Goal: Task Accomplishment & Management: Manage account settings

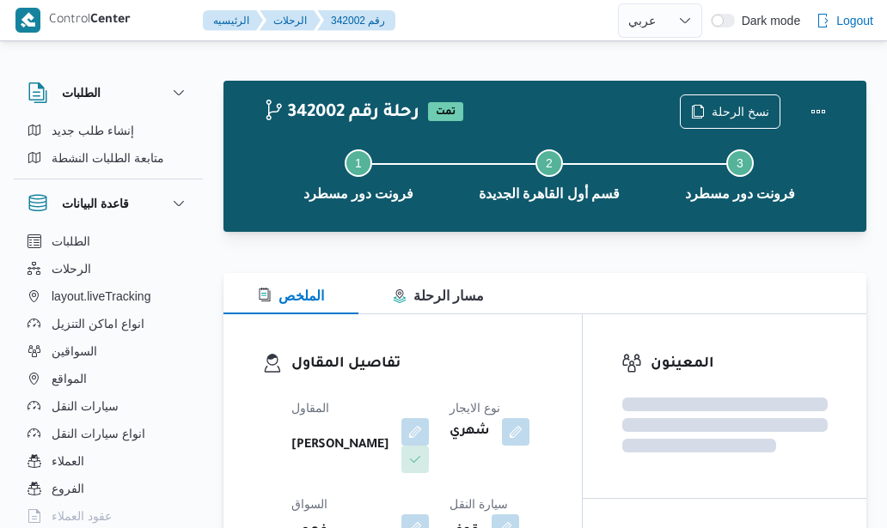
select select "ar"
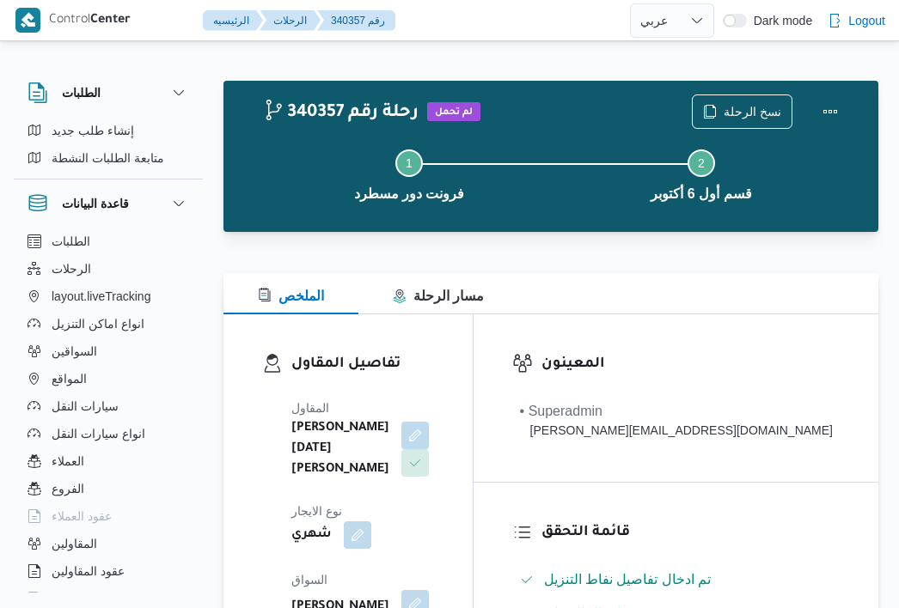
select select "ar"
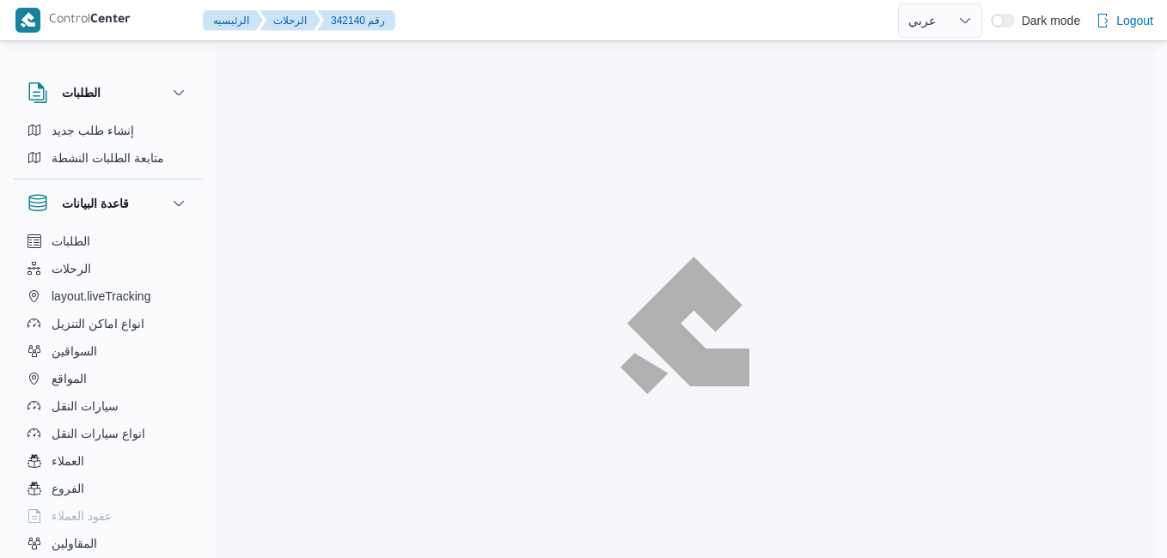
select select "ar"
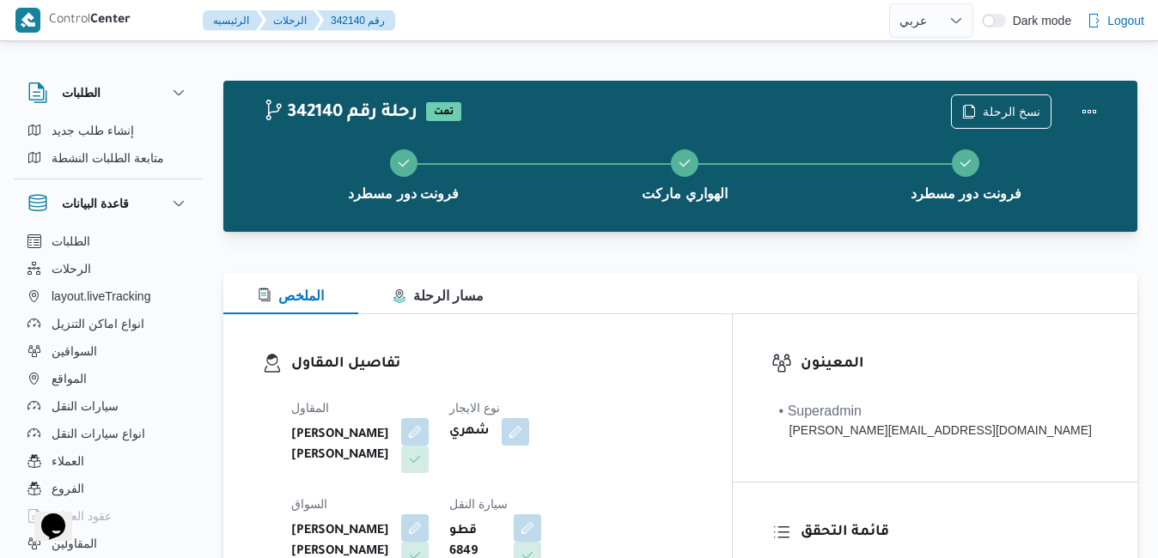
click at [610, 288] on div "الملخص مسار الرحلة" at bounding box center [680, 293] width 914 height 41
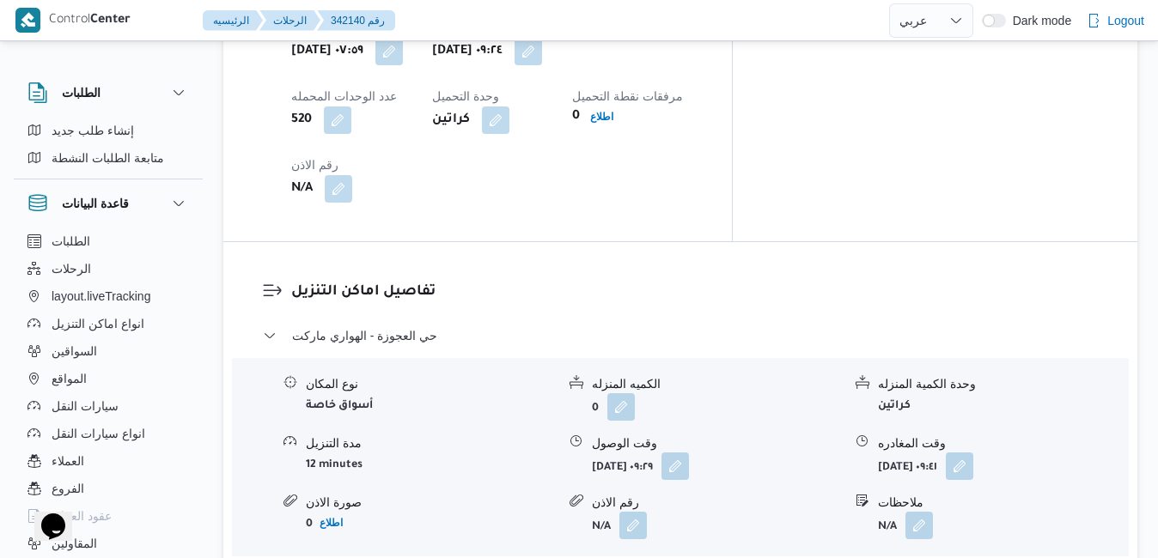
scroll to position [997, 0]
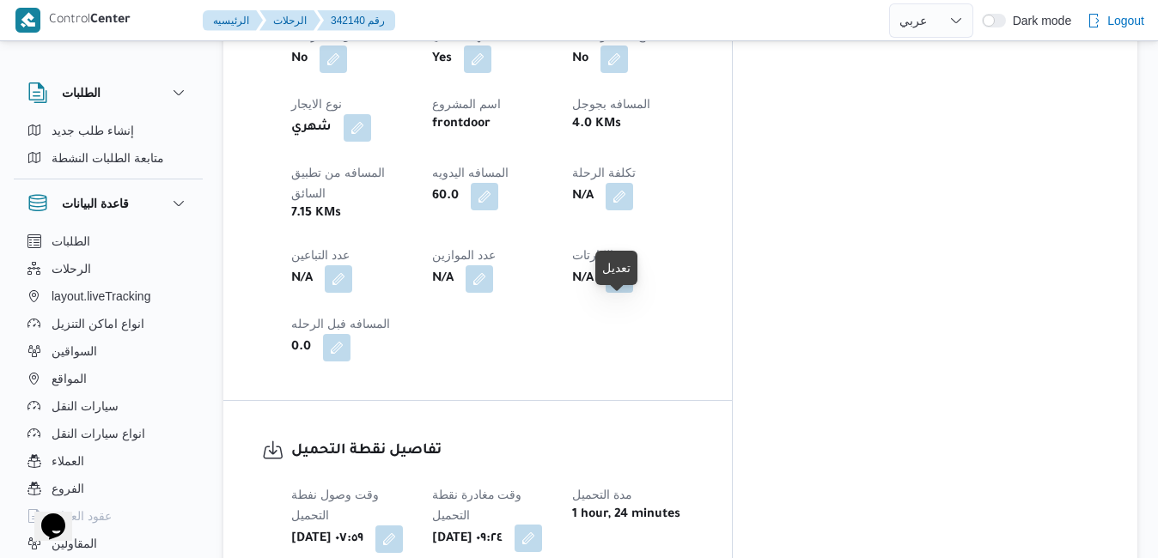
click at [542, 525] on button "button" at bounding box center [528, 538] width 27 height 27
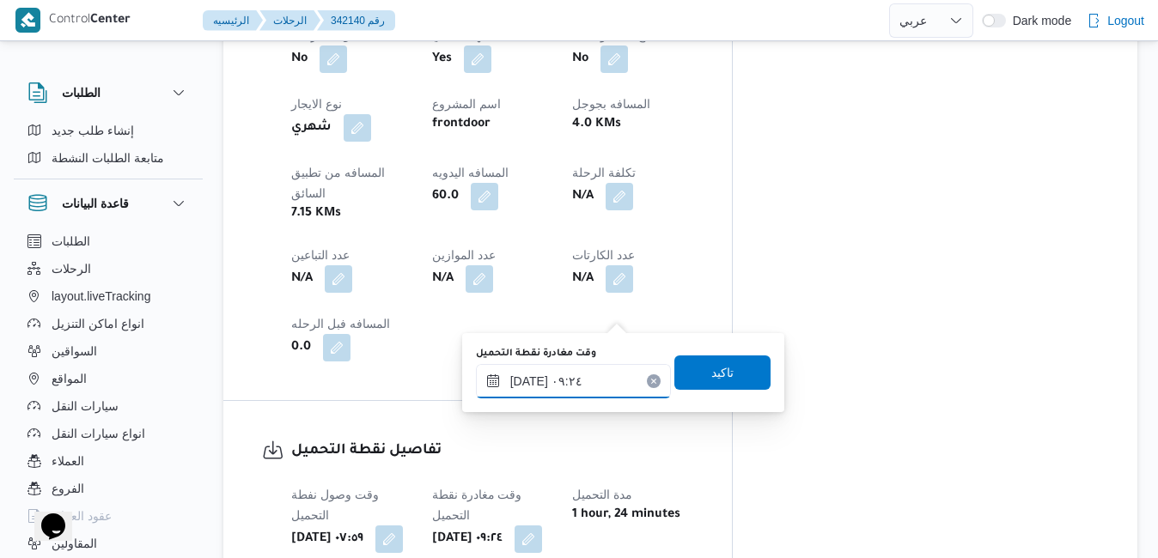
click at [544, 388] on input "١٤/١٠/٢٠٢٥ ٠٩:٢٤" at bounding box center [573, 381] width 195 height 34
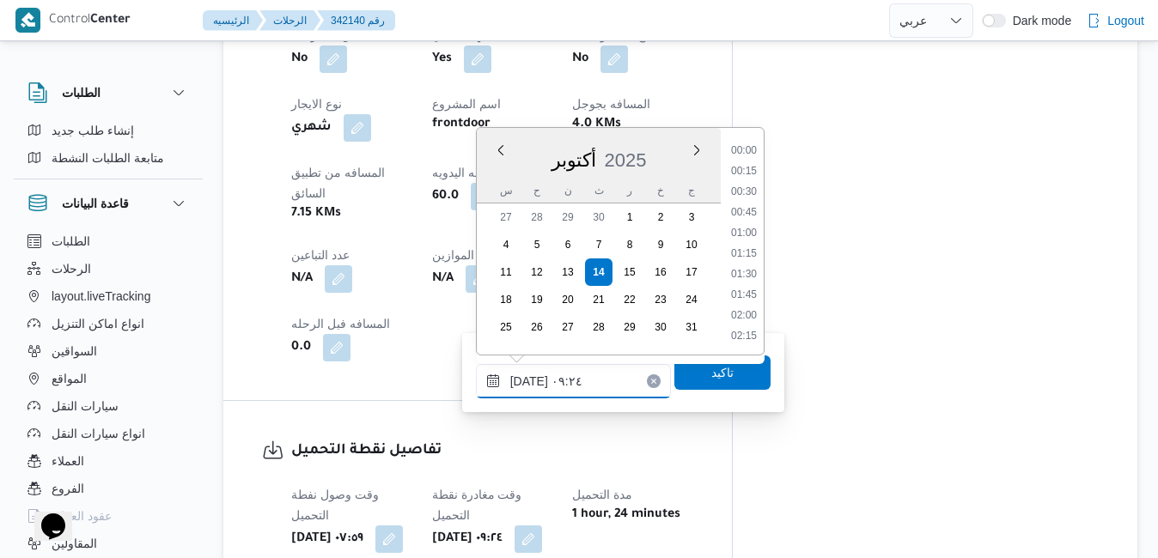
scroll to position [658, 0]
click at [750, 219] on li "08:45" at bounding box center [744, 213] width 40 height 17
type input "١٤/١٠/٢٠٢٥ ٠٨:٤٥"
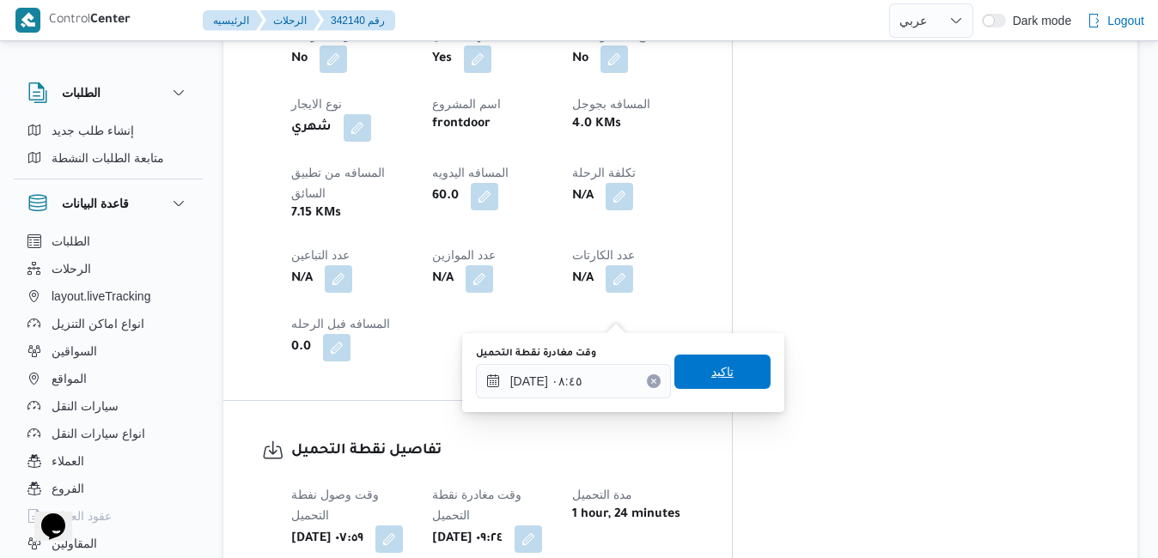
click at [685, 375] on span "تاكيد" at bounding box center [722, 372] width 96 height 34
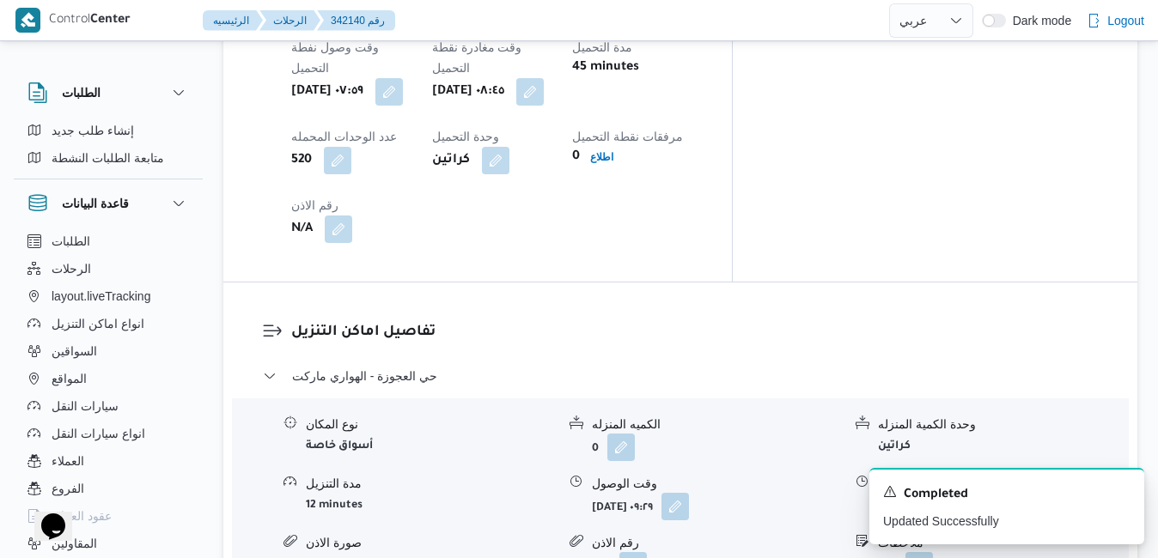
scroll to position [1444, 0]
click at [689, 493] on button "button" at bounding box center [674, 506] width 27 height 27
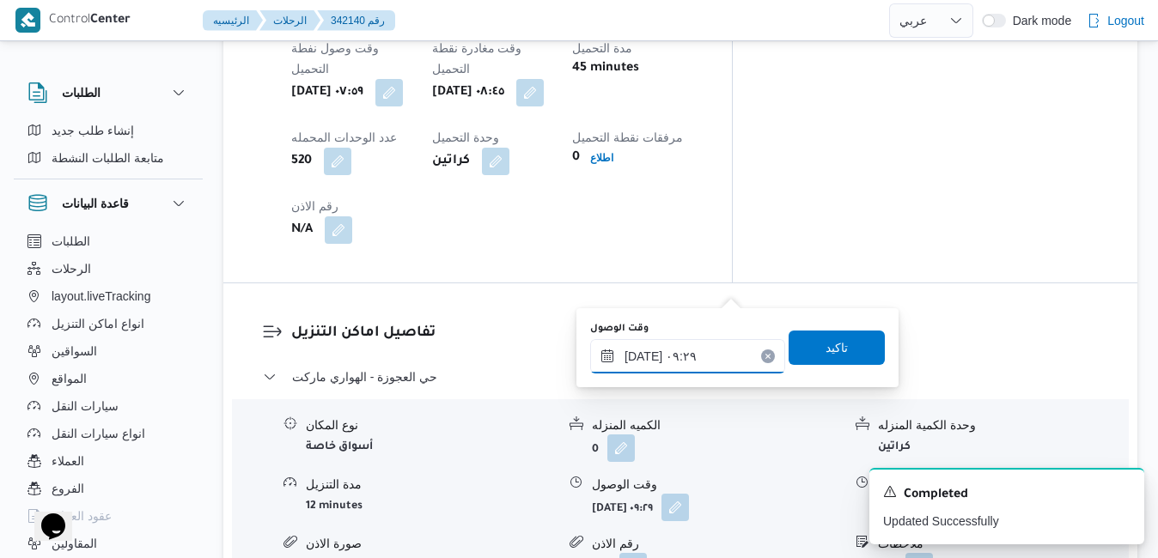
click at [644, 362] on input "١٤/١٠/٢٠٢٥ ٠٩:٢٩" at bounding box center [687, 356] width 195 height 34
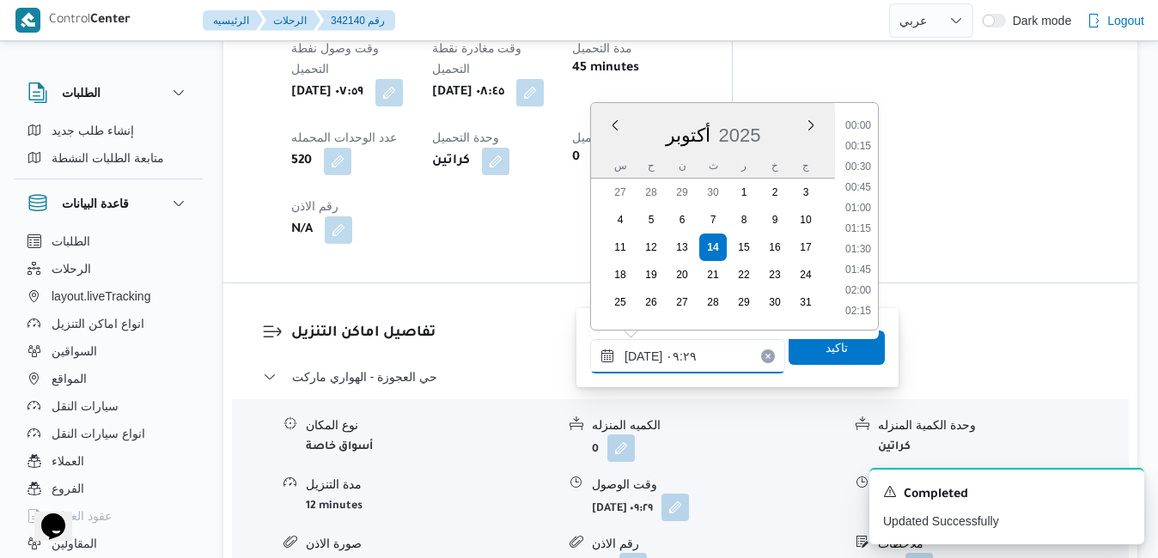
scroll to position [658, 0]
click at [862, 275] on li "09:45" at bounding box center [858, 271] width 40 height 17
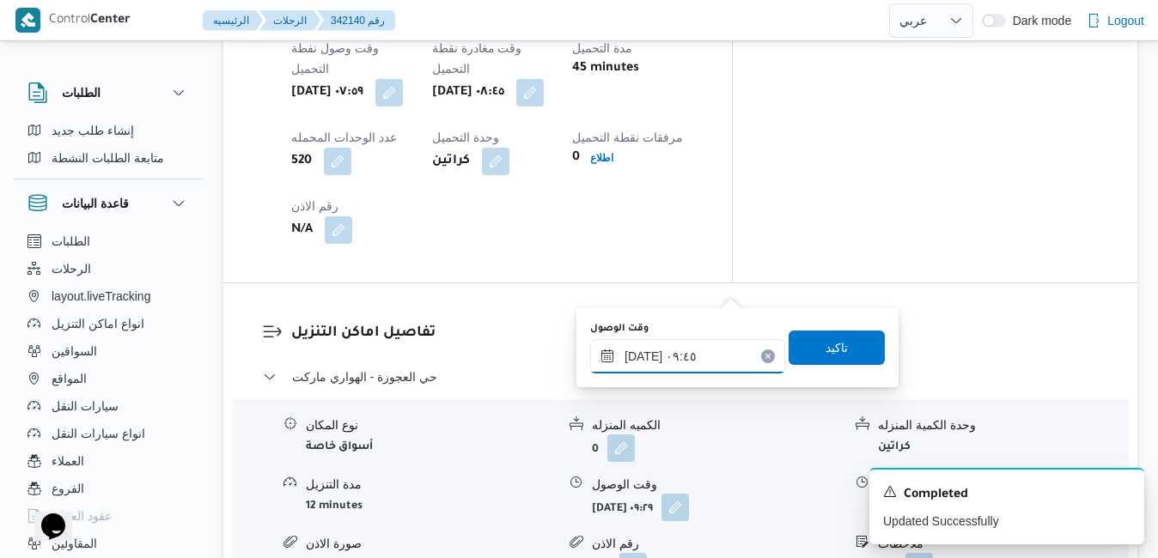
click at [643, 357] on input "١٤/١٠/٢٠٢٥ ٠٩:٤٥" at bounding box center [687, 356] width 195 height 34
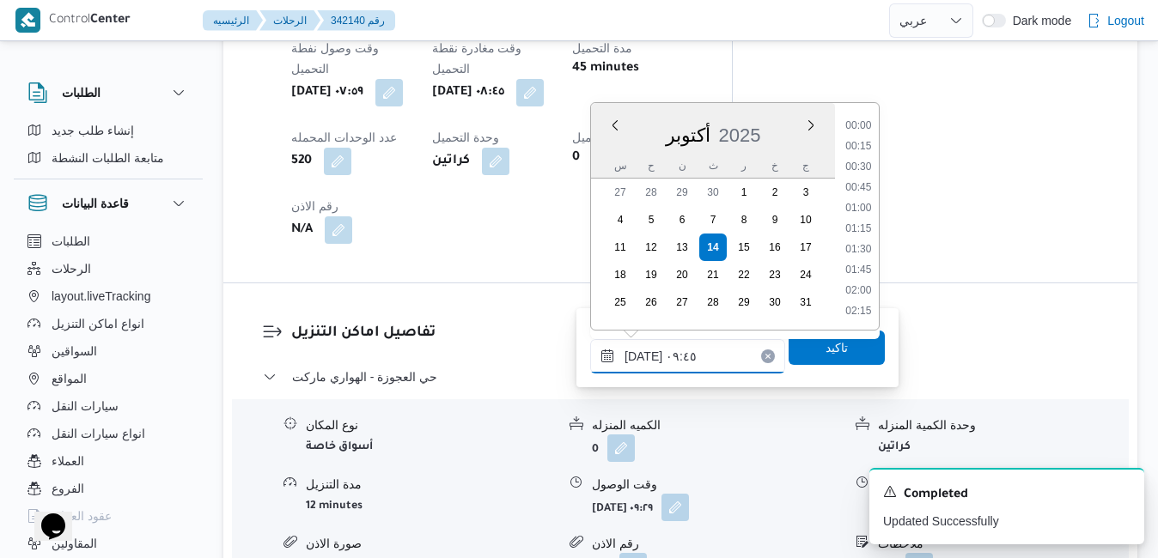
scroll to position [699, 0]
type input "١٤/١٠/٢٠٢٥ ٠٩:٢٠"
click at [801, 358] on span "تاكيد" at bounding box center [837, 347] width 96 height 34
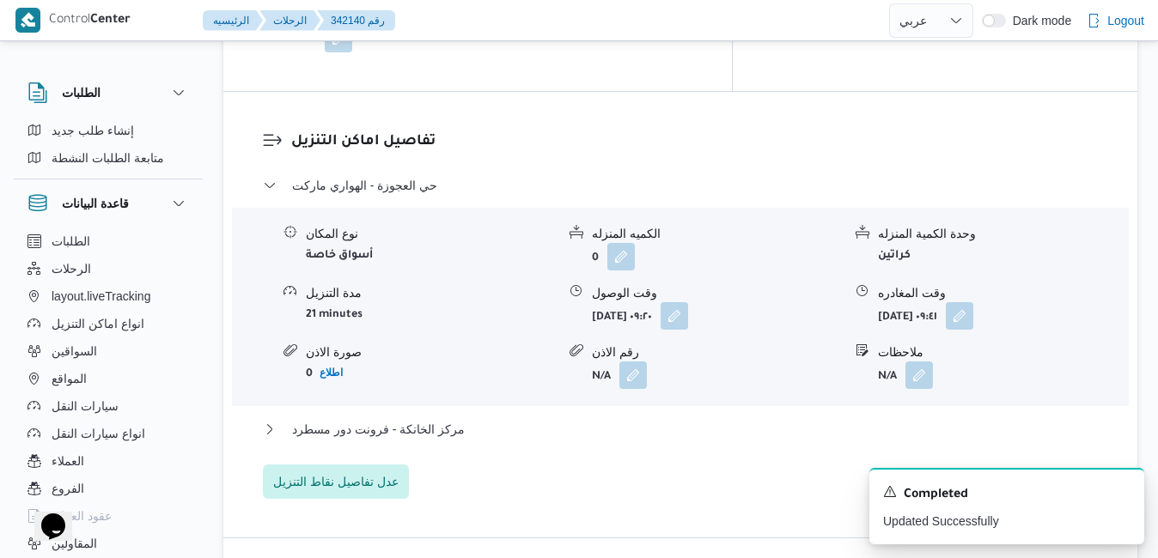
scroll to position [1650, 0]
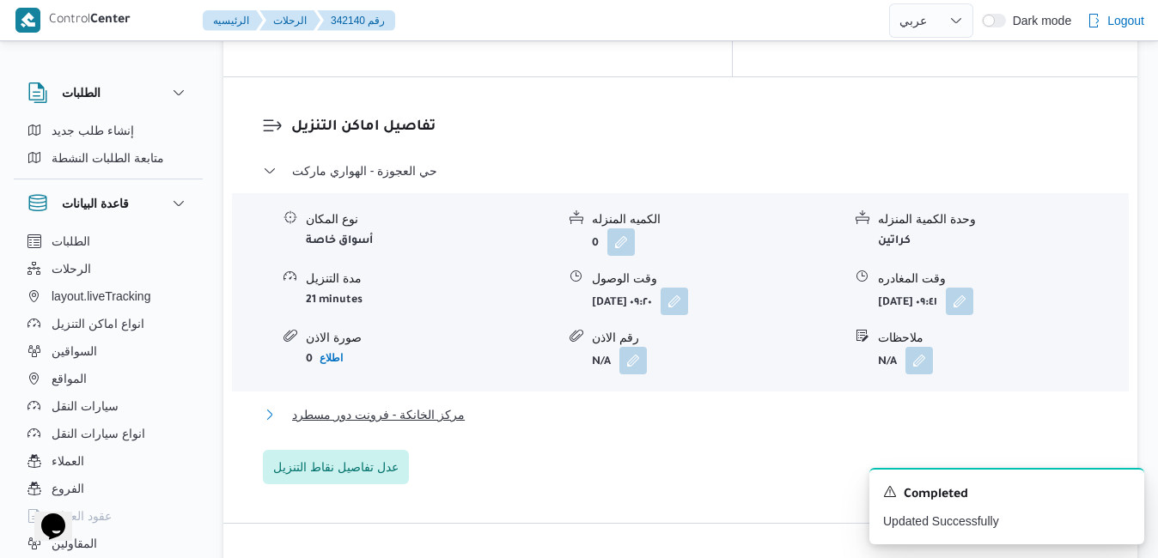
click at [765, 405] on button "مركز الخانكة - فرونت دور مسطرد" at bounding box center [681, 415] width 836 height 21
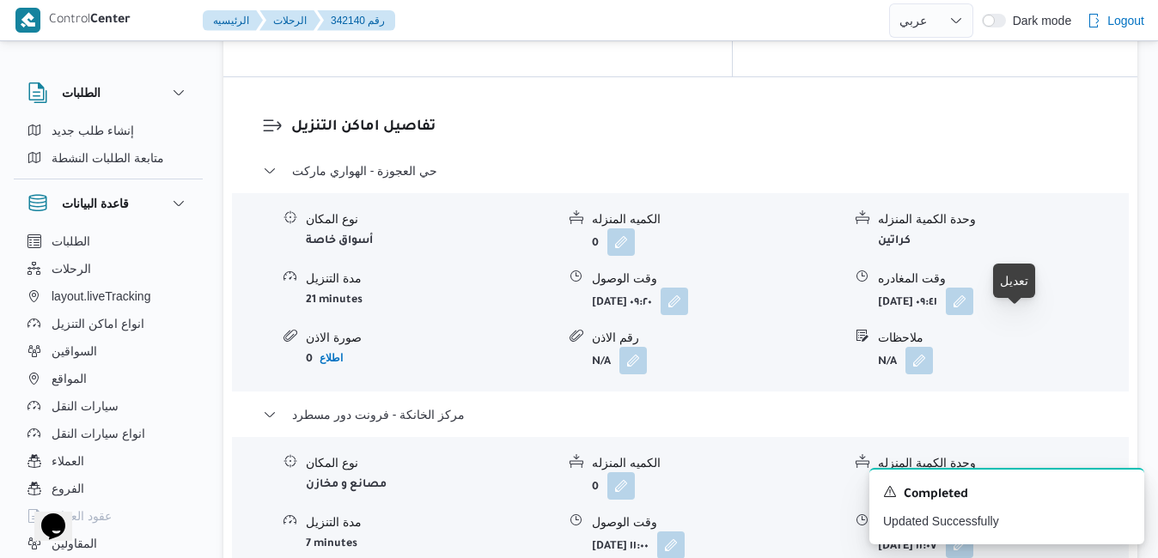
click at [973, 531] on button "button" at bounding box center [959, 544] width 27 height 27
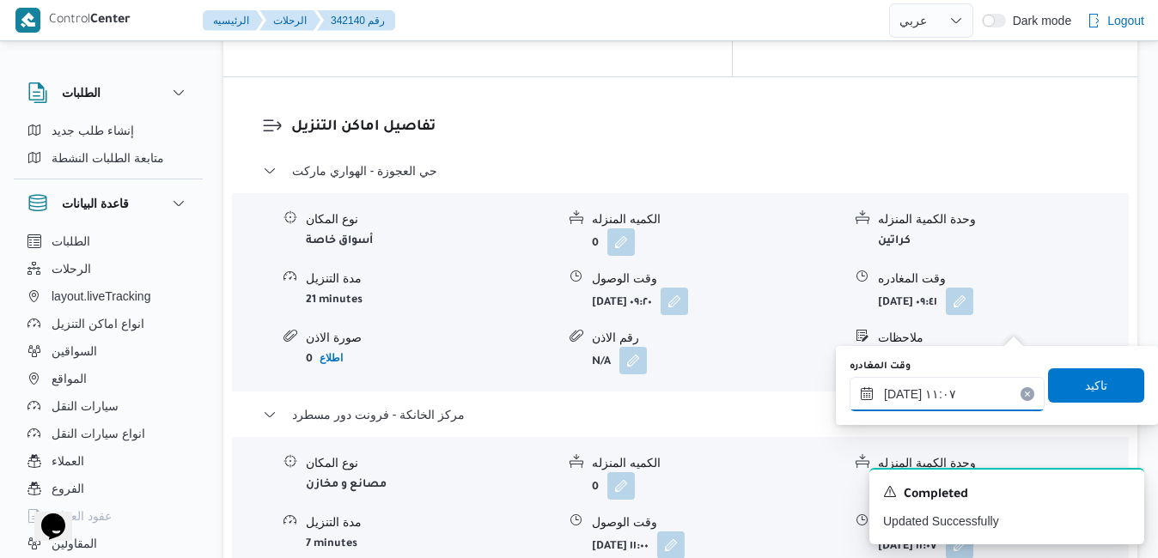
click at [942, 399] on input "١٤/١٠/٢٠٢٥ ١١:٠٧" at bounding box center [947, 394] width 195 height 34
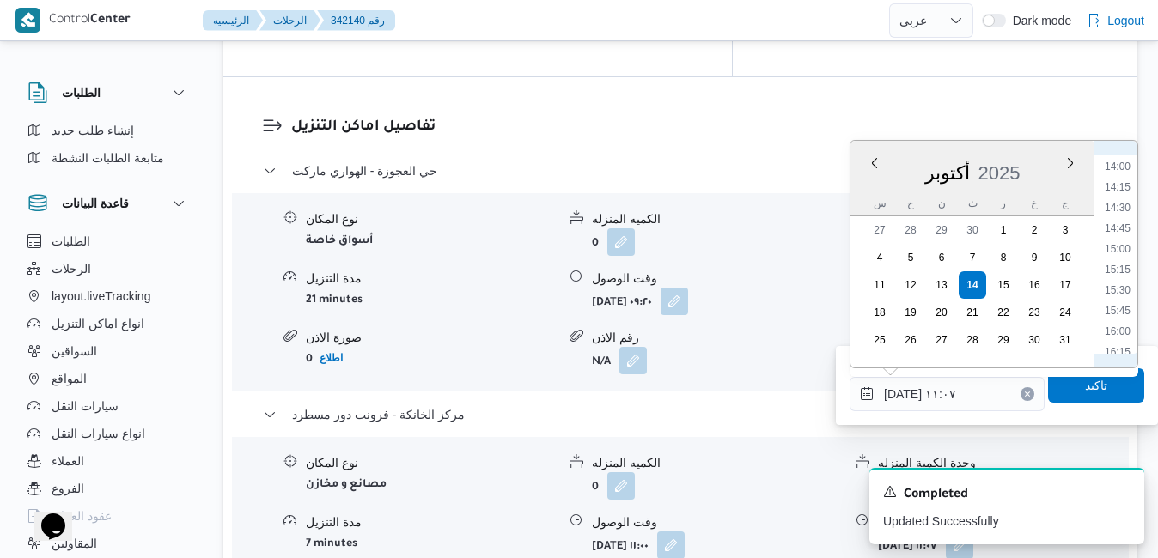
scroll to position [1326, 0]
click at [1118, 216] on li "16:45" at bounding box center [1118, 218] width 40 height 17
type input "١٤/١٠/٢٠٢٥ ١٦:٤٥"
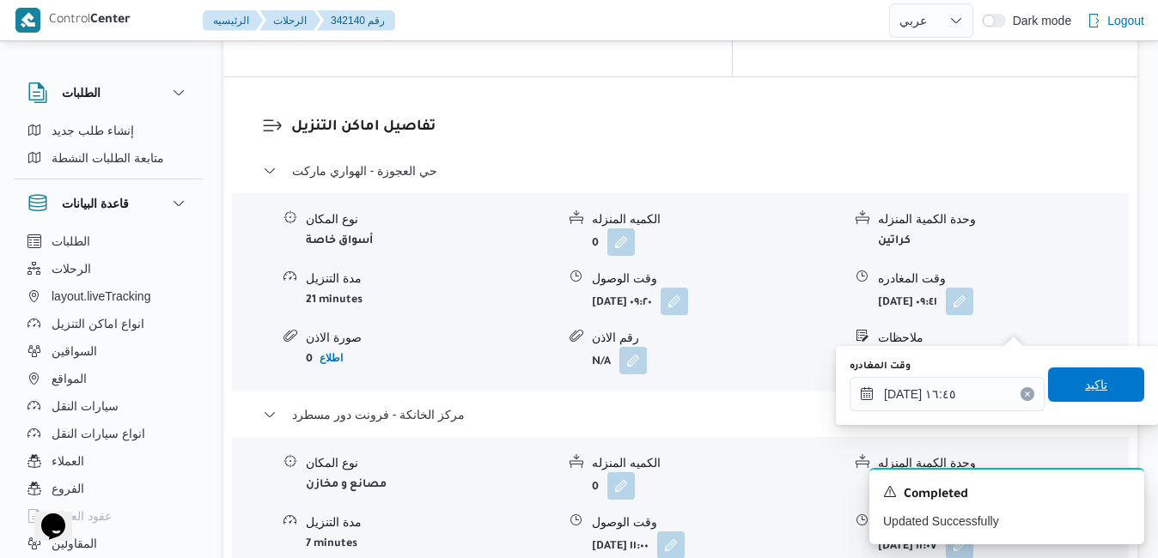
click at [1051, 377] on span "تاكيد" at bounding box center [1096, 385] width 96 height 34
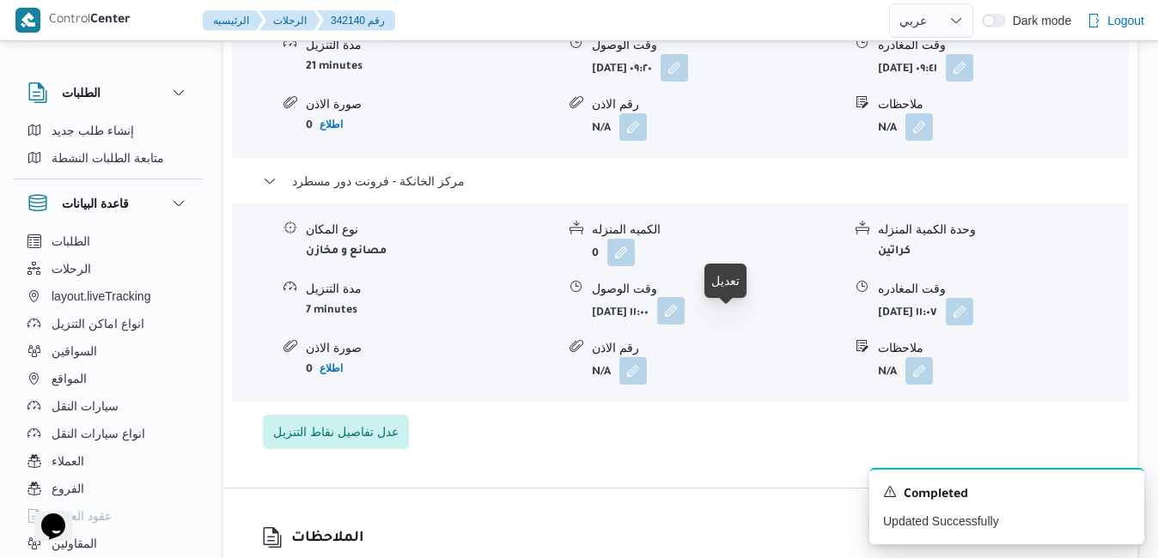
click at [685, 325] on button "button" at bounding box center [670, 310] width 27 height 27
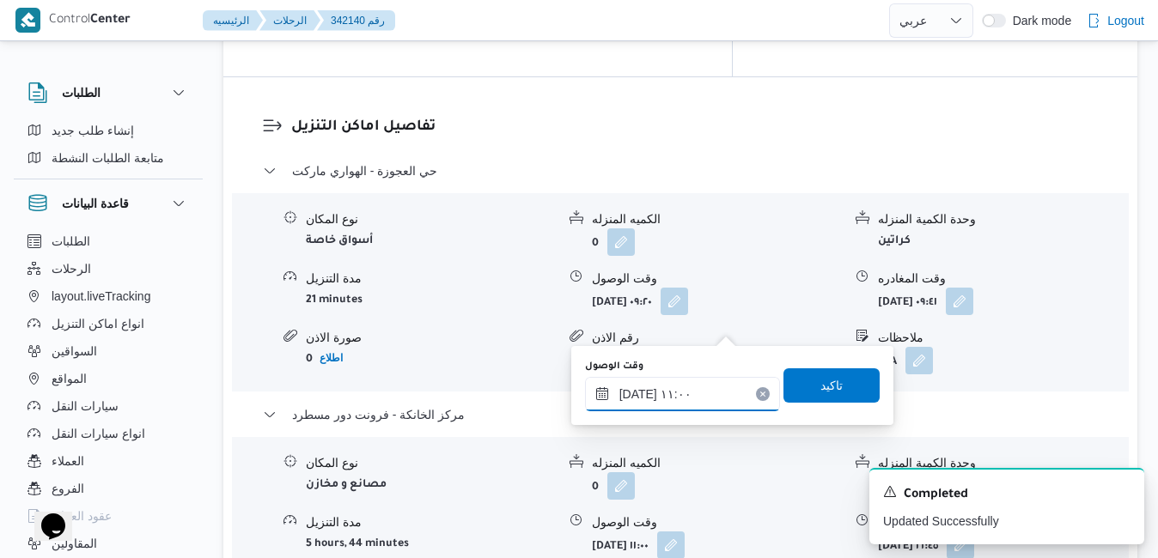
click at [684, 396] on input "١٤/١٠/٢٠٢٥ ١١:٠٠" at bounding box center [682, 394] width 195 height 34
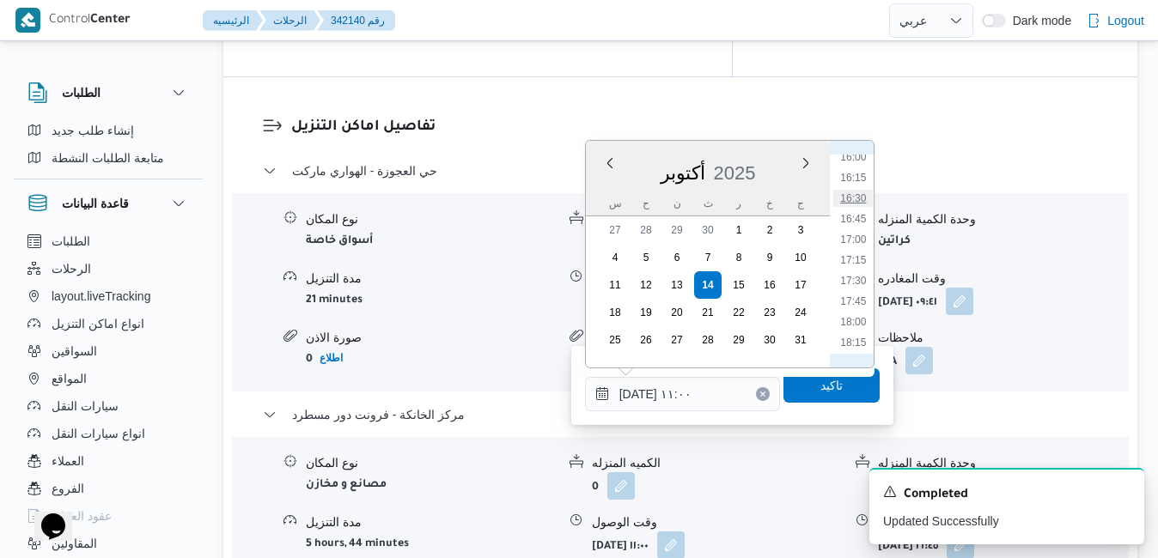
click at [853, 198] on li "16:30" at bounding box center [853, 198] width 40 height 17
type input "١٤/١٠/٢٠٢٥ ١٦:٣٠"
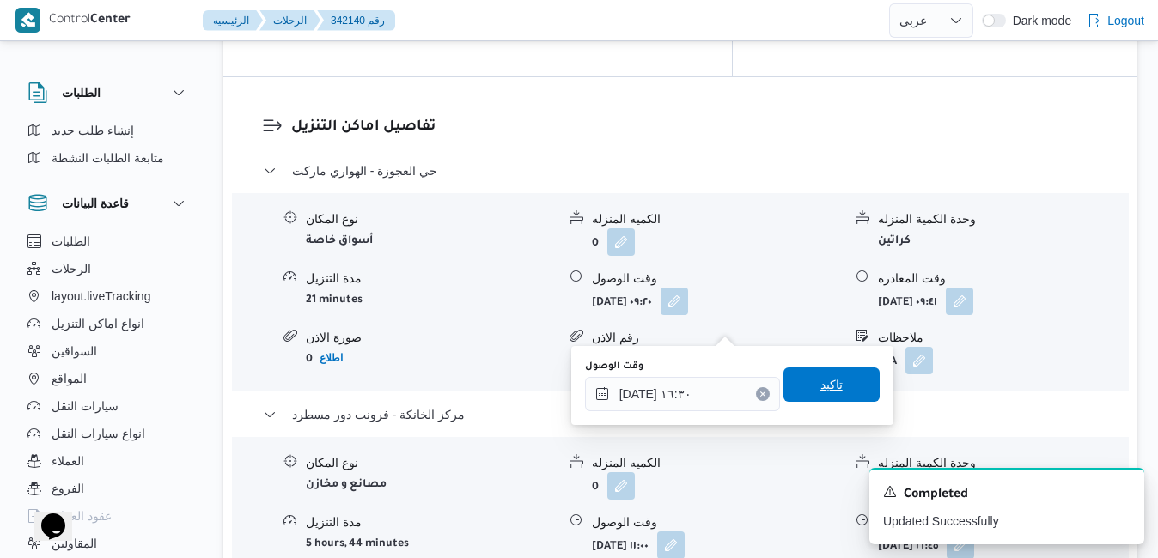
click at [799, 381] on span "تاكيد" at bounding box center [831, 385] width 96 height 34
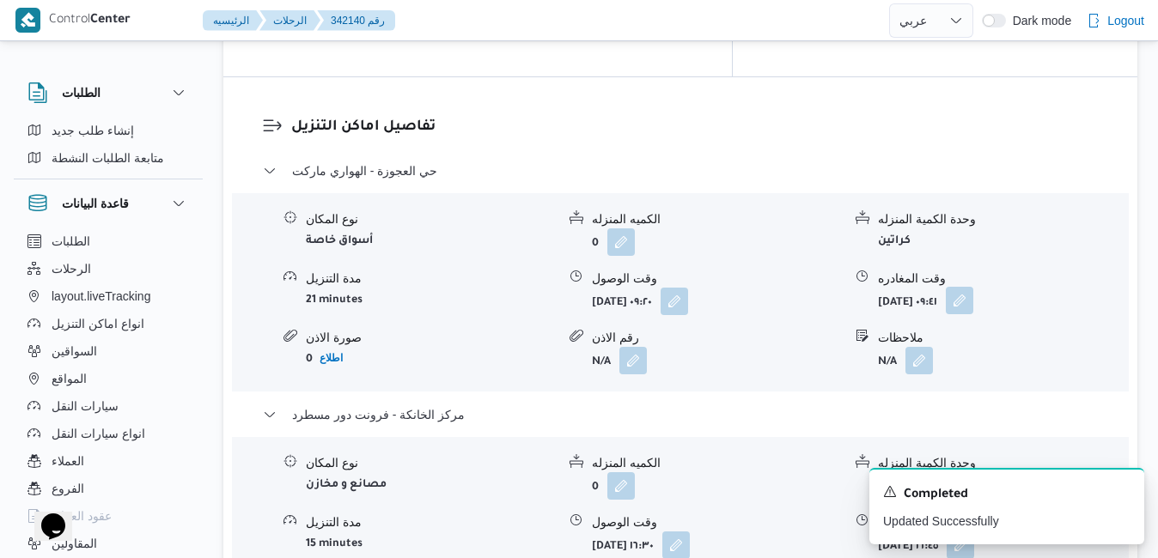
click at [973, 287] on button "button" at bounding box center [959, 300] width 27 height 27
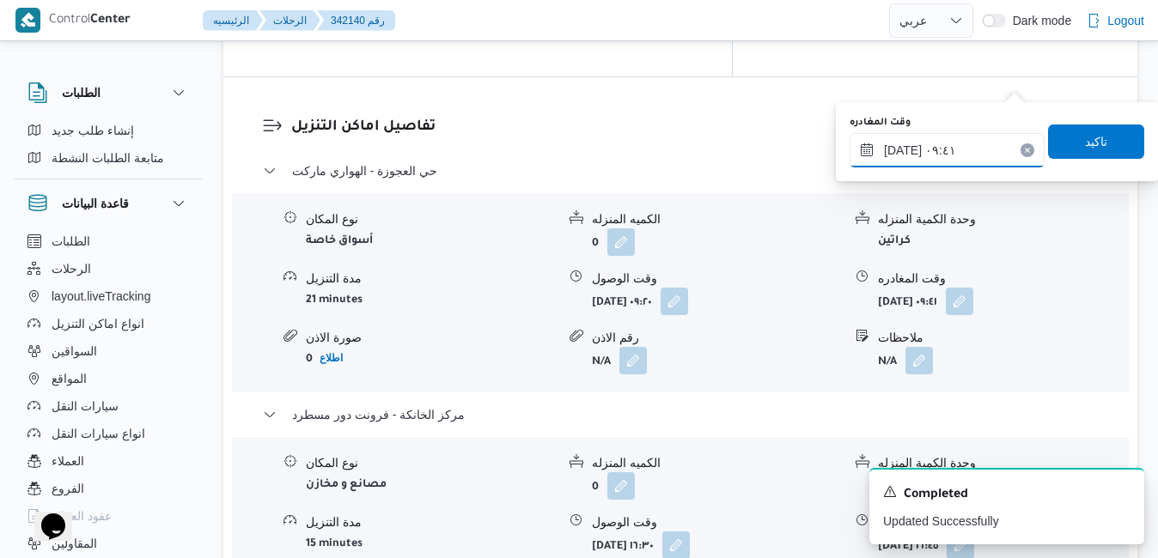
click at [948, 151] on input "١٤/١٠/٢٠٢٥ ٠٩:٤١" at bounding box center [947, 150] width 195 height 34
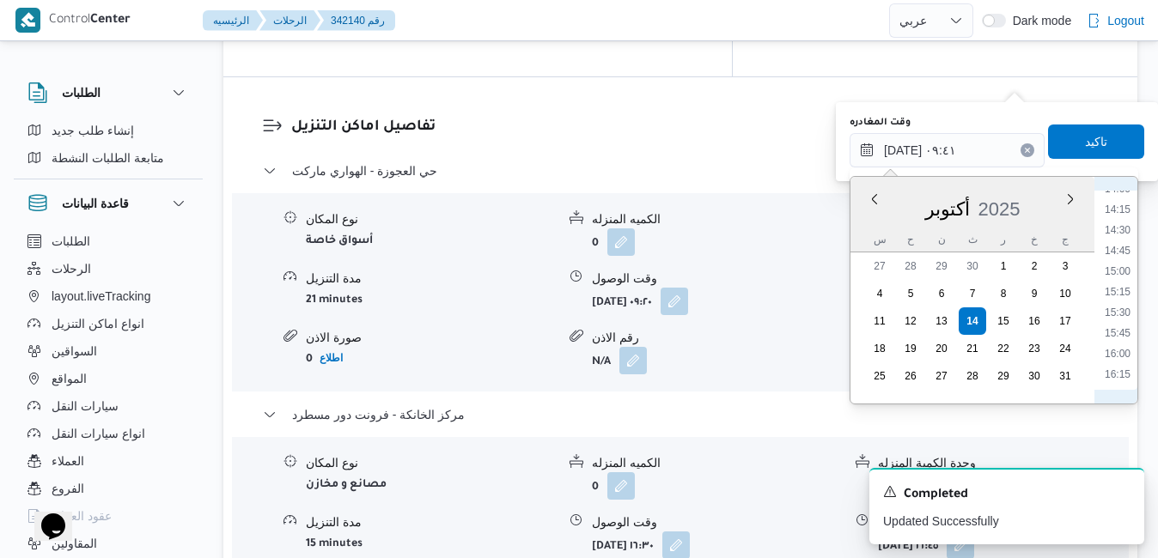
scroll to position [1202, 0]
click at [1122, 292] on li "15:45" at bounding box center [1118, 296] width 40 height 17
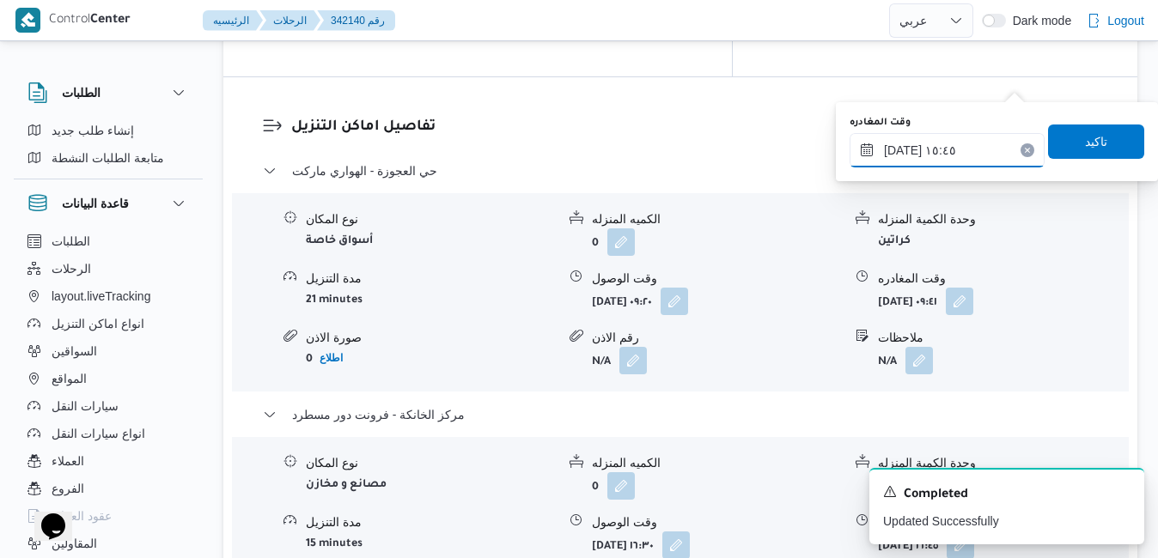
click at [903, 148] on input "[DATE] ١٥:٤٥" at bounding box center [947, 150] width 195 height 34
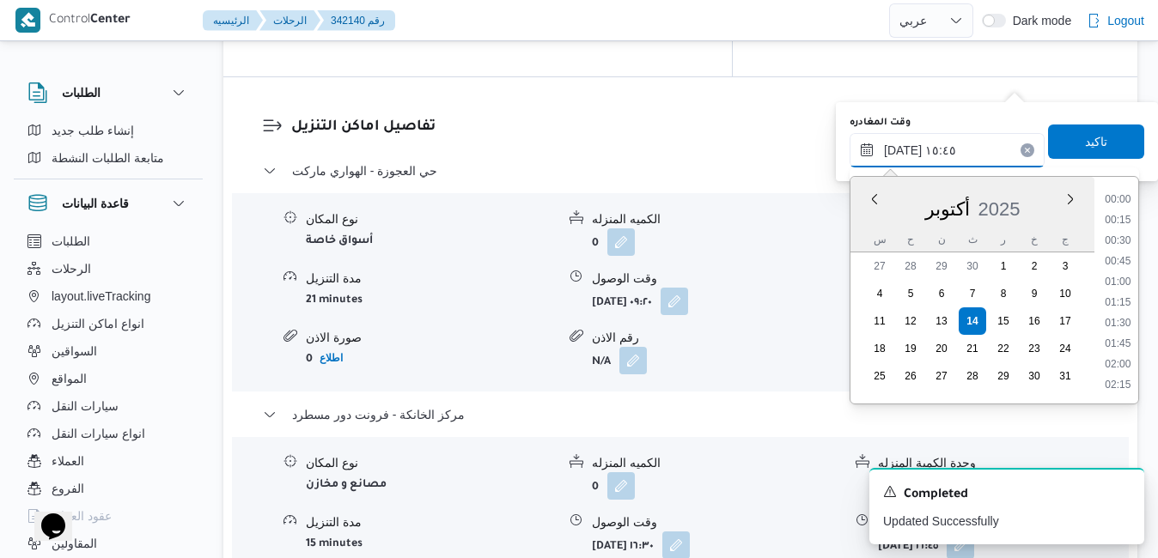
click at [903, 148] on input "[DATE] ١٥:٤٥" at bounding box center [947, 150] width 195 height 34
type input "١٤/١٠/٢٠٢٥ ١٥:٥٥"
click at [1085, 145] on span "تاكيد" at bounding box center [1096, 141] width 22 height 21
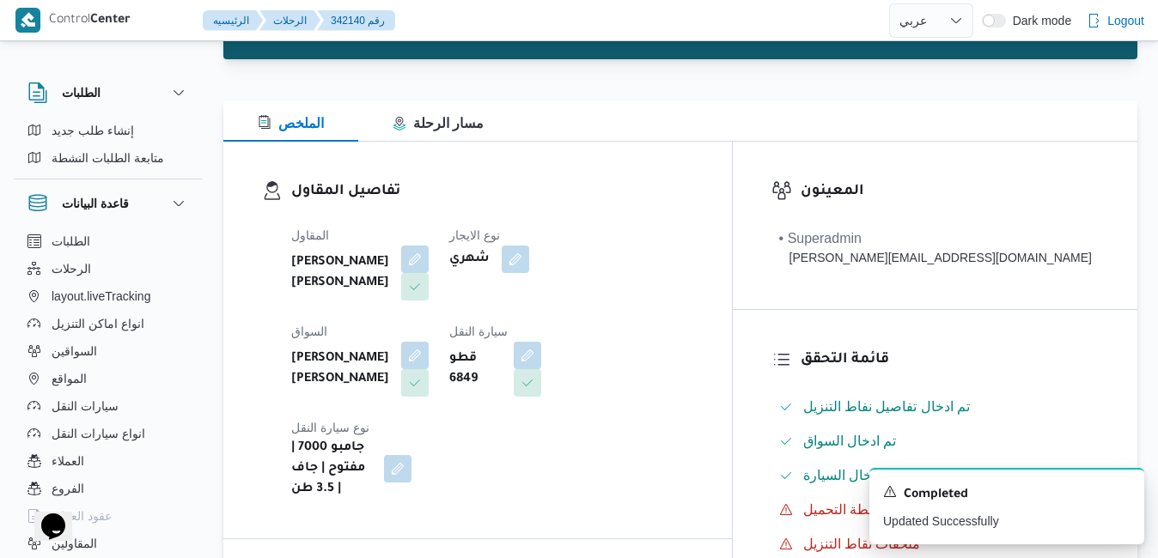
scroll to position [0, 0]
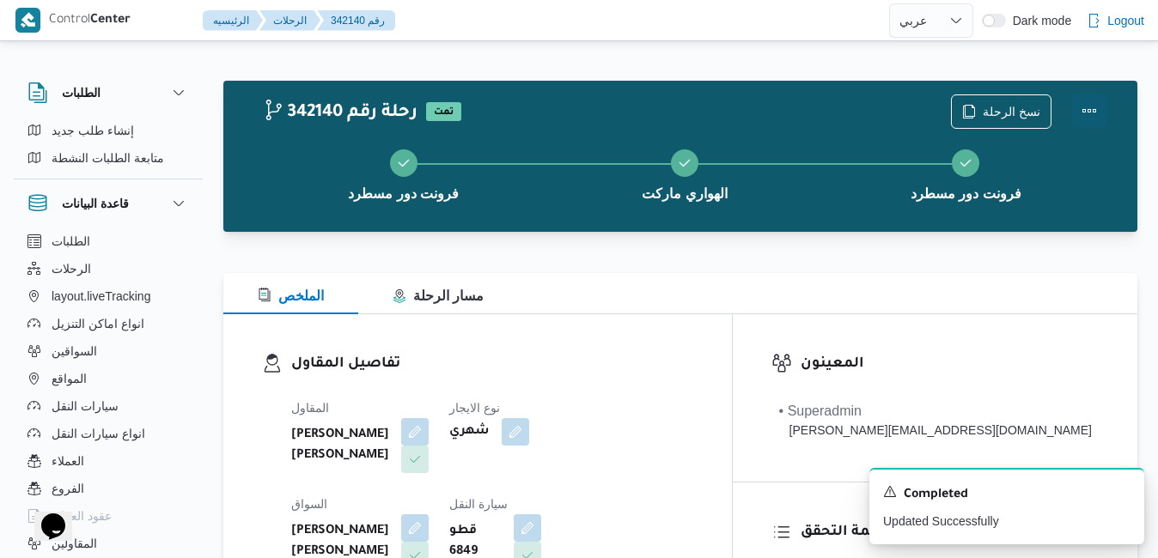
click at [1091, 113] on button "Actions" at bounding box center [1089, 111] width 34 height 34
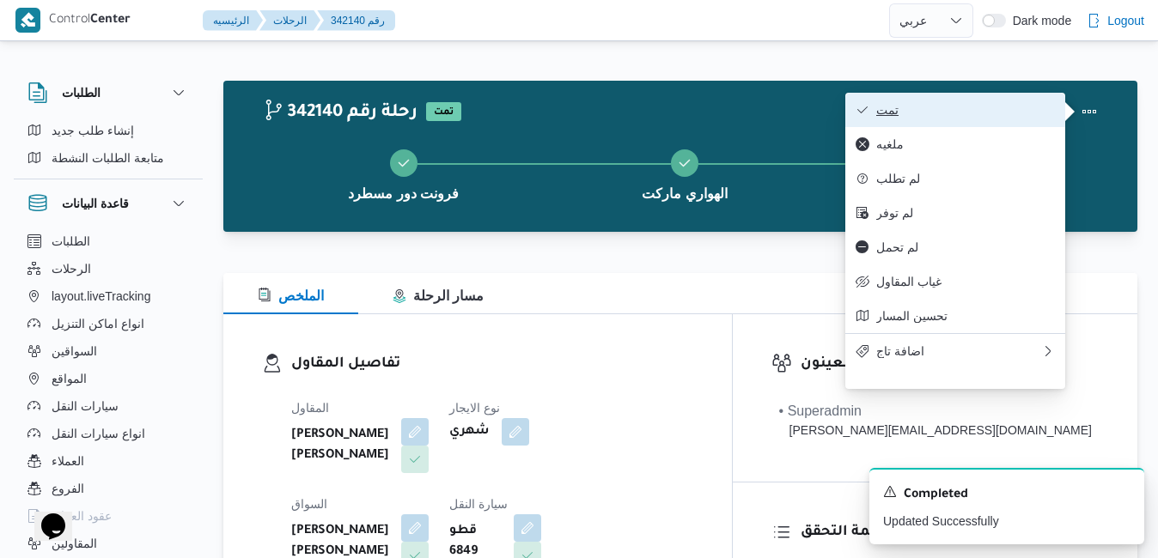
click at [1026, 113] on span "تمت" at bounding box center [965, 110] width 179 height 14
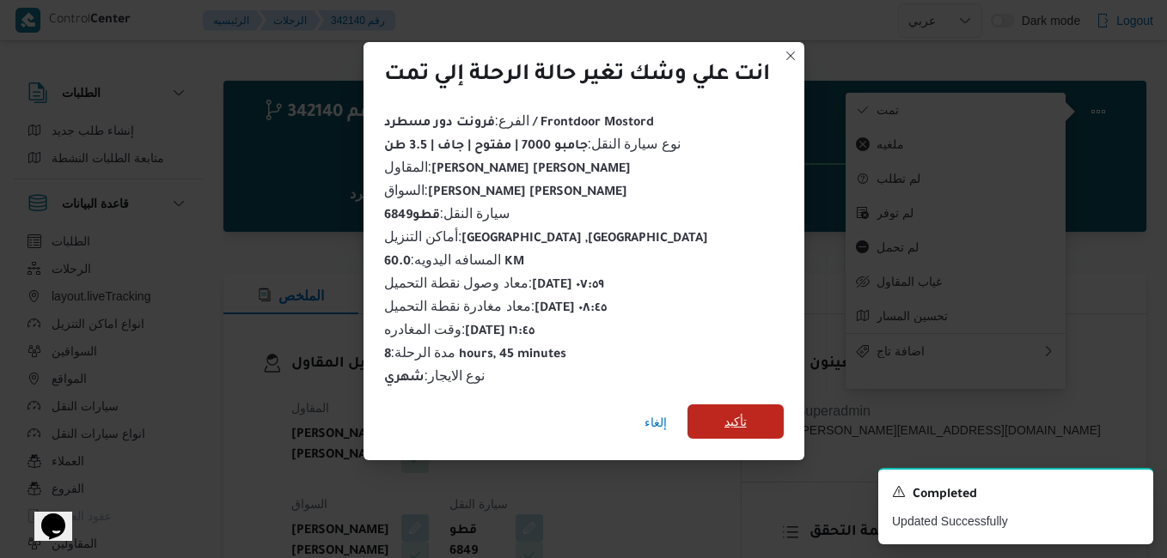
click at [722, 424] on span "تأكيد" at bounding box center [735, 422] width 96 height 34
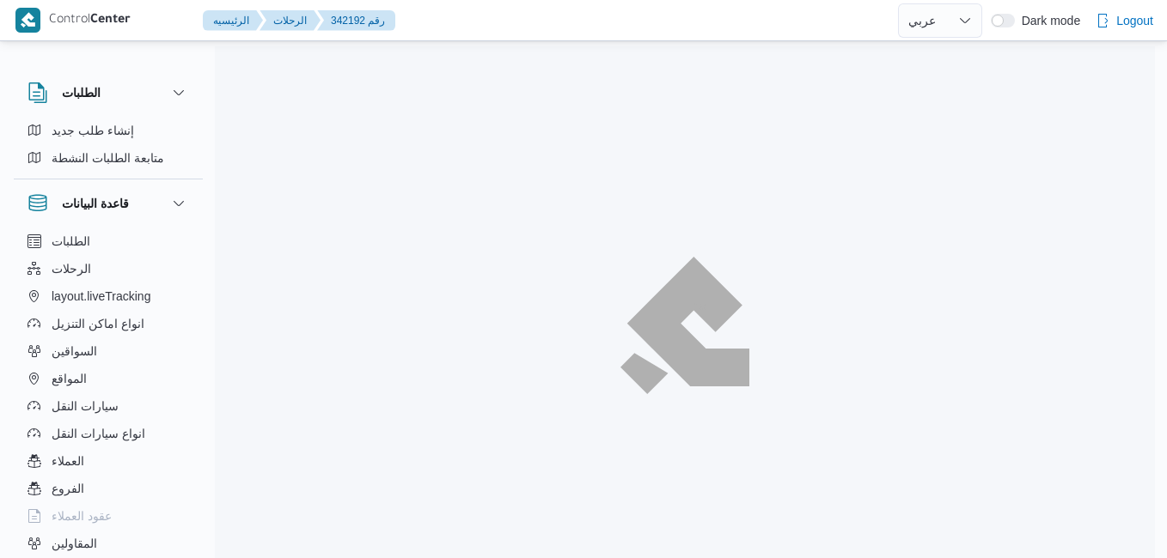
select select "ar"
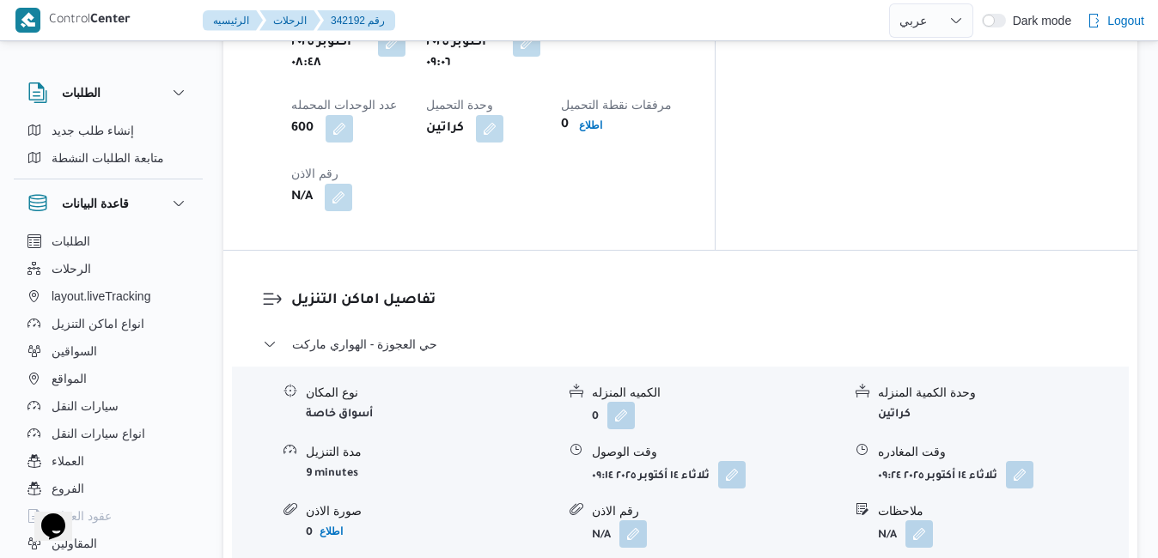
scroll to position [1478, 0]
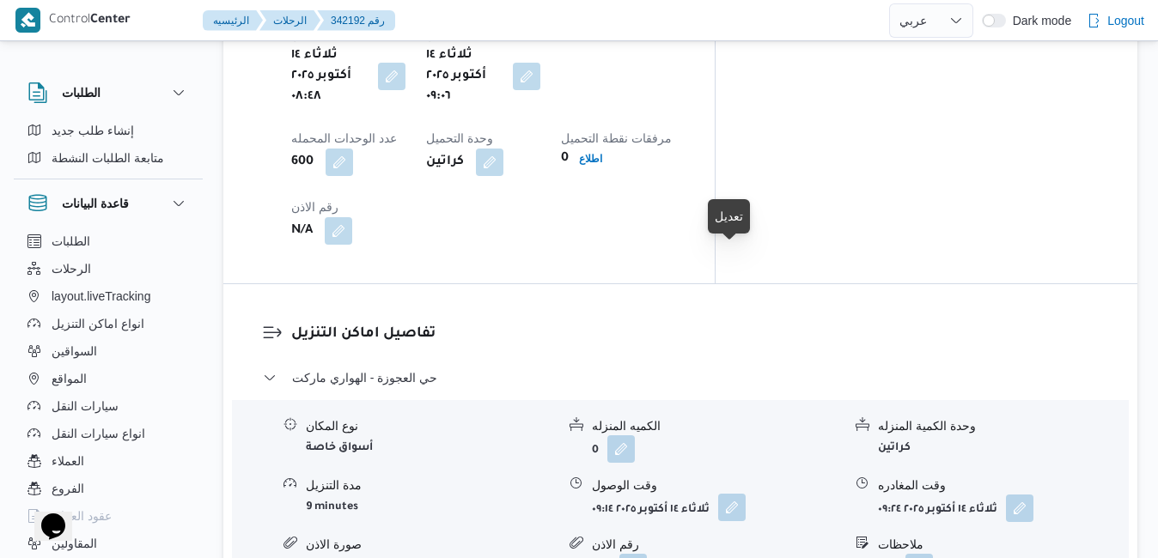
click at [735, 494] on button "button" at bounding box center [731, 507] width 27 height 27
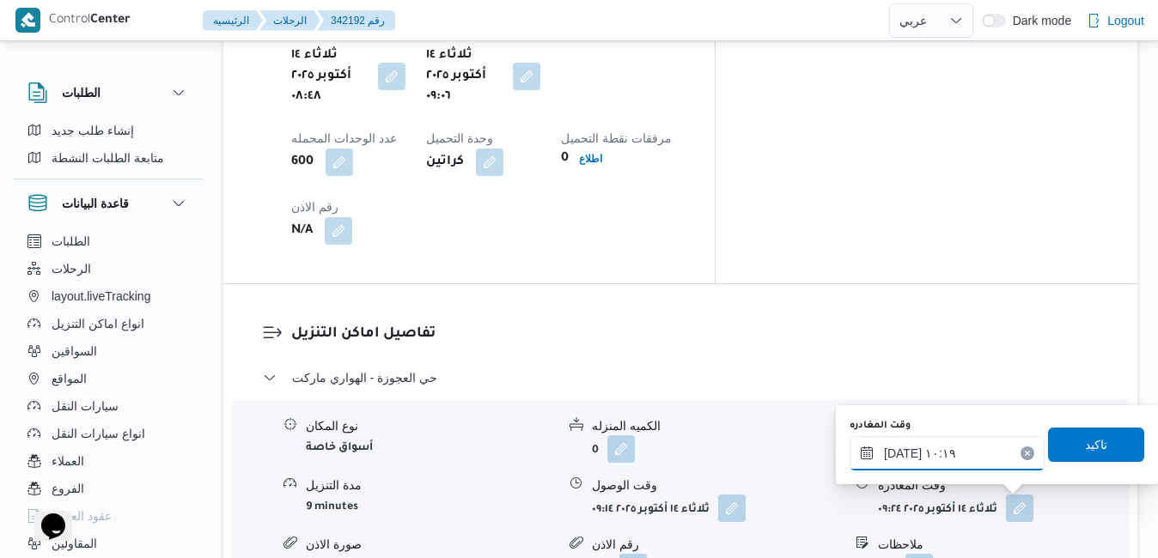
click at [935, 455] on input "١٤/١٠/٢٠٢٥ ١٠:١٩" at bounding box center [947, 453] width 195 height 34
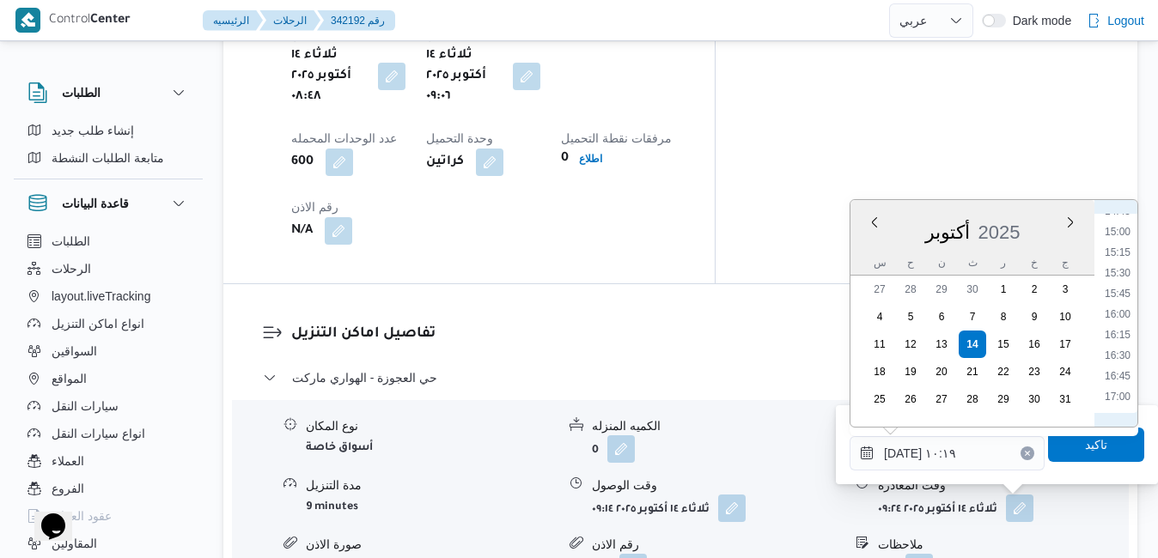
scroll to position [1264, 0]
click at [1123, 322] on li "16:30" at bounding box center [1118, 319] width 40 height 17
type input "١٤/١٠/٢٠٢٥ ١٦:٣٠"
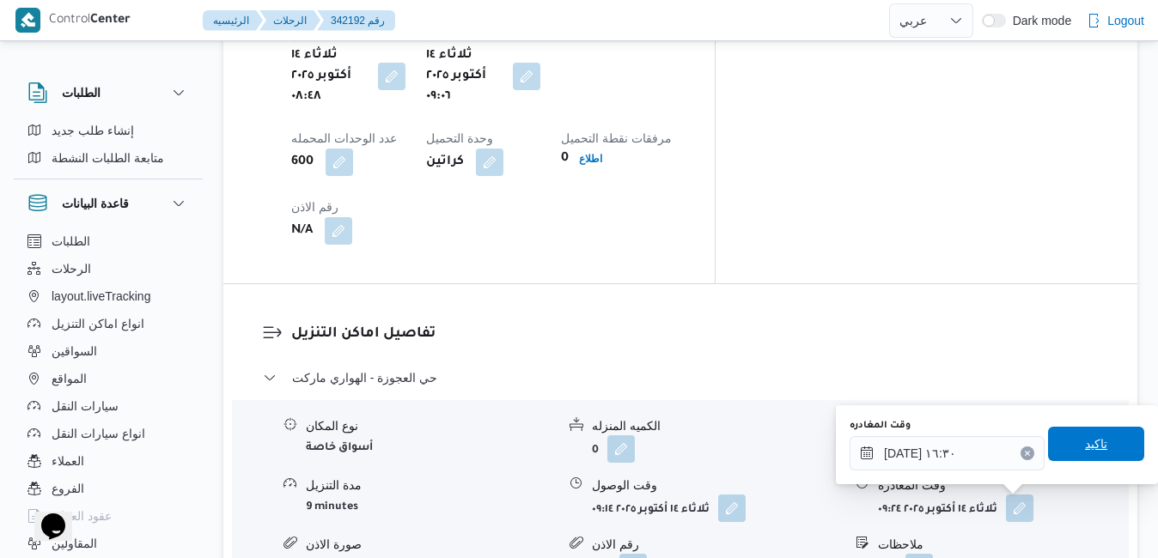
click at [1085, 448] on span "تاكيد" at bounding box center [1096, 444] width 22 height 21
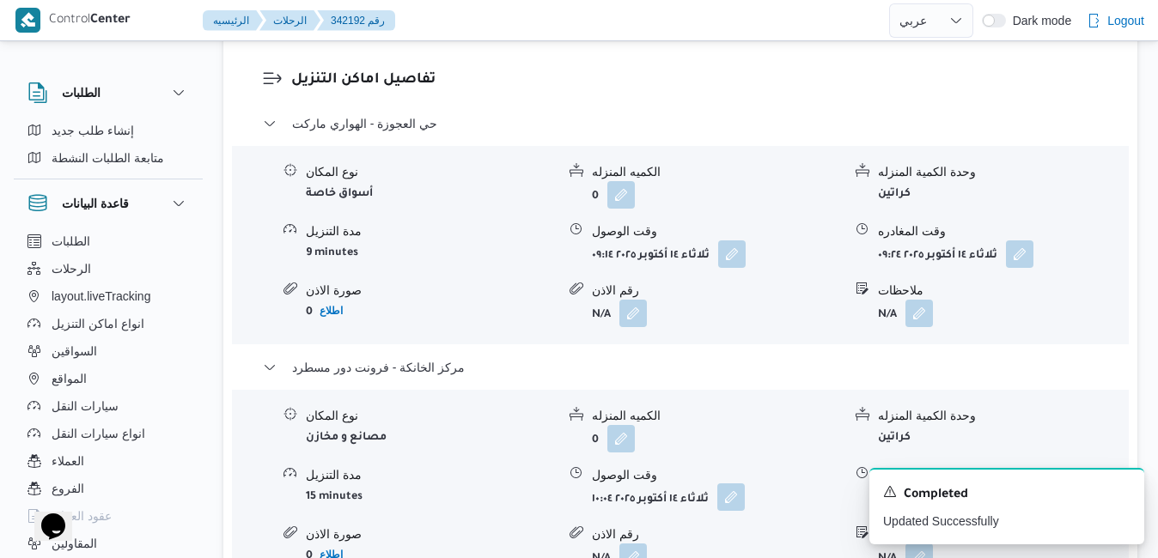
click at [734, 495] on button "button" at bounding box center [730, 497] width 27 height 27
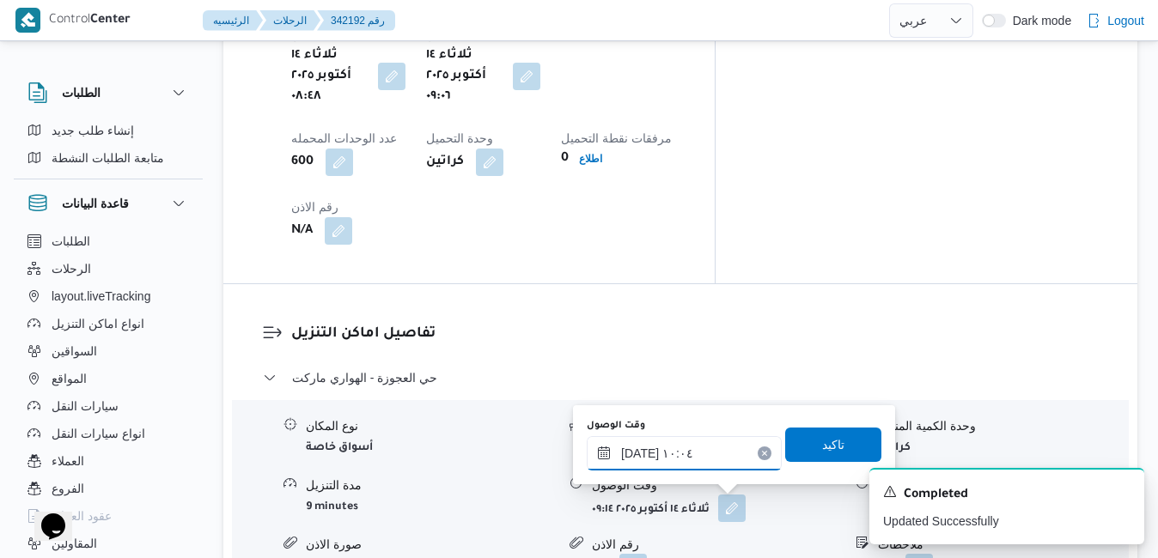
click at [692, 448] on input "١٤/١٠/٢٠٢٥ ١٠:٠٤" at bounding box center [684, 453] width 195 height 34
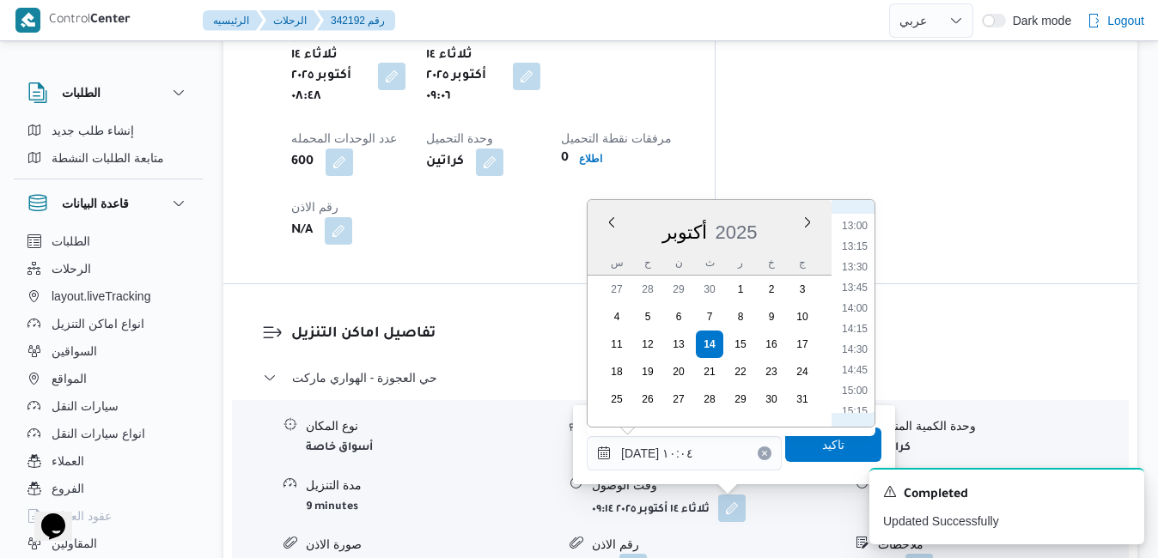
scroll to position [1243, 0]
click at [856, 326] on li "16:15" at bounding box center [855, 319] width 40 height 17
type input "١٤/١٠/٢٠٢٥ ١٦:١٥"
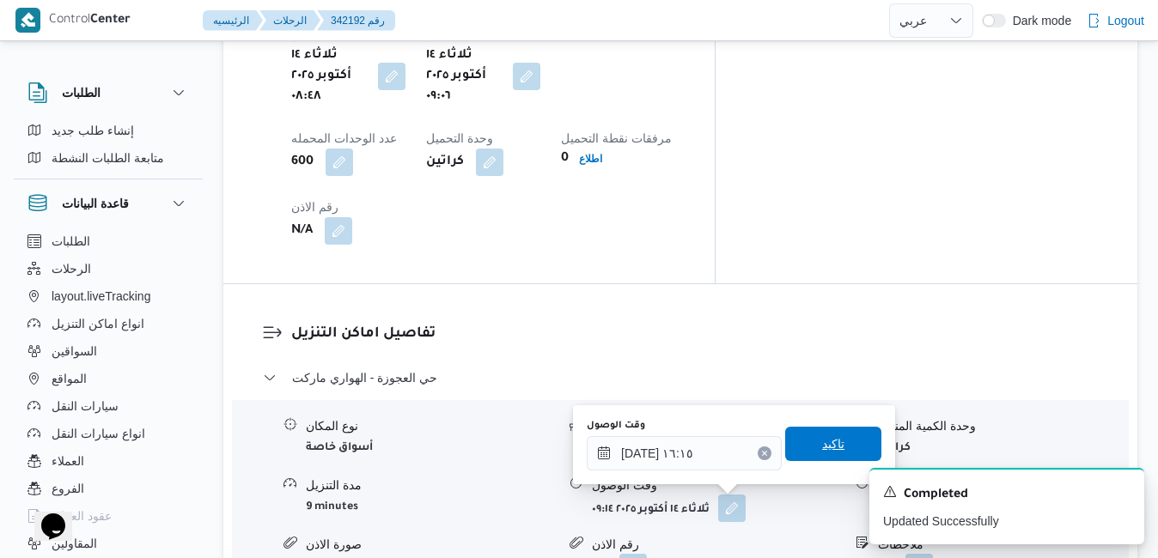
click at [801, 448] on span "تاكيد" at bounding box center [833, 444] width 96 height 34
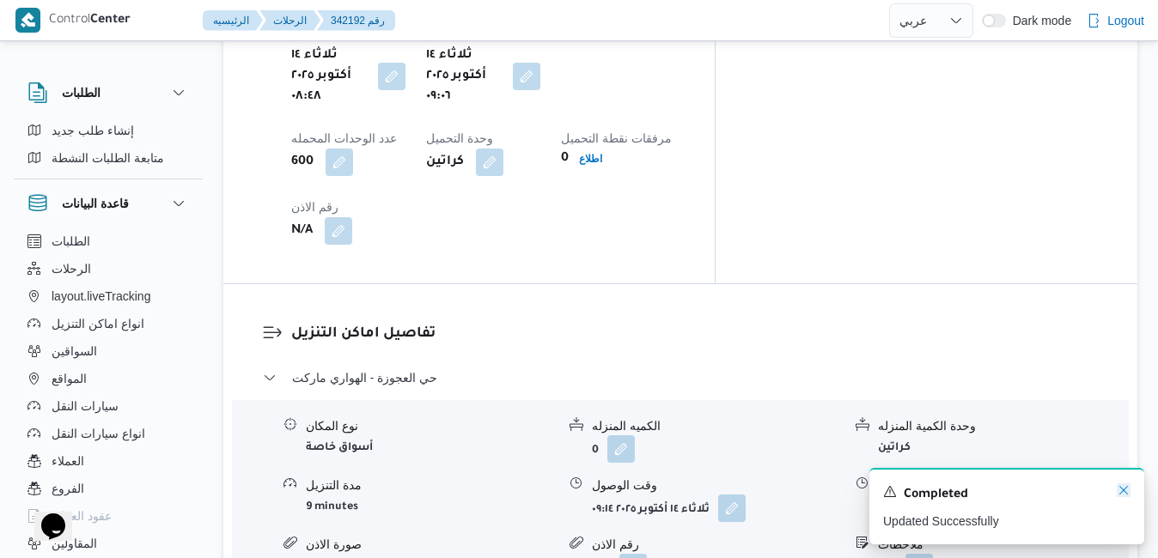
click at [1123, 489] on icon "Dismiss toast" at bounding box center [1124, 491] width 14 height 14
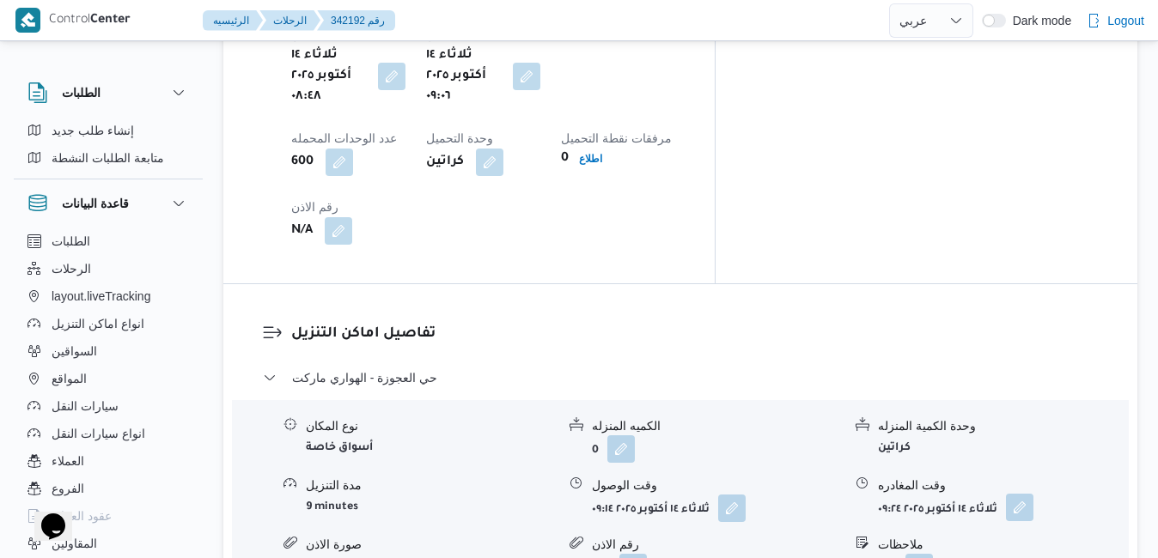
click at [1017, 494] on button "button" at bounding box center [1019, 507] width 27 height 27
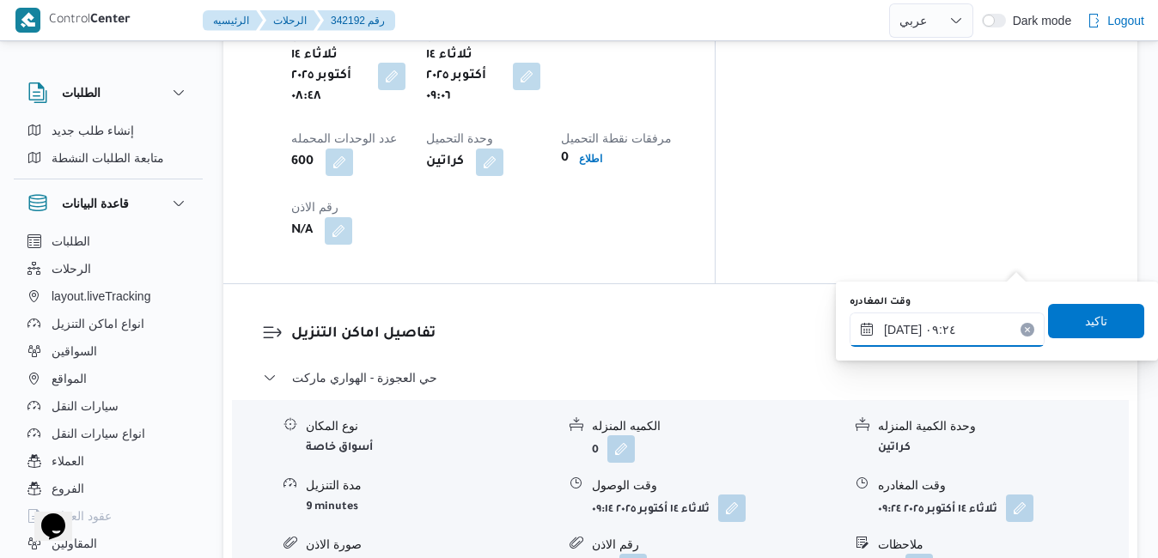
click at [919, 326] on input "١٤/١٠/٢٠٢٥ ٠٩:٢٤" at bounding box center [947, 330] width 195 height 34
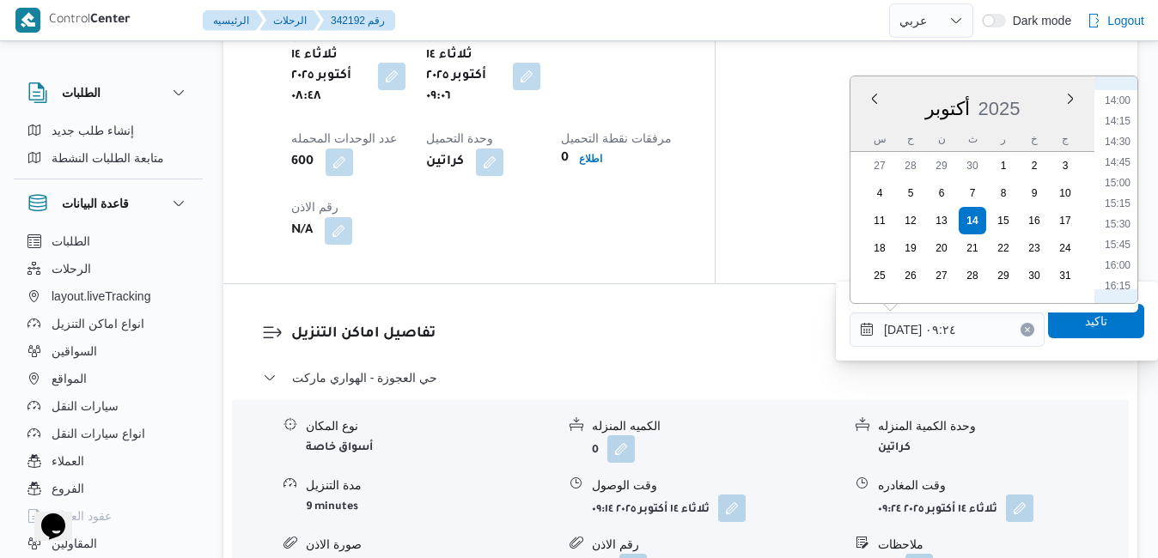
scroll to position [1181, 0]
click at [1123, 214] on li "15:45" at bounding box center [1118, 216] width 40 height 17
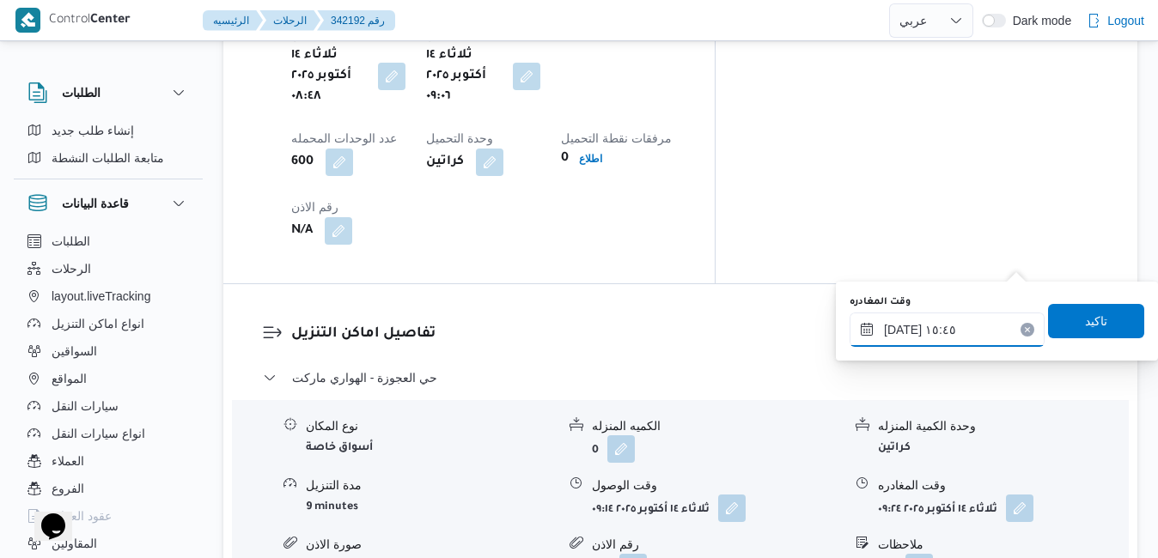
click at [902, 326] on input "[DATE] ١٥:٤٥" at bounding box center [947, 330] width 195 height 34
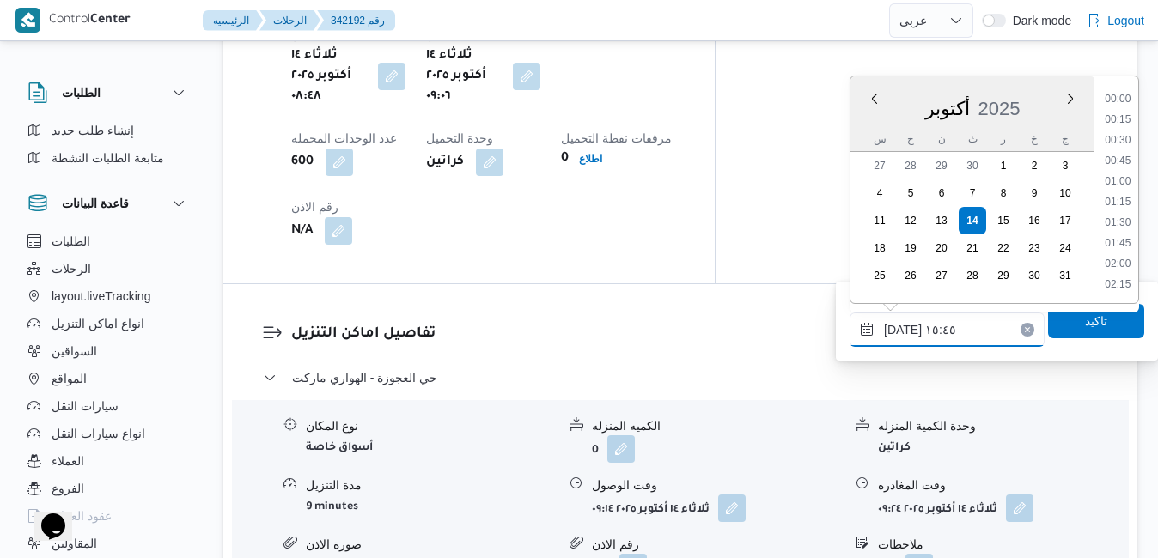
scroll to position [1194, 0]
type input "١٤/١٠/٢٠٢٥ ١٥:25"
click at [1085, 324] on span "تاكيد" at bounding box center [1096, 320] width 22 height 21
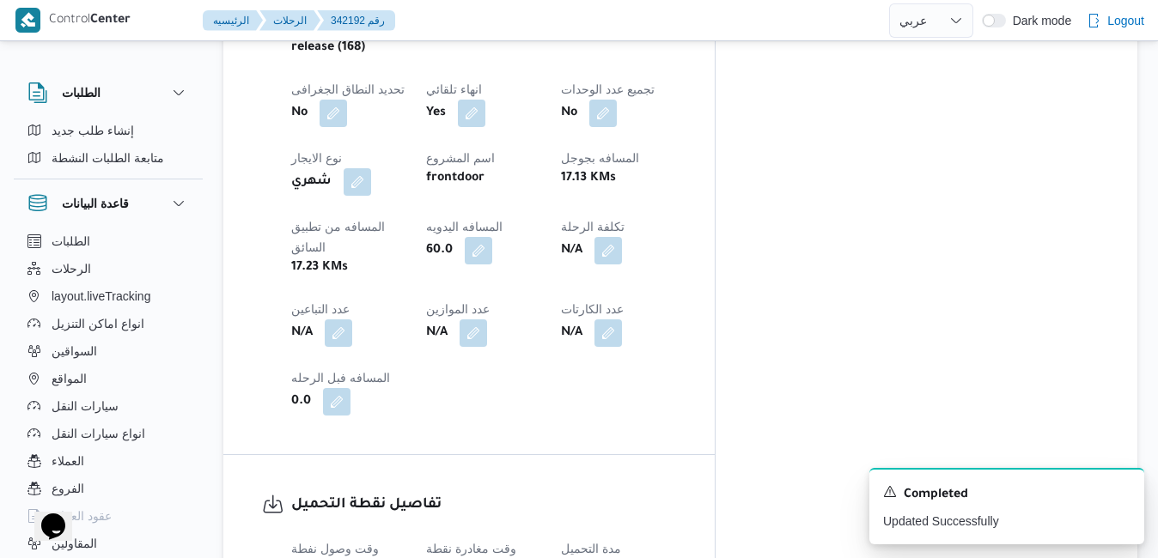
scroll to position [0, 0]
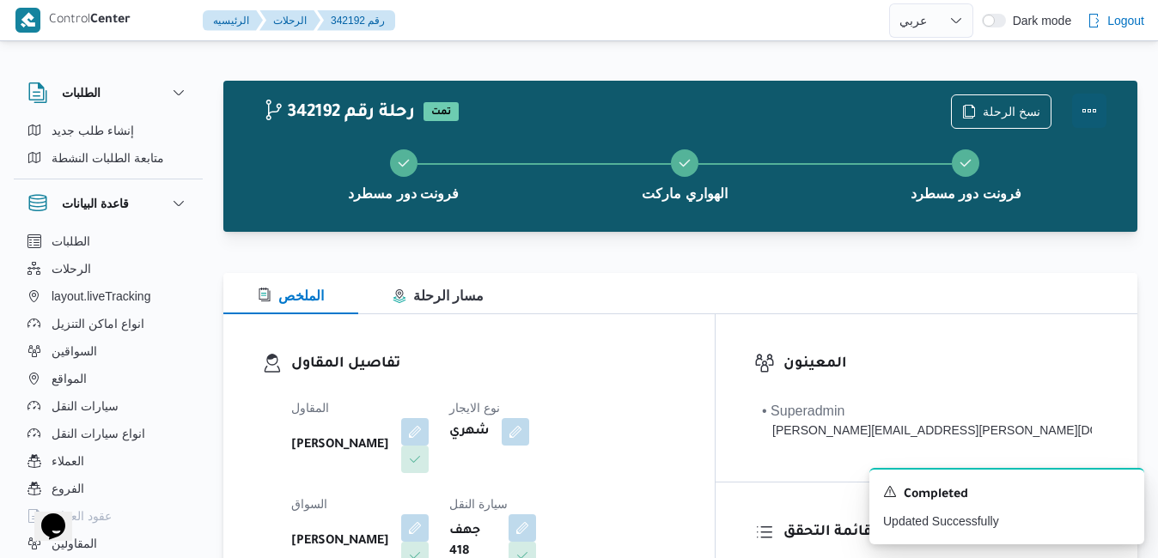
click at [1090, 105] on button "Actions" at bounding box center [1089, 111] width 34 height 34
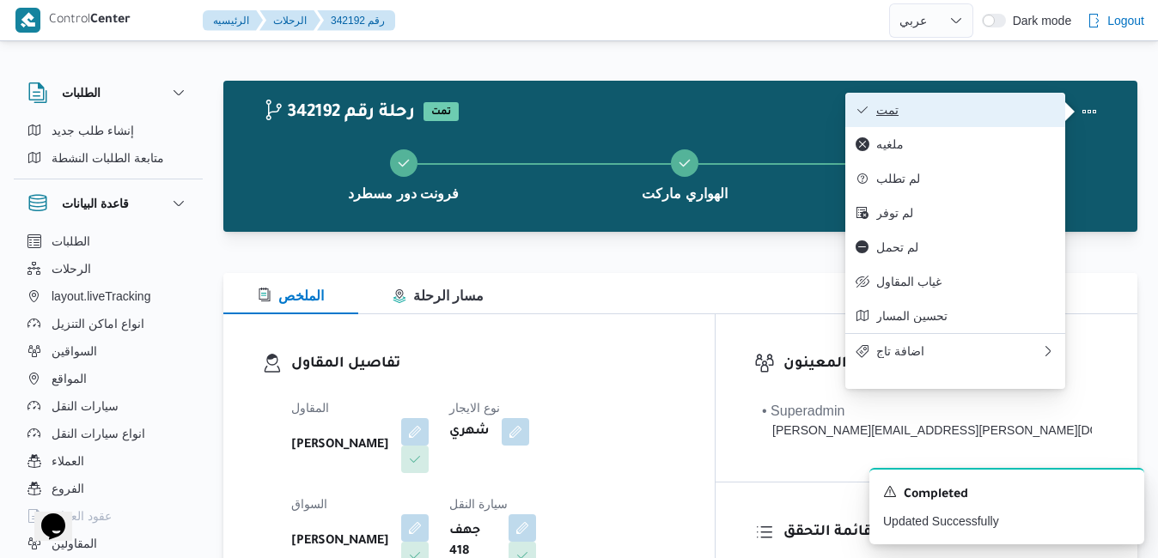
click at [1004, 113] on span "تمت" at bounding box center [965, 110] width 179 height 14
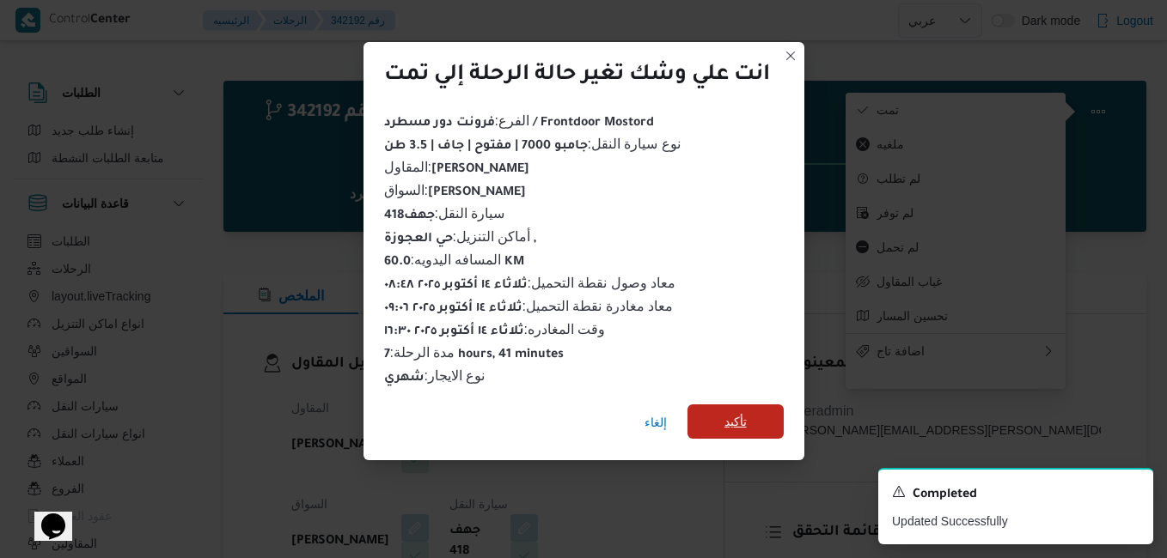
click at [767, 413] on span "تأكيد" at bounding box center [735, 422] width 96 height 34
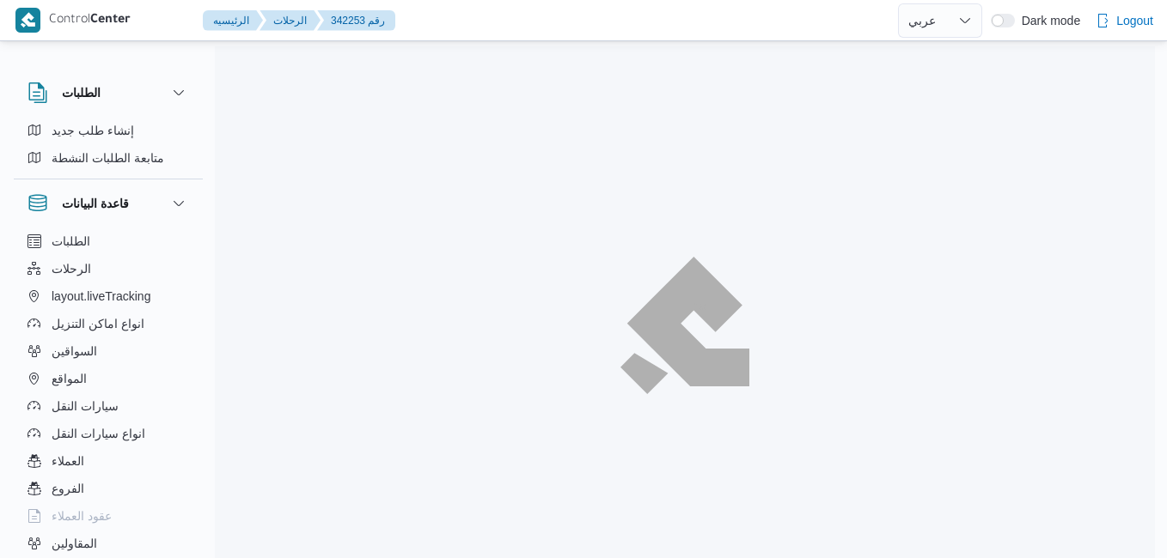
select select "ar"
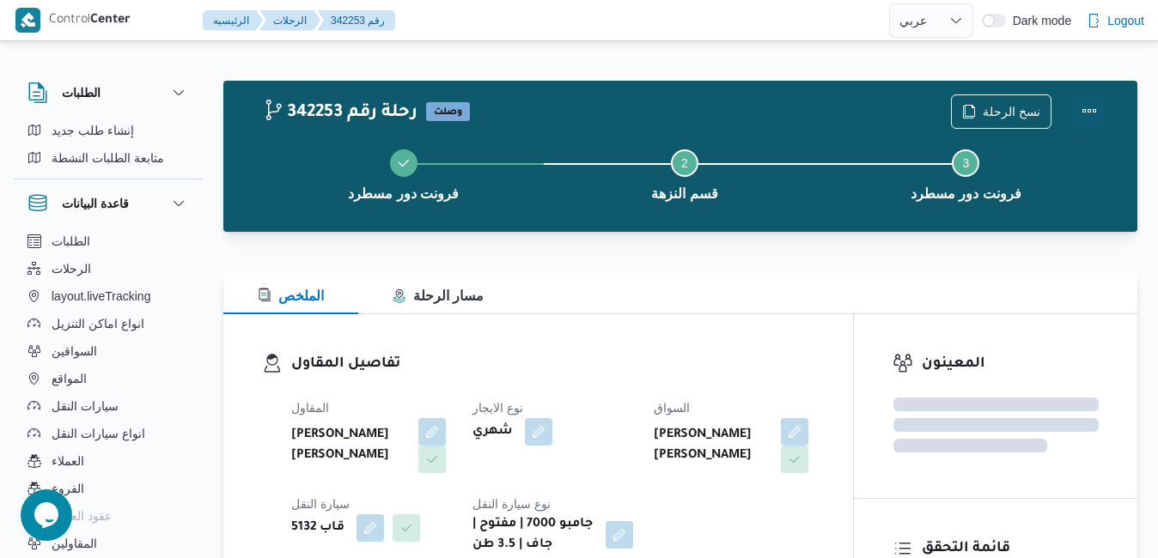
click at [1087, 108] on button "Actions" at bounding box center [1089, 111] width 34 height 34
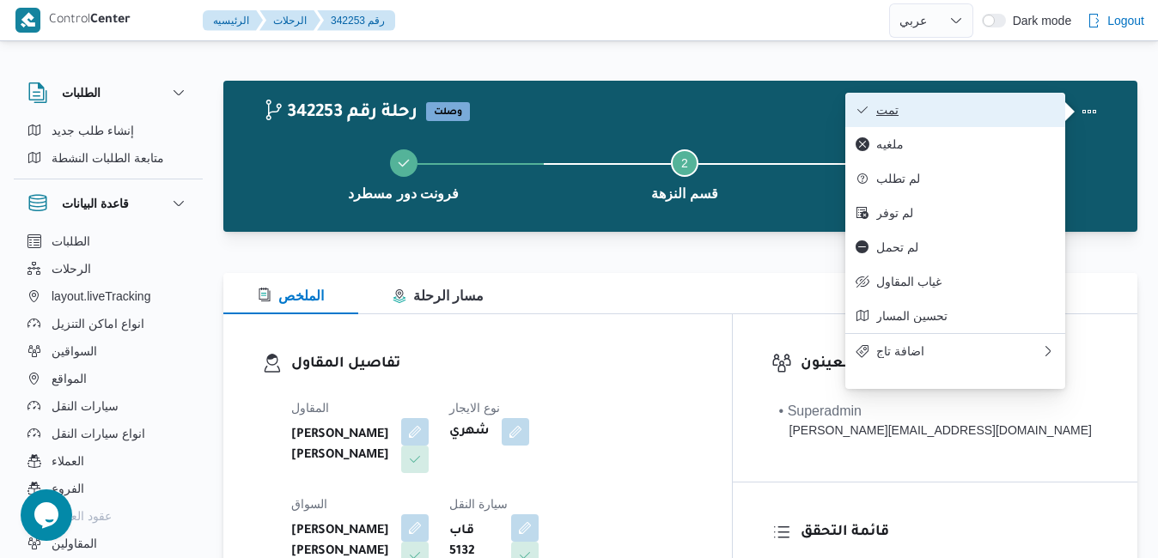
click at [1003, 114] on span "تمت" at bounding box center [965, 110] width 179 height 14
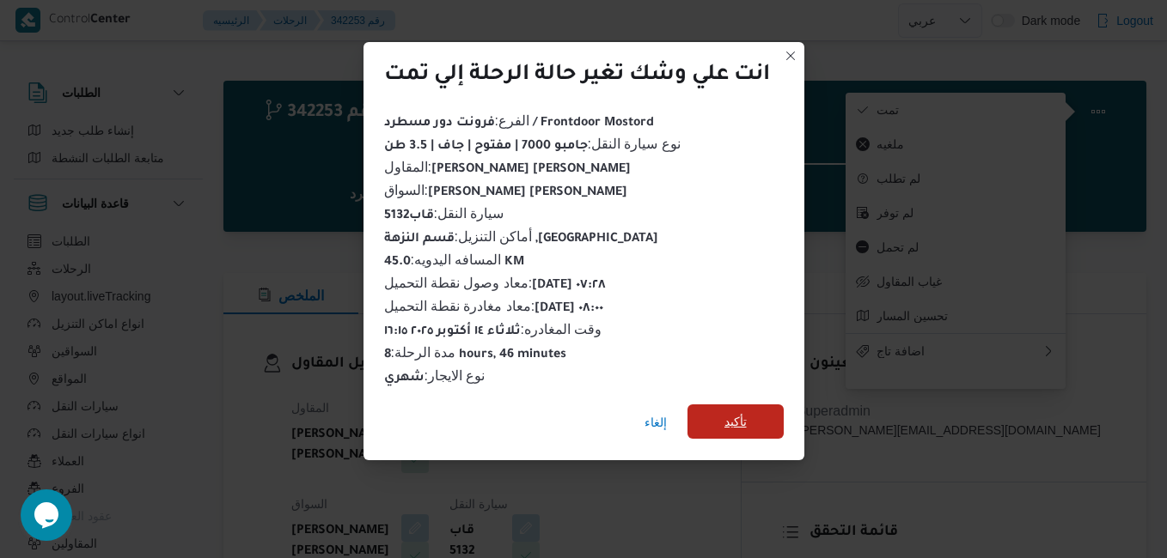
click at [721, 410] on span "تأكيد" at bounding box center [735, 422] width 96 height 34
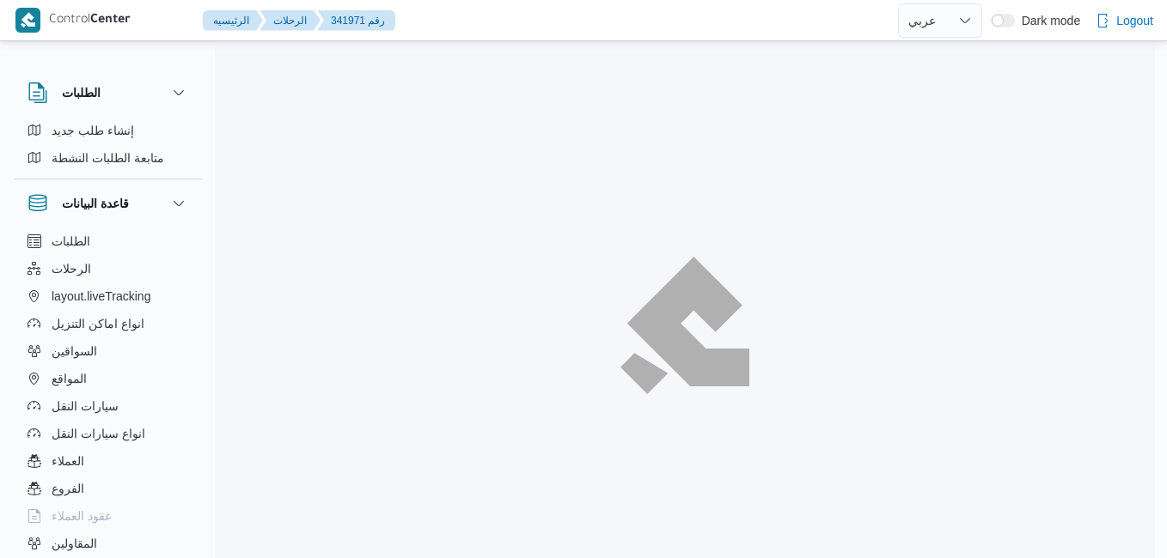
select select "ar"
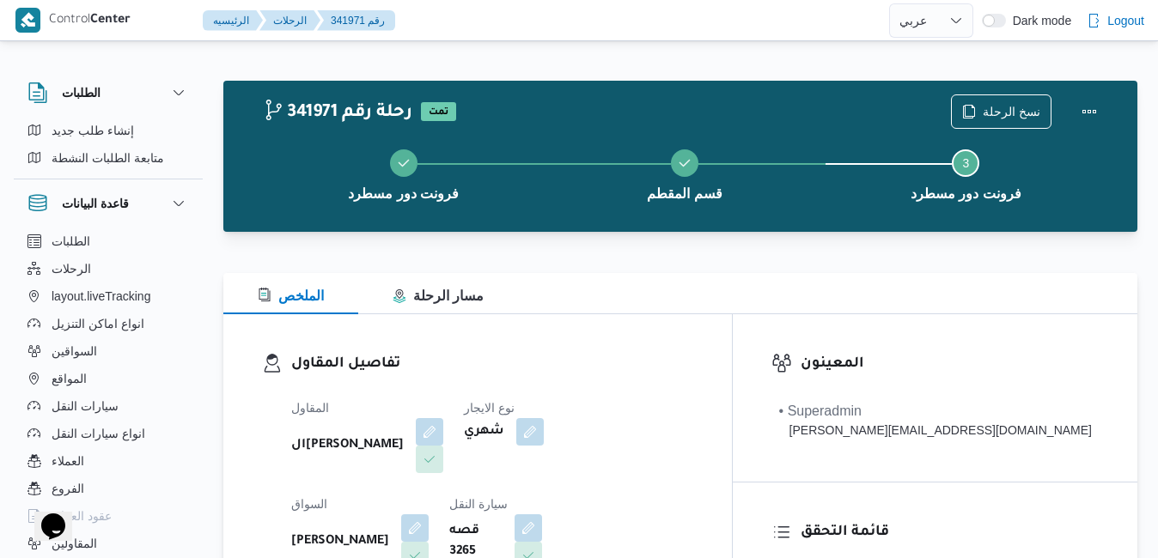
click at [686, 271] on div at bounding box center [680, 263] width 914 height 21
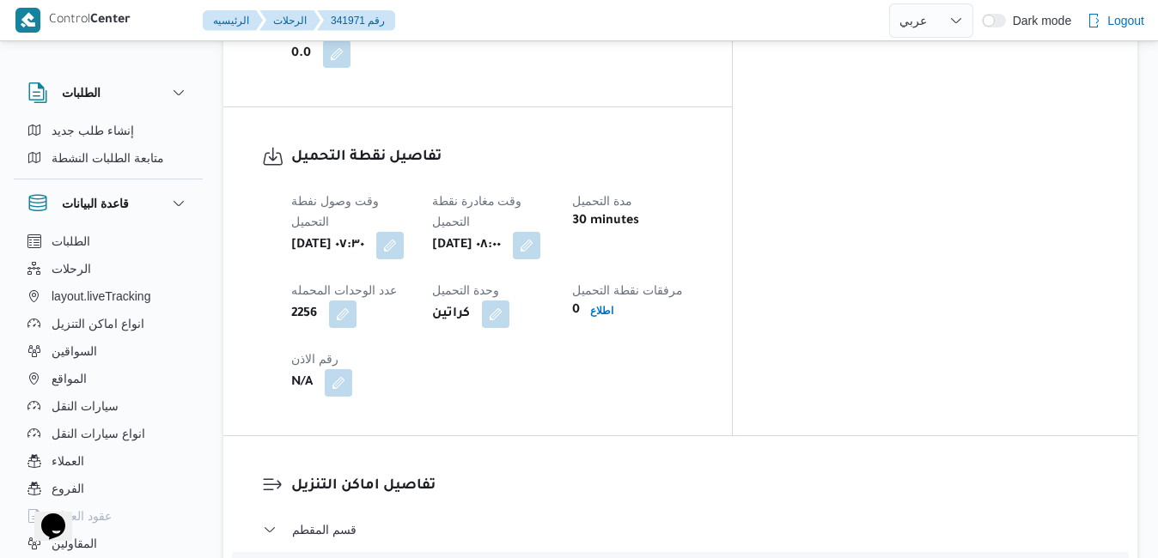
scroll to position [1478, 0]
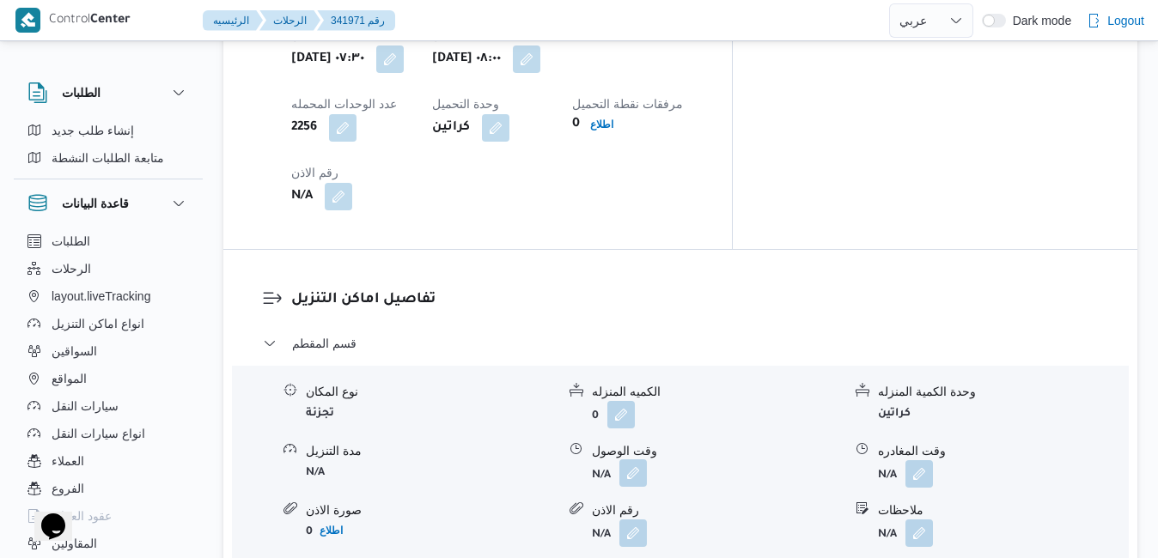
click at [646, 460] on button "button" at bounding box center [632, 473] width 27 height 27
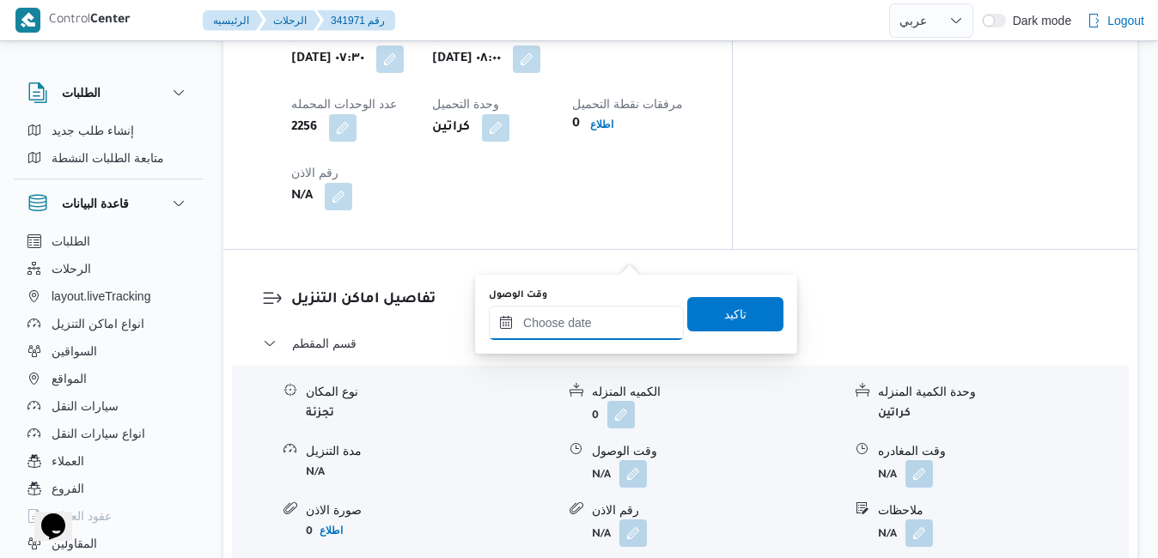
click at [581, 335] on input "وقت الوصول" at bounding box center [586, 323] width 195 height 34
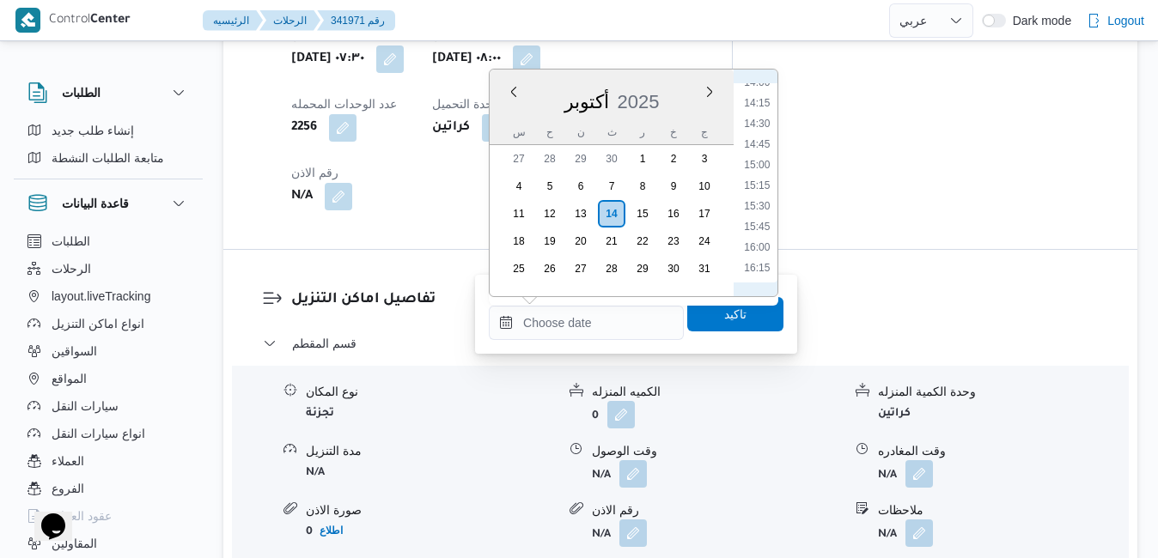
scroll to position [698, 0]
click at [755, 138] on li "09:00" at bounding box center [757, 135] width 40 height 17
type input "١٤/١٠/٢٠٢٥ ٠٩:٠٠"
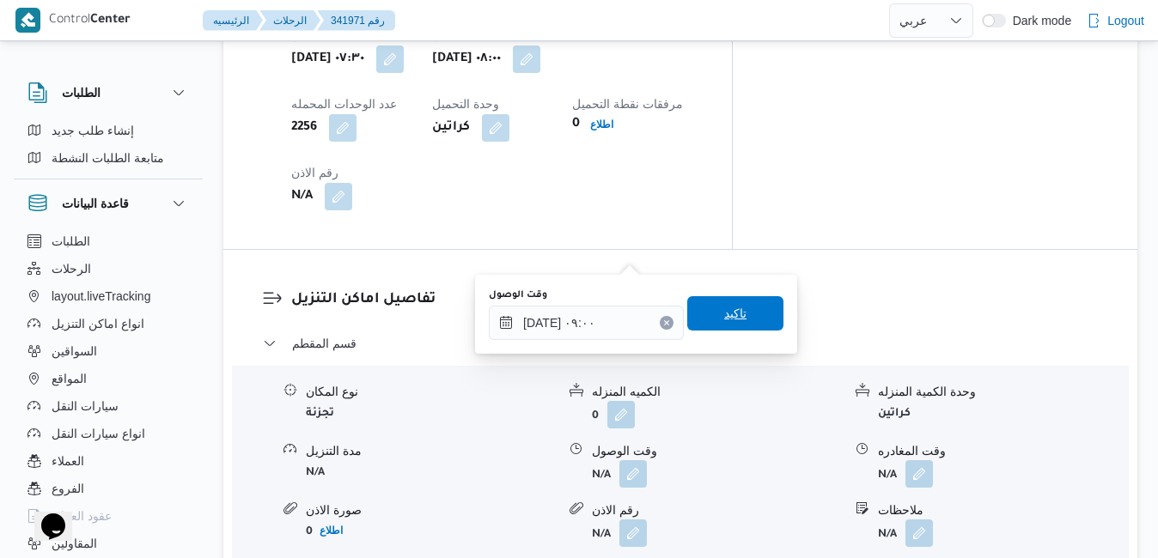
click at [696, 307] on span "تاكيد" at bounding box center [735, 313] width 96 height 34
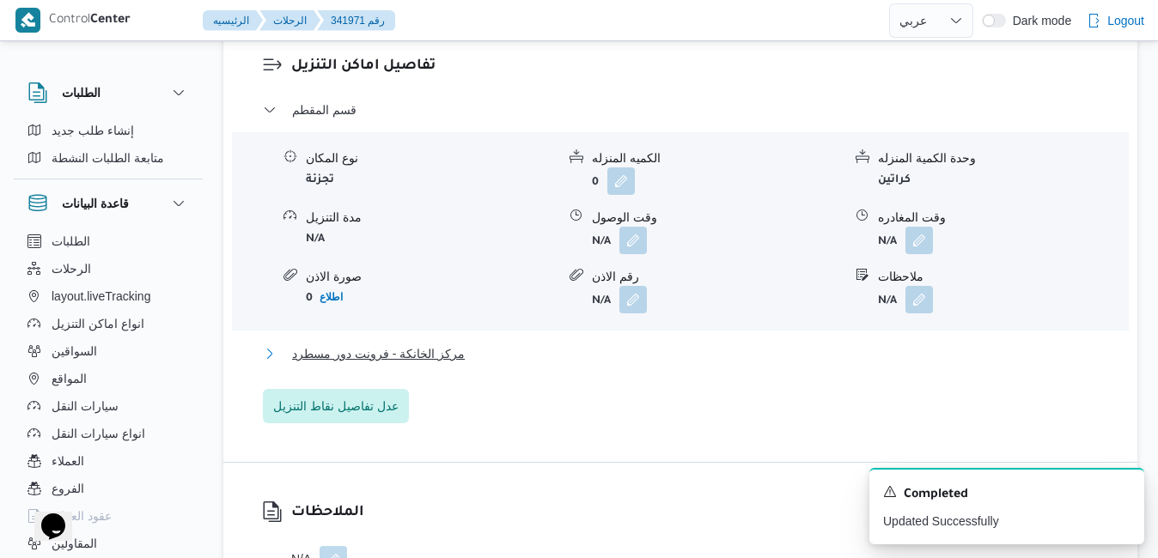
click at [581, 361] on button "مركز الخانكة - فرونت دور مسطرد" at bounding box center [681, 354] width 836 height 21
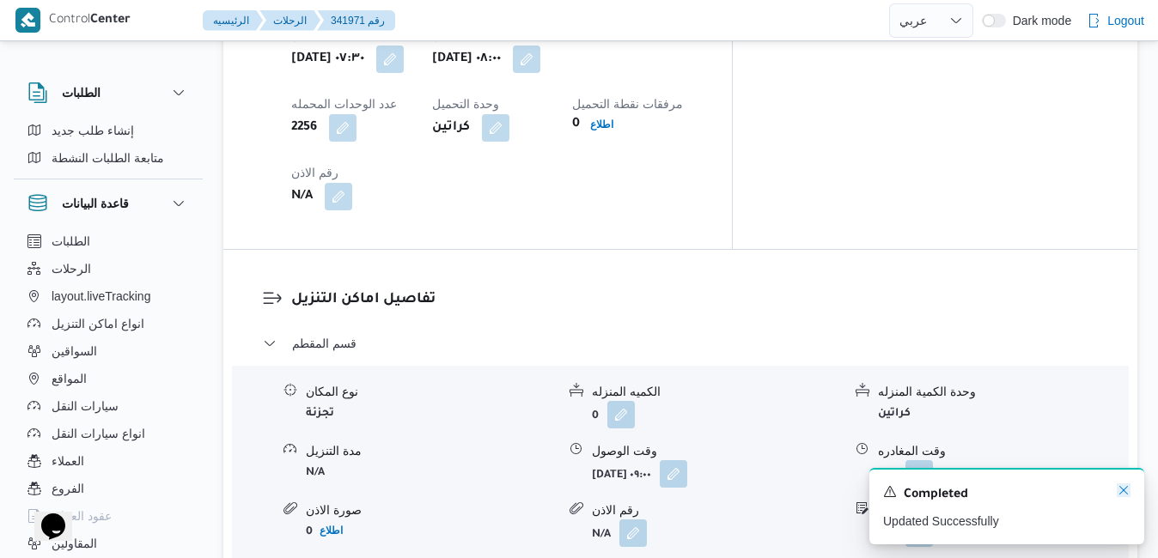
click at [1124, 488] on icon "Dismiss toast" at bounding box center [1124, 491] width 14 height 14
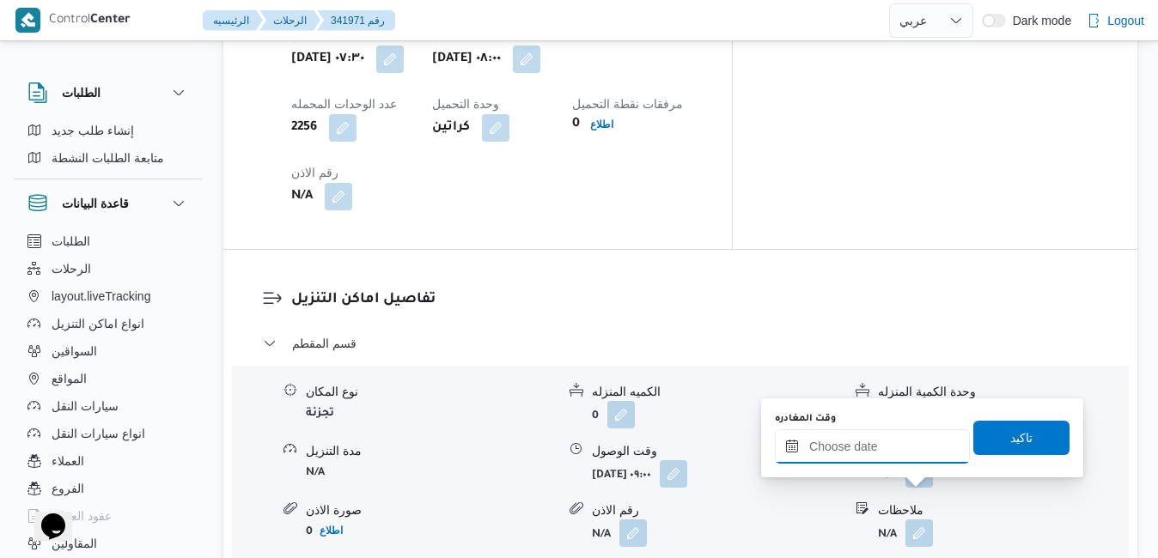
click at [894, 448] on input "وقت المغادره" at bounding box center [872, 447] width 195 height 34
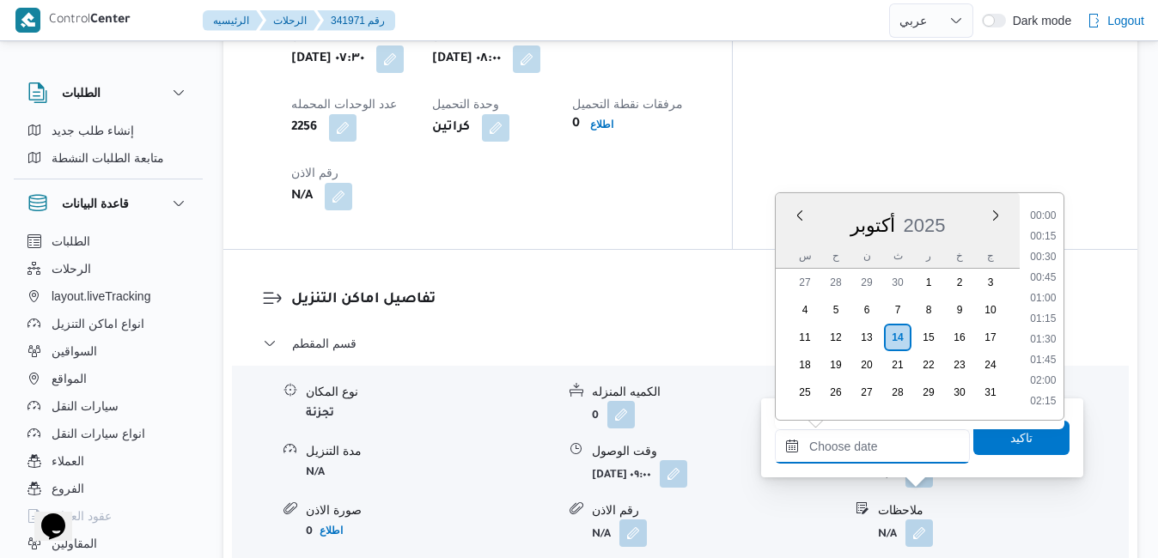
scroll to position [1338, 0]
click at [1049, 235] on li "16:30" at bounding box center [1043, 237] width 40 height 17
type input "[DATE] ١٦:٣٠"
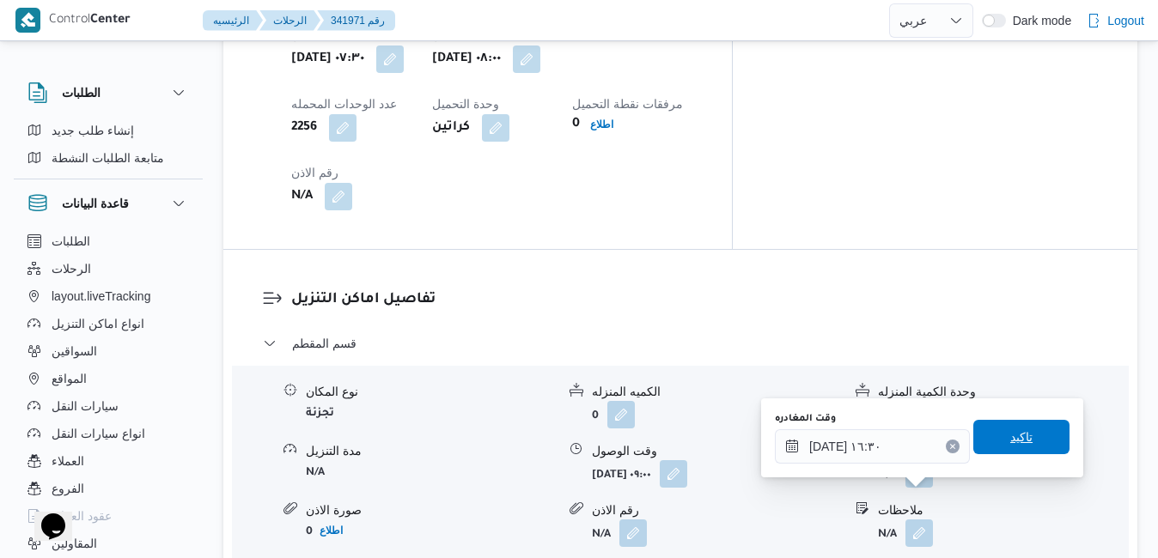
click at [986, 439] on span "تاكيد" at bounding box center [1021, 437] width 96 height 34
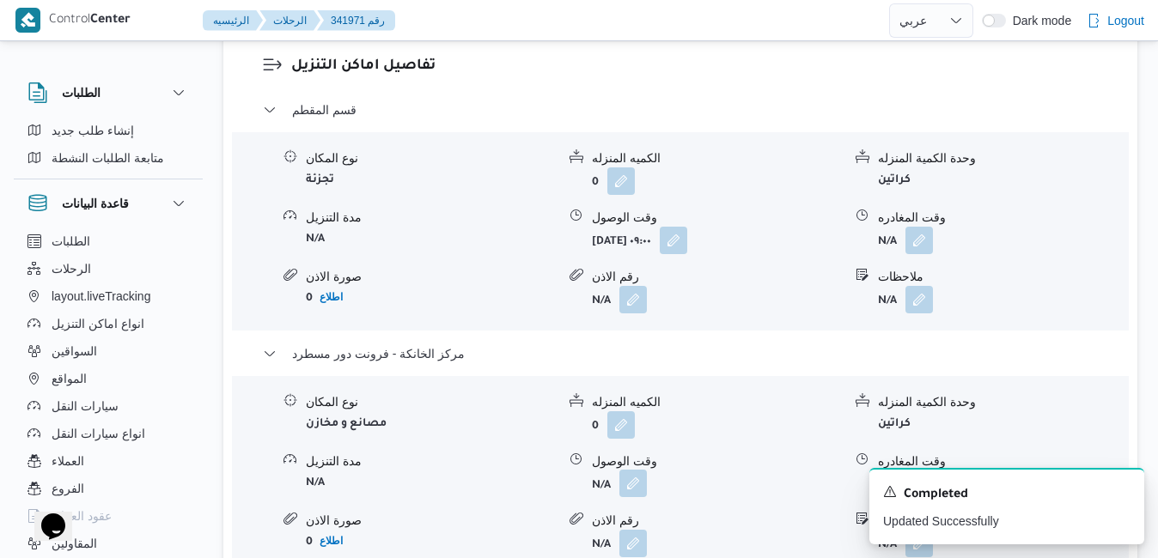
click at [630, 493] on button "button" at bounding box center [632, 483] width 27 height 27
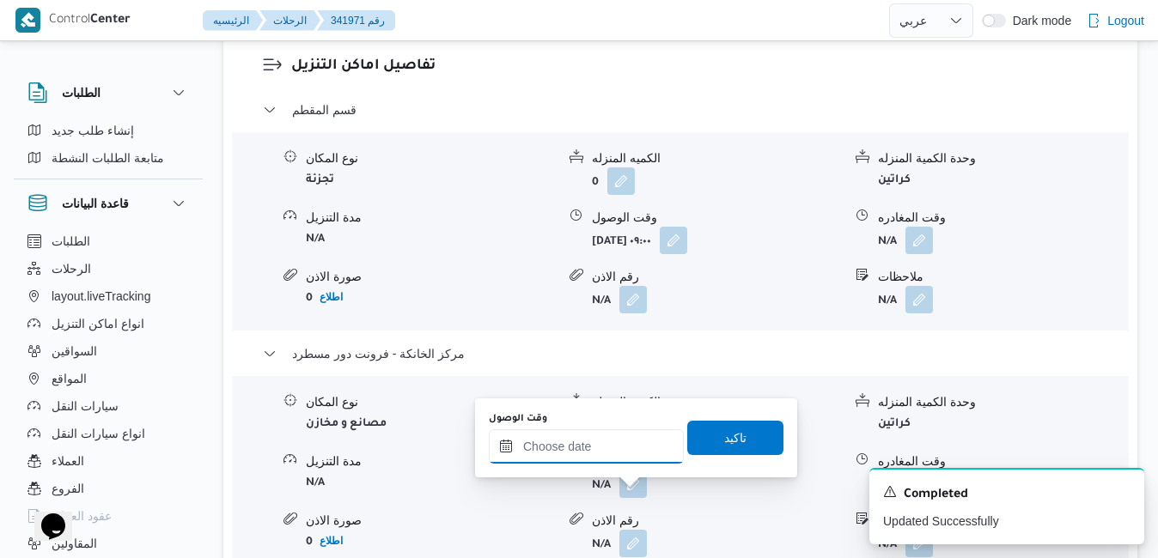
click at [624, 439] on input "وقت الوصول" at bounding box center [586, 447] width 195 height 34
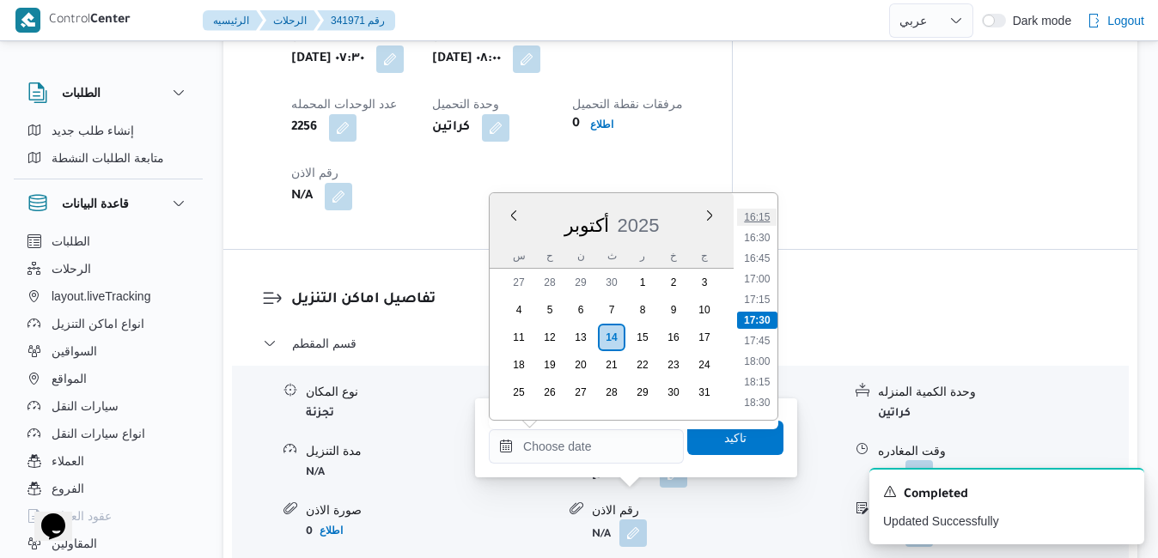
click at [765, 219] on li "16:15" at bounding box center [757, 217] width 40 height 17
type input "١٤/١٠/٢٠٢٥ ١٦:١٥"
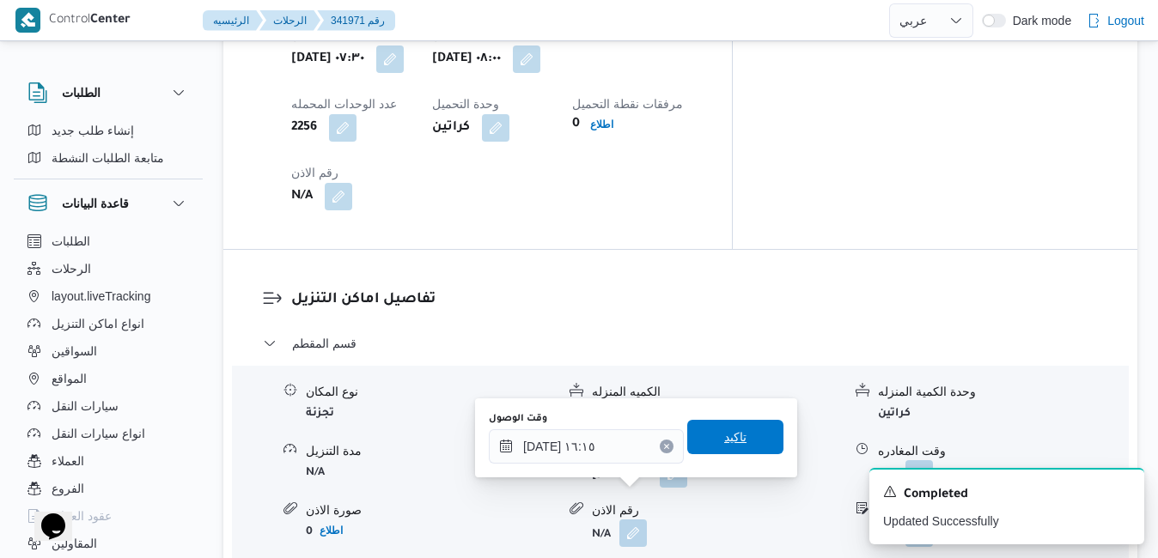
click at [732, 436] on span "تاكيد" at bounding box center [735, 437] width 22 height 21
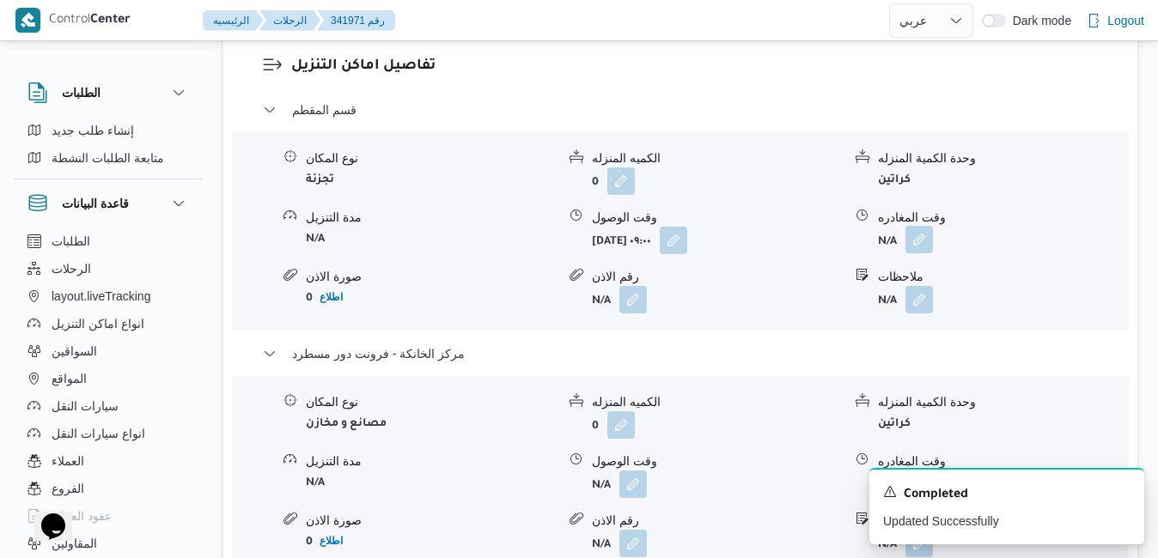
click at [927, 253] on button "button" at bounding box center [918, 239] width 27 height 27
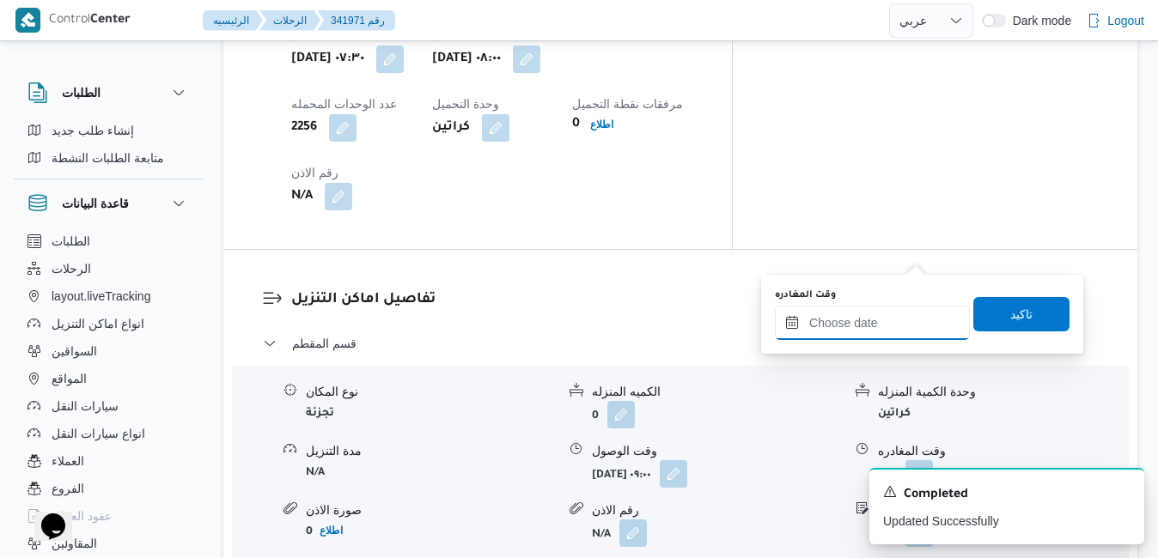
click at [842, 331] on input "وقت المغادره" at bounding box center [872, 323] width 195 height 34
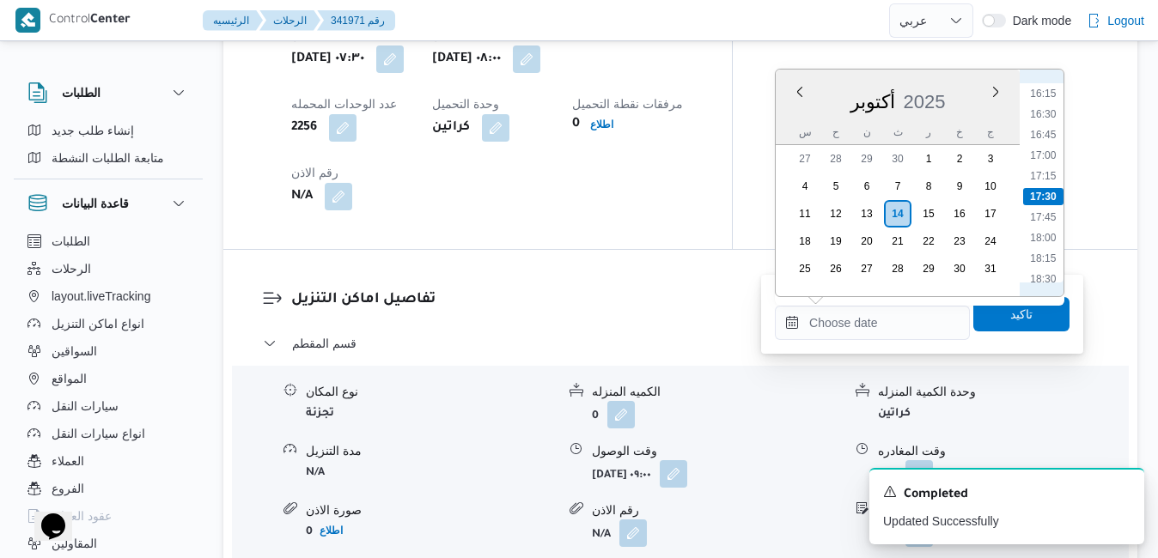
scroll to position [1164, 0]
click at [1044, 184] on li "15:15" at bounding box center [1043, 185] width 40 height 17
type input "١٤/١٠/٢٠٢٥ ١٥:١٥"
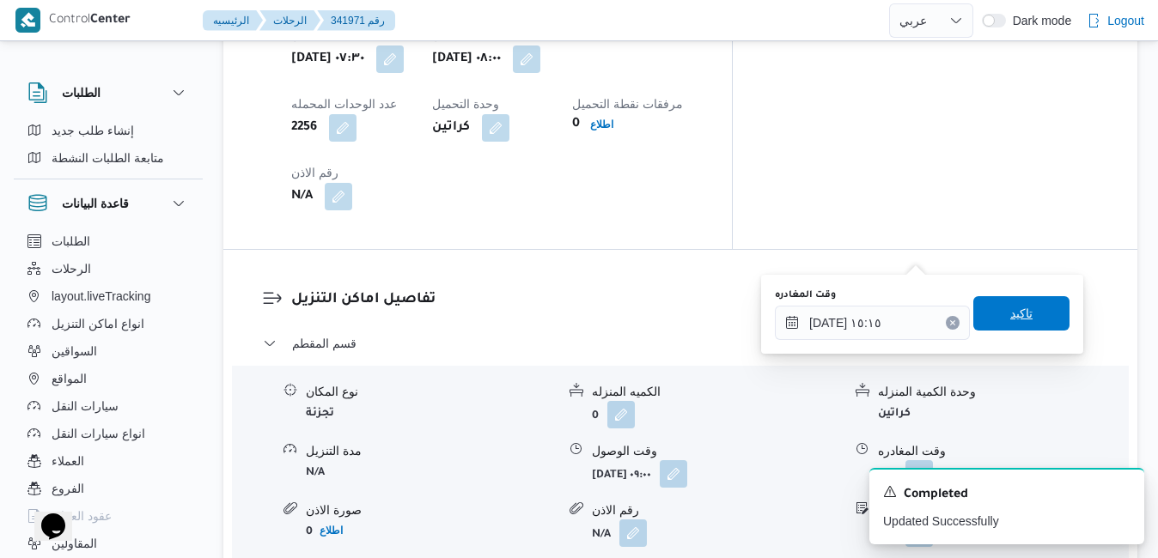
click at [1010, 323] on span "تاكيد" at bounding box center [1021, 313] width 22 height 21
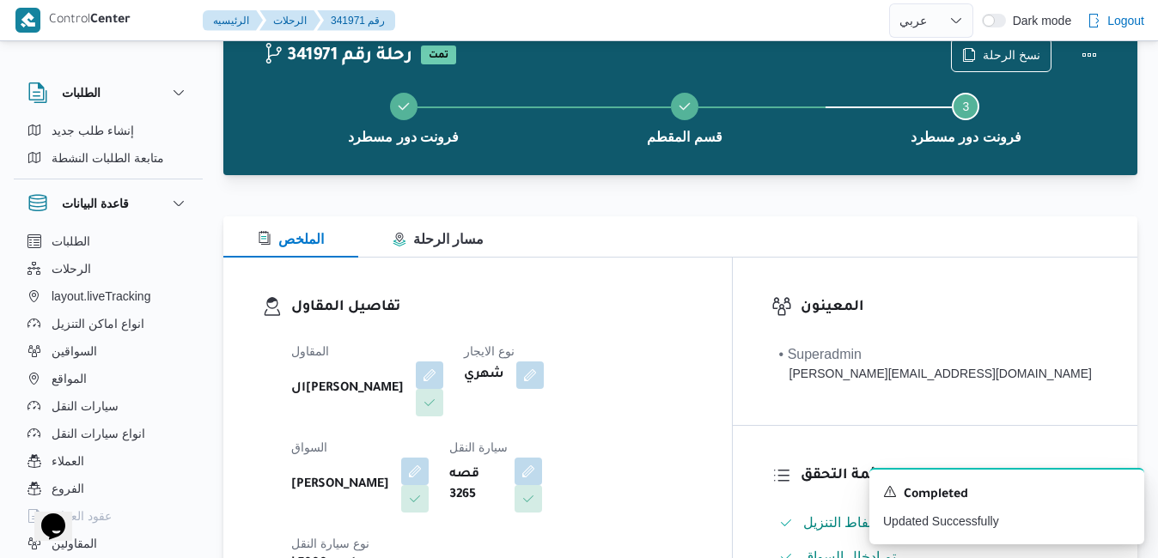
scroll to position [0, 0]
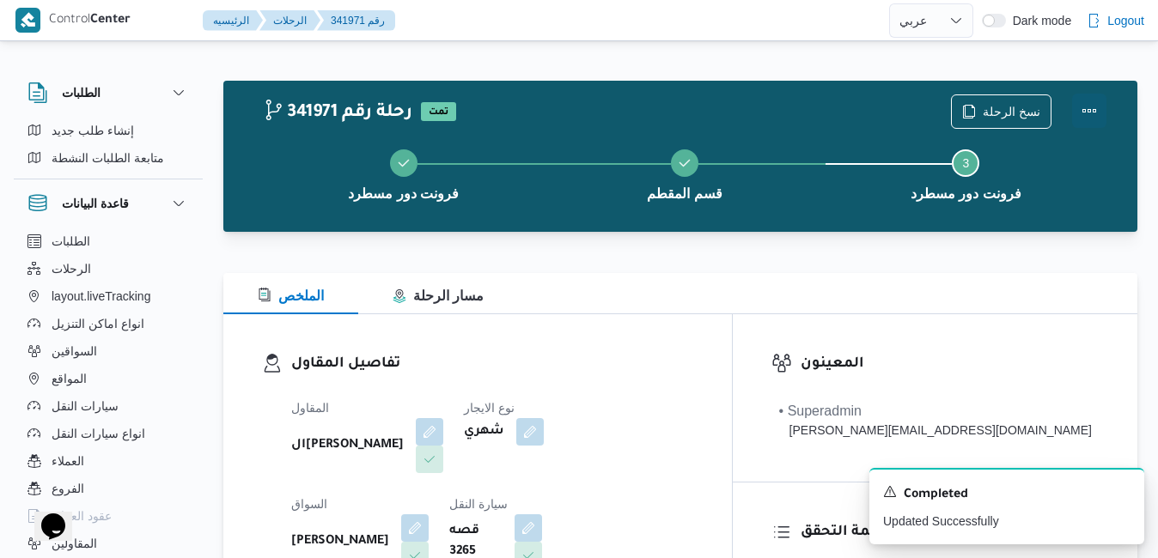
click at [1082, 112] on button "Actions" at bounding box center [1089, 111] width 34 height 34
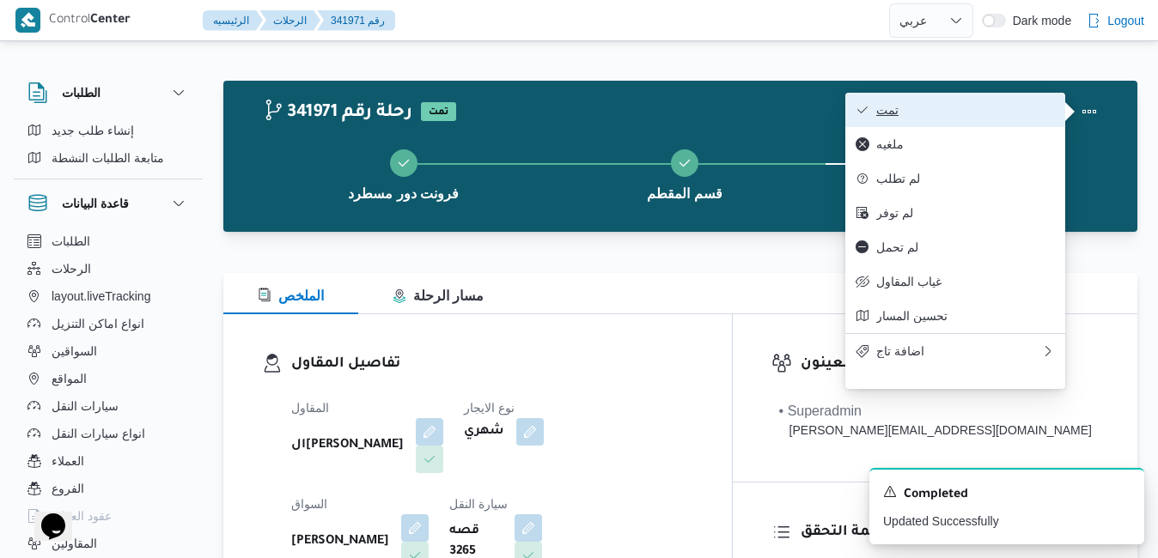
click at [1032, 112] on span "تمت" at bounding box center [965, 110] width 179 height 14
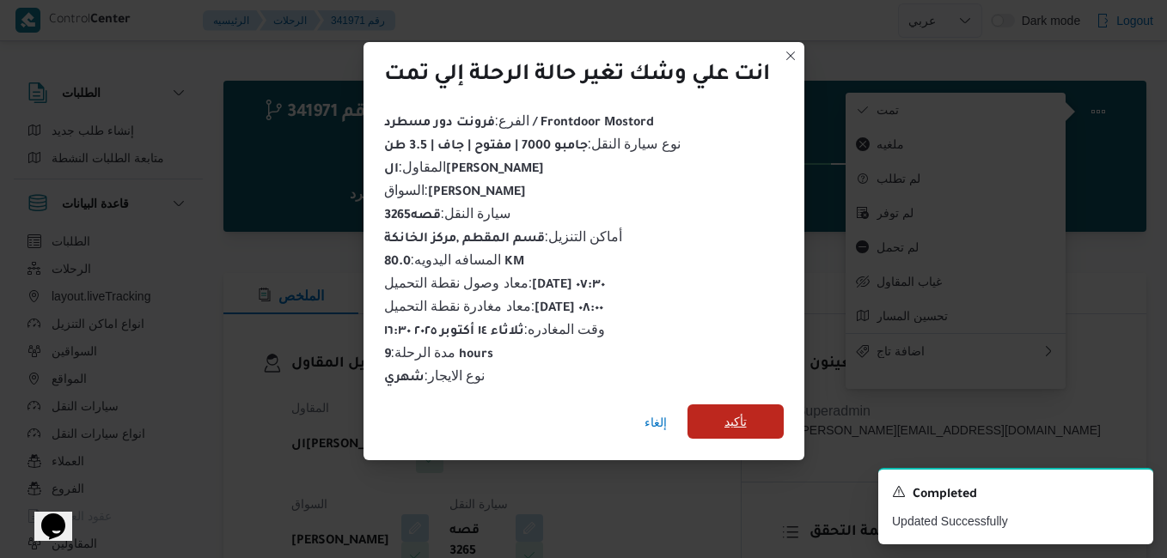
click at [727, 411] on span "تأكيد" at bounding box center [735, 421] width 22 height 21
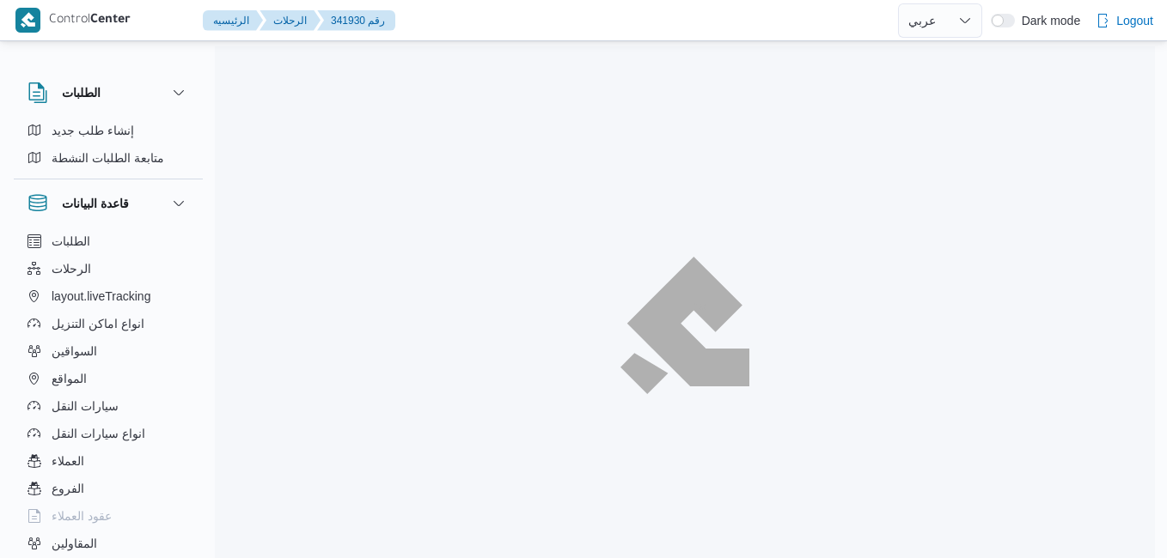
select select "ar"
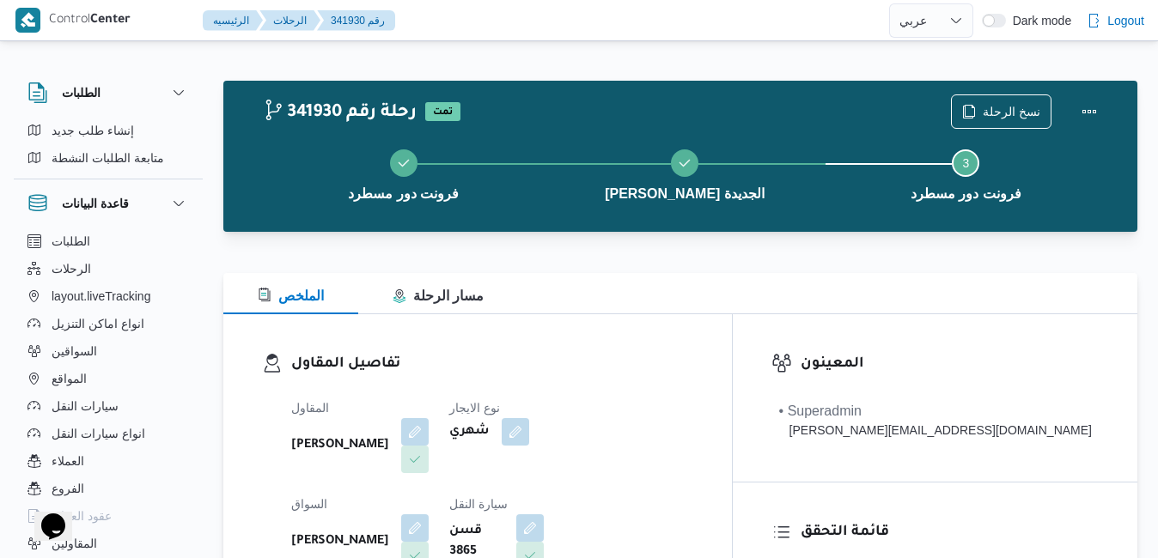
click at [671, 333] on div "تفاصيل المقاول المقاول [PERSON_NAME] نوع الايجار شهري السواق [PERSON_NAME] سيار…" at bounding box center [477, 512] width 509 height 397
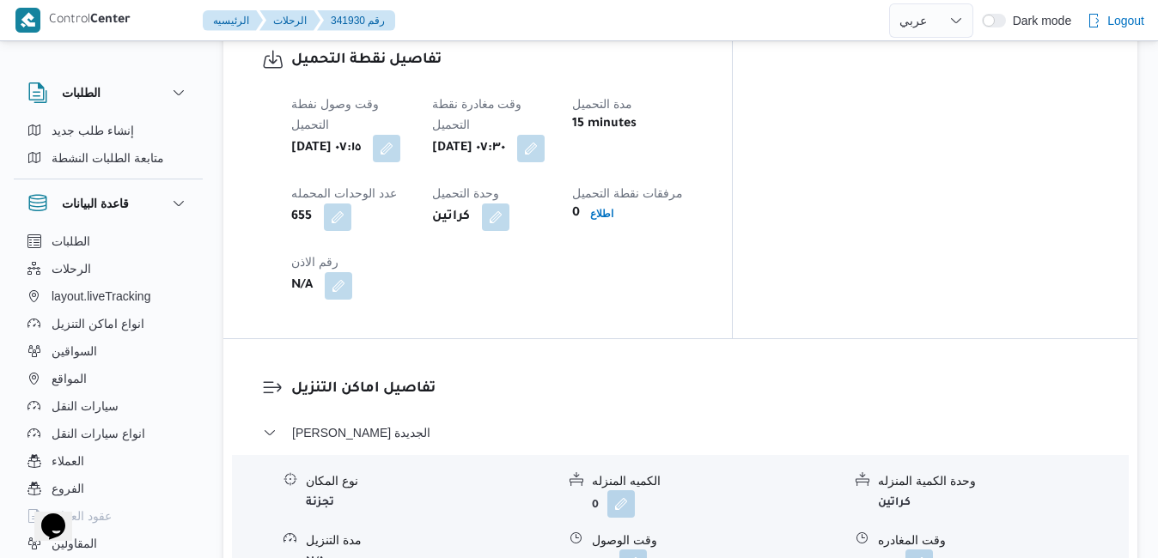
scroll to position [1546, 0]
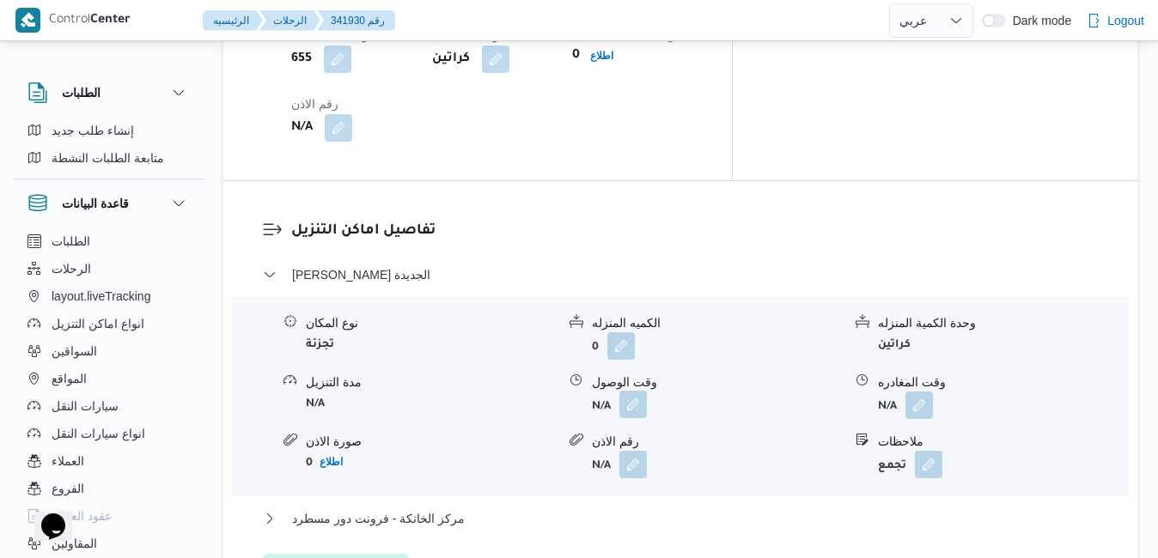
click at [625, 391] on button "button" at bounding box center [632, 404] width 27 height 27
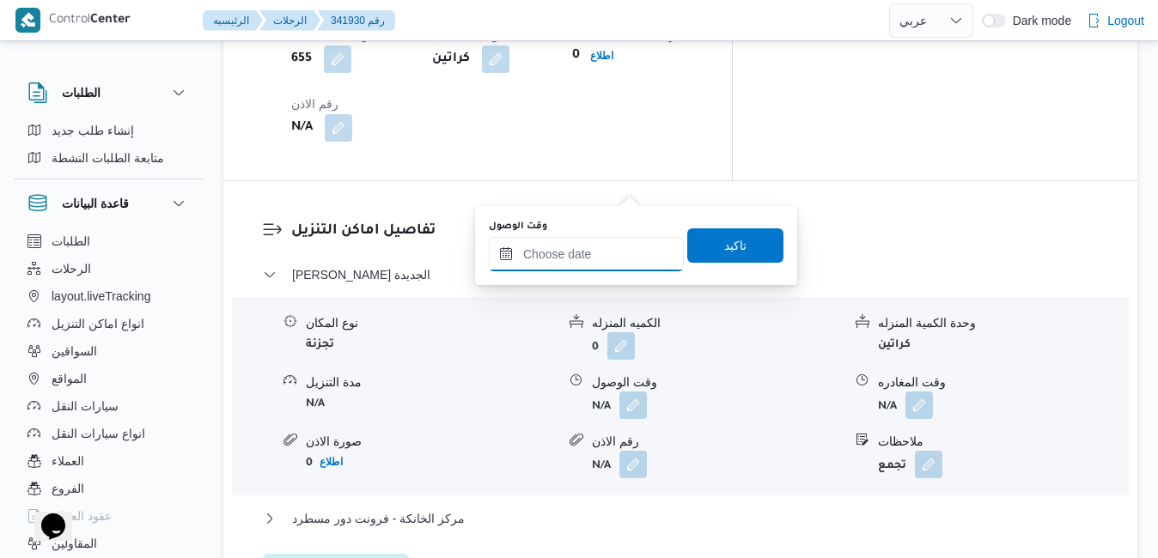
click at [556, 270] on input "وقت الوصول" at bounding box center [586, 254] width 195 height 34
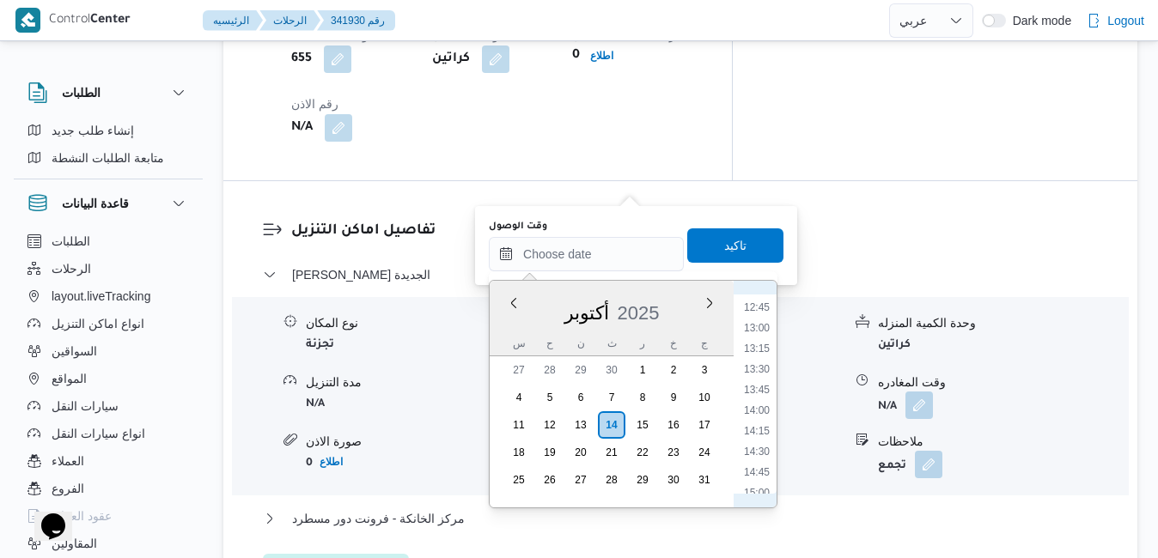
scroll to position [582, 0]
click at [753, 411] on ul "00:00 00:15 00:30 00:45 01:00 01:15 01:30 01:45 02:00 02:15 02:30 02:45 03:00 0…" at bounding box center [757, 394] width 40 height 199
click at [758, 405] on li "08:15" at bounding box center [757, 401] width 40 height 17
type input "[DATE] ٠٨:١٥"
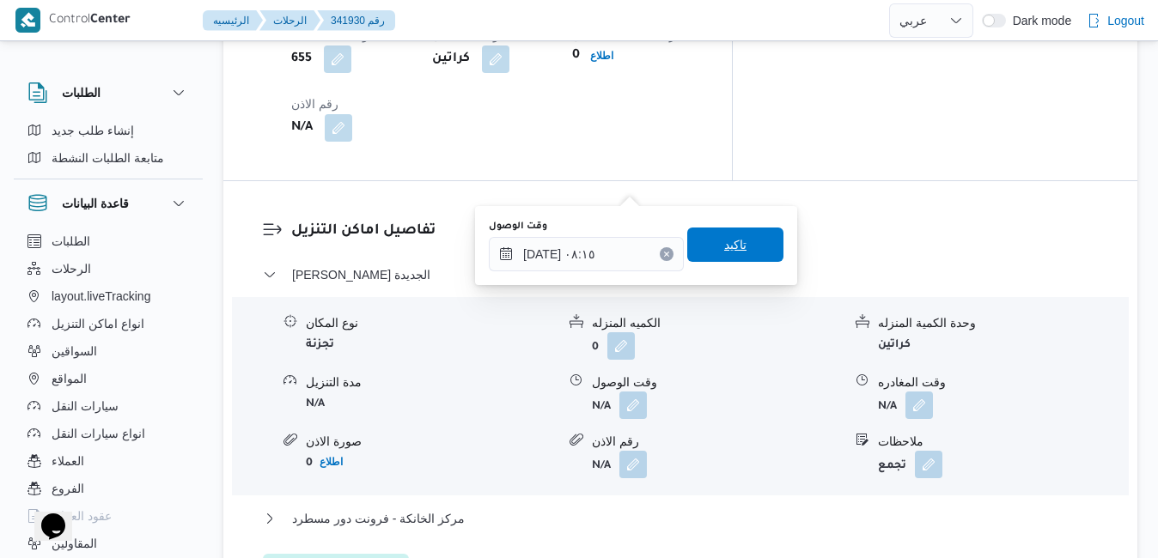
click at [732, 246] on span "تاكيد" at bounding box center [735, 245] width 22 height 21
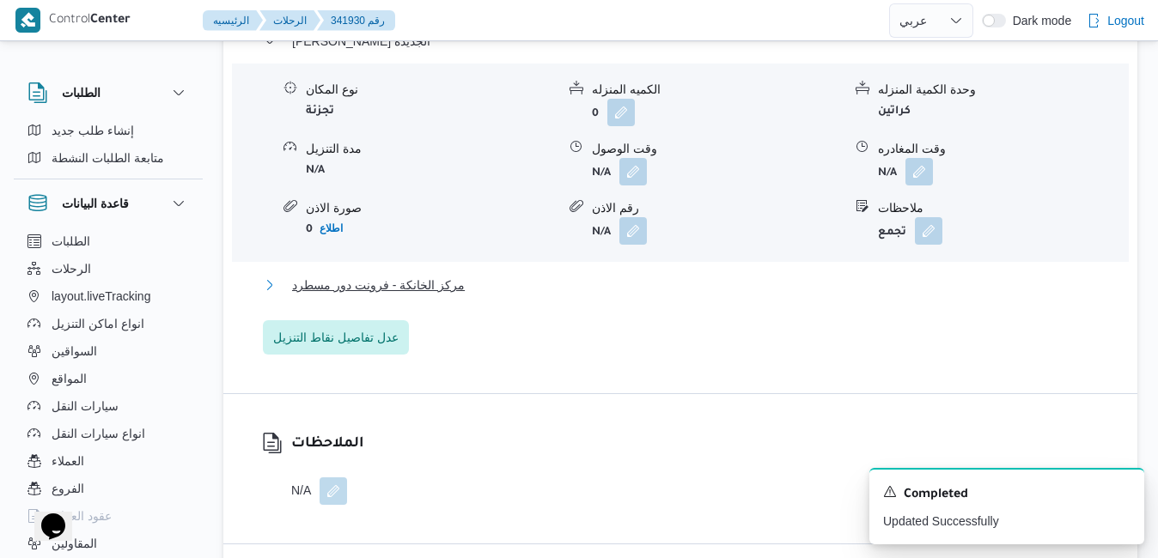
click at [630, 296] on button "مركز الخانكة - فرونت دور مسطرد" at bounding box center [681, 285] width 836 height 21
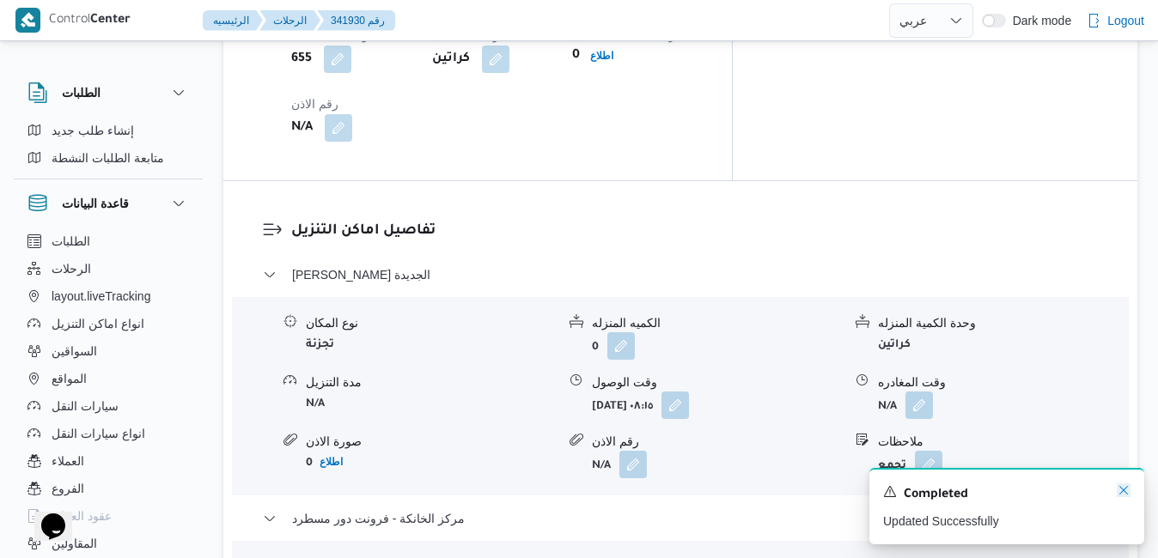
click at [1124, 489] on icon "Dismiss toast" at bounding box center [1124, 491] width 14 height 14
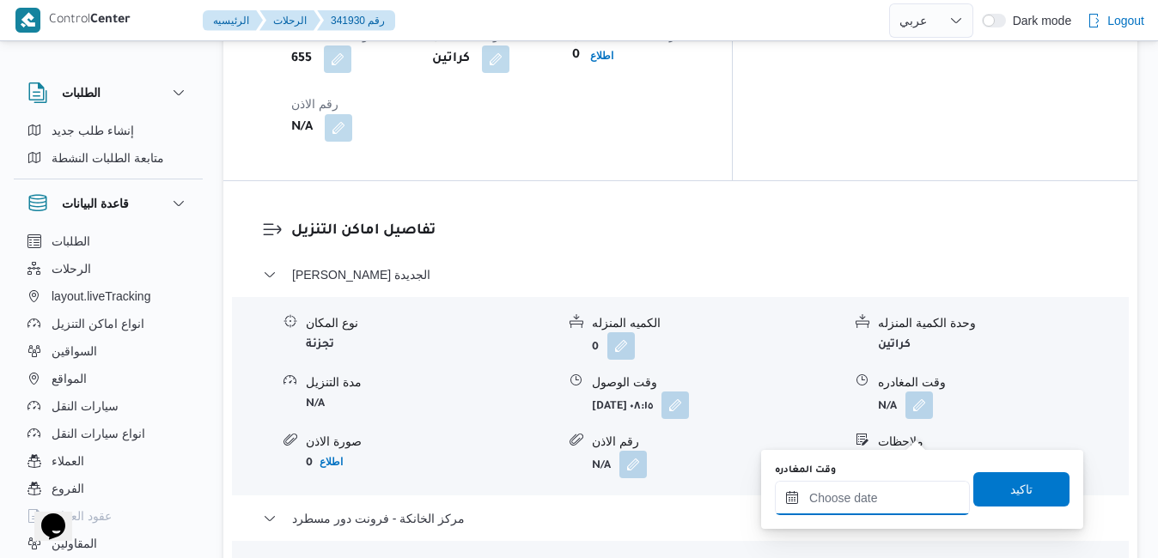
click at [861, 505] on input "وقت المغادره" at bounding box center [872, 498] width 195 height 34
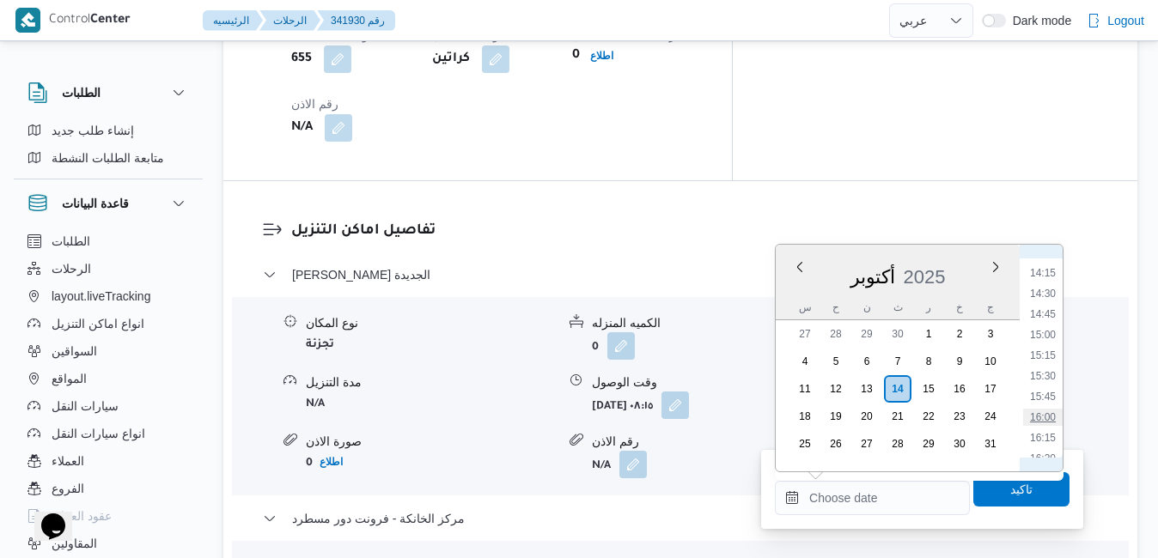
scroll to position [1164, 0]
click at [1039, 422] on li "16:00" at bounding box center [1043, 422] width 40 height 17
type input "١٤/١٠/٢٠٢٥ ١٦:٠٠"
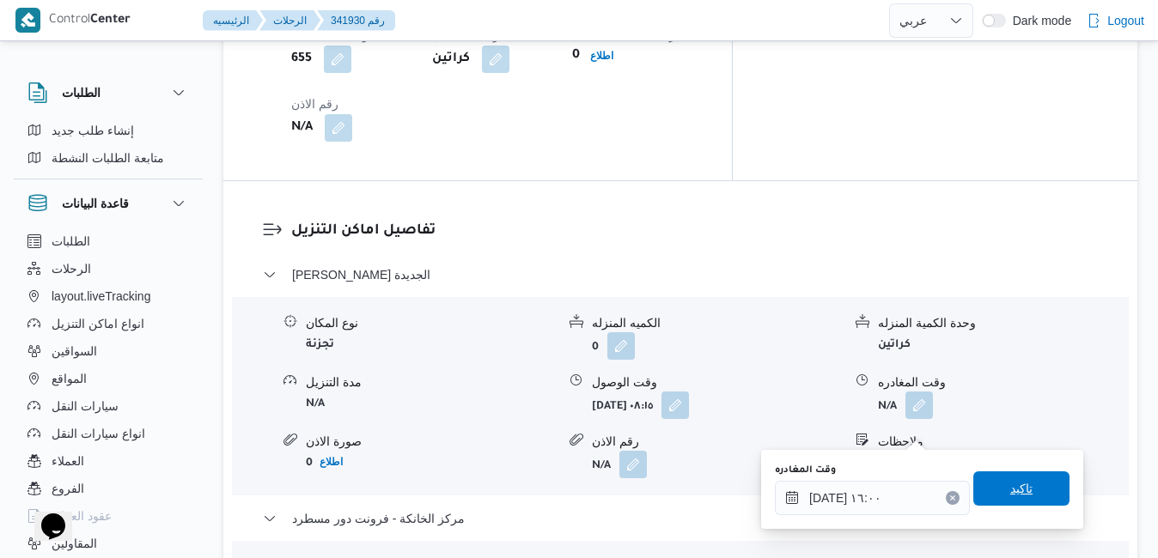
click at [1010, 496] on span "تاكيد" at bounding box center [1021, 488] width 22 height 21
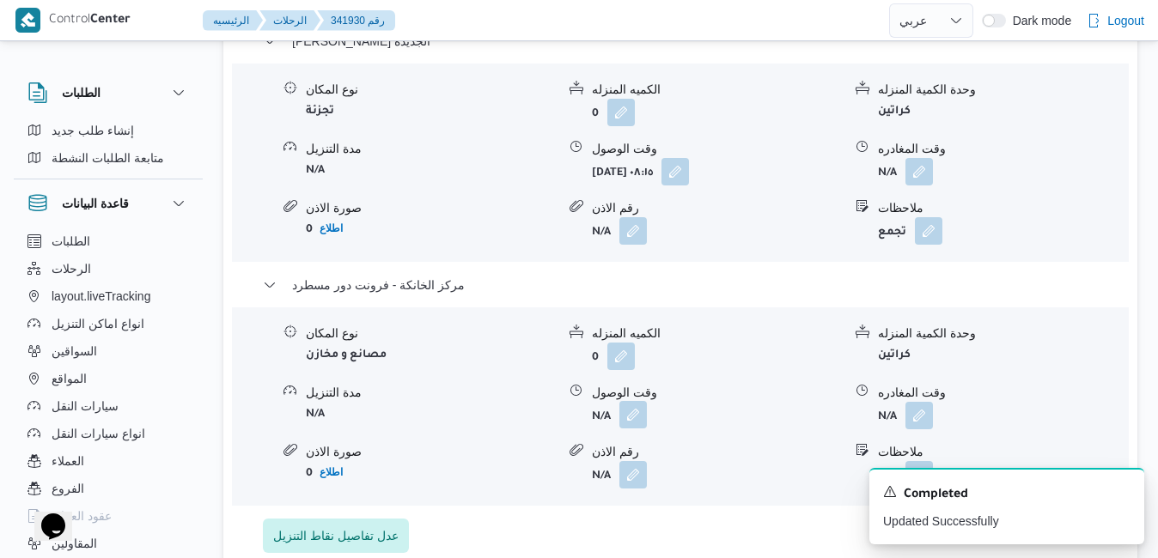
click at [628, 424] on button "button" at bounding box center [632, 414] width 27 height 27
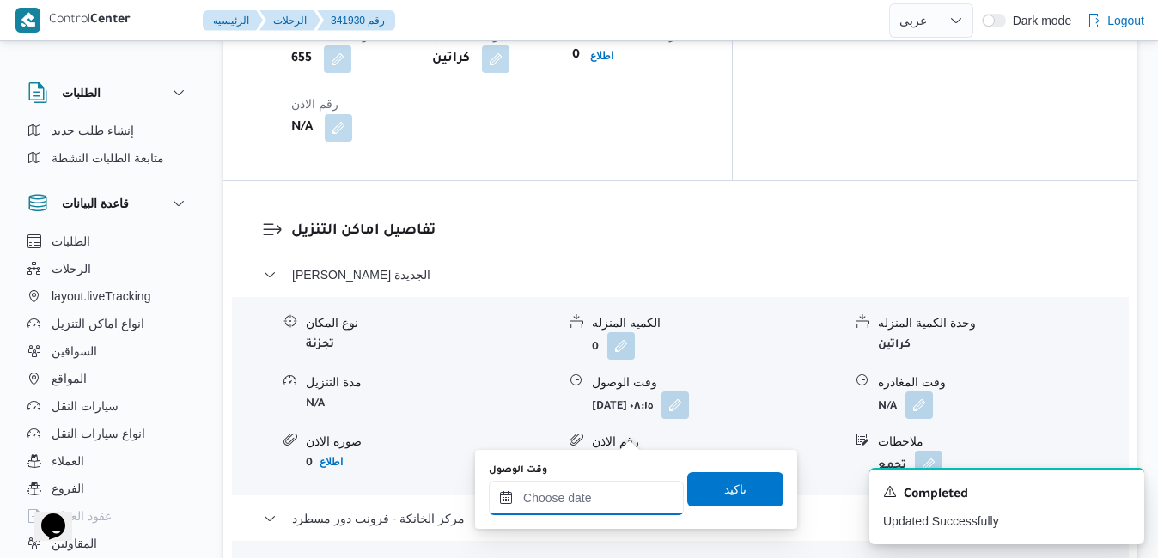
click at [591, 500] on input "وقت الوصول" at bounding box center [586, 498] width 195 height 34
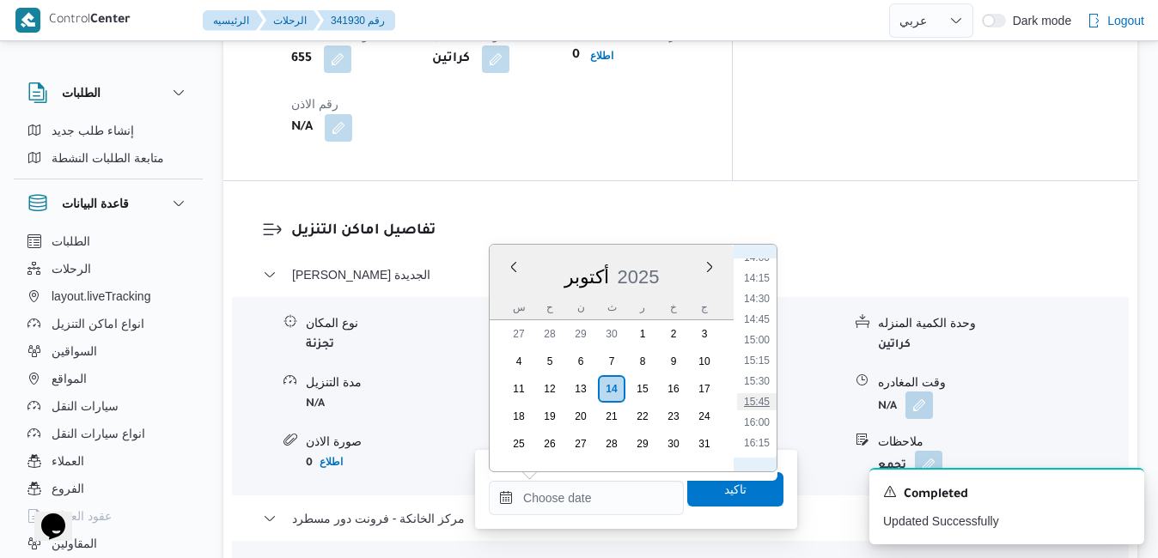
click at [759, 405] on li "15:45" at bounding box center [757, 401] width 40 height 17
type input "[DATE] ١٥:٤٥"
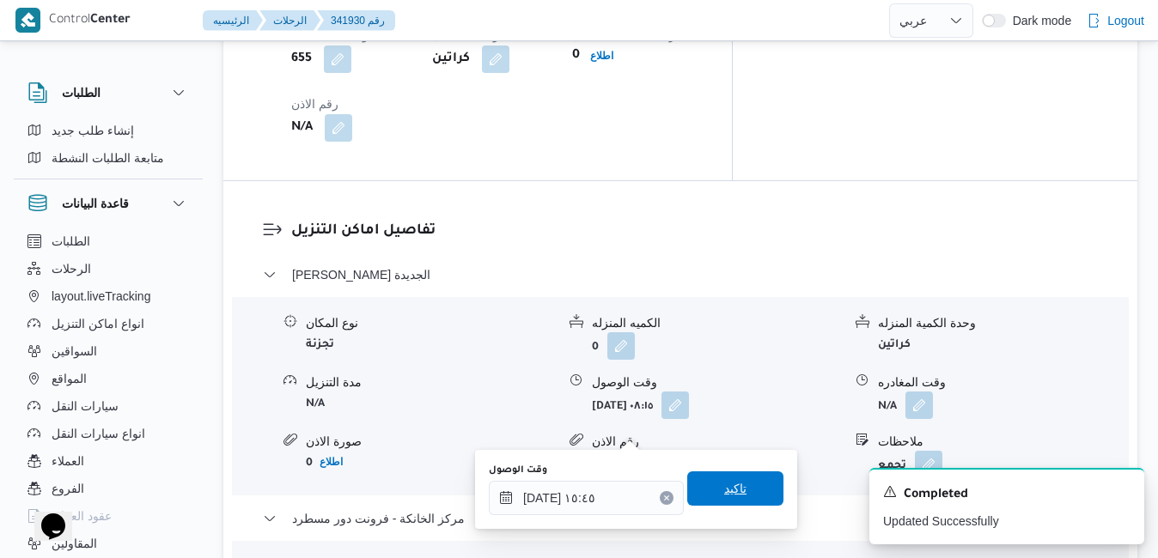
click at [724, 486] on span "تاكيد" at bounding box center [735, 488] width 22 height 21
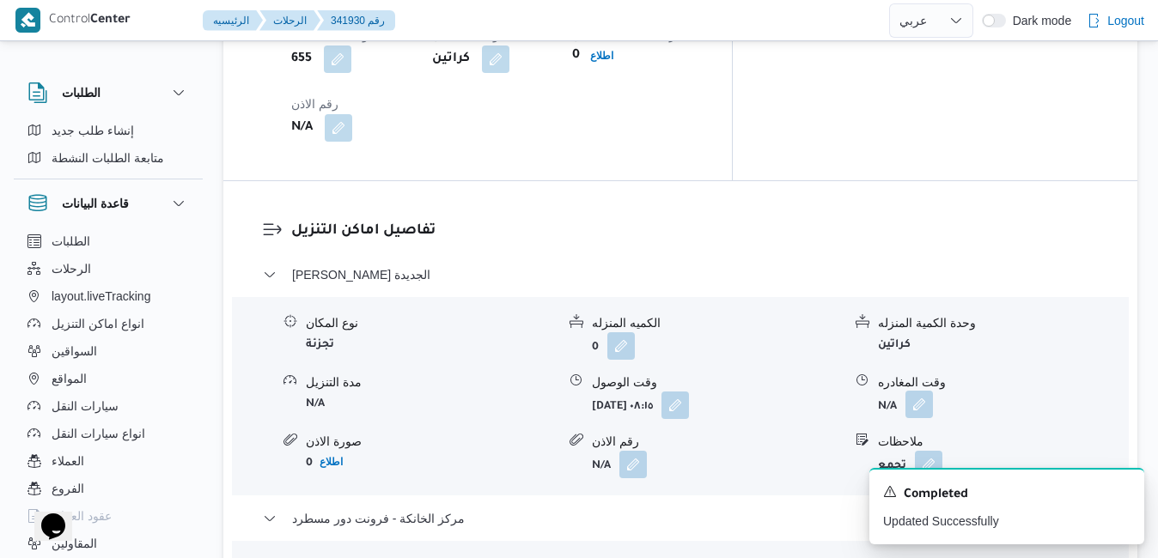
click at [914, 391] on button "button" at bounding box center [918, 404] width 27 height 27
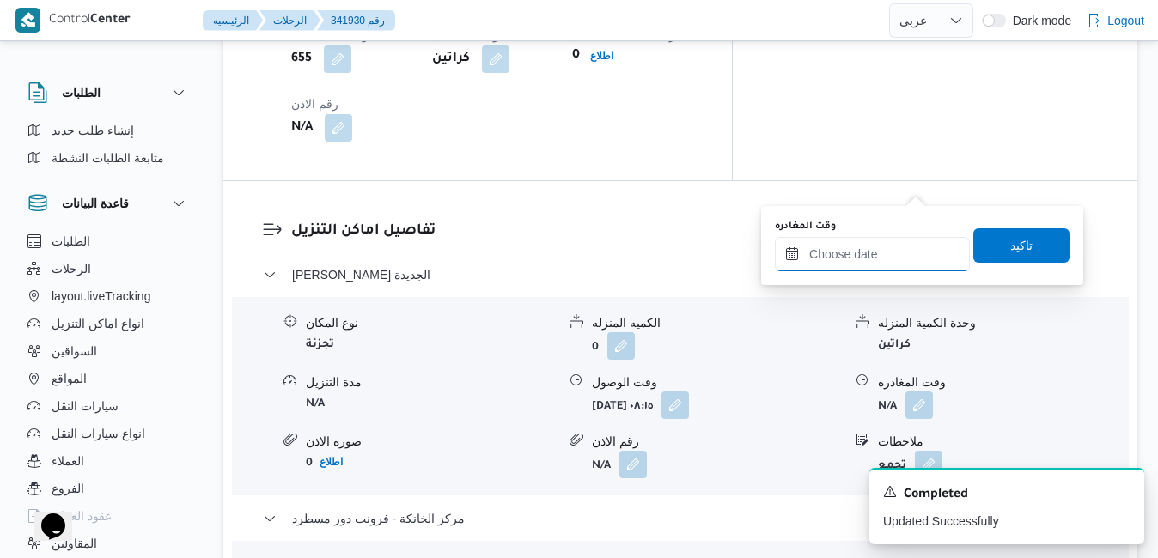
click at [863, 256] on input "وقت المغادره" at bounding box center [872, 254] width 195 height 34
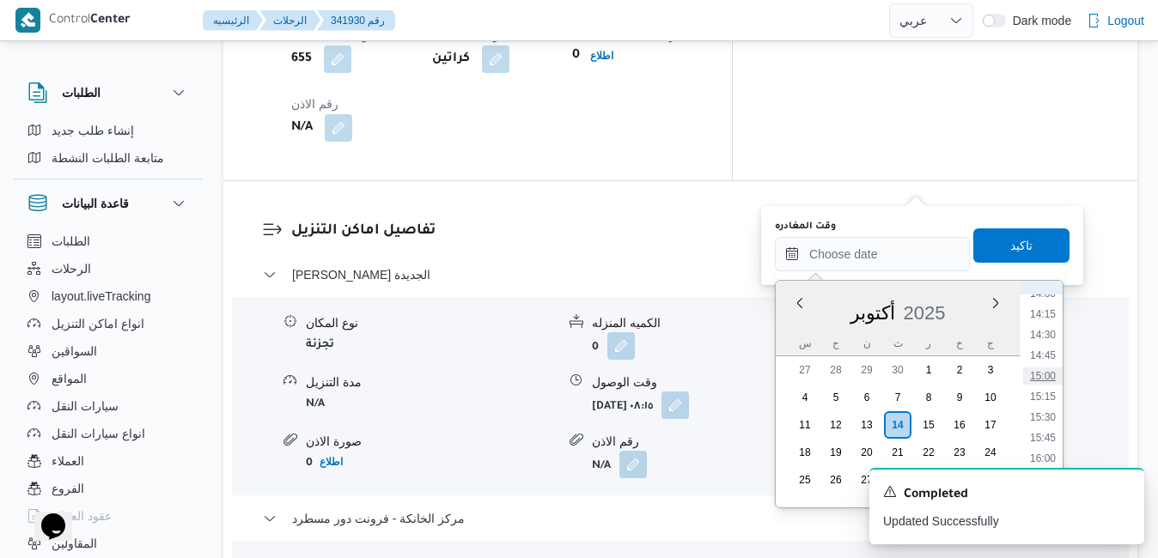
click at [1046, 375] on li "15:00" at bounding box center [1043, 376] width 40 height 17
type input "١٤/١٠/٢٠٢٥ ١٥:٠٠"
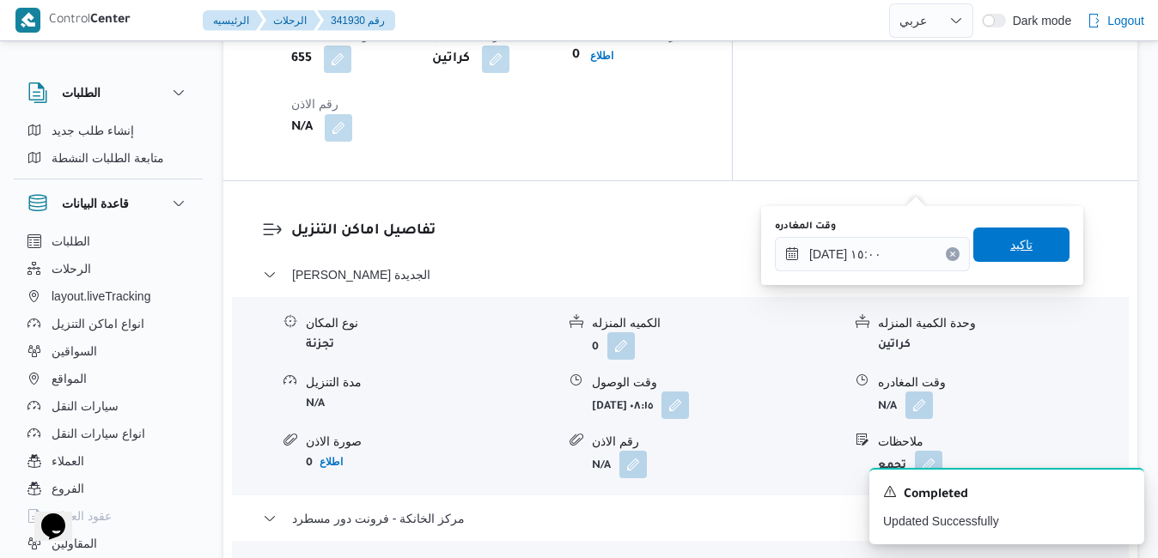
click at [1019, 253] on span "تاكيد" at bounding box center [1021, 245] width 22 height 21
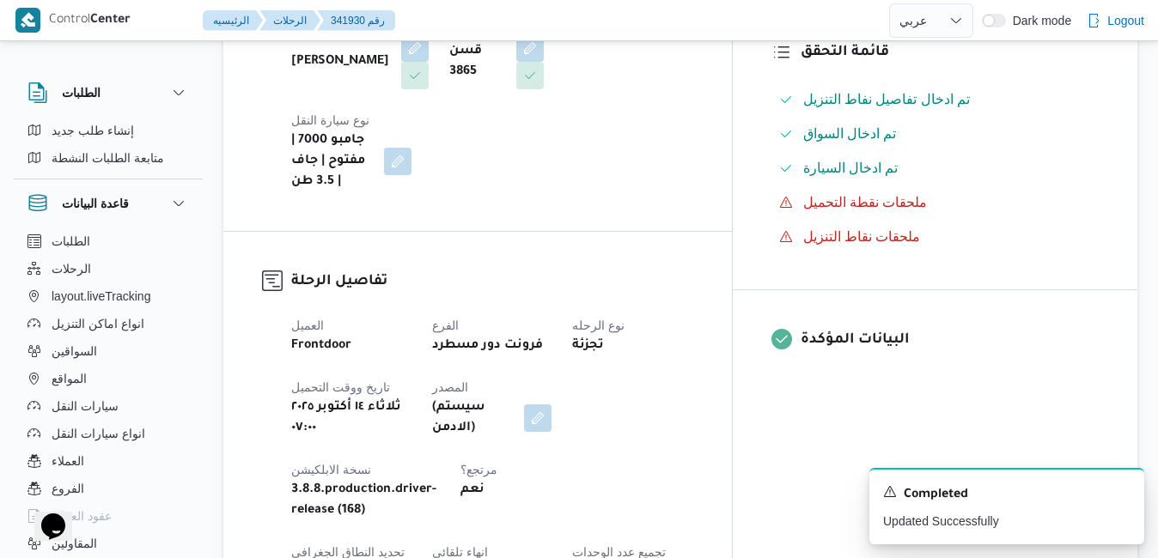
scroll to position [0, 0]
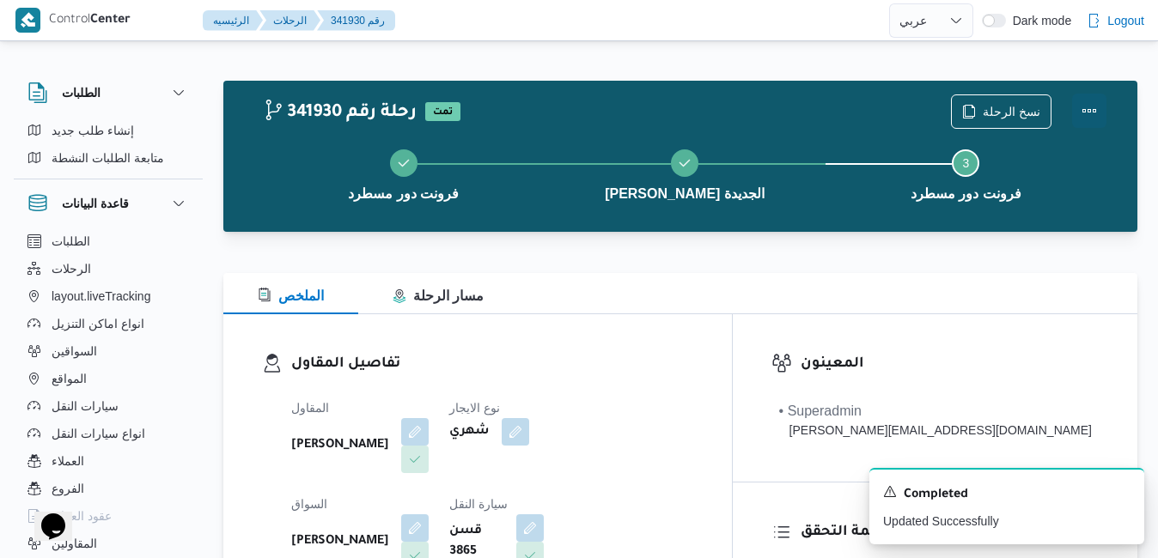
click at [1088, 110] on button "Actions" at bounding box center [1089, 111] width 34 height 34
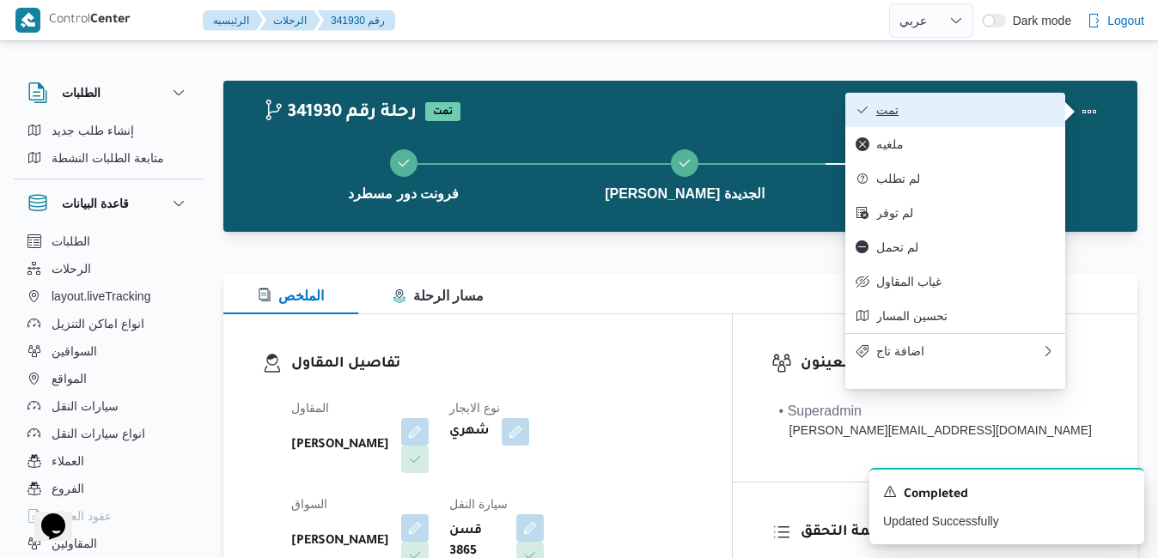
click at [984, 117] on span "تمت" at bounding box center [965, 110] width 179 height 14
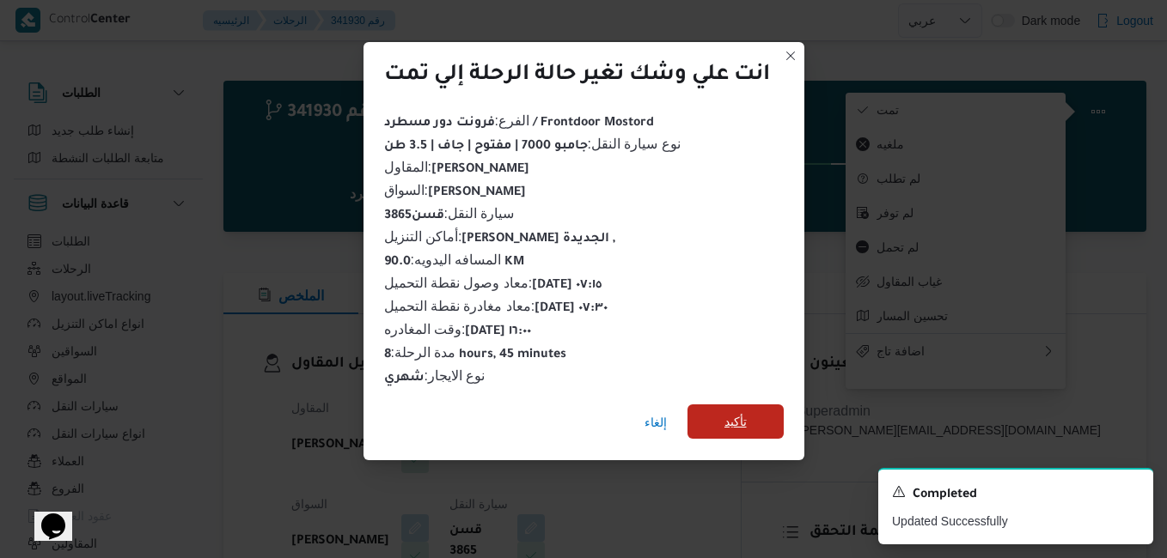
click at [724, 422] on span "تأكيد" at bounding box center [735, 422] width 96 height 34
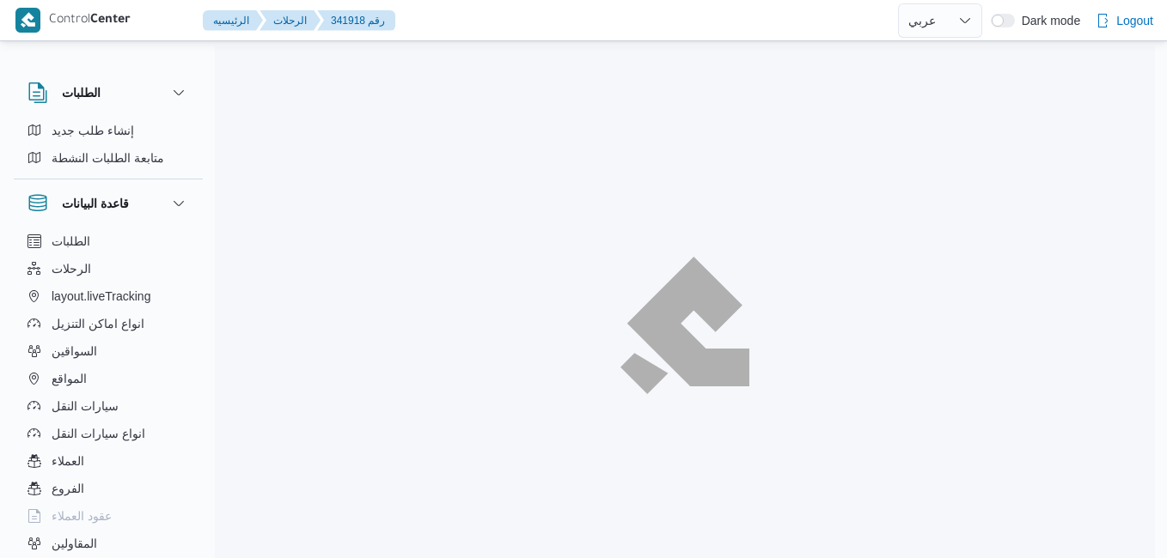
select select "ar"
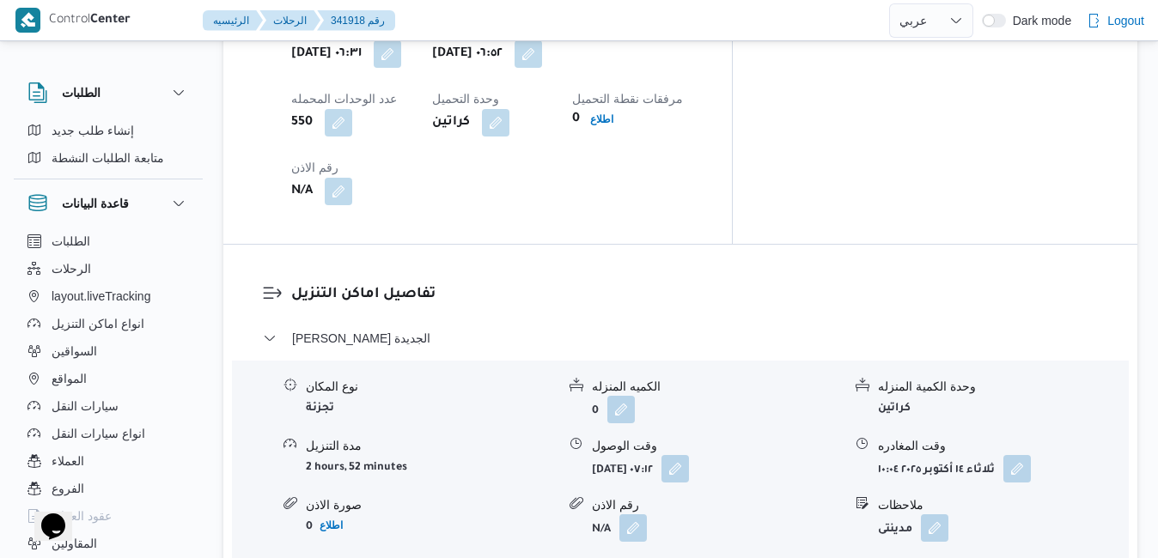
scroll to position [1512, 0]
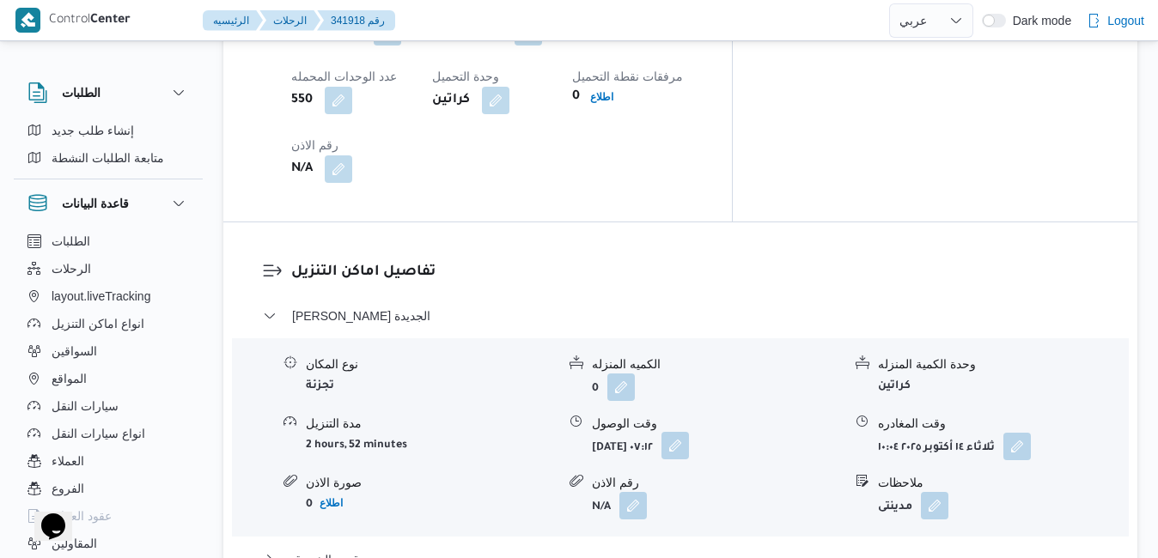
click at [689, 432] on button "button" at bounding box center [674, 445] width 27 height 27
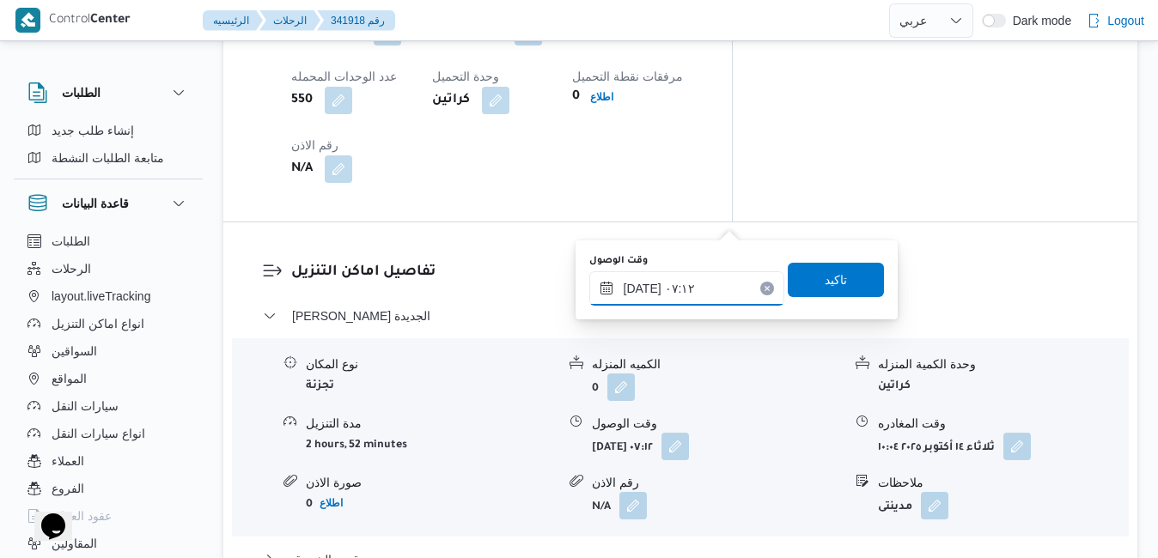
click at [680, 291] on input "[DATE] ٠٧:١٢" at bounding box center [686, 288] width 195 height 34
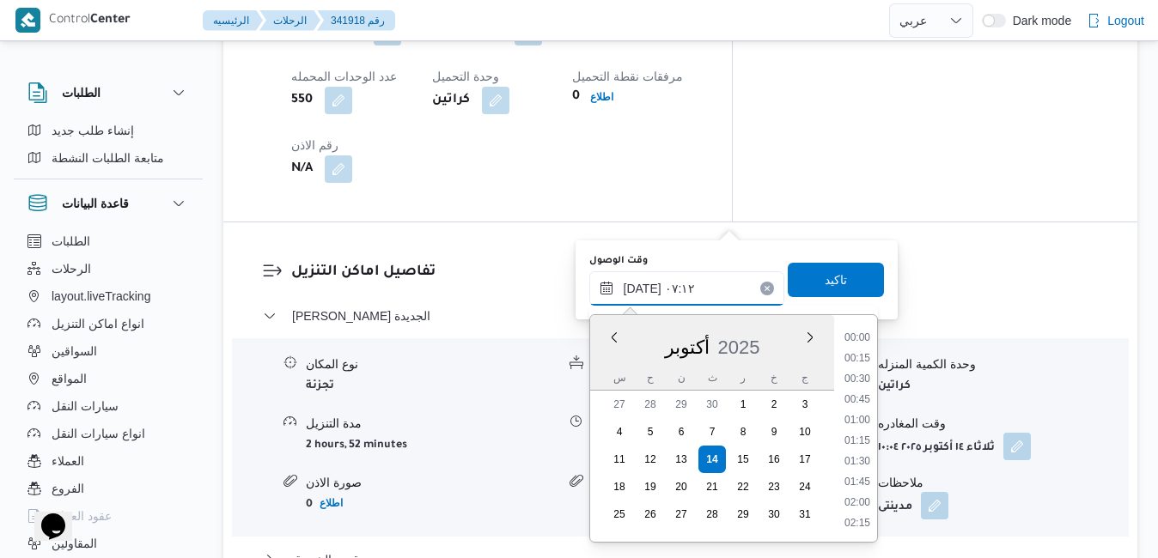
scroll to position [472, 0]
click at [858, 502] on li "07:45" at bounding box center [858, 504] width 40 height 17
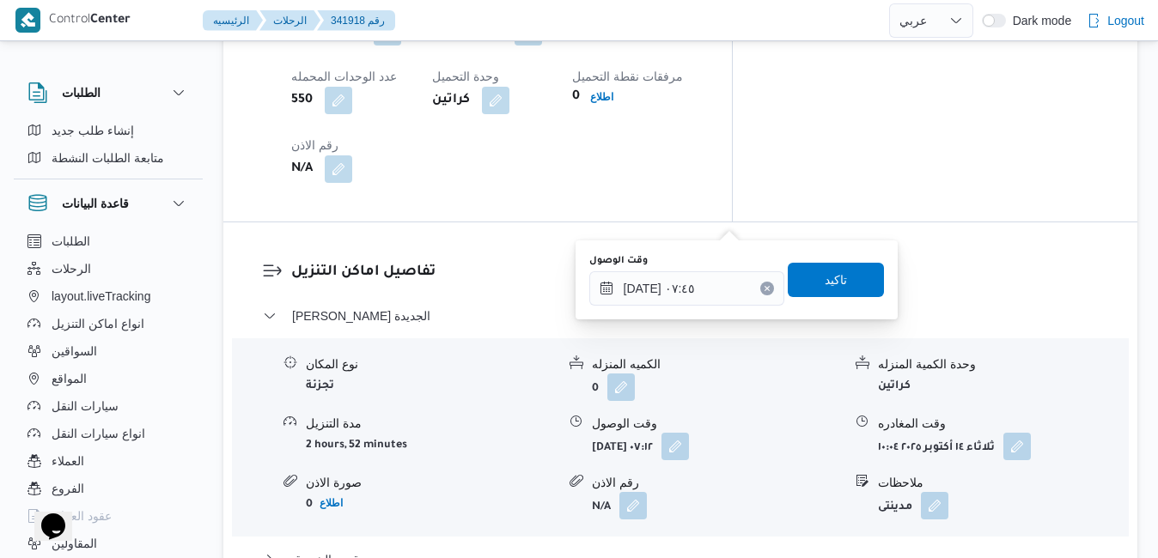
type input "١٤/١٠/٢٠٢٥ ٠٧:١٢"
click at [857, 424] on div "تفاصيل المقاول المقاول علي يحيي علي مهران حسنين نوع الايجار شهري السواق محمد عث…" at bounding box center [680, 478] width 914 height 3353
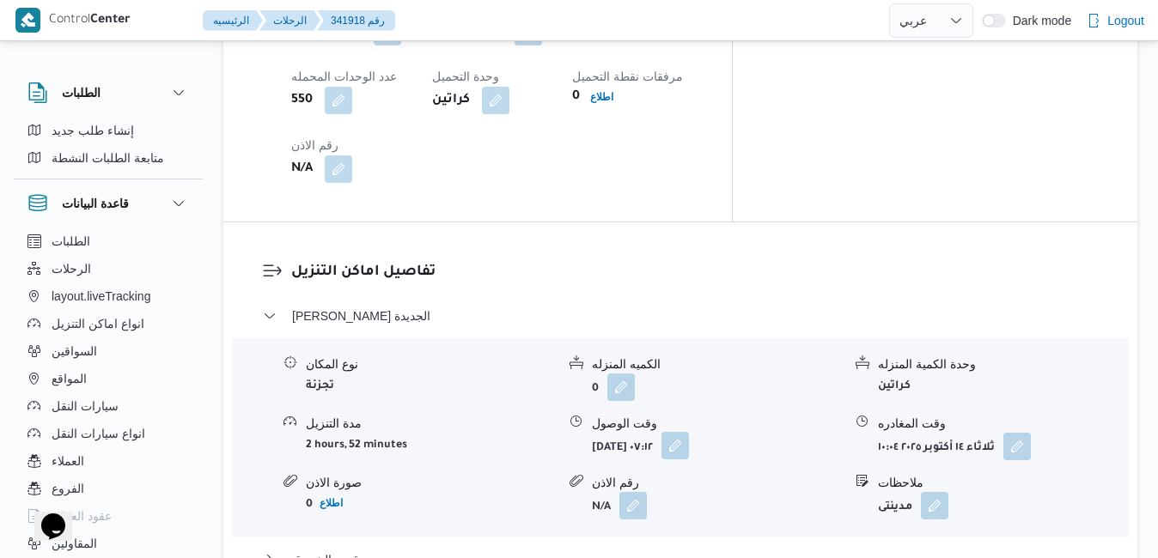
drag, startPoint x: 857, startPoint y: 424, endPoint x: 741, endPoint y: 218, distance: 235.8
click at [689, 432] on button "button" at bounding box center [674, 445] width 27 height 27
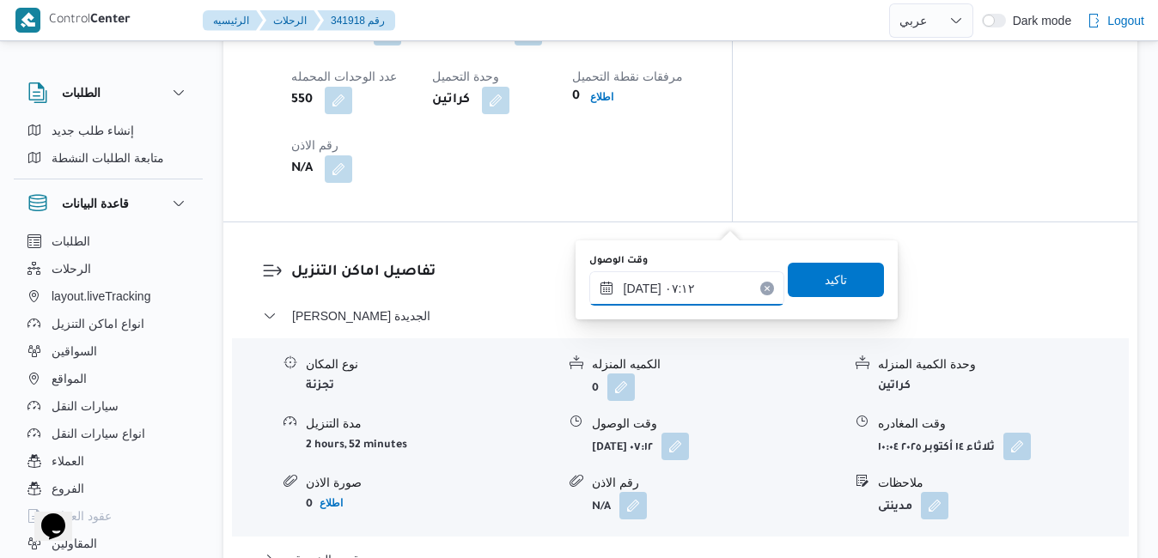
click at [700, 294] on input "١٤/١٠/٢٠٢٥ ٠٧:١٢" at bounding box center [686, 288] width 195 height 34
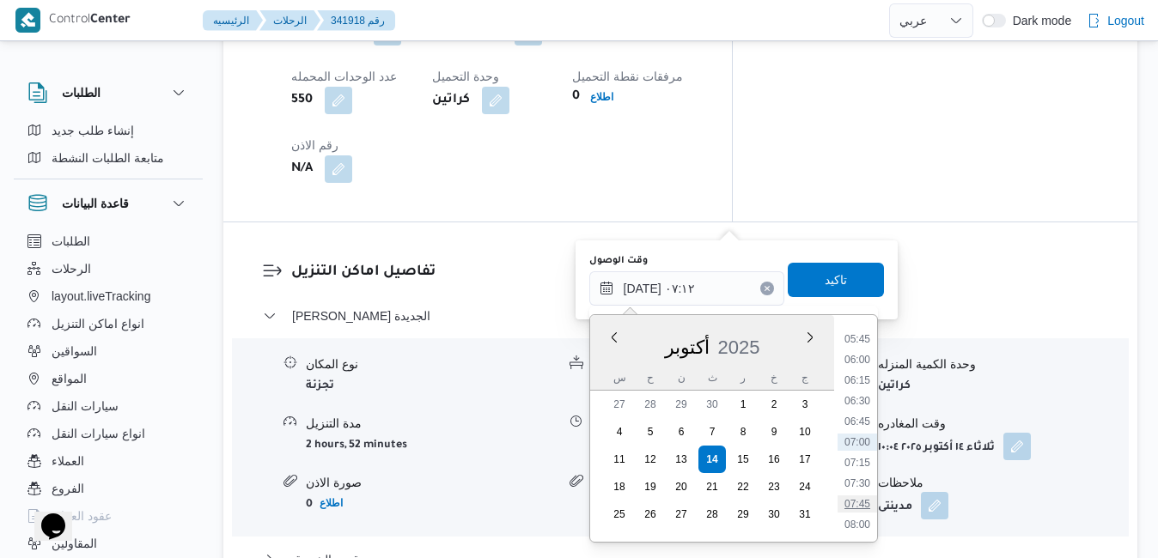
click at [856, 500] on li "07:45" at bounding box center [858, 504] width 40 height 17
type input "١٤/١٠/٢٠٢٥ ٠٧:٤٥"
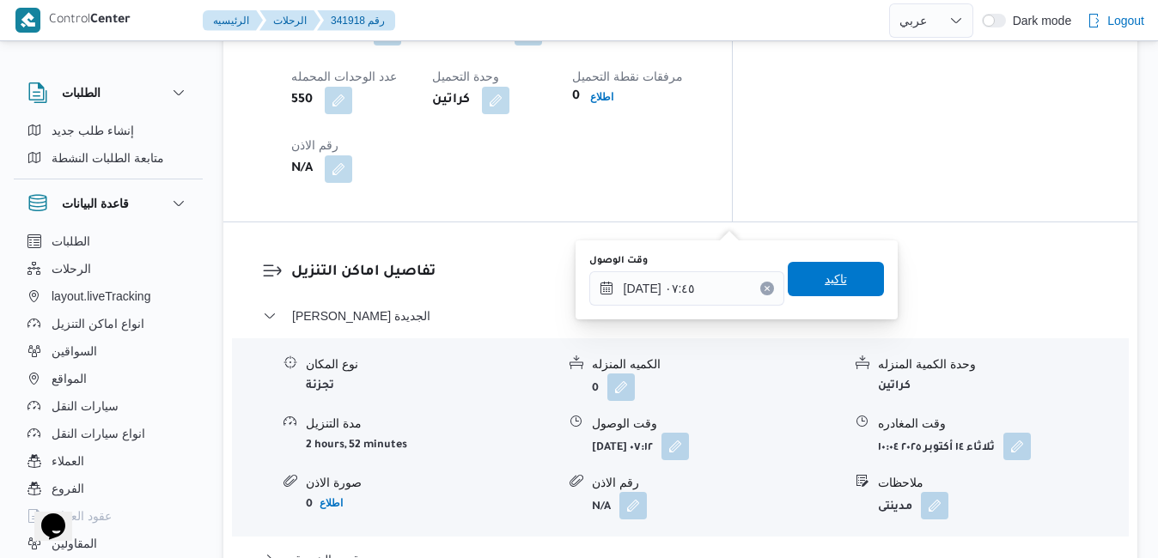
click at [838, 283] on span "تاكيد" at bounding box center [836, 279] width 96 height 34
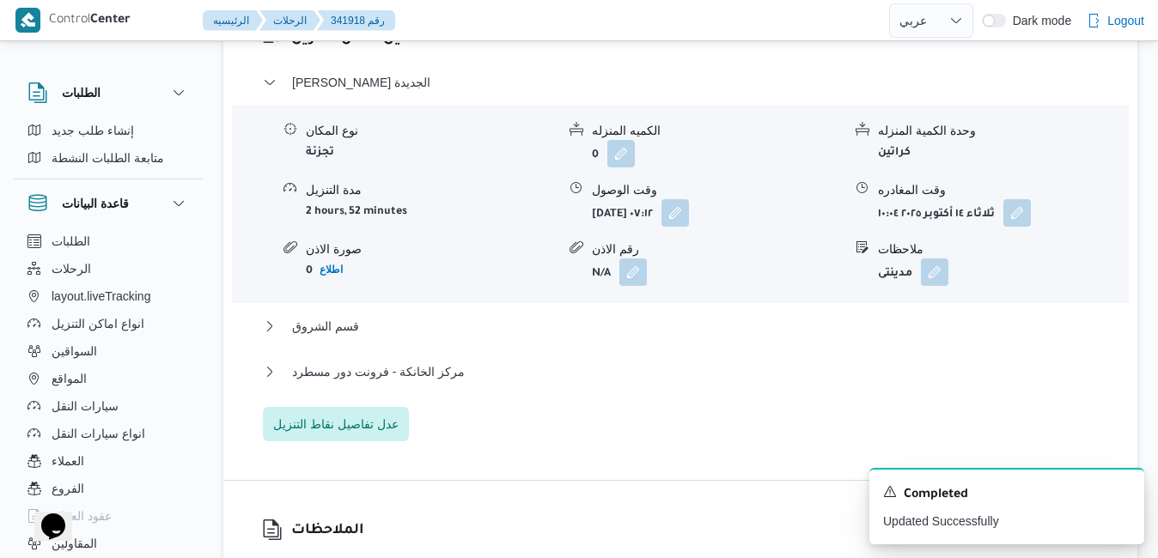
click at [648, 345] on div "قسم الشروق" at bounding box center [681, 332] width 836 height 33
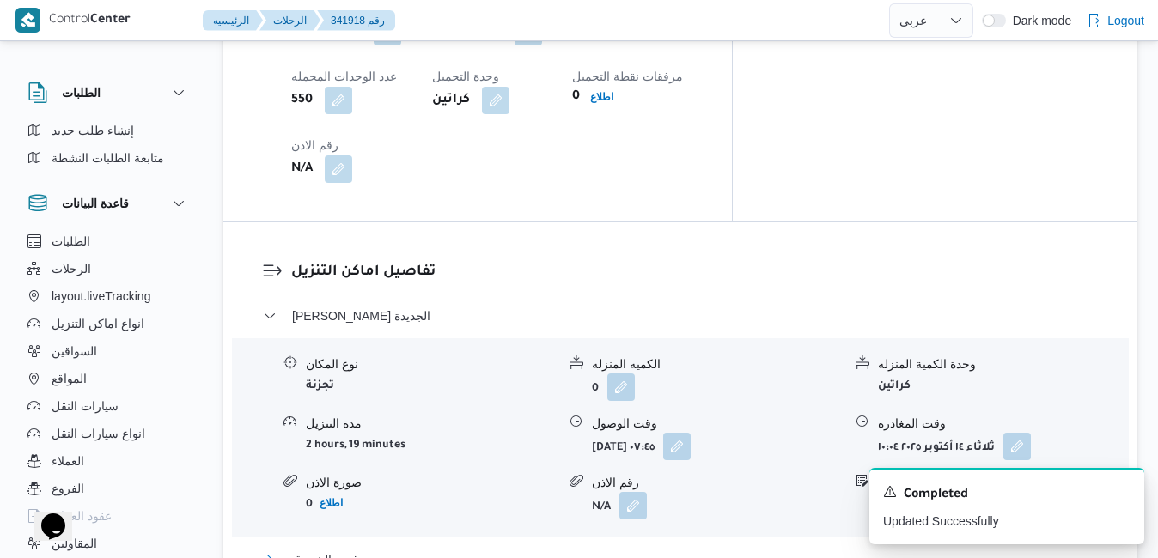
click at [642, 550] on button "قسم الشروق" at bounding box center [681, 560] width 836 height 21
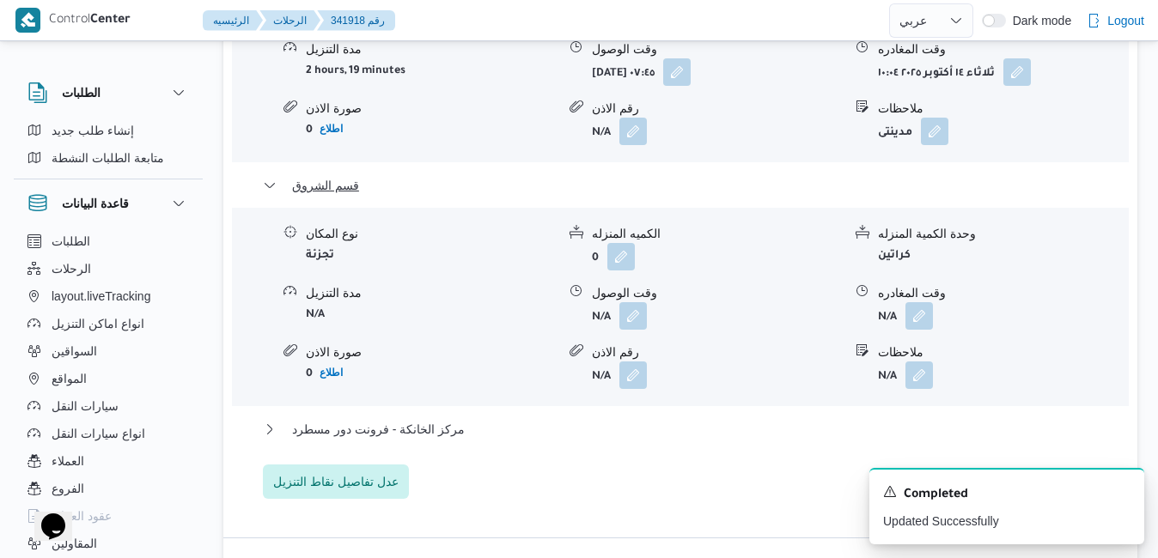
scroll to position [1924, 0]
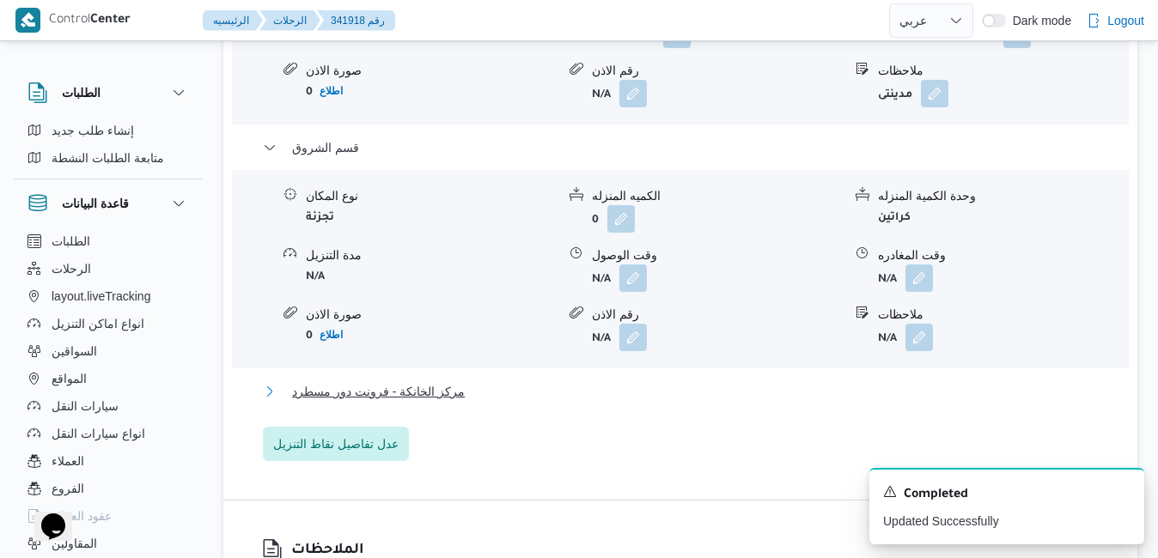
click at [717, 381] on button "مركز الخانكة - فرونت دور مسطرد" at bounding box center [681, 391] width 836 height 21
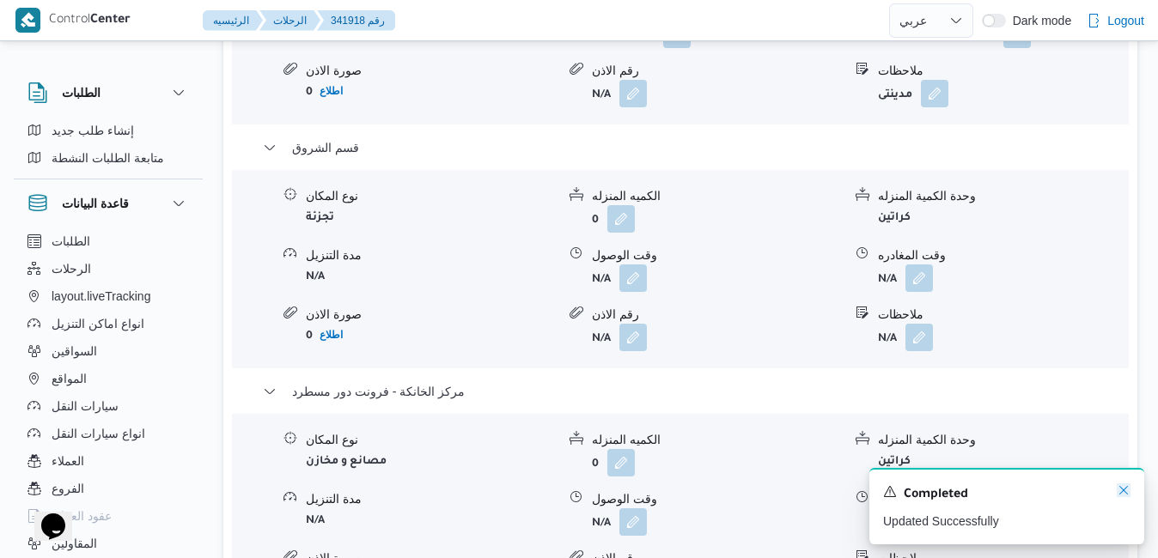
click at [1123, 491] on icon "Dismiss toast" at bounding box center [1123, 490] width 9 height 9
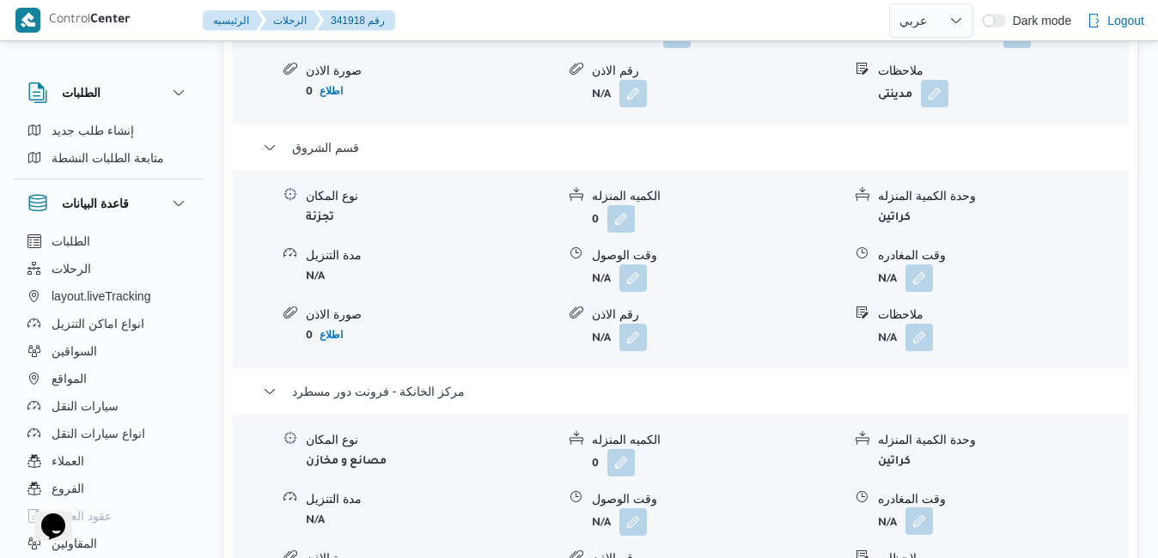
click at [922, 508] on button "button" at bounding box center [918, 521] width 27 height 27
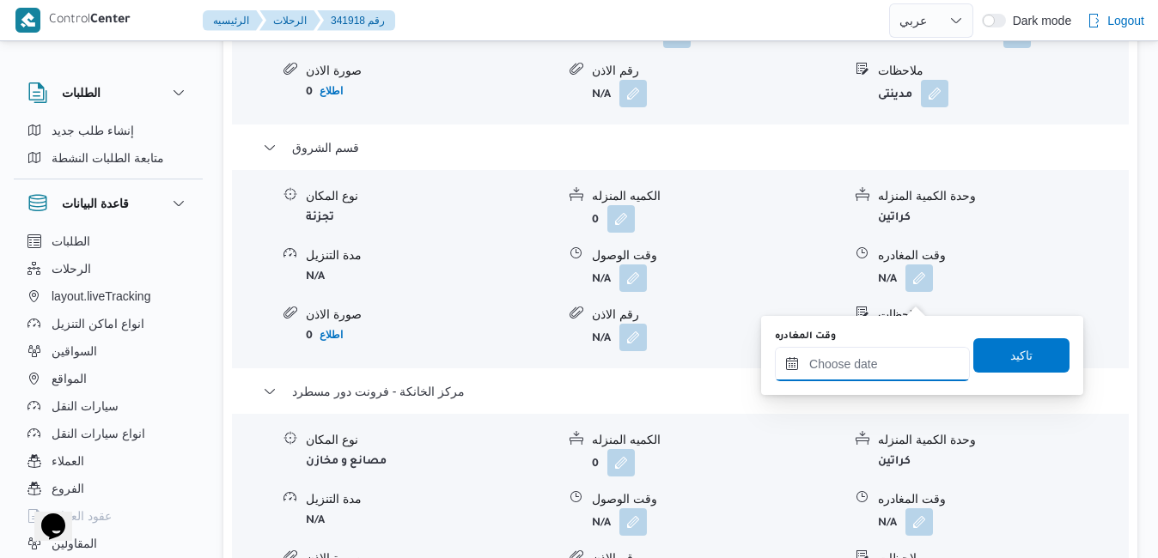
click at [860, 361] on input "وقت المغادره" at bounding box center [872, 364] width 195 height 34
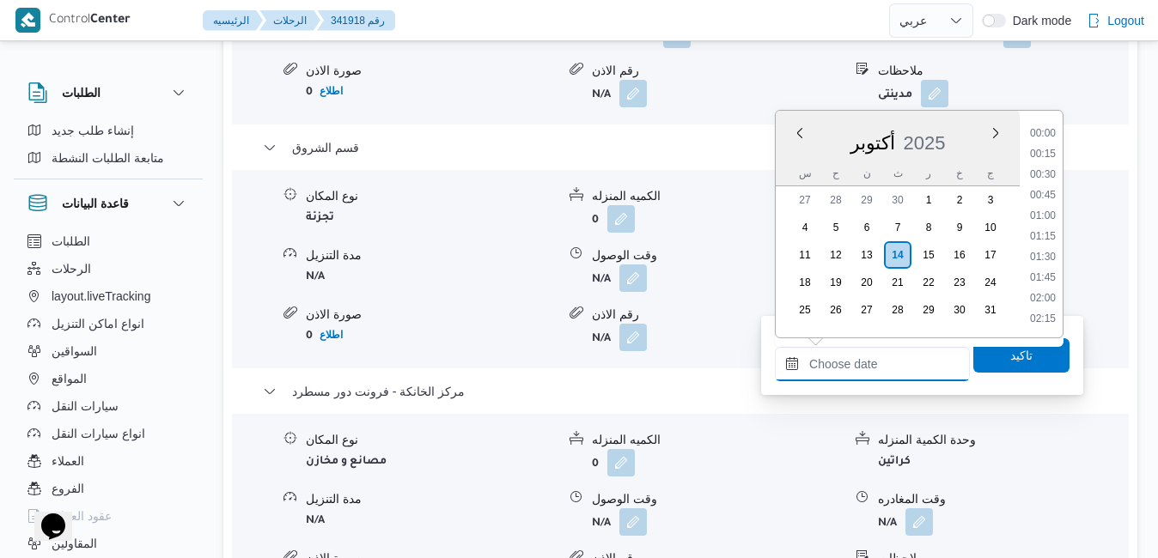
scroll to position [1338, 0]
click at [1048, 176] on li "16:45" at bounding box center [1043, 176] width 40 height 17
type input "١٤/١٠/٢٠٢٥ ١٦:٤٥"
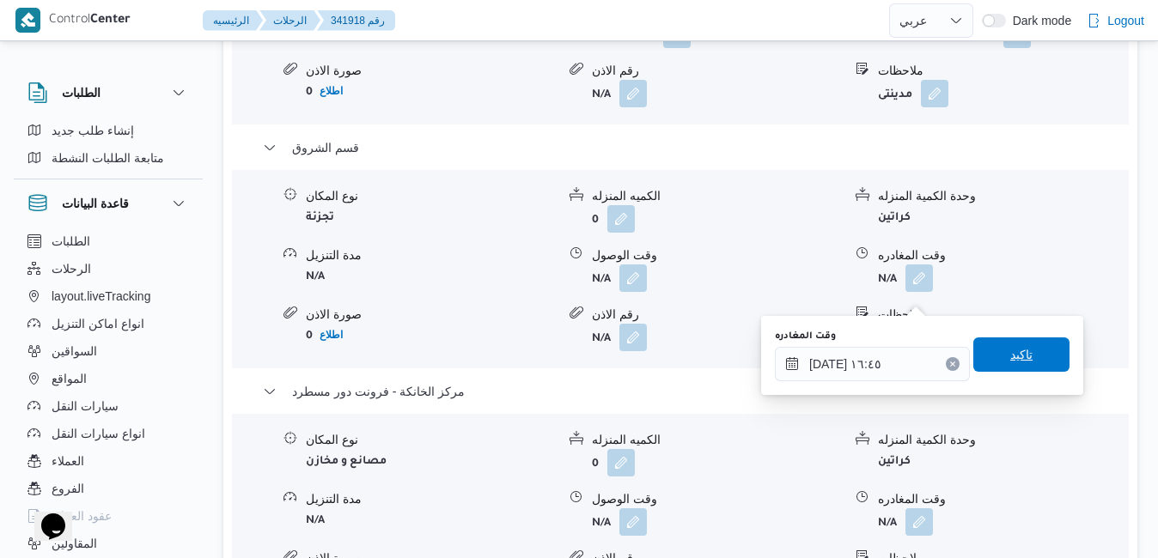
click at [976, 359] on span "تاكيد" at bounding box center [1021, 355] width 96 height 34
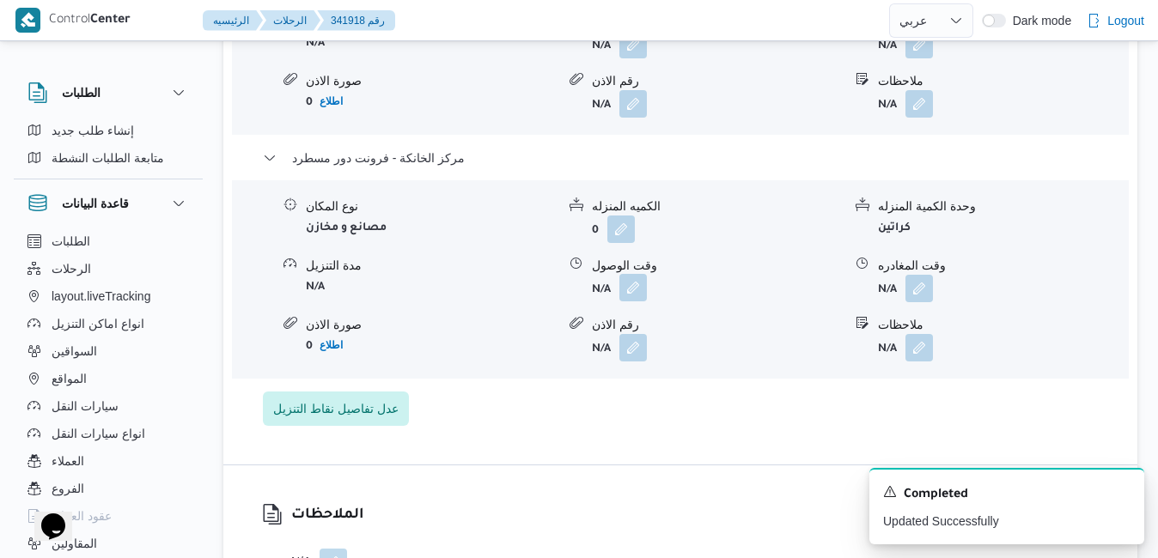
click at [637, 296] on button "button" at bounding box center [632, 287] width 27 height 27
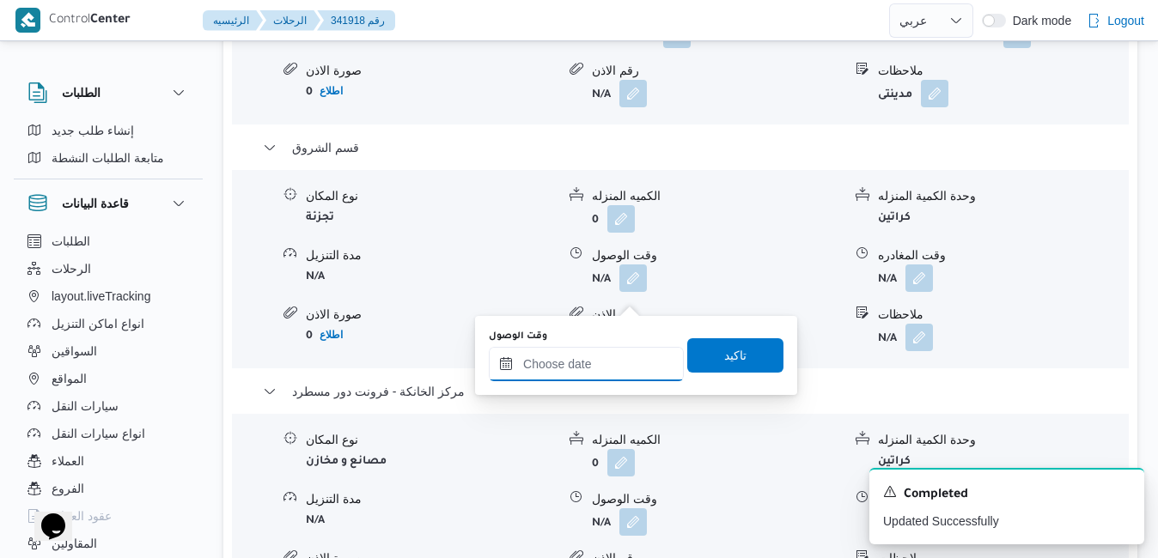
click at [614, 363] on input "وقت الوصول" at bounding box center [586, 364] width 195 height 34
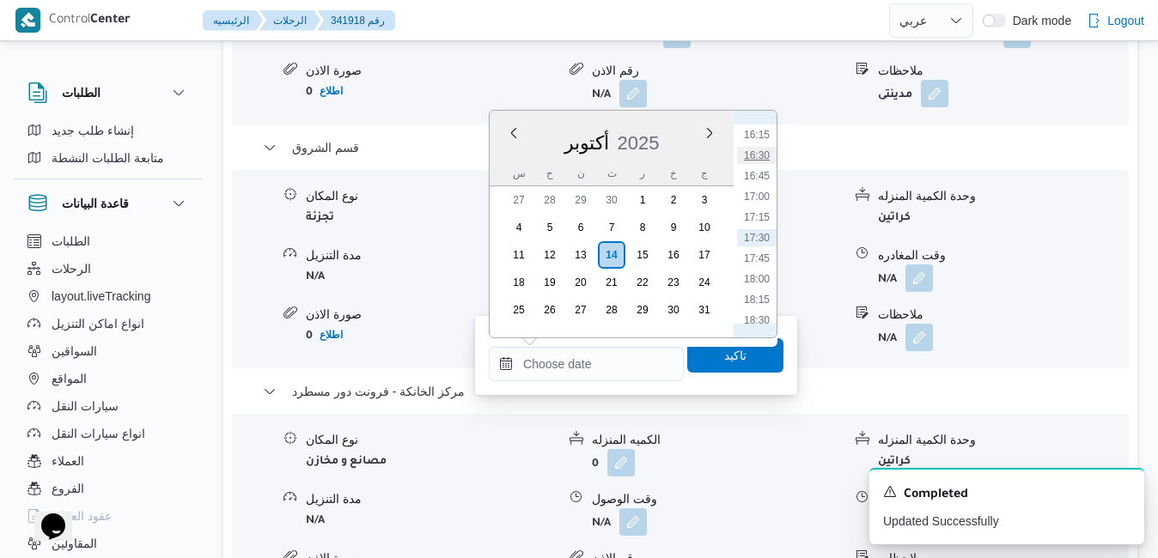
click at [759, 155] on li "16:30" at bounding box center [757, 155] width 40 height 17
type input "١٤/١٠/٢٠٢٥ ١٦:٣٠"
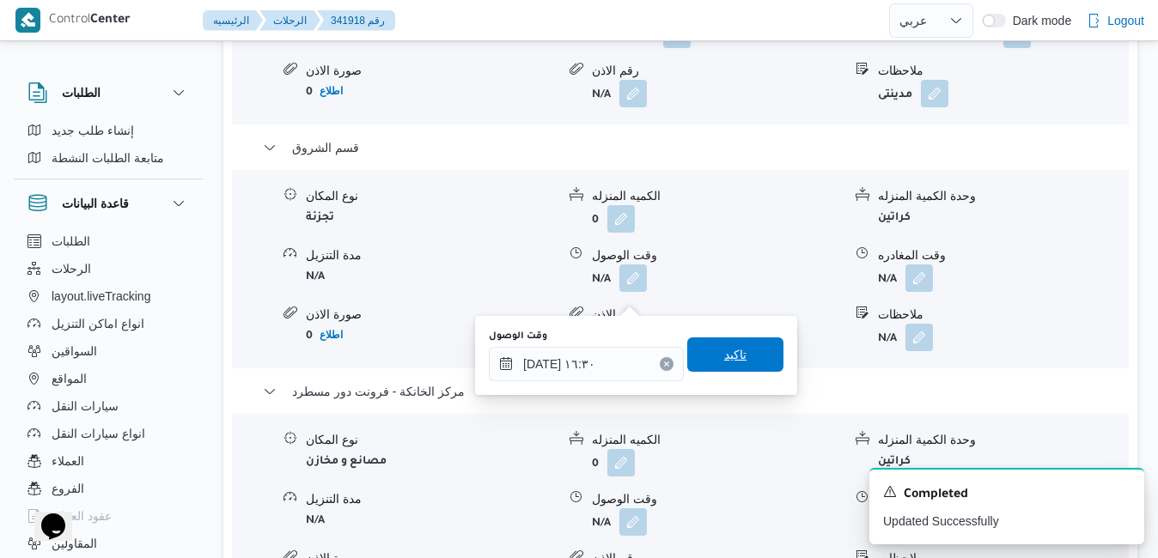
click at [726, 358] on span "تاكيد" at bounding box center [735, 354] width 22 height 21
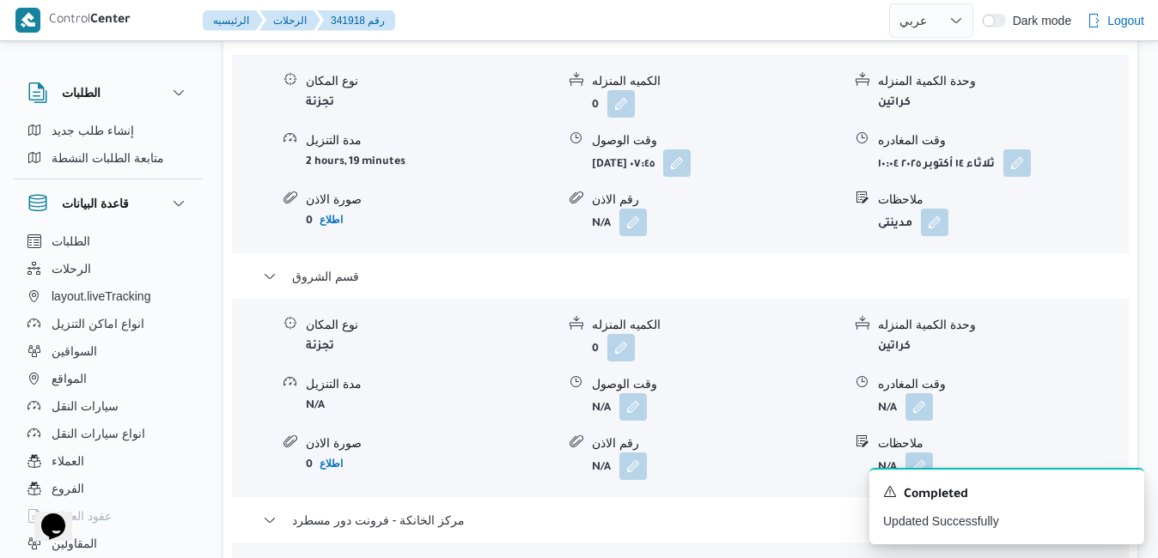
scroll to position [1752, 0]
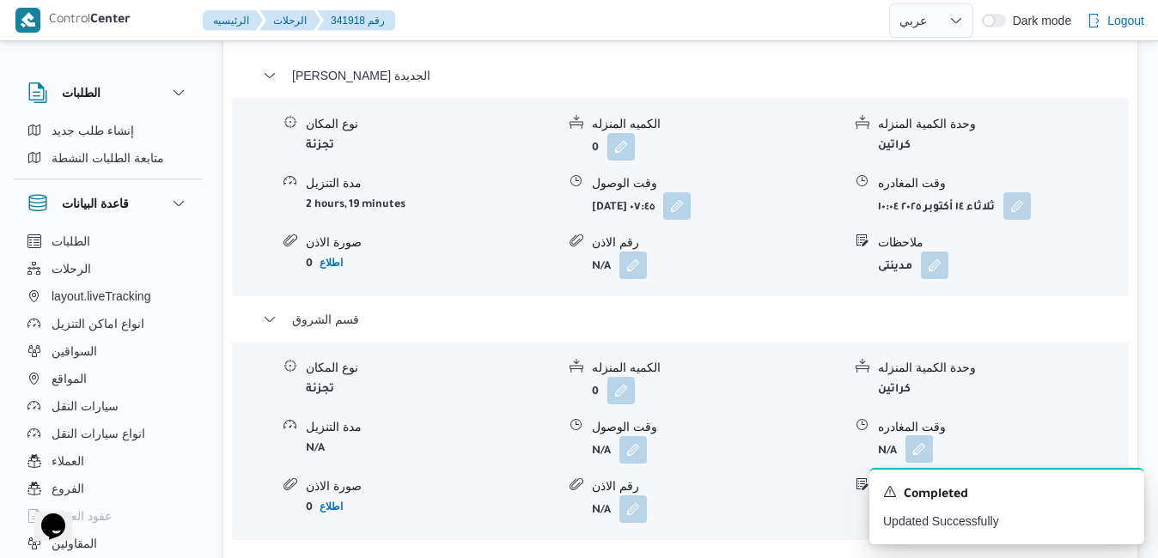
click at [922, 436] on button "button" at bounding box center [918, 449] width 27 height 27
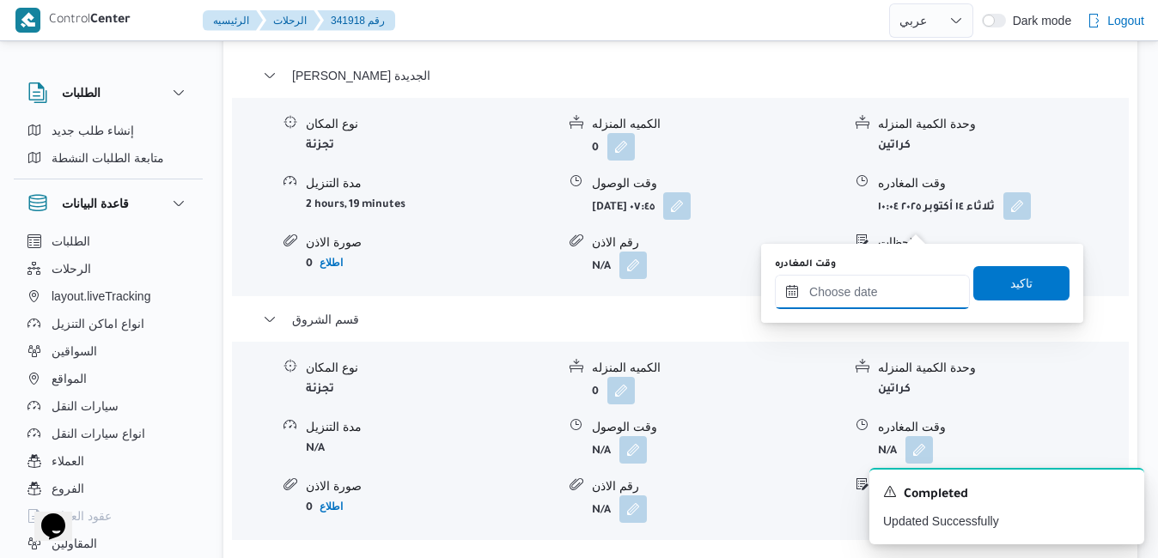
click at [868, 288] on input "وقت المغادره" at bounding box center [872, 292] width 195 height 34
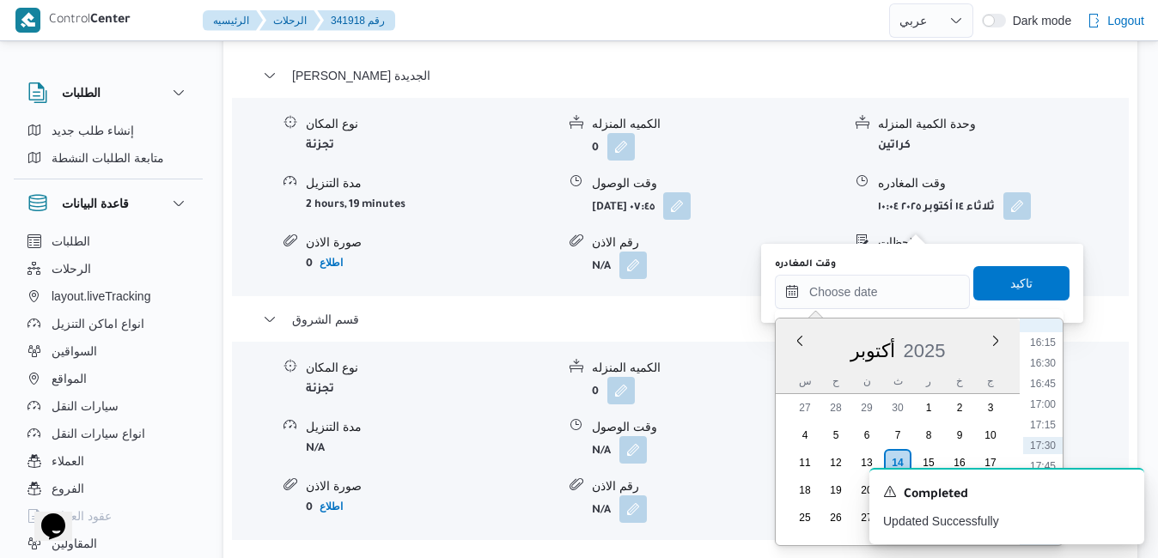
scroll to position [1164, 0]
click at [1042, 450] on li "15:30" at bounding box center [1043, 455] width 40 height 17
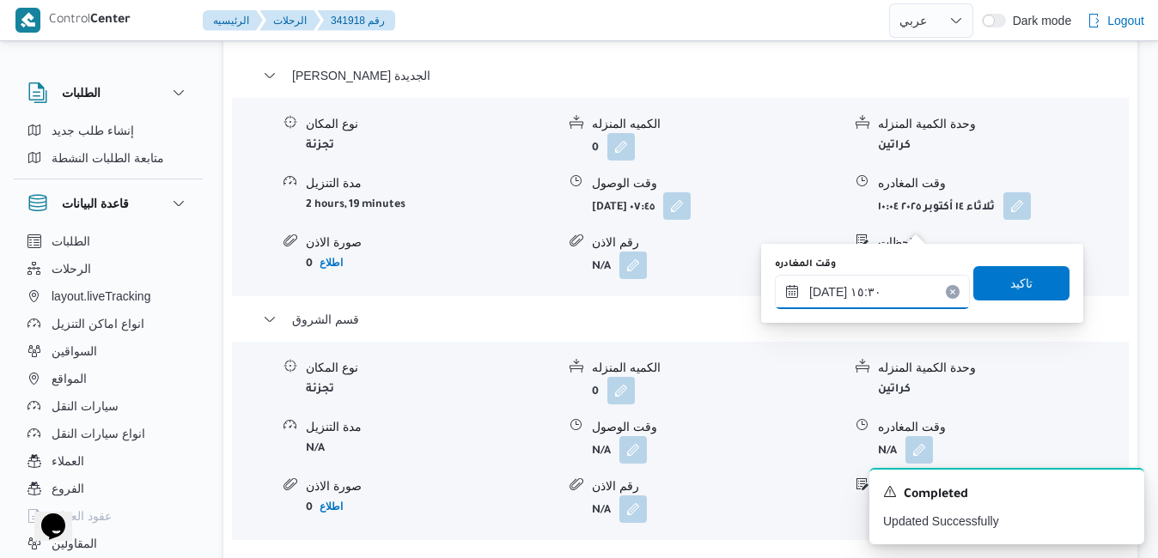
click at [826, 291] on input "١٤/١٠/٢٠٢٥ ١٥:٣٠" at bounding box center [872, 292] width 195 height 34
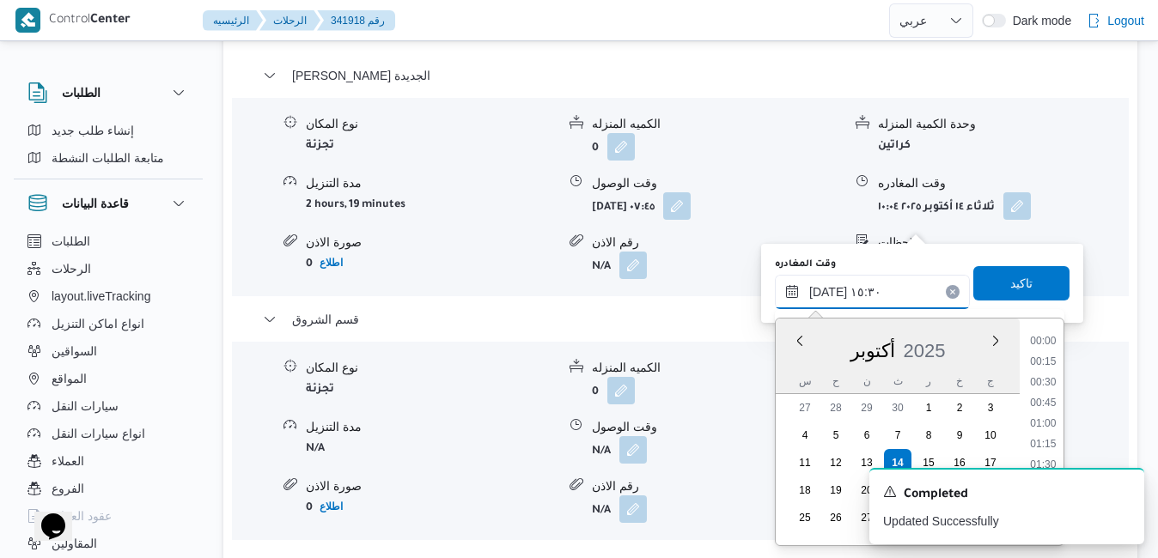
scroll to position [1173, 0]
type input "١٤/١٠/٢٠٢٥ ١٥:45"
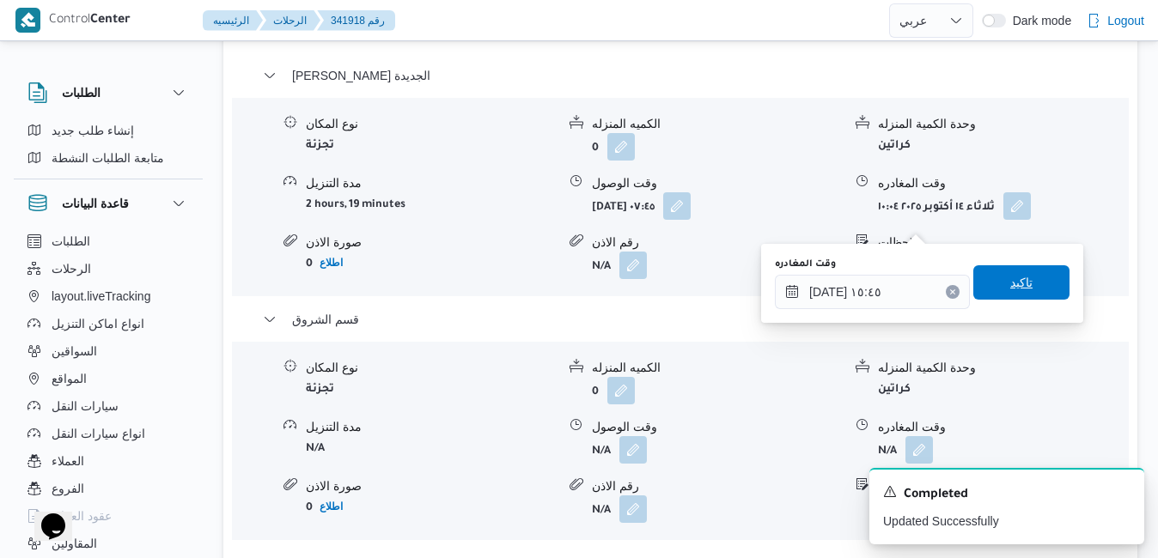
click at [990, 289] on span "تاكيد" at bounding box center [1021, 282] width 96 height 34
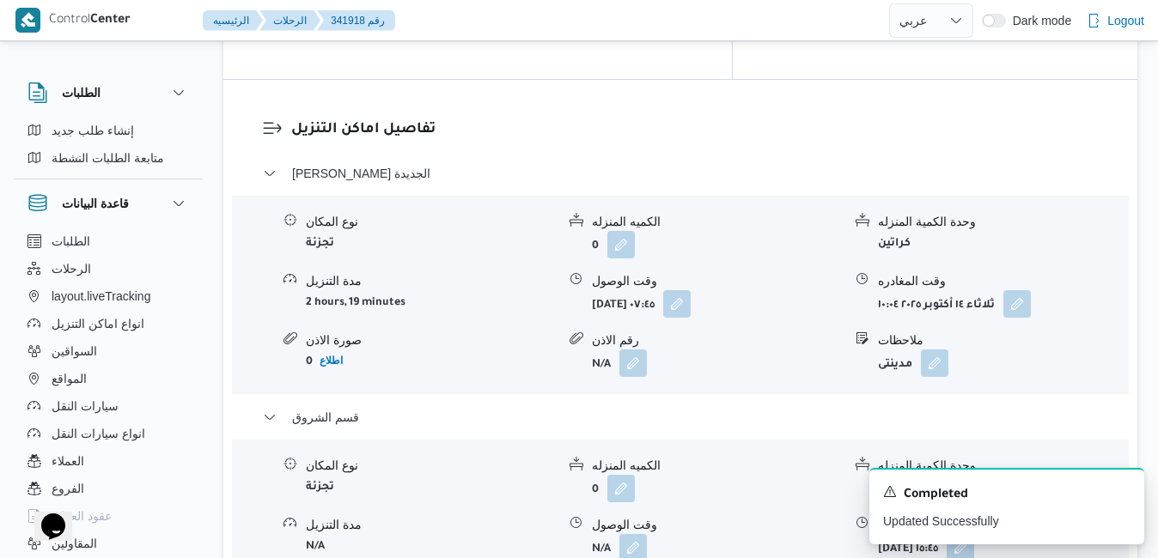
scroll to position [1581, 0]
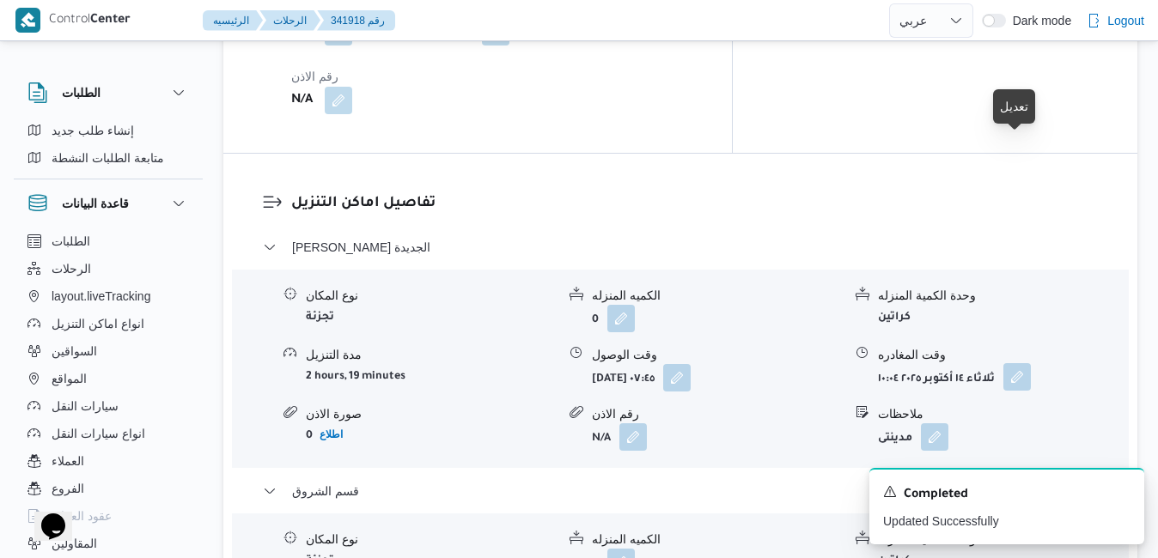
click at [1012, 363] on button "button" at bounding box center [1016, 376] width 27 height 27
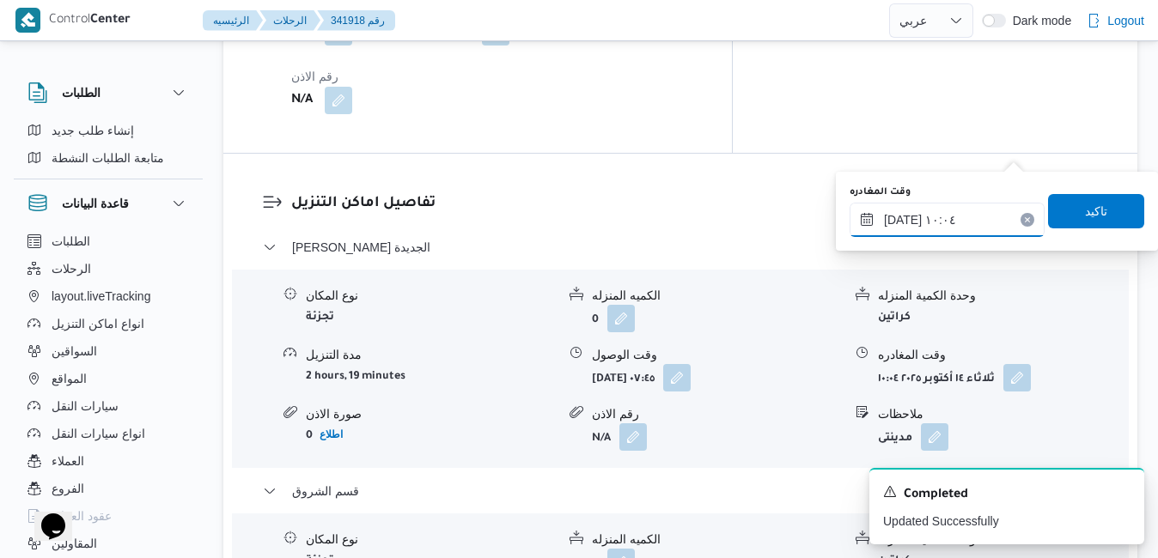
click at [930, 215] on input "١٤/١٠/٢٠٢٥ ١٠:٠٤" at bounding box center [947, 220] width 195 height 34
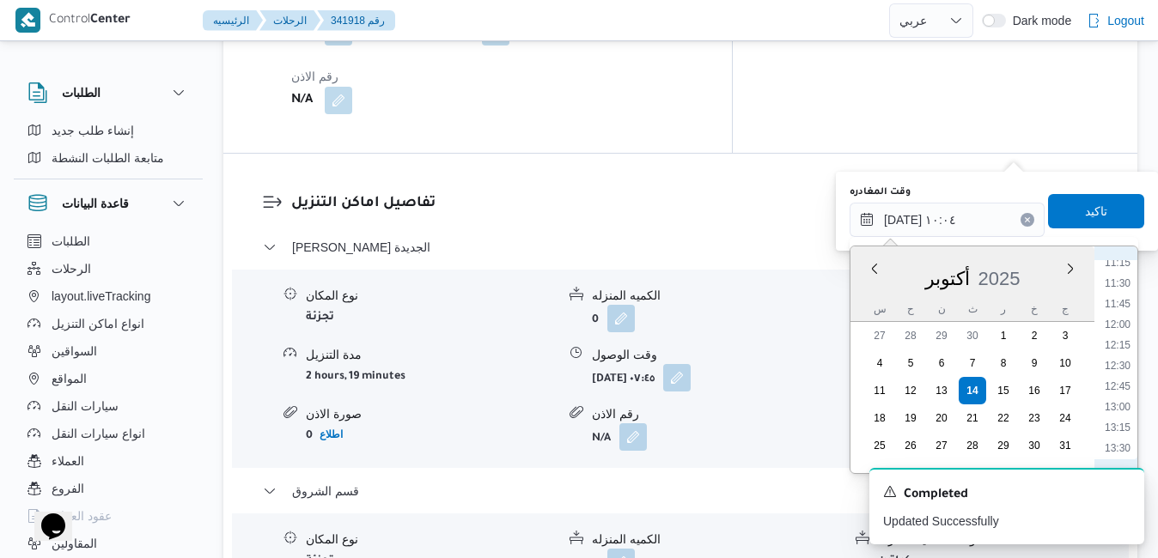
scroll to position [894, 0]
click at [1124, 343] on li "11:45" at bounding box center [1118, 343] width 40 height 17
type input "١٤/١٠/٢٠٢٥ ١١:٤٥"
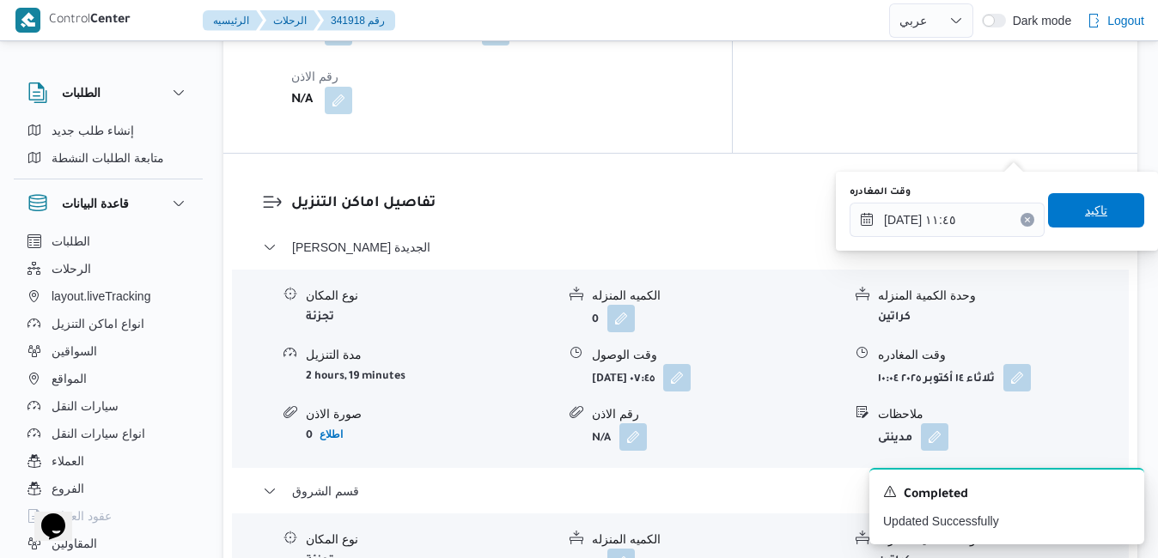
click at [1092, 214] on span "تاكيد" at bounding box center [1096, 210] width 22 height 21
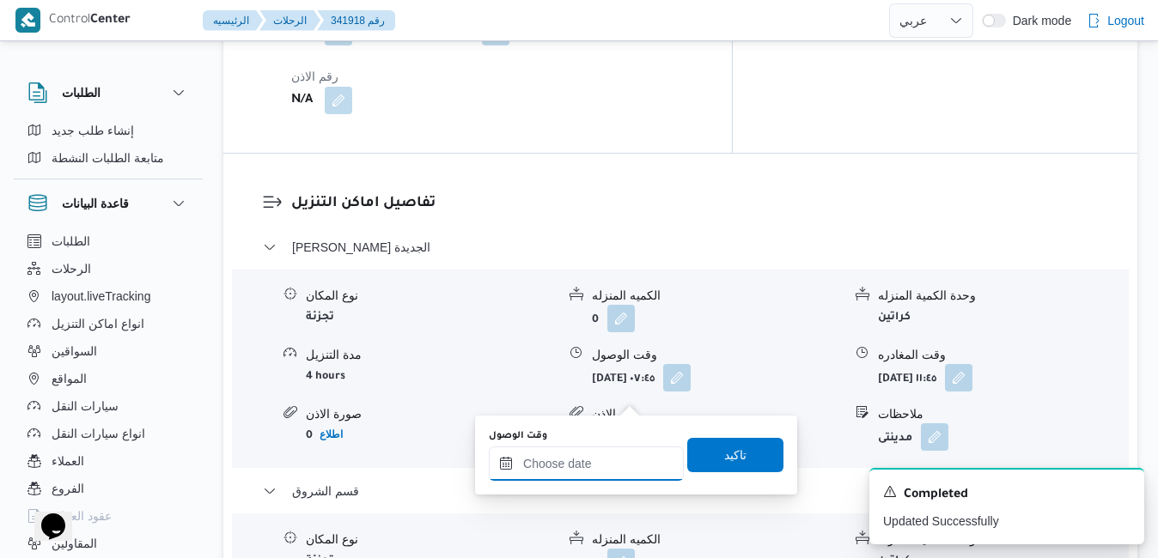
click at [581, 465] on input "وقت الوصول" at bounding box center [586, 464] width 195 height 34
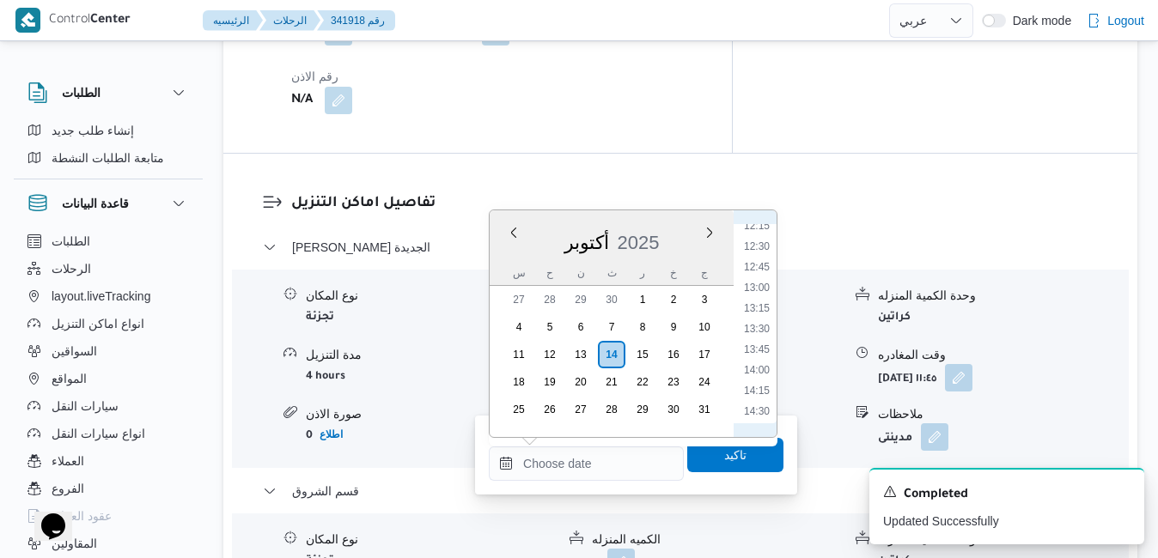
scroll to position [990, 0]
click at [763, 235] on li "12:00" at bounding box center [757, 232] width 40 height 17
type input "١٤/١٠/٢٠٢٥ ١٢:٠٠"
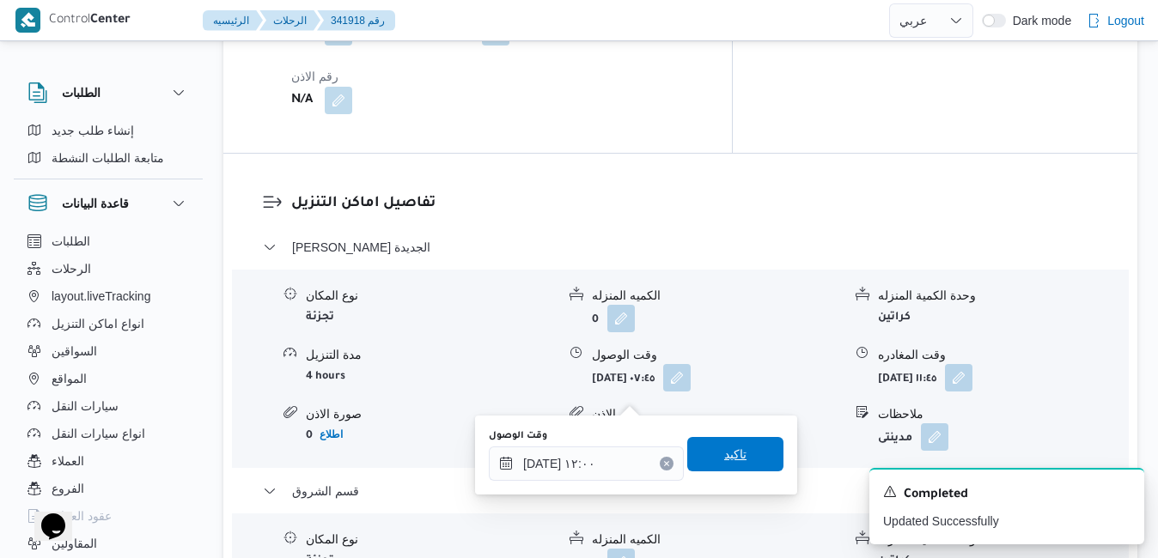
click at [702, 453] on span "تاكيد" at bounding box center [735, 454] width 96 height 34
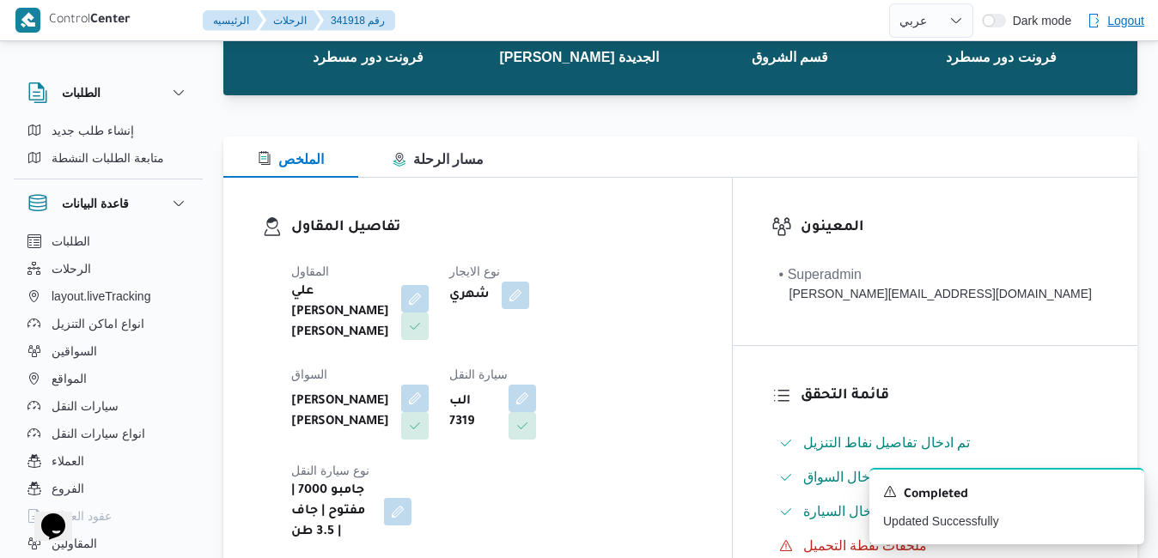
scroll to position [0, 0]
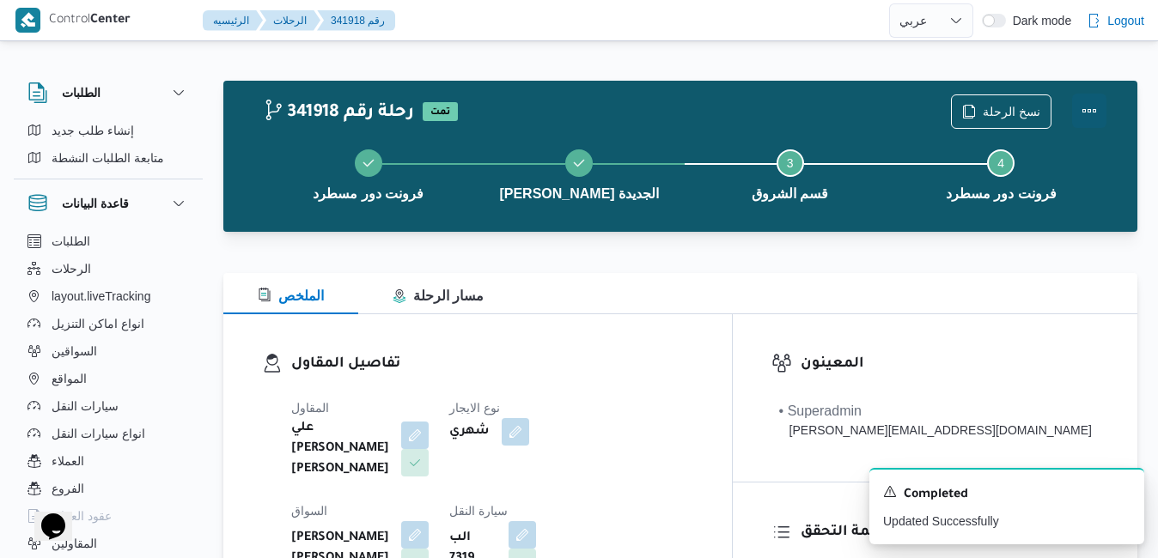
click at [1099, 104] on button "Actions" at bounding box center [1089, 111] width 34 height 34
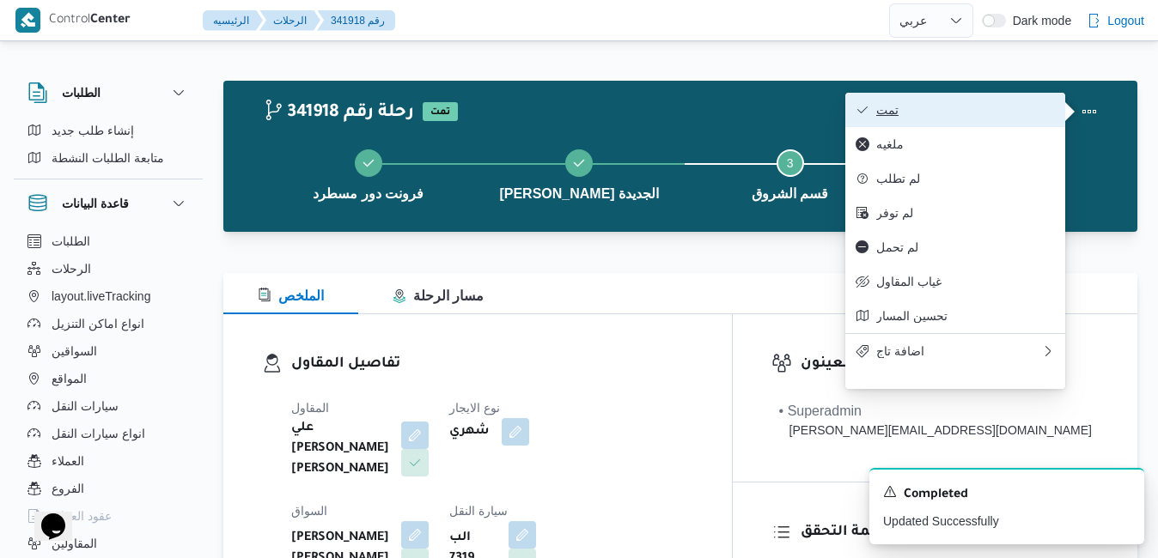
click at [974, 125] on button "تمت" at bounding box center [955, 110] width 220 height 34
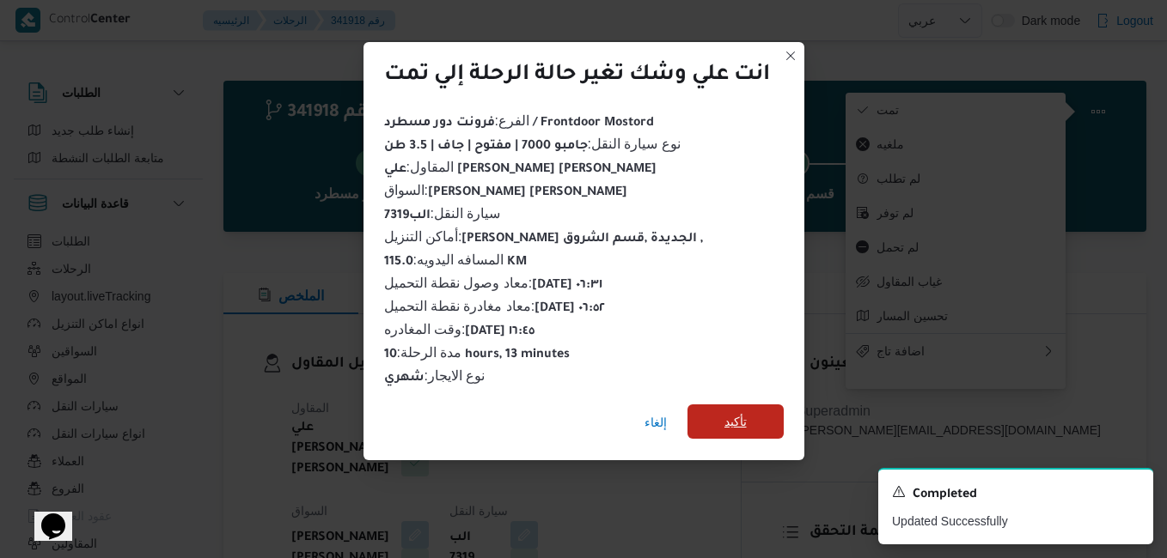
click at [750, 411] on span "تأكيد" at bounding box center [735, 422] width 96 height 34
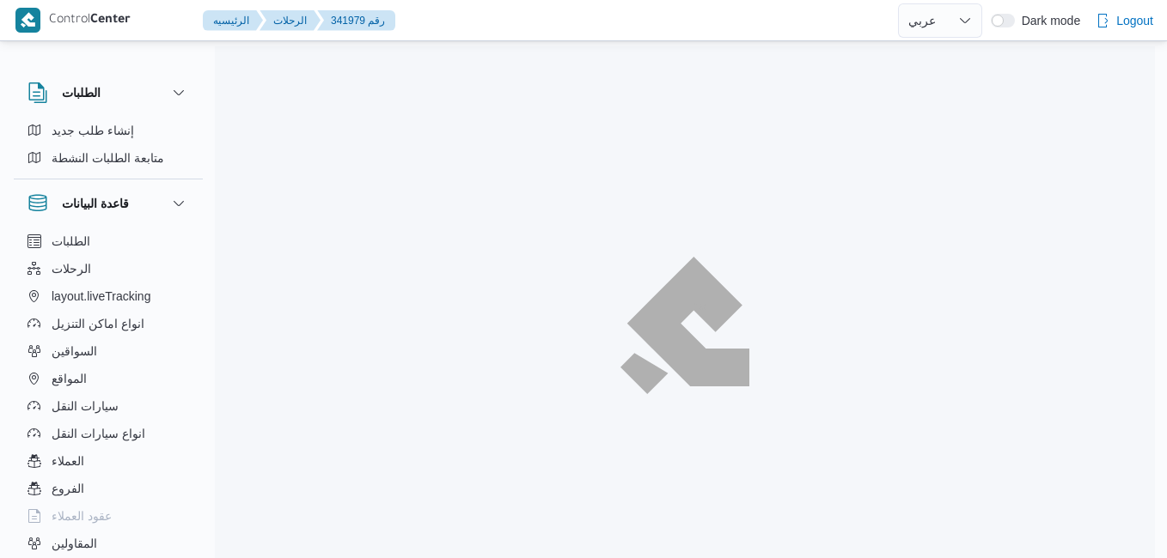
select select "ar"
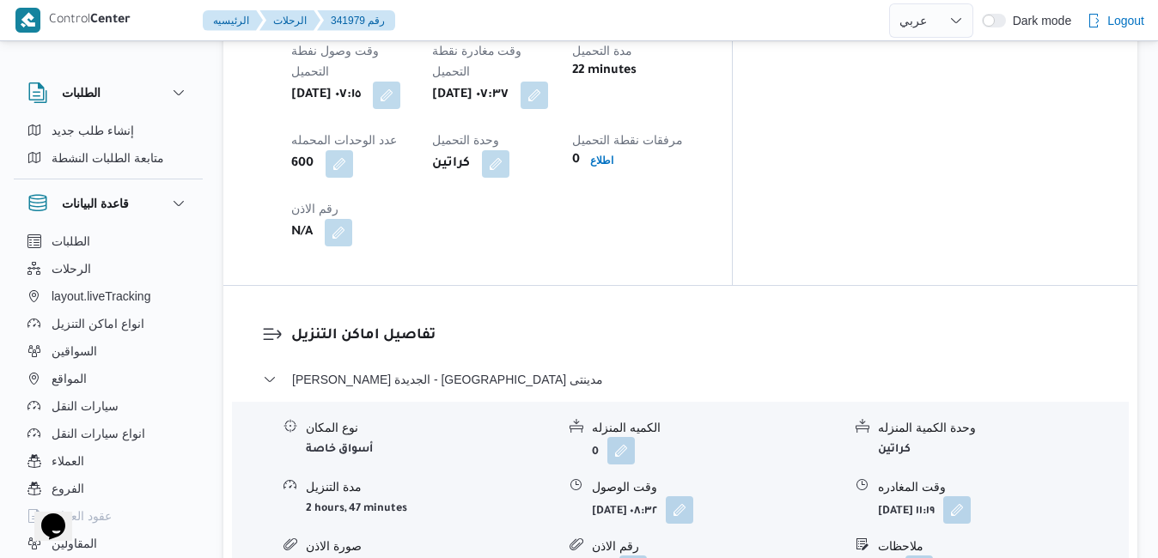
scroll to position [1478, 0]
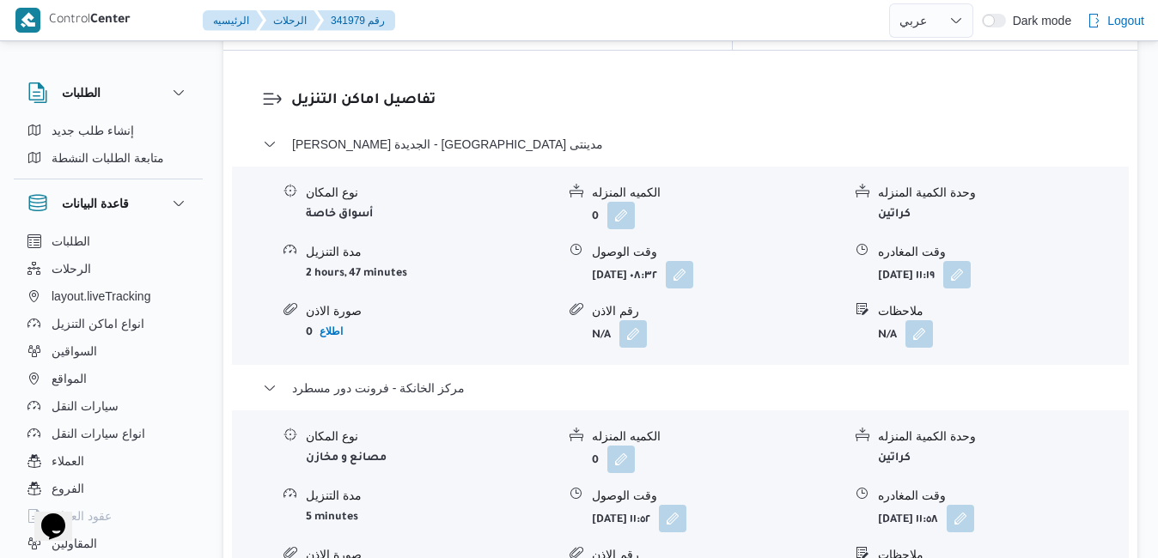
scroll to position [1684, 0]
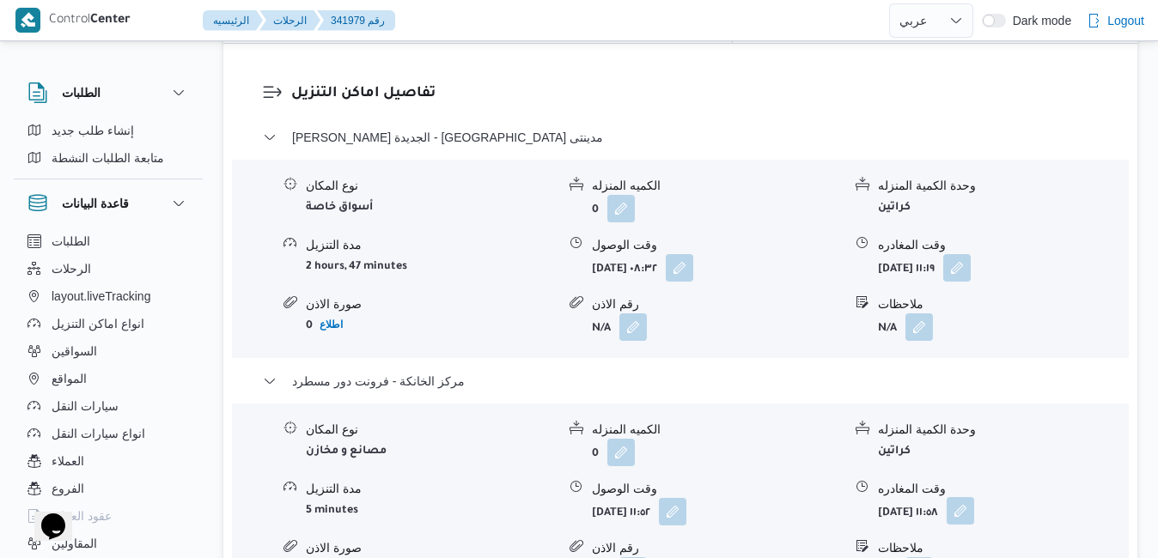
click at [974, 497] on button "button" at bounding box center [960, 510] width 27 height 27
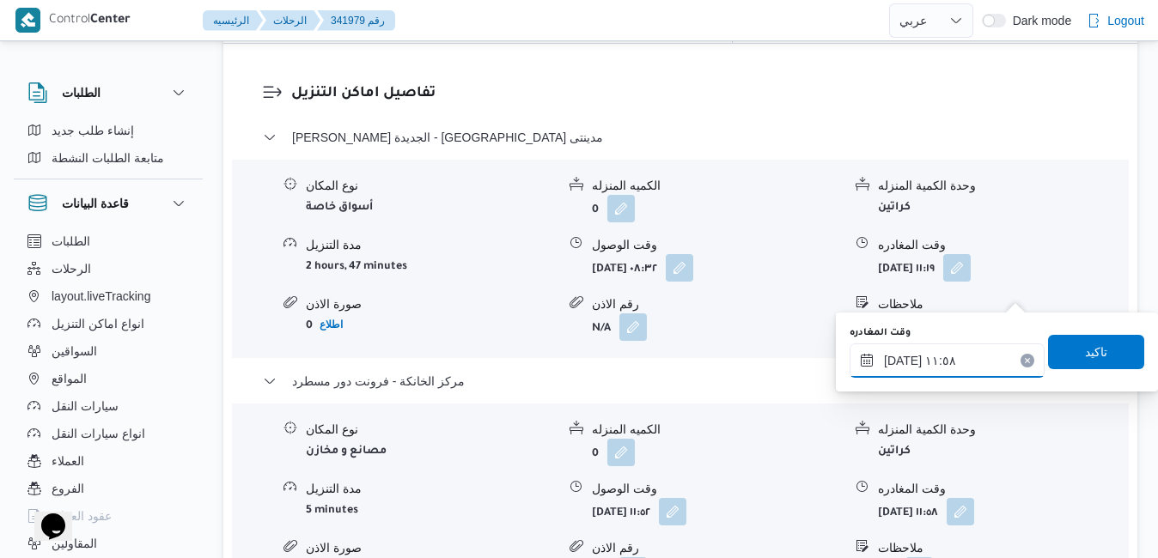
click at [935, 361] on input "١٤/١٠/٢٠٢٥ ١١:٥٨" at bounding box center [947, 361] width 195 height 34
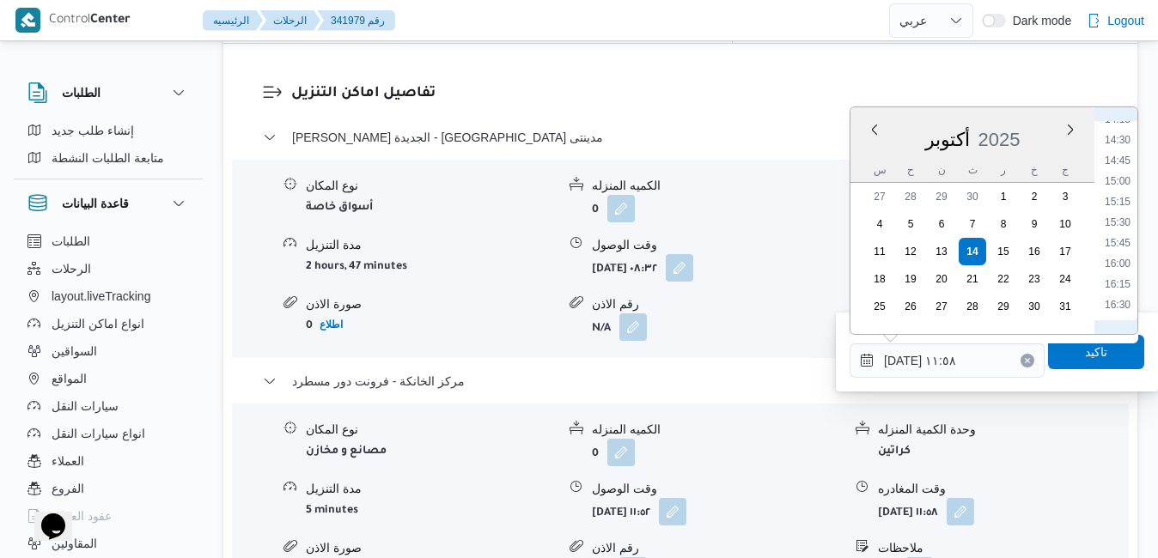
scroll to position [1213, 0]
click at [1111, 277] on li "16:30" at bounding box center [1118, 277] width 40 height 17
type input "١٤/١٠/٢٠٢٥ ١٦:٣٠"
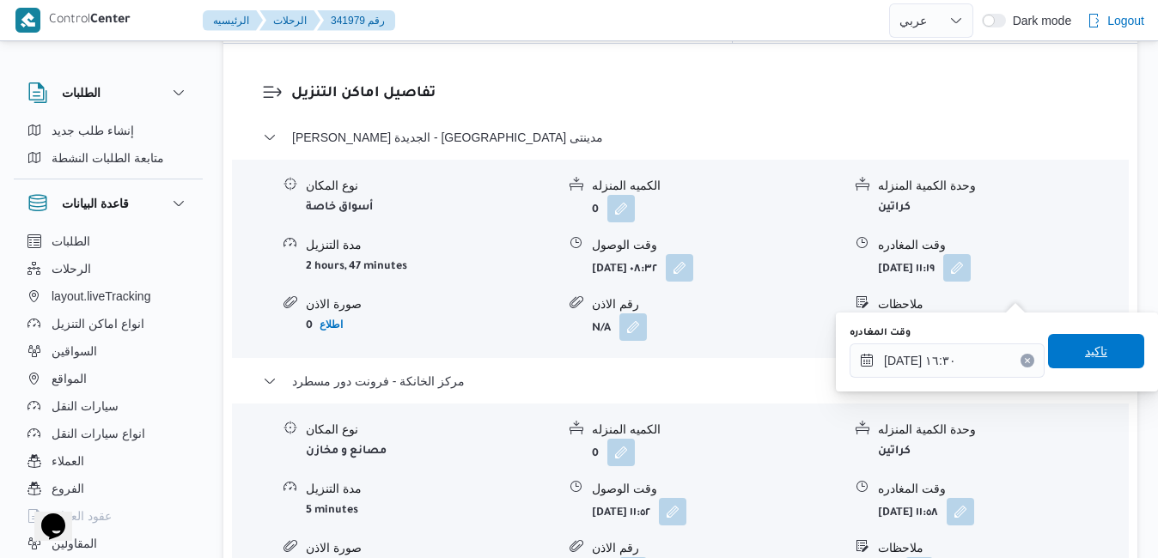
click at [1085, 350] on span "تاكيد" at bounding box center [1096, 351] width 22 height 21
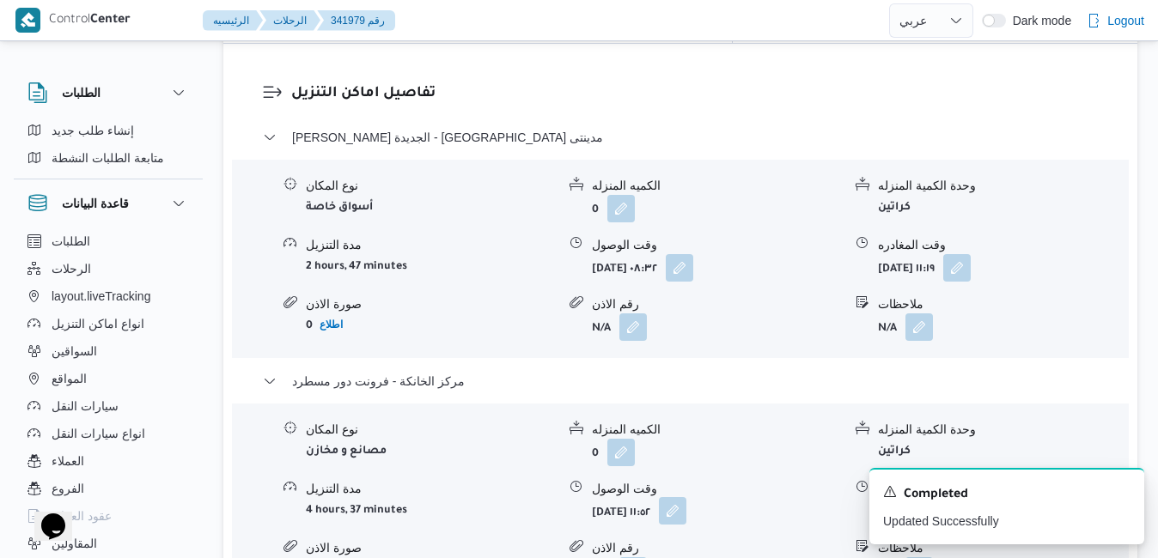
click at [686, 497] on button "button" at bounding box center [672, 510] width 27 height 27
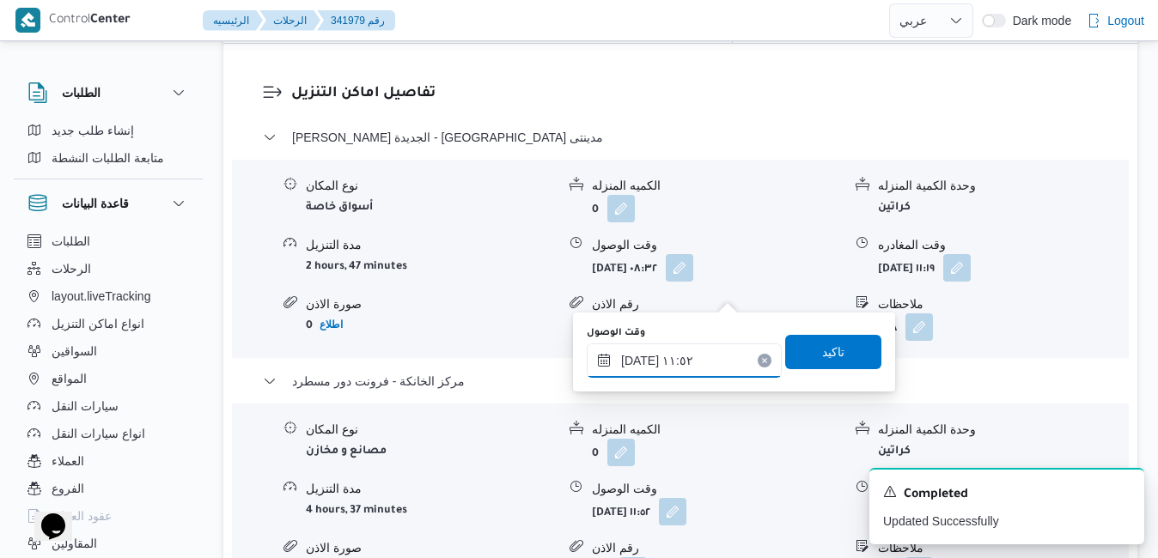
click at [649, 371] on input "١٤/١٠/٢٠٢٥ ١١:٥٢" at bounding box center [684, 361] width 195 height 34
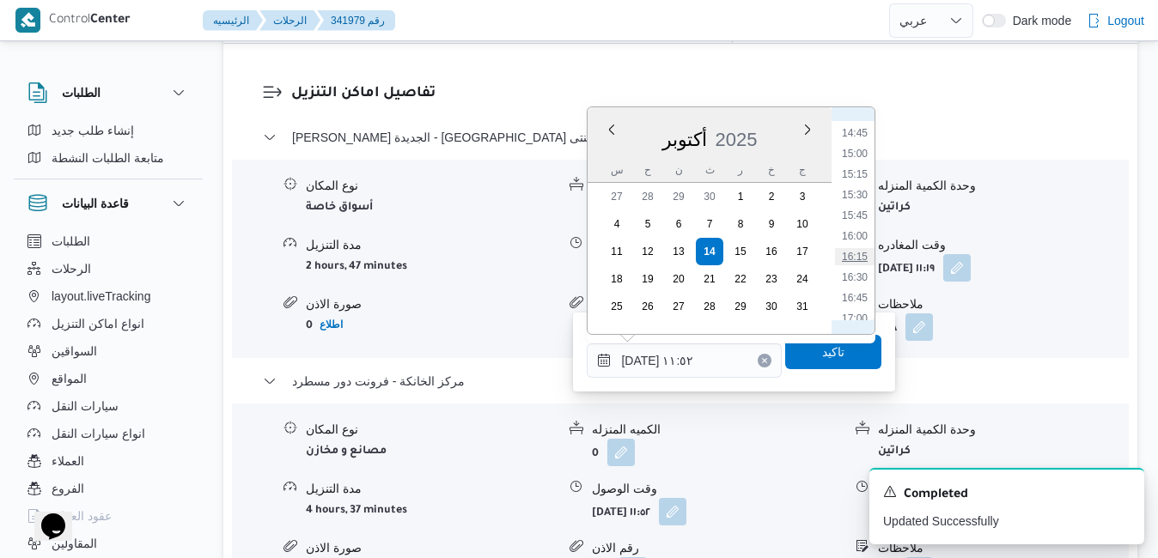
click at [863, 256] on li "16:15" at bounding box center [855, 256] width 40 height 17
type input "١٤/١٠/٢٠٢٥ ١٦:١٥"
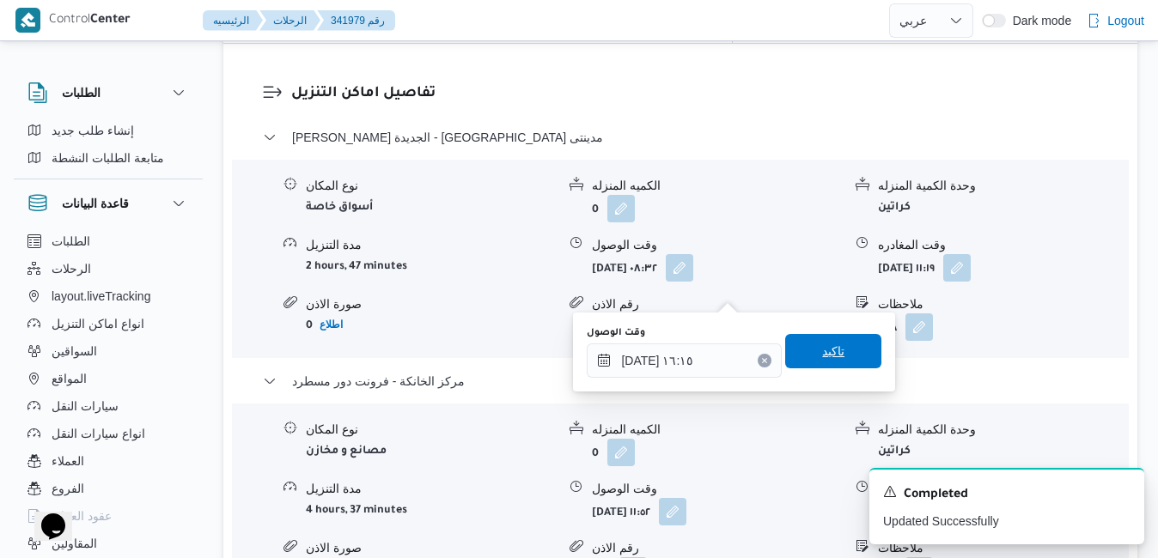
click at [822, 356] on span "تاكيد" at bounding box center [833, 351] width 22 height 21
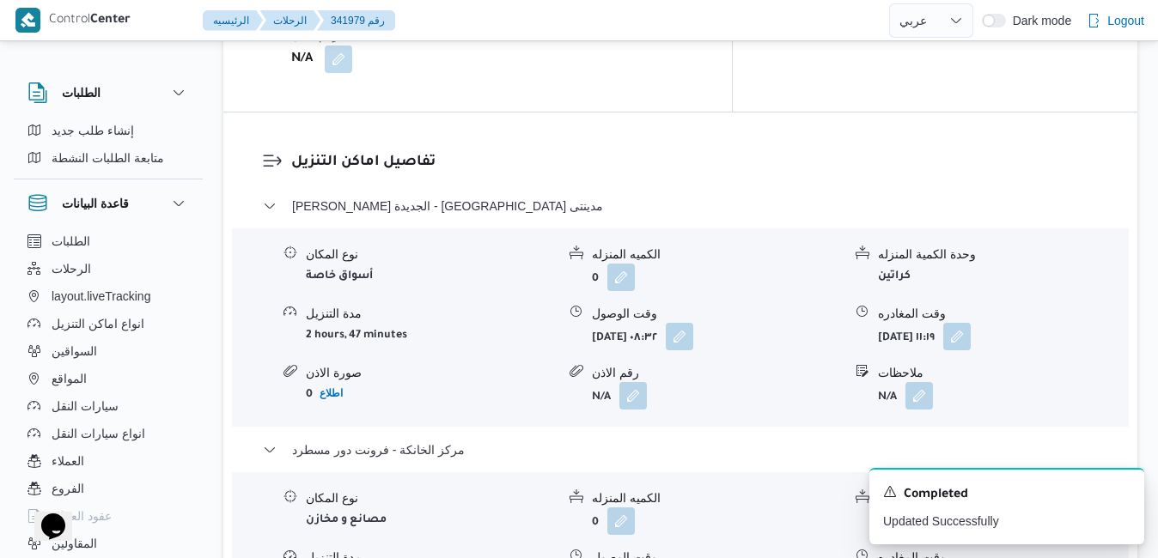
scroll to position [1581, 0]
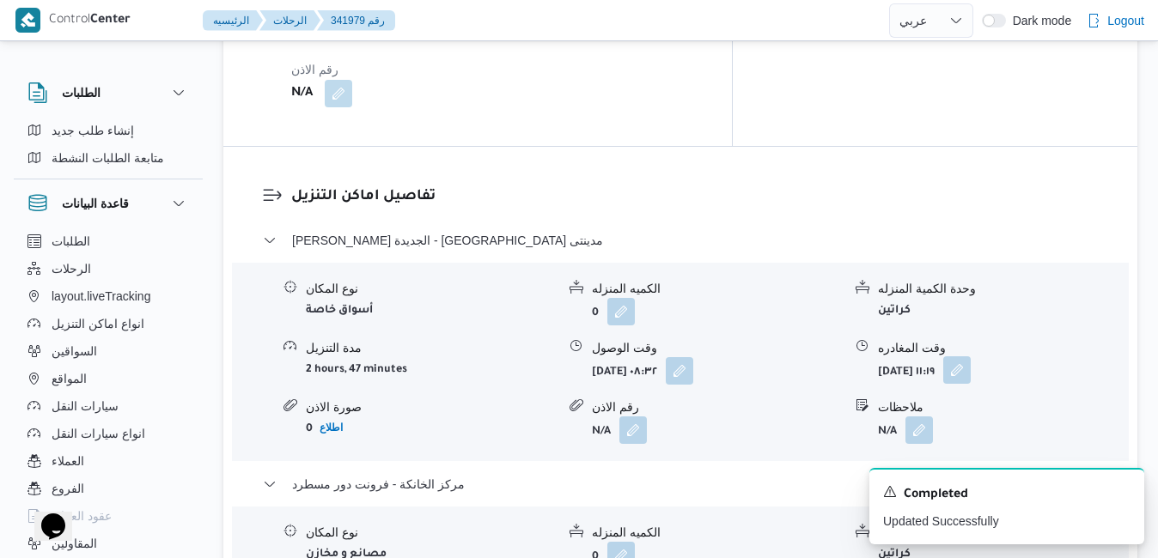
click at [971, 357] on button "button" at bounding box center [956, 370] width 27 height 27
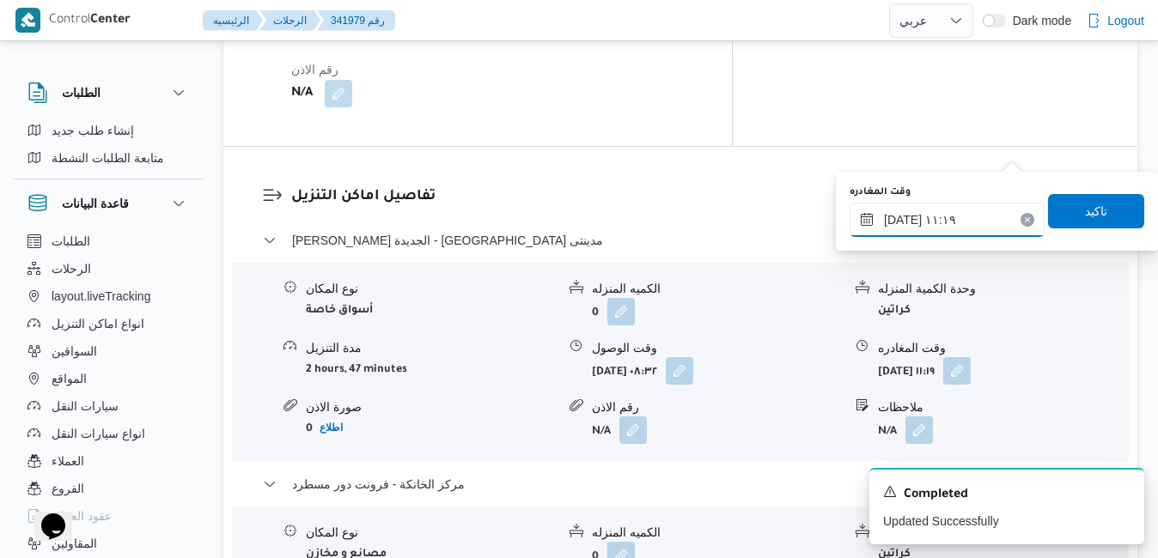
click at [922, 229] on input "١٤/١٠/٢٠٢٥ ١١:١٩" at bounding box center [947, 220] width 195 height 34
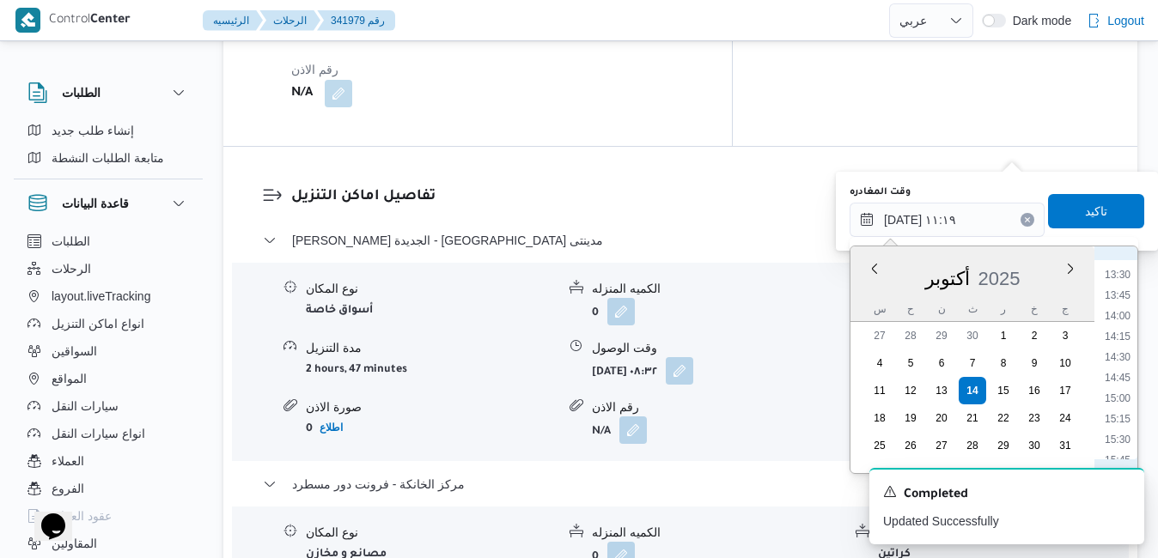
scroll to position [1172, 0]
click at [1120, 373] on li "15:30" at bounding box center [1118, 375] width 40 height 17
type input "١٤/١٠/٢٠٢٥ ١٥:٣٠"
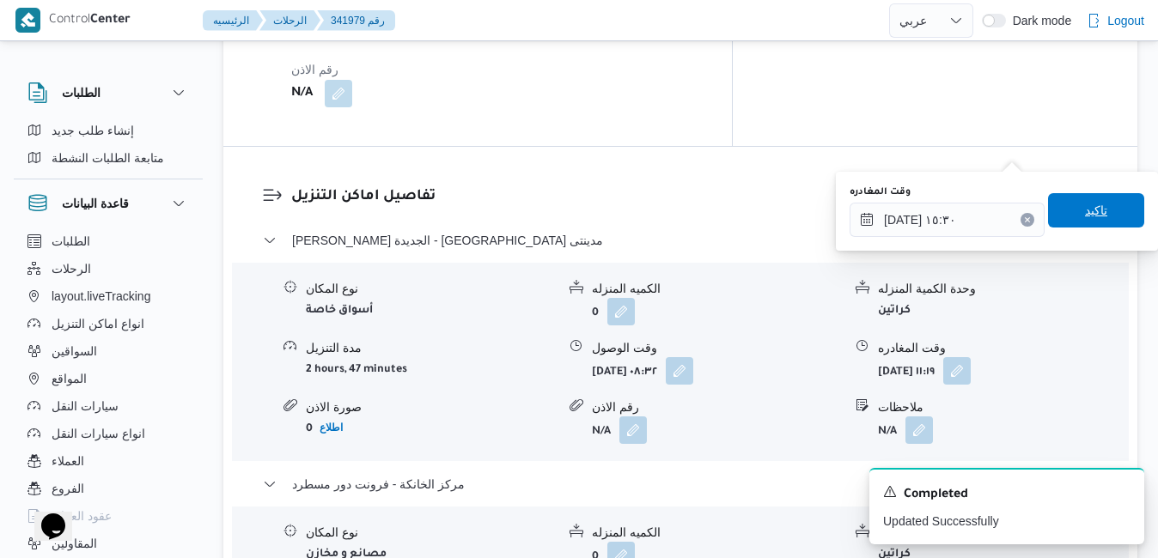
click at [1089, 205] on span "تاكيد" at bounding box center [1096, 210] width 22 height 21
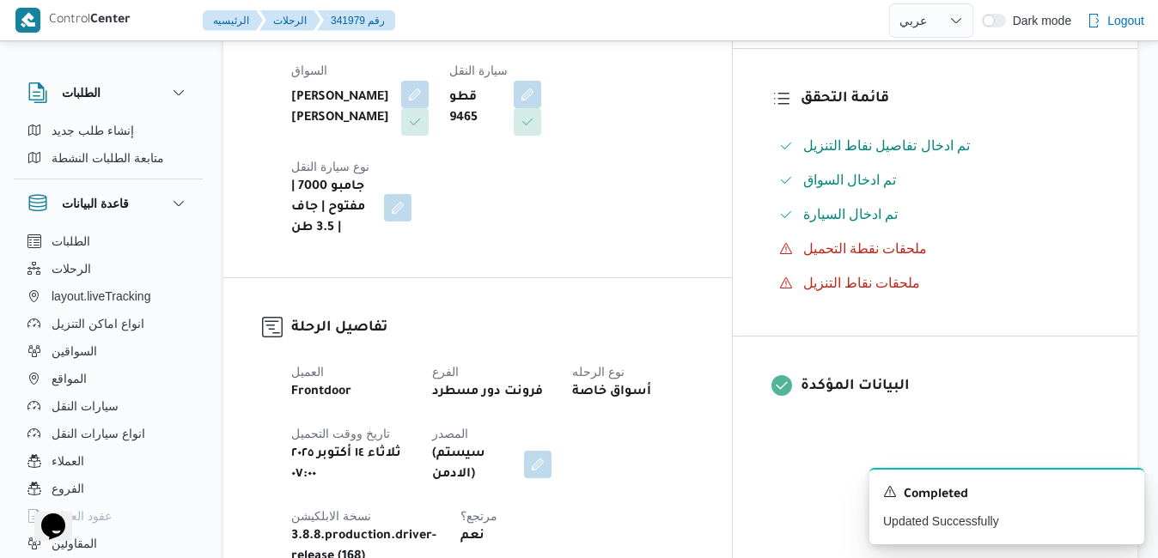
scroll to position [0, 0]
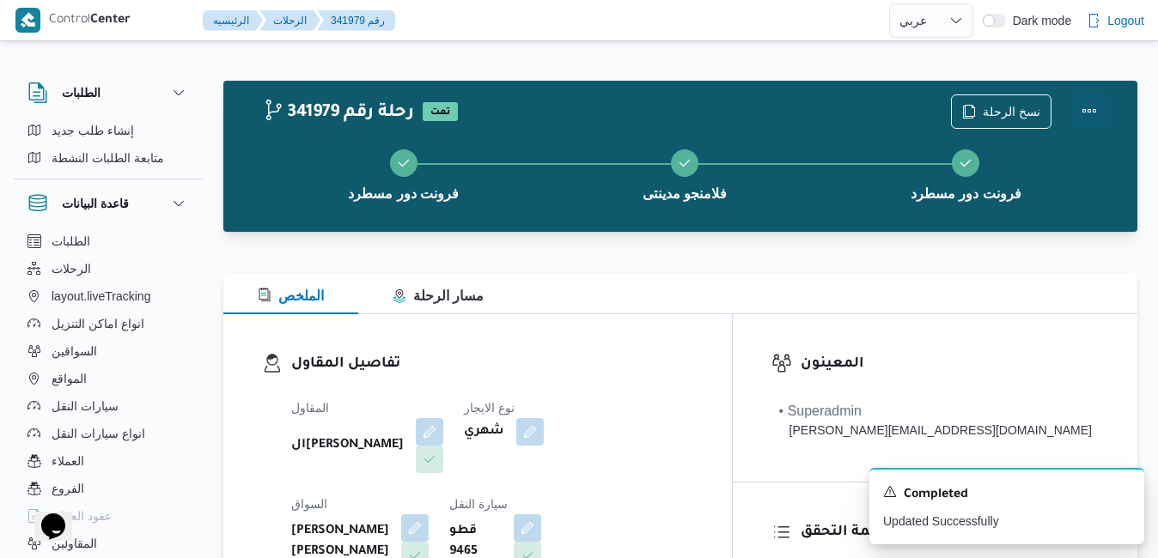
click at [1094, 113] on button "Actions" at bounding box center [1089, 111] width 34 height 34
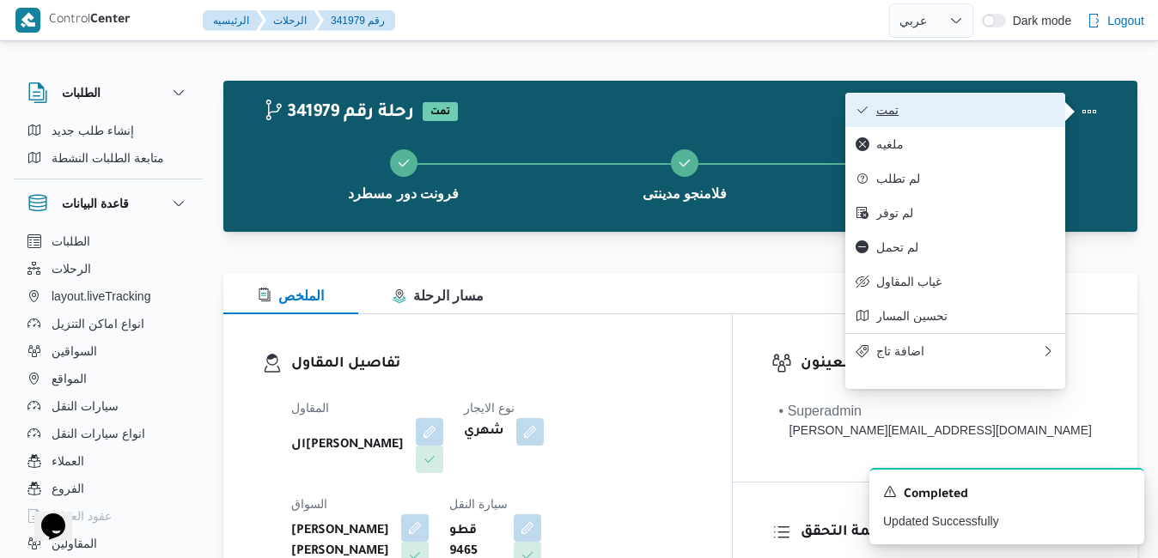
click at [978, 116] on span "تمت" at bounding box center [965, 110] width 179 height 14
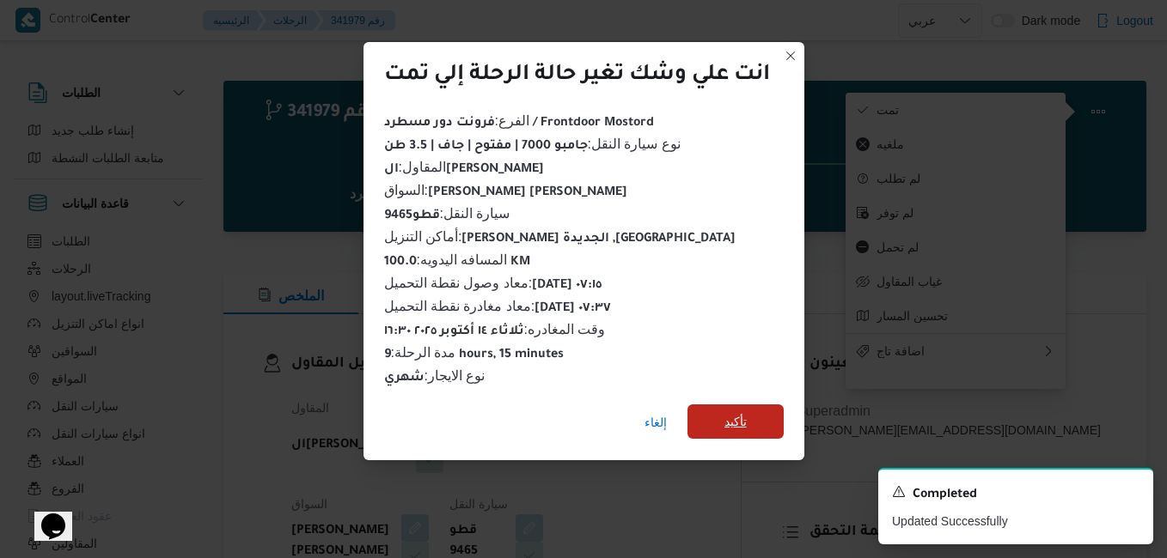
click at [719, 411] on span "تأكيد" at bounding box center [735, 422] width 96 height 34
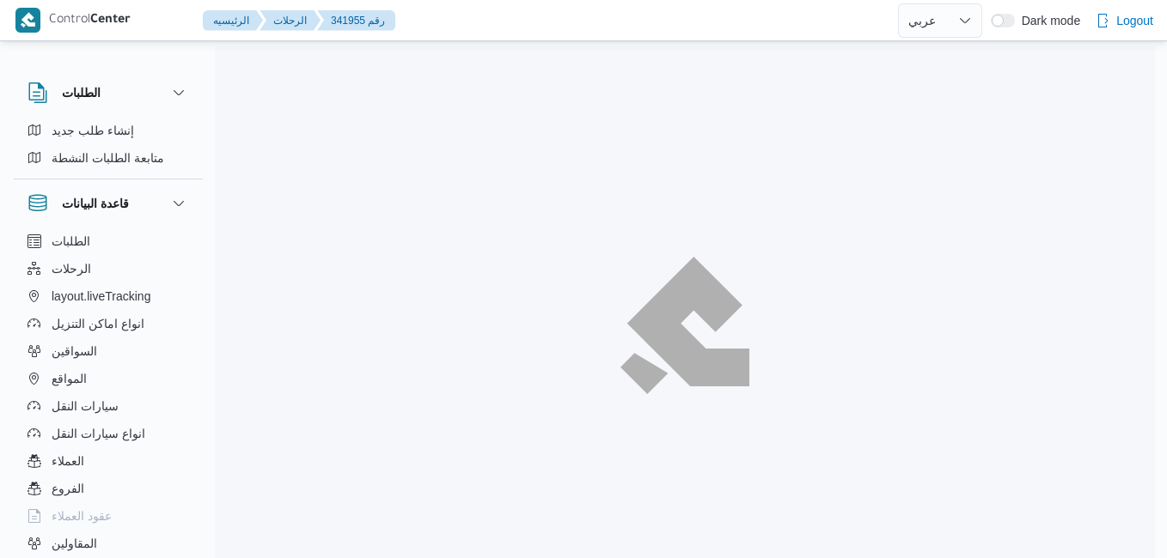
select select "ar"
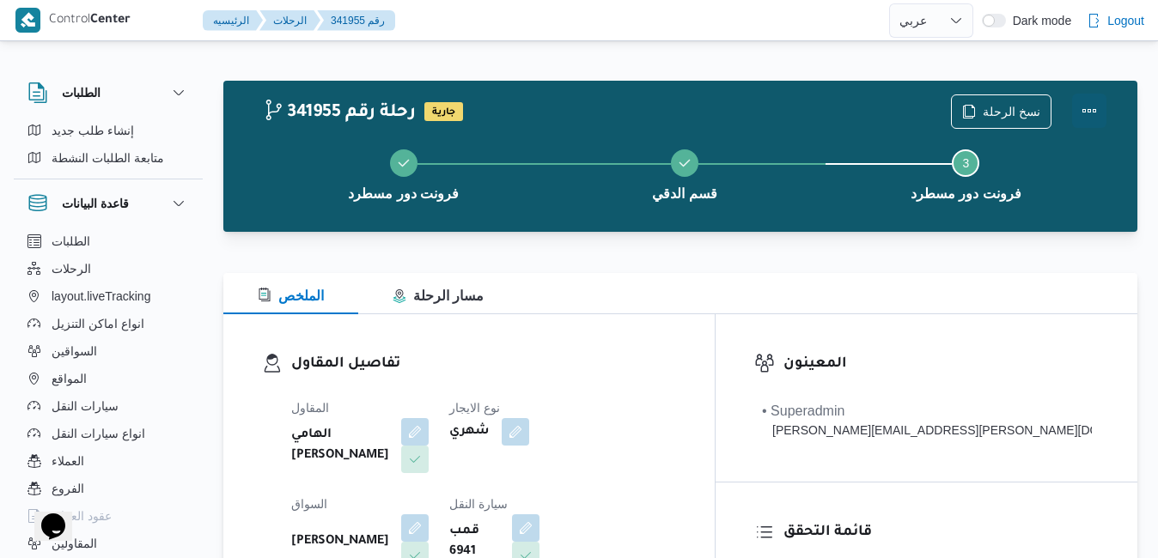
click at [1089, 106] on button "Actions" at bounding box center [1089, 111] width 34 height 34
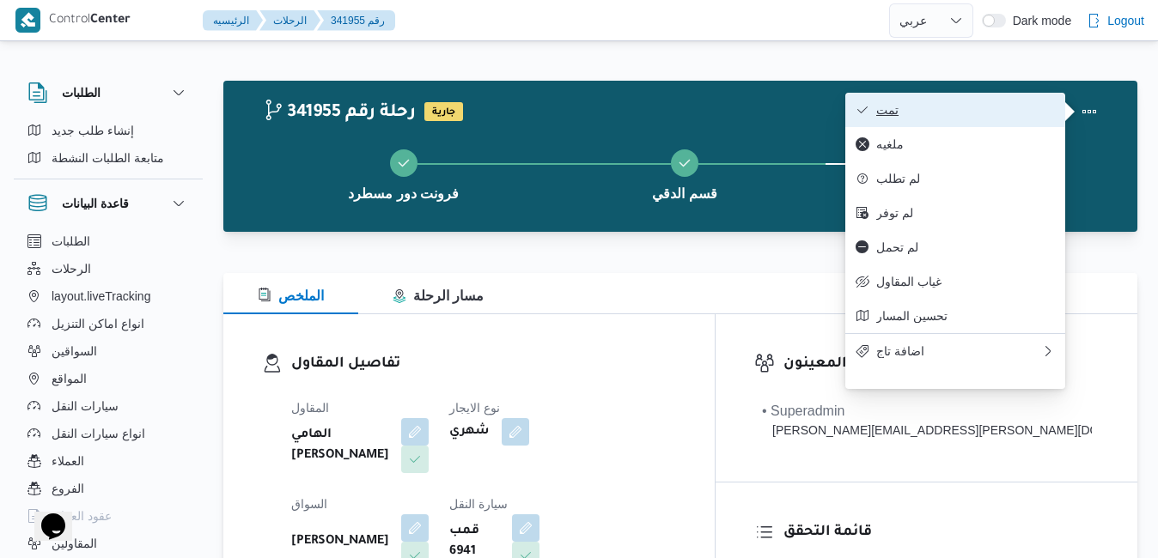
click at [1008, 101] on button "تمت" at bounding box center [955, 110] width 220 height 34
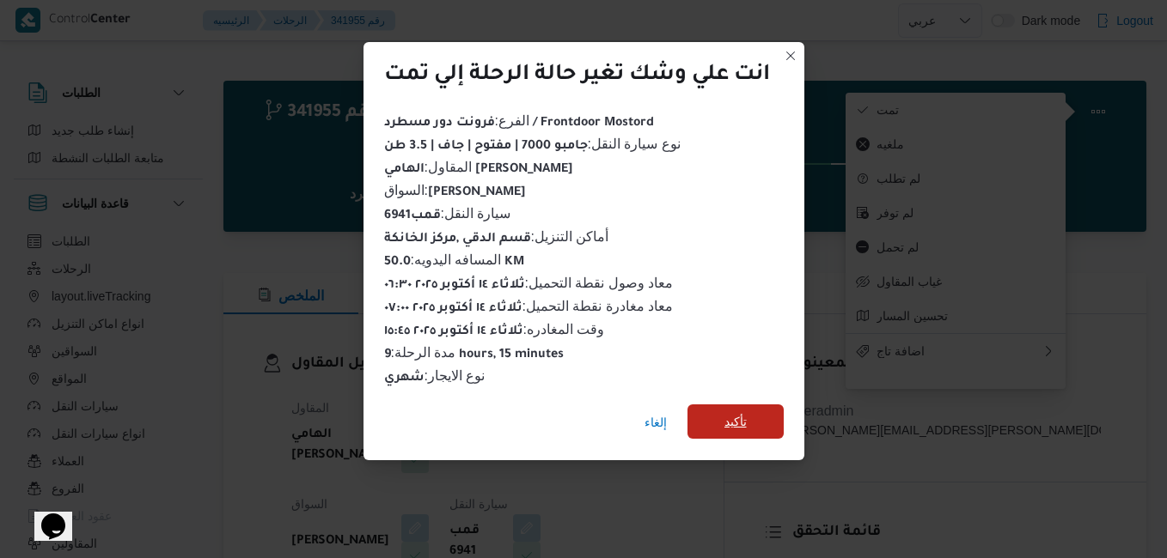
click at [723, 415] on span "تأكيد" at bounding box center [735, 422] width 96 height 34
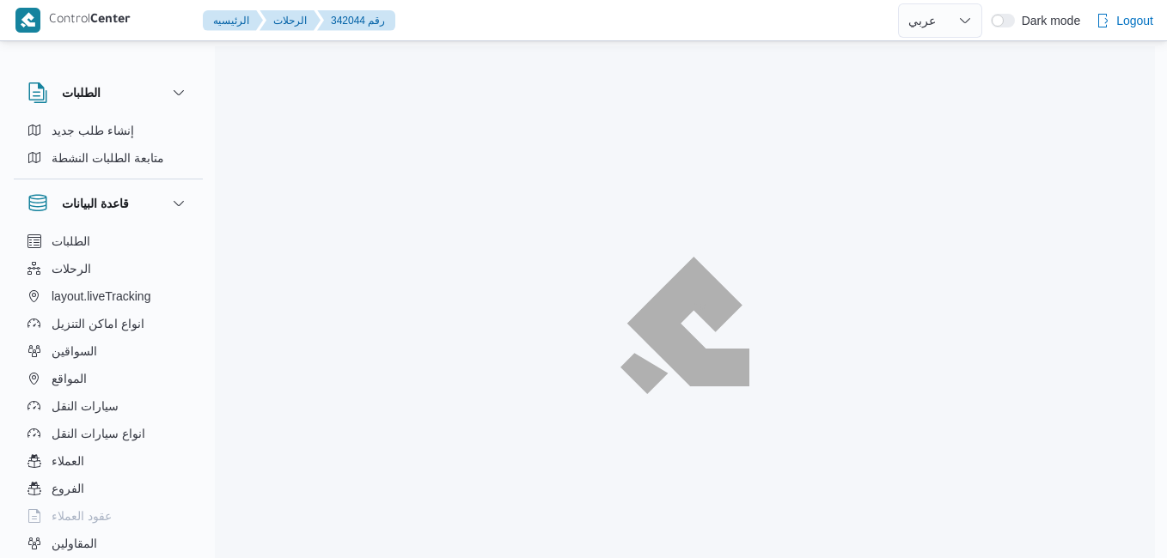
select select "ar"
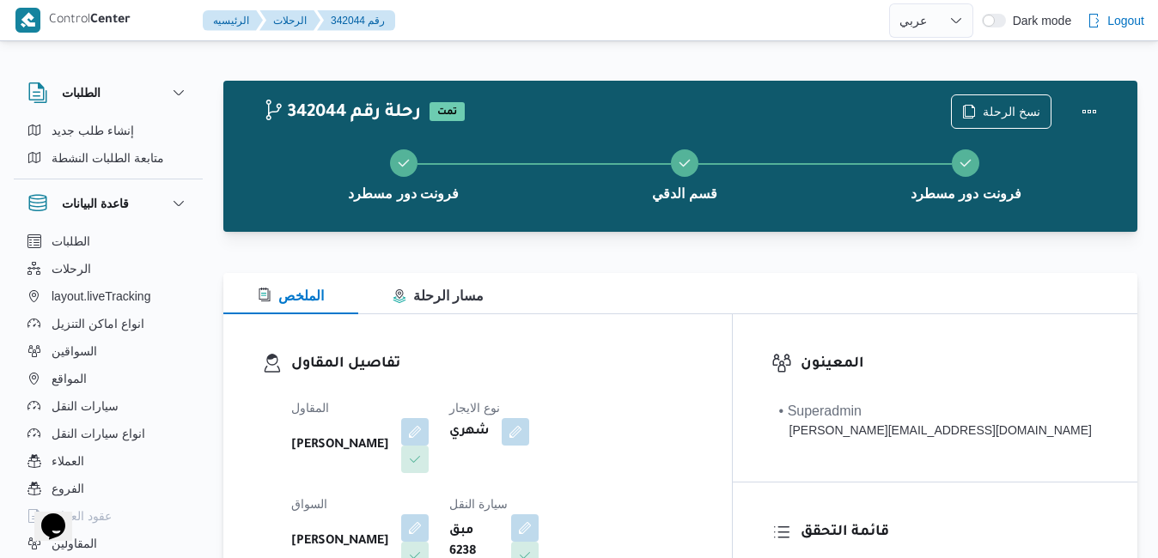
click at [663, 220] on div "فرونت دور مسطرد قسم الدقي فرونت دور مسطرد" at bounding box center [685, 174] width 864 height 110
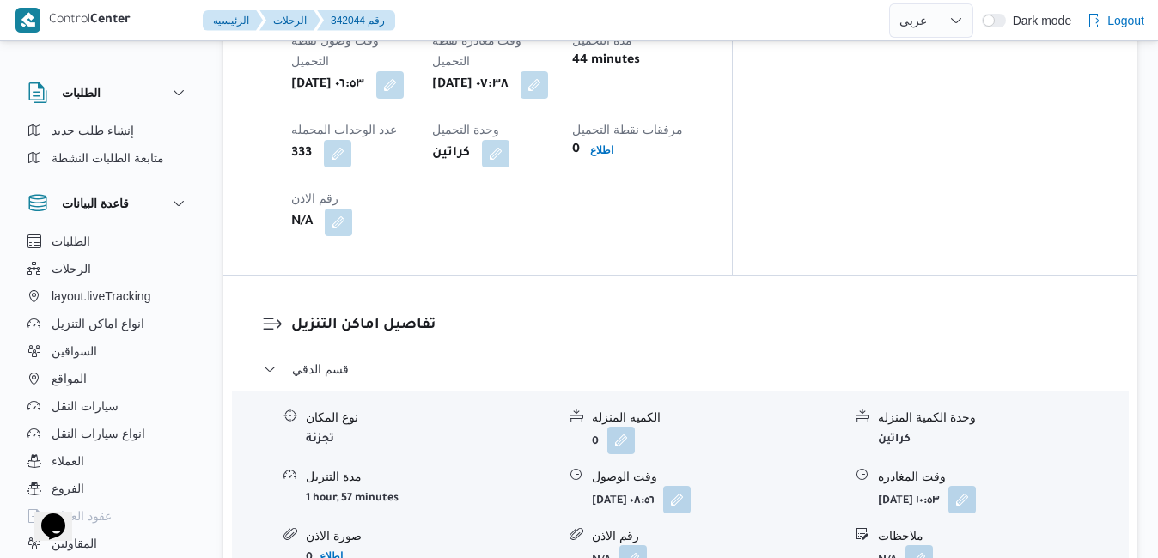
scroll to position [1478, 0]
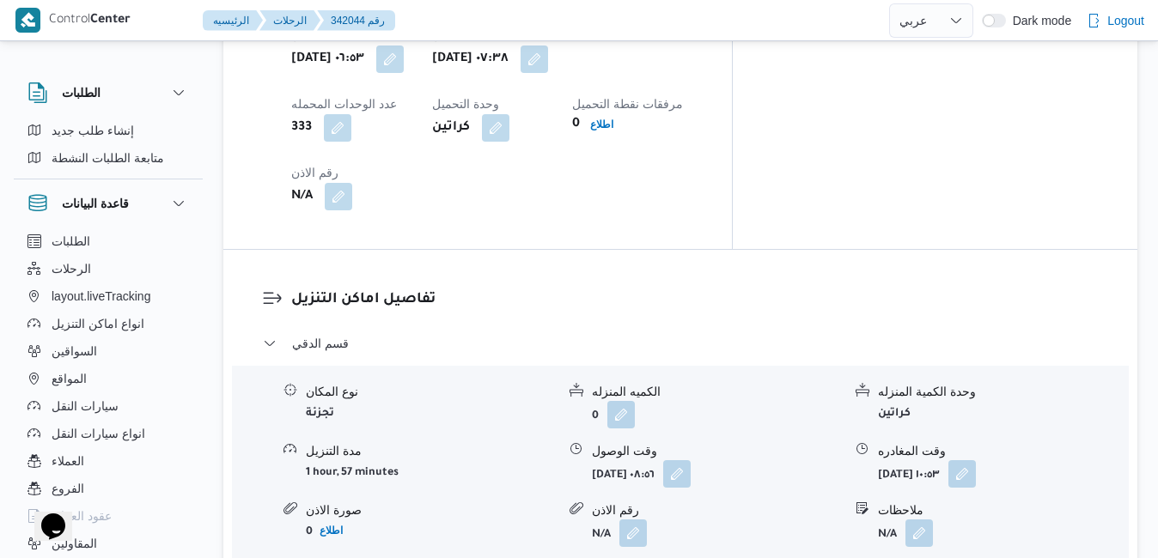
click at [691, 460] on button "button" at bounding box center [676, 473] width 27 height 27
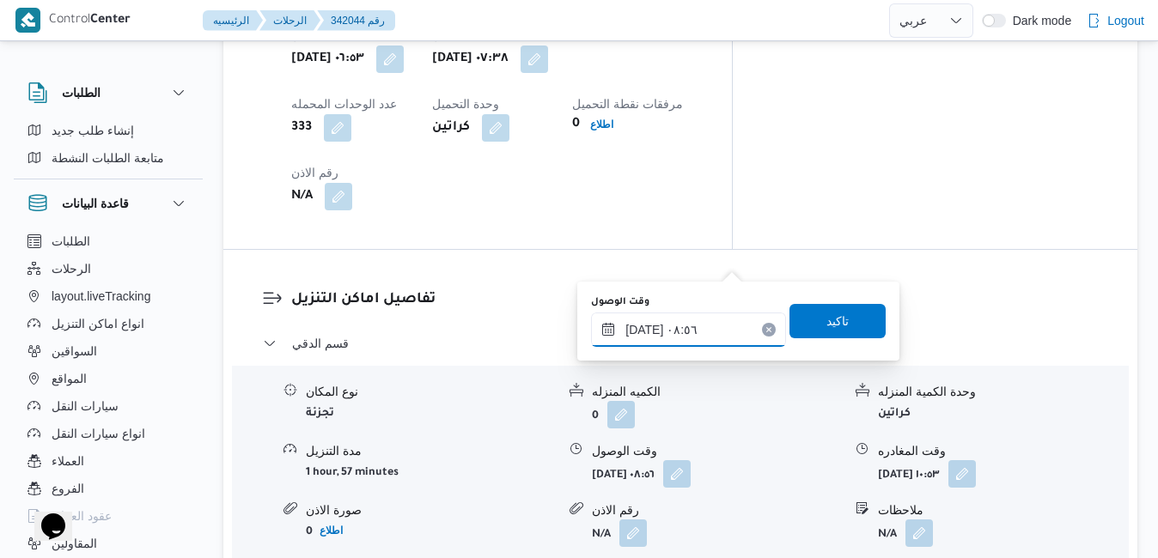
click at [659, 326] on input "١٤/١٠/٢٠٢٥ ٠٨:٥٦" at bounding box center [688, 330] width 195 height 34
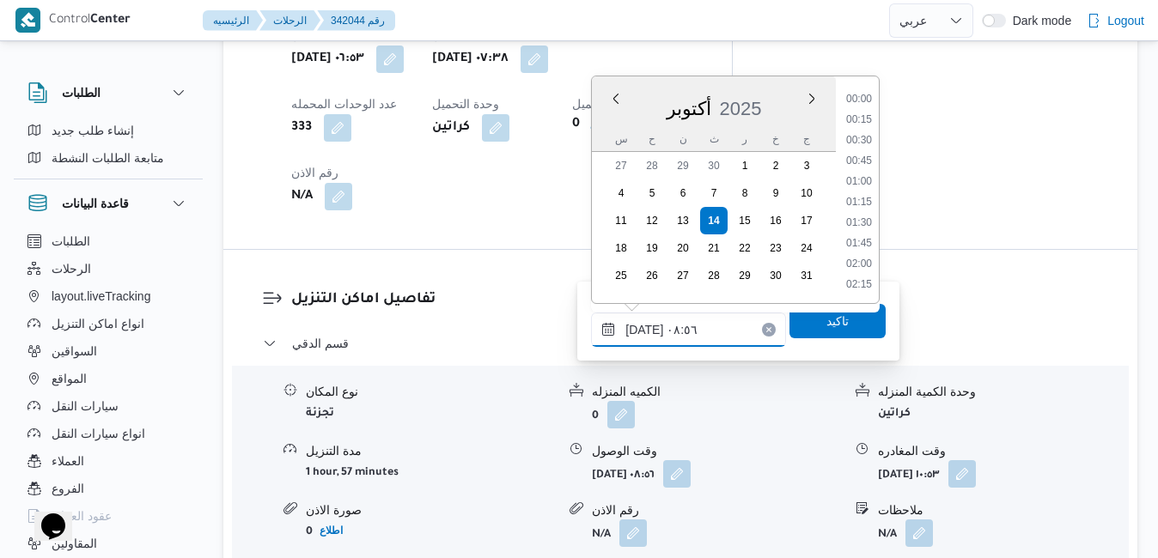
scroll to position [617, 0]
click at [858, 159] on li "08:15" at bounding box center [859, 162] width 40 height 17
type input "١٤/١٠/٢٠٢٥ ٠٨:١٥"
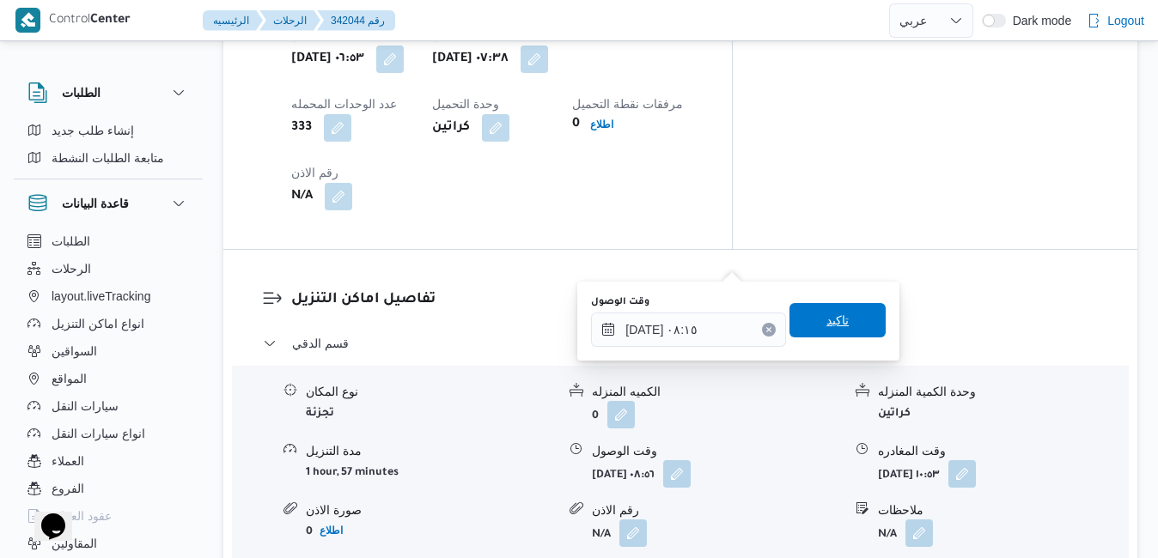
click at [797, 324] on span "تاكيد" at bounding box center [837, 320] width 96 height 34
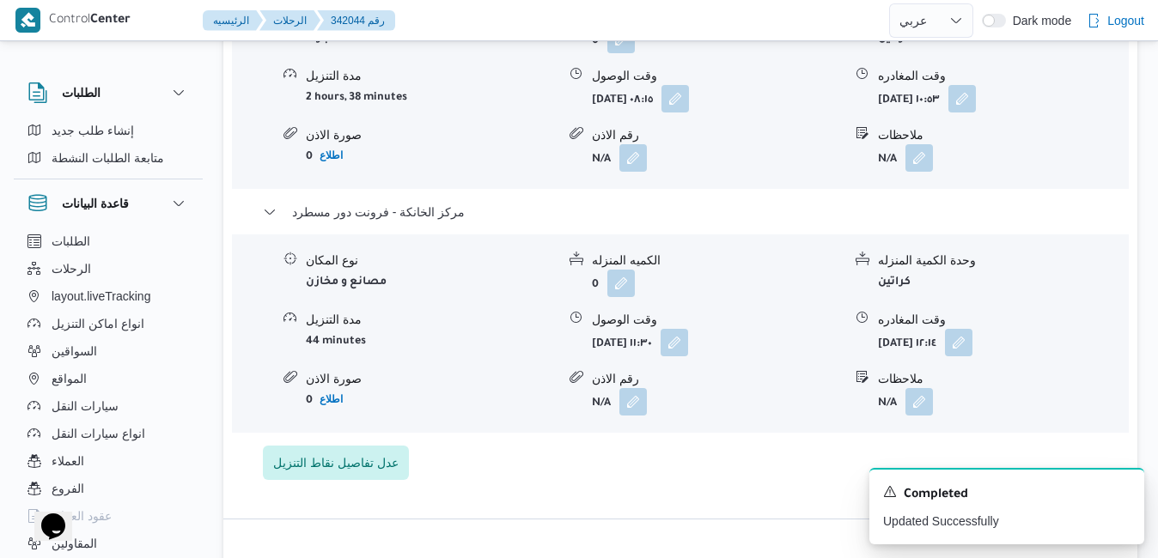
scroll to position [1856, 0]
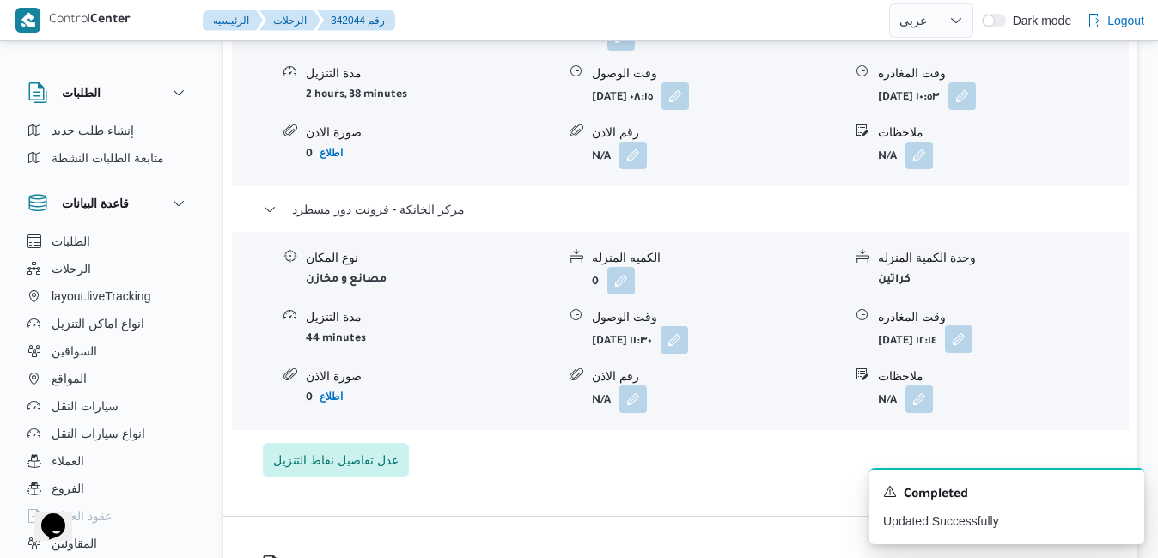
click at [972, 326] on button "button" at bounding box center [958, 339] width 27 height 27
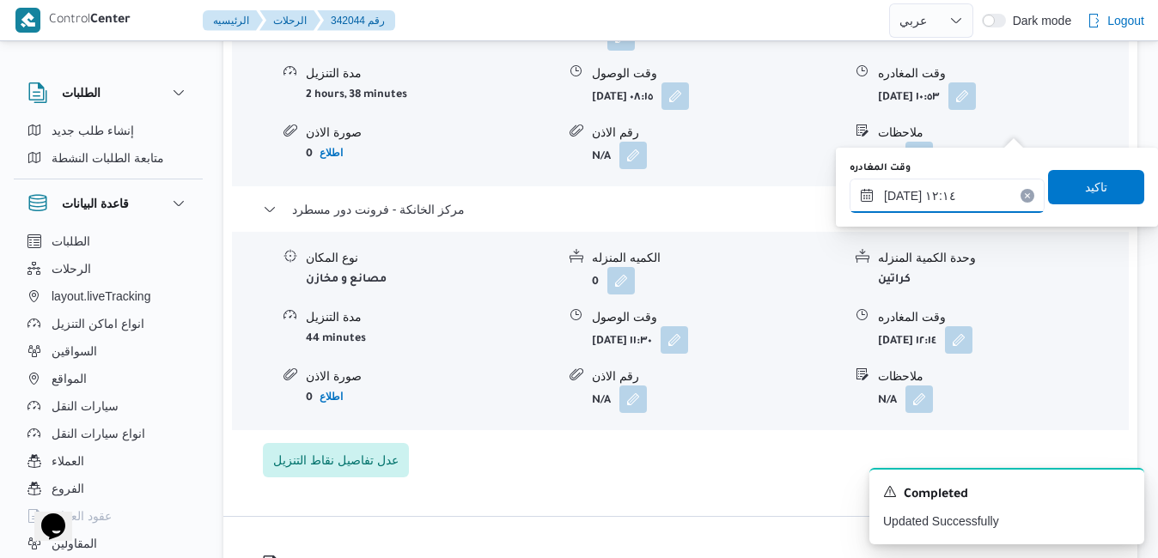
click at [938, 205] on input "١٤/١٠/٢٠٢٥ ١٢:١٤" at bounding box center [947, 196] width 195 height 34
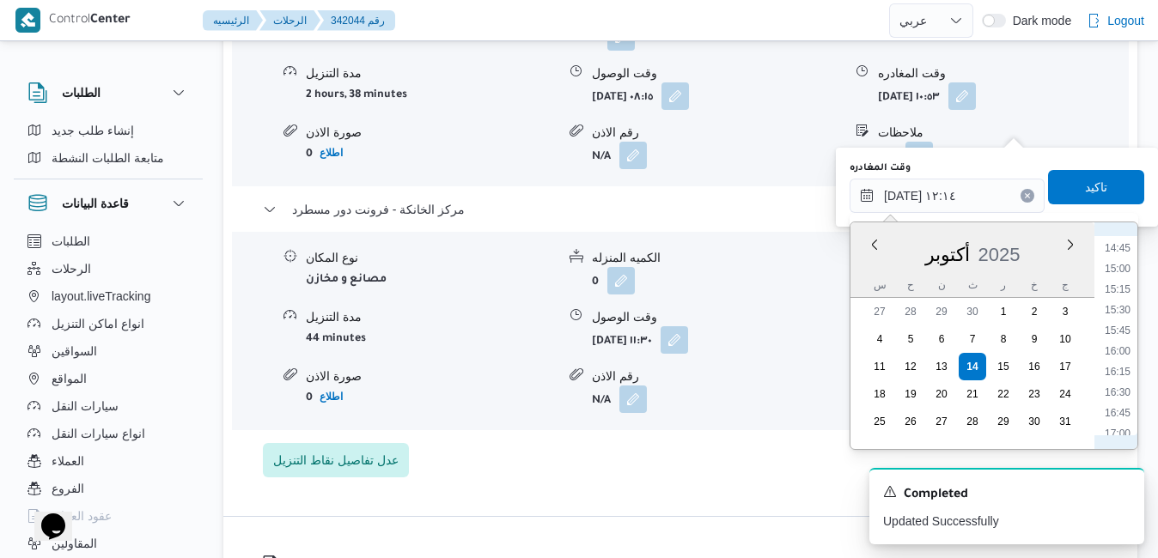
scroll to position [1234, 0]
click at [1125, 332] on li "16:00" at bounding box center [1118, 330] width 40 height 17
type input "١٤/١٠/٢٠٢٥ ١٦:٠٠"
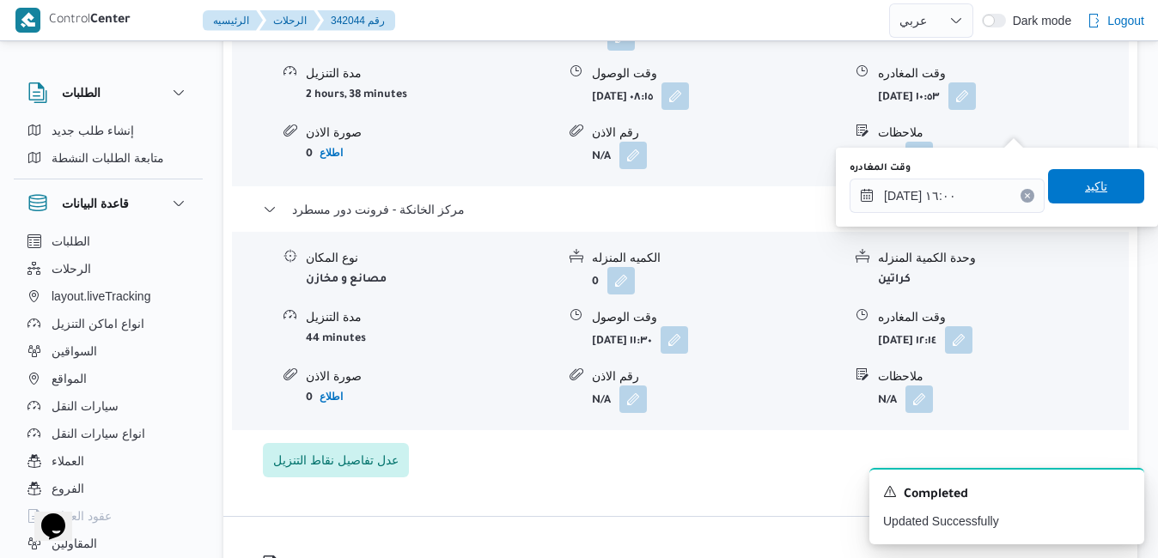
click at [1085, 186] on span "تاكيد" at bounding box center [1096, 186] width 22 height 21
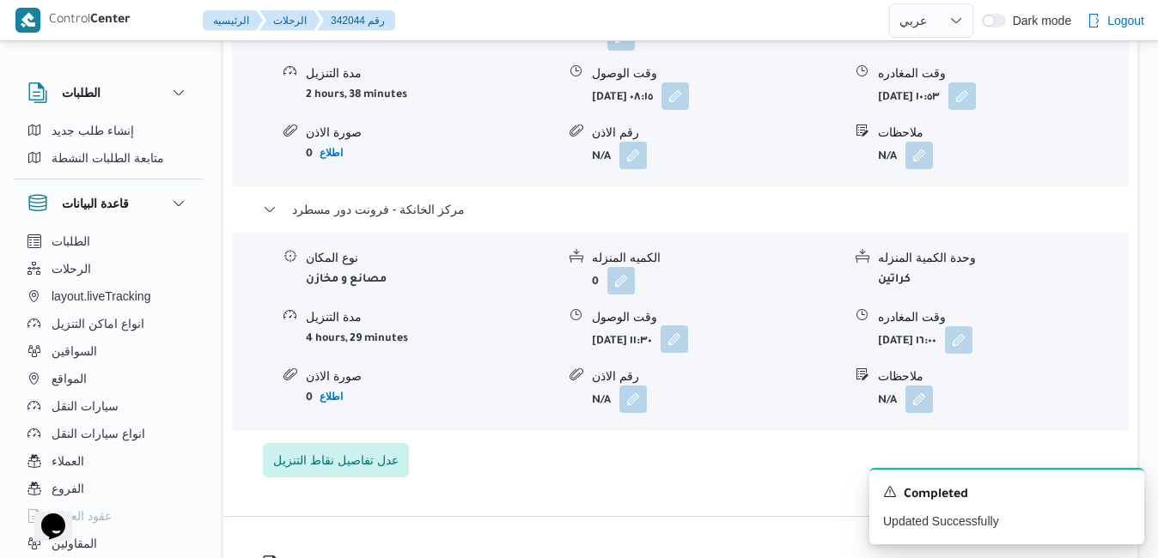
click at [688, 326] on button "button" at bounding box center [674, 339] width 27 height 27
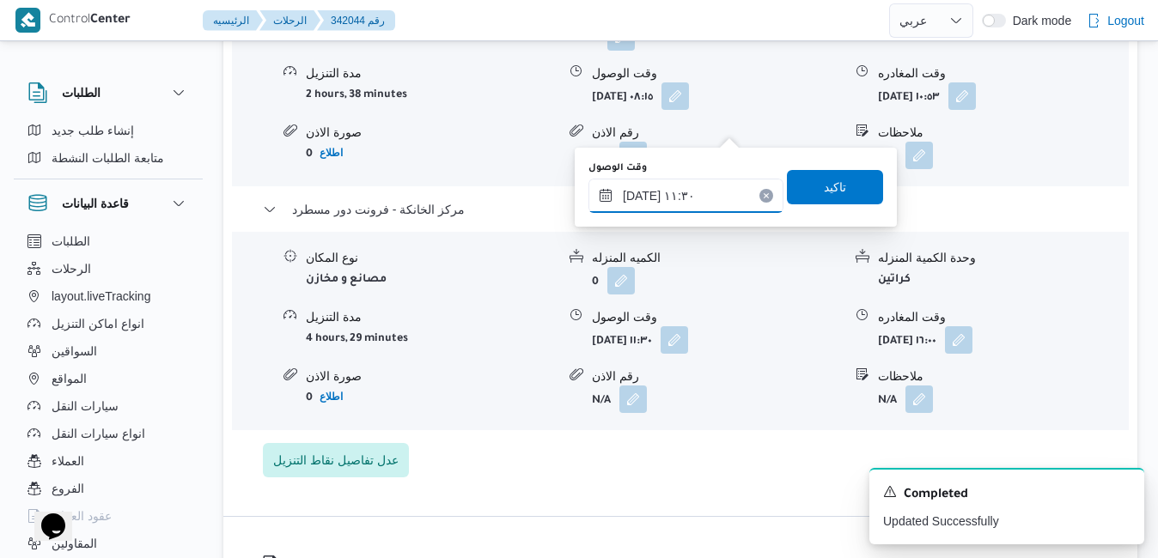
click at [683, 200] on input "١٤/١٠/٢٠٢٥ ١١:٣٠" at bounding box center [685, 196] width 195 height 34
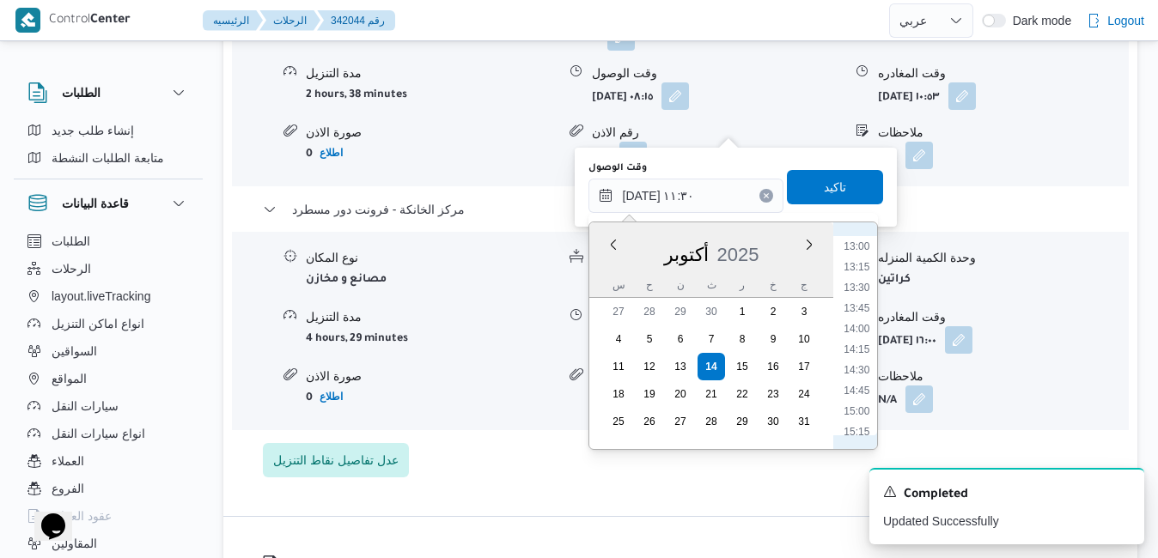
scroll to position [1192, 0]
click at [867, 352] on li "15:45" at bounding box center [857, 351] width 40 height 17
type input "[DATE] ١٥:٤٥"
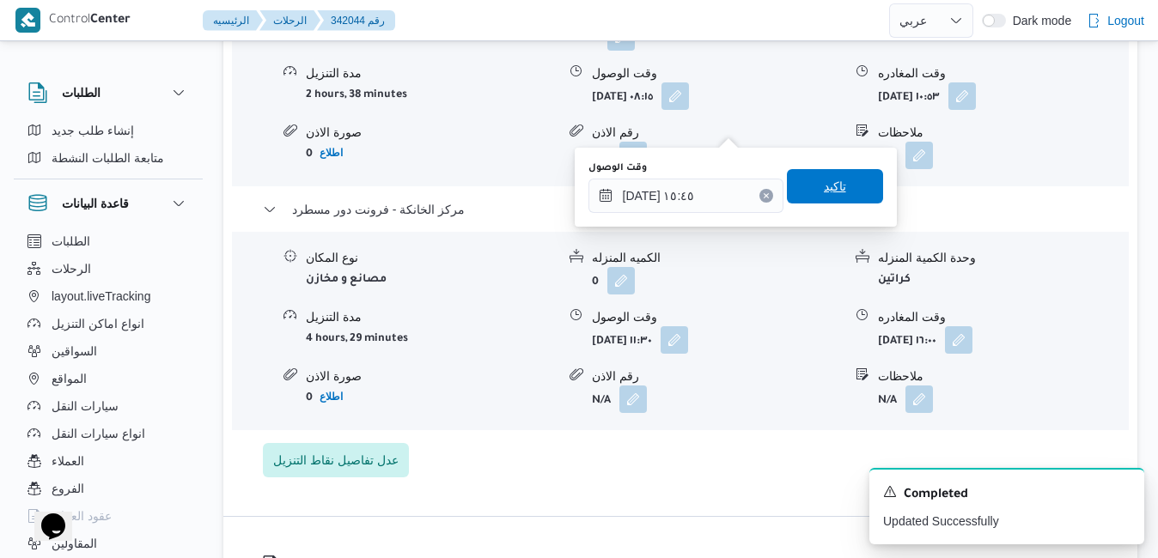
click at [830, 181] on span "تاكيد" at bounding box center [835, 186] width 22 height 21
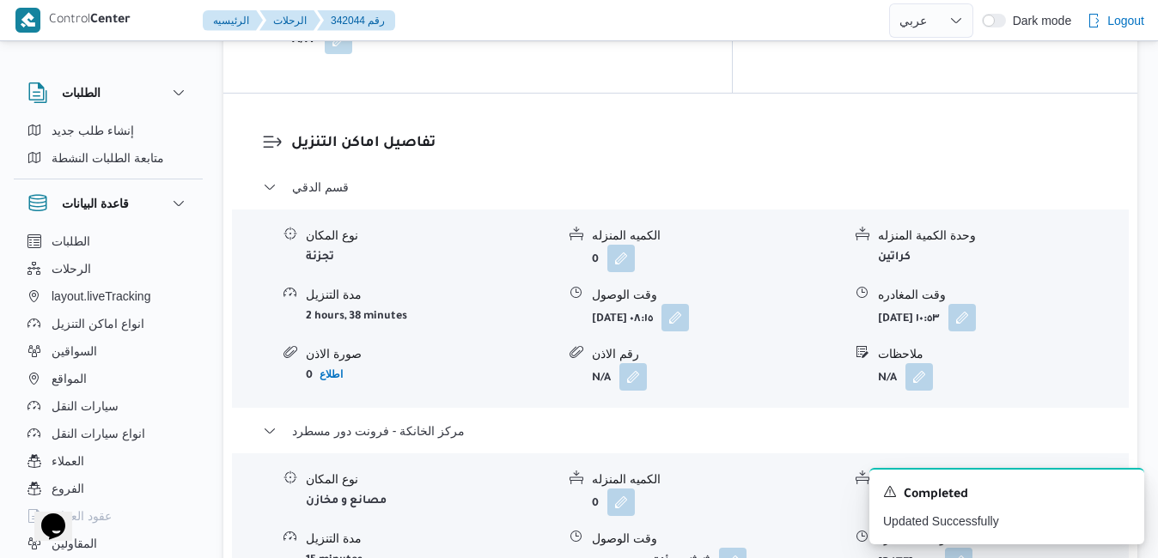
scroll to position [1581, 0]
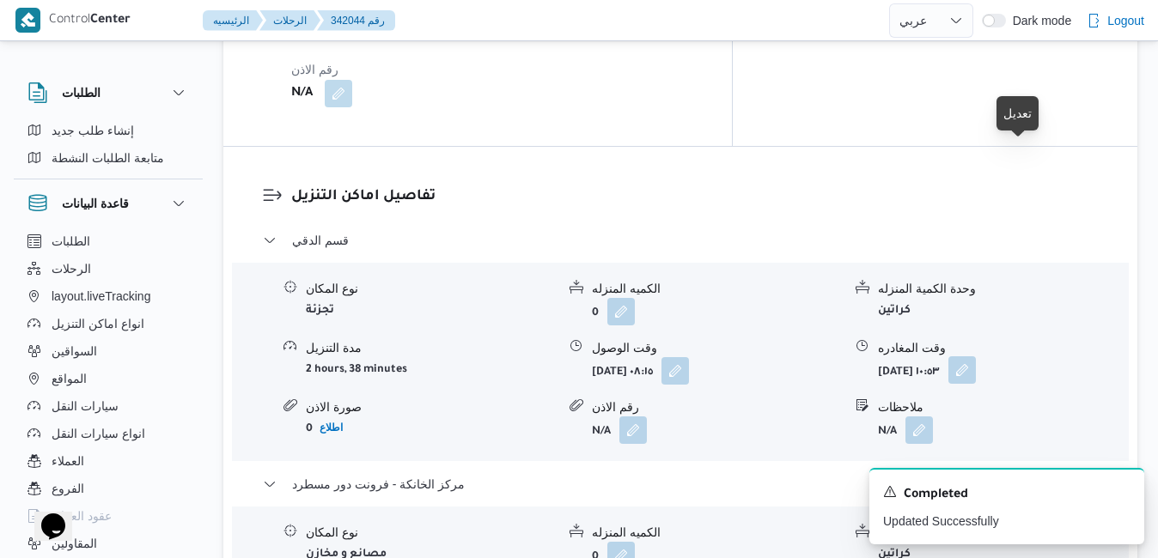
click at [976, 357] on span at bounding box center [958, 370] width 36 height 27
click at [976, 357] on button "button" at bounding box center [961, 370] width 27 height 27
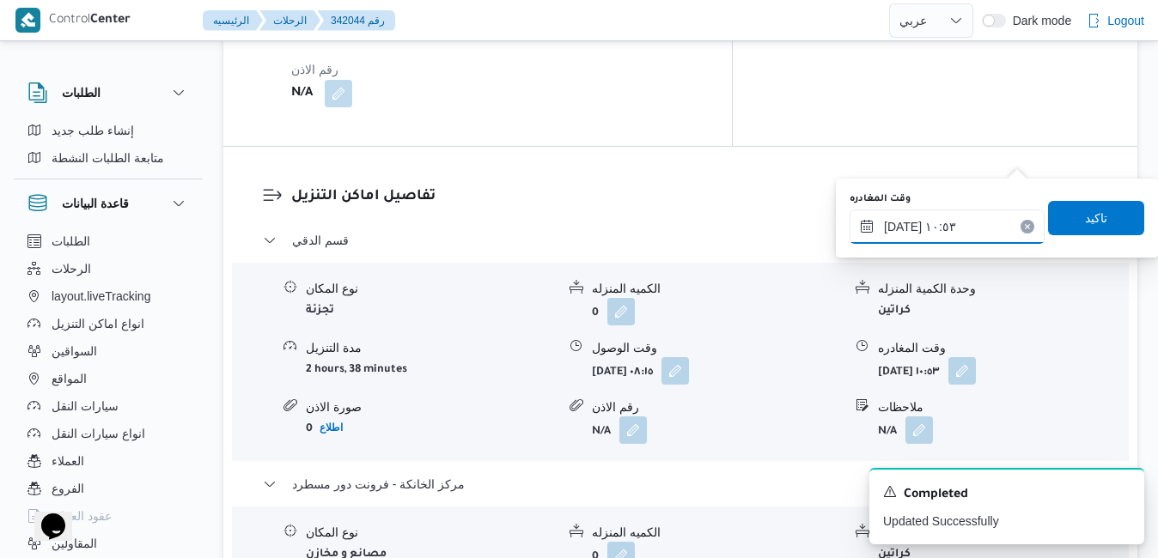
click at [945, 222] on input "١٤/١٠/٢٠٢٥ ١٠:٥٣" at bounding box center [947, 227] width 195 height 34
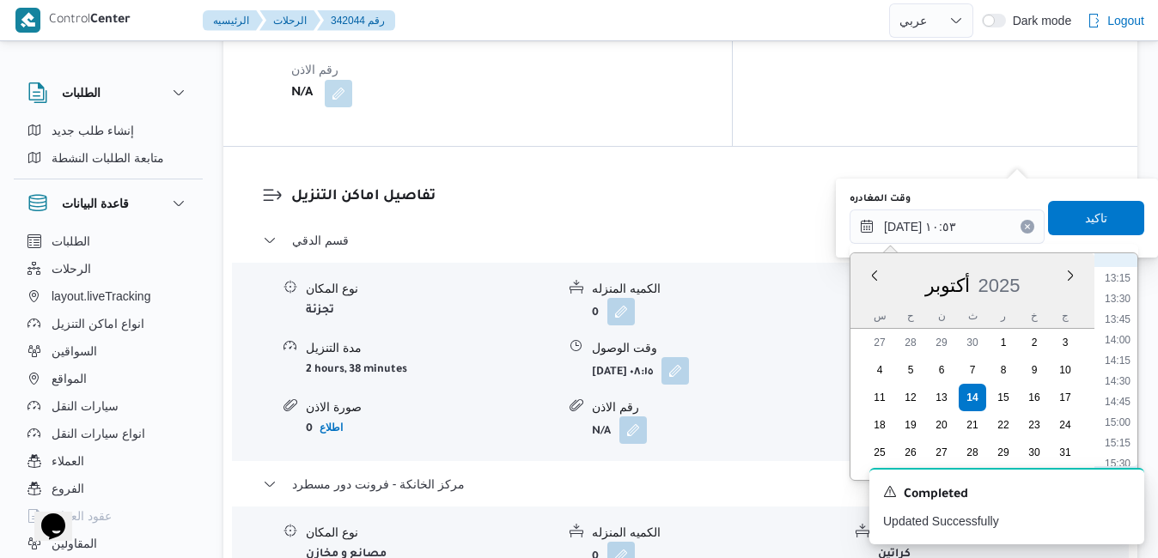
scroll to position [1131, 0]
click at [1118, 381] on li "15:00" at bounding box center [1118, 382] width 40 height 17
type input "١٤/١٠/٢٠٢٥ ١٥:٠٠"
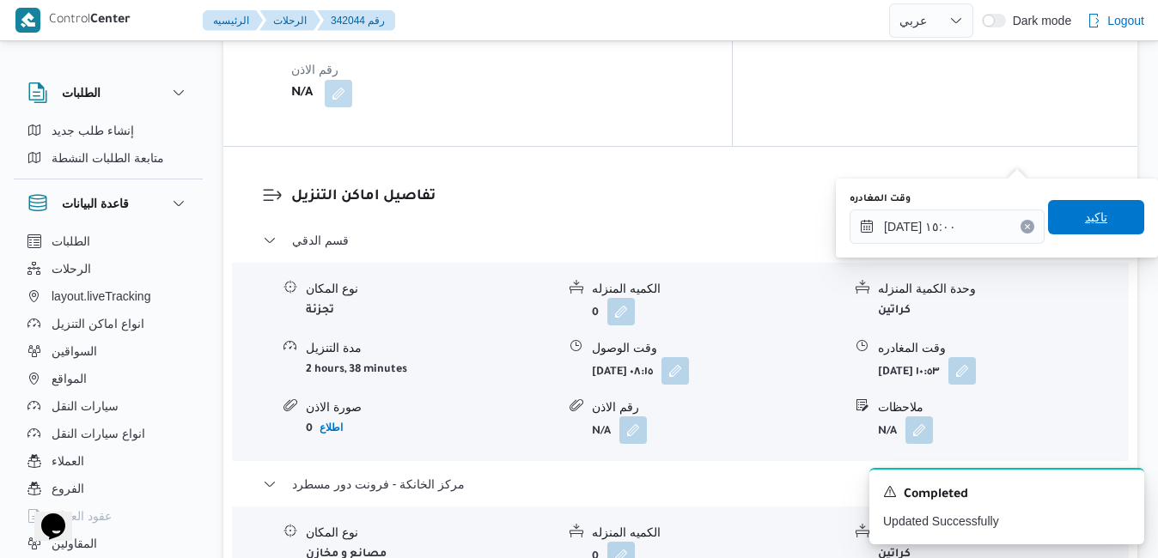
click at [1090, 222] on span "تاكيد" at bounding box center [1096, 217] width 22 height 21
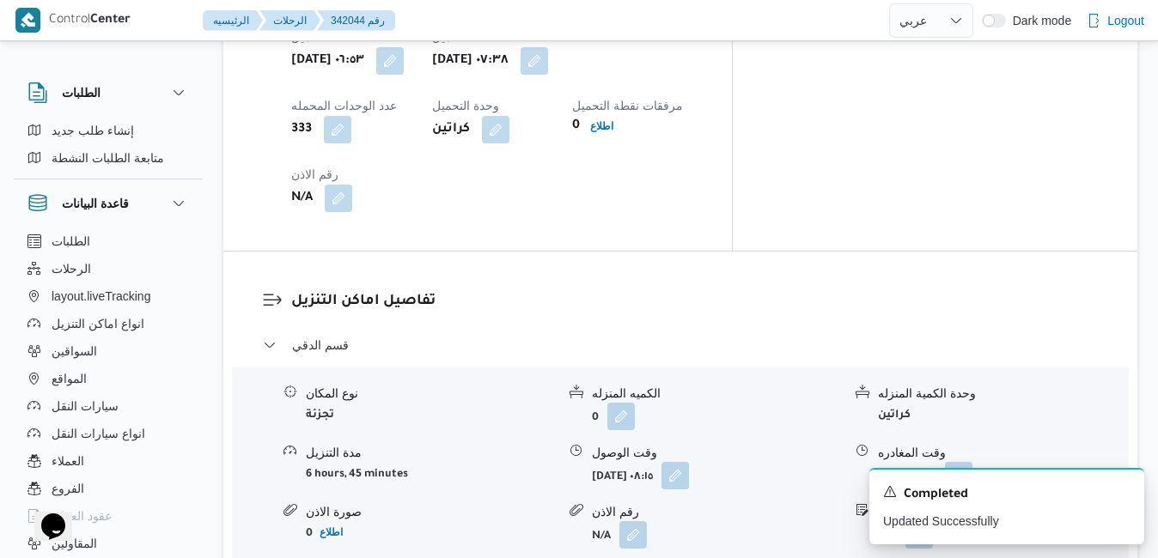
scroll to position [0, 0]
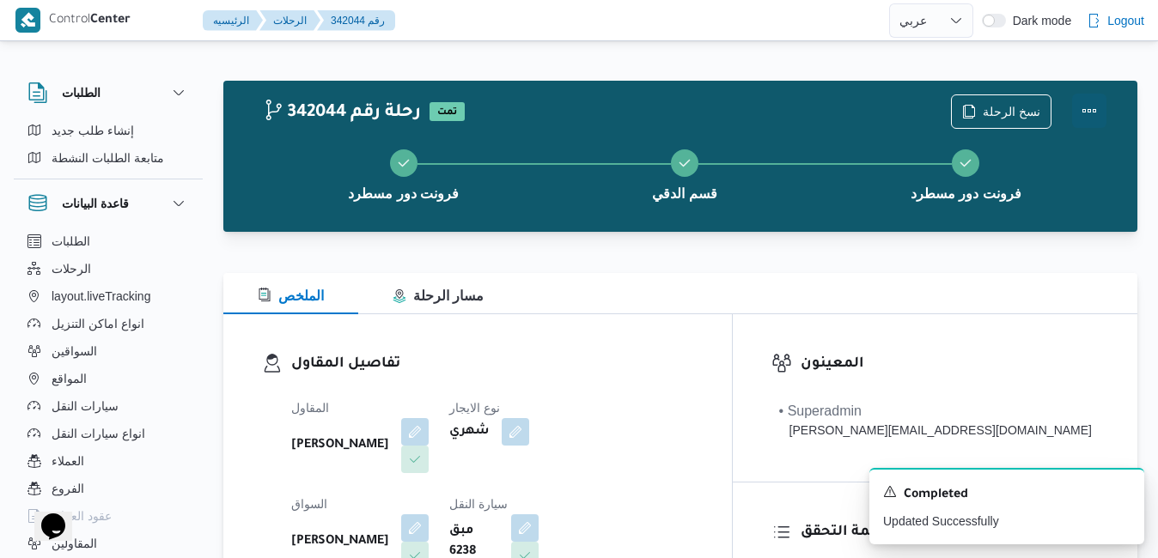
click at [1085, 101] on button "Actions" at bounding box center [1089, 111] width 34 height 34
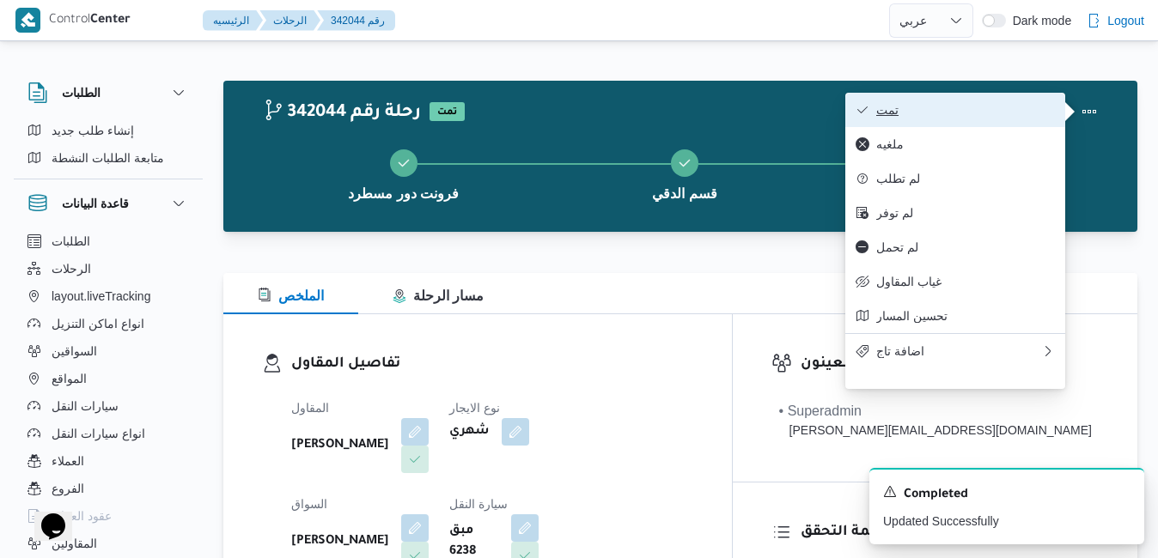
click at [996, 110] on span "تمت" at bounding box center [965, 110] width 179 height 14
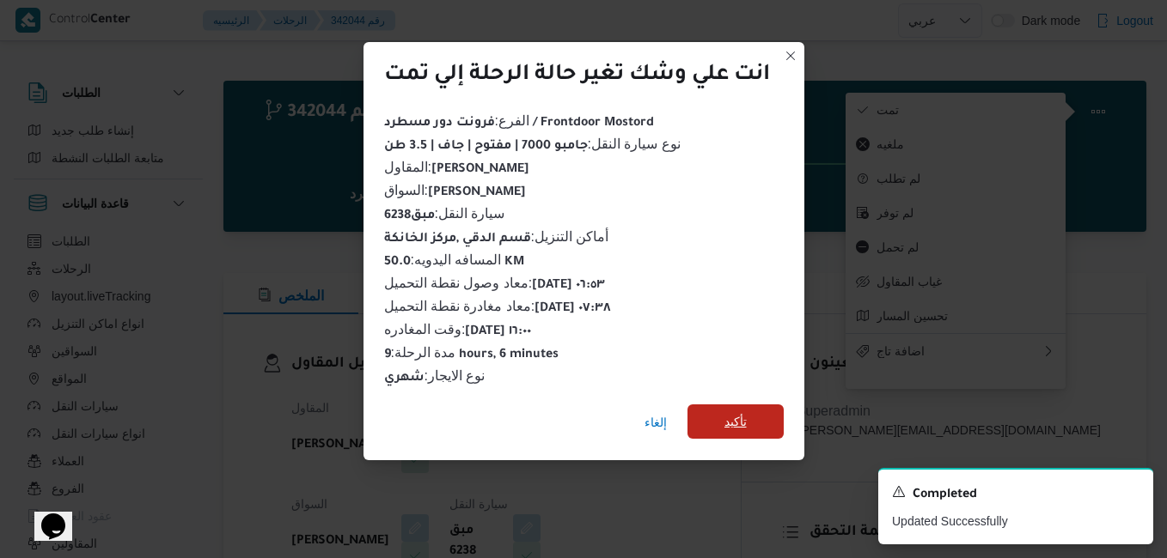
click at [766, 407] on span "تأكيد" at bounding box center [735, 422] width 96 height 34
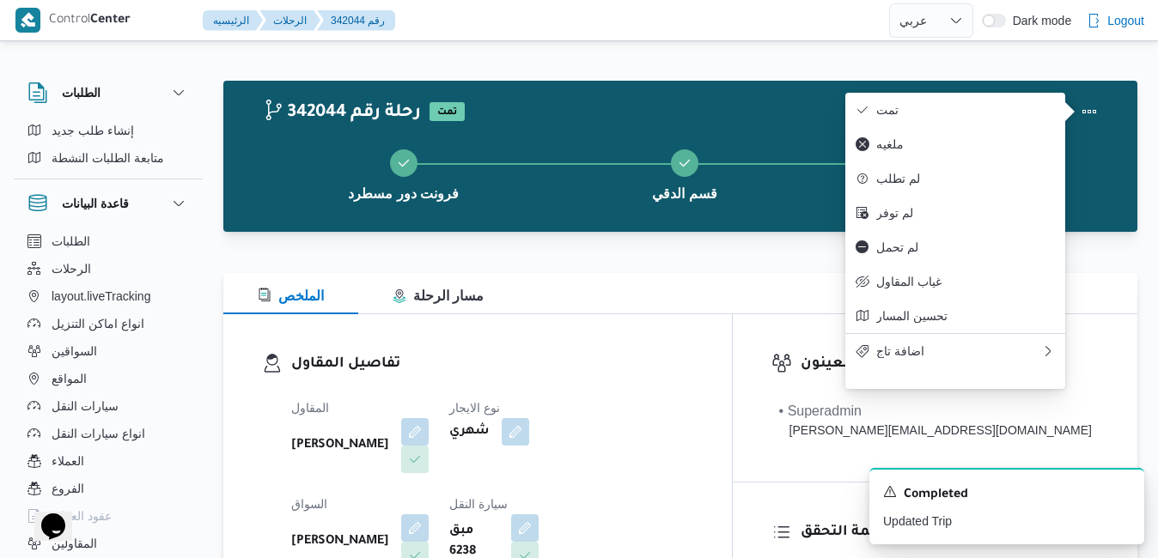
click at [429, 494] on dt "السواق" at bounding box center [359, 504] width 137 height 21
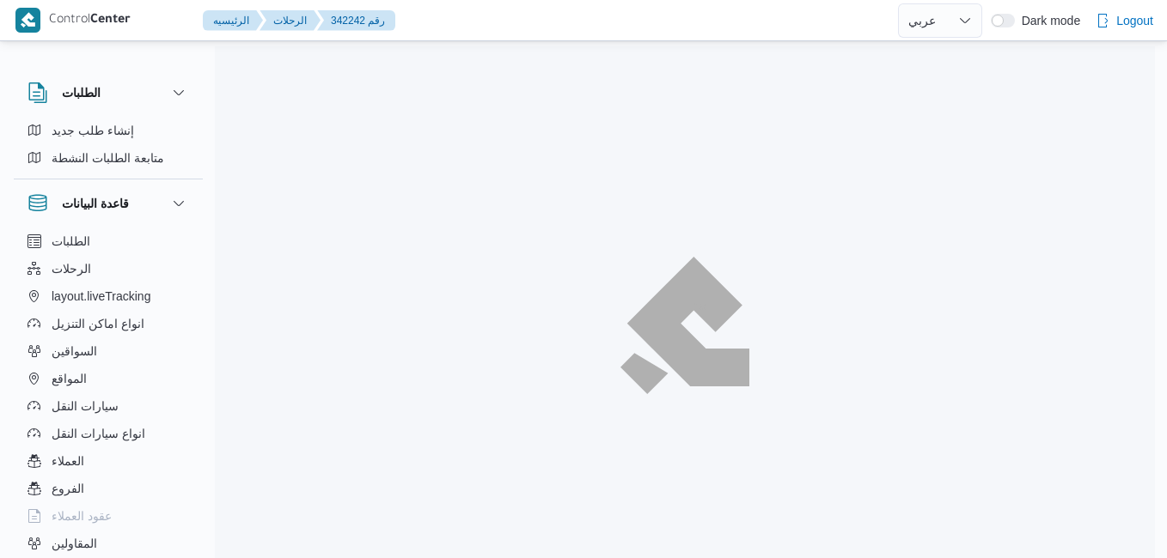
select select "ar"
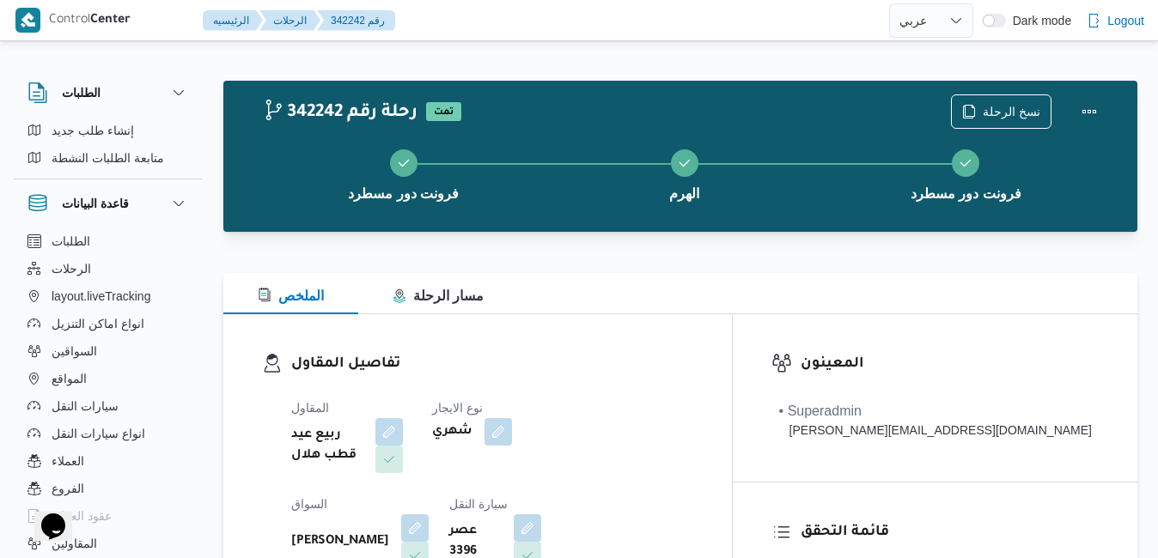
click at [638, 332] on div "تفاصيل المقاول المقاول ربيع عيد قطب هلال نوع الايجار شهري السواق [PERSON_NAME] …" at bounding box center [477, 512] width 509 height 397
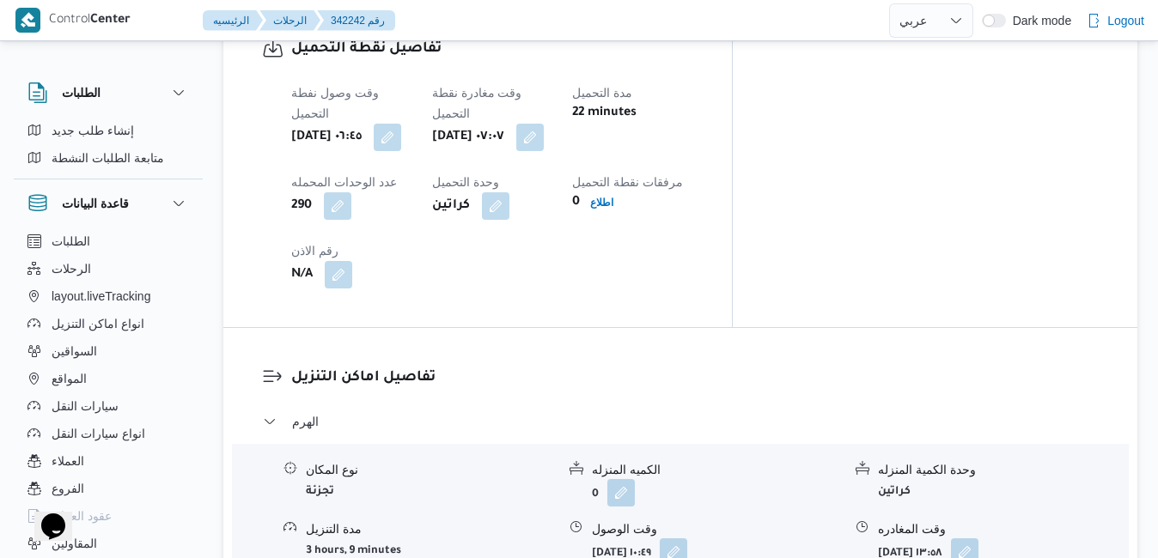
scroll to position [1478, 0]
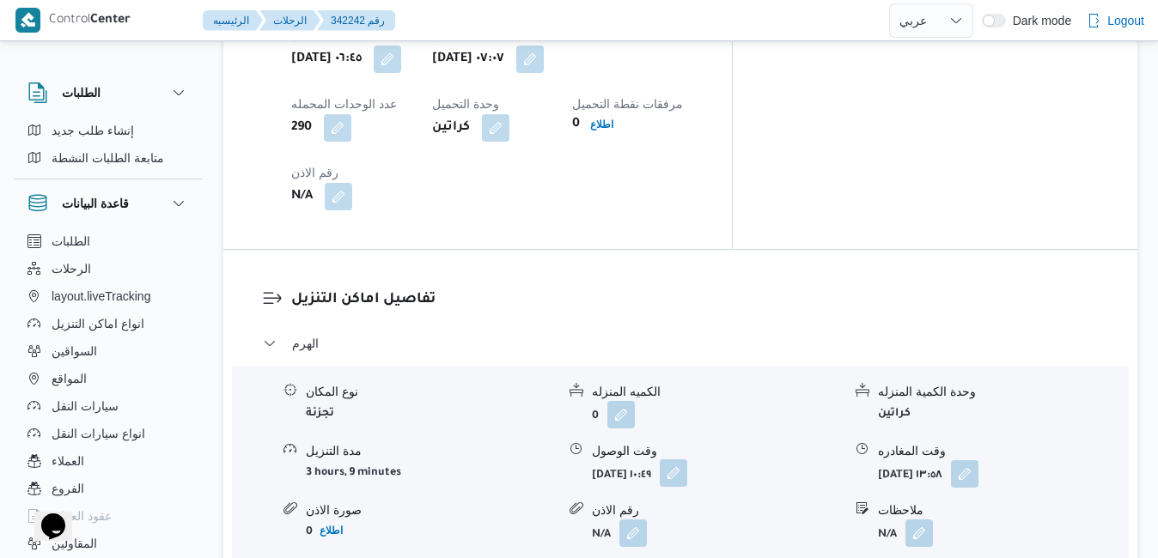
click at [687, 460] on button "button" at bounding box center [673, 473] width 27 height 27
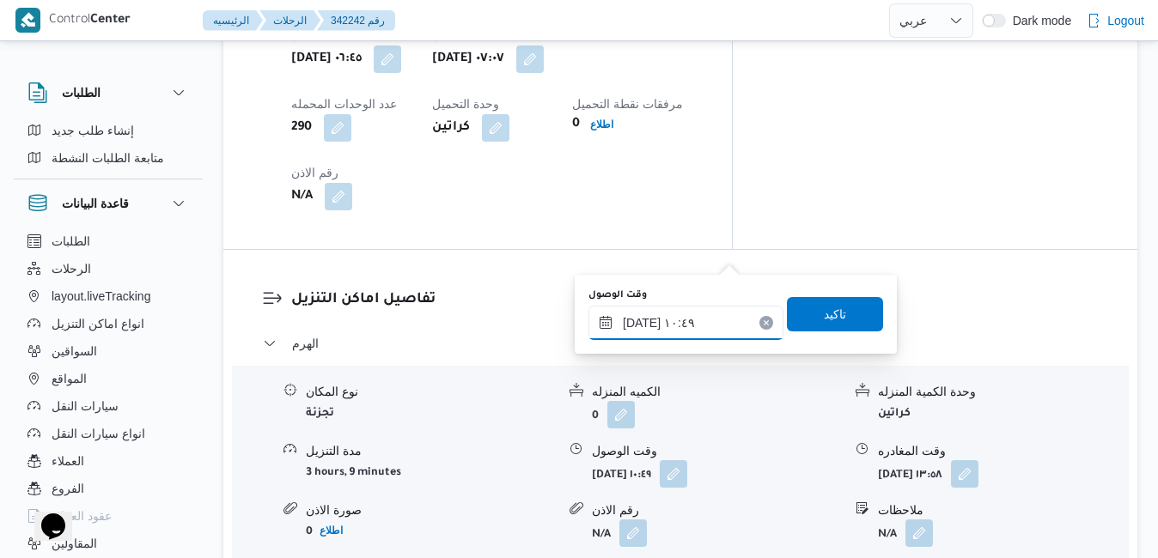
click at [654, 323] on input "[DATE] ١٠:٤٩" at bounding box center [685, 323] width 195 height 34
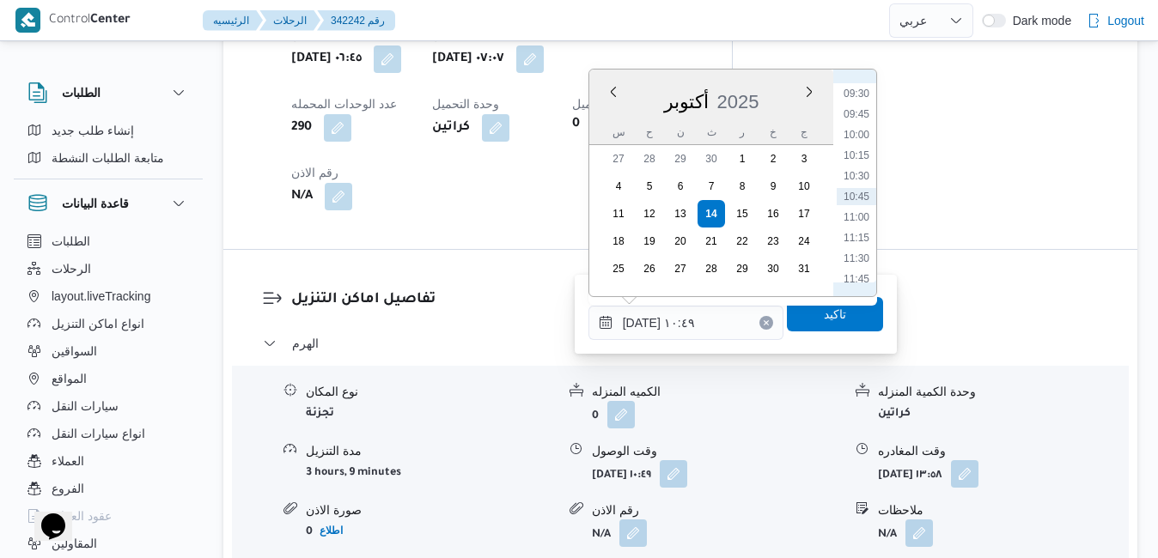
scroll to position [607, 0]
click at [858, 149] on li "08:00" at bounding box center [857, 144] width 40 height 17
type input "[DATE] ٠٨:٠٠"
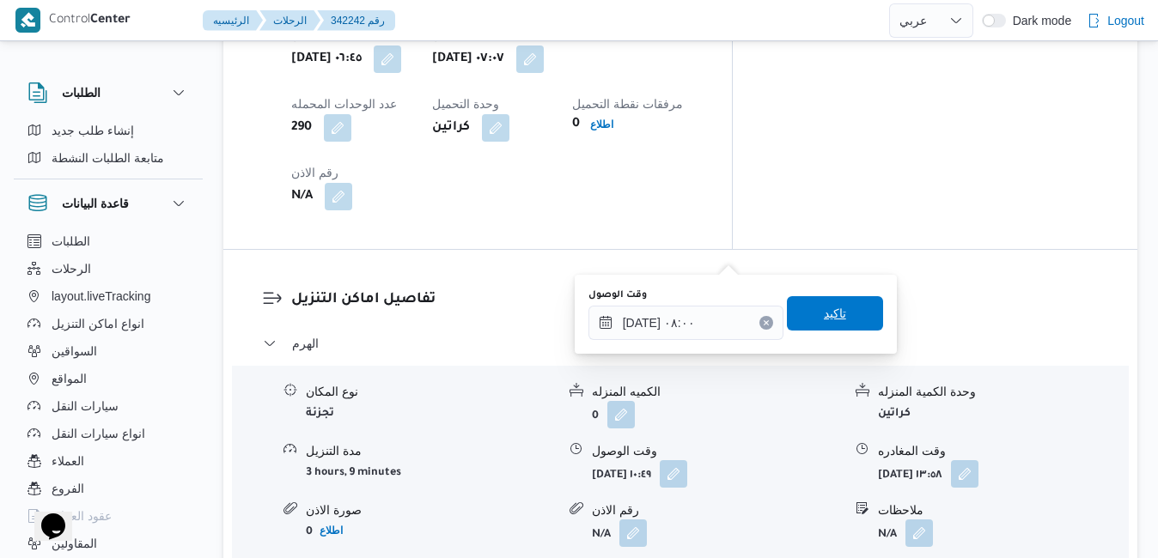
click at [801, 313] on span "تاكيد" at bounding box center [835, 313] width 96 height 34
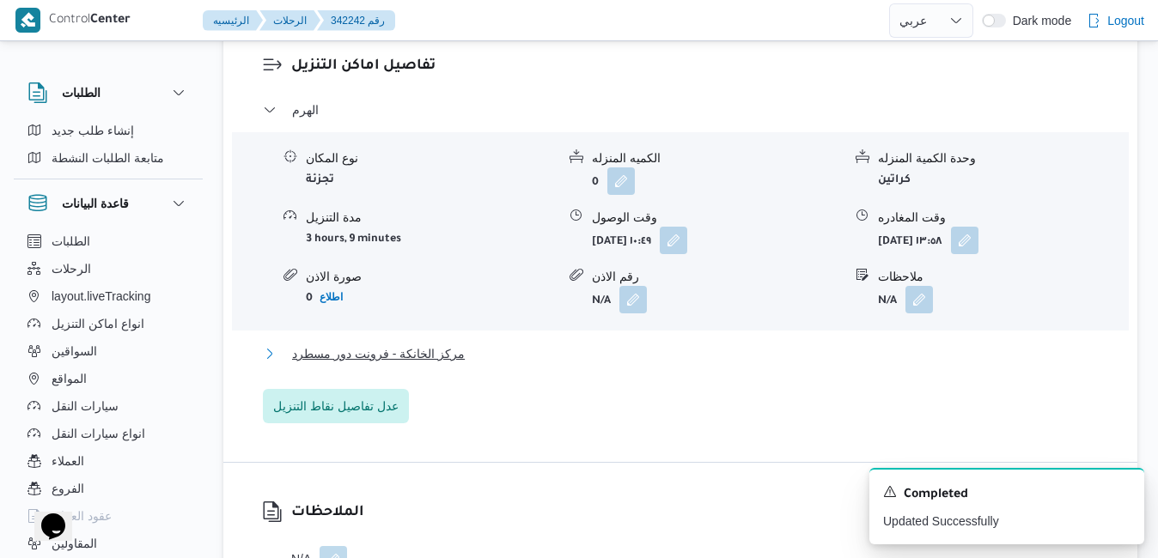
click at [593, 364] on button "مركز الخانكة - فرونت دور مسطرد" at bounding box center [681, 354] width 836 height 21
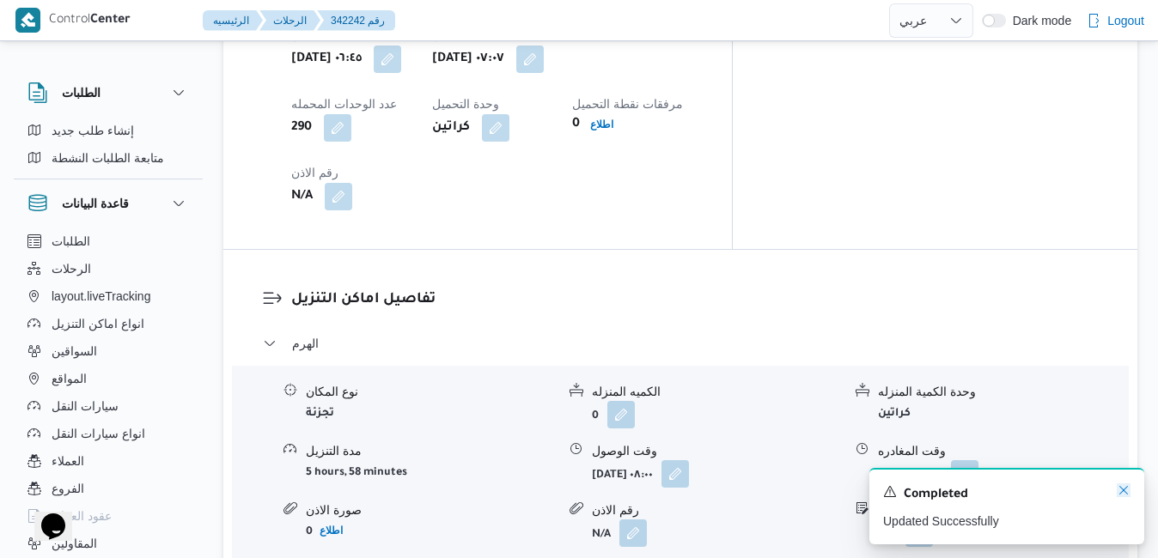
click at [1124, 489] on icon "Dismiss toast" at bounding box center [1124, 491] width 14 height 14
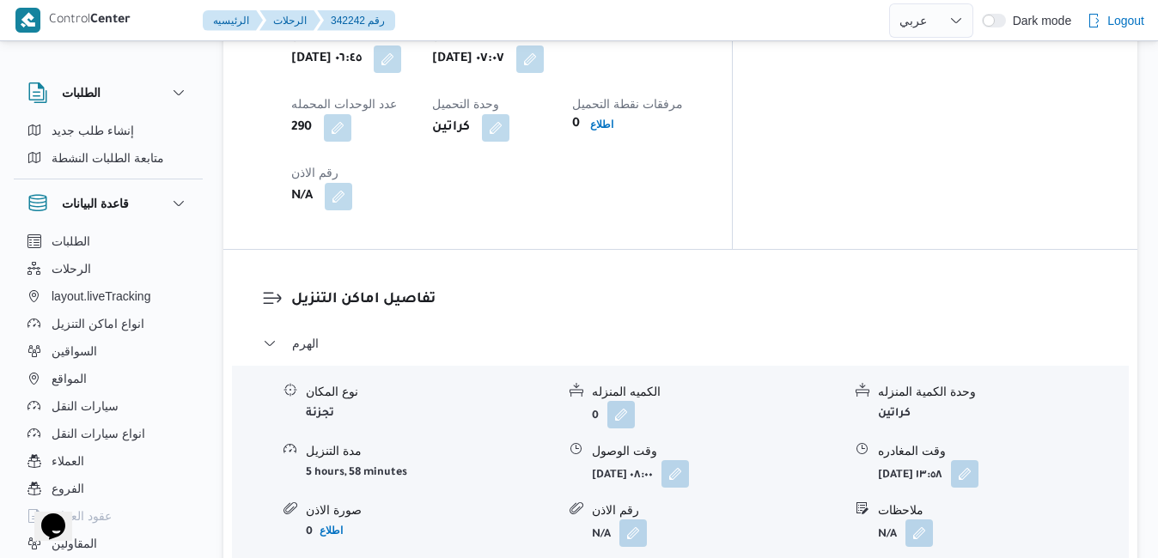
click at [1010, 502] on div "ملاحظات" at bounding box center [1003, 511] width 250 height 18
click at [978, 460] on button "button" at bounding box center [964, 473] width 27 height 27
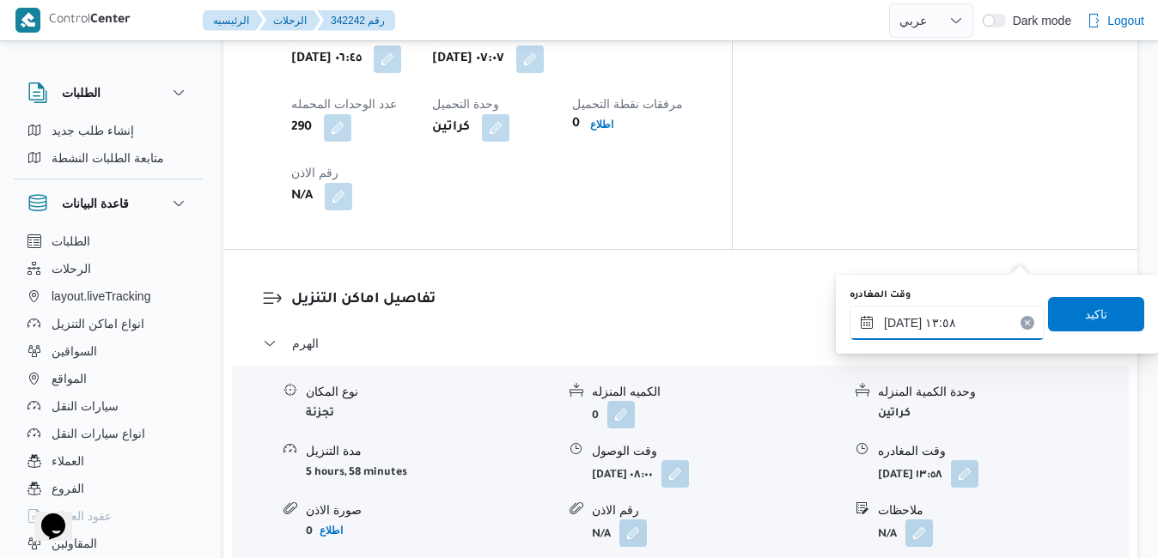
click at [909, 326] on input "١٤/١٠/٢٠٢٥ ١٣:٥٨" at bounding box center [947, 323] width 195 height 34
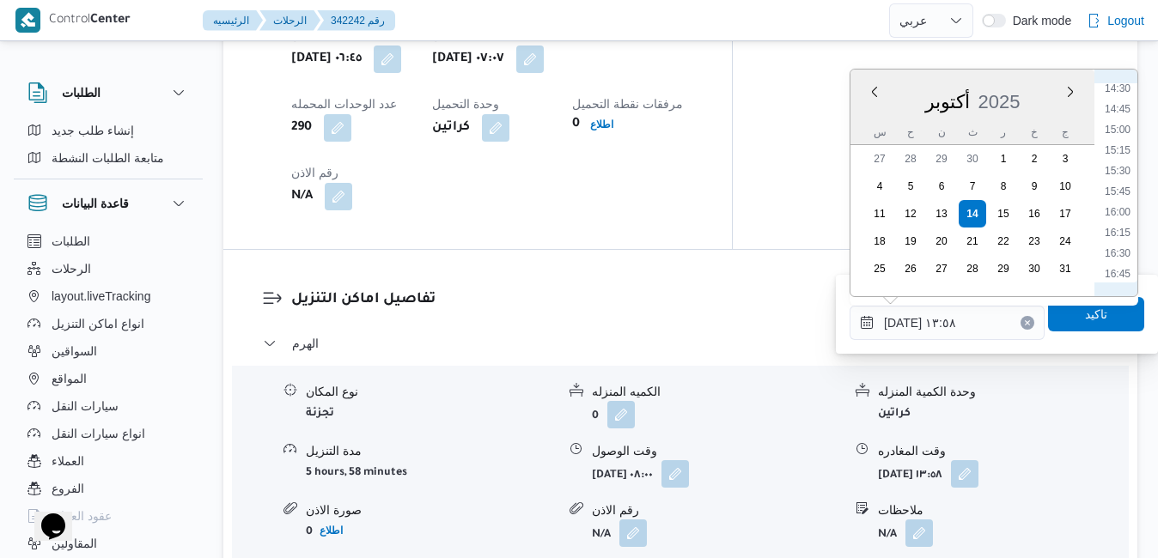
scroll to position [1204, 0]
click at [1114, 183] on li "15:45" at bounding box center [1118, 187] width 40 height 17
type input "١٤/١٠/٢٠٢٥ ١٥:٤٥"
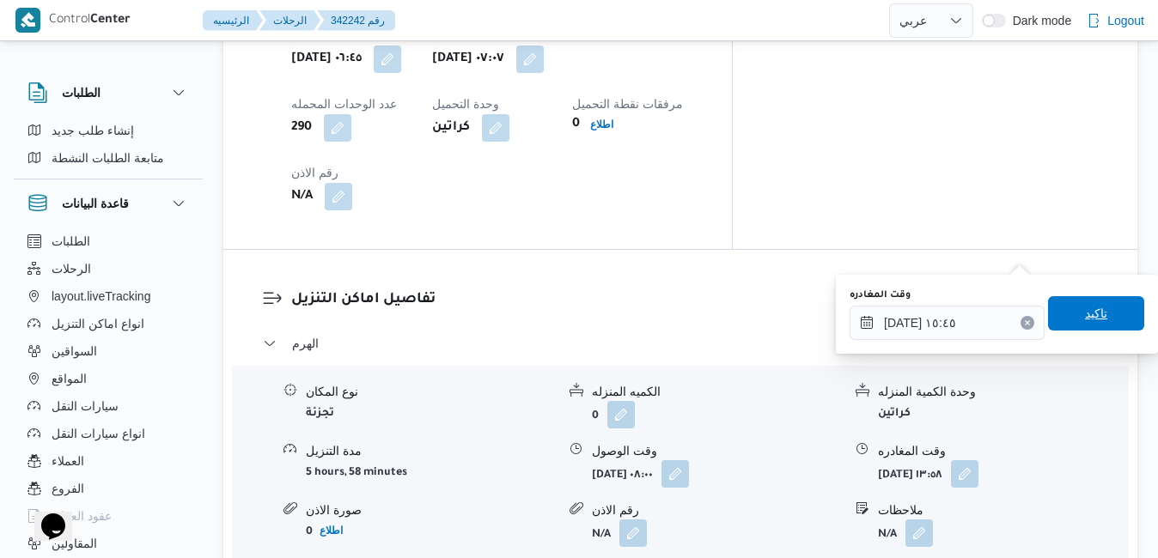
click at [1065, 323] on span "تاكيد" at bounding box center [1096, 313] width 96 height 34
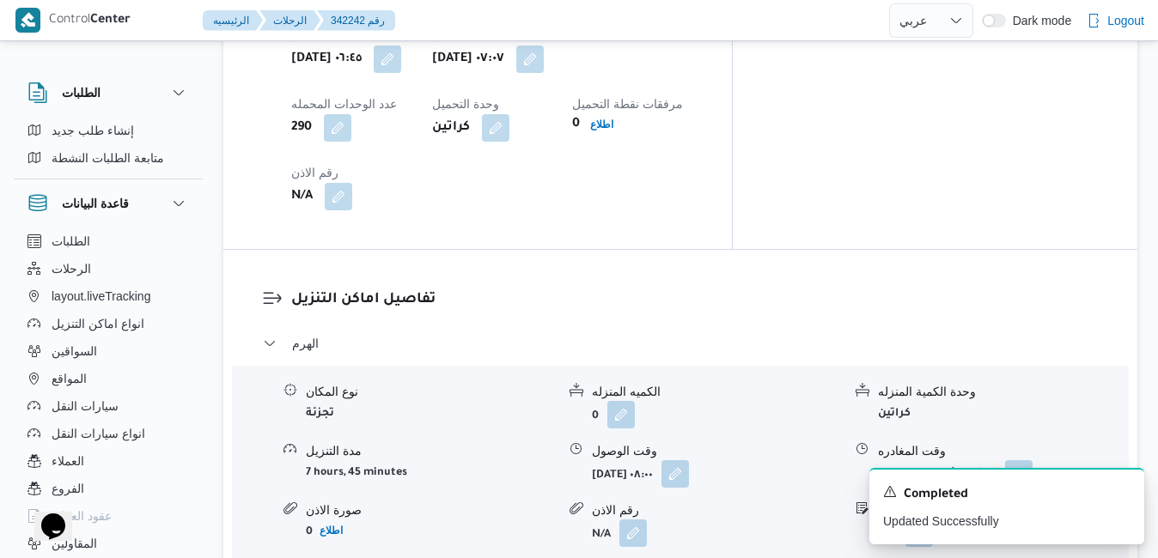
scroll to position [0, 0]
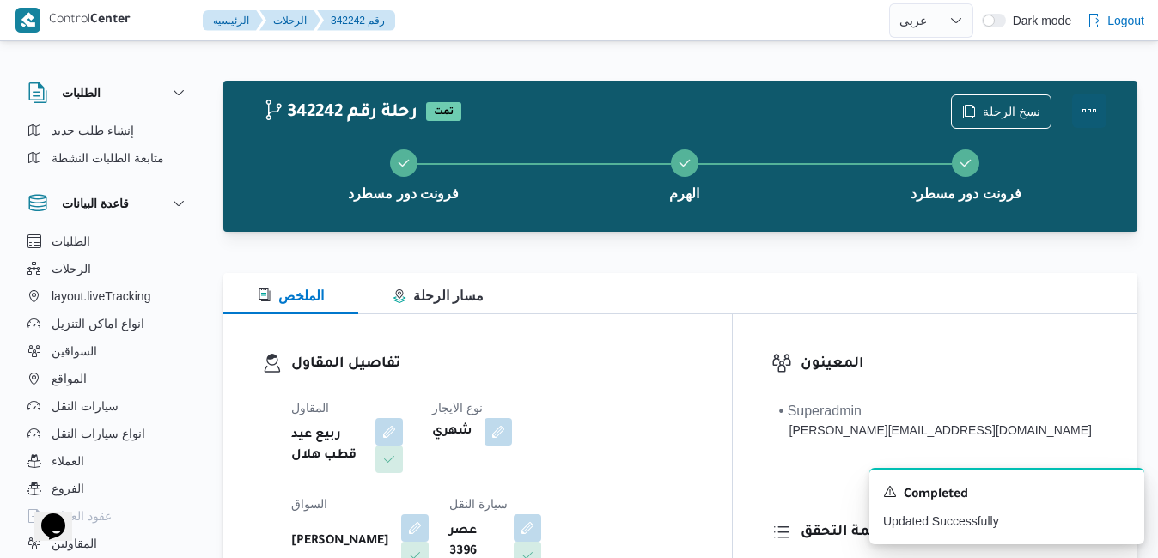
click at [1086, 118] on button "Actions" at bounding box center [1089, 111] width 34 height 34
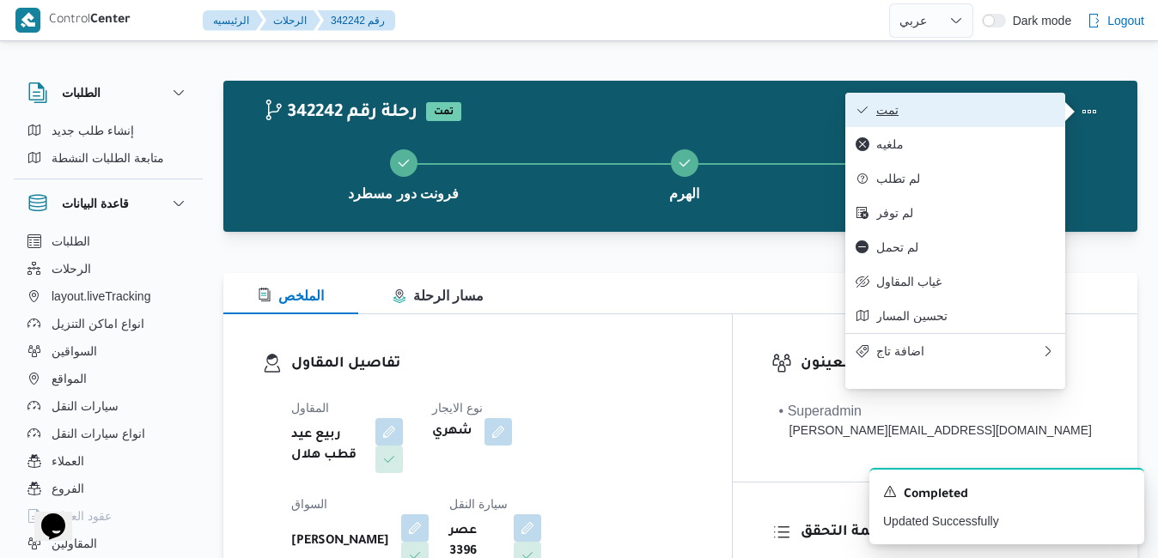
click at [982, 111] on span "تمت" at bounding box center [965, 110] width 179 height 14
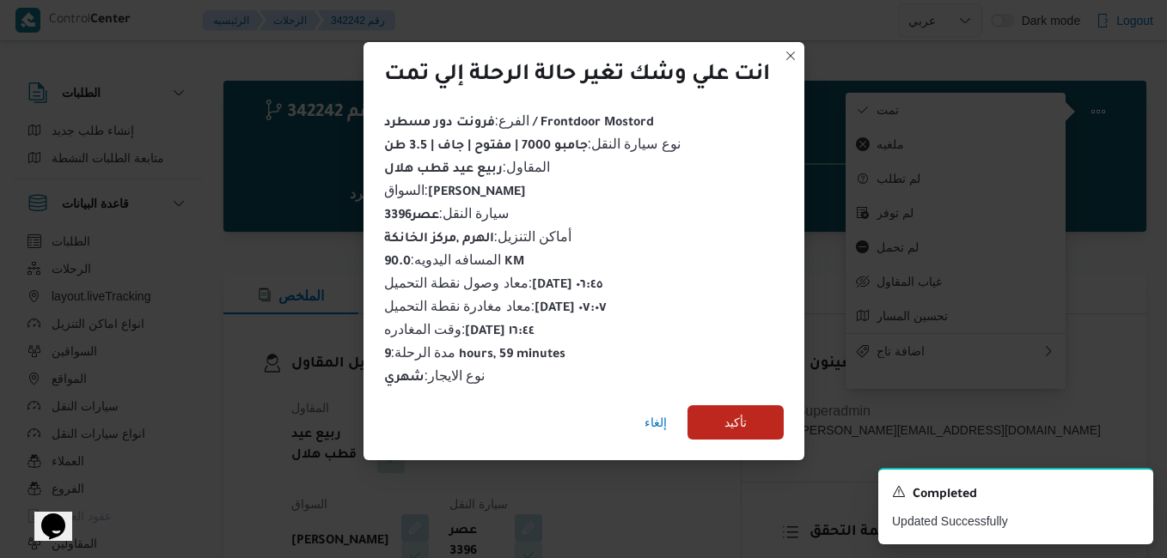
click at [711, 436] on div "إلغاء تأكيد" at bounding box center [583, 426] width 441 height 69
click at [719, 422] on span "تأكيد" at bounding box center [735, 422] width 96 height 34
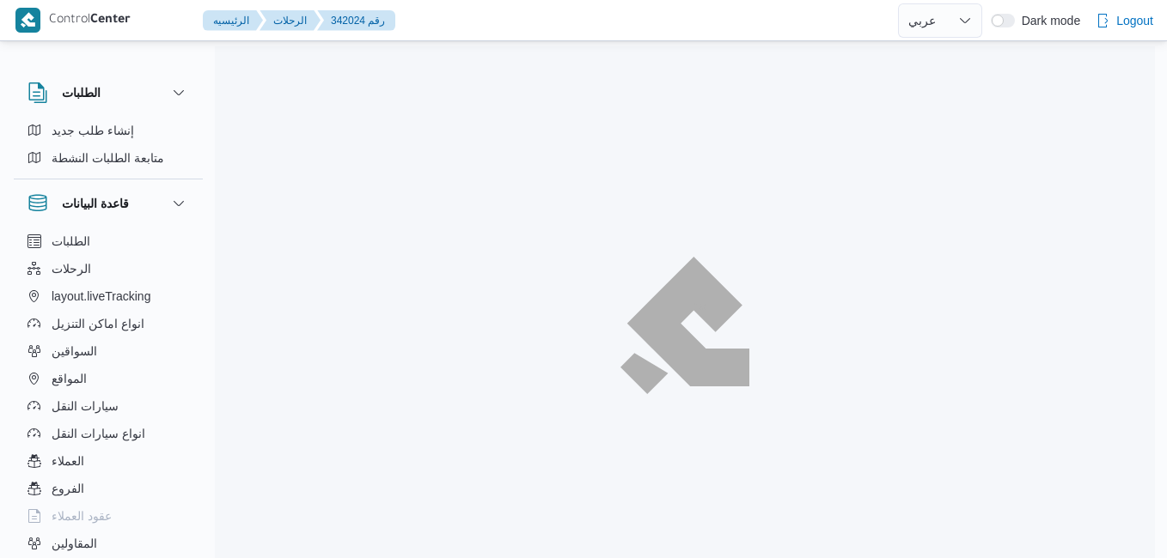
select select "ar"
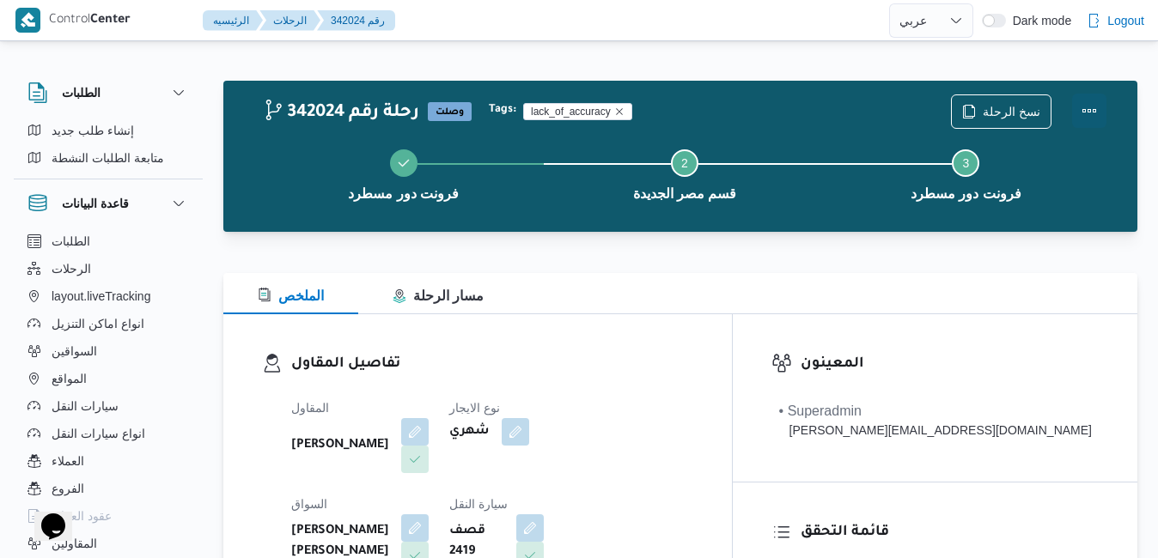
click at [1095, 122] on button "Actions" at bounding box center [1089, 111] width 34 height 34
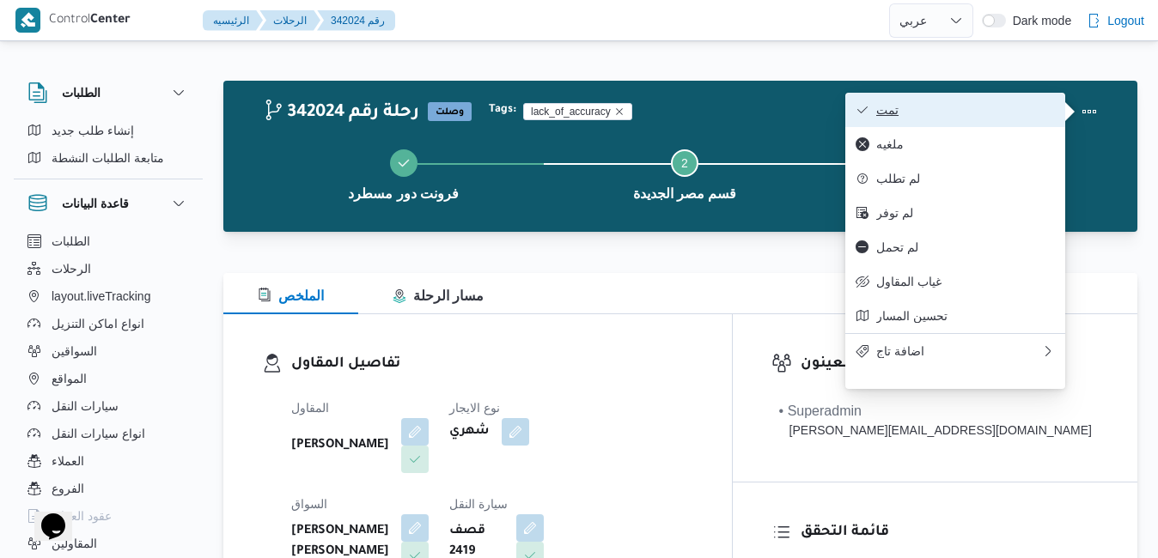
click at [967, 110] on span "تمت" at bounding box center [965, 110] width 179 height 14
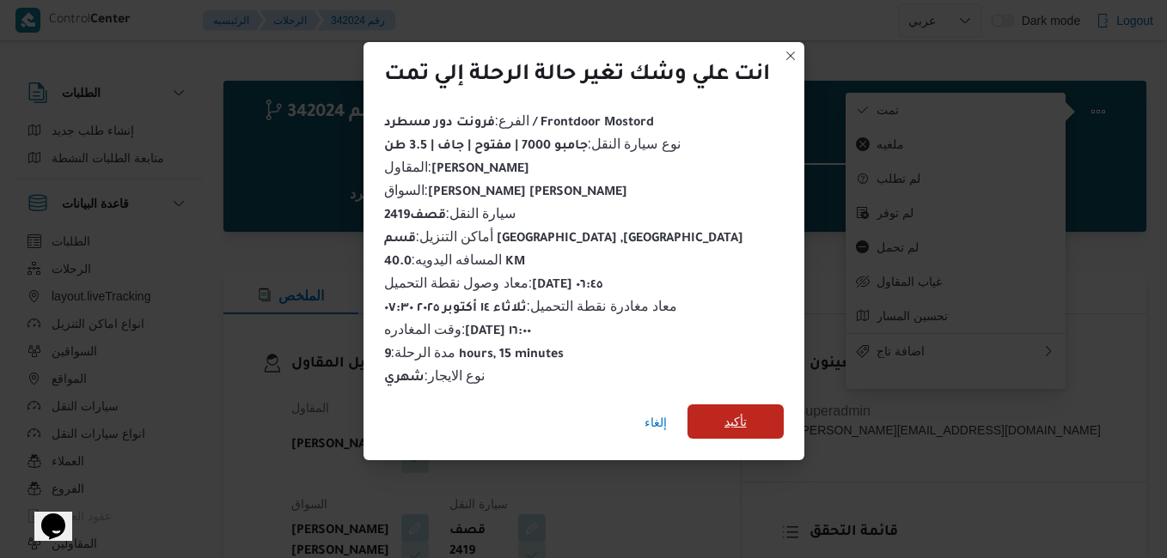
click at [711, 421] on span "تأكيد" at bounding box center [735, 422] width 96 height 34
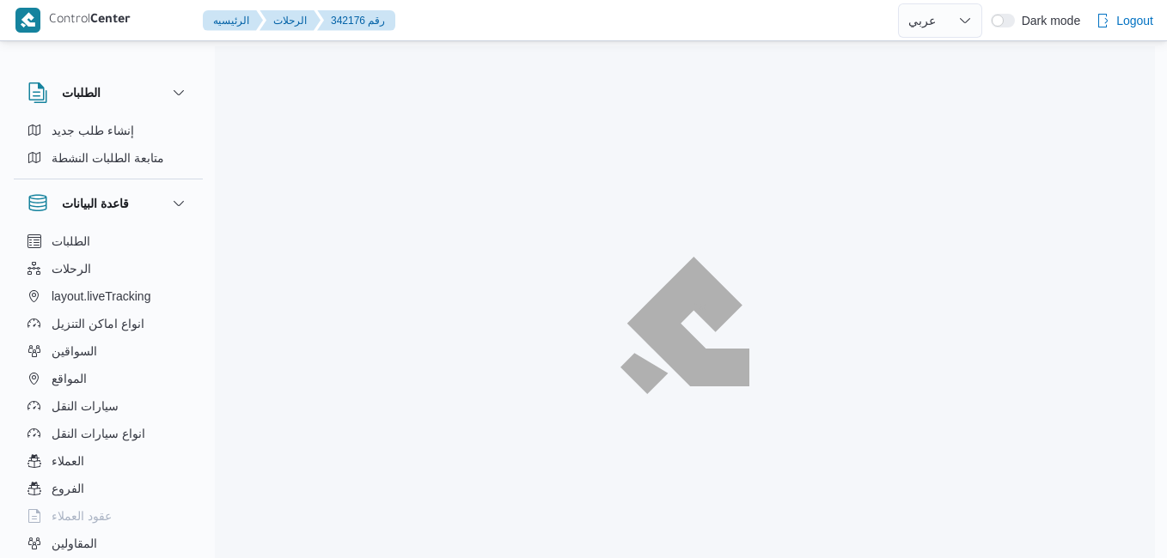
select select "ar"
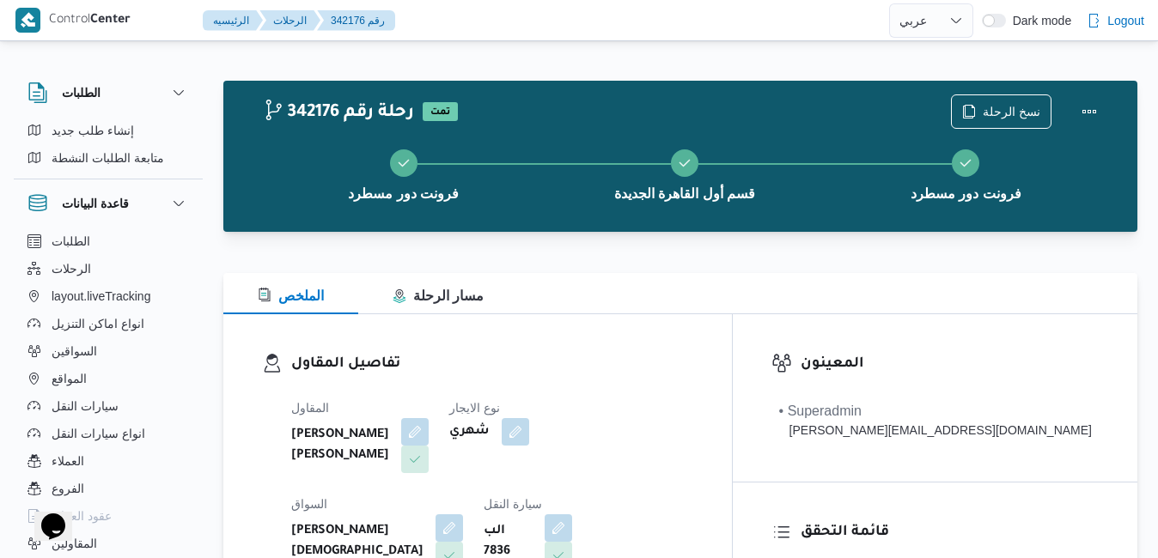
click at [745, 296] on div "الملخص مسار الرحلة" at bounding box center [680, 293] width 914 height 41
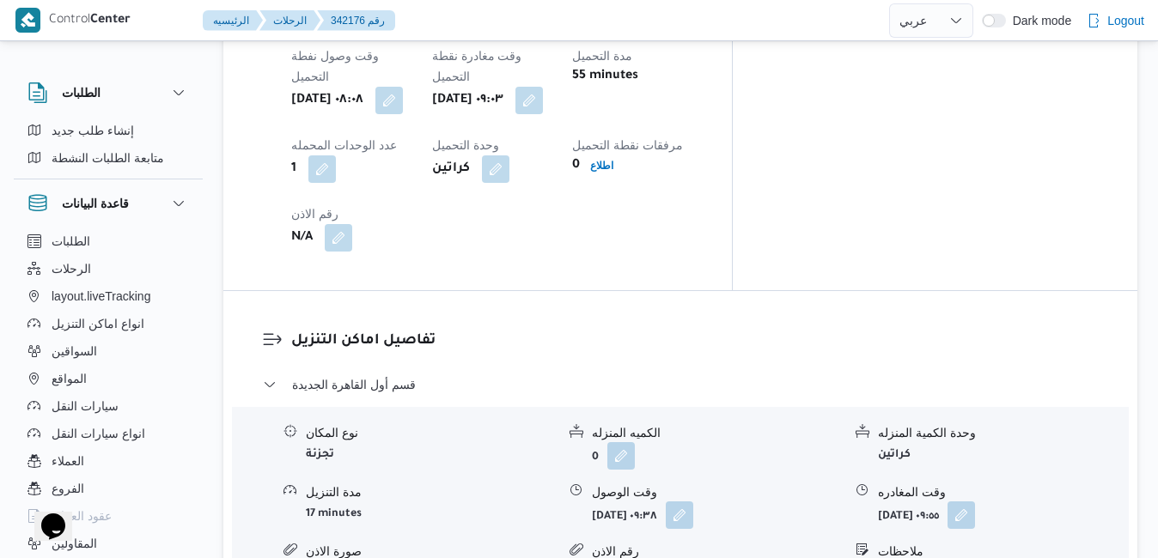
scroll to position [1471, 0]
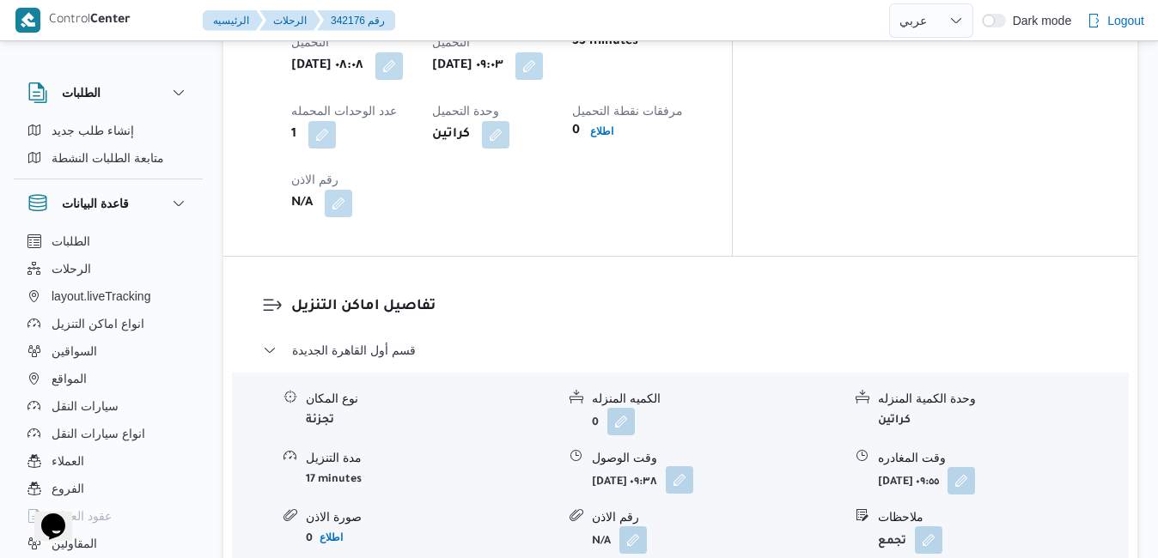
click at [693, 466] on button "button" at bounding box center [679, 479] width 27 height 27
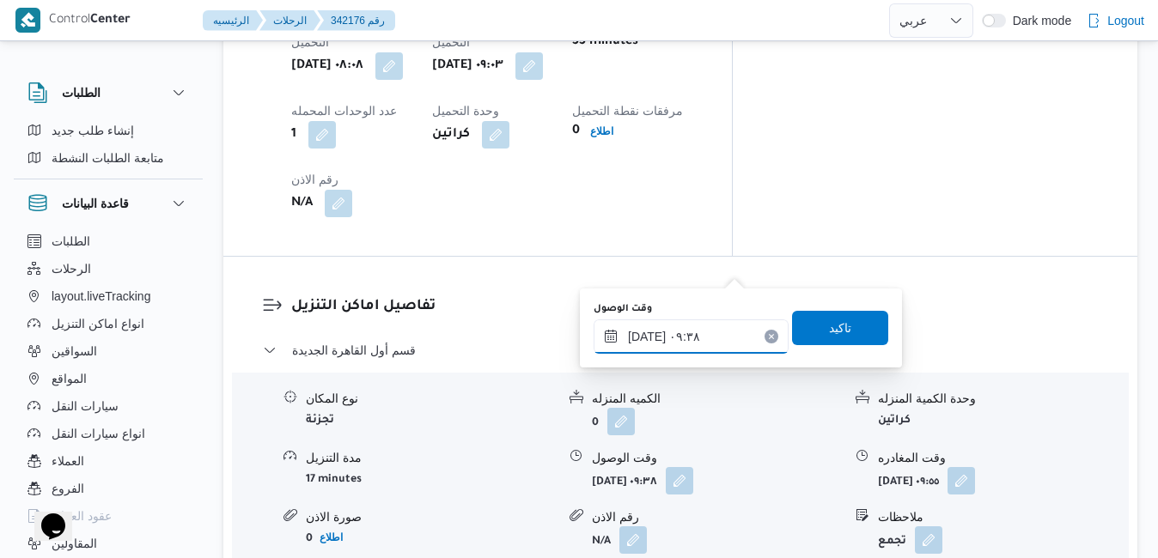
click at [655, 332] on input "[DATE] ٠٩:٣٨" at bounding box center [691, 337] width 195 height 34
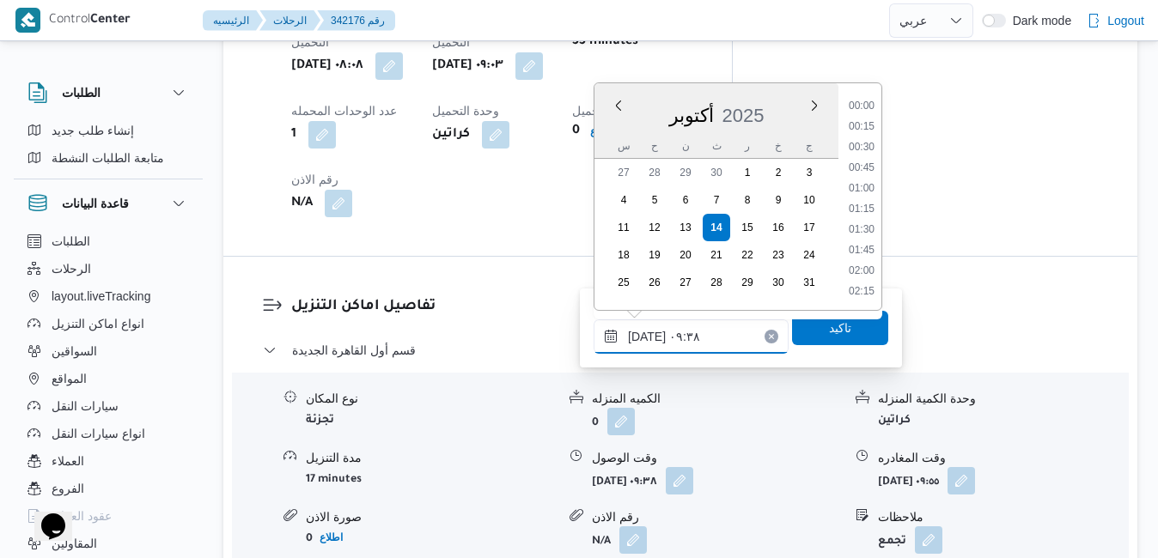
scroll to position [679, 0]
click at [861, 234] on li "09:45" at bounding box center [862, 230] width 40 height 17
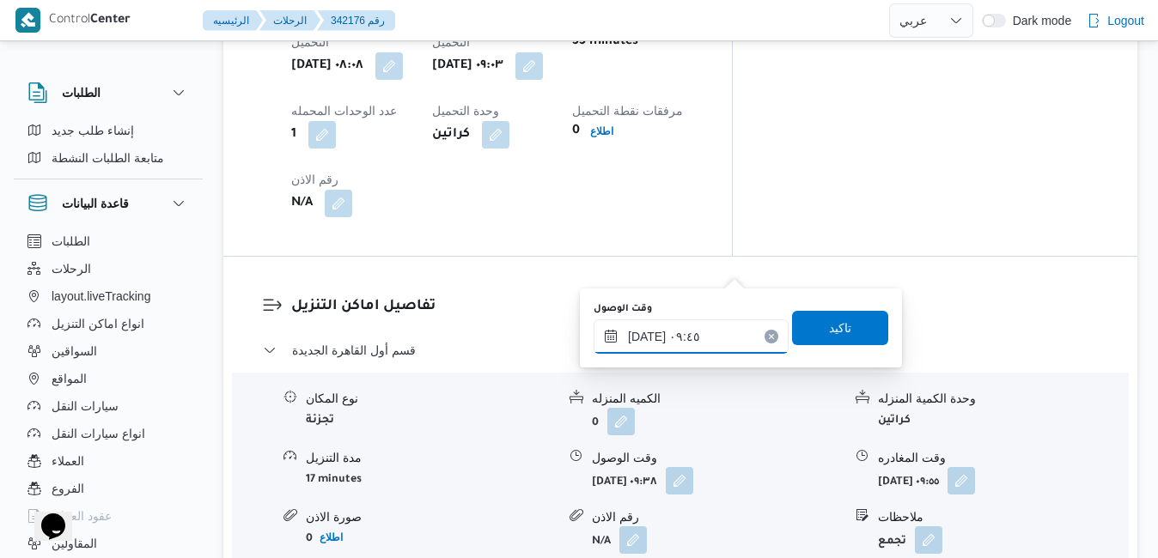
click at [648, 332] on input "[DATE] ٠٩:٤٥" at bounding box center [691, 337] width 195 height 34
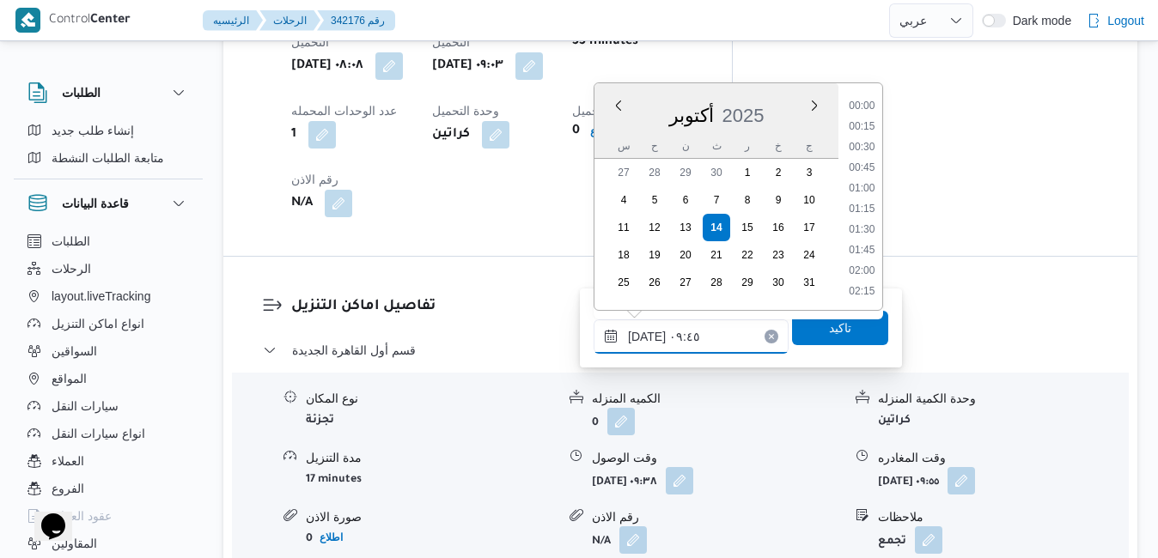
scroll to position [699, 0]
type input "[DATE] ٠٩:50"
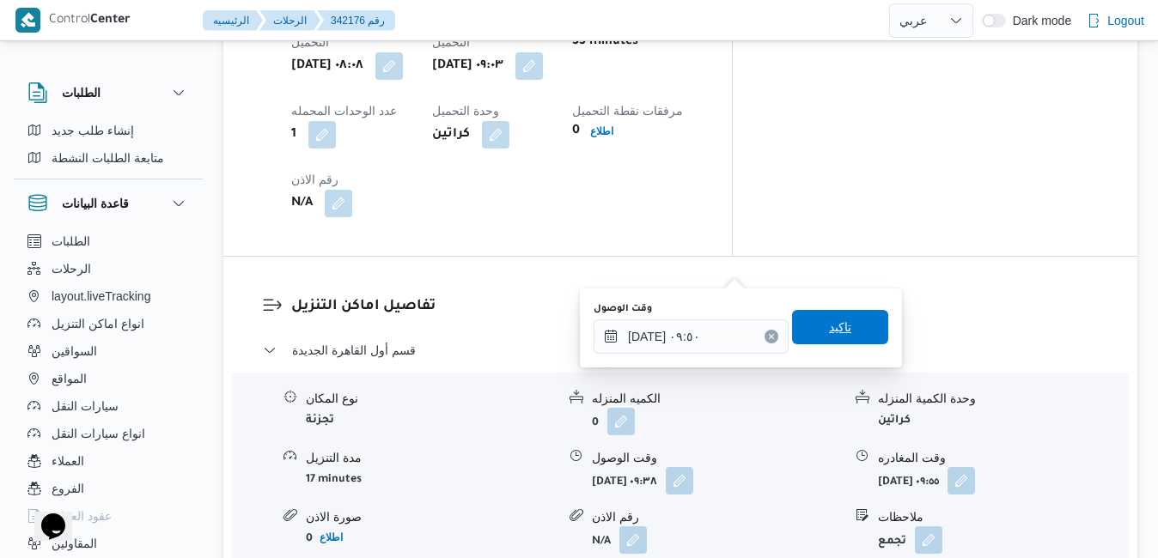
click at [829, 330] on span "تاكيد" at bounding box center [840, 327] width 22 height 21
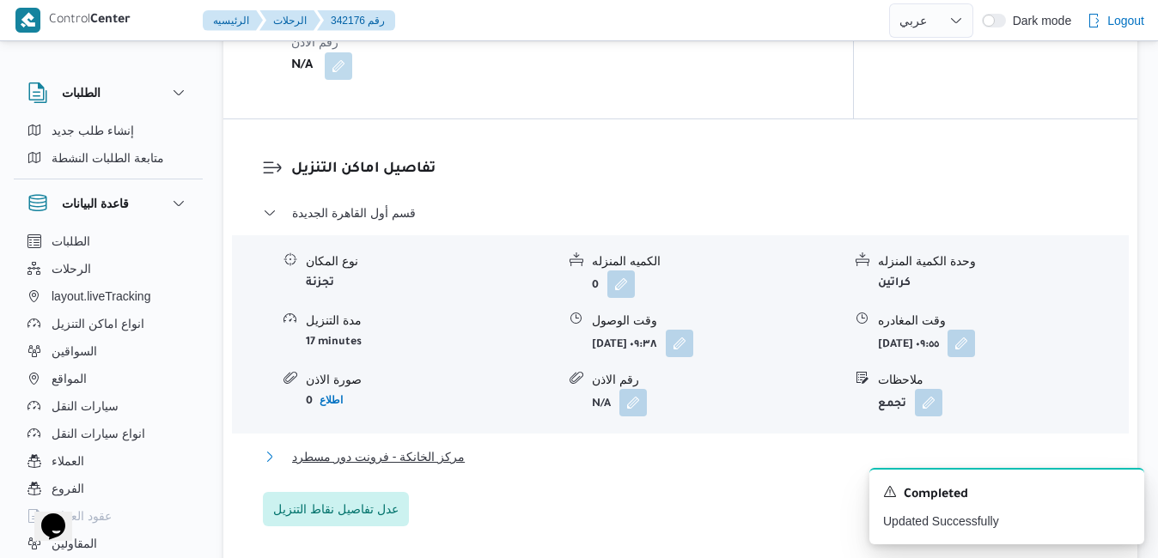
click at [604, 447] on button "مركز الخانكة - فرونت دور مسطرد" at bounding box center [681, 457] width 836 height 21
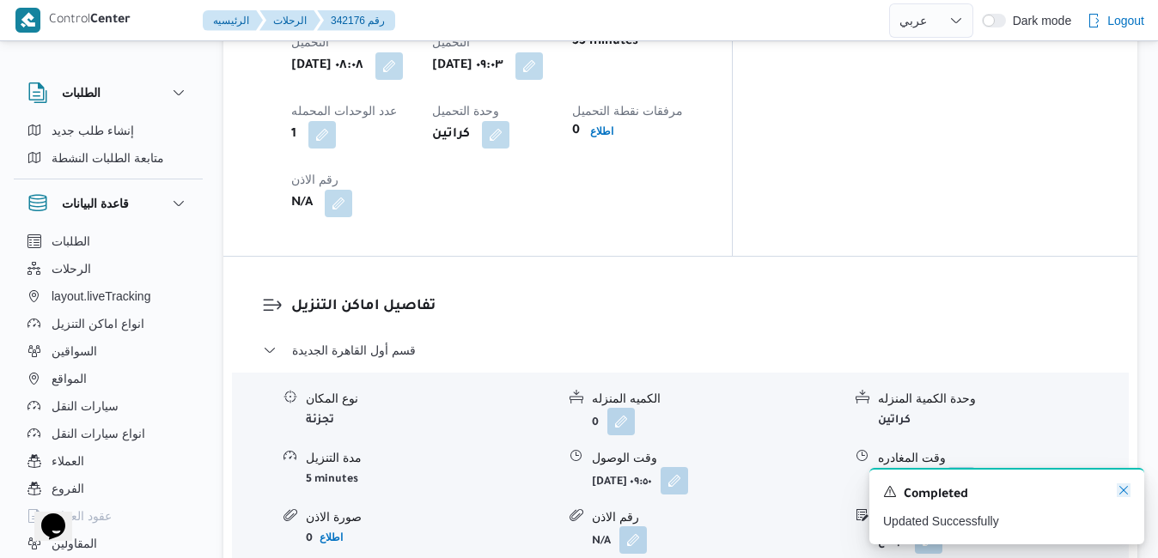
click at [1125, 491] on icon "Dismiss toast" at bounding box center [1123, 490] width 9 height 9
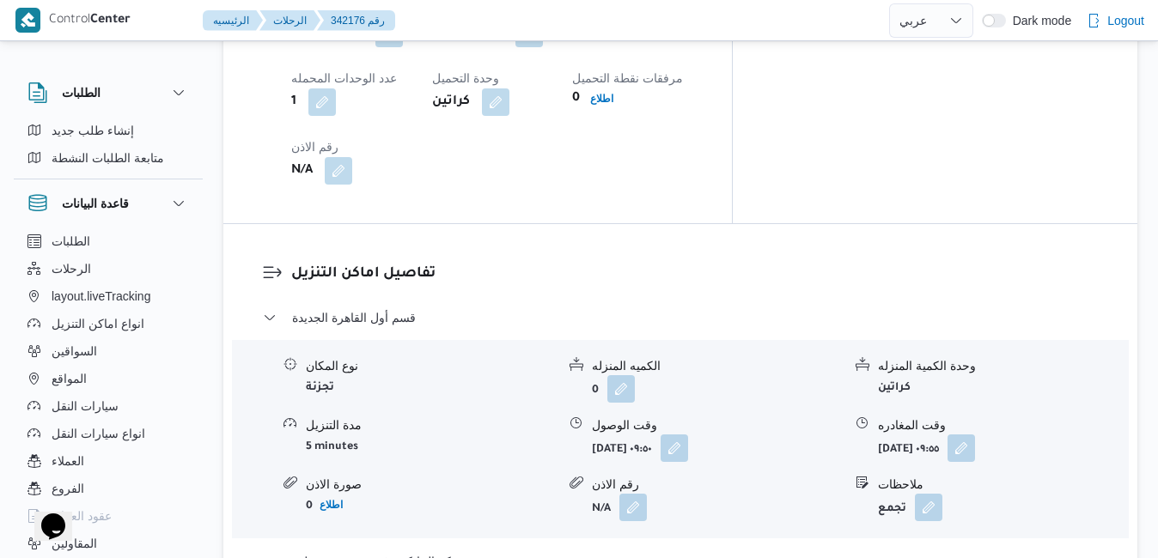
scroll to position [1642, 0]
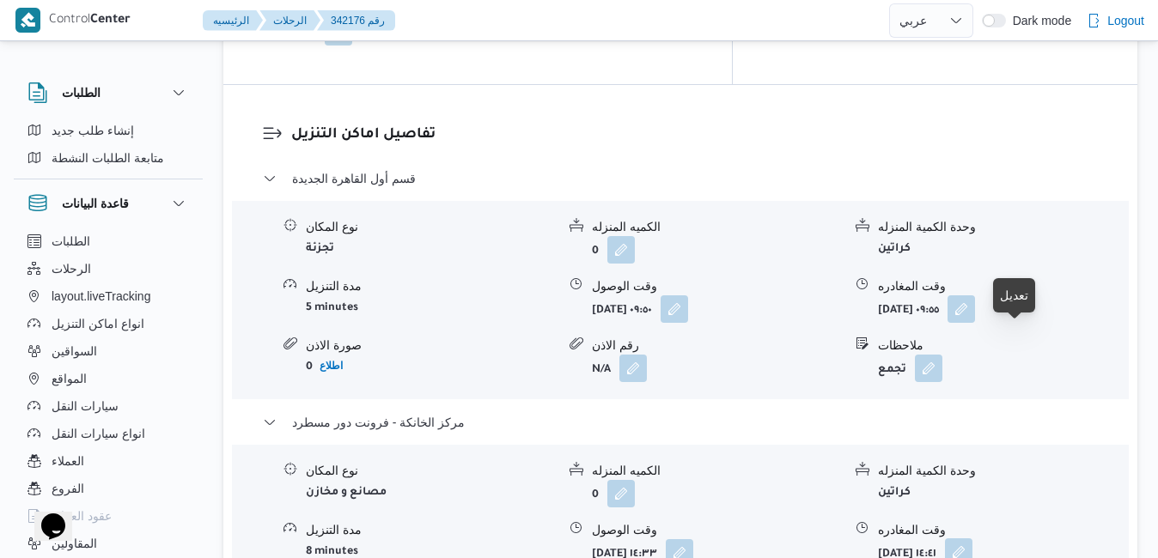
click at [972, 539] on button "button" at bounding box center [958, 552] width 27 height 27
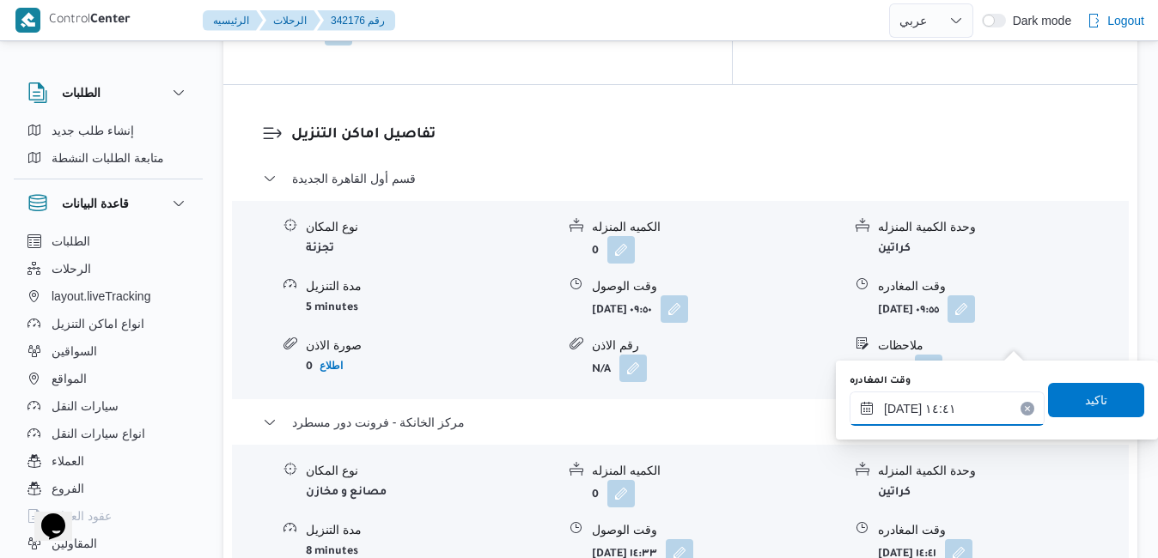
click at [934, 410] on input "[DATE] ١٤:٤١" at bounding box center [947, 409] width 195 height 34
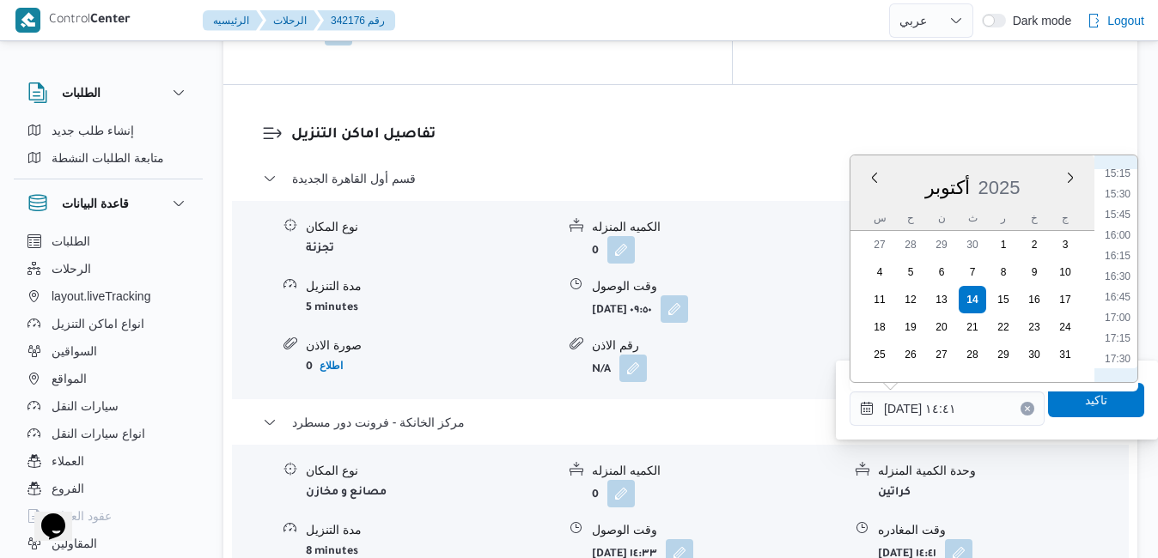
scroll to position [1265, 0]
click at [1123, 215] on li "15:45" at bounding box center [1118, 211] width 40 height 17
type input "[DATE] ١٥:٤٥"
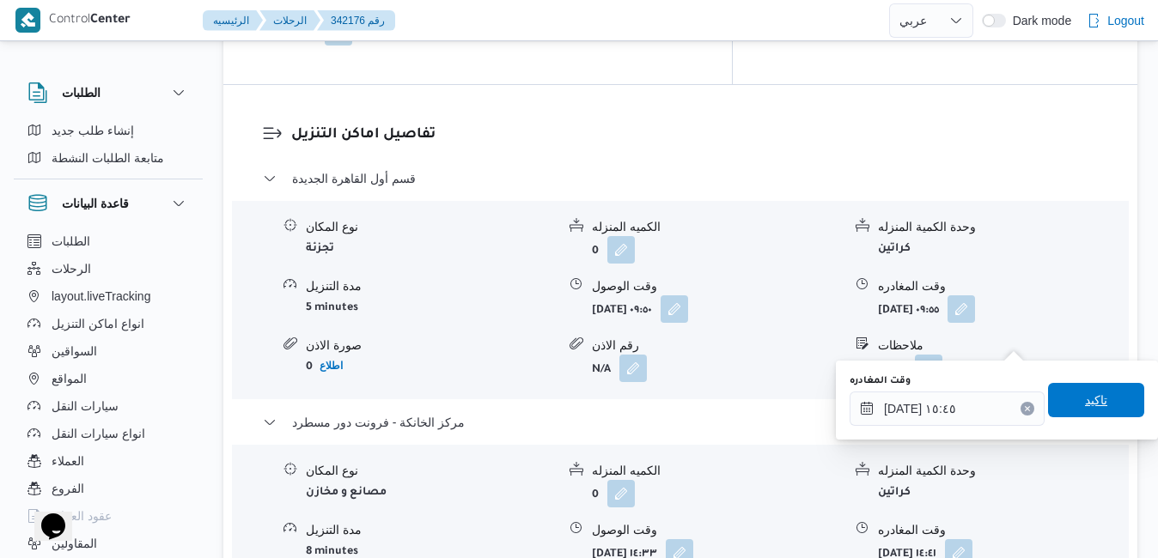
click at [1070, 408] on span "تاكيد" at bounding box center [1096, 400] width 96 height 34
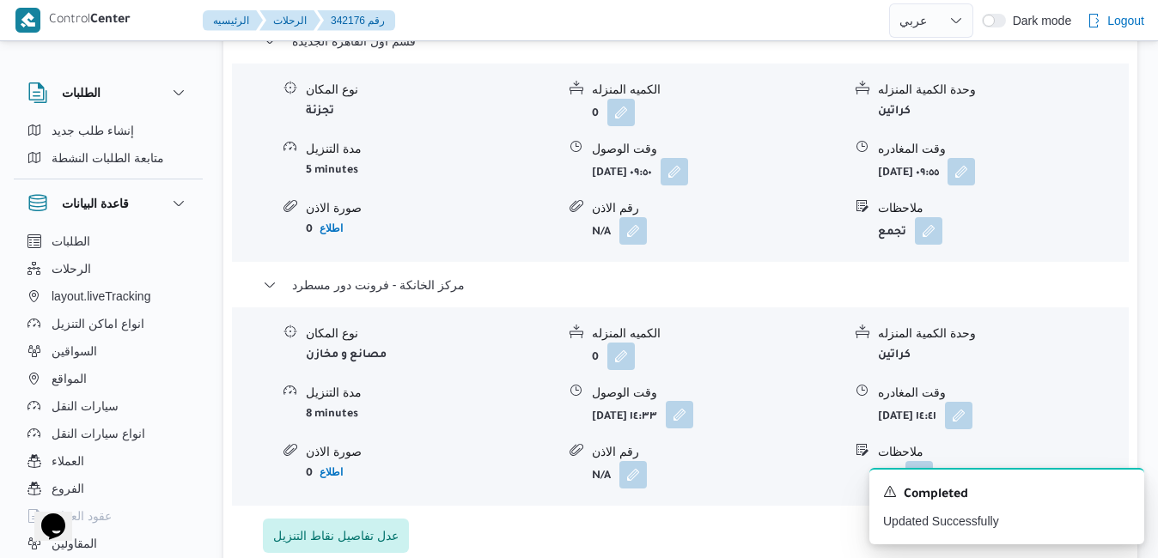
click at [693, 401] on button "button" at bounding box center [679, 414] width 27 height 27
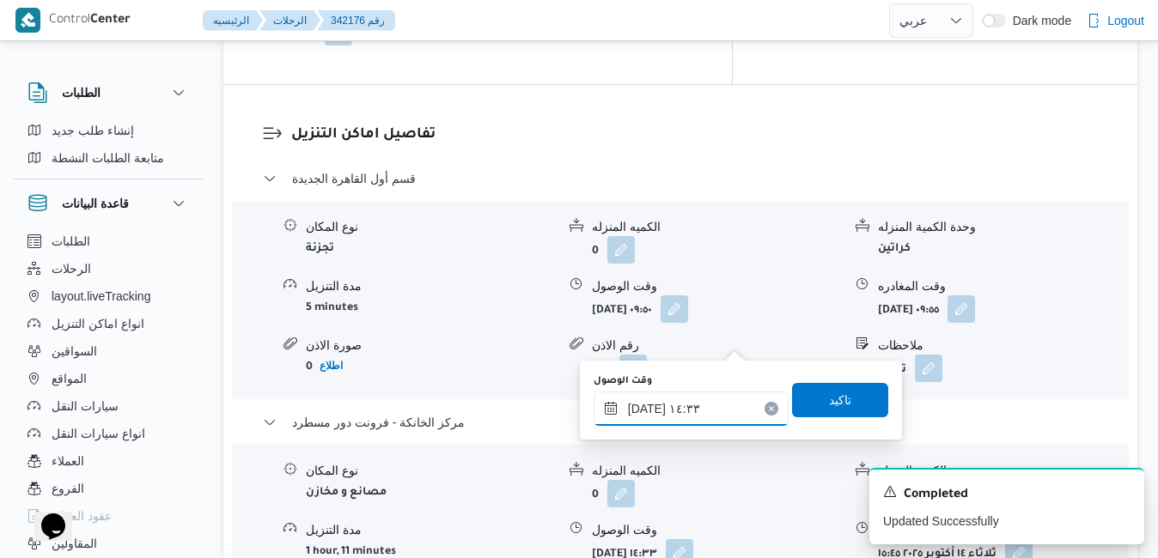
click at [701, 417] on input "١٤/١٠/٢٠٢٥ ١٤:٣٣" at bounding box center [691, 409] width 195 height 34
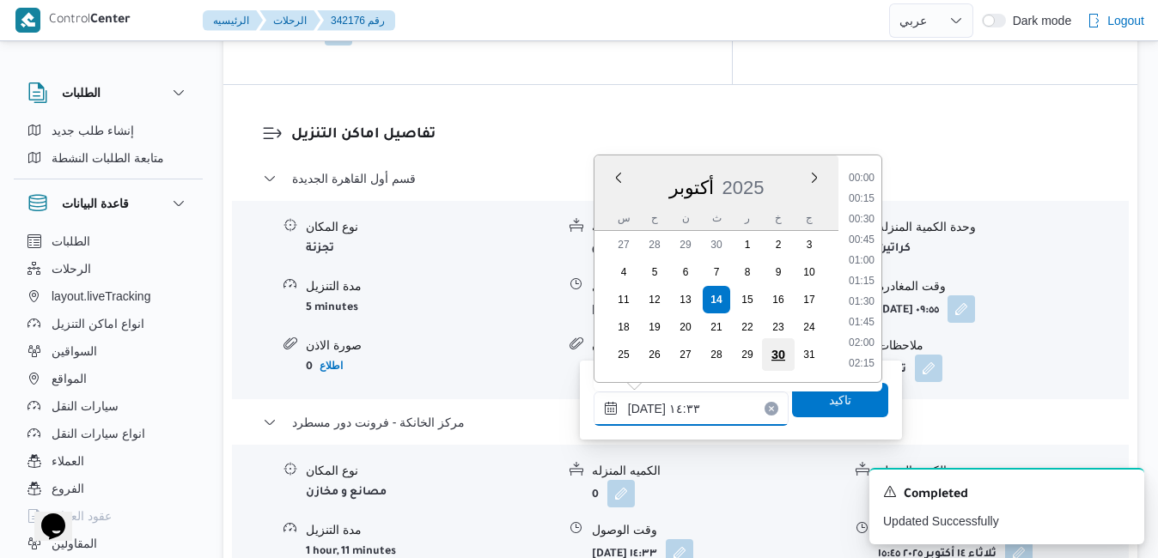
scroll to position [1091, 0]
click at [865, 364] on ul "00:00 00:15 00:30 00:45 01:00 01:15 01:30 01:45 02:00 02:15 02:30 02:45 03:00 0…" at bounding box center [862, 268] width 40 height 199
click at [865, 356] on li "15:30" at bounding box center [862, 351] width 40 height 17
type input "١٤/١٠/٢٠٢٥ ١٥:٣٠"
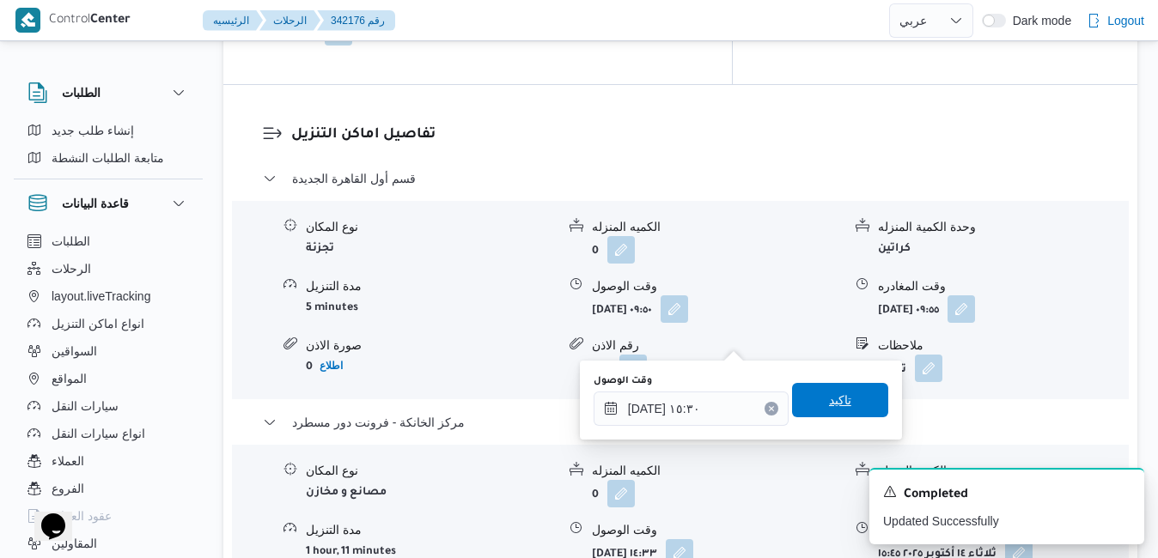
click at [829, 407] on span "تاكيد" at bounding box center [840, 400] width 22 height 21
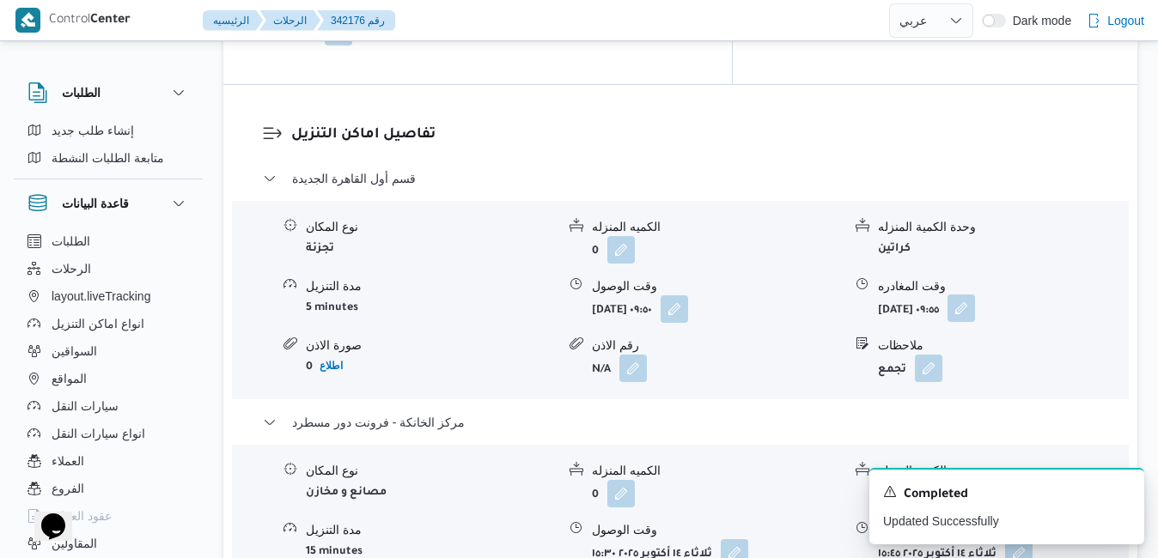
click at [975, 295] on button "button" at bounding box center [961, 308] width 27 height 27
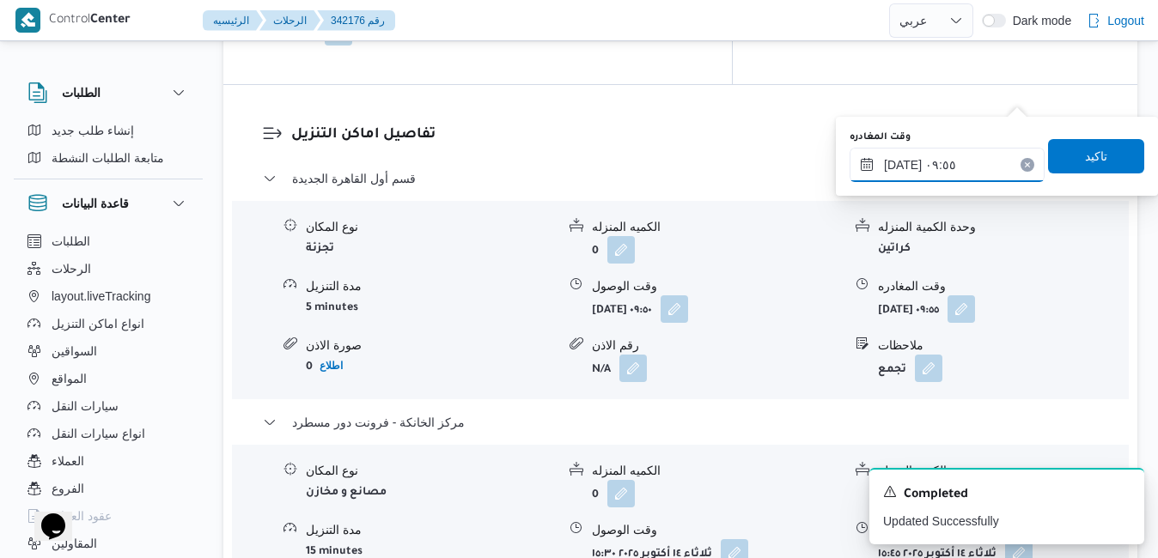
click at [942, 168] on input "١٤/١٠/٢٠٢٥ ٠٩:٥٥" at bounding box center [947, 165] width 195 height 34
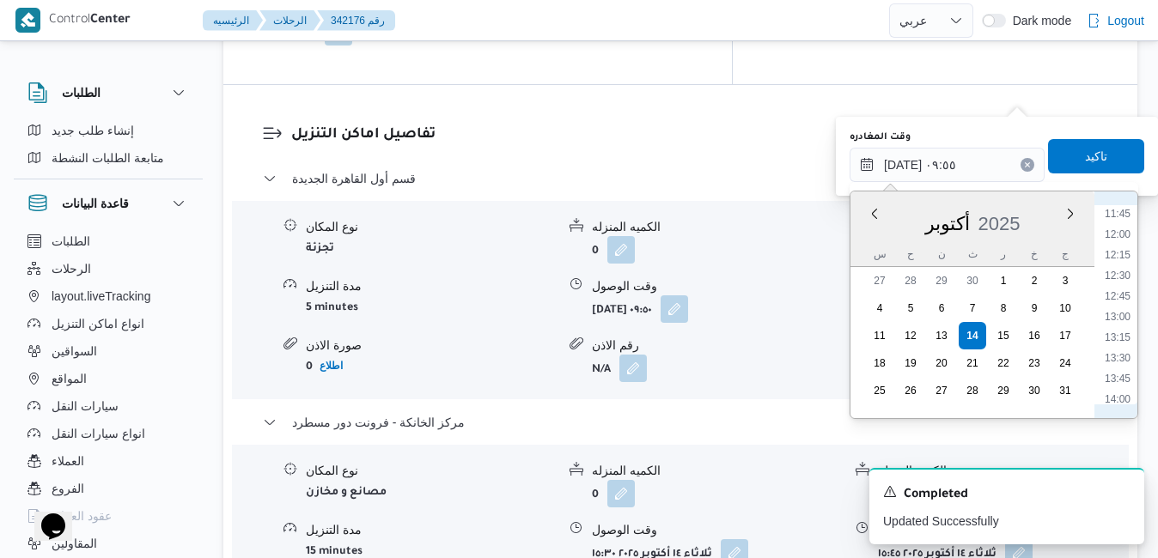
scroll to position [1048, 0]
click at [1113, 384] on li "14:45" at bounding box center [1118, 382] width 40 height 17
type input "١٤/١٠/٢٠٢٥ ١٤:٤٥"
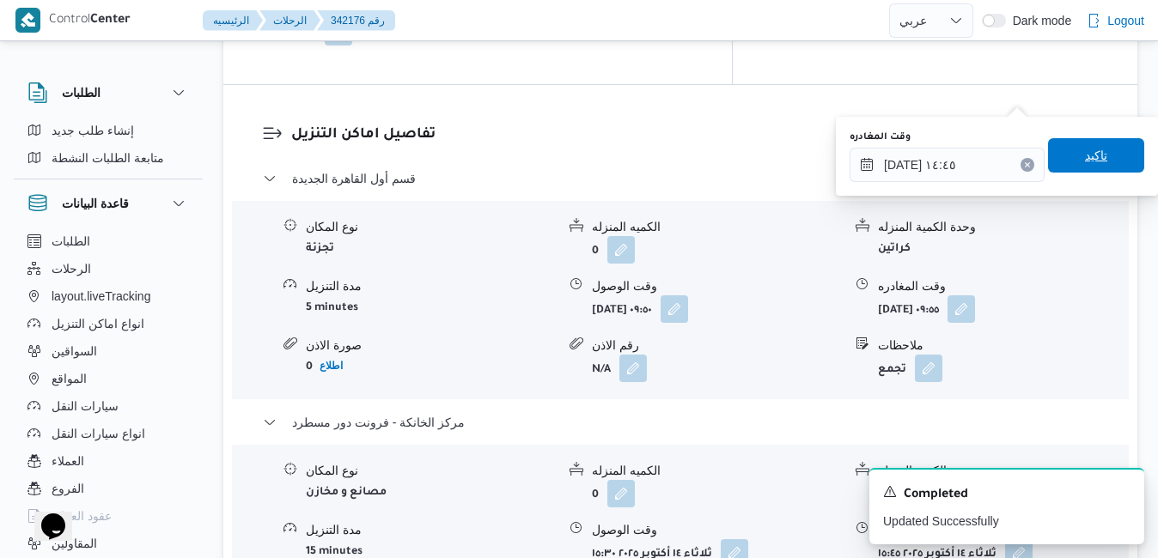
click at [1098, 162] on span "تاكيد" at bounding box center [1096, 155] width 96 height 34
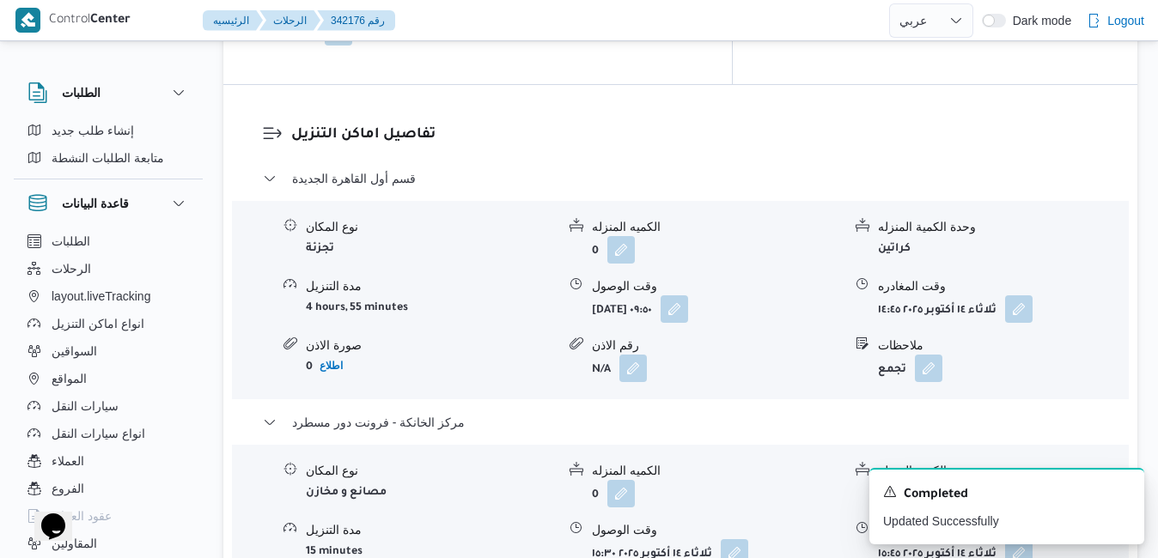
scroll to position [0, 0]
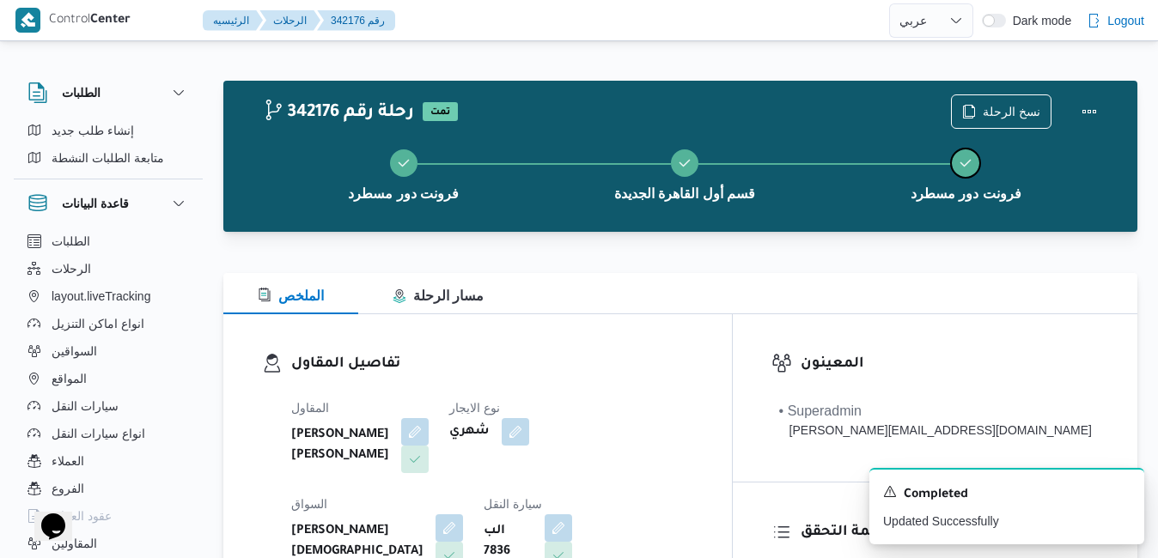
click at [1076, 138] on button "فرونت دور مسطرد" at bounding box center [966, 173] width 281 height 89
click at [1076, 116] on button "Actions" at bounding box center [1089, 111] width 34 height 34
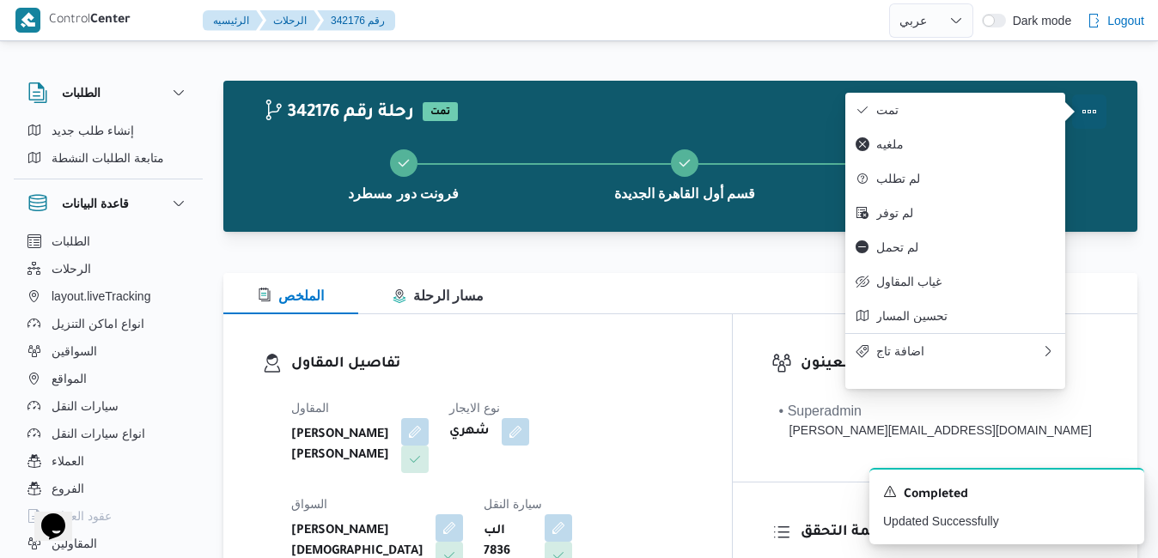
drag, startPoint x: 1076, startPoint y: 116, endPoint x: 583, endPoint y: 266, distance: 514.7
click at [673, 299] on div "الملخص مسار الرحلة" at bounding box center [680, 293] width 914 height 41
click at [1087, 114] on button "Actions" at bounding box center [1089, 111] width 34 height 34
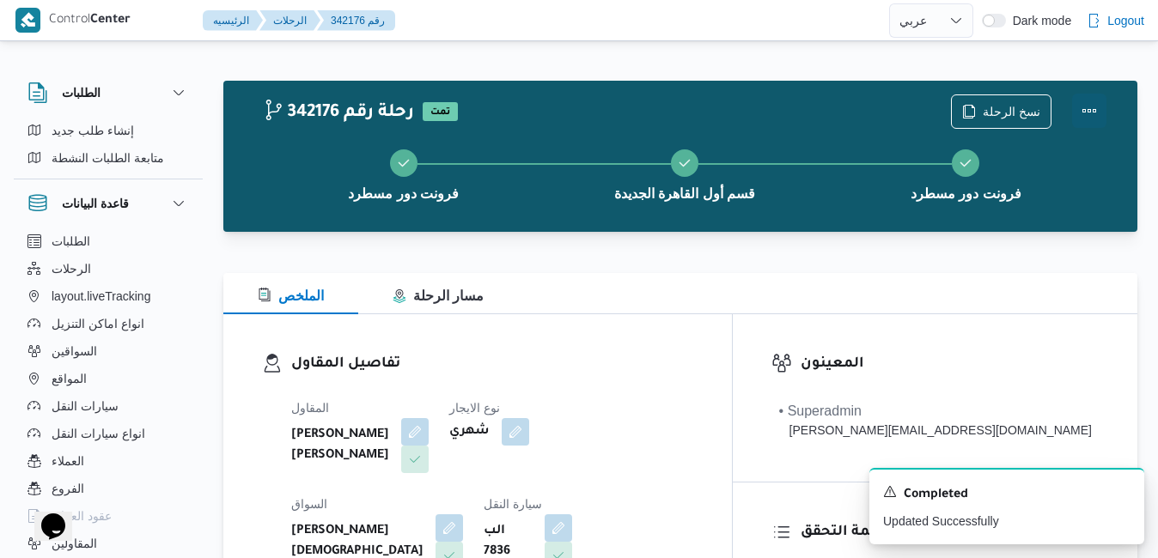
click at [1086, 112] on button "Actions" at bounding box center [1089, 111] width 34 height 34
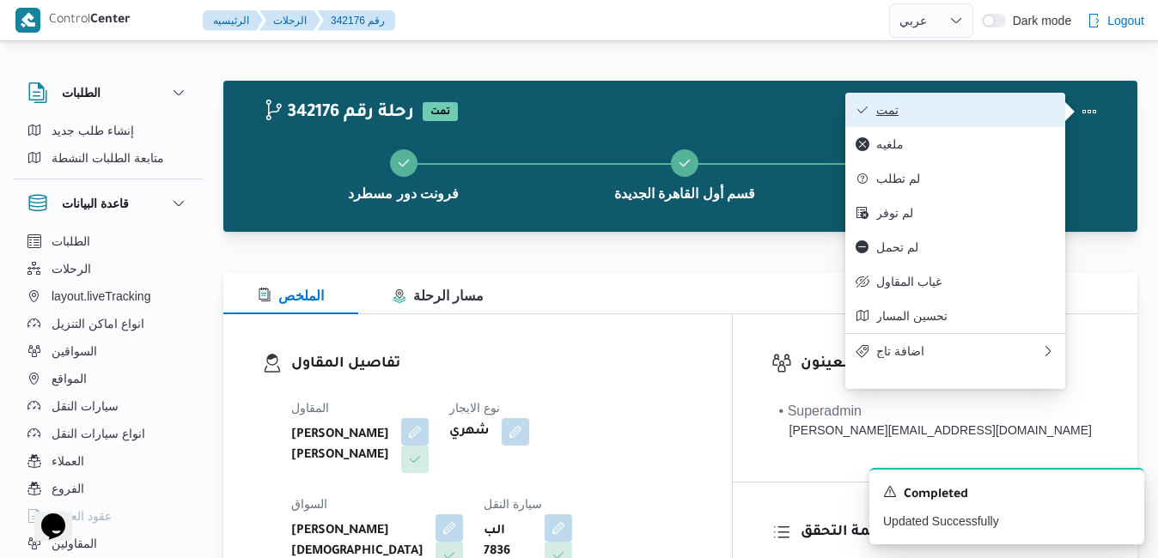
click at [1015, 112] on span "تمت" at bounding box center [965, 110] width 179 height 14
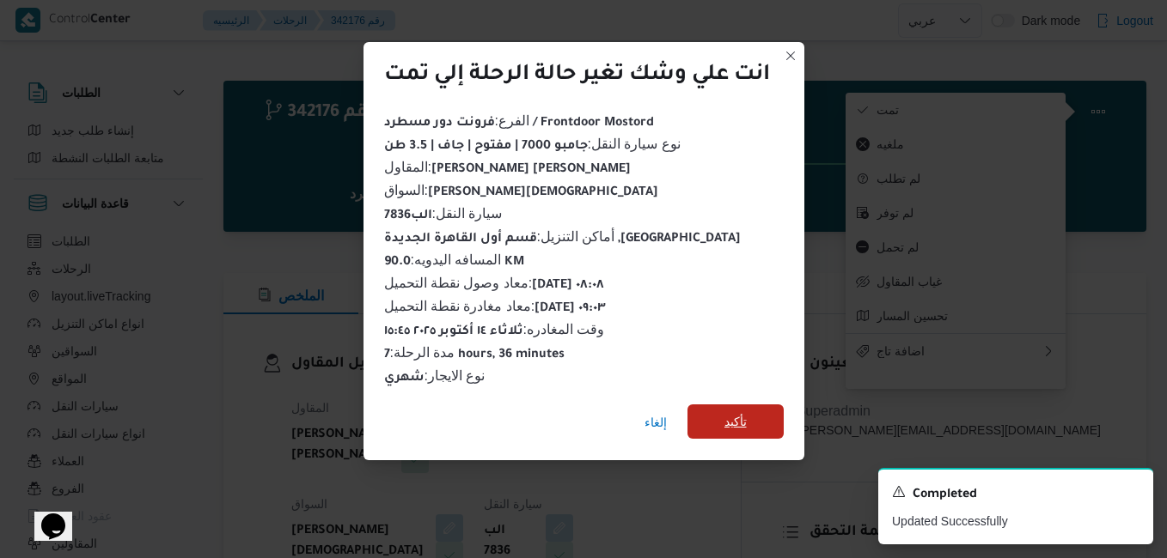
click at [716, 409] on span "تأكيد" at bounding box center [735, 422] width 96 height 34
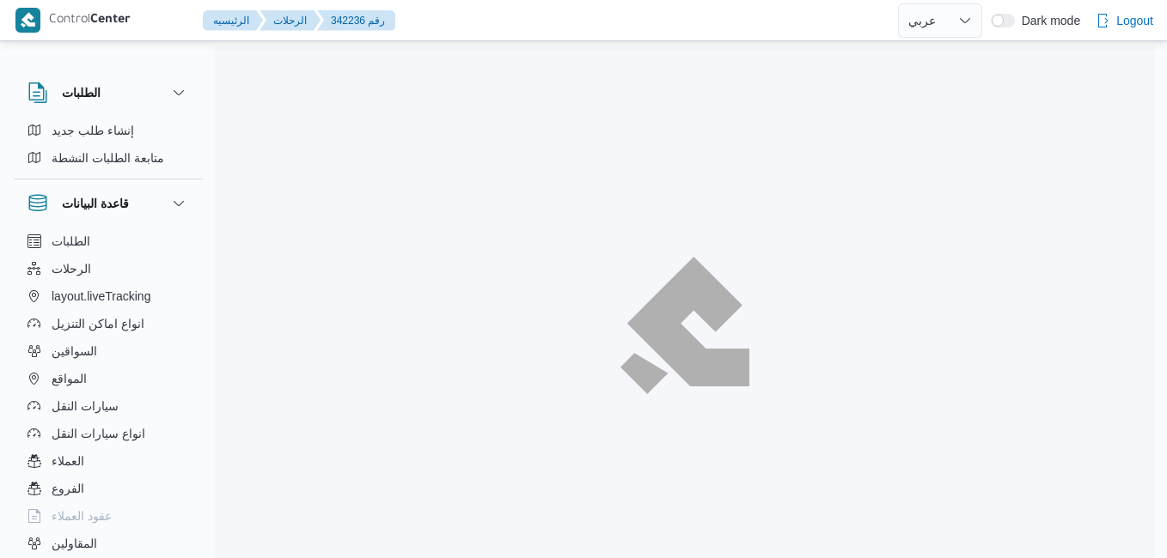
select select "ar"
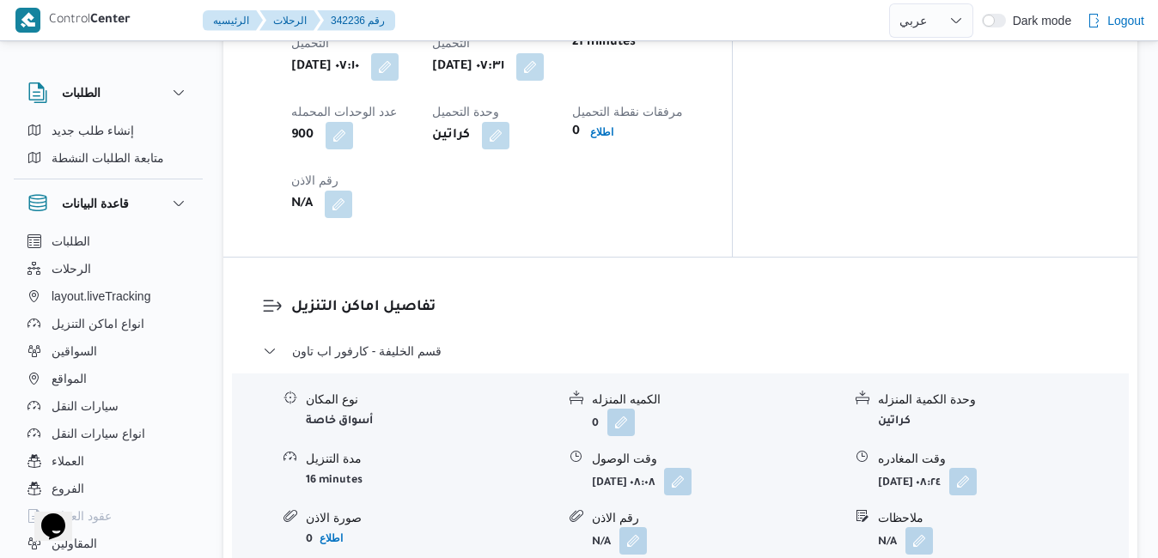
scroll to position [1478, 0]
click at [564, 363] on div "قسم الخليفة - كارفور اب تاون نوع المكان أسواق خاصة الكميه المنزله 0 وحدة الكمية…" at bounding box center [681, 524] width 836 height 369
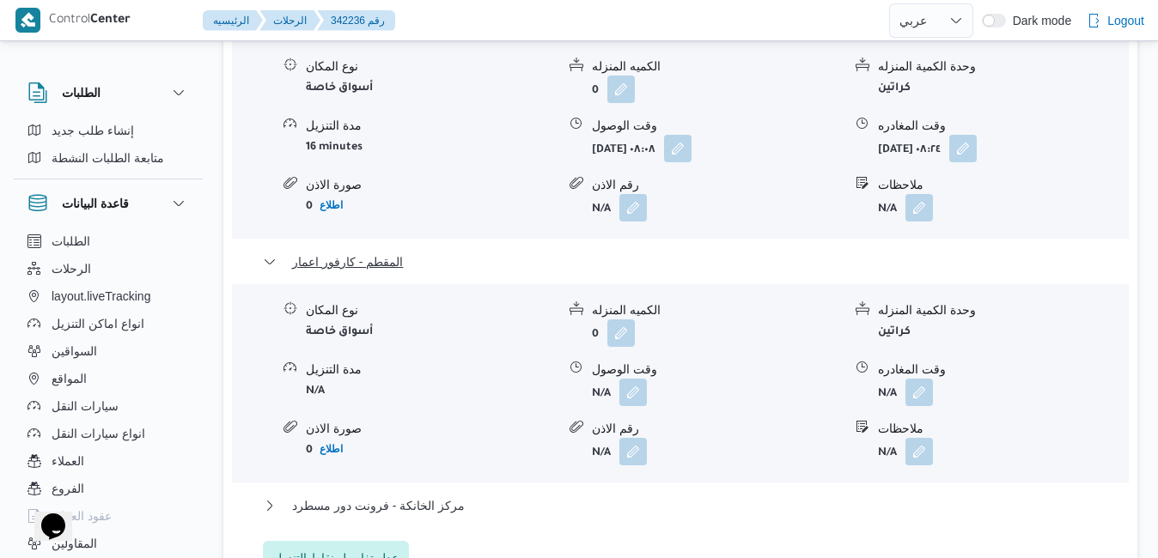
scroll to position [1821, 0]
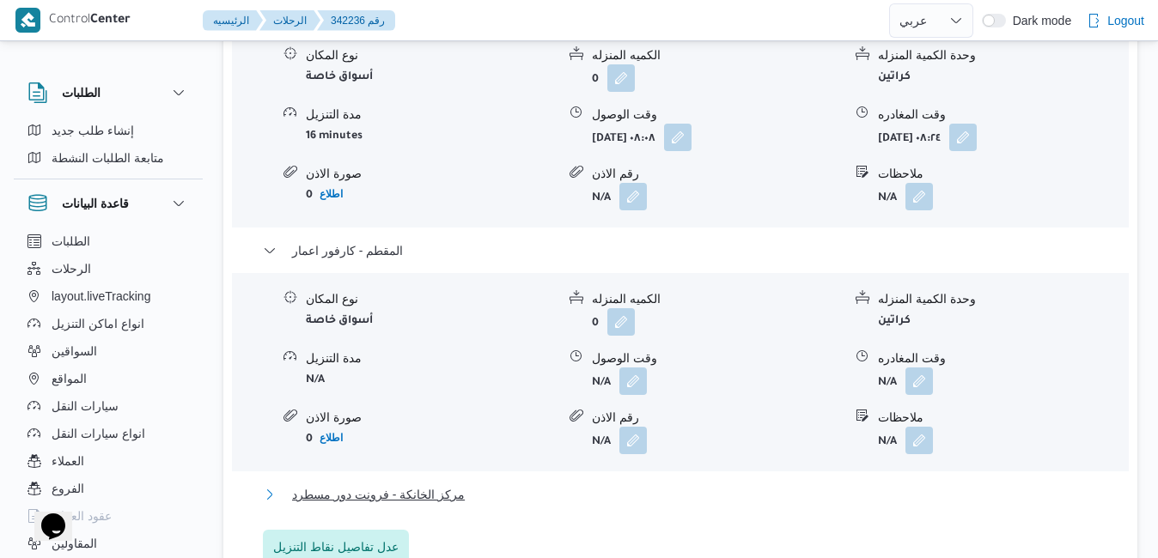
click at [623, 485] on button "مركز الخانكة - فرونت دور مسطرد" at bounding box center [681, 495] width 836 height 21
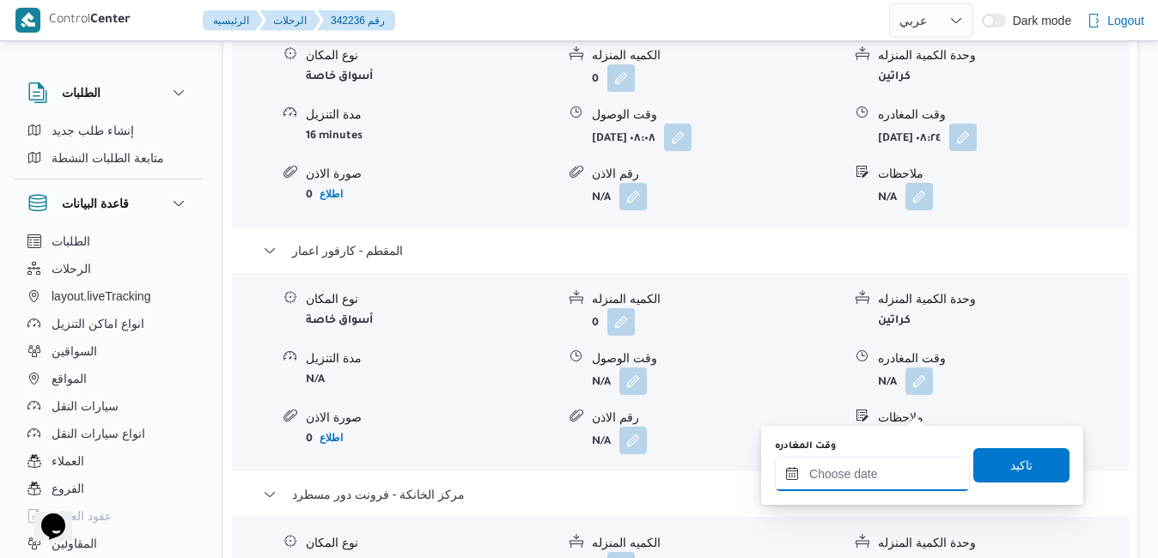
click at [858, 472] on input "وقت المغادره" at bounding box center [872, 474] width 195 height 34
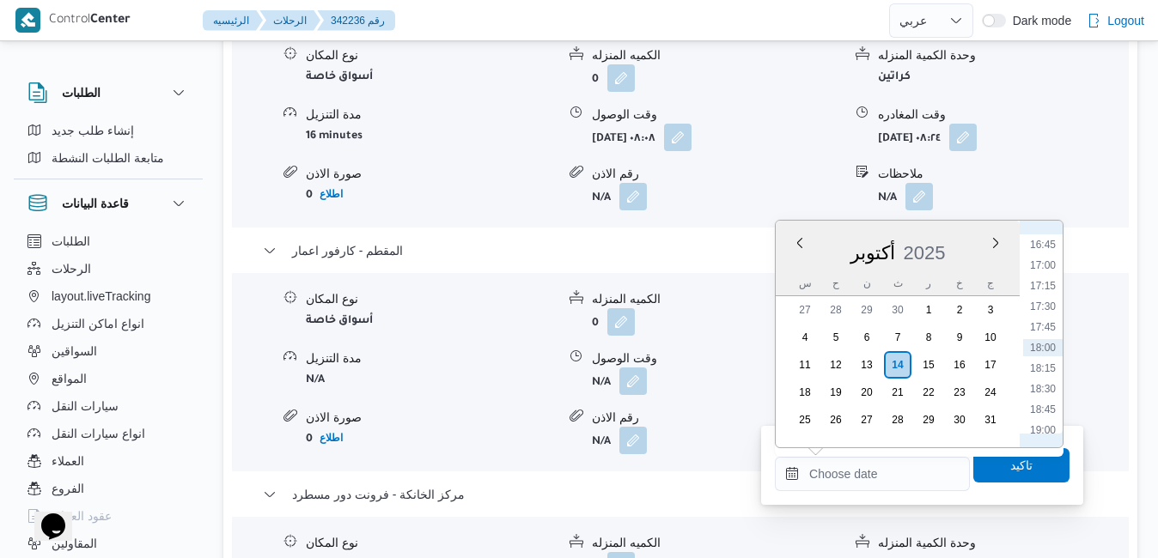
scroll to position [1205, 0]
click at [1039, 416] on li "16:45" at bounding box center [1043, 419] width 40 height 17
type input "[DATE] ١٦:٤٥"
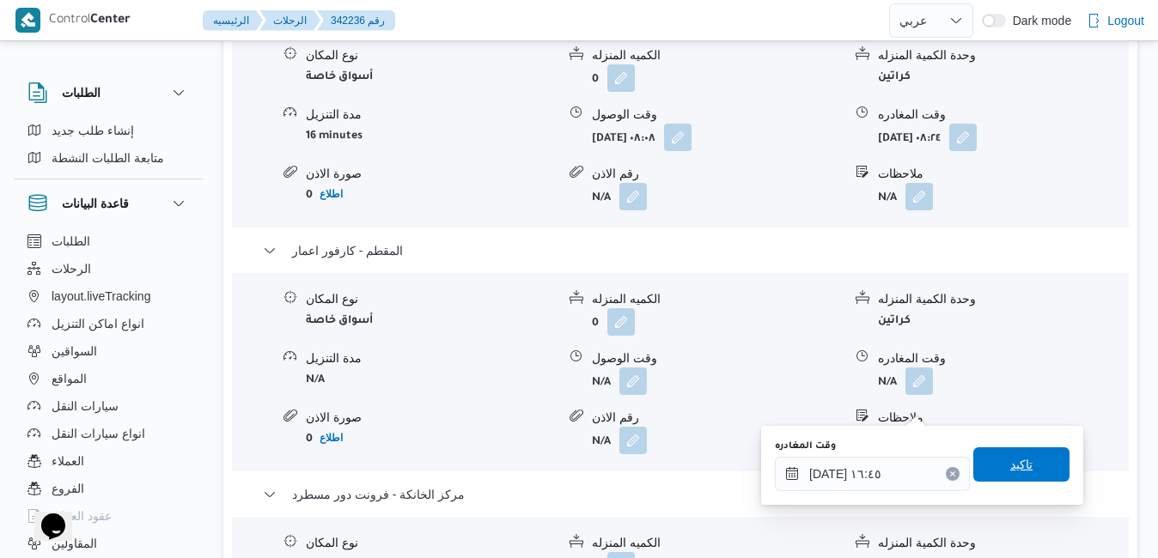
click at [1010, 462] on span "تاكيد" at bounding box center [1021, 464] width 22 height 21
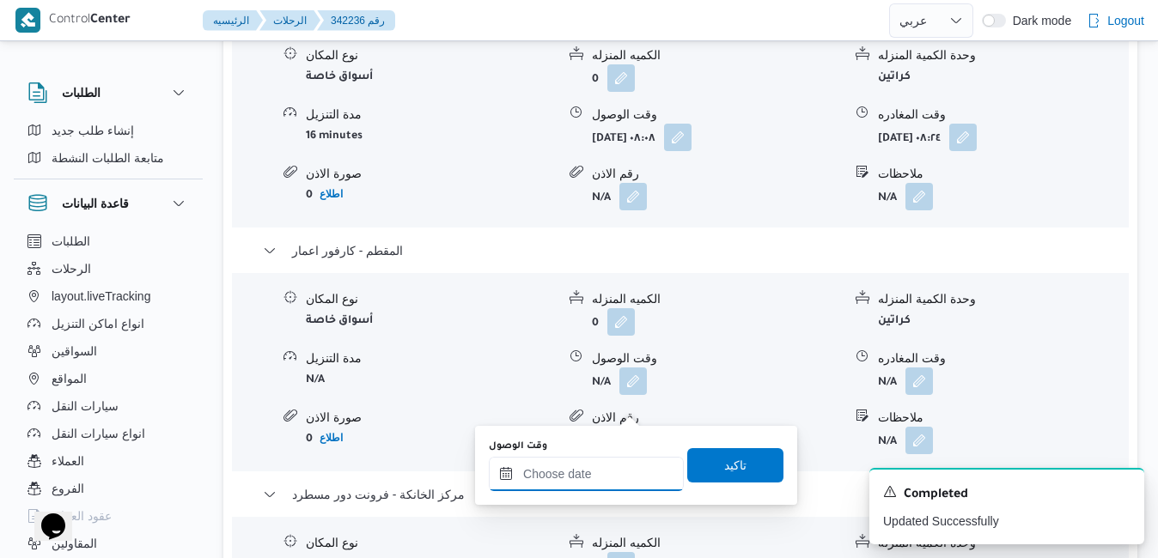
click at [554, 489] on input "وقت الوصول" at bounding box center [586, 474] width 195 height 34
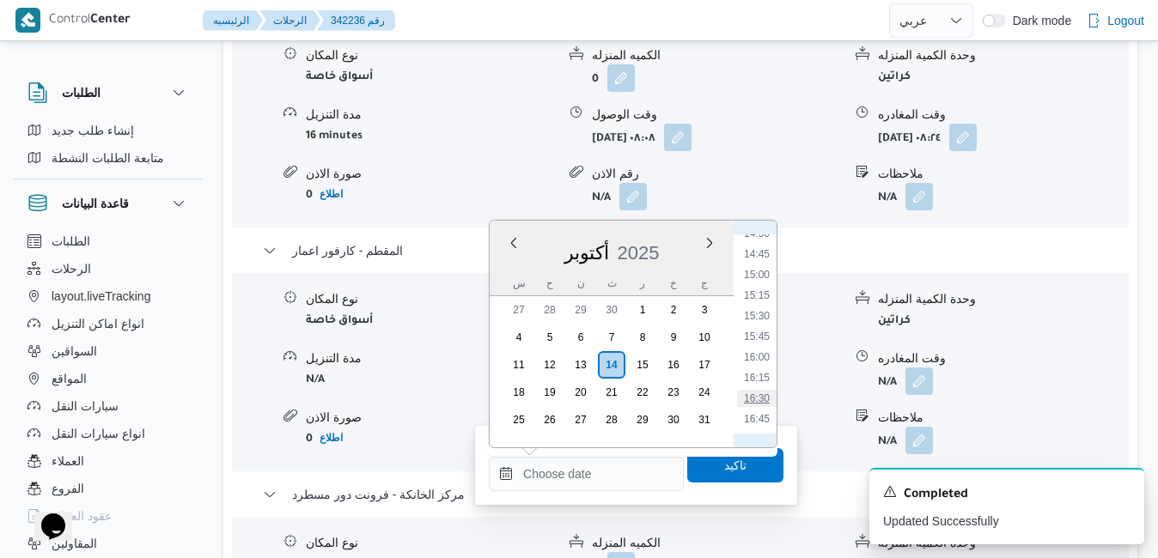
click at [762, 394] on li "16:30" at bounding box center [757, 398] width 40 height 17
type input "١٤/١٠/٢٠٢٥ ١٦:٣٠"
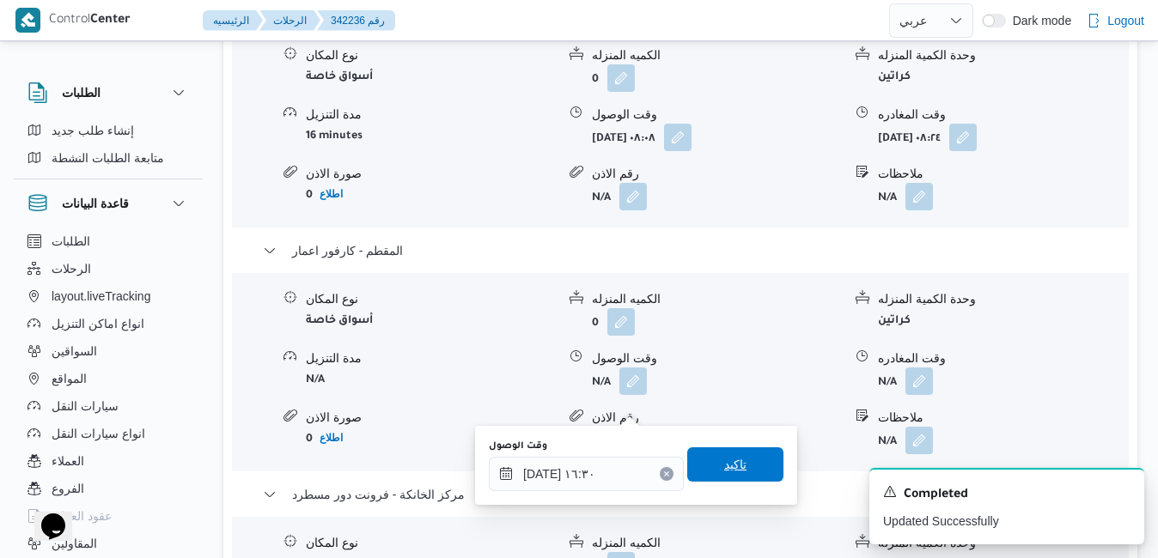
click at [709, 466] on span "تاكيد" at bounding box center [735, 465] width 96 height 34
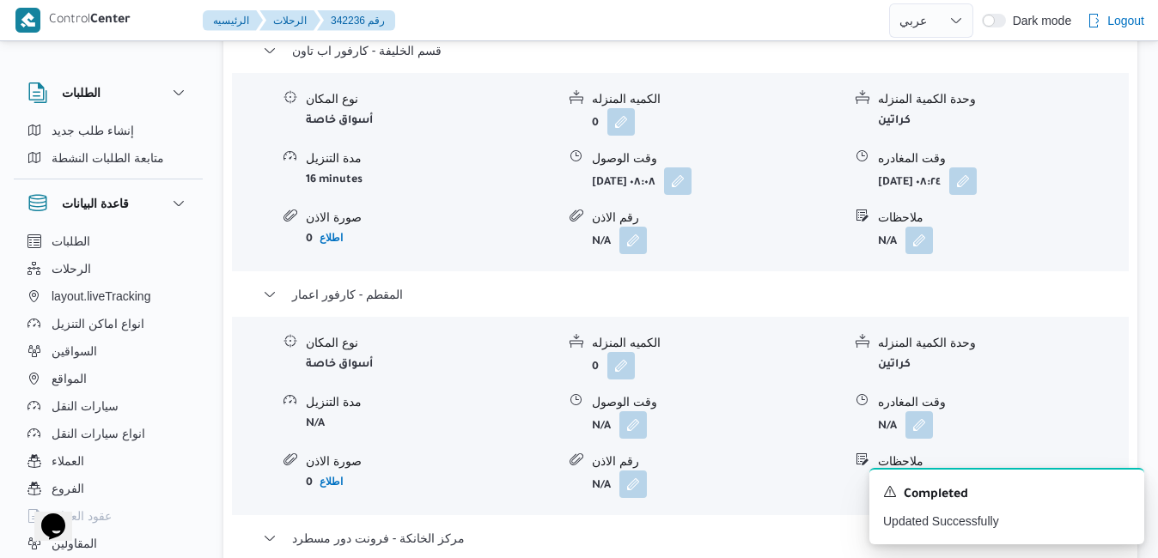
scroll to position [1752, 0]
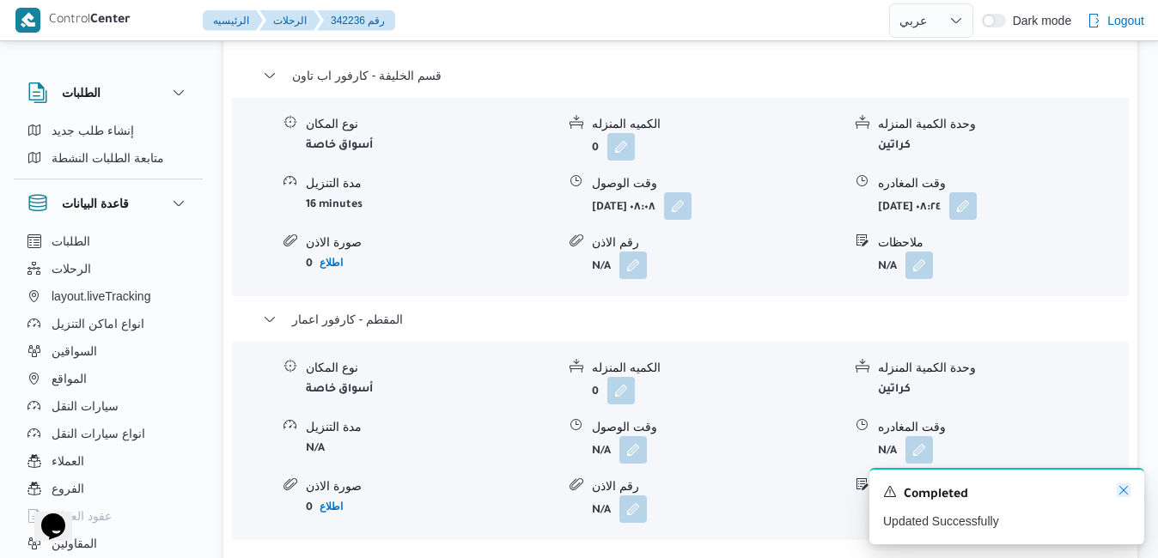
click at [1125, 491] on icon "Dismiss toast" at bounding box center [1124, 491] width 14 height 14
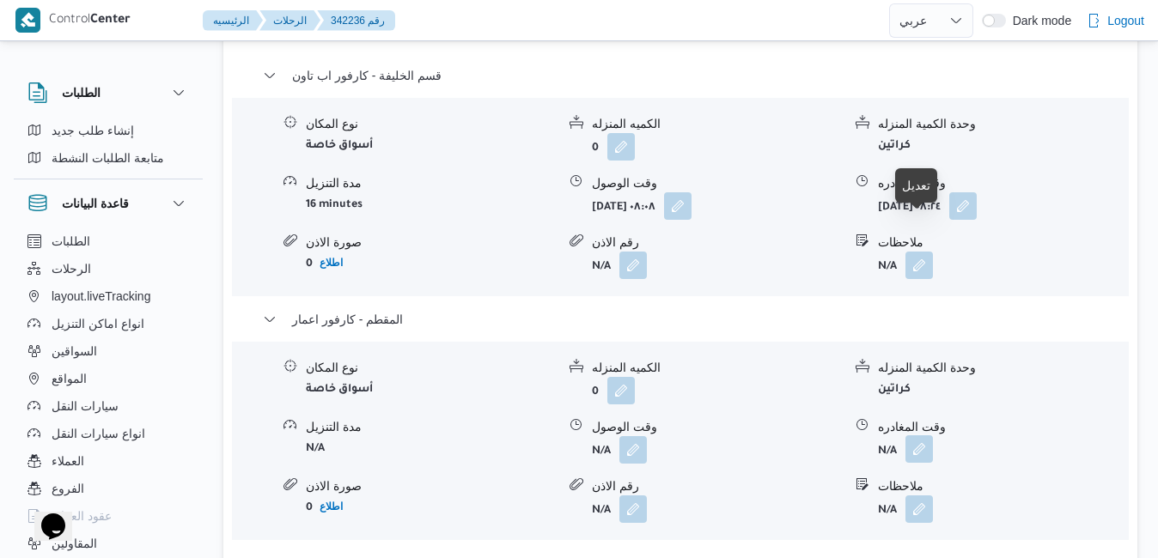
click at [922, 436] on button "button" at bounding box center [918, 449] width 27 height 27
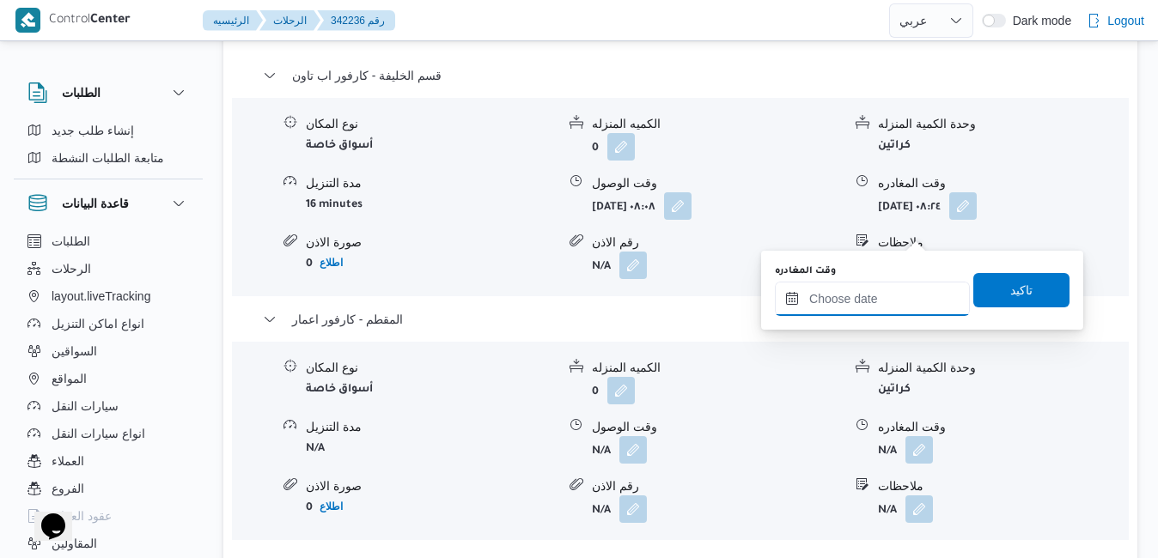
click at [864, 299] on input "وقت المغادره" at bounding box center [872, 299] width 195 height 34
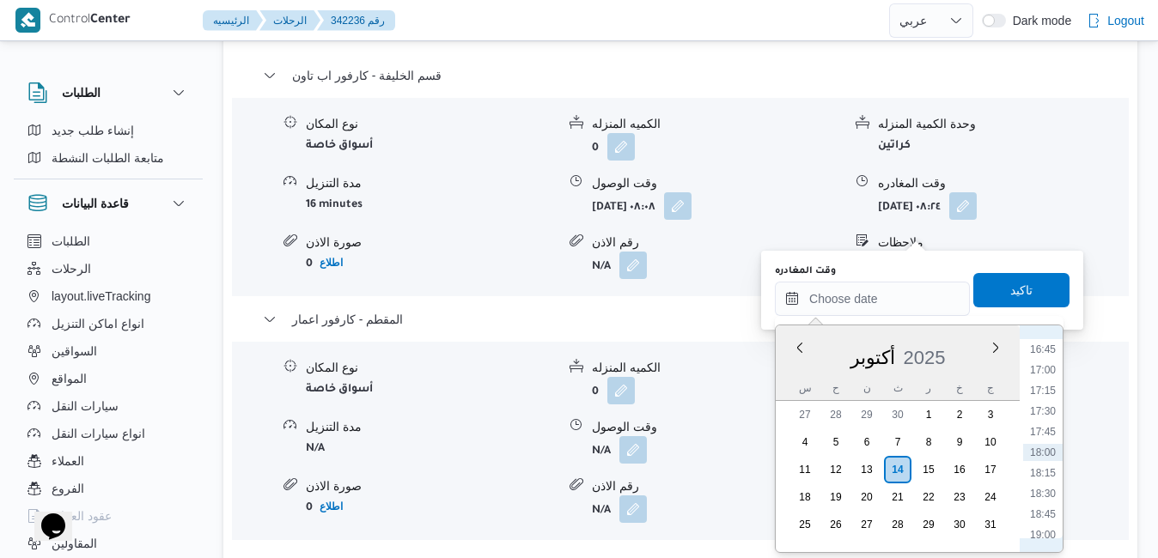
scroll to position [1205, 0]
click at [1048, 440] on li "15:45" at bounding box center [1043, 441] width 40 height 17
type input "١٤/١٠/٢٠٢٥ ١٥:٤٥"
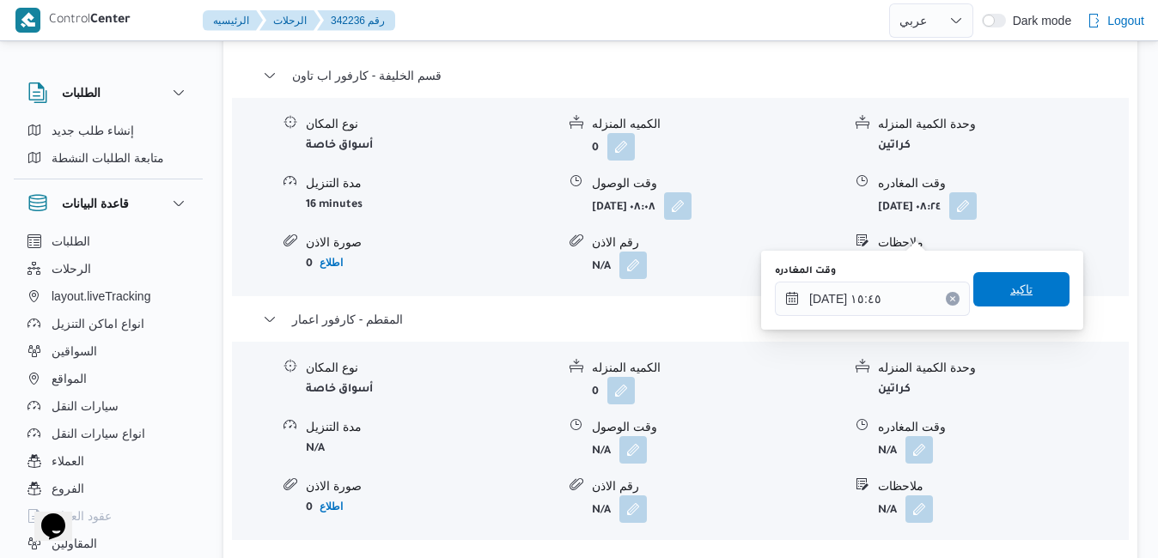
click at [1033, 300] on span "تاكيد" at bounding box center [1021, 289] width 96 height 34
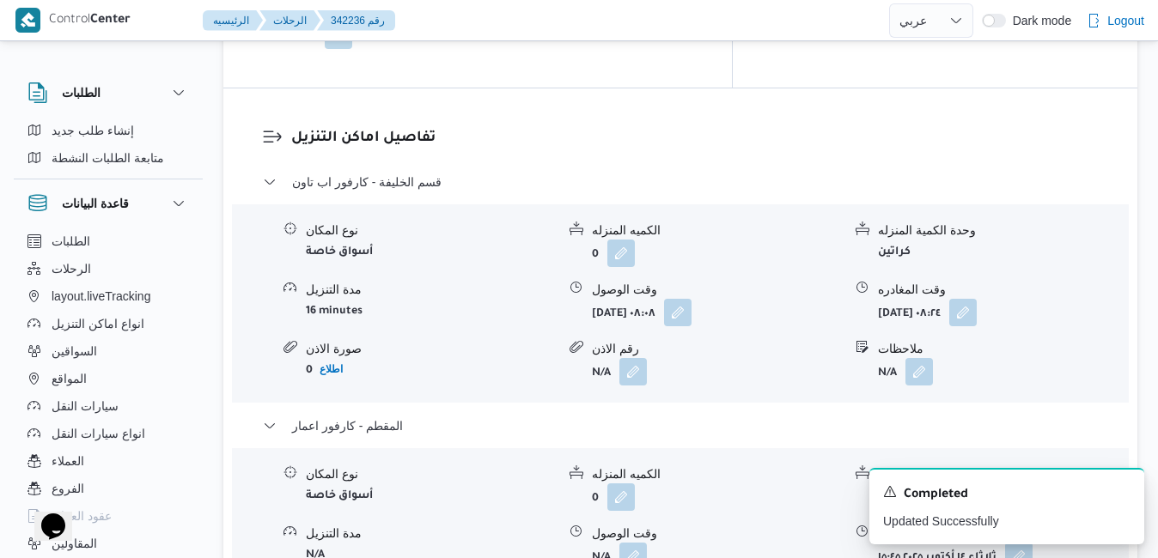
scroll to position [1615, 0]
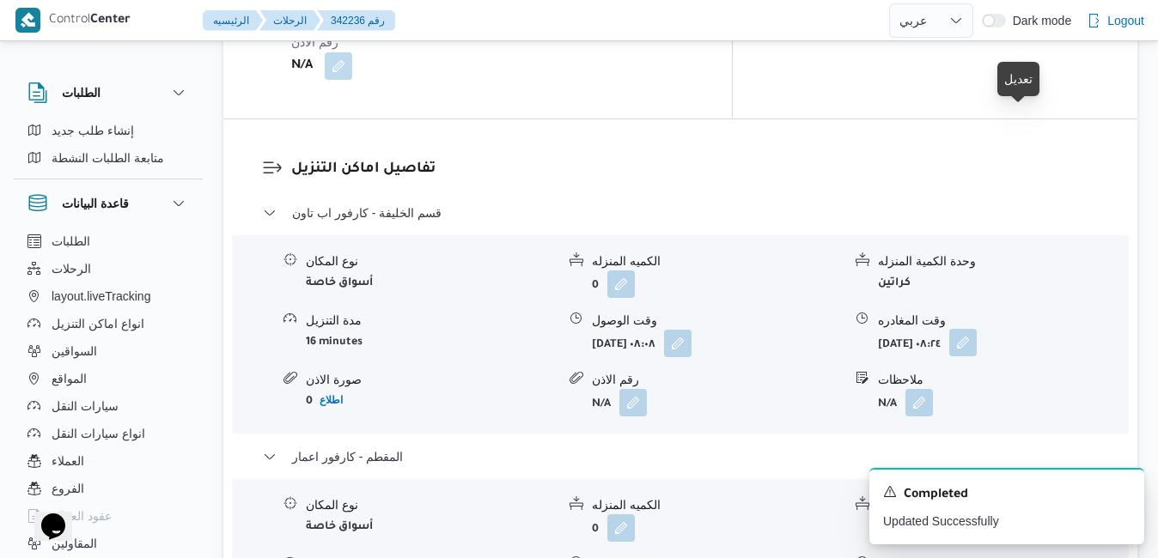
click at [977, 329] on button "button" at bounding box center [962, 342] width 27 height 27
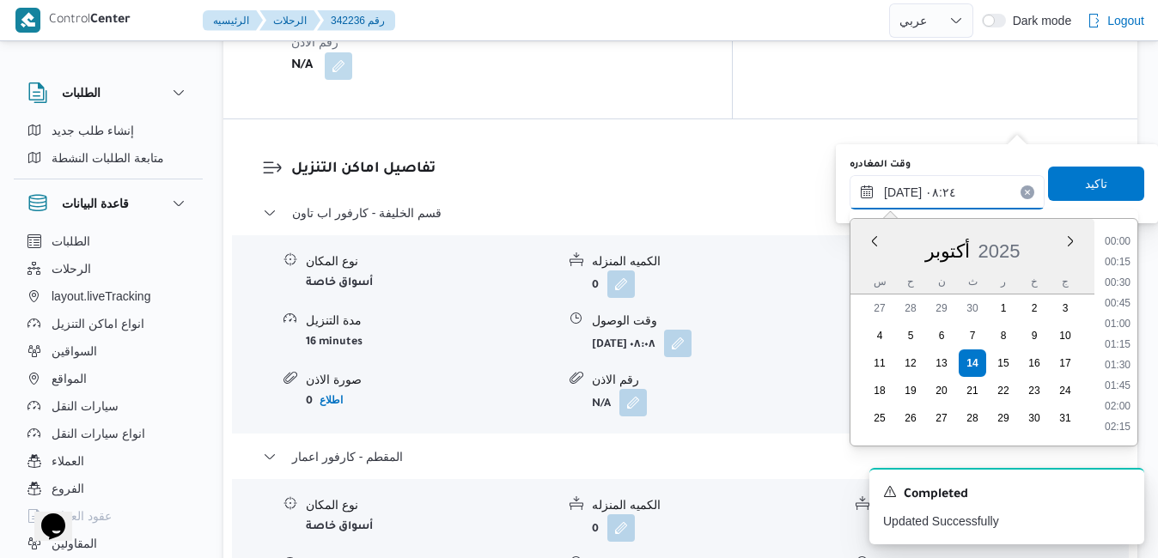
click at [922, 187] on input "١٤/١٠/٢٠٢٥ ٠٨:٢٤" at bounding box center [947, 192] width 195 height 34
click at [1124, 311] on li "12:00" at bounding box center [1118, 306] width 40 height 17
type input "١٤/١٠/٢٠٢٥ ١٢:٠٠"
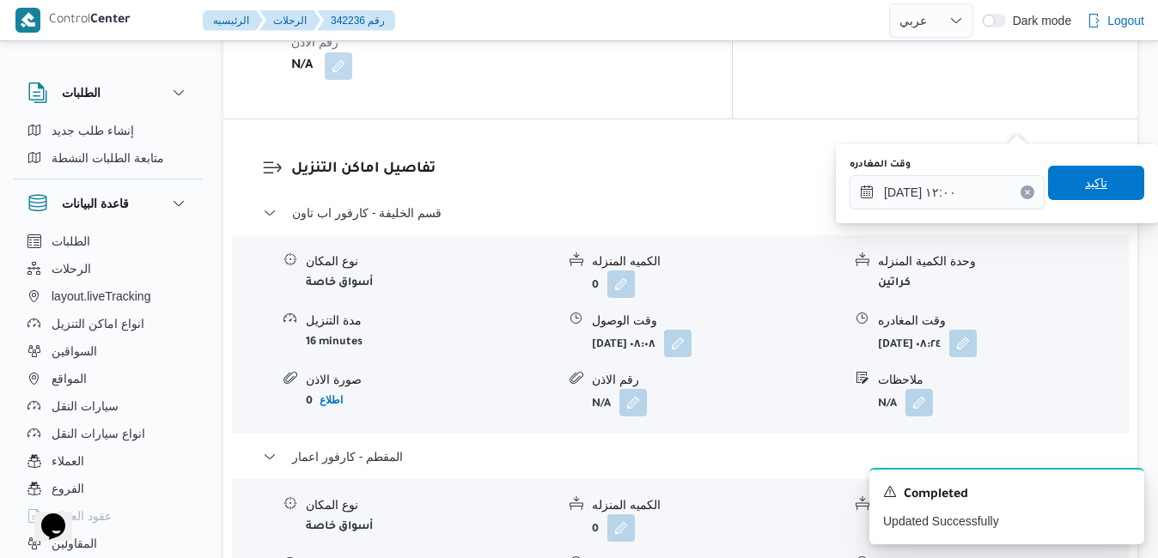
click at [1089, 183] on span "تاكيد" at bounding box center [1096, 183] width 22 height 21
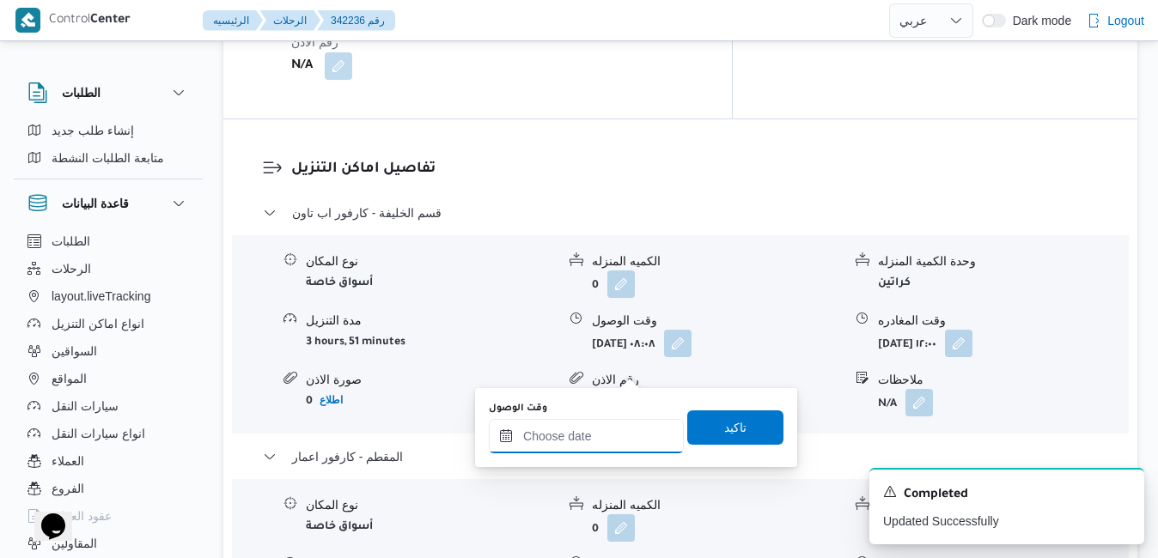
click at [568, 438] on input "وقت الوصول" at bounding box center [586, 436] width 195 height 34
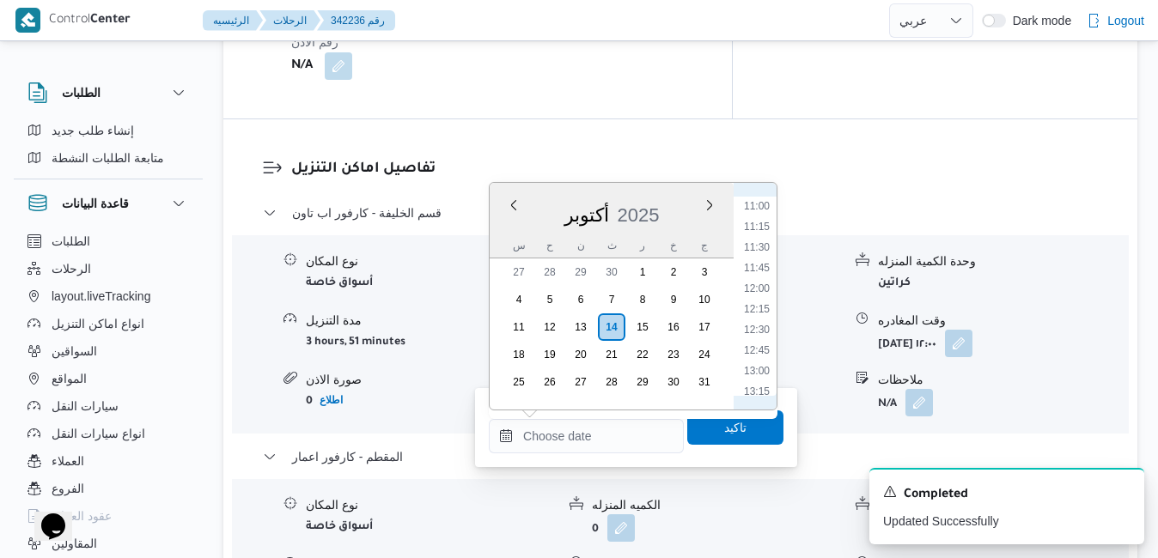
scroll to position [856, 0]
click at [751, 360] on li "12:15" at bounding box center [757, 358] width 40 height 17
type input "١٤/١٠/٢٠٢٥ ١٢:١٥"
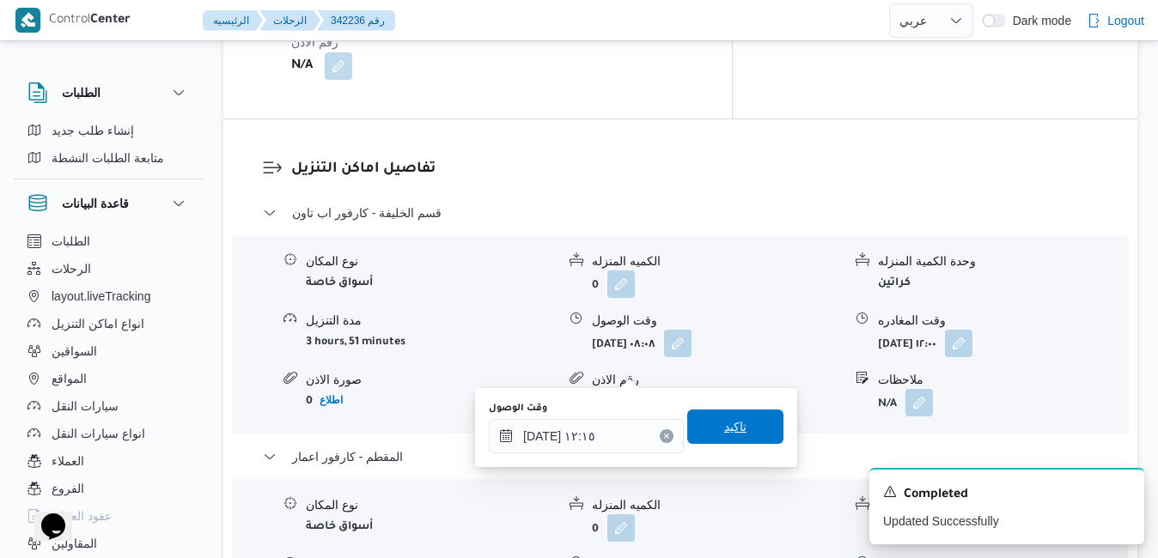
click at [724, 422] on span "تاكيد" at bounding box center [735, 427] width 22 height 21
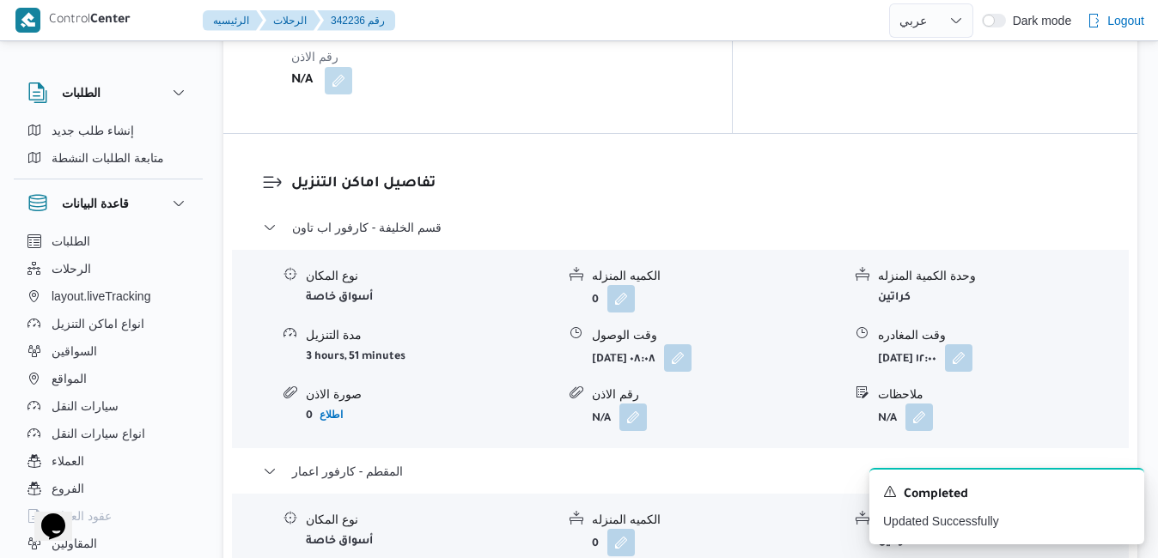
scroll to position [0, 0]
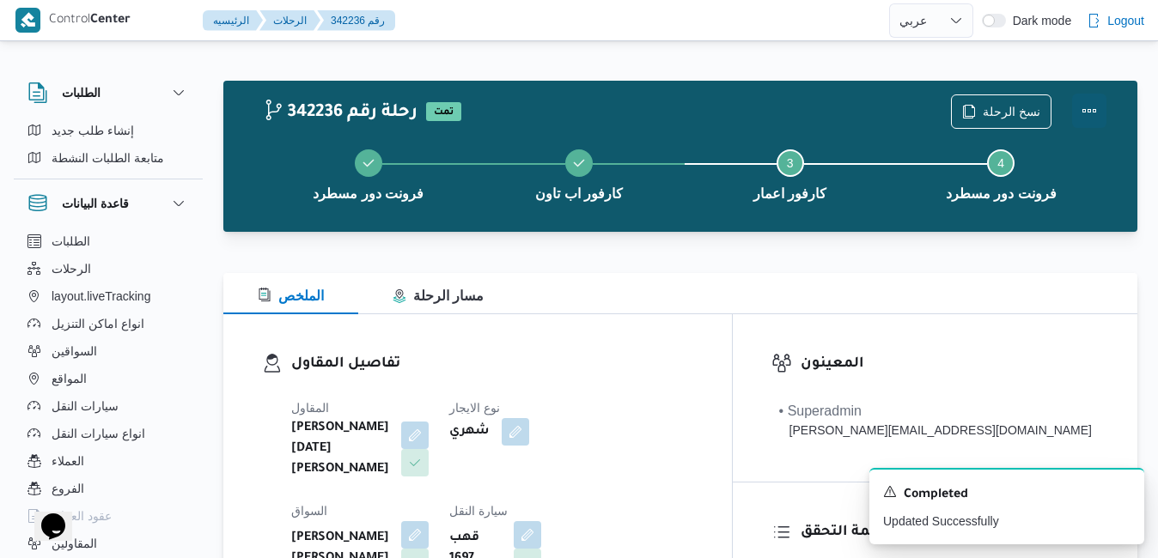
click at [1089, 107] on button "Actions" at bounding box center [1089, 111] width 34 height 34
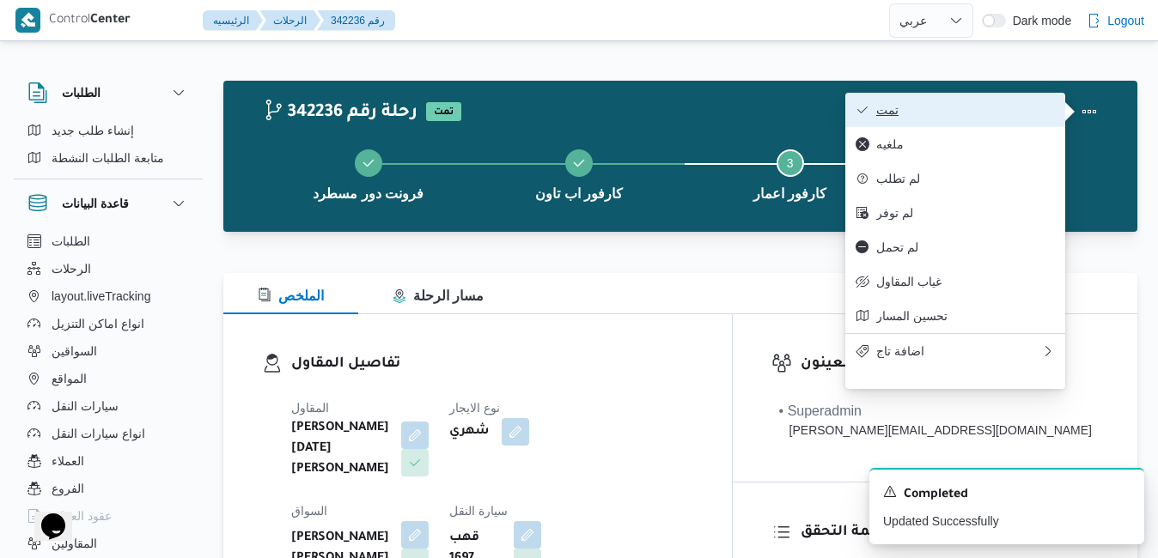
click at [989, 121] on button "تمت" at bounding box center [955, 110] width 220 height 34
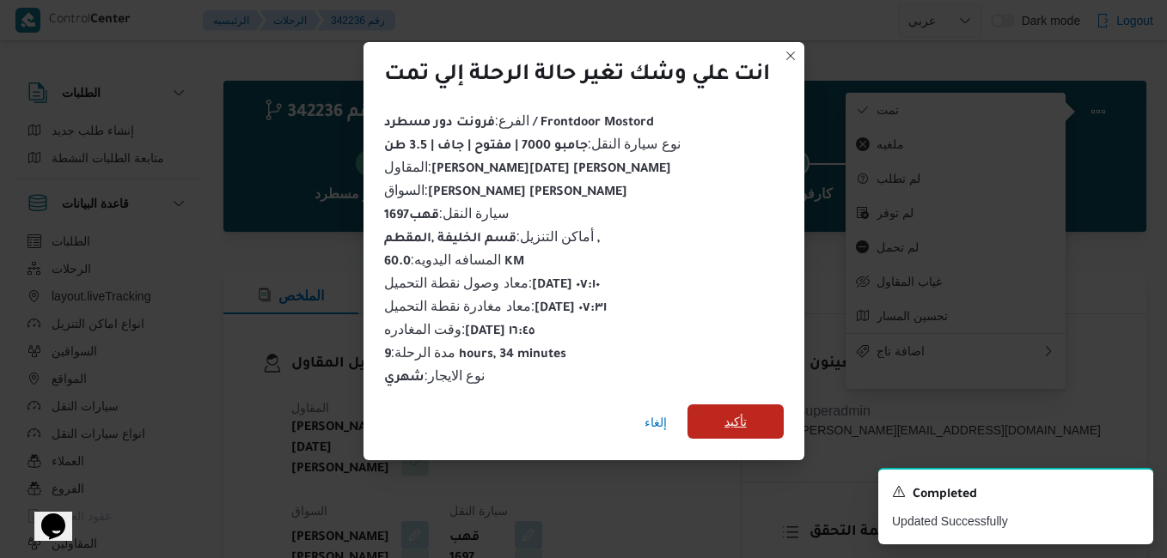
click at [747, 411] on span "تأكيد" at bounding box center [735, 421] width 22 height 21
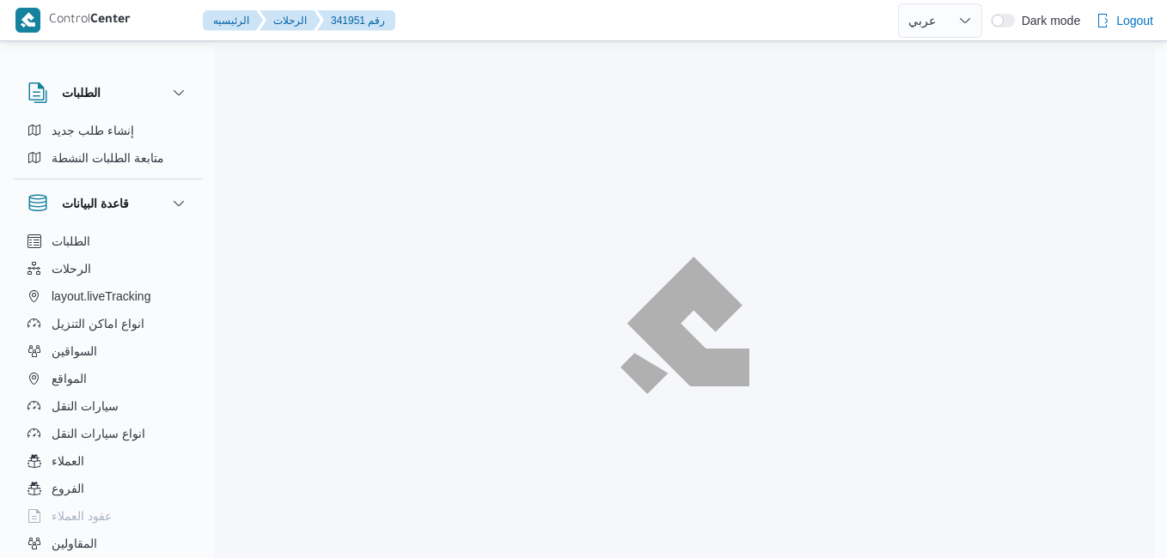
select select "ar"
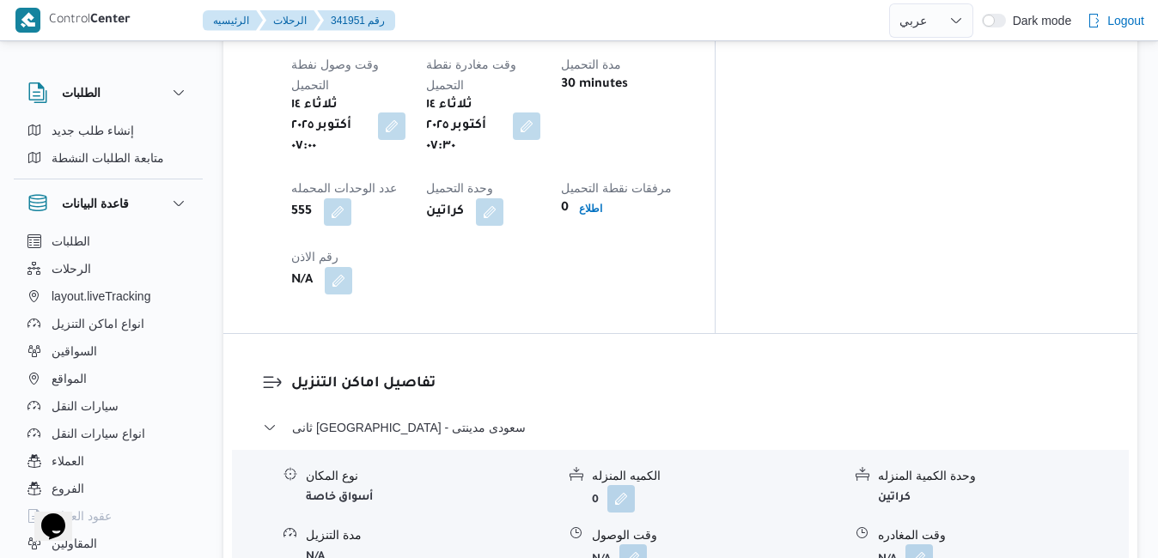
scroll to position [1478, 0]
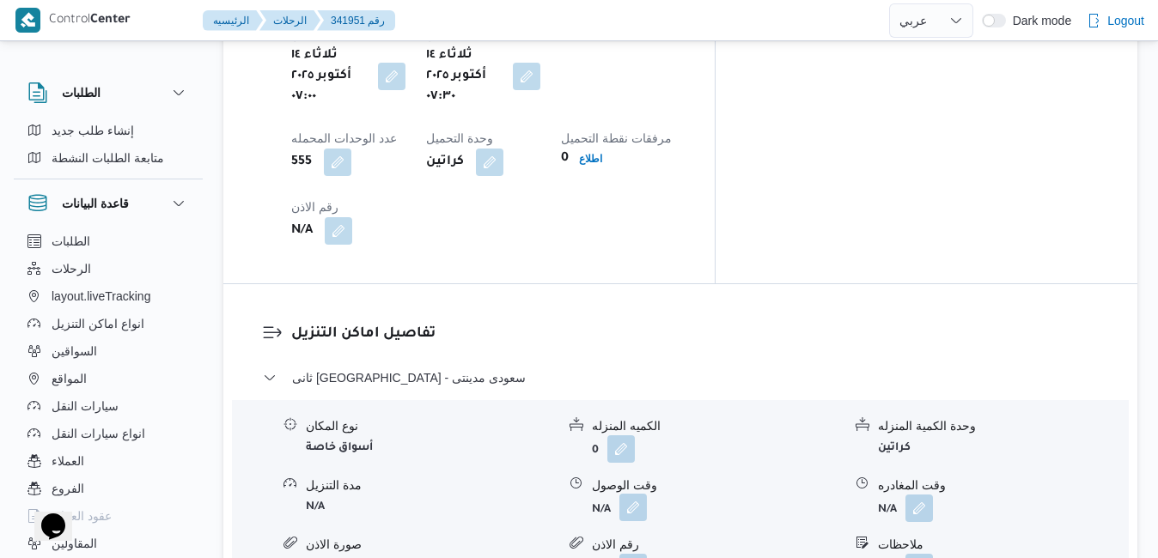
click at [637, 494] on button "button" at bounding box center [632, 507] width 27 height 27
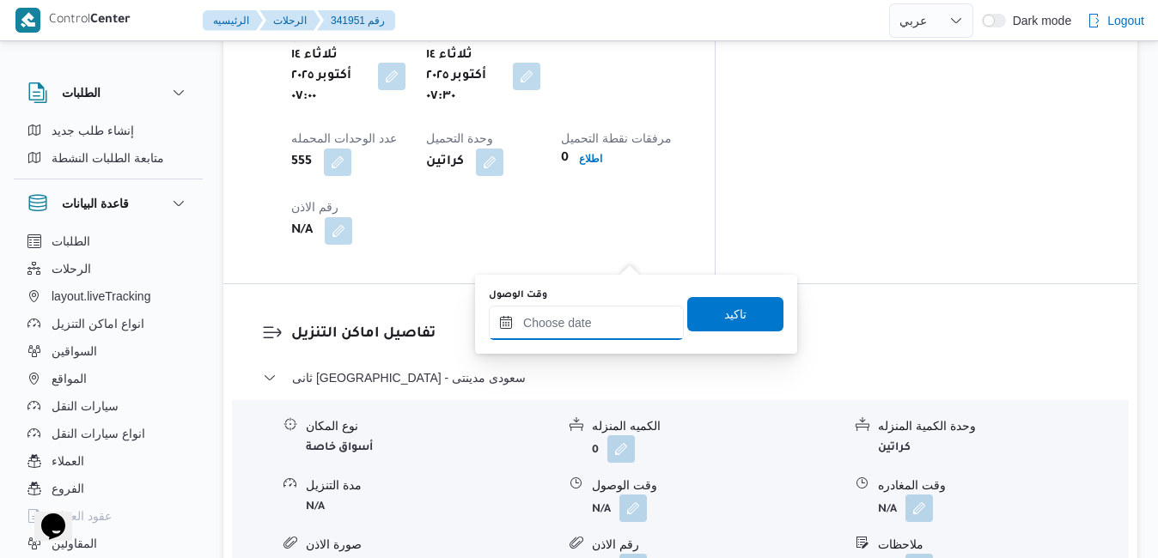
click at [584, 315] on input "وقت الوصول" at bounding box center [586, 323] width 195 height 34
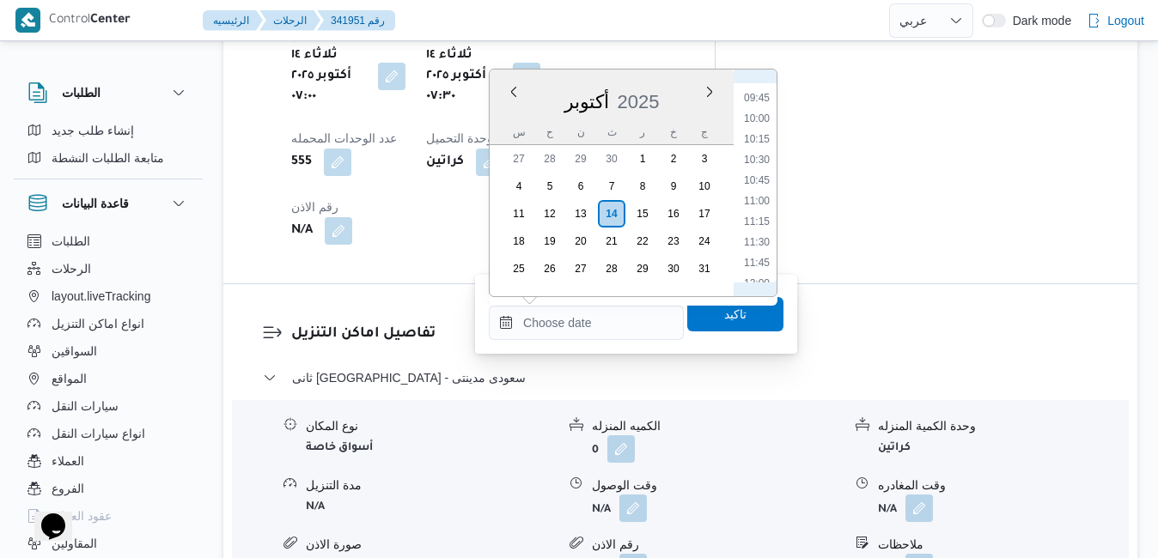
scroll to position [624, 0]
click at [753, 149] on li "08:15" at bounding box center [757, 148] width 40 height 17
type input "[DATE] ٠٨:١٥"
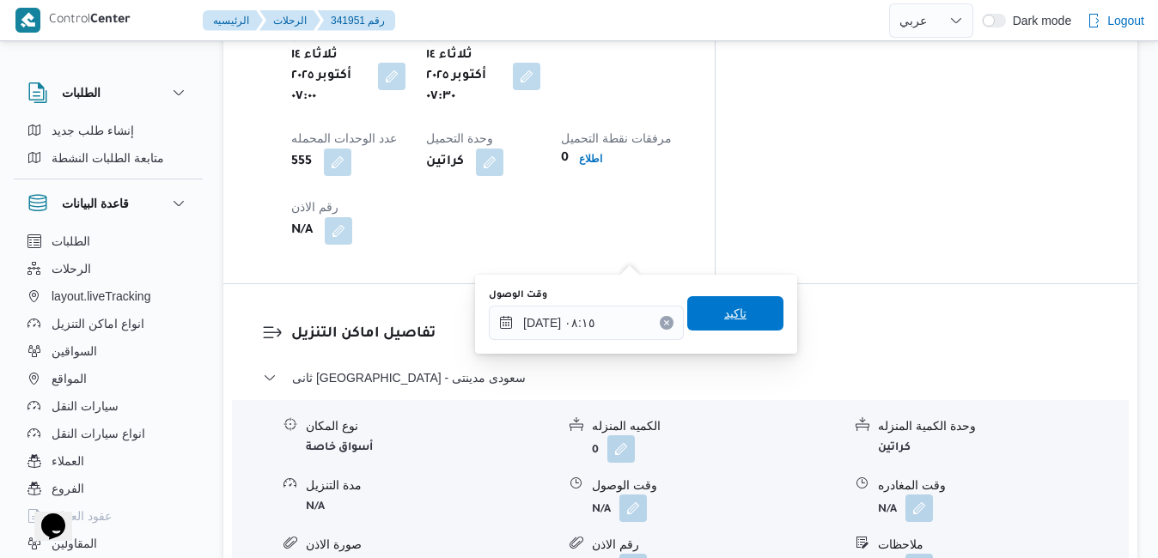
click at [724, 315] on span "تاكيد" at bounding box center [735, 313] width 22 height 21
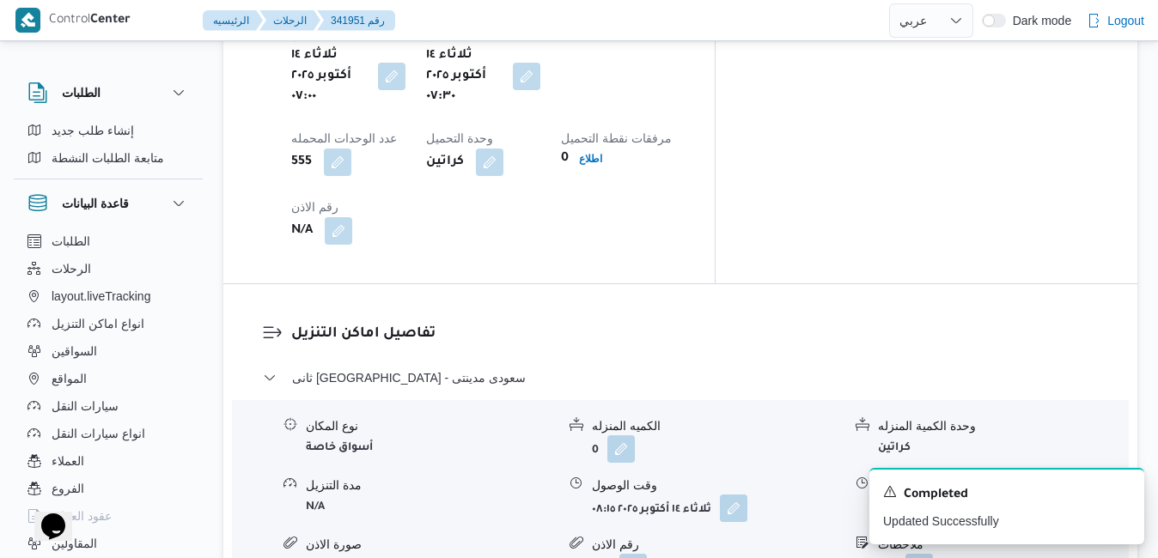
click at [1123, 485] on icon "Dismiss toast" at bounding box center [1124, 491] width 14 height 14
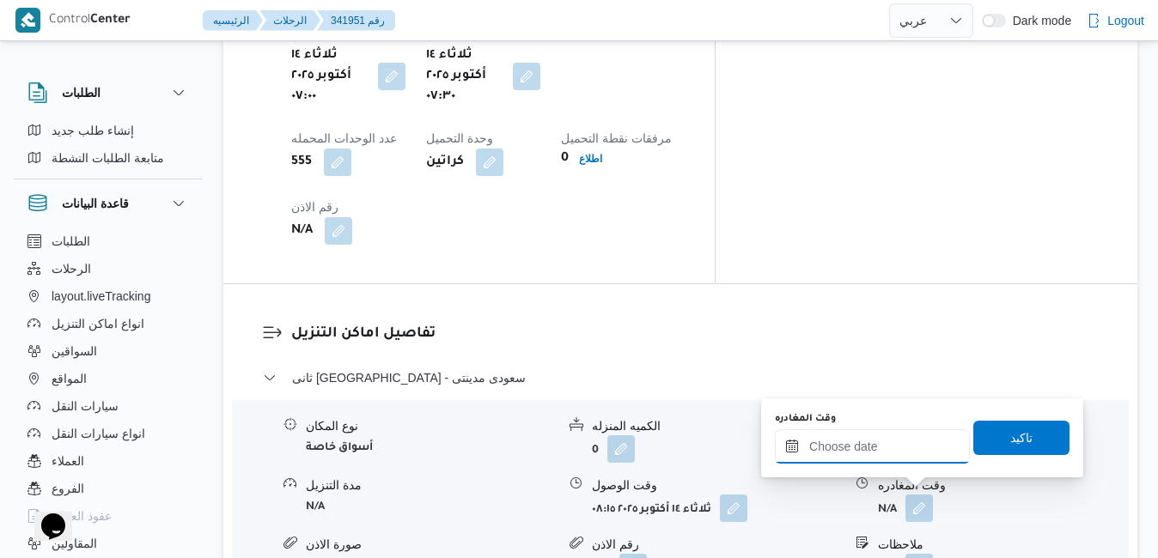
click at [885, 447] on input "وقت المغادره" at bounding box center [872, 447] width 195 height 34
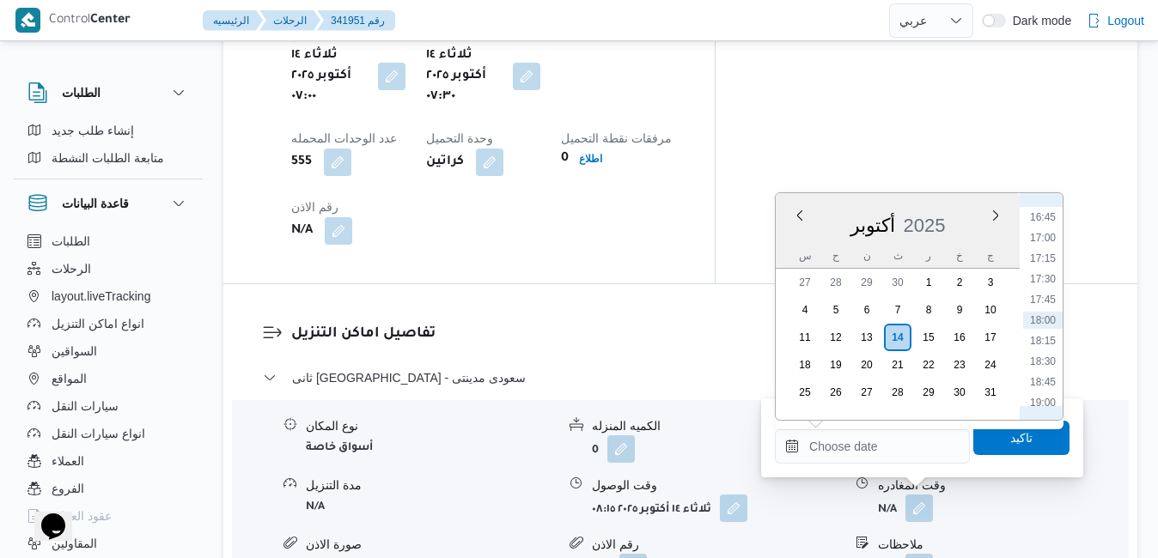
scroll to position [1205, 0]
click at [1043, 347] on li "16:15" at bounding box center [1043, 350] width 40 height 17
type input "[DATE] ١٦:١٥"
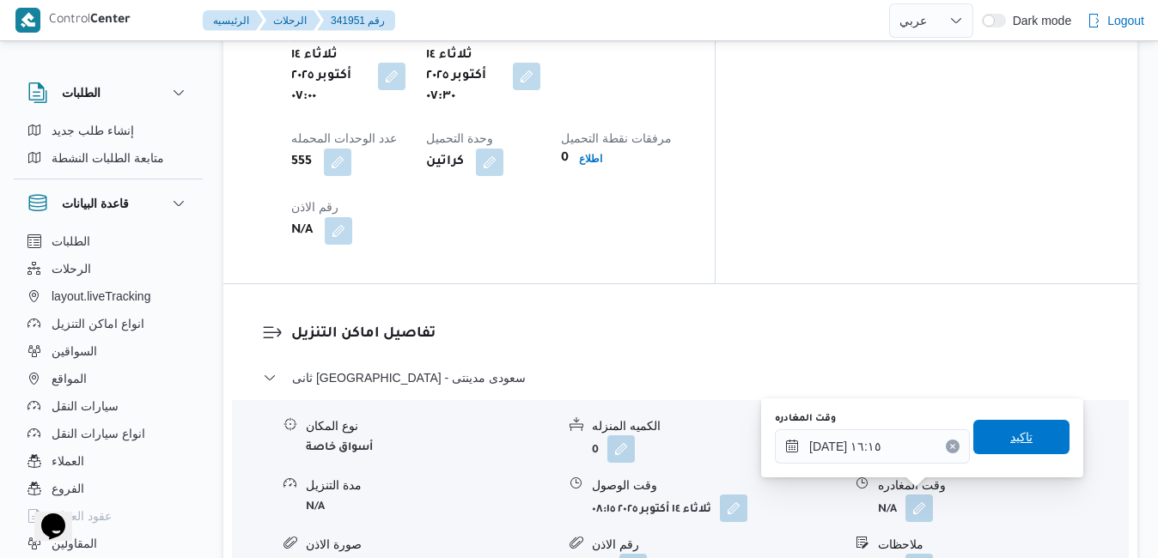
click at [1010, 441] on span "تاكيد" at bounding box center [1021, 437] width 22 height 21
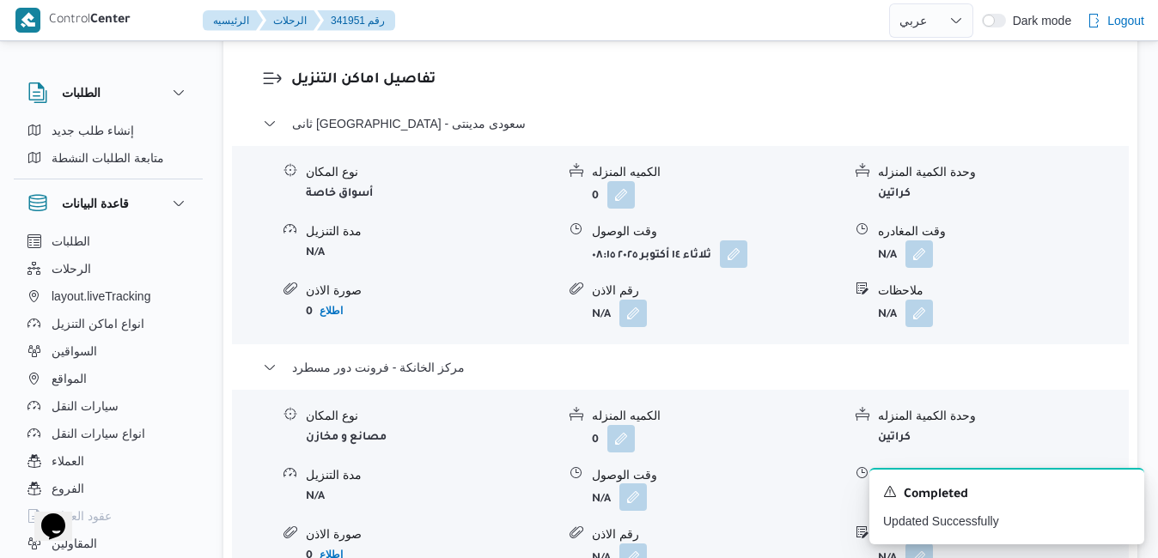
click at [632, 502] on button "button" at bounding box center [632, 497] width 27 height 27
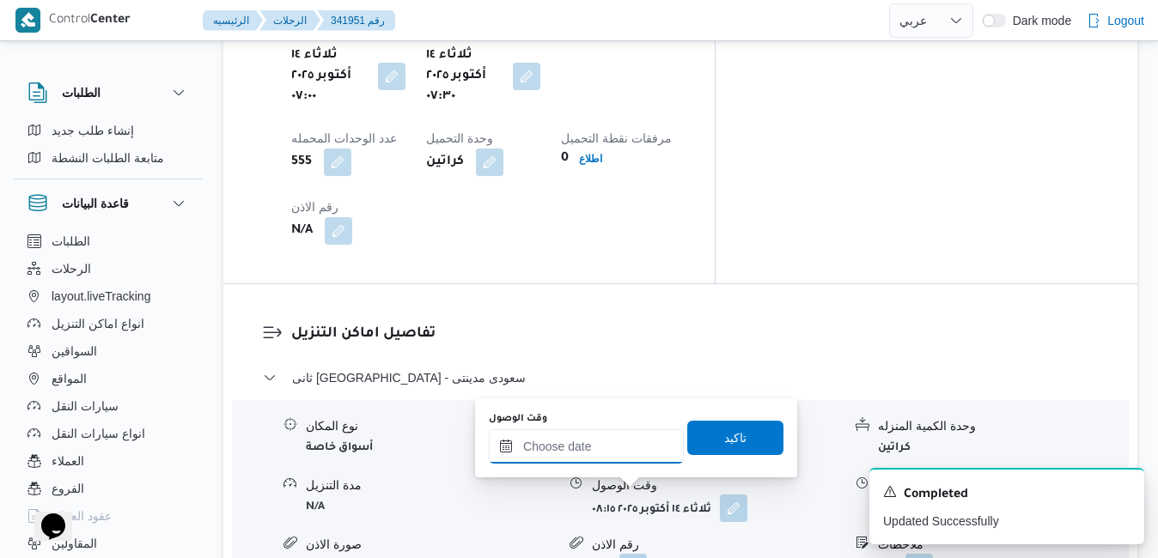
click at [625, 448] on input "وقت الوصول" at bounding box center [586, 447] width 195 height 34
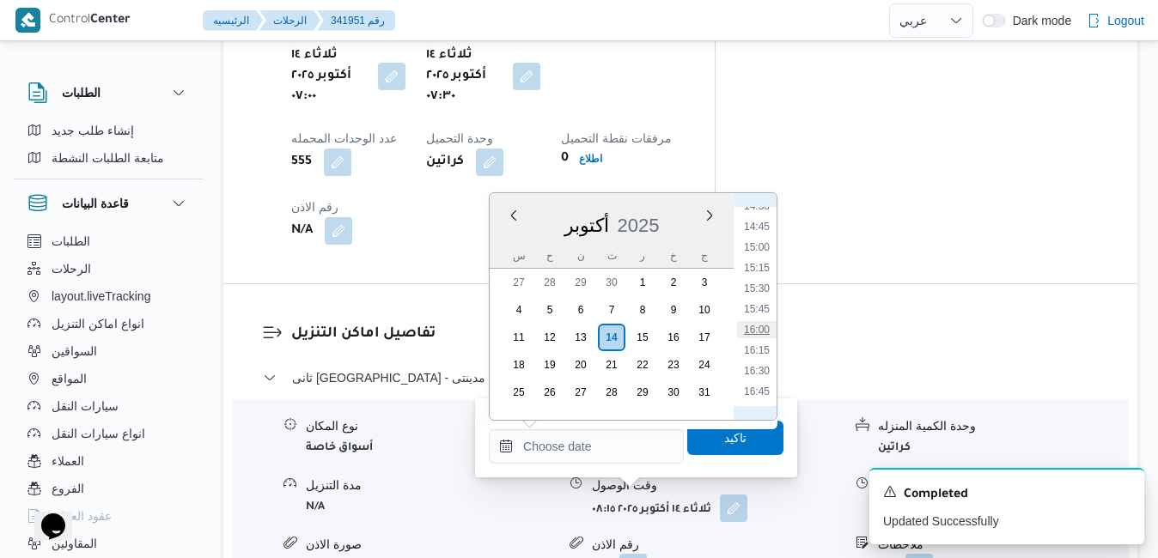
click at [759, 331] on li "16:00" at bounding box center [757, 329] width 40 height 17
type input "١٤/١٠/٢٠٢٥ ١٦:٠٠"
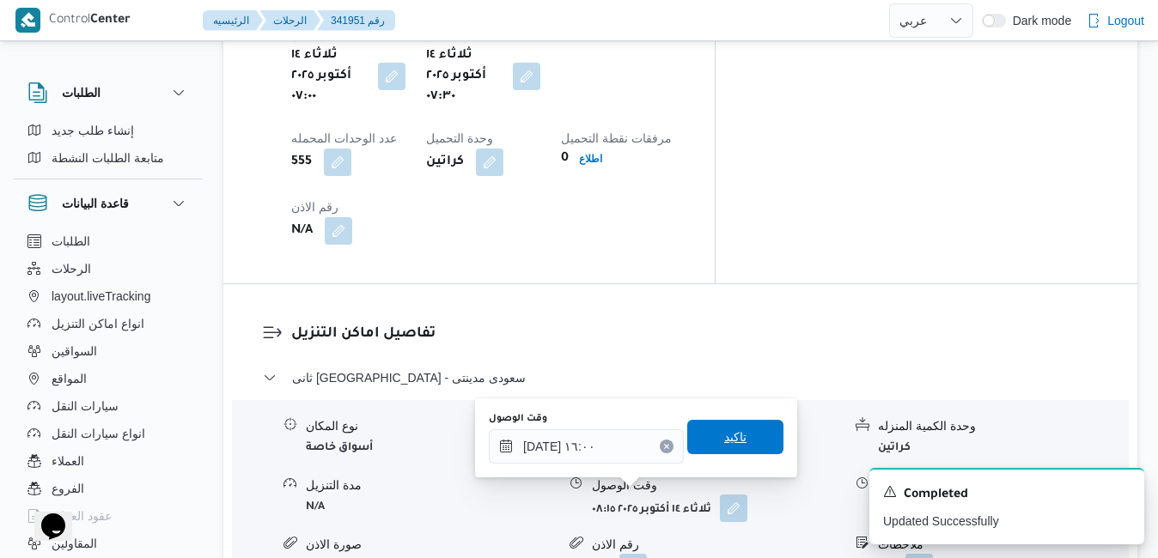
click at [728, 432] on span "تاكيد" at bounding box center [735, 437] width 22 height 21
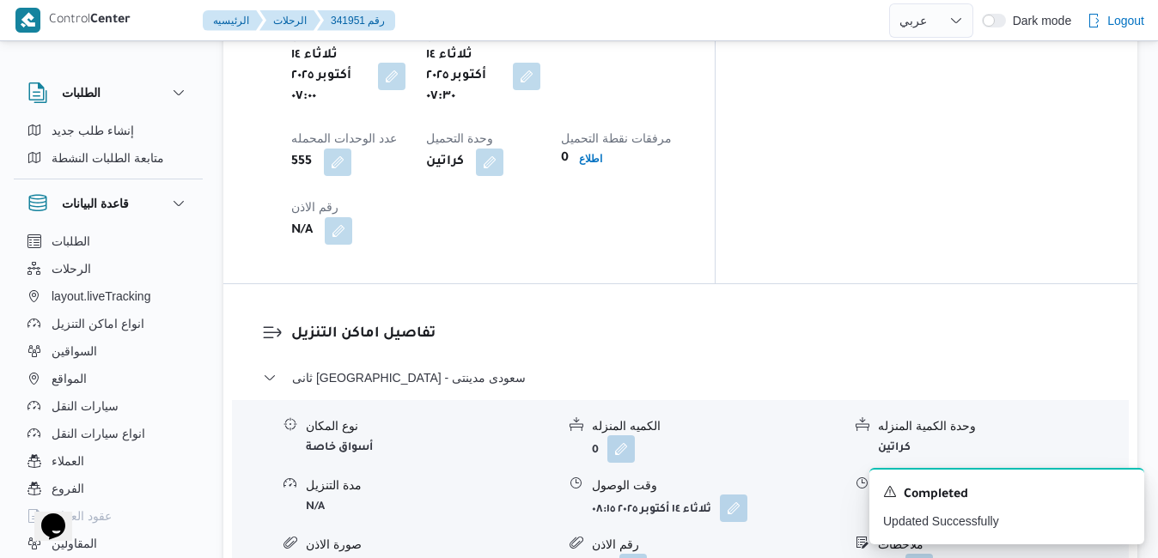
click at [903, 495] on span at bounding box center [915, 508] width 36 height 27
click at [915, 494] on button "button" at bounding box center [918, 507] width 27 height 27
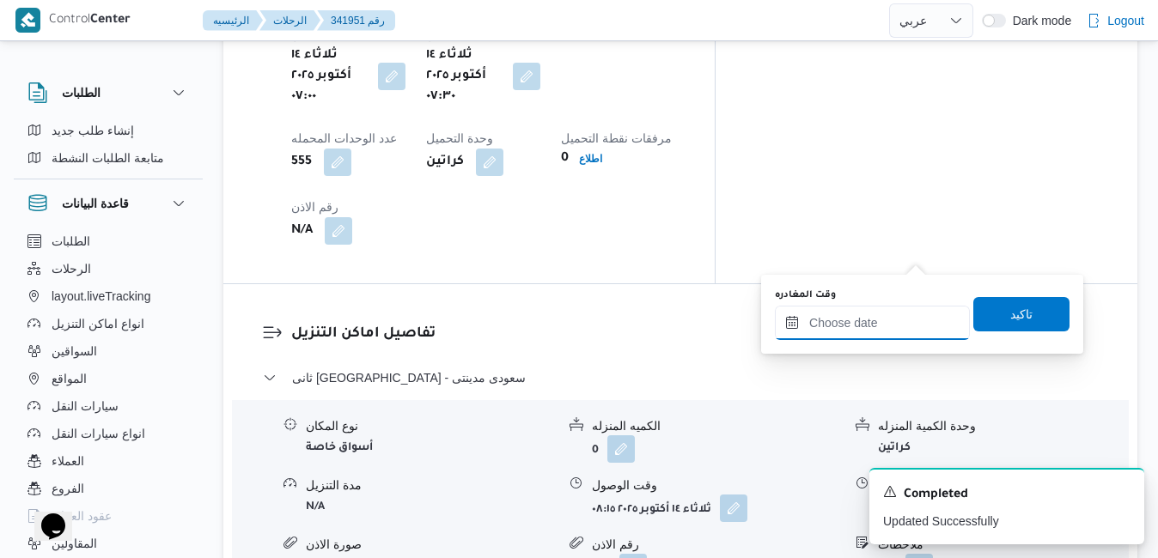
click at [857, 319] on input "وقت المغادره" at bounding box center [872, 323] width 195 height 34
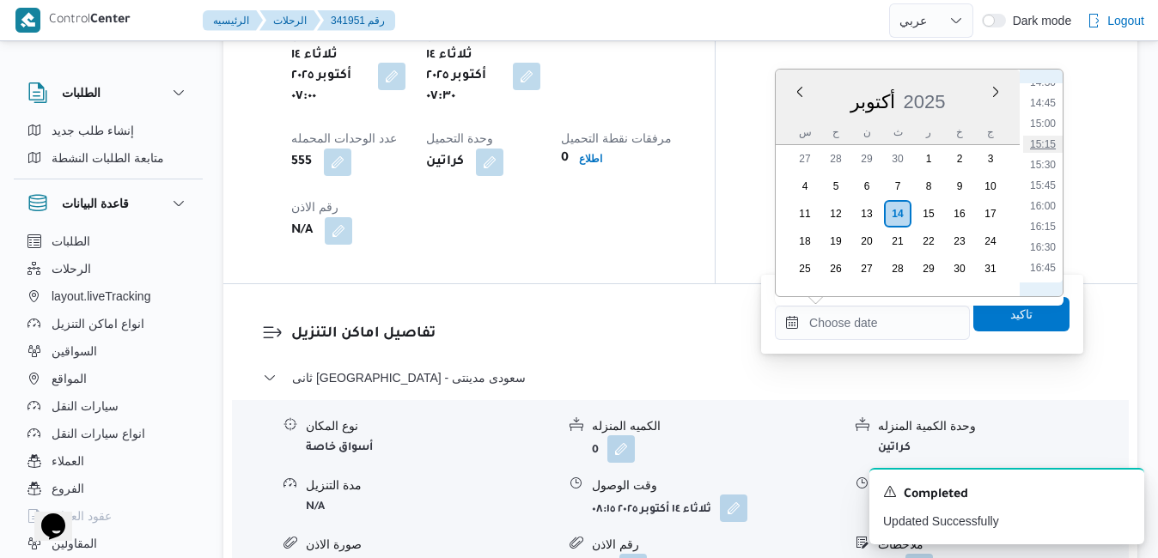
click at [1050, 145] on li "15:15" at bounding box center [1043, 144] width 40 height 17
type input "١٤/١٠/٢٠٢٥ ١٥:١٥"
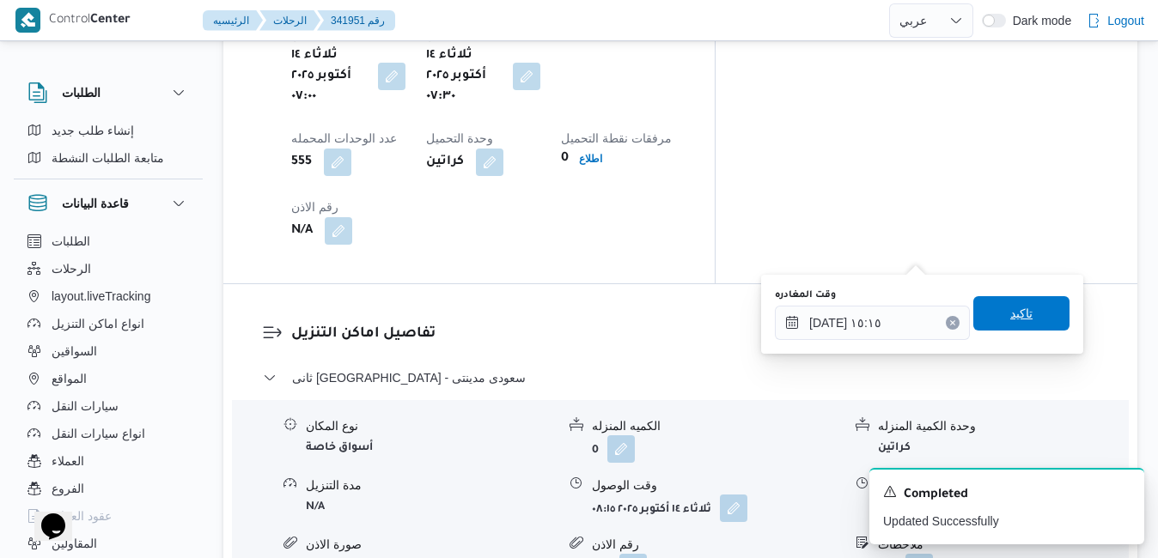
click at [1010, 322] on span "تاكيد" at bounding box center [1021, 313] width 22 height 21
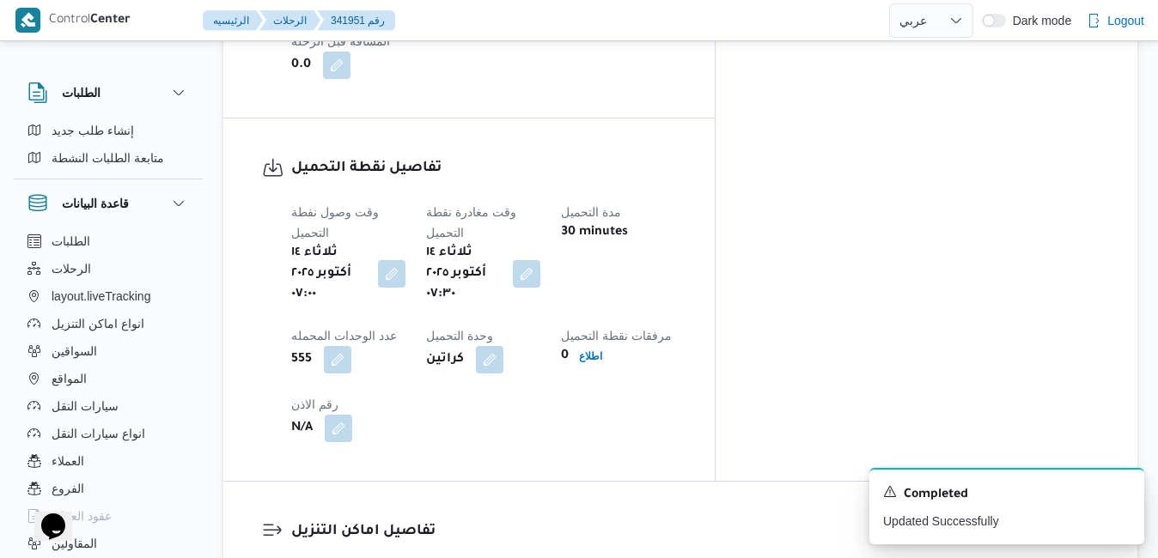
scroll to position [0, 0]
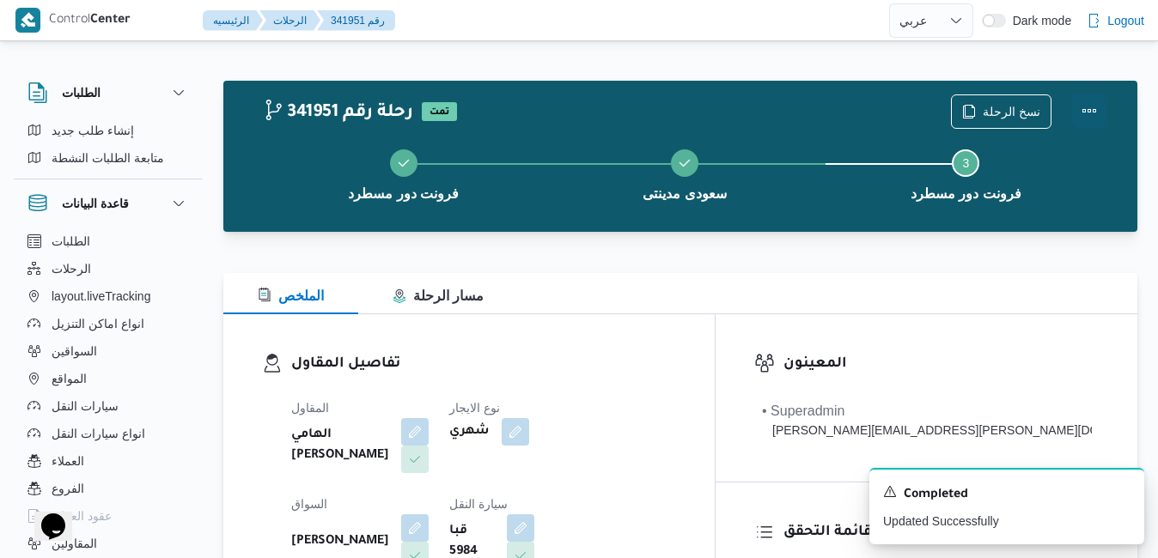
click at [1090, 108] on button "Actions" at bounding box center [1089, 111] width 34 height 34
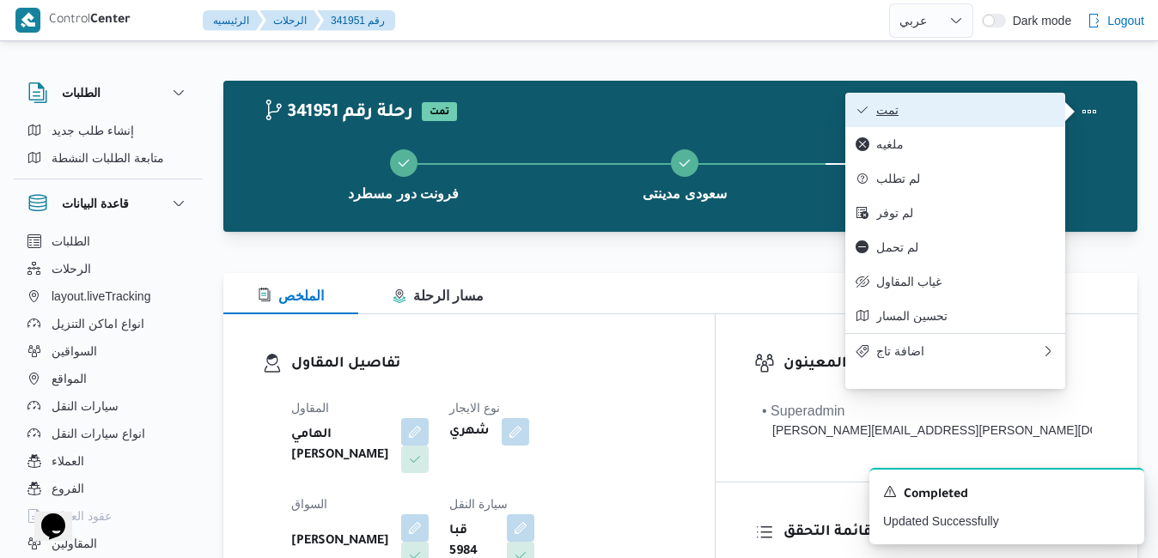
click at [982, 108] on span "تمت" at bounding box center [965, 110] width 179 height 14
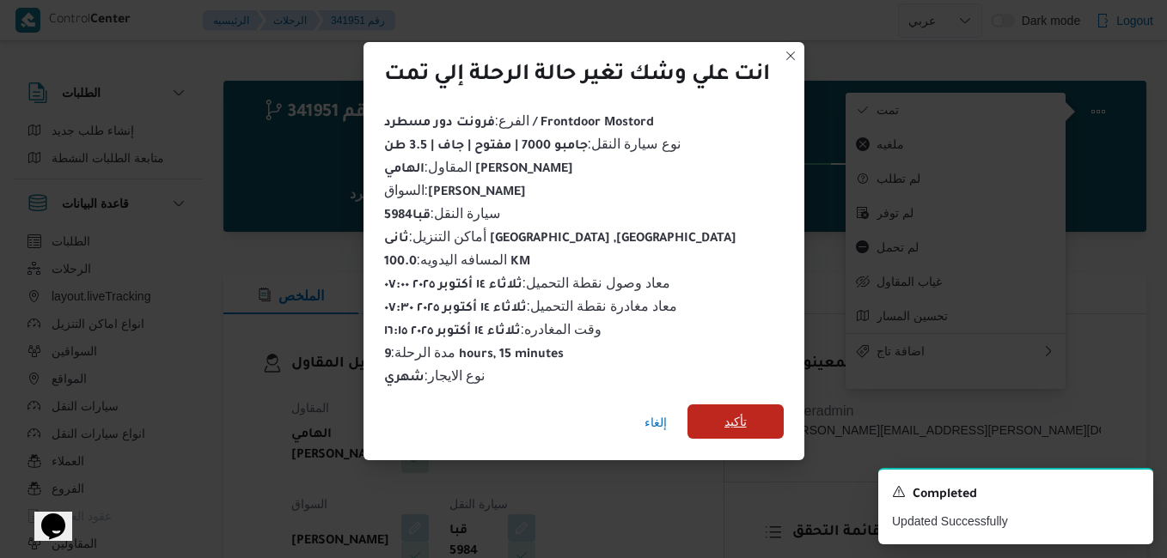
click at [728, 411] on span "تأكيد" at bounding box center [735, 421] width 22 height 21
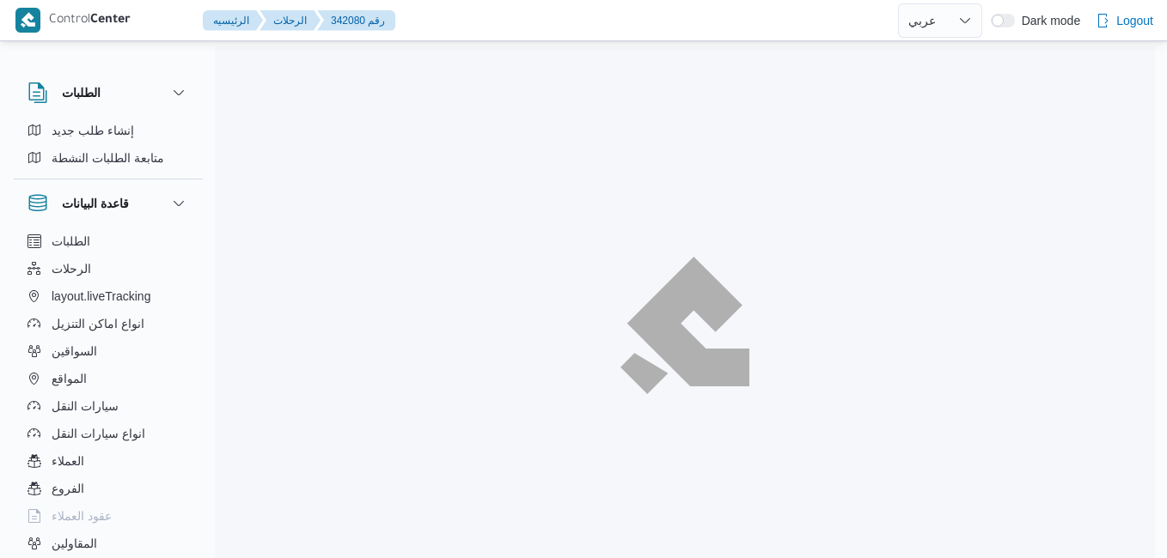
select select "ar"
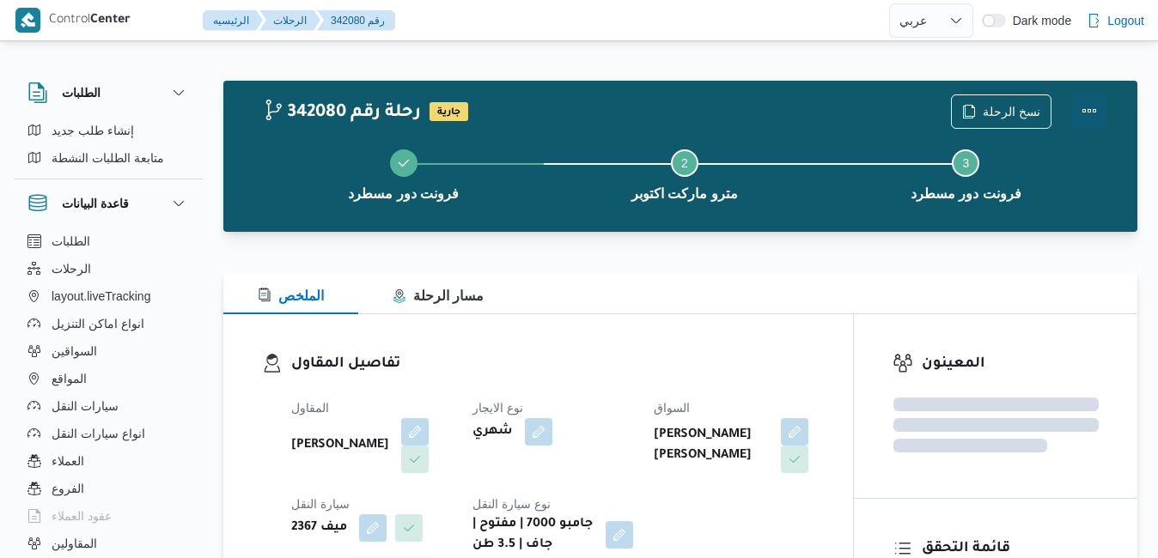
click at [1091, 108] on button "Actions" at bounding box center [1089, 111] width 34 height 34
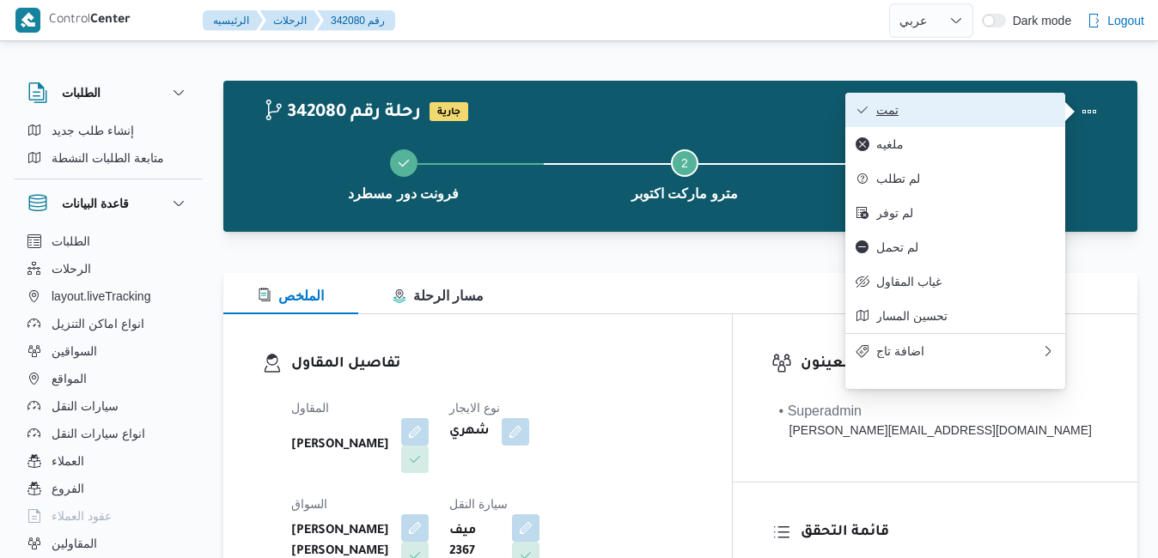
click at [1004, 109] on span "تمت" at bounding box center [965, 110] width 179 height 14
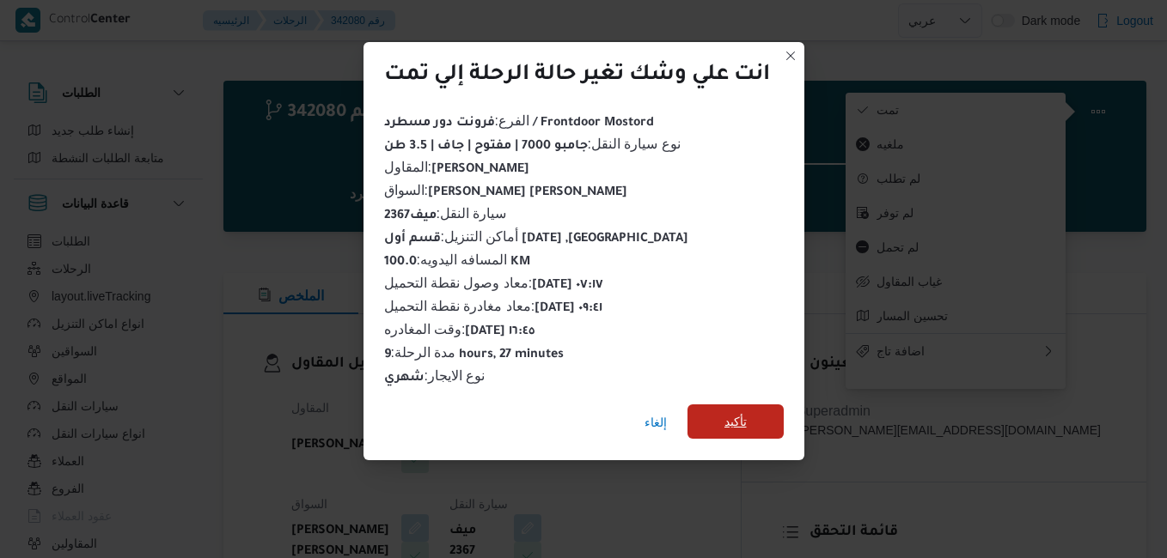
click at [730, 418] on span "تأكيد" at bounding box center [735, 421] width 22 height 21
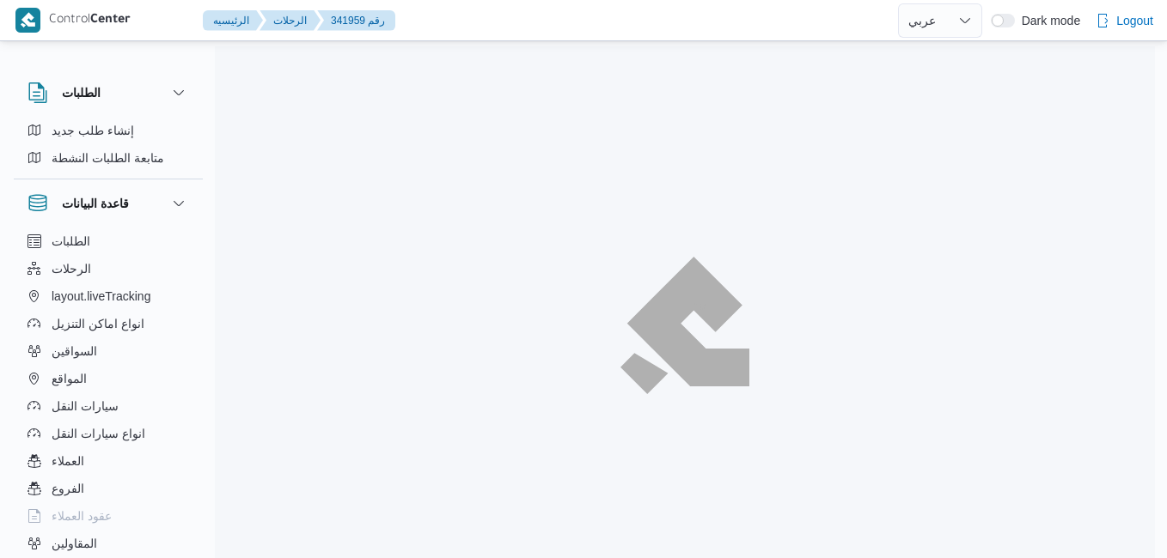
select select "ar"
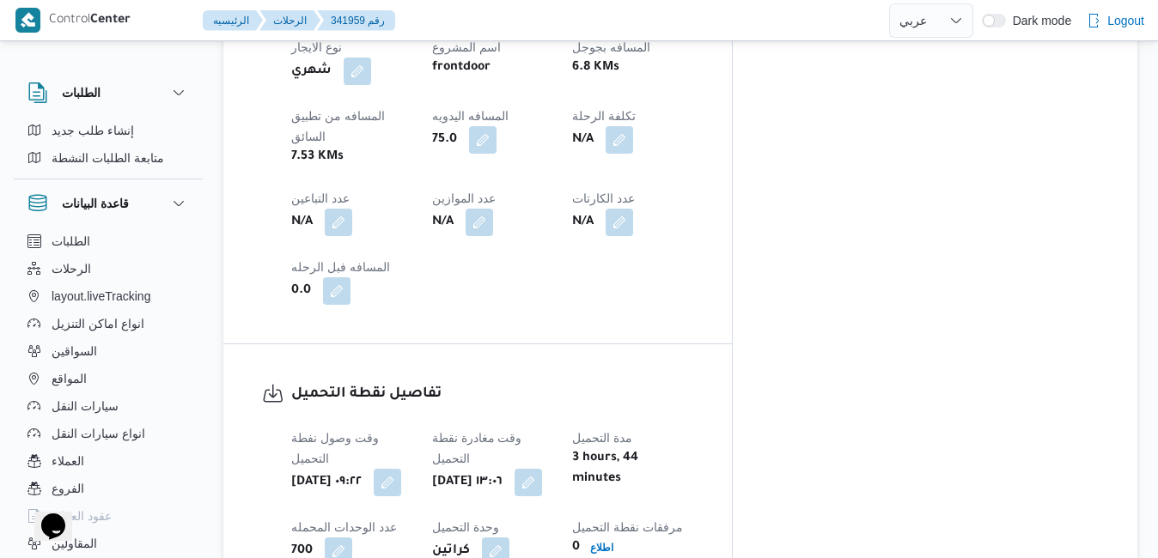
scroll to position [1094, 0]
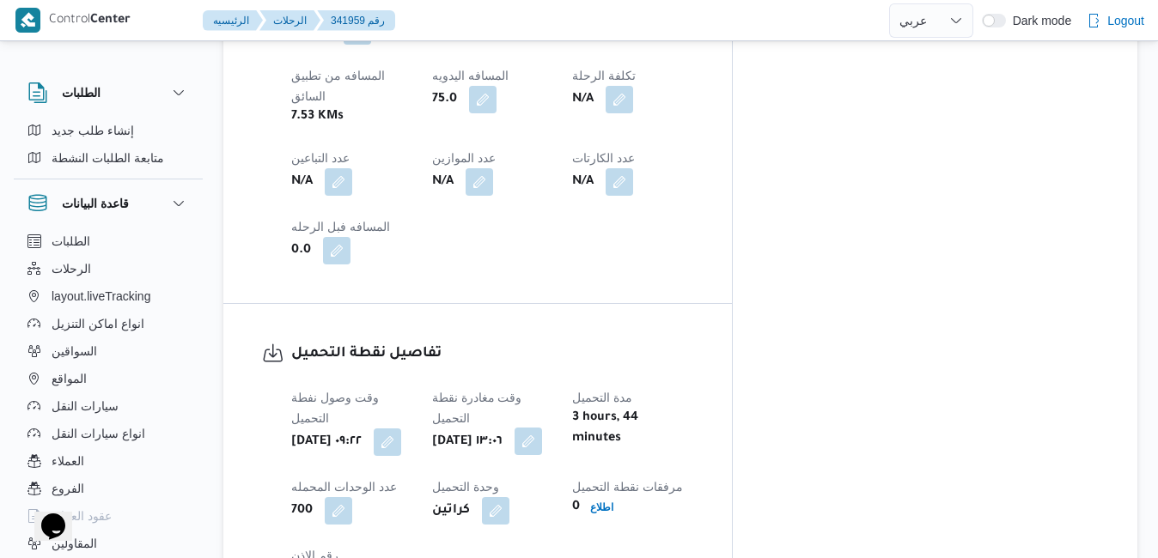
click at [542, 428] on button "button" at bounding box center [528, 441] width 27 height 27
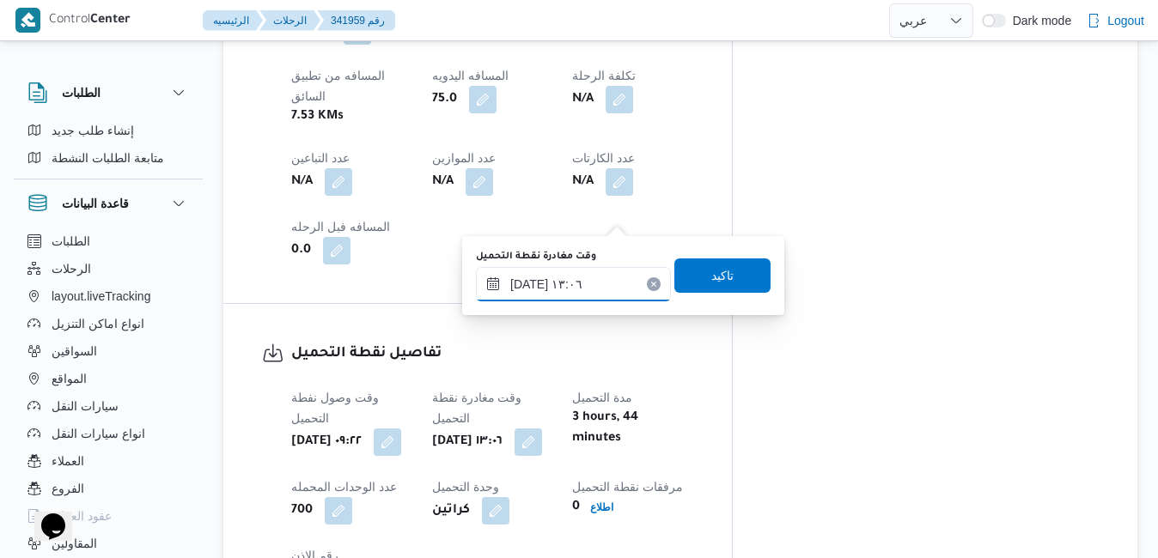
click at [546, 286] on input "[DATE] ١٣:٠٦" at bounding box center [573, 284] width 195 height 34
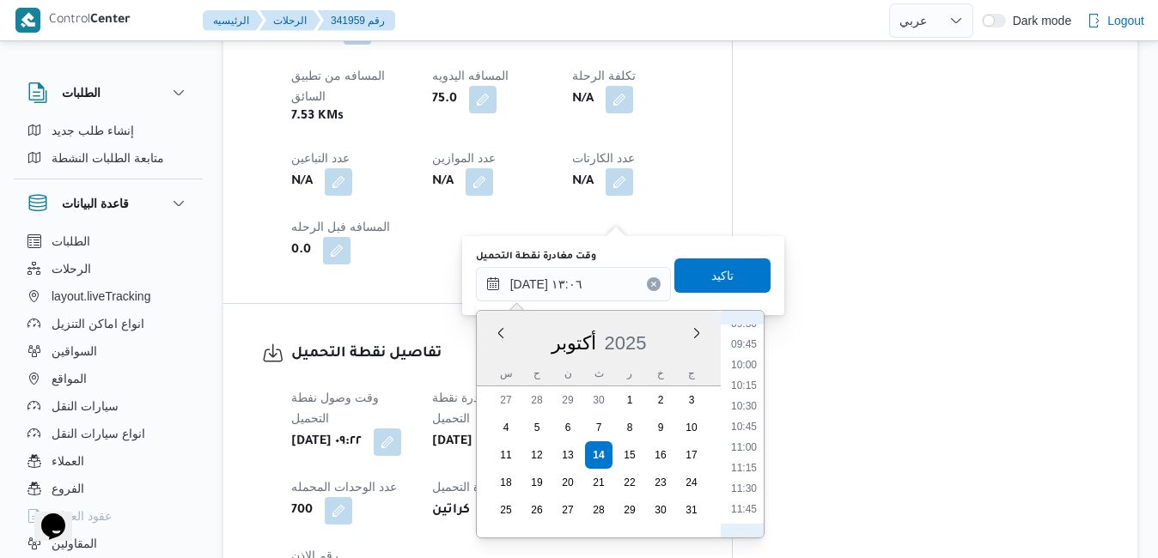
scroll to position [619, 0]
click at [742, 494] on li "09:30" at bounding box center [744, 498] width 40 height 17
type input "[DATE] ٠٩:٣٠"
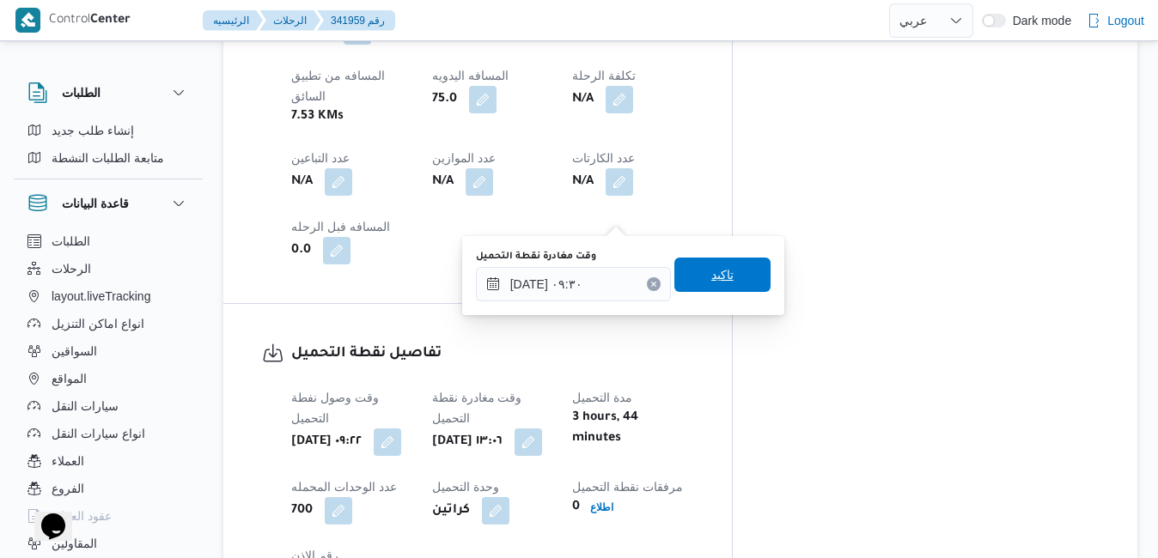
click at [729, 276] on span "تاكيد" at bounding box center [722, 275] width 96 height 34
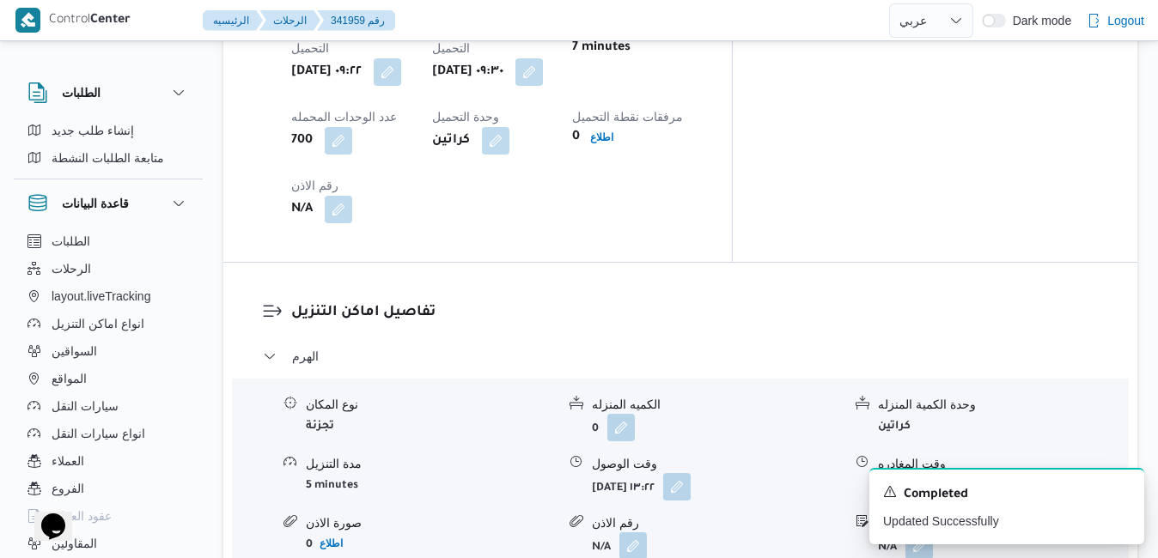
scroll to position [1507, 0]
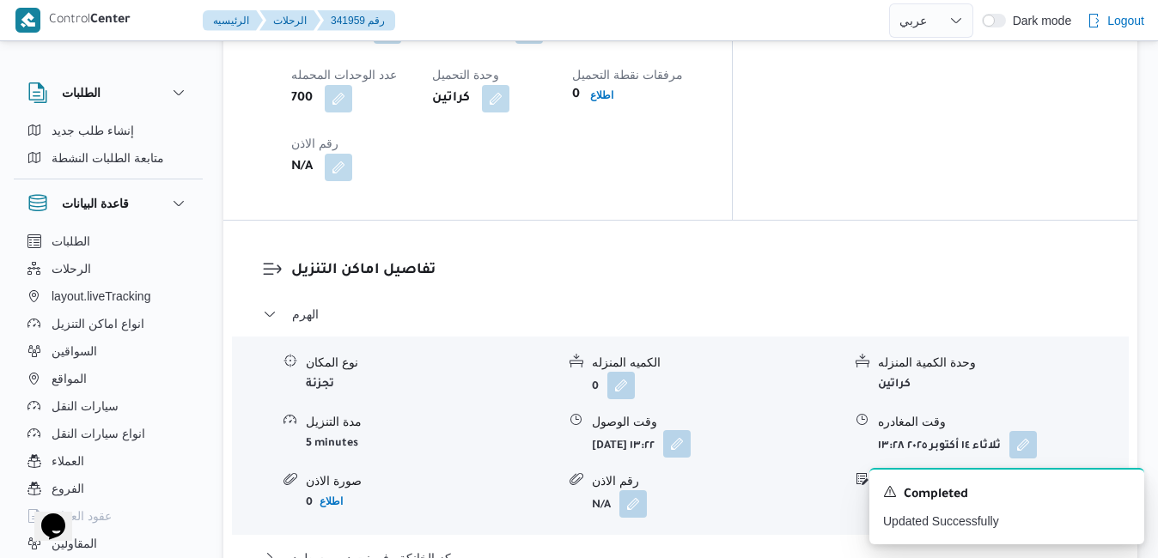
click at [691, 430] on button "button" at bounding box center [676, 443] width 27 height 27
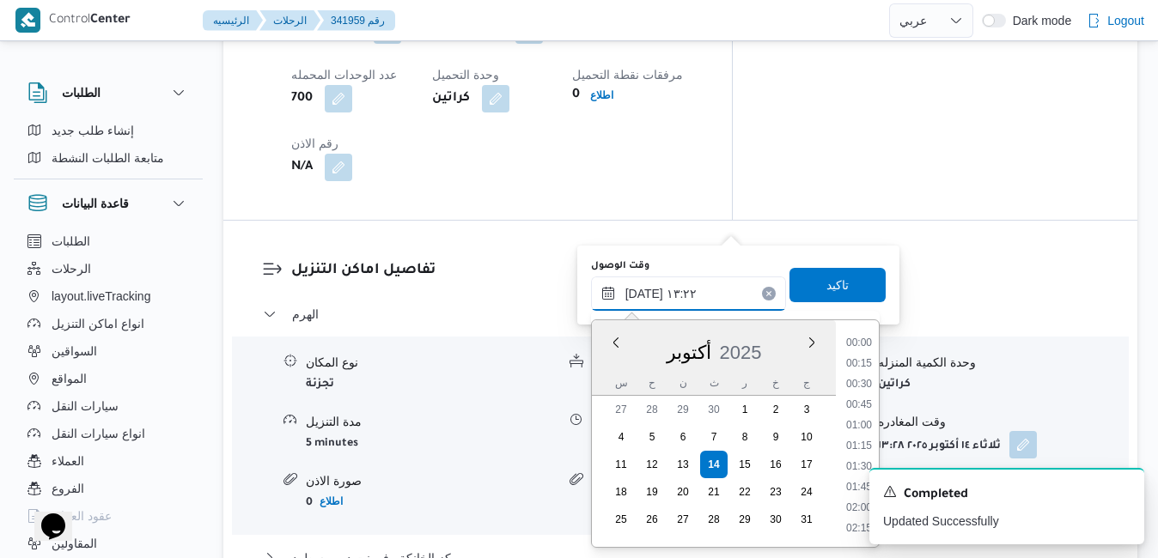
click at [652, 292] on input "١٤/١٠/٢٠٢٥ ١٣:٢٢" at bounding box center [688, 294] width 195 height 34
click at [1127, 494] on icon "Dismiss toast" at bounding box center [1124, 491] width 14 height 14
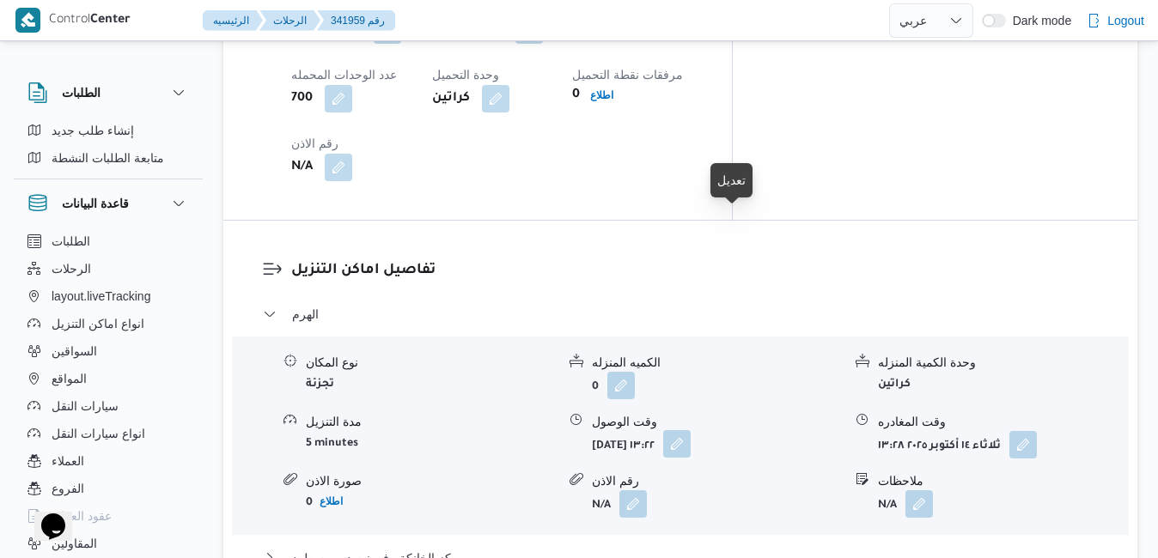
click at [691, 430] on button "button" at bounding box center [676, 443] width 27 height 27
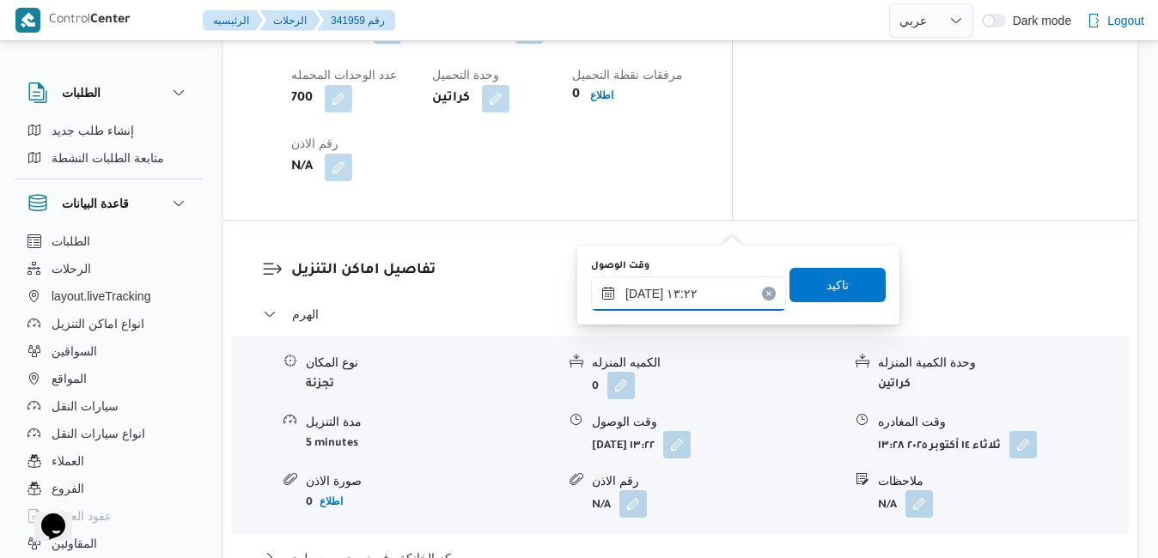
click at [658, 301] on input "١٤/١٠/٢٠٢٥ ١٣:٢٢" at bounding box center [688, 294] width 195 height 34
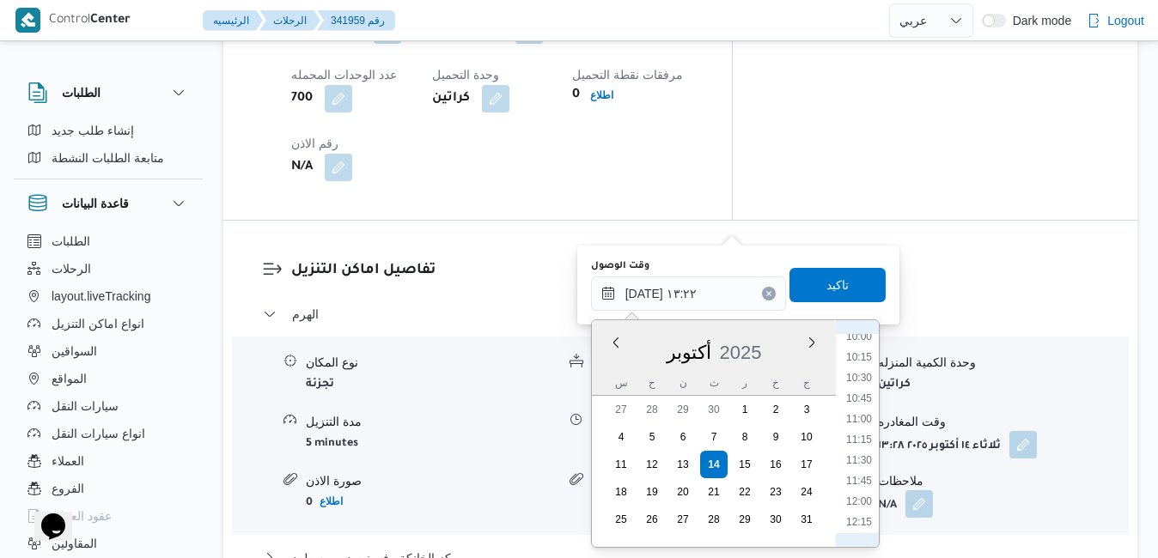
scroll to position [814, 0]
click at [867, 366] on li "10:15" at bounding box center [859, 374] width 40 height 17
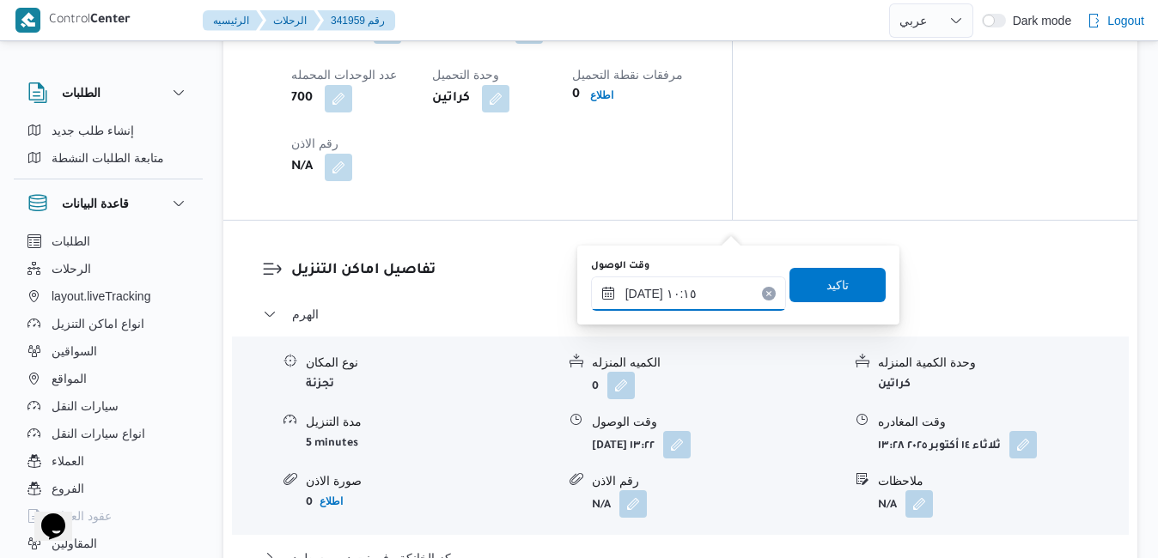
click at [643, 294] on input "١٤/١٠/٢٠٢٥ ١٠:١٥" at bounding box center [688, 294] width 195 height 34
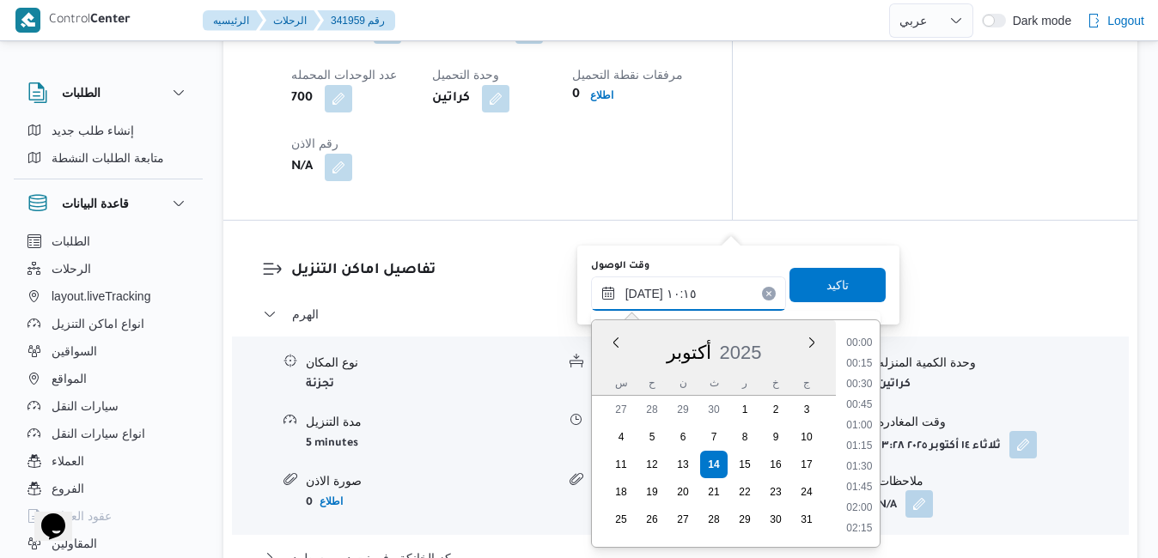
click at [643, 294] on input "١٤/١٠/٢٠٢٥ ١٠:١٥" at bounding box center [688, 294] width 195 height 34
type input "١٤/١٠/٢٠٢٥ ١٠:٢٠"
click at [806, 289] on span "تاكيد" at bounding box center [837, 284] width 96 height 34
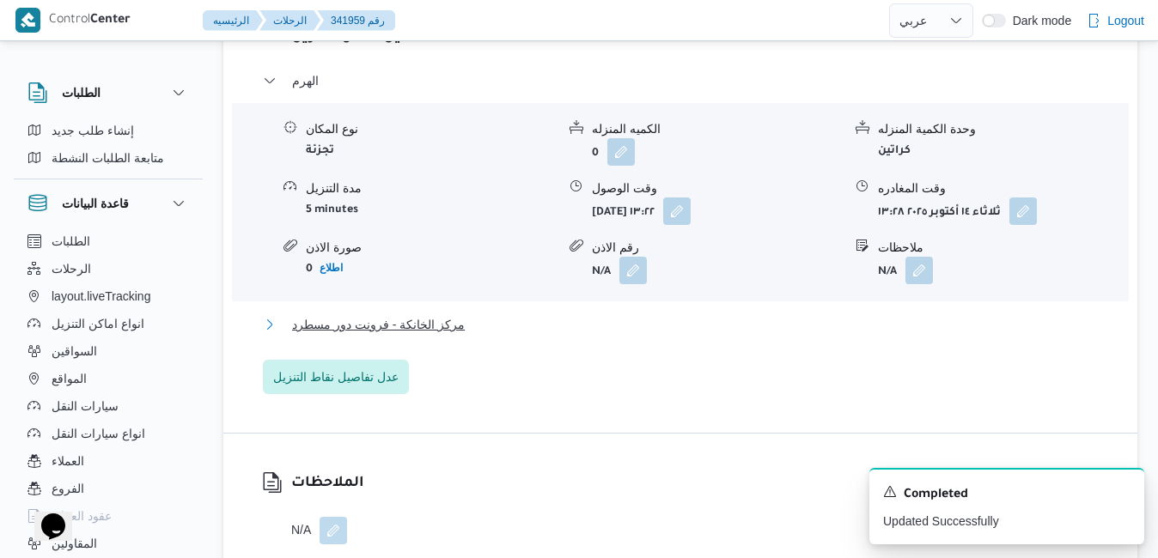
click at [644, 332] on button "مركز الخانكة - فرونت دور مسطرد" at bounding box center [681, 324] width 836 height 21
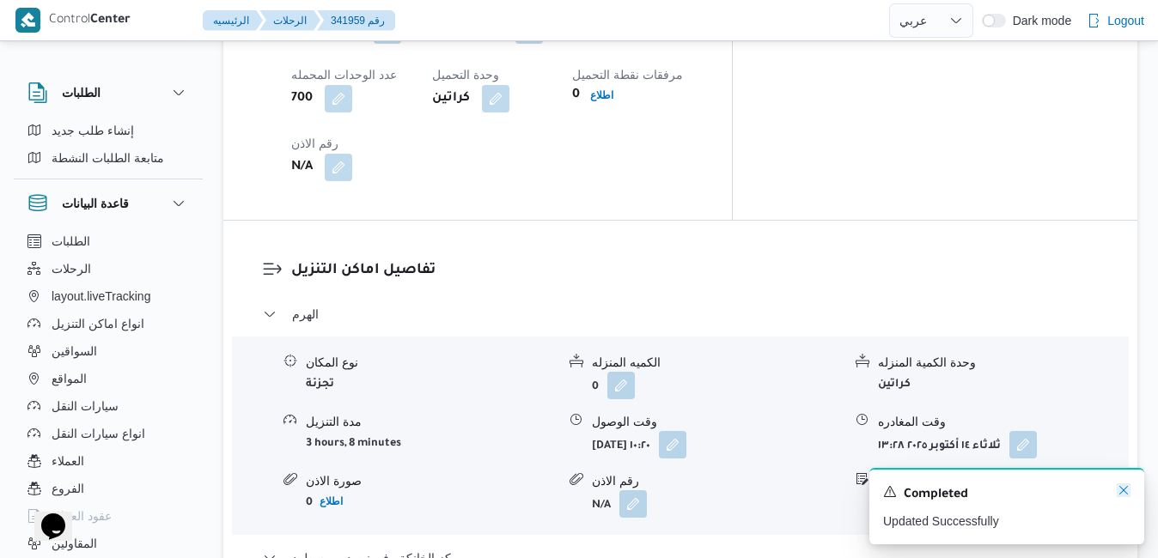
click at [1124, 489] on icon "Dismiss toast" at bounding box center [1124, 491] width 14 height 14
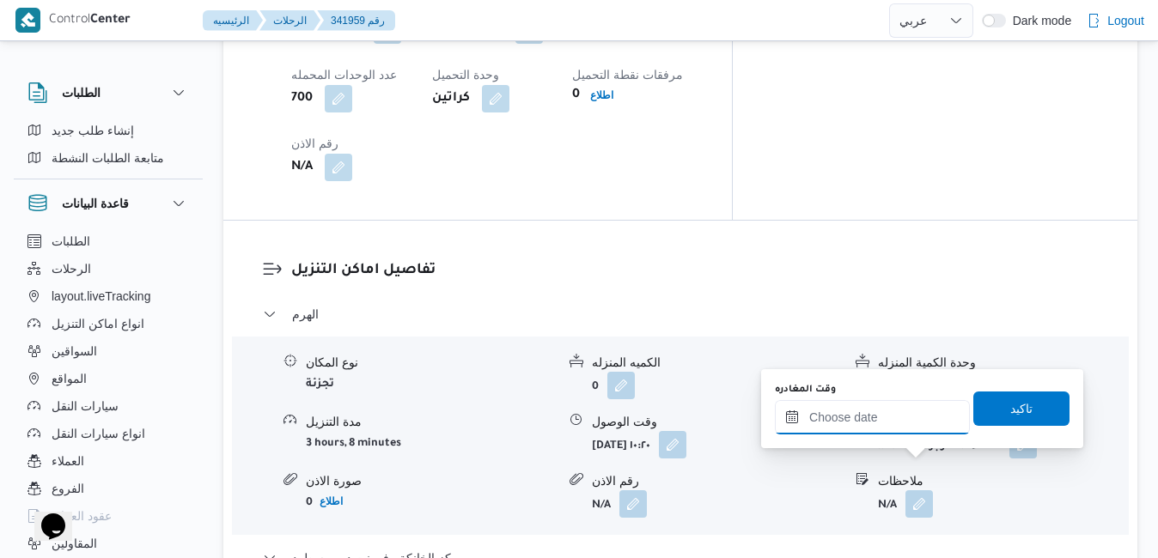
click at [851, 416] on input "وقت المغادره" at bounding box center [872, 417] width 195 height 34
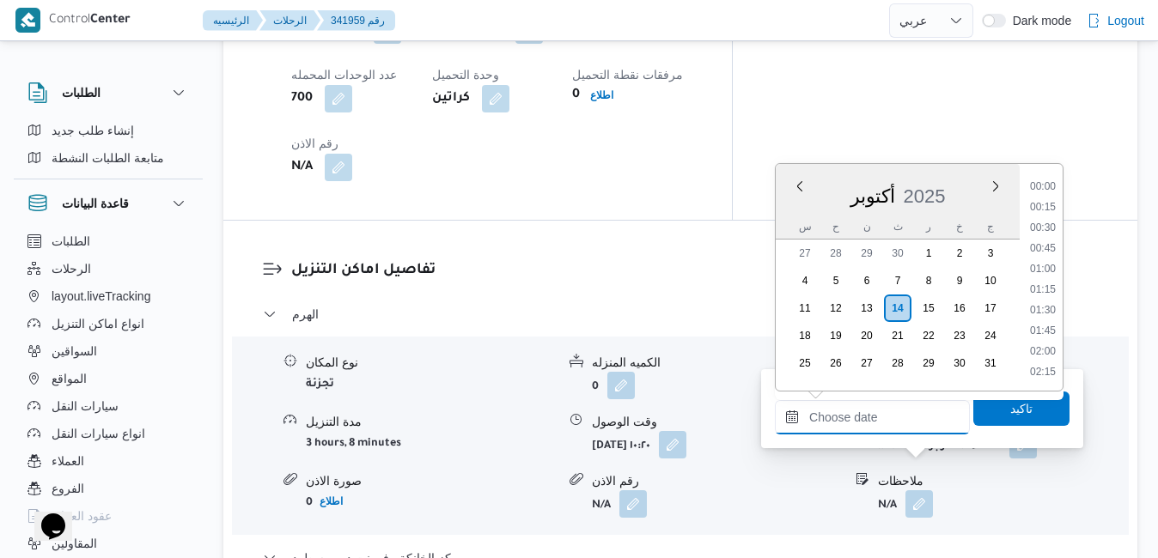
scroll to position [1380, 0]
click at [1041, 192] on li "16:45" at bounding box center [1043, 188] width 40 height 17
type input "١٤/١٠/٢٠٢٥ ١٦:٤٥"
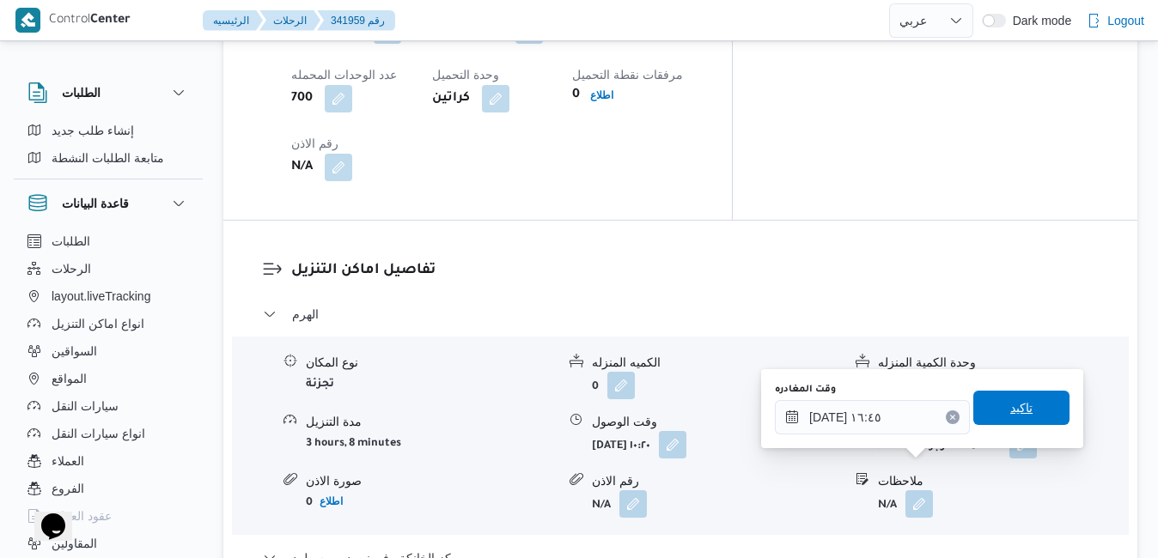
click at [986, 410] on span "تاكيد" at bounding box center [1021, 408] width 96 height 34
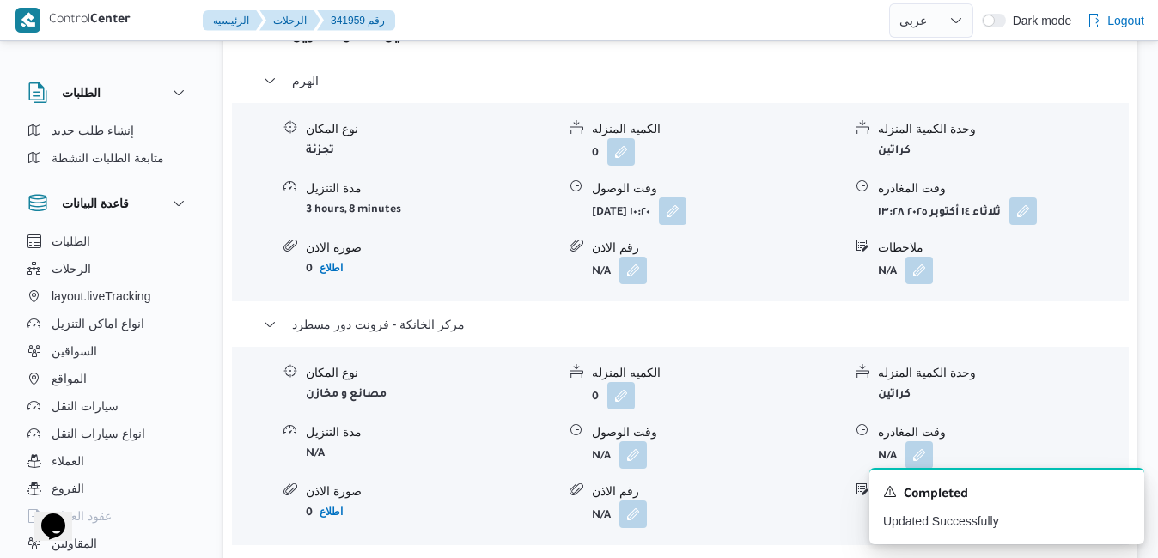
click at [648, 435] on div "نوع المكان مصانع و مخازن الكميه المنزله 0 وحدة الكمية المنزله كراتين مدة التنزي…" at bounding box center [680, 446] width 911 height 195
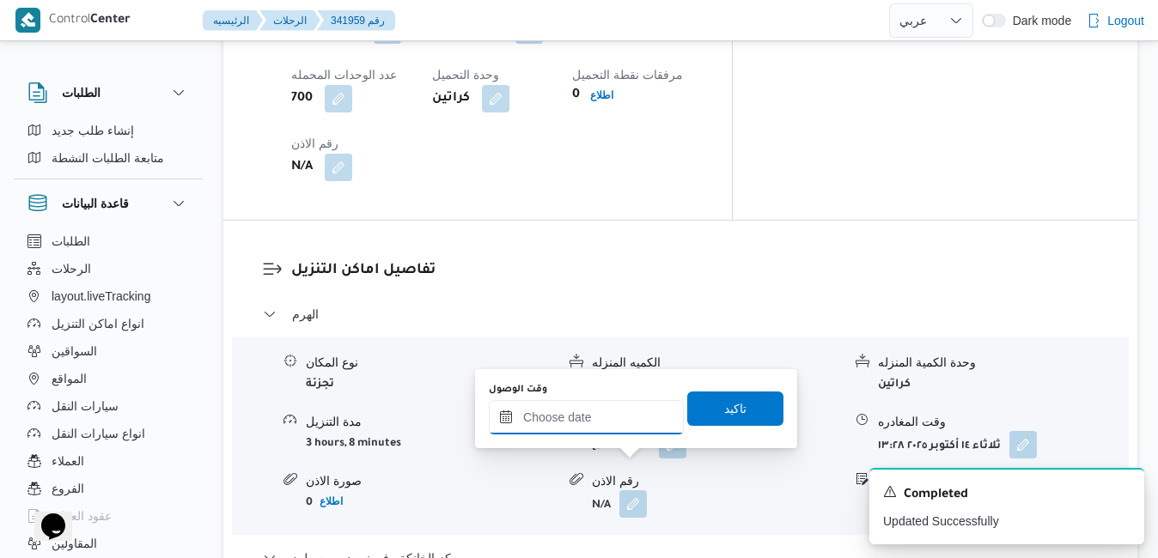
click at [610, 424] on input "وقت الوصول" at bounding box center [586, 417] width 195 height 34
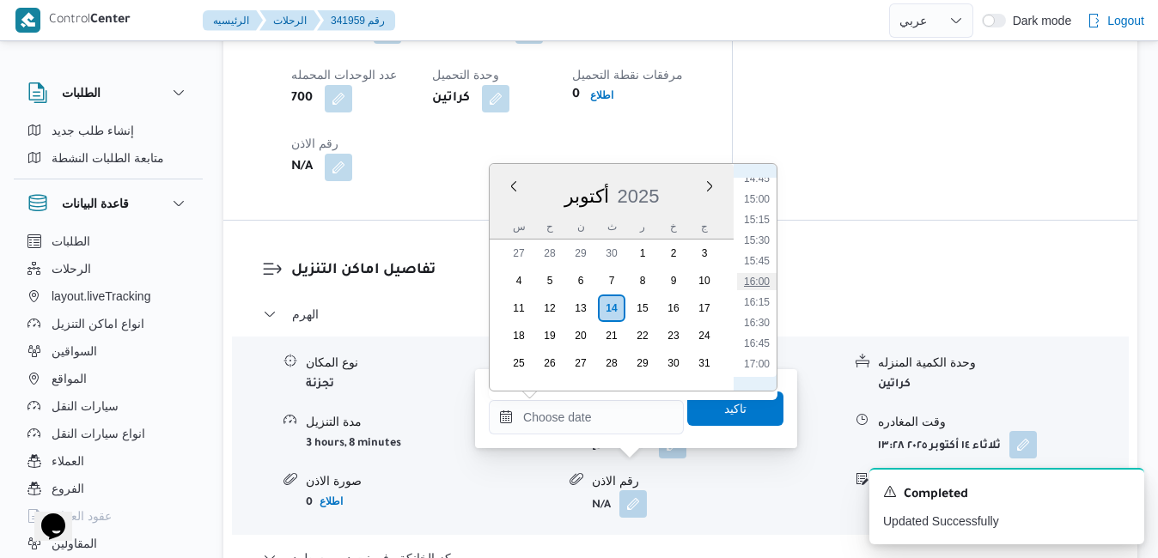
scroll to position [1205, 0]
click at [760, 347] on li "16:30" at bounding box center [757, 341] width 40 height 17
type input "١٤/١٠/٢٠٢٥ ١٦:٣٠"
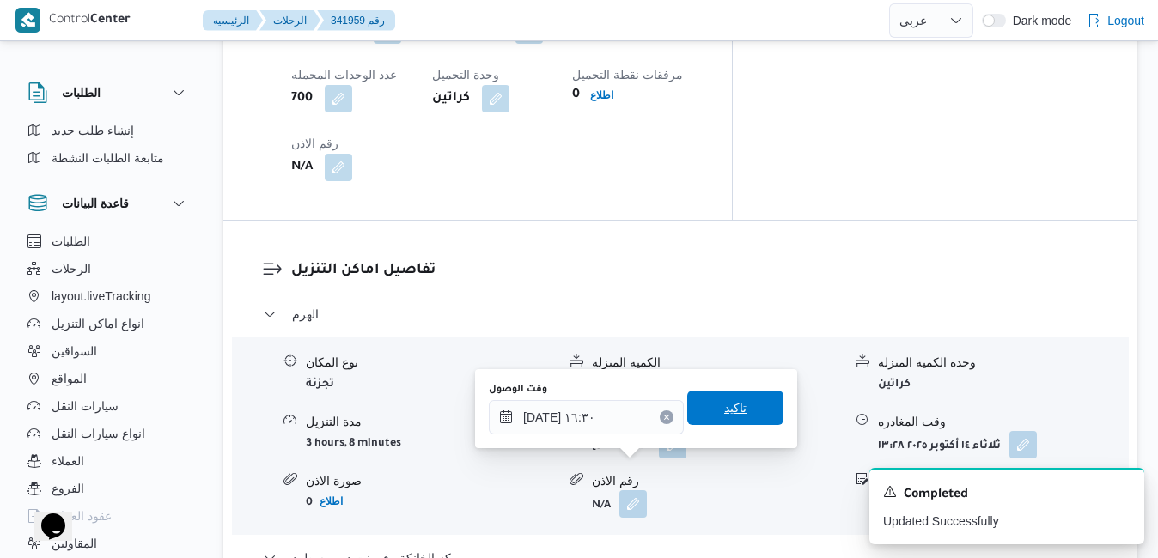
click at [733, 404] on span "تاكيد" at bounding box center [735, 408] width 22 height 21
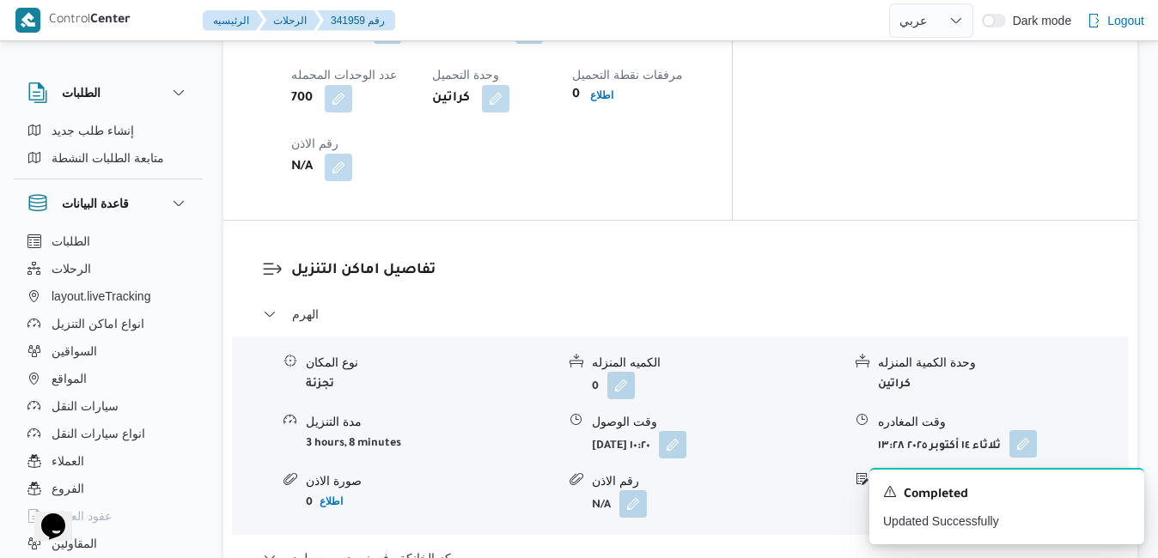
click at [1025, 430] on button "button" at bounding box center [1022, 443] width 27 height 27
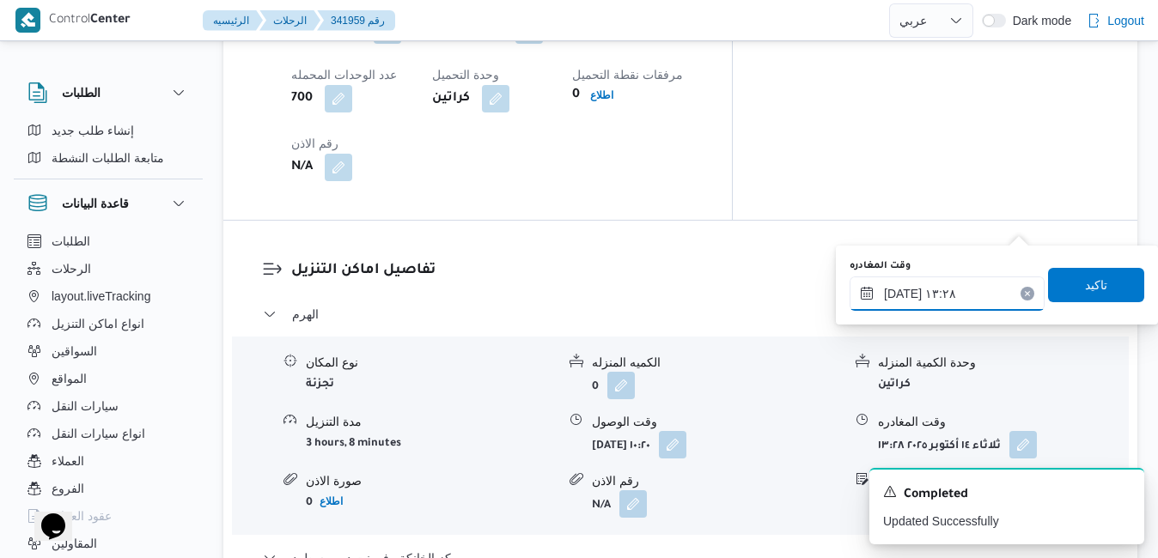
click at [938, 296] on input "١٤/١٠/٢٠٢٥ ١٣:٢٨" at bounding box center [947, 294] width 195 height 34
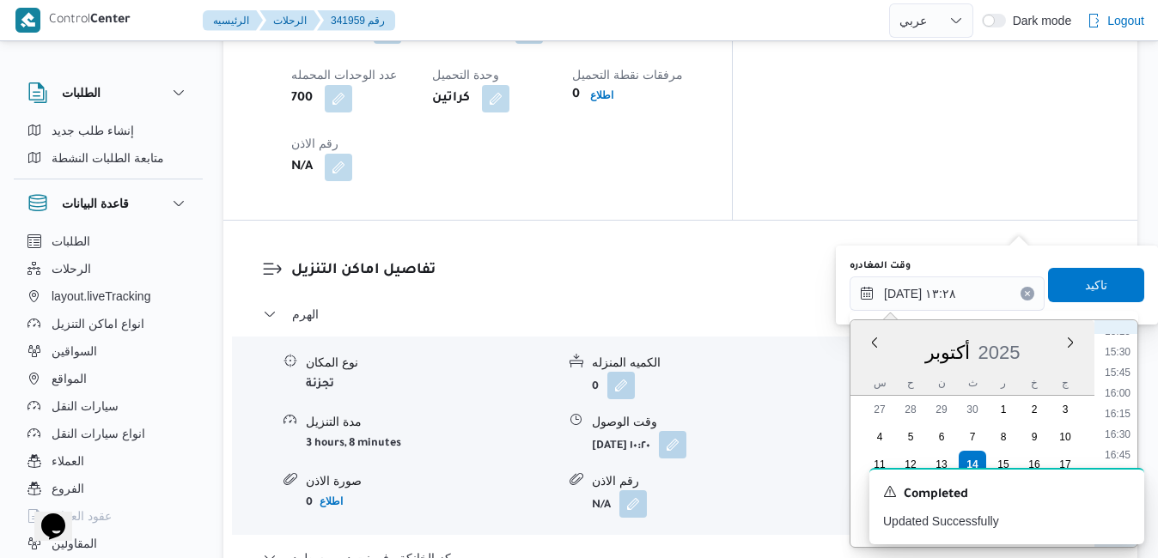
scroll to position [1215, 0]
click at [1125, 425] on li "15:45" at bounding box center [1118, 426] width 40 height 17
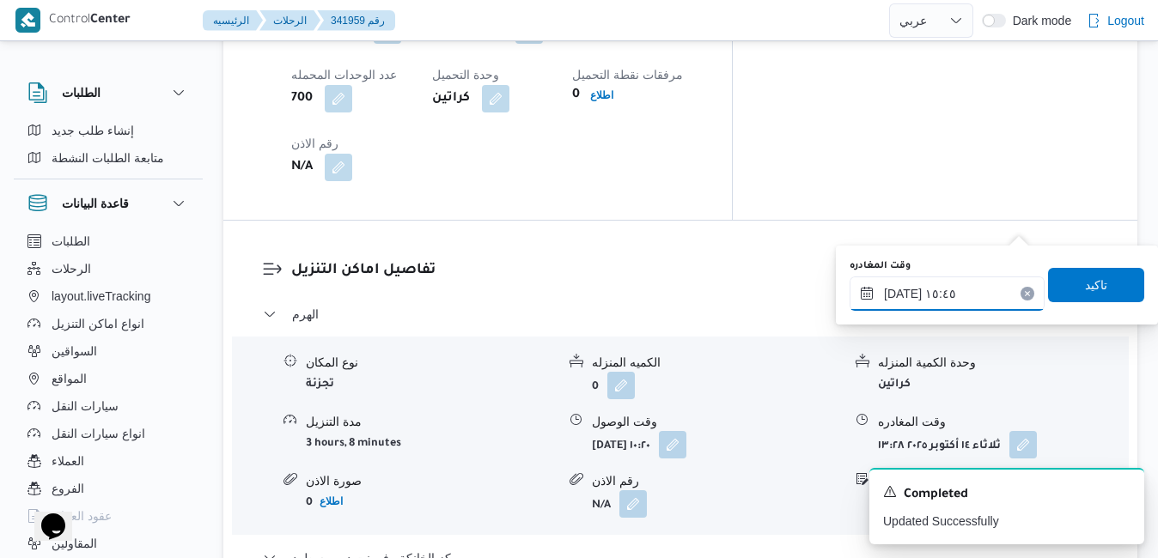
click at [901, 296] on input "١٤/١٠/٢٠٢٥ ١٥:٤٥" at bounding box center [947, 294] width 195 height 34
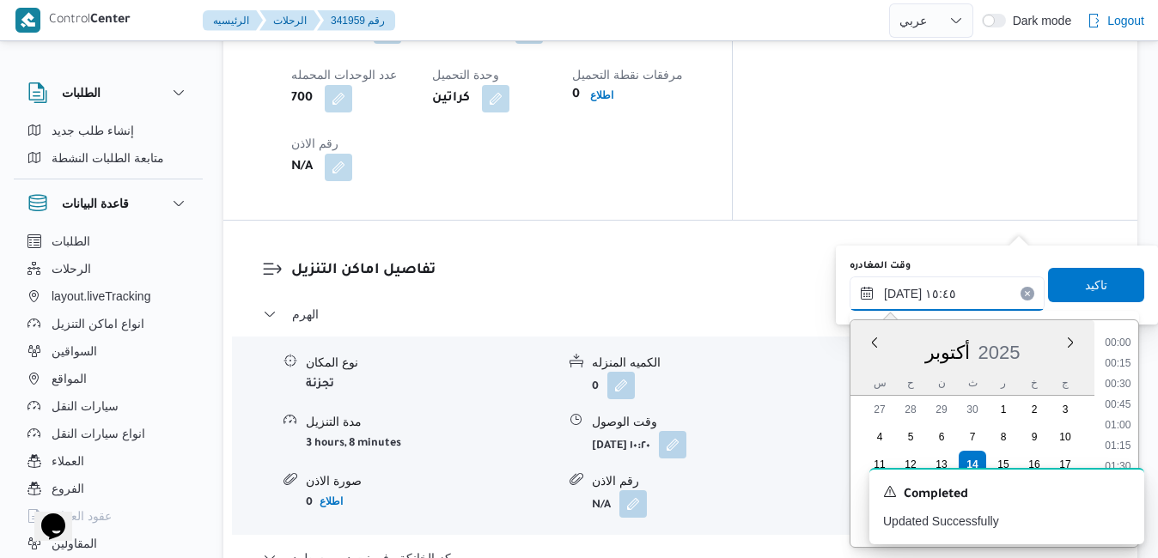
click at [901, 296] on input "١٤/١٠/٢٠٢٥ ١٥:٤٥" at bounding box center [947, 294] width 195 height 34
type input "١٤/١٠/٢٠٢٥ ١٥:40"
click at [1085, 278] on span "تاكيد" at bounding box center [1096, 285] width 22 height 21
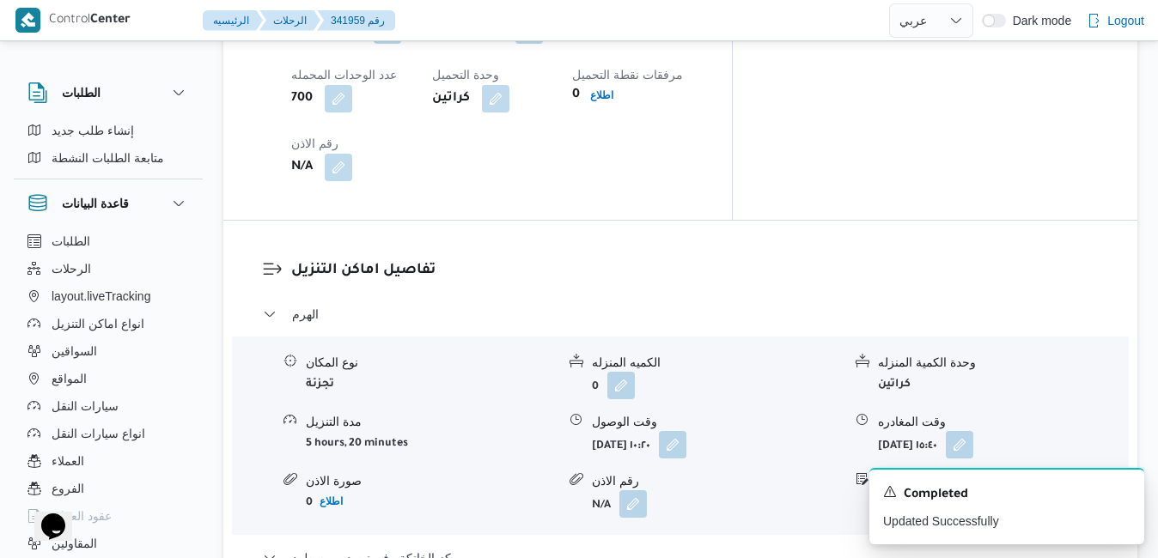
scroll to position [0, 0]
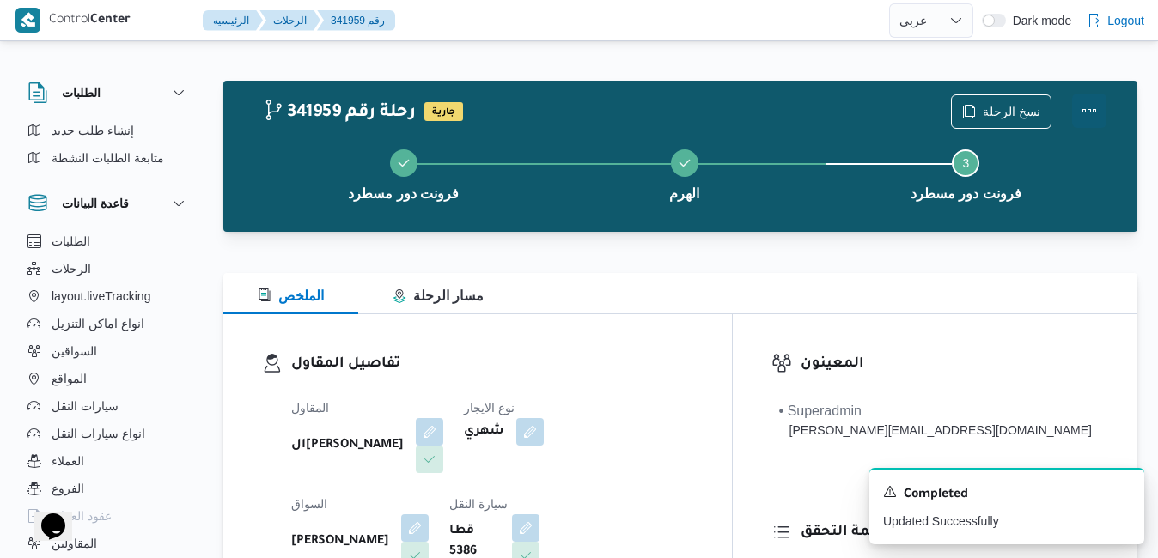
click at [1086, 116] on button "Actions" at bounding box center [1089, 111] width 34 height 34
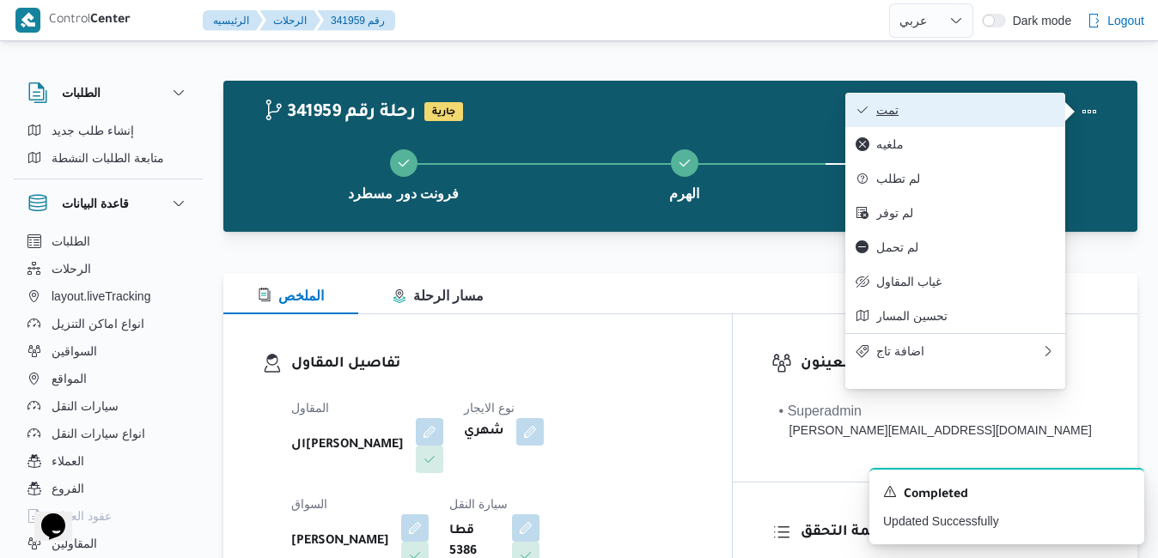
click at [1033, 117] on span "تمت" at bounding box center [965, 110] width 179 height 14
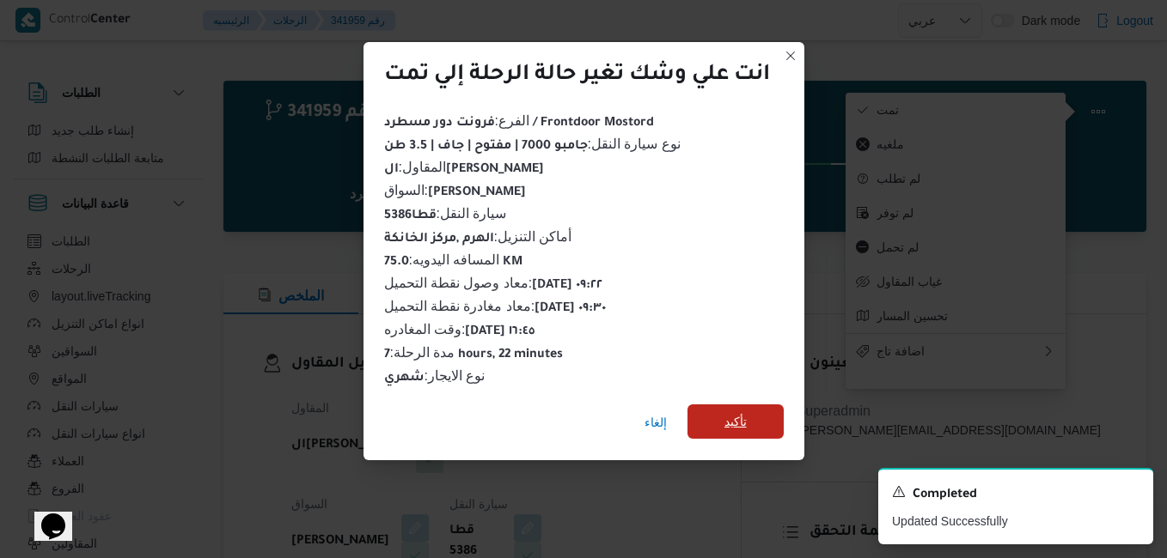
click at [765, 406] on span "تأكيد" at bounding box center [735, 422] width 96 height 34
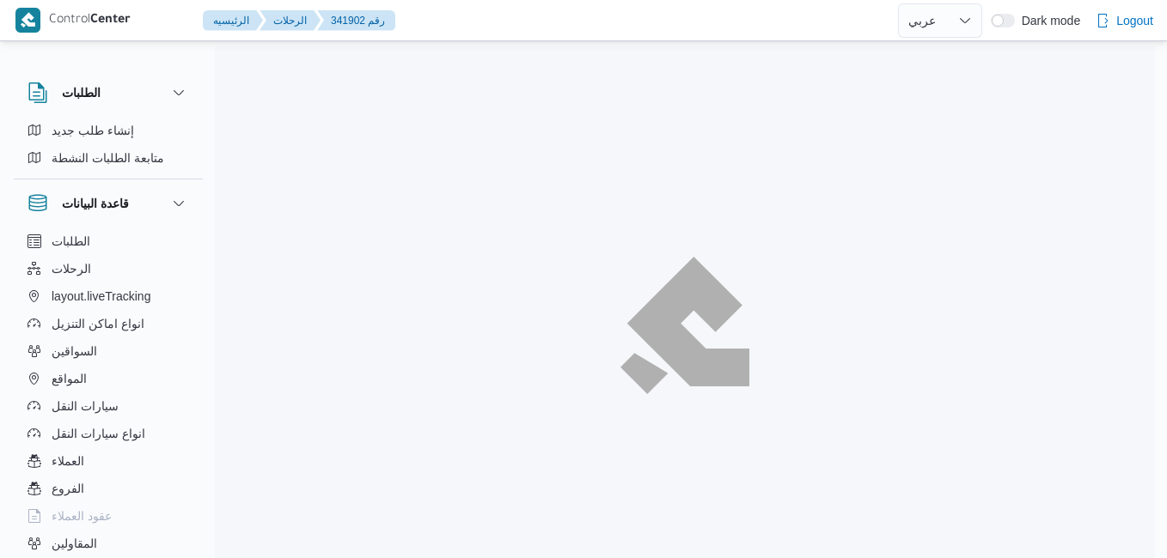
select select "ar"
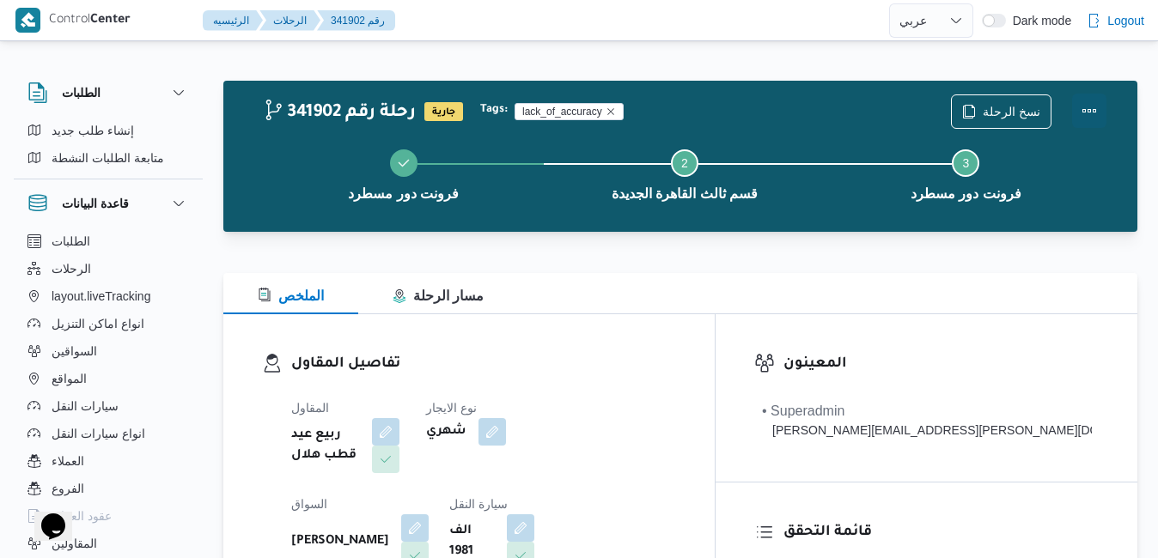
click at [1090, 113] on button "Actions" at bounding box center [1089, 111] width 34 height 34
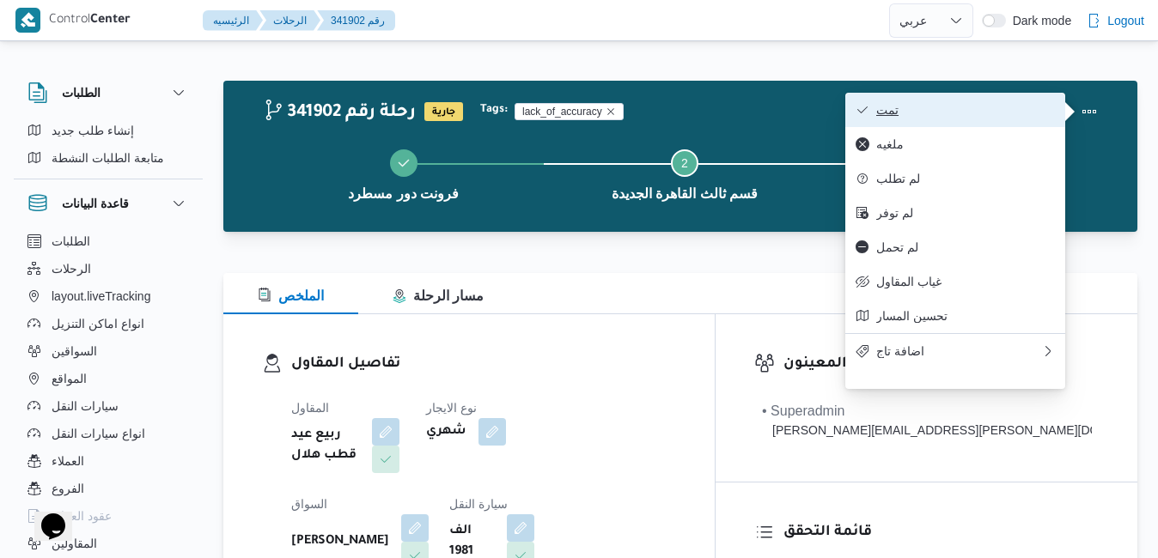
click at [1013, 111] on span "تمت" at bounding box center [965, 110] width 179 height 14
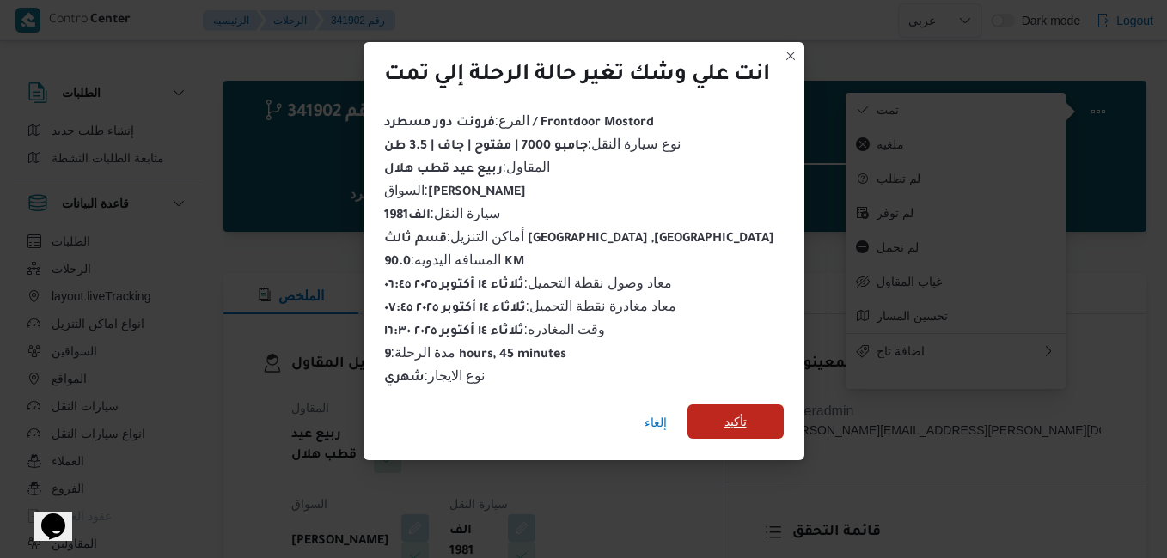
click at [732, 405] on span "تأكيد" at bounding box center [735, 422] width 96 height 34
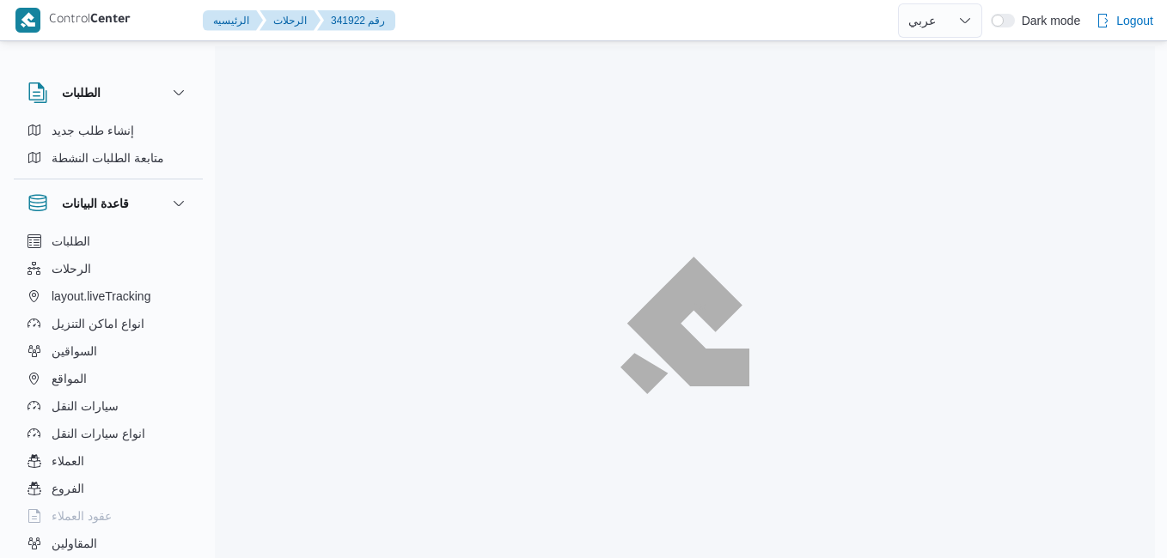
select select "ar"
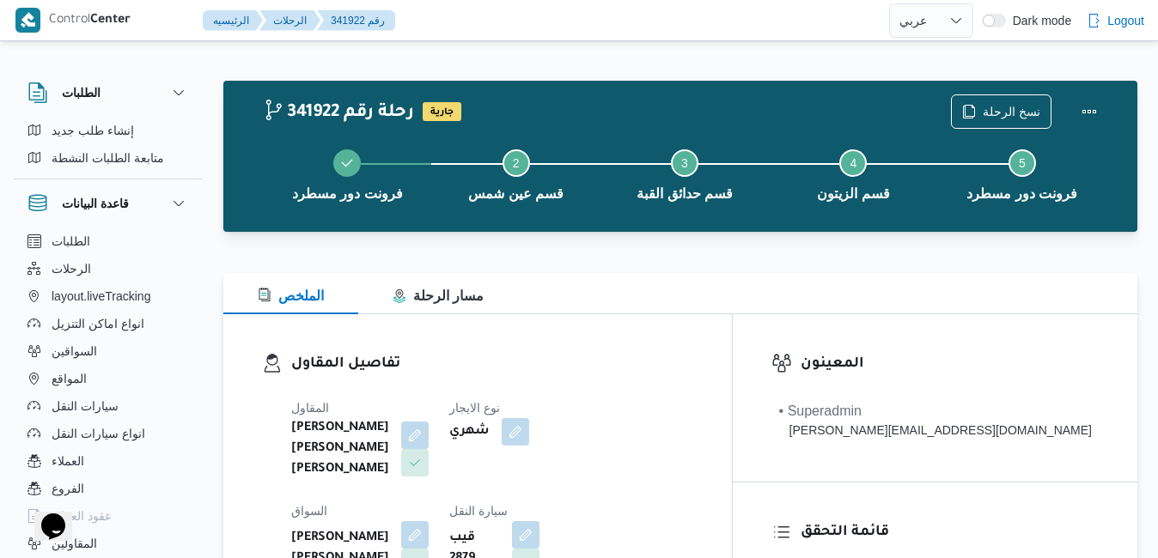
click at [682, 239] on div at bounding box center [680, 242] width 914 height 21
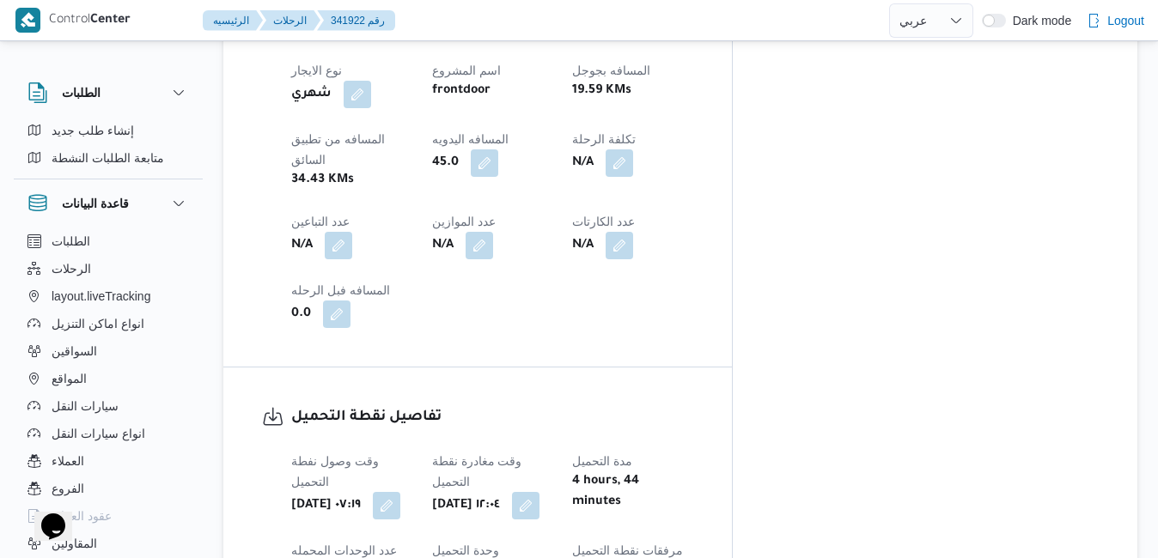
scroll to position [1042, 0]
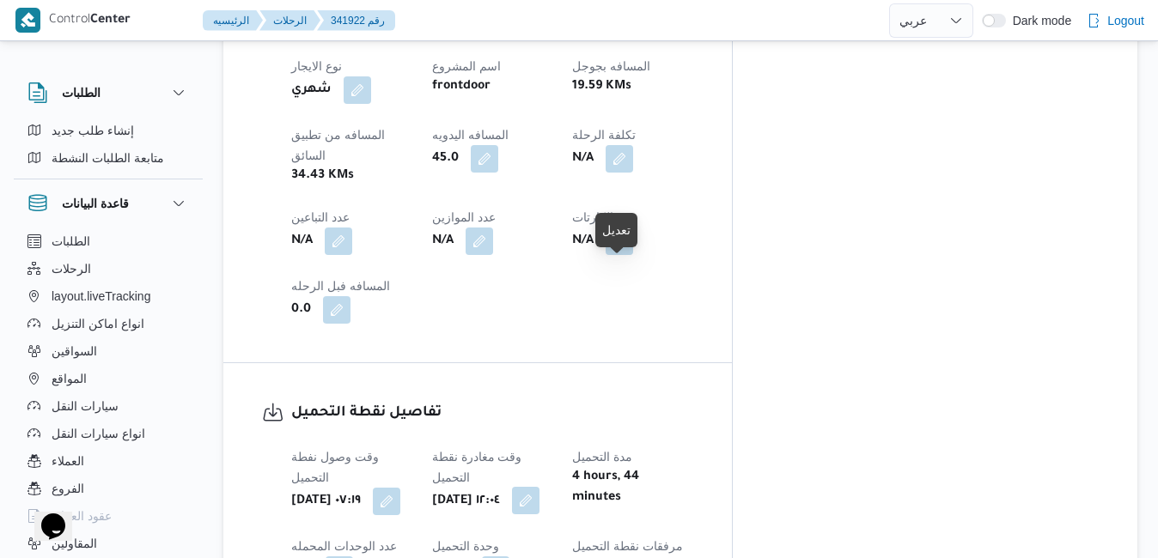
click at [539, 487] on button "button" at bounding box center [525, 500] width 27 height 27
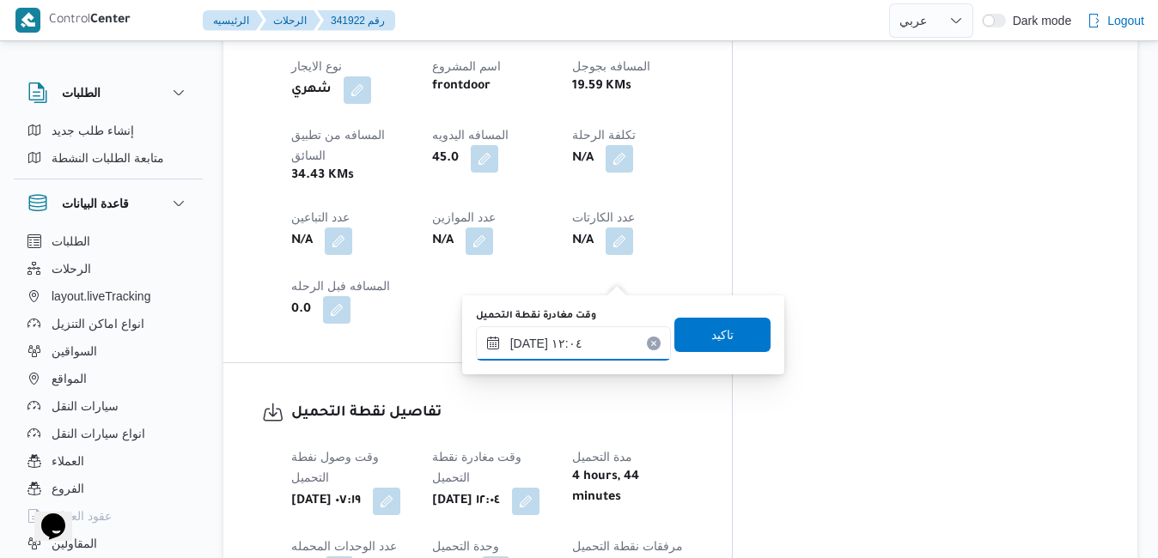
click at [584, 347] on input "١٤/١٠/٢٠٢٥ ١٢:٠٤" at bounding box center [573, 343] width 195 height 34
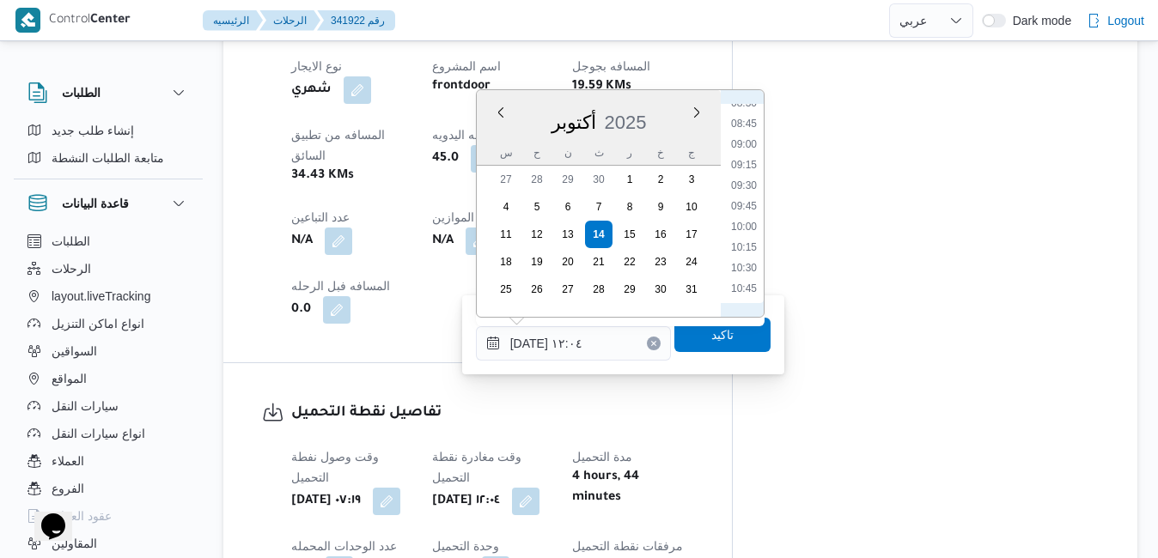
scroll to position [536, 0]
click at [741, 216] on li "07:45" at bounding box center [744, 215] width 40 height 17
type input "١٤/١٠/٢٠٢٥ ٠٧:٤٥"
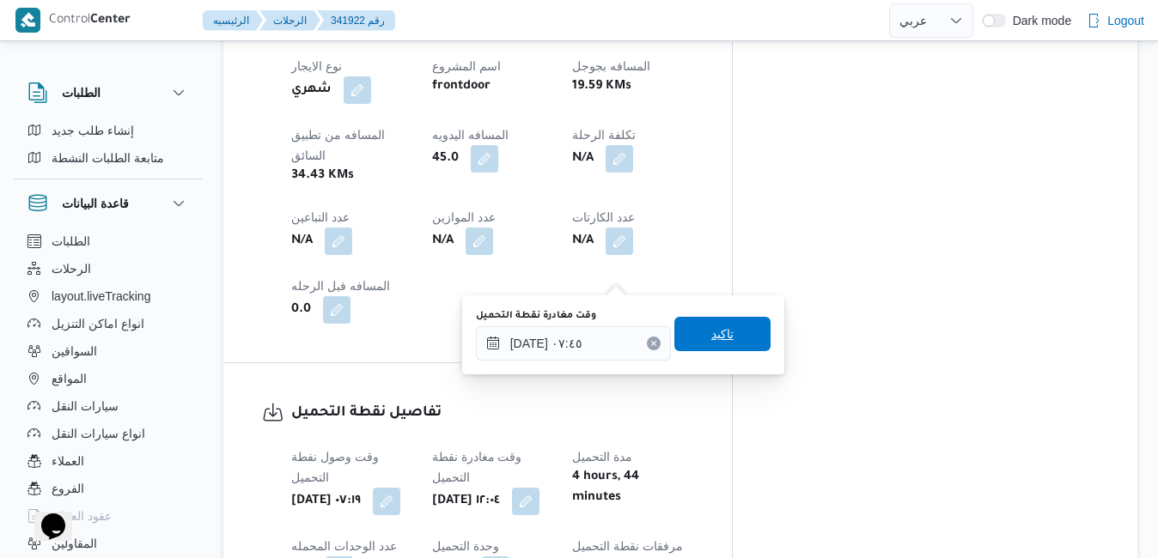
click at [690, 337] on span "تاكيد" at bounding box center [722, 334] width 96 height 34
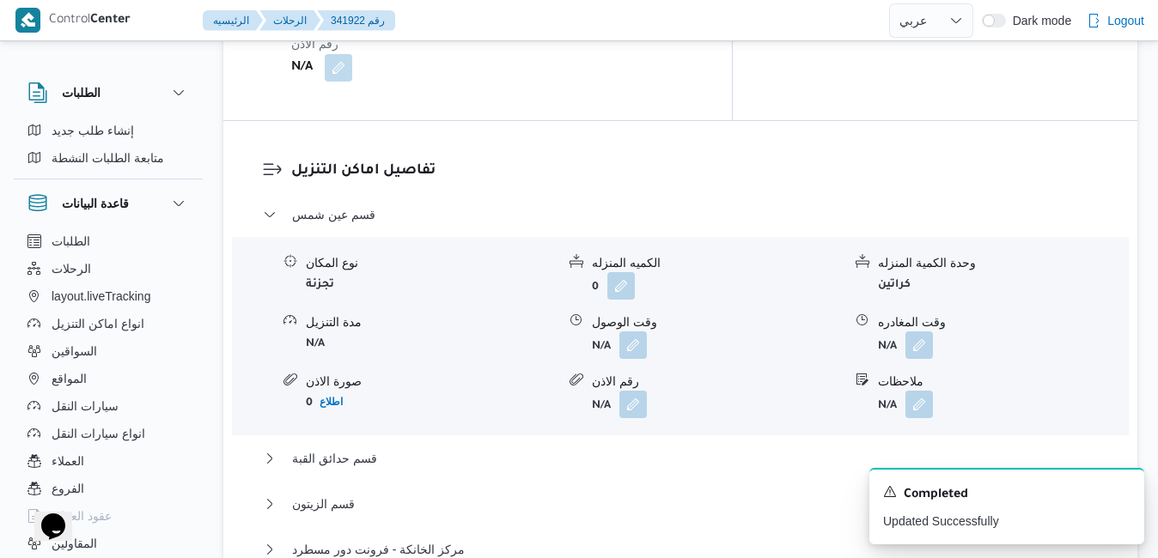
scroll to position [1661, 0]
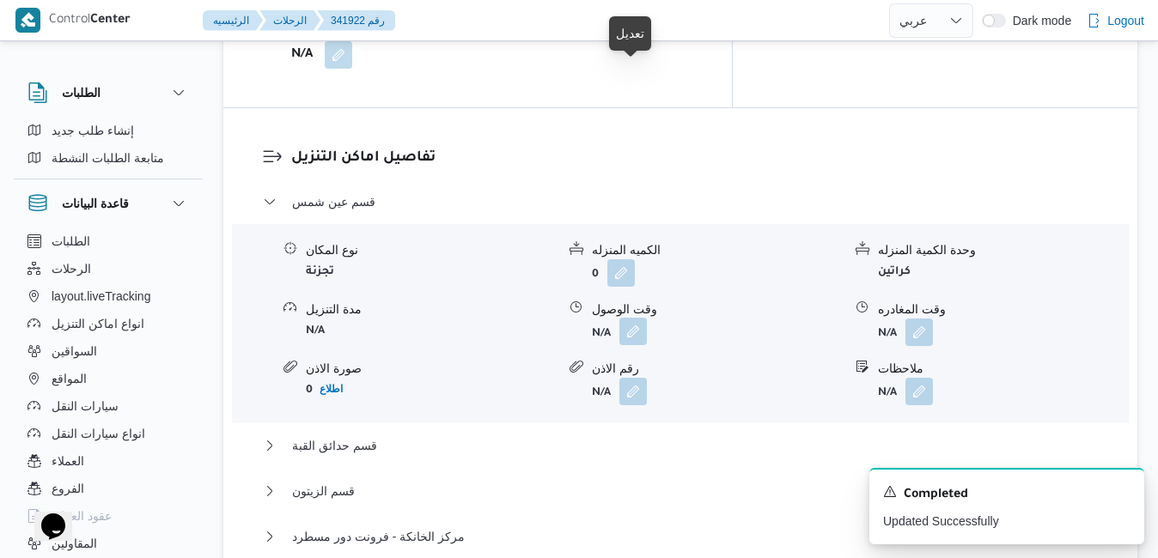
click at [631, 318] on button "button" at bounding box center [632, 331] width 27 height 27
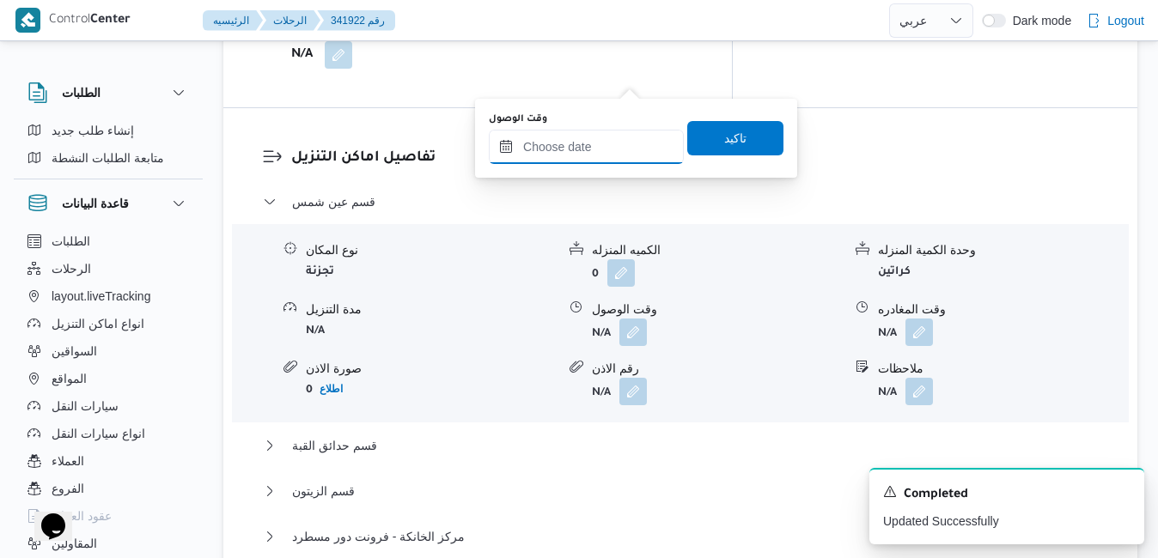
click at [595, 149] on input "وقت الوصول" at bounding box center [586, 147] width 195 height 34
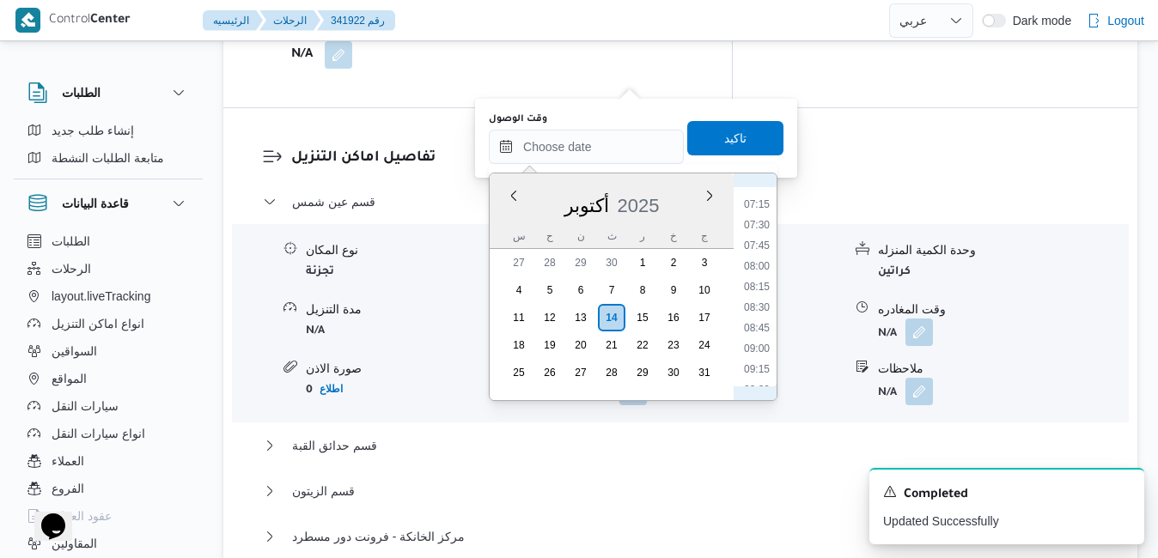
scroll to position [528, 0]
click at [756, 347] on li "08:15" at bounding box center [757, 347] width 40 height 17
type input "١٤/١٠/٢٠٢٥ ٠٨:١٥"
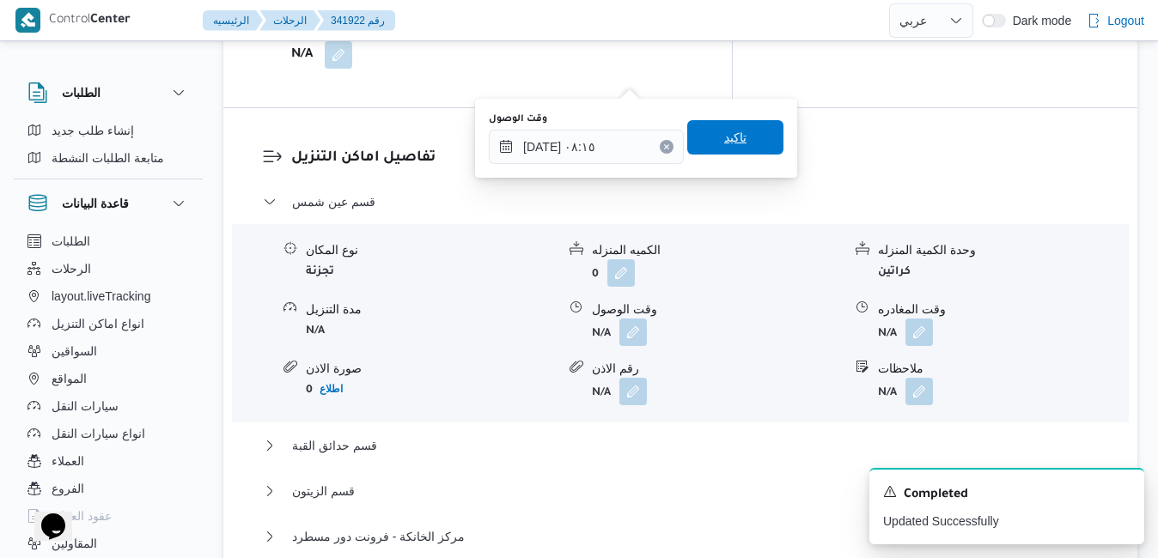
click at [745, 137] on span "تاكيد" at bounding box center [735, 137] width 96 height 34
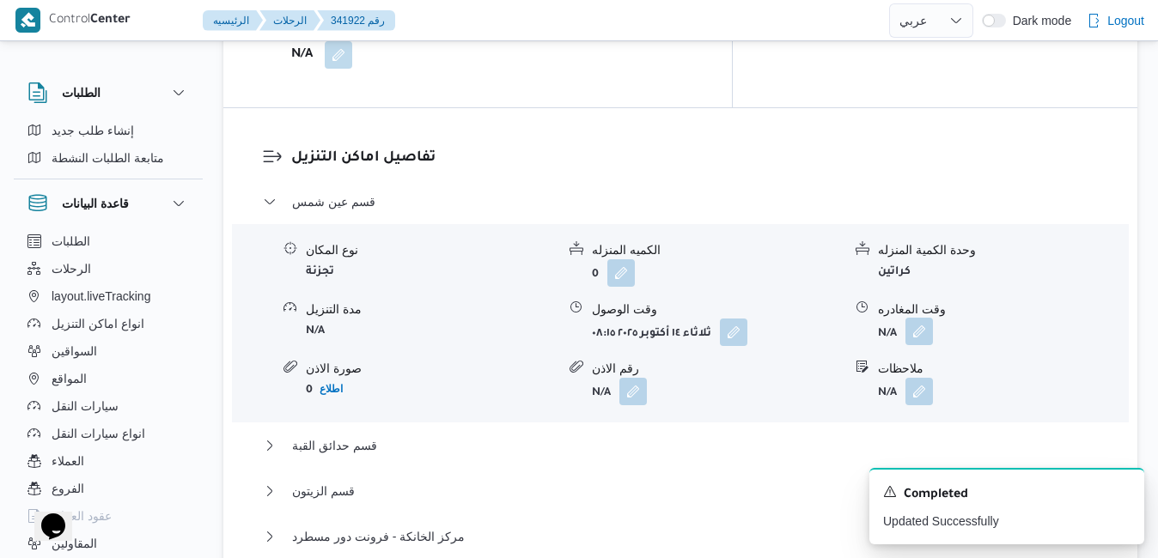
click at [922, 318] on button "button" at bounding box center [918, 331] width 27 height 27
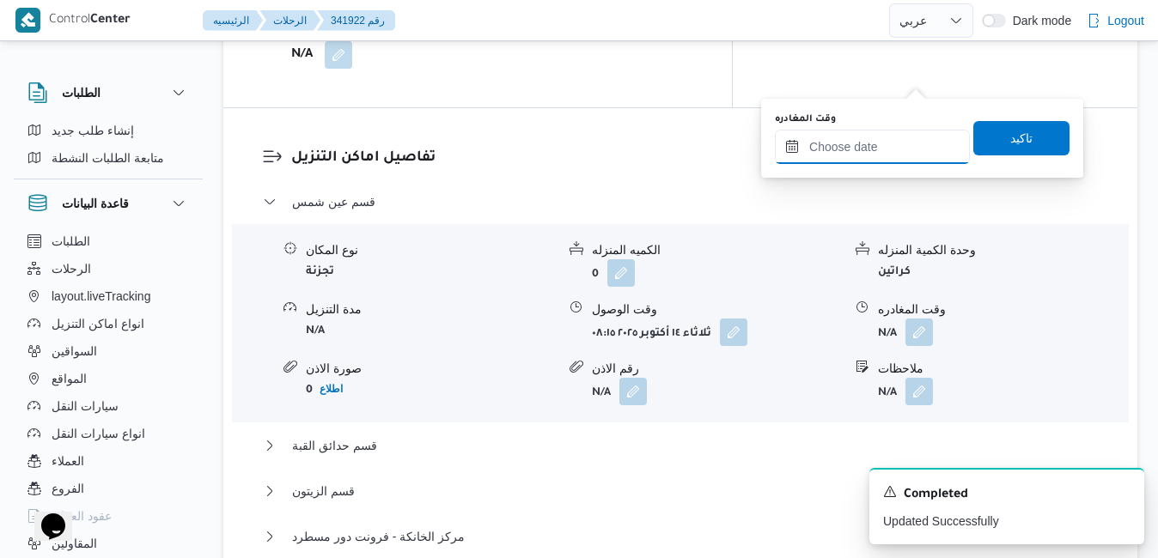
click at [838, 138] on input "وقت المغادره" at bounding box center [872, 147] width 195 height 34
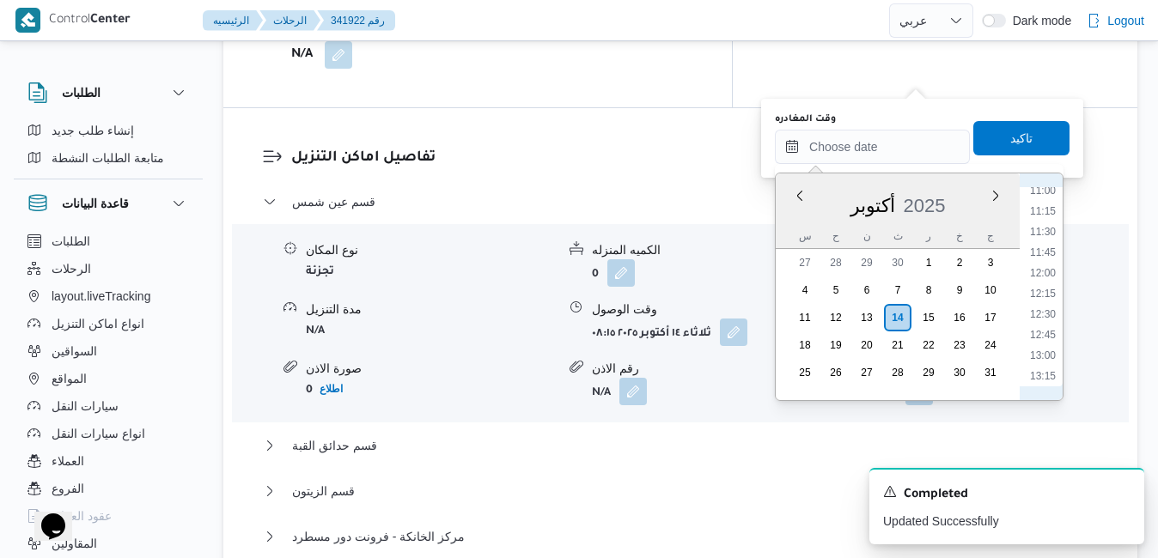
scroll to position [877, 0]
click at [1045, 306] on li "12:00" at bounding box center [1043, 308] width 40 height 17
type input "١٤/١٠/٢٠٢٥ ١٢:٠٠"
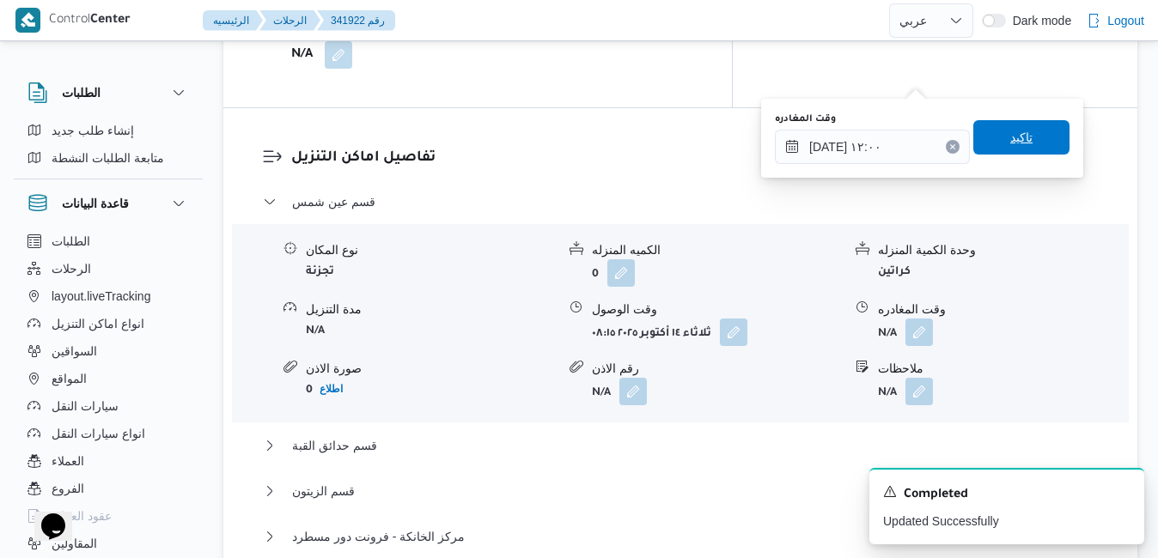
click at [1013, 140] on span "تاكيد" at bounding box center [1021, 137] width 22 height 21
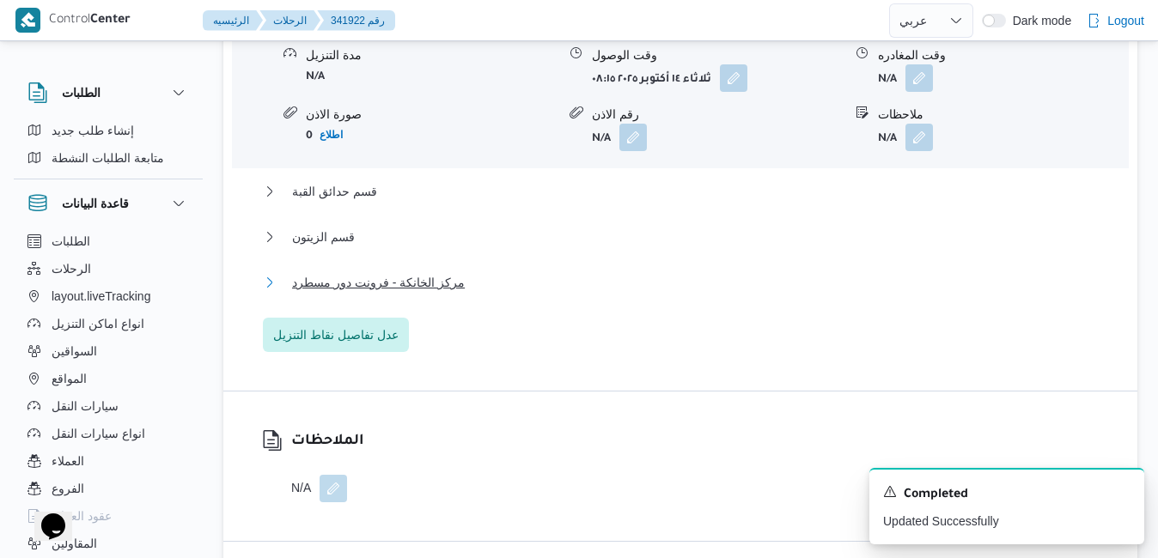
click at [624, 285] on button "مركز الخانكة - فرونت دور مسطرد" at bounding box center [681, 282] width 836 height 21
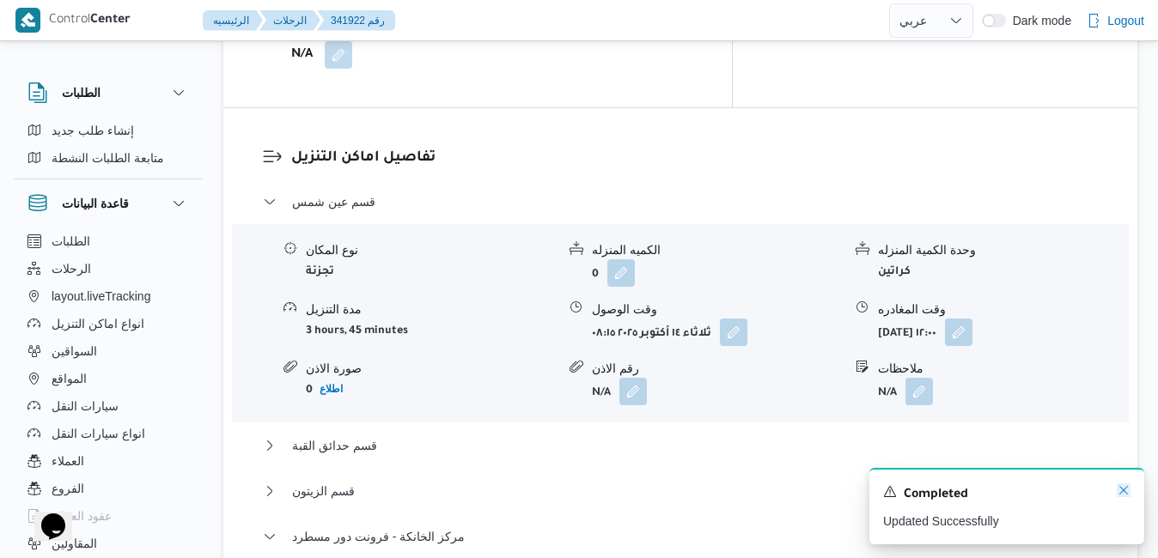
click at [1125, 493] on icon "Dismiss toast" at bounding box center [1124, 491] width 14 height 14
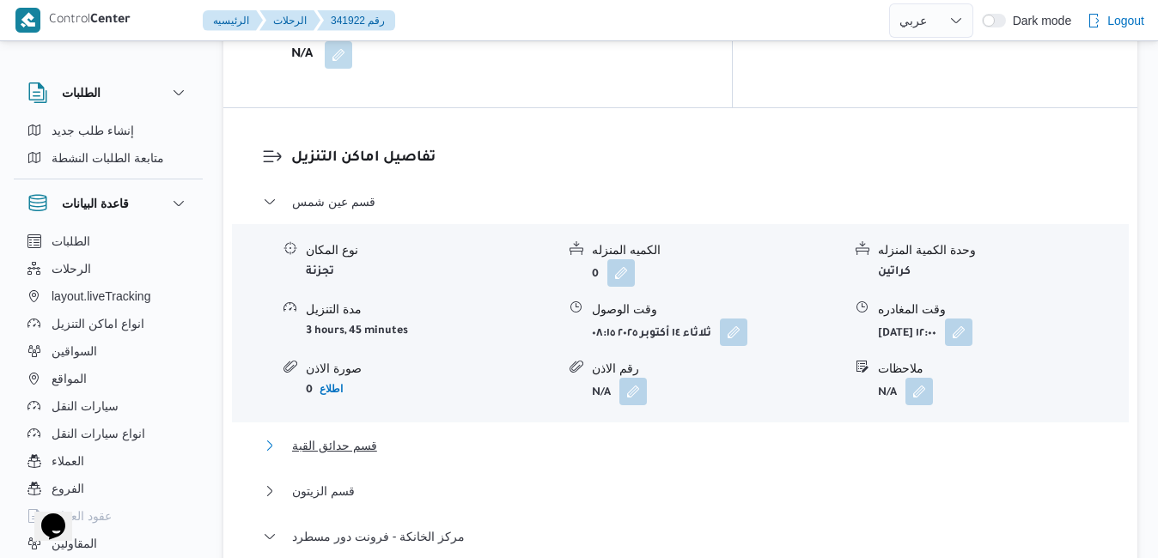
click at [845, 436] on button "قسم حدائق القبة" at bounding box center [681, 446] width 836 height 21
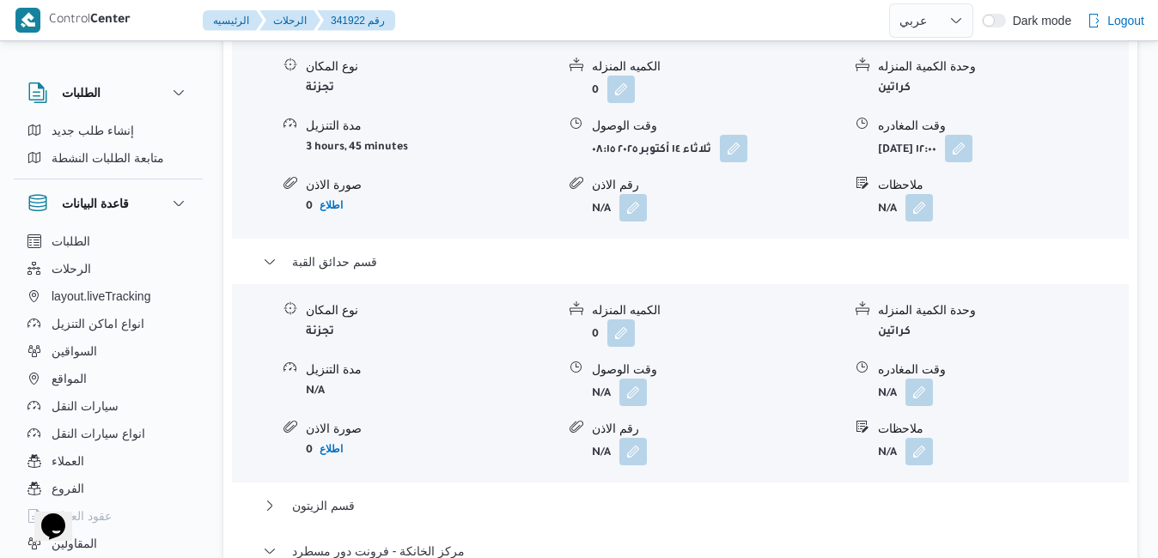
scroll to position [2004, 0]
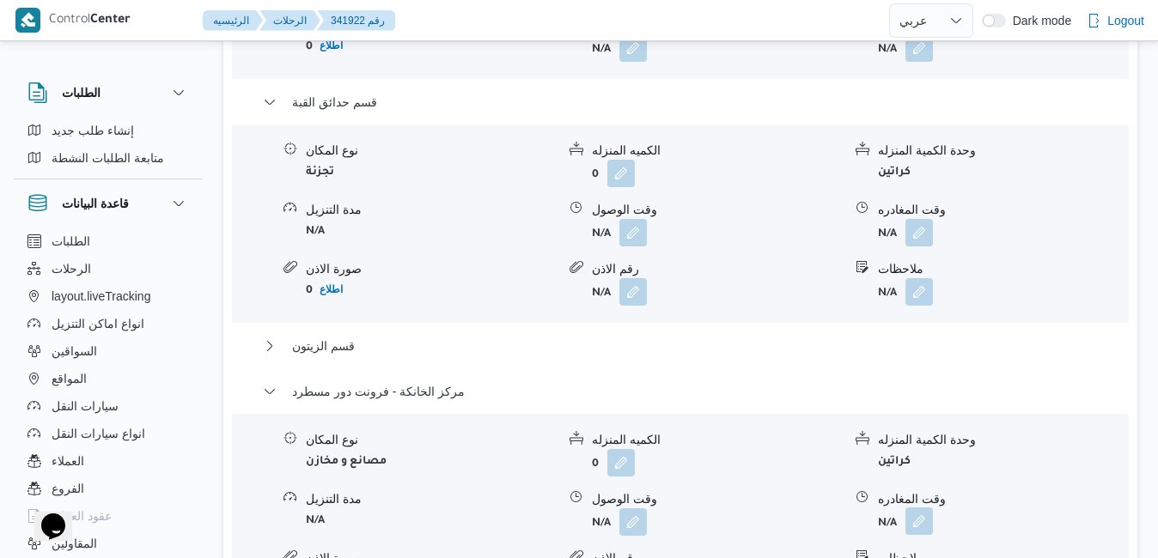
click at [920, 508] on button "button" at bounding box center [918, 521] width 27 height 27
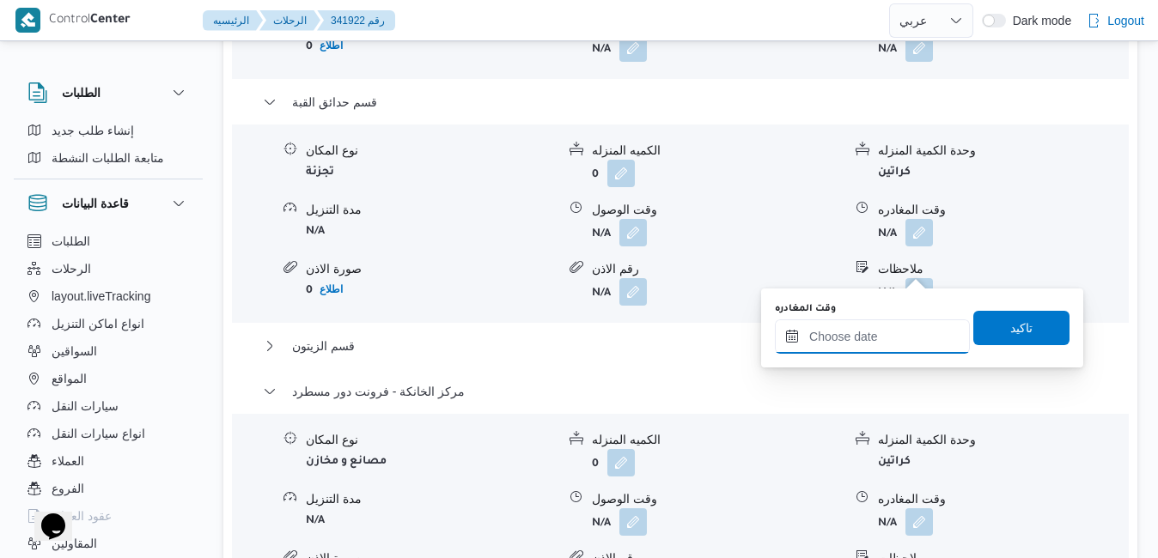
click at [854, 341] on input "وقت المغادره" at bounding box center [872, 337] width 195 height 34
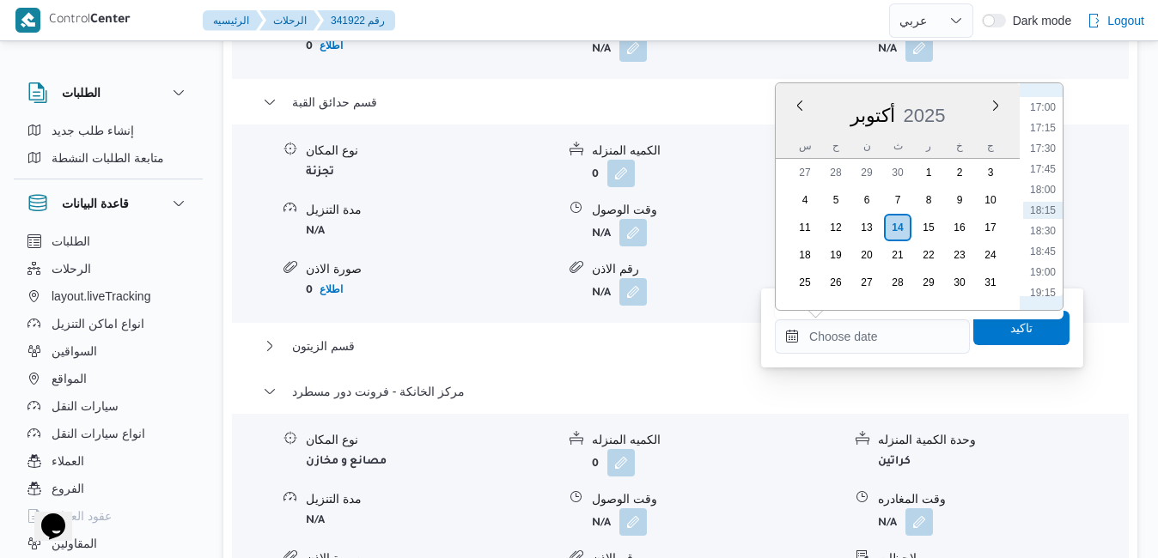
scroll to position [1226, 0]
click at [1049, 238] on li "16:30" at bounding box center [1043, 240] width 40 height 17
type input "[DATE] ١٦:٣٠"
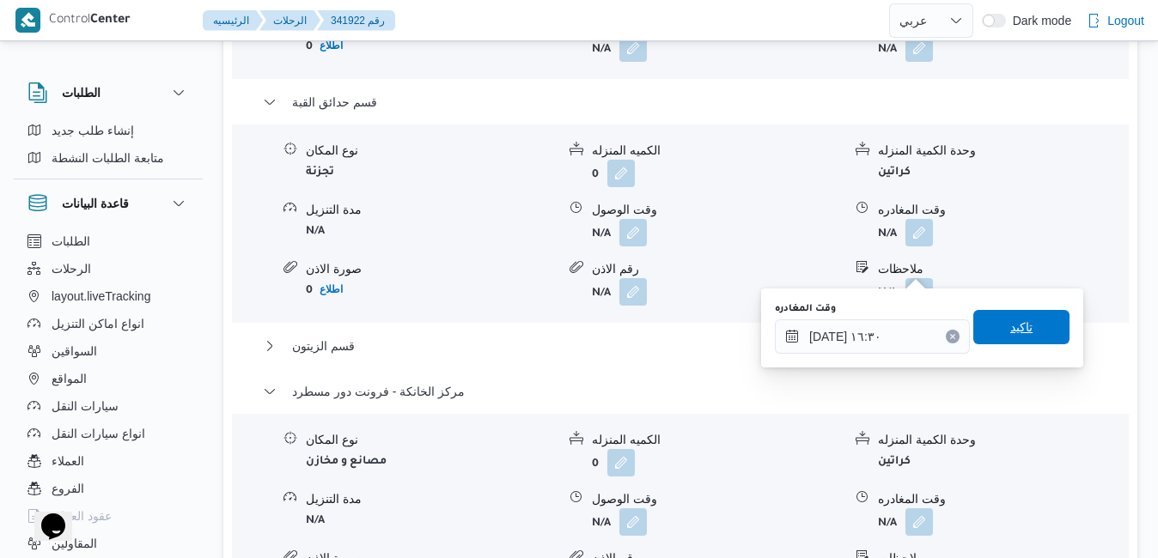
click at [1010, 331] on span "تاكيد" at bounding box center [1021, 327] width 22 height 21
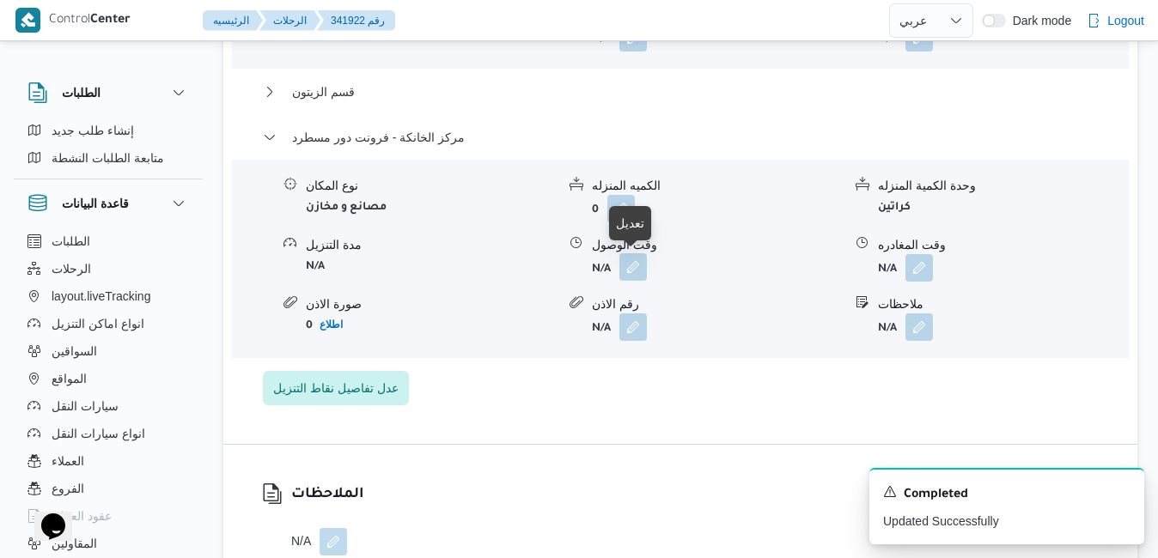
click at [634, 267] on button "button" at bounding box center [632, 266] width 27 height 27
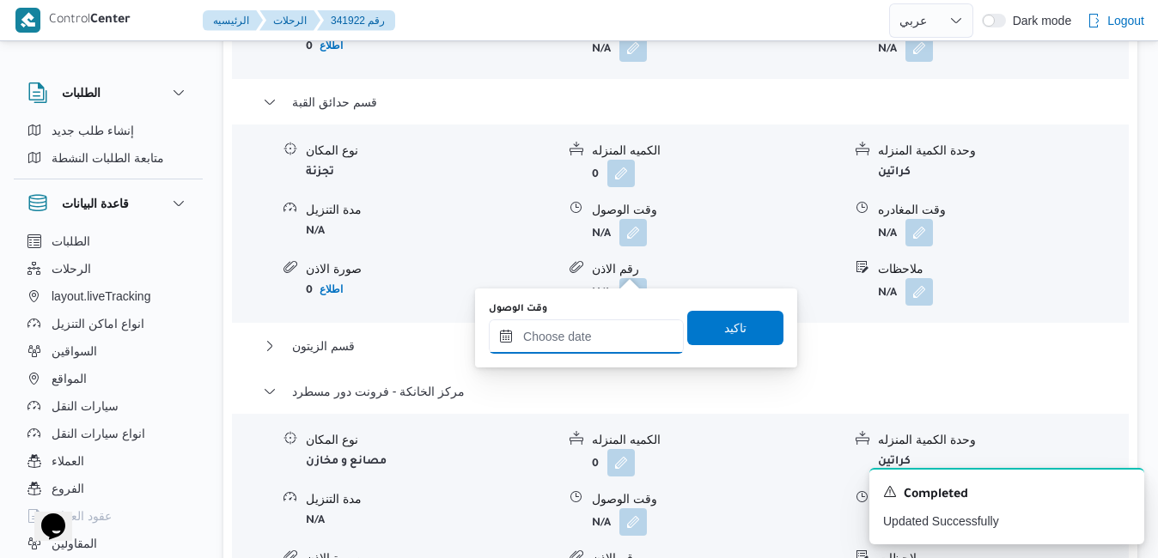
click at [600, 333] on input "وقت الوصول" at bounding box center [586, 337] width 195 height 34
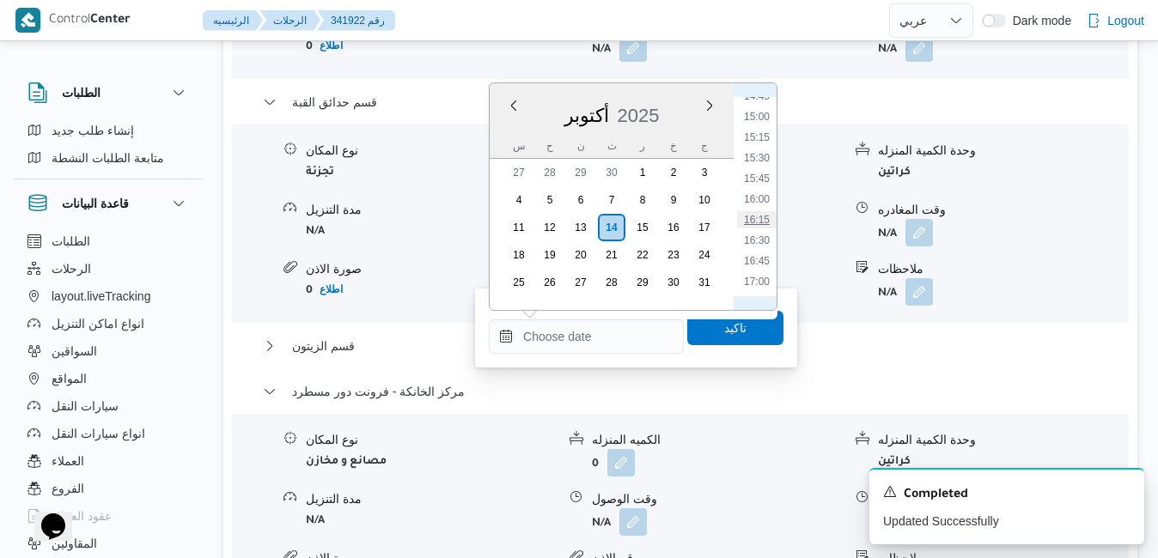
click at [758, 222] on li "16:15" at bounding box center [757, 219] width 40 height 17
type input "١٤/١٠/٢٠٢٥ ١٦:١٥"
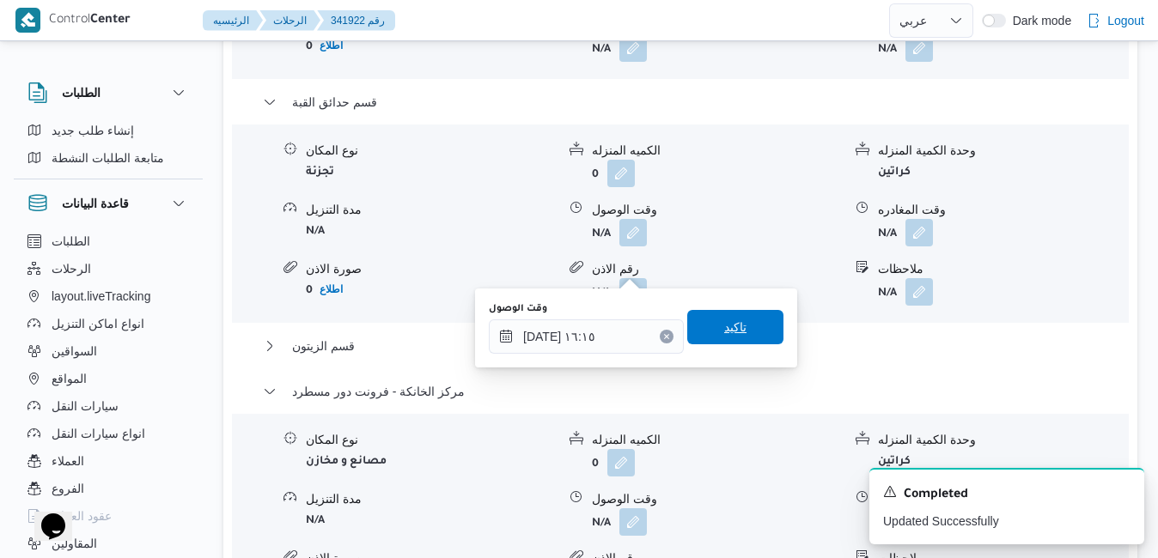
click at [734, 325] on span "تاكيد" at bounding box center [735, 327] width 96 height 34
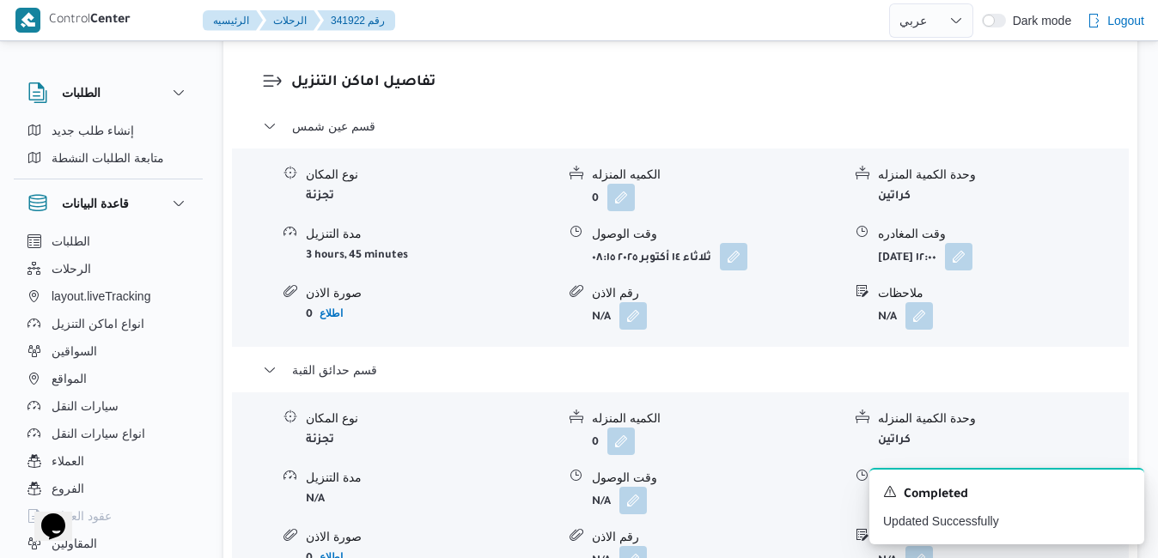
scroll to position [0, 0]
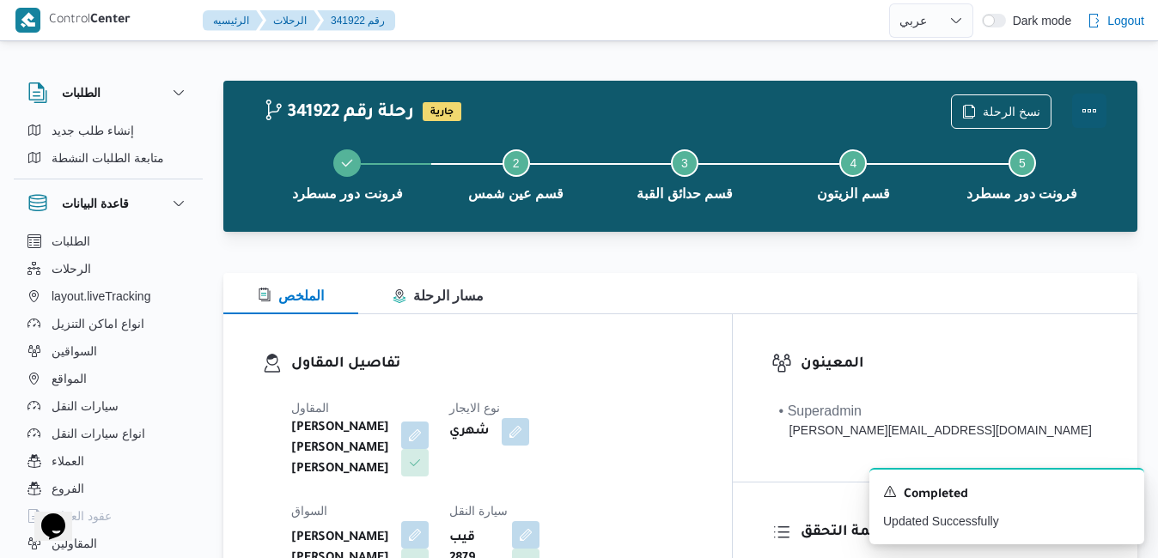
click at [1093, 110] on button "Actions" at bounding box center [1089, 111] width 34 height 34
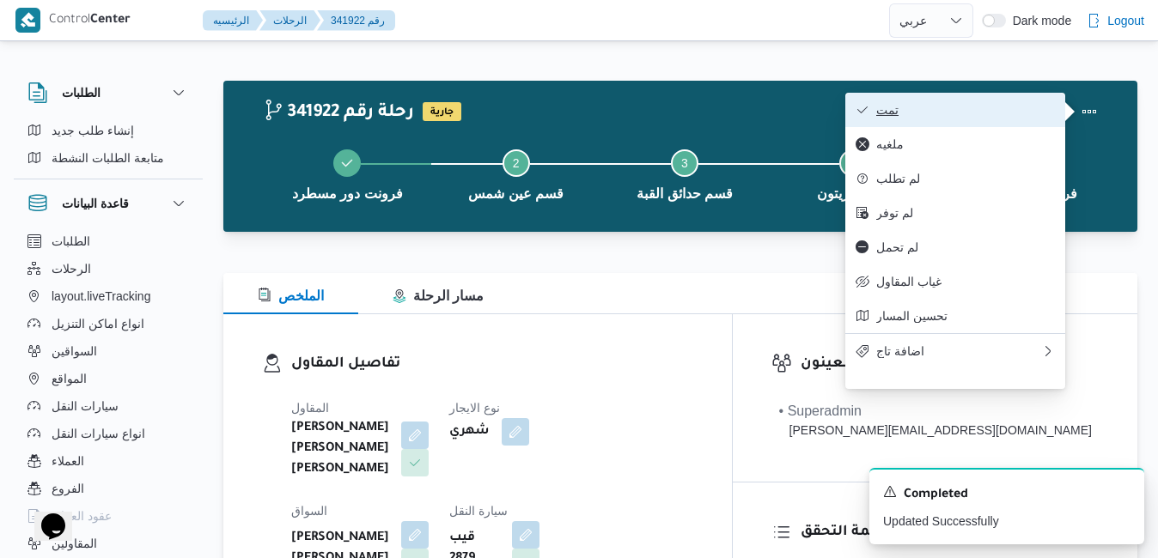
click at [1038, 112] on span "تمت" at bounding box center [965, 110] width 179 height 14
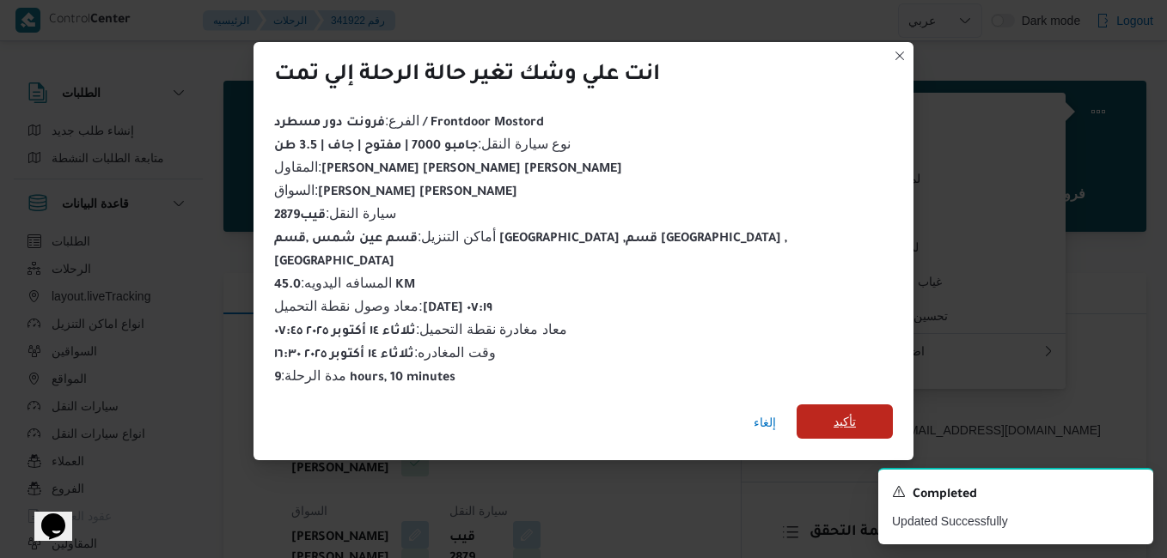
click at [833, 417] on span "تأكيد" at bounding box center [844, 421] width 22 height 21
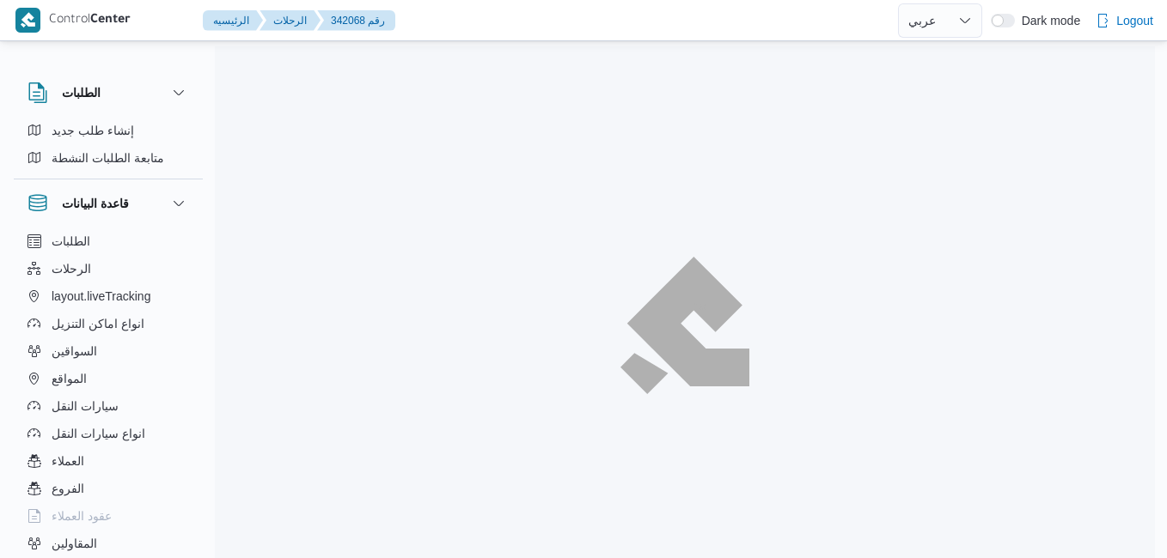
select select "ar"
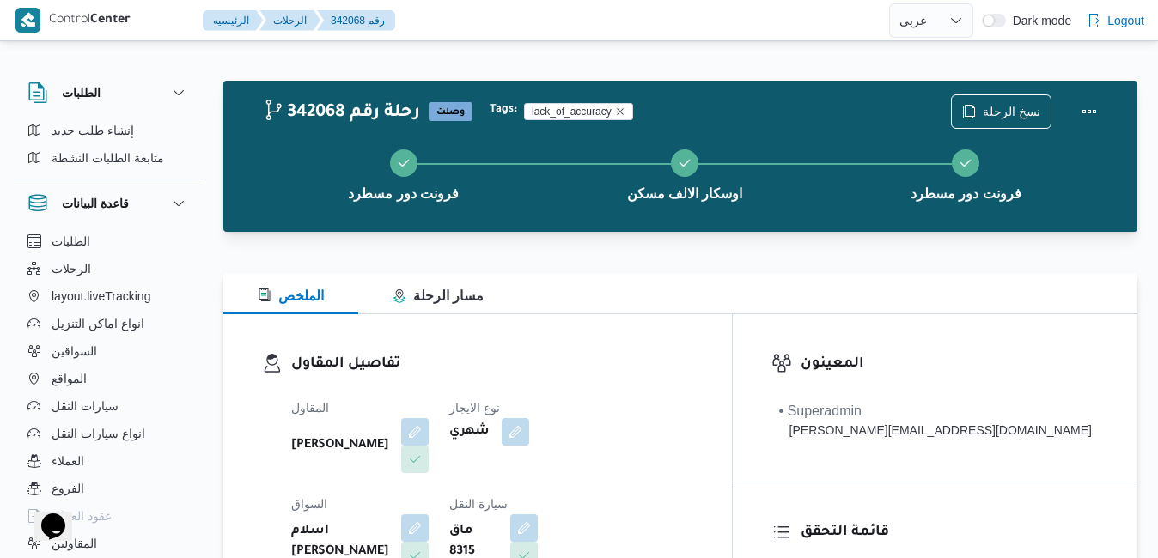
click at [1108, 102] on div "نسخ الرحلة" at bounding box center [1029, 111] width 176 height 55
click at [1095, 105] on button "Actions" at bounding box center [1089, 111] width 34 height 34
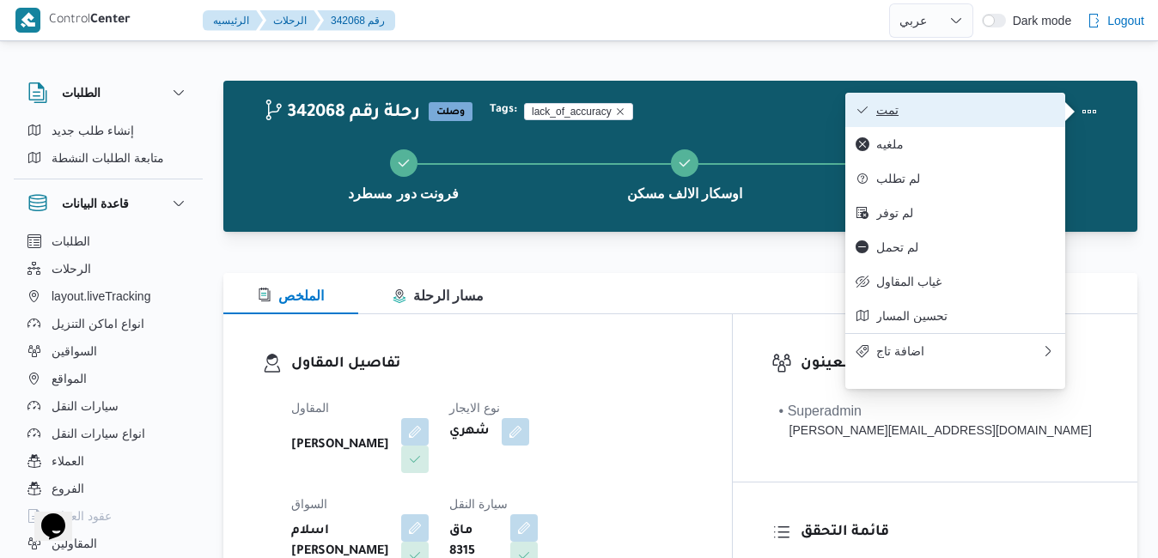
click at [1055, 113] on button "تمت" at bounding box center [955, 110] width 220 height 34
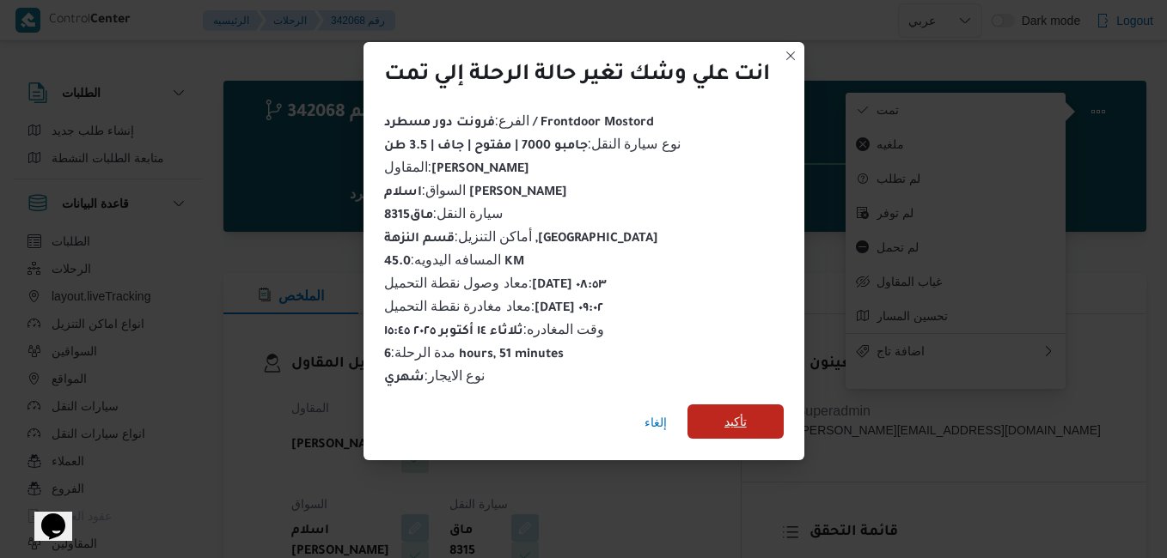
click at [761, 407] on span "تأكيد" at bounding box center [735, 422] width 96 height 34
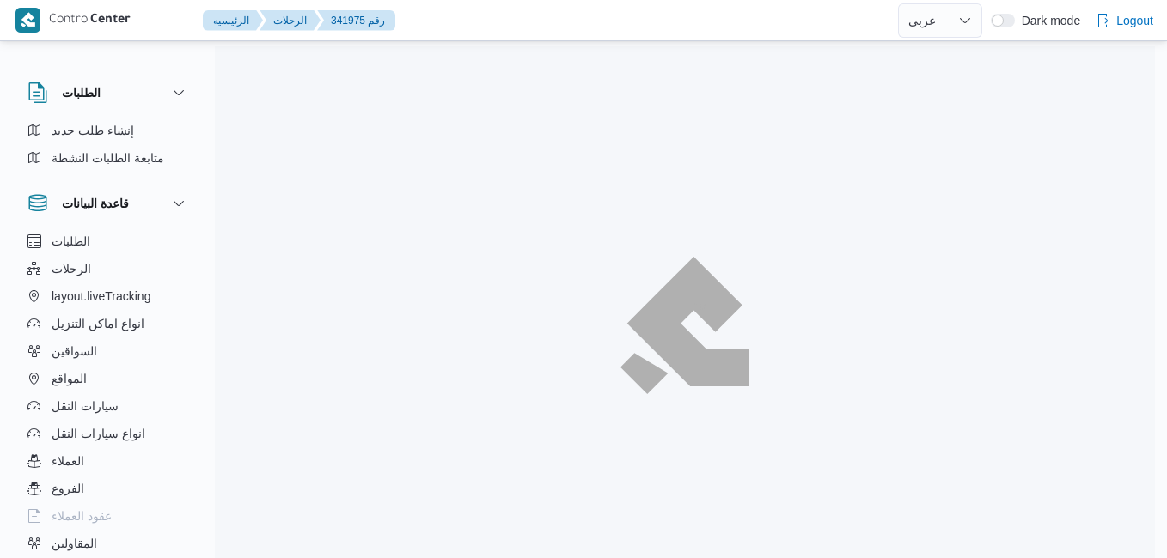
select select "ar"
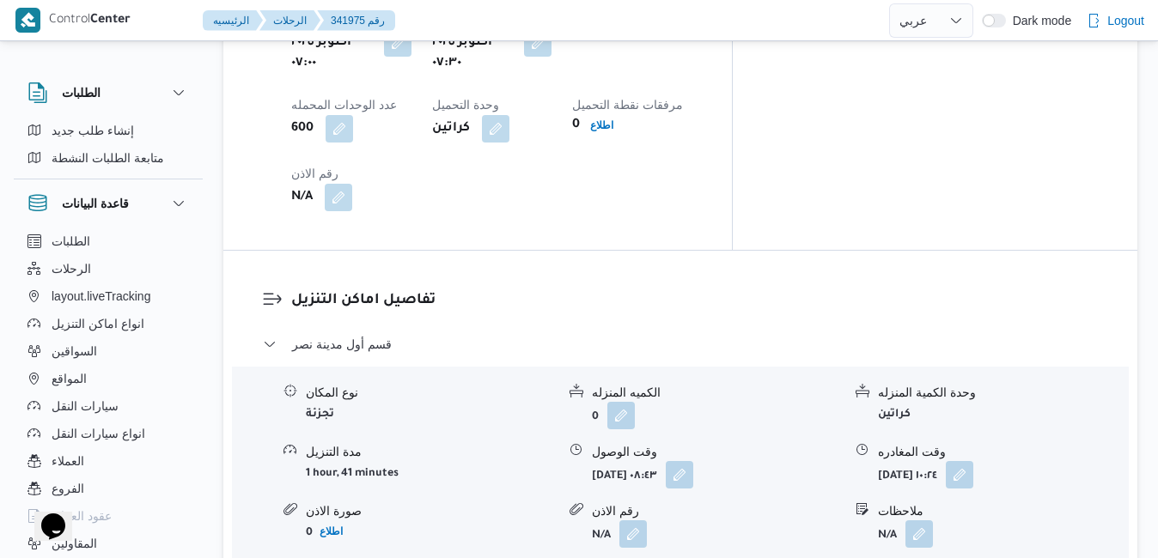
scroll to position [1546, 0]
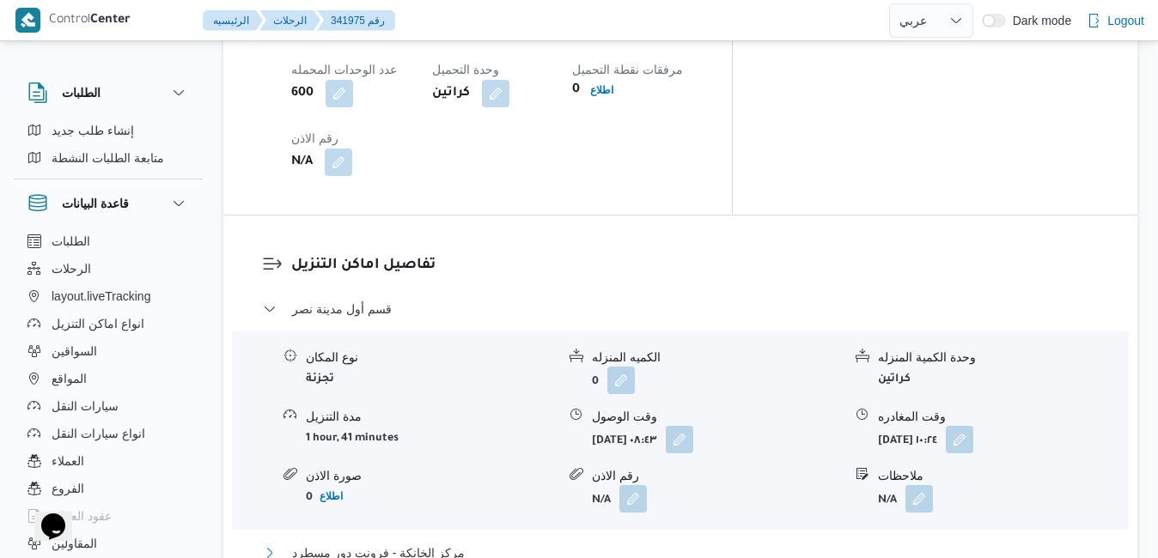
click at [602, 543] on button "مركز الخانكة - فرونت دور مسطرد" at bounding box center [681, 553] width 836 height 21
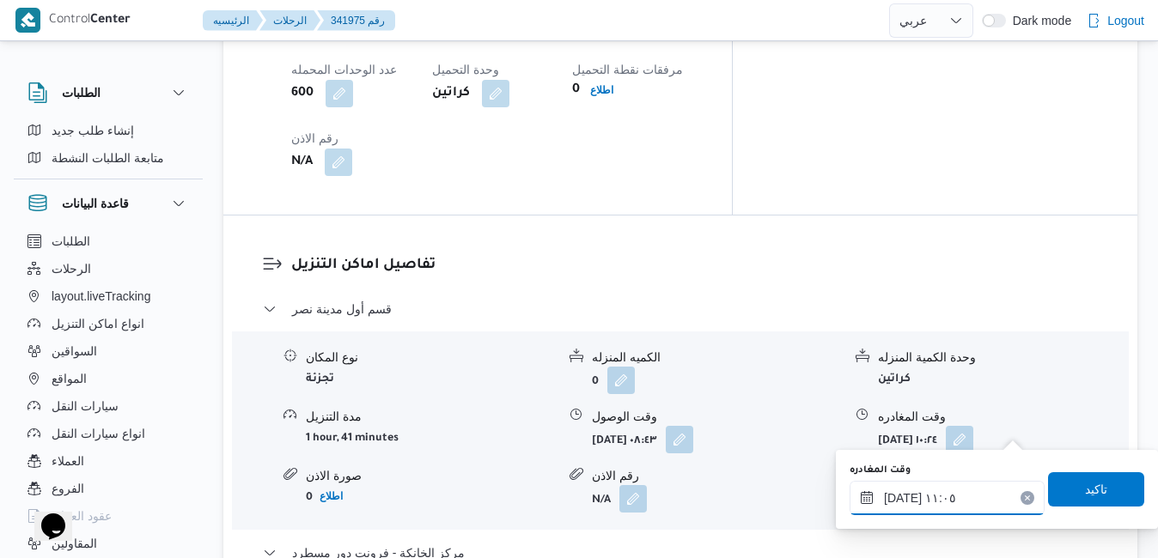
click at [915, 511] on input "١٤/١٠/٢٠٢٥ ١١:٠٥" at bounding box center [947, 498] width 195 height 34
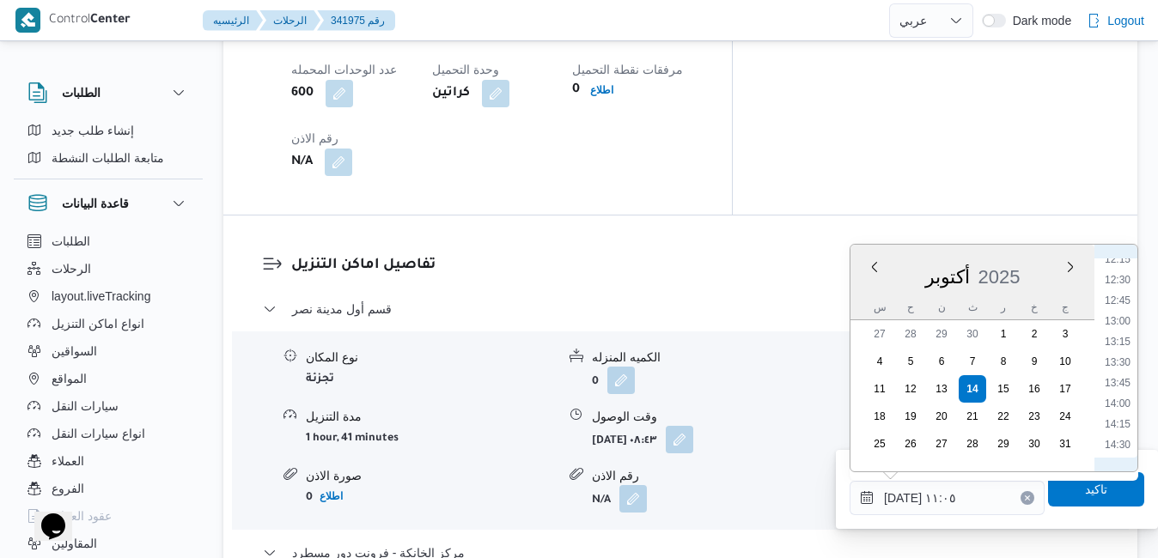
scroll to position [1151, 0]
click at [1118, 452] on li "16:15" at bounding box center [1118, 456] width 40 height 17
type input "١٤/١٠/٢٠٢٥ ١٦:١٥"
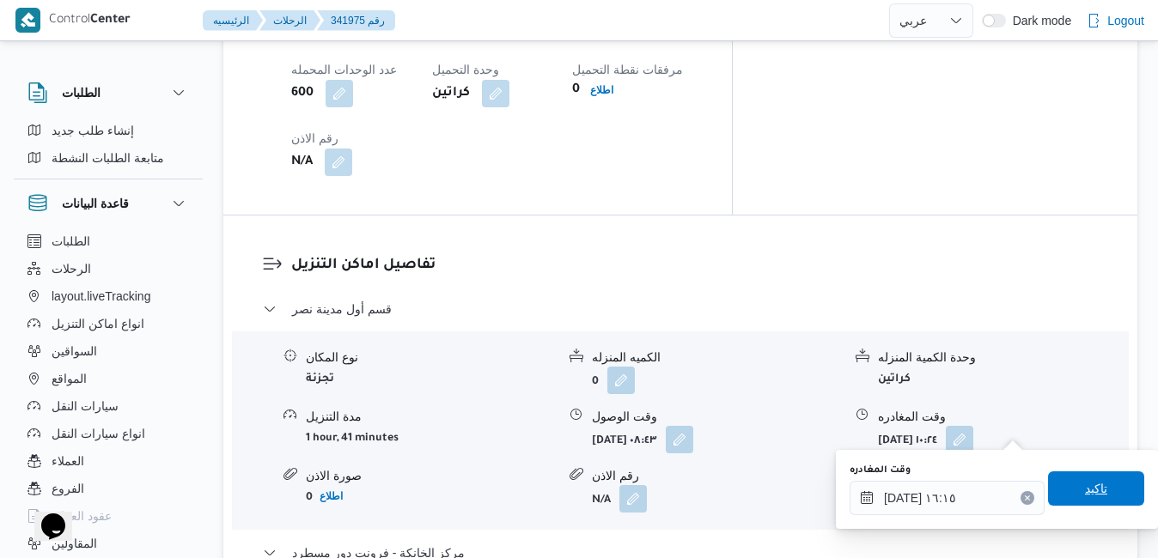
click at [1085, 487] on span "تاكيد" at bounding box center [1096, 488] width 22 height 21
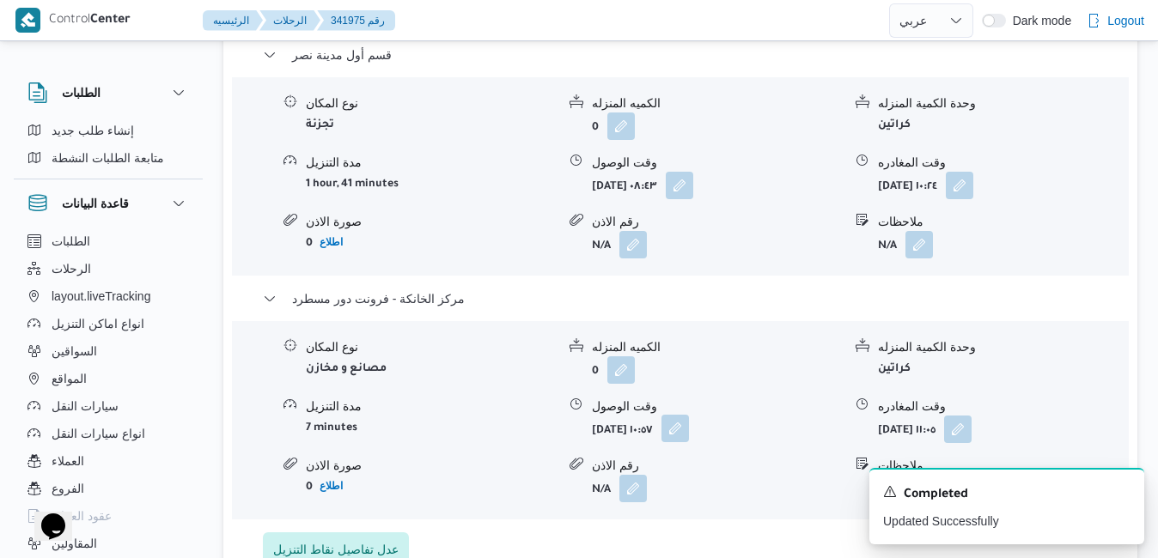
click at [689, 429] on button "button" at bounding box center [674, 428] width 27 height 27
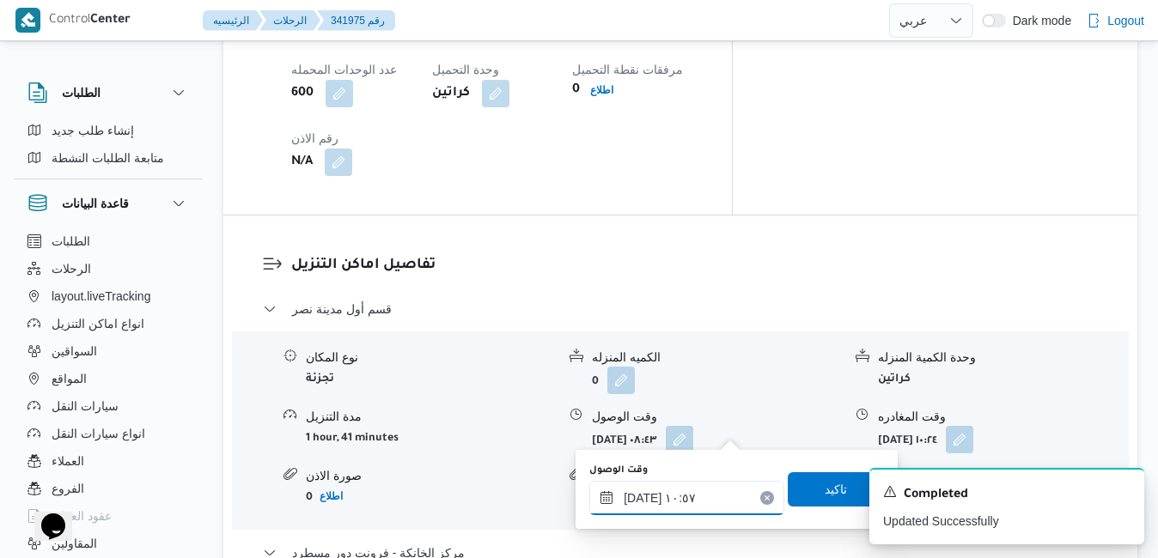
click at [691, 496] on input "١٤/١٠/٢٠٢٥ ١٠:٥٧" at bounding box center [686, 498] width 195 height 34
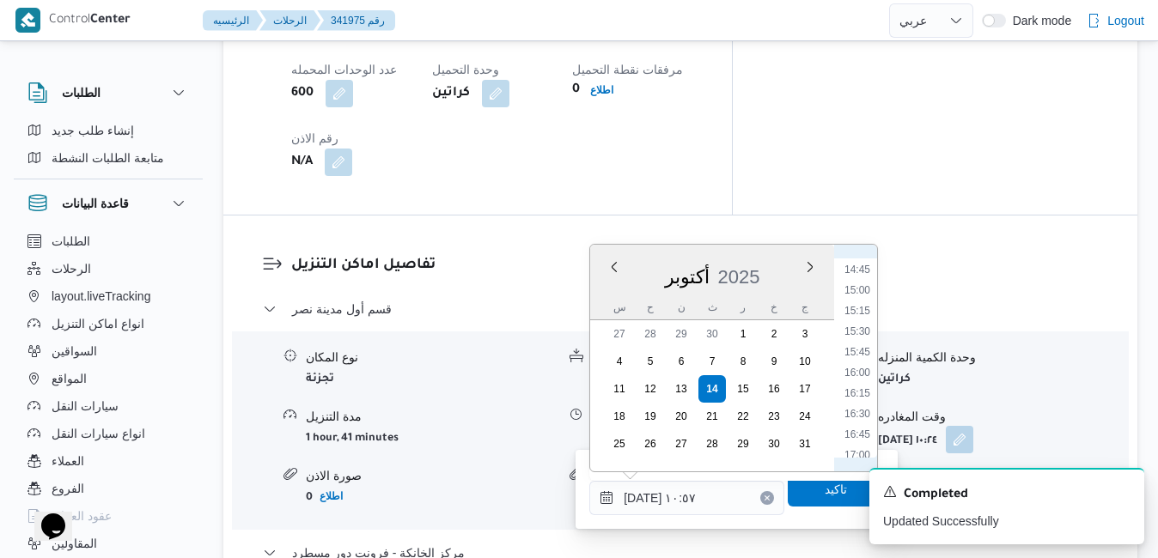
scroll to position [1305, 0]
click at [864, 283] on li "16:00" at bounding box center [858, 281] width 40 height 17
type input "١٤/١٠/٢٠٢٥ ١٦:٠٠"
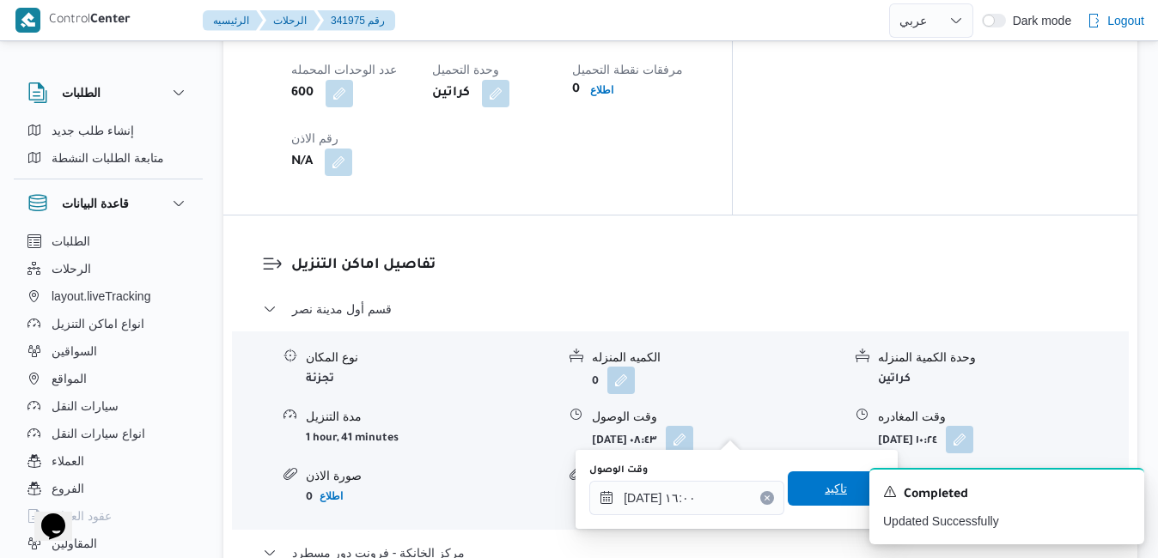
click at [788, 493] on span "تاكيد" at bounding box center [836, 489] width 96 height 34
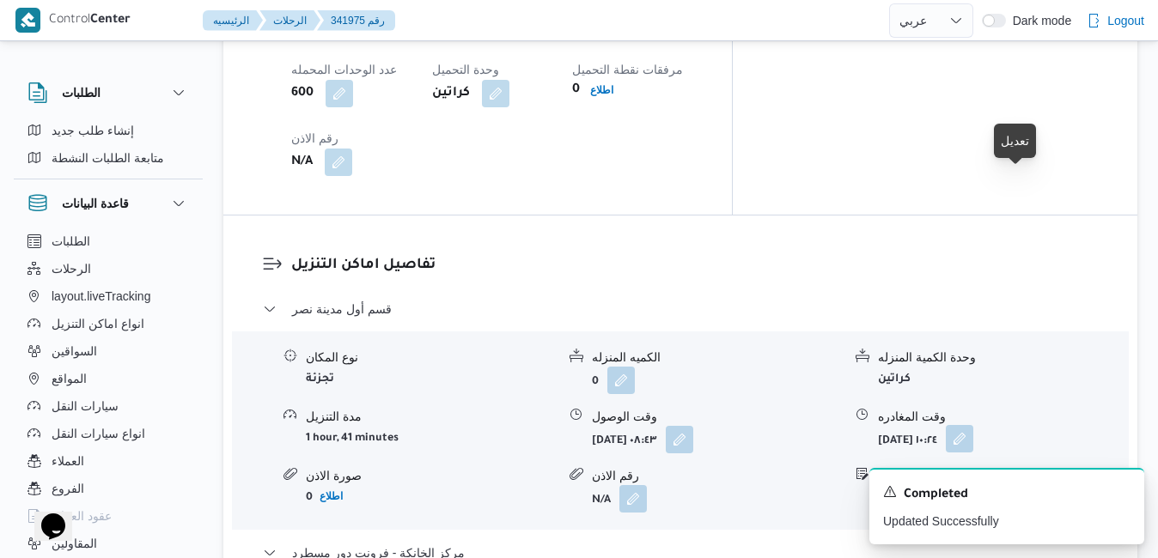
click at [973, 425] on button "button" at bounding box center [959, 438] width 27 height 27
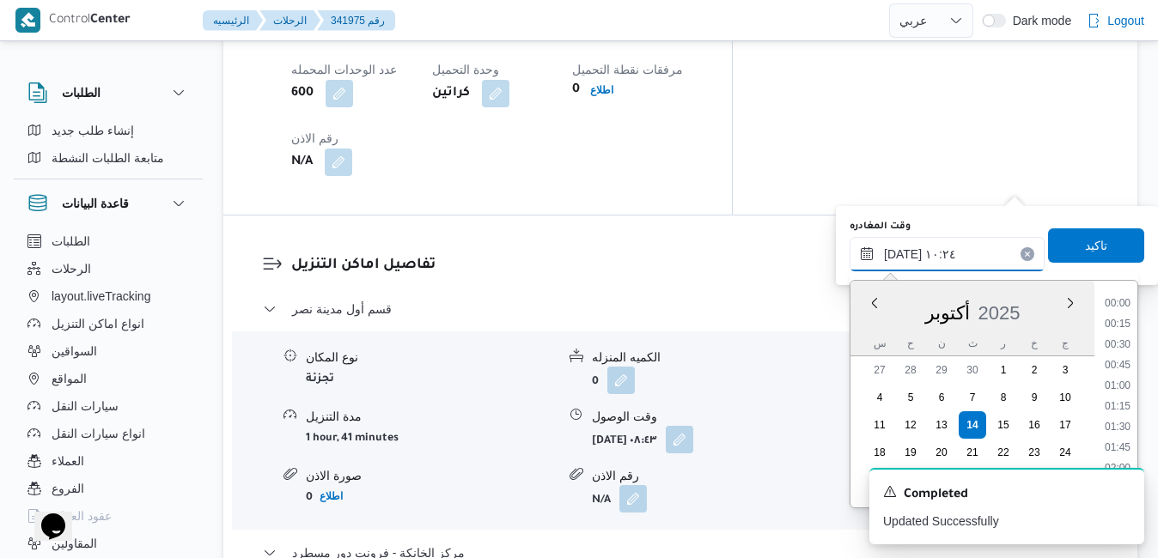
click at [948, 253] on input "١٤/١٠/٢٠٢٥ ١٠:٢٤" at bounding box center [947, 254] width 195 height 34
click at [1119, 333] on li "15:45" at bounding box center [1118, 338] width 40 height 17
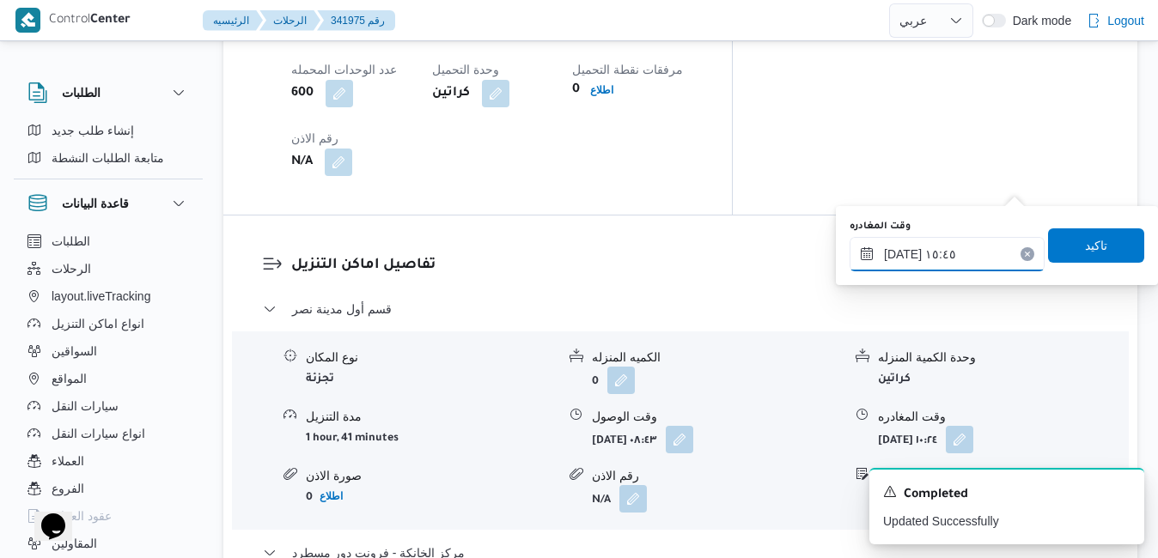
click at [903, 256] on input "١٤/١٠/٢٠٢٥ ١٥:٤٥" at bounding box center [947, 254] width 195 height 34
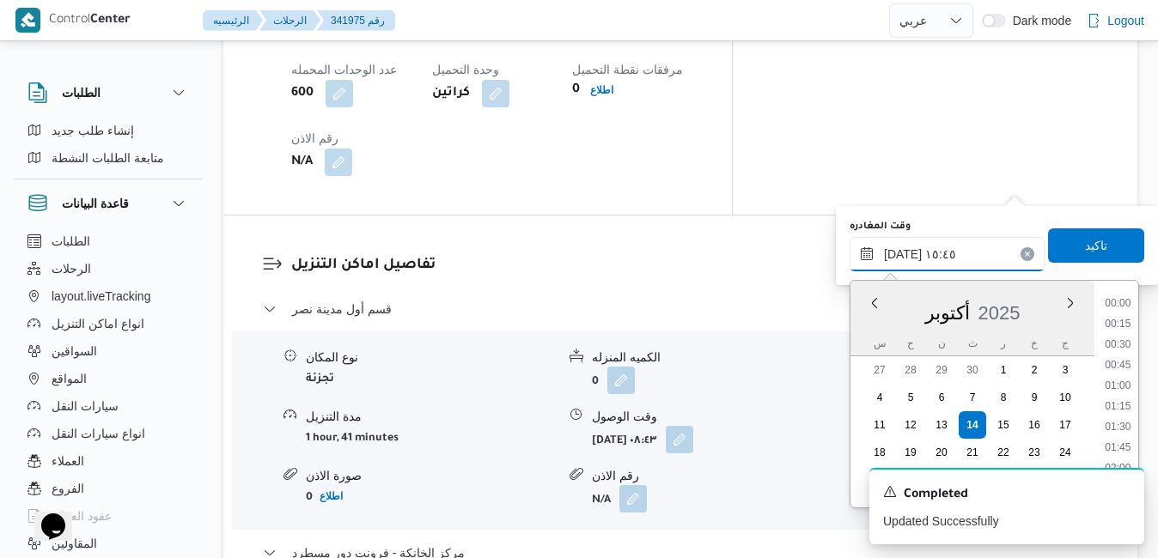
click at [903, 256] on input "١٤/١٠/٢٠٢٥ ١٥:٤٥" at bounding box center [947, 254] width 195 height 34
type input "١٤/١٠/٢٠٢٥ ١٥:25"
click at [1085, 251] on span "تاكيد" at bounding box center [1096, 245] width 22 height 21
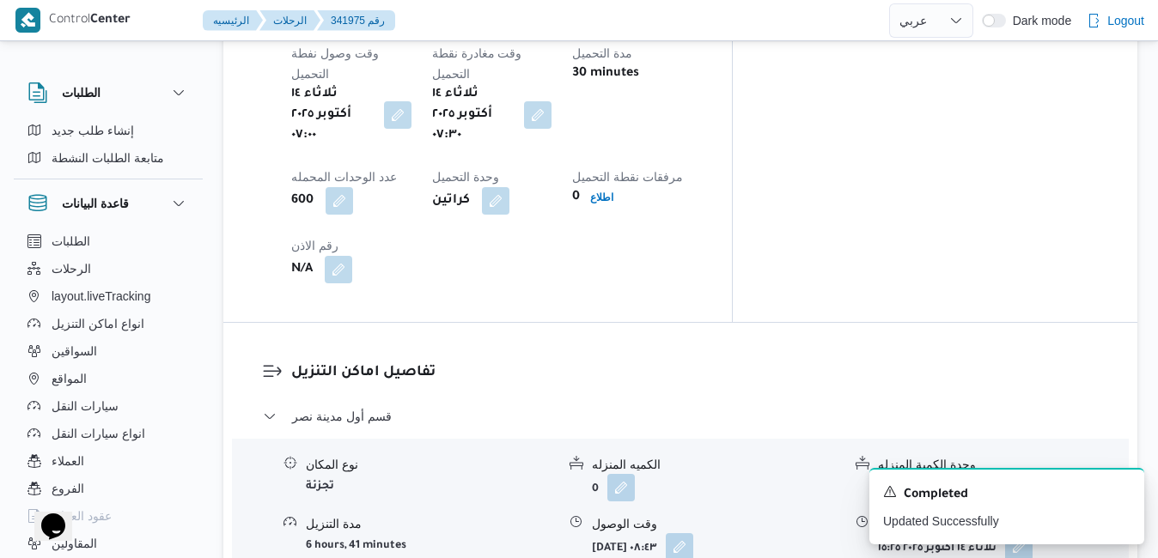
scroll to position [1512, 0]
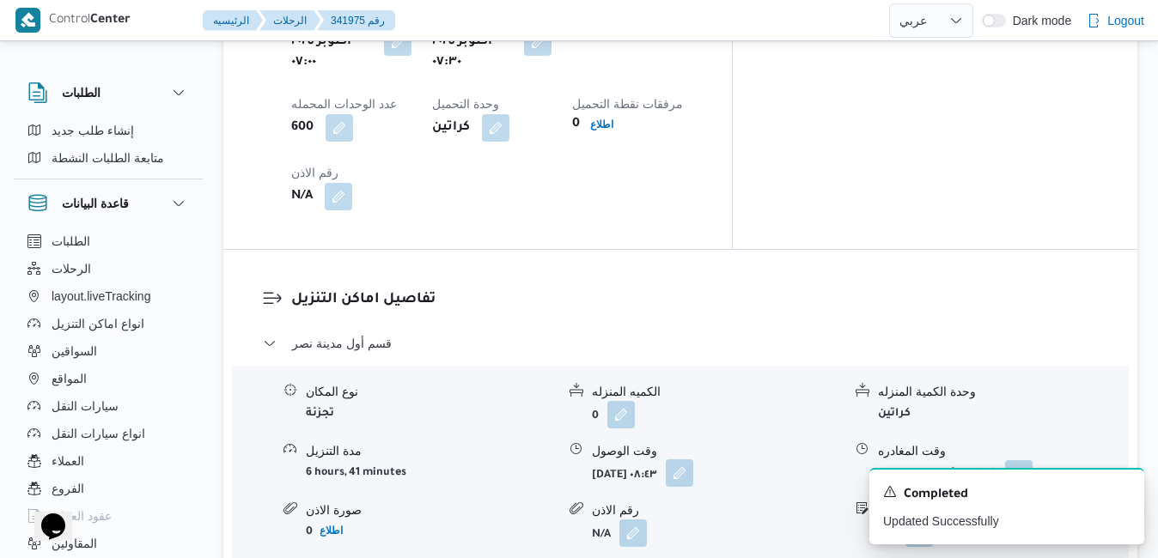
click at [693, 460] on button "button" at bounding box center [679, 473] width 27 height 27
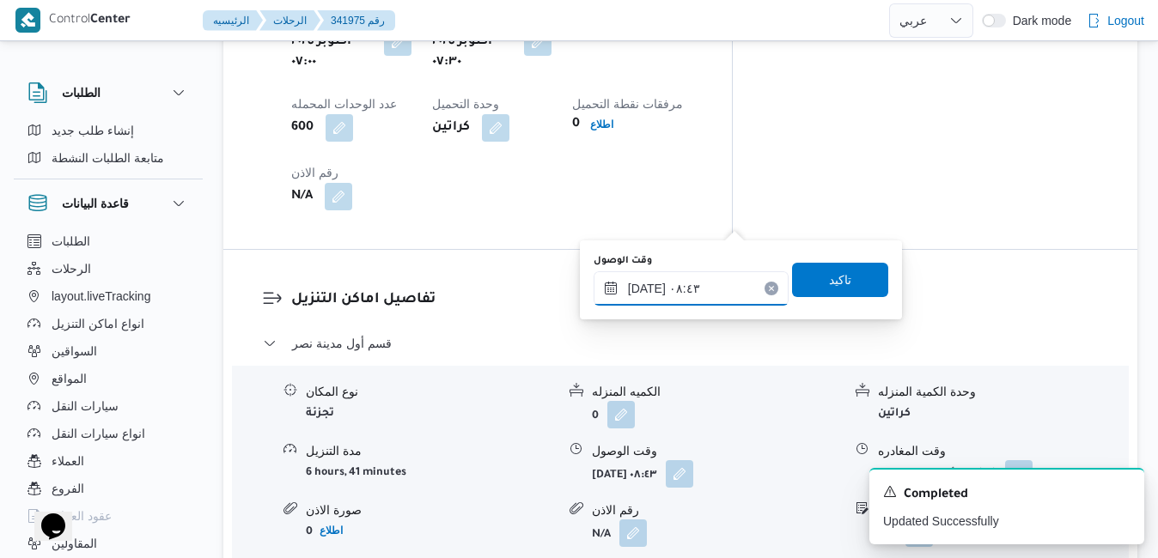
click at [673, 289] on input "١٤/١٠/٢٠٢٥ ٠٨:٤٣" at bounding box center [691, 288] width 195 height 34
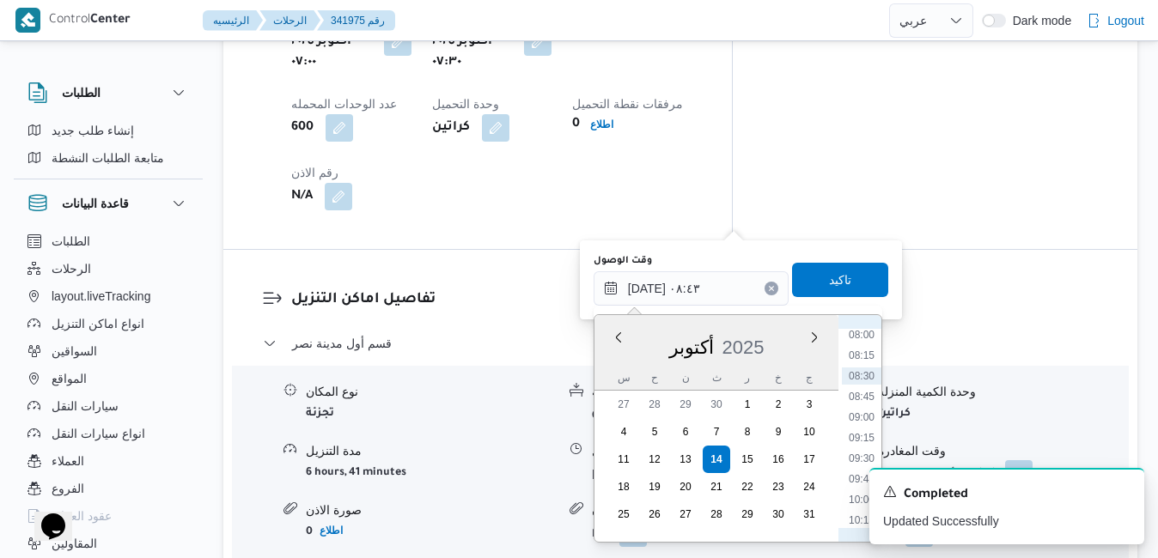
scroll to position [596, 0]
click at [862, 403] on li "08:00" at bounding box center [862, 401] width 40 height 17
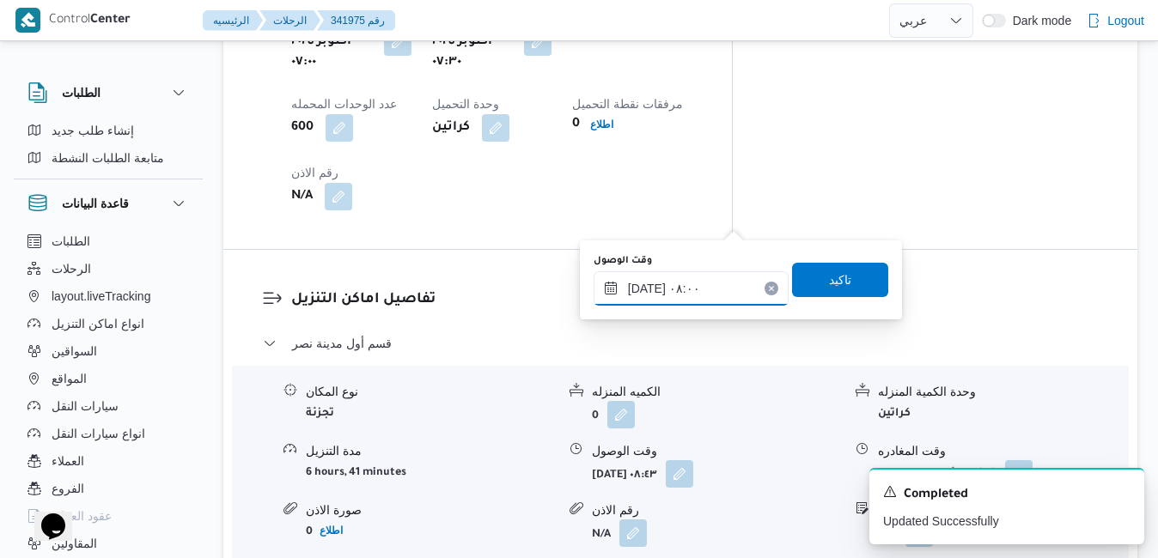
click at [651, 289] on input "١٤/١٠/٢٠٢٥ ٠٨:٠٠" at bounding box center [691, 288] width 195 height 34
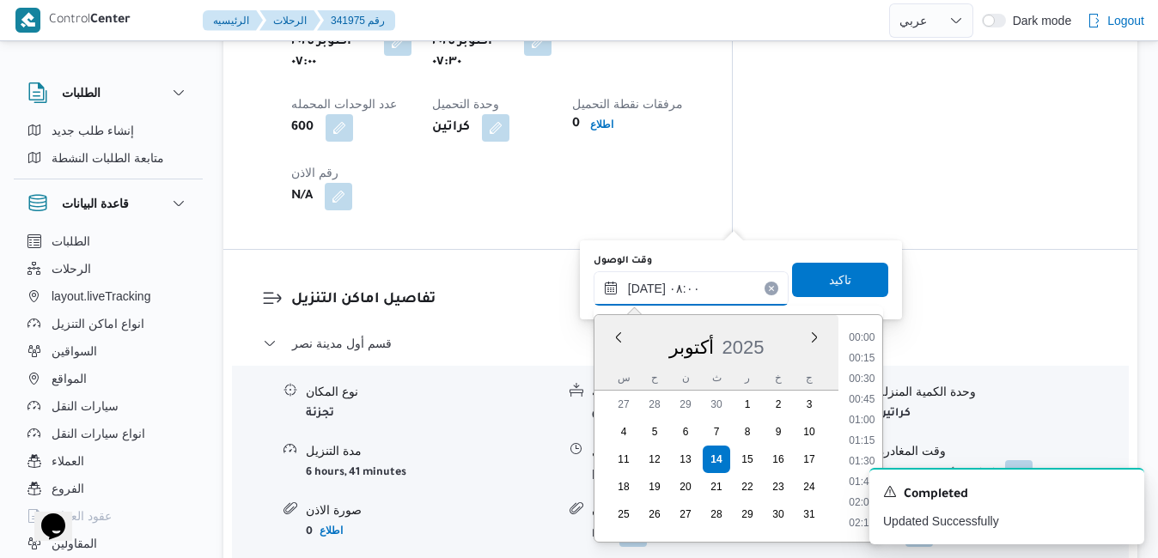
scroll to position [555, 0]
type input "١٤/١٠/٢٠٢٥ ٠٨:10"
click at [847, 271] on span "تاكيد" at bounding box center [840, 279] width 96 height 34
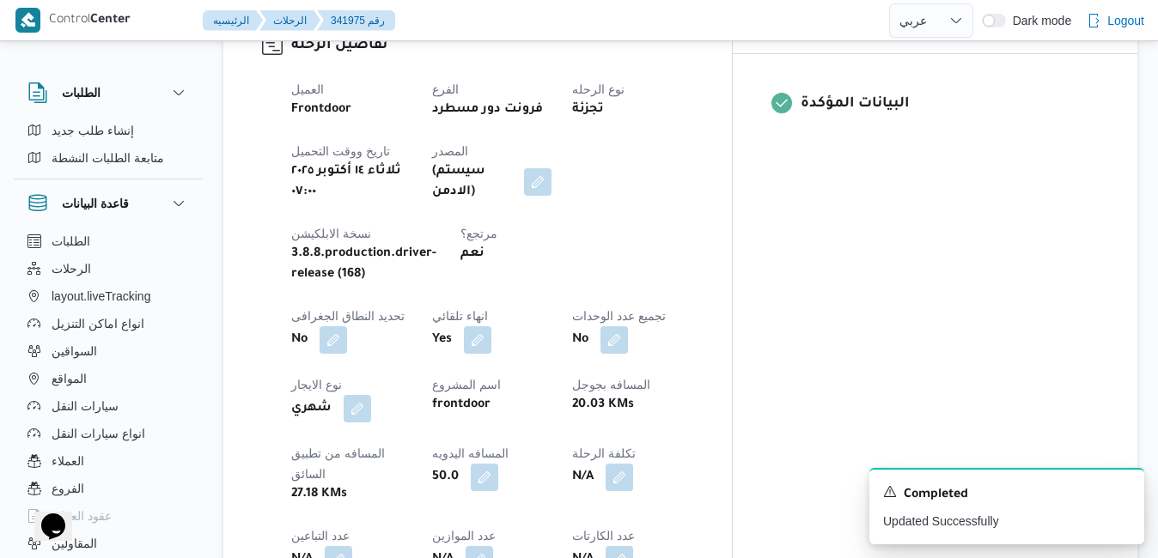
scroll to position [0, 0]
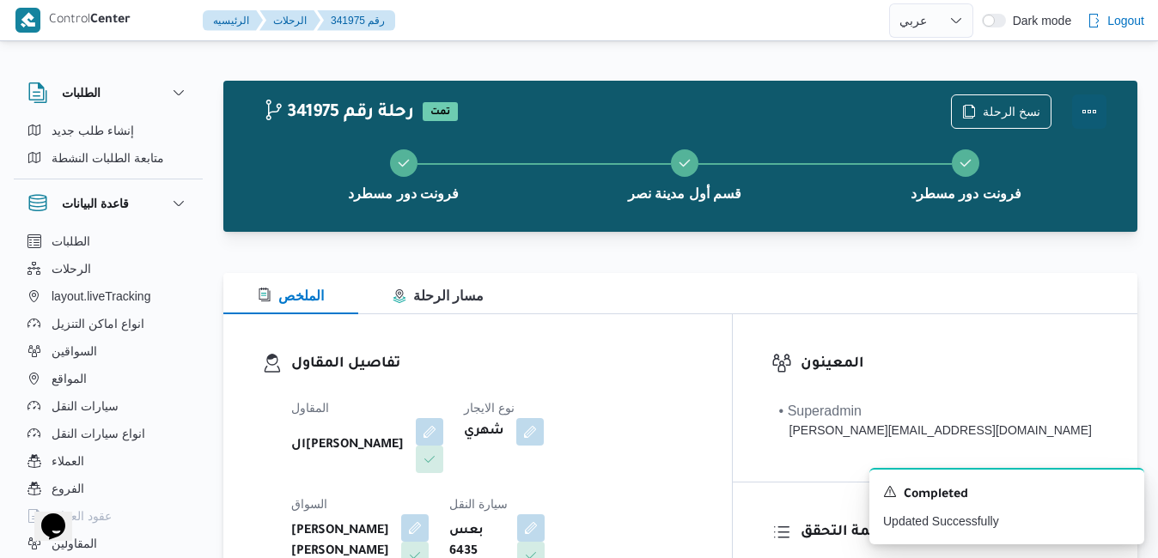
click at [1111, 107] on div "نسخ الرحلة" at bounding box center [1029, 111] width 176 height 55
click at [1077, 111] on button "Actions" at bounding box center [1089, 111] width 34 height 34
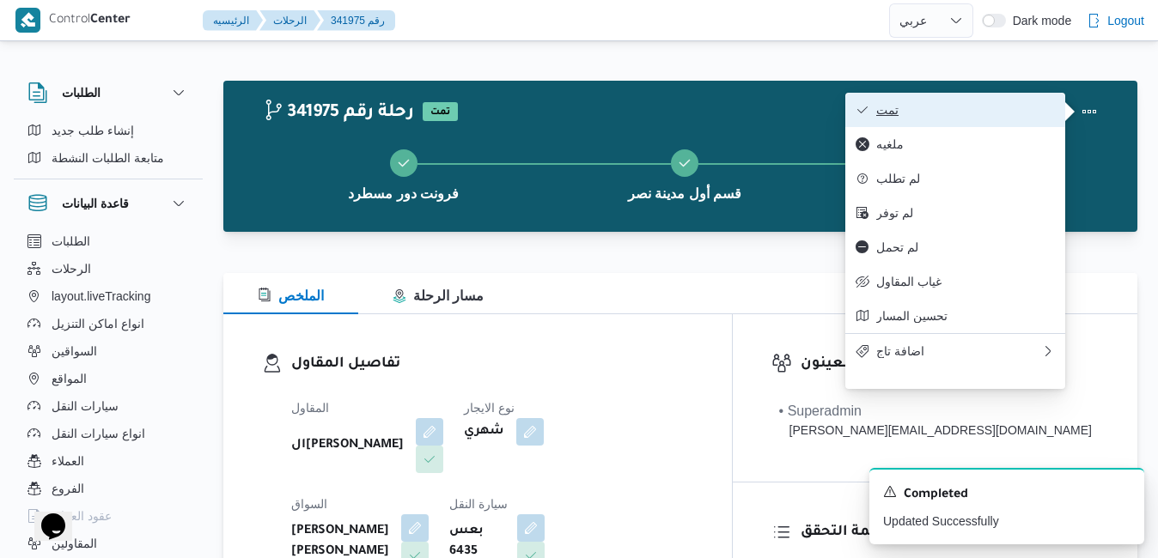
click at [992, 113] on span "تمت" at bounding box center [965, 110] width 179 height 14
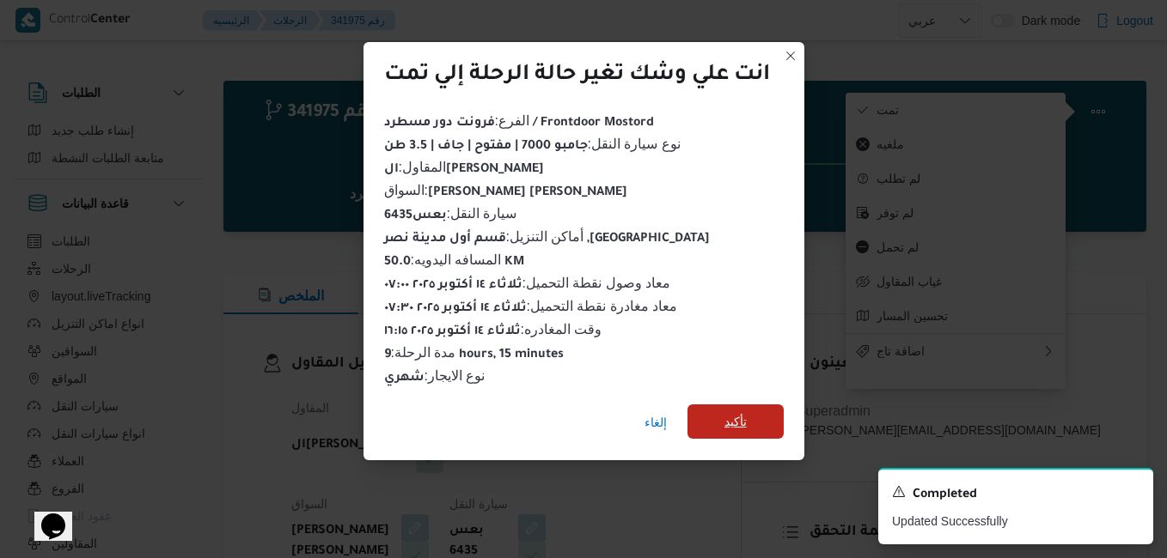
click at [739, 415] on span "تأكيد" at bounding box center [735, 421] width 22 height 21
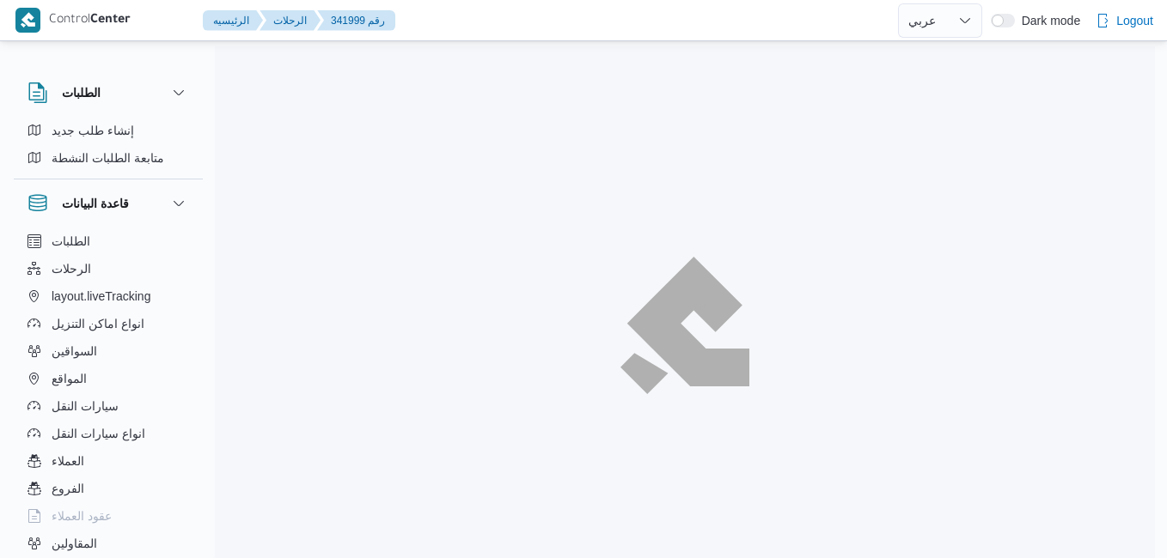
select select "ar"
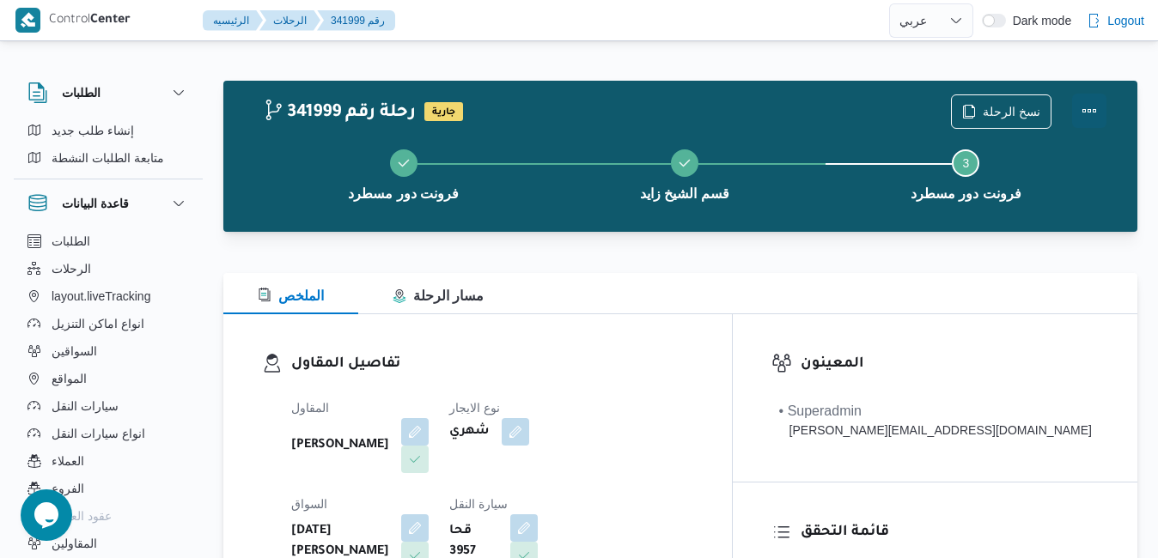
click at [1091, 113] on button "Actions" at bounding box center [1089, 111] width 34 height 34
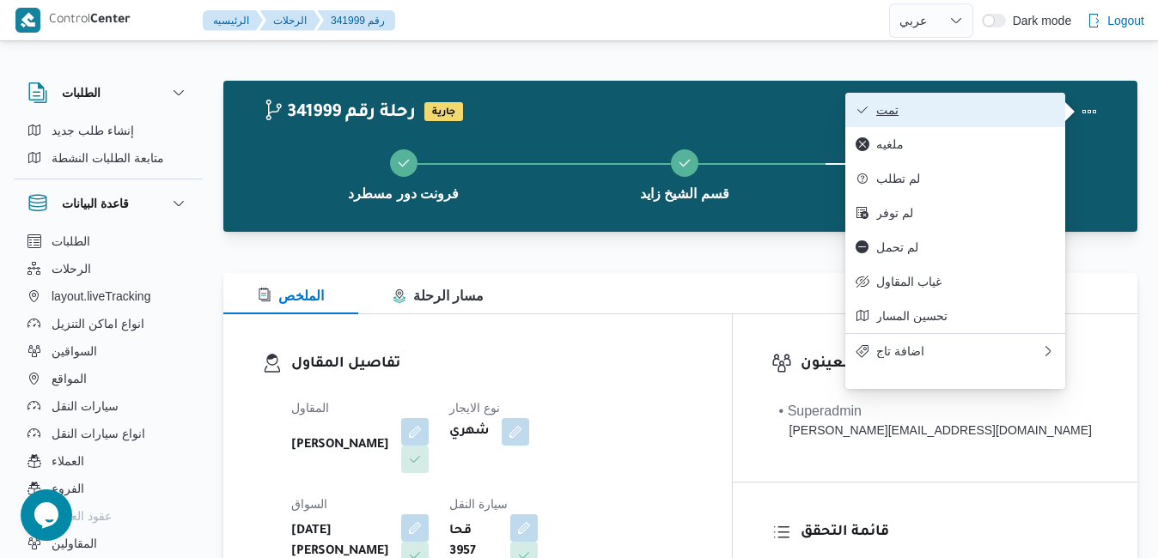
click at [1036, 114] on span "تمت" at bounding box center [965, 110] width 179 height 14
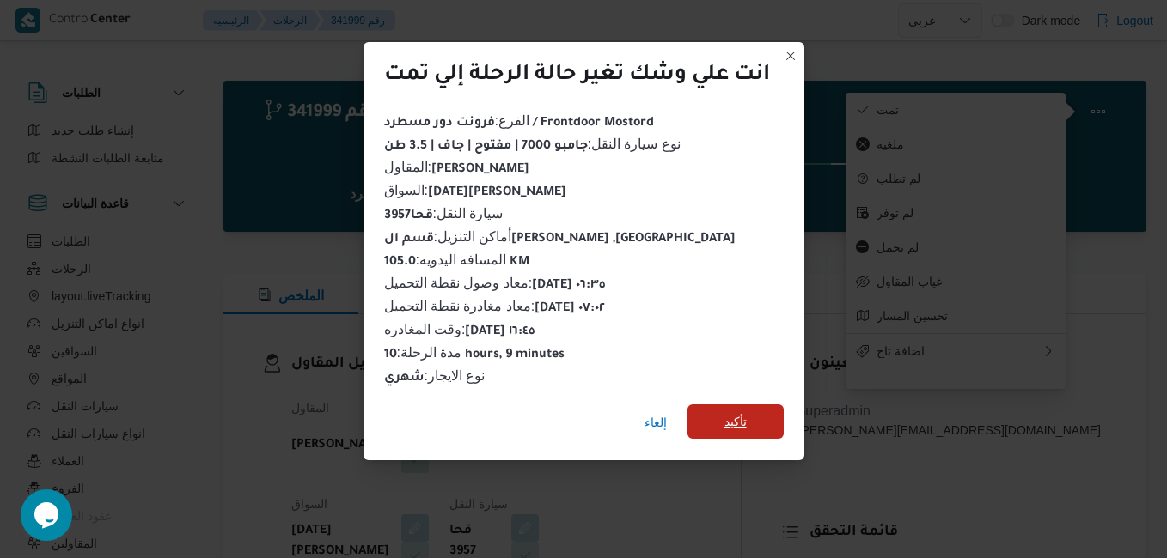
click at [755, 405] on span "تأكيد" at bounding box center [735, 422] width 96 height 34
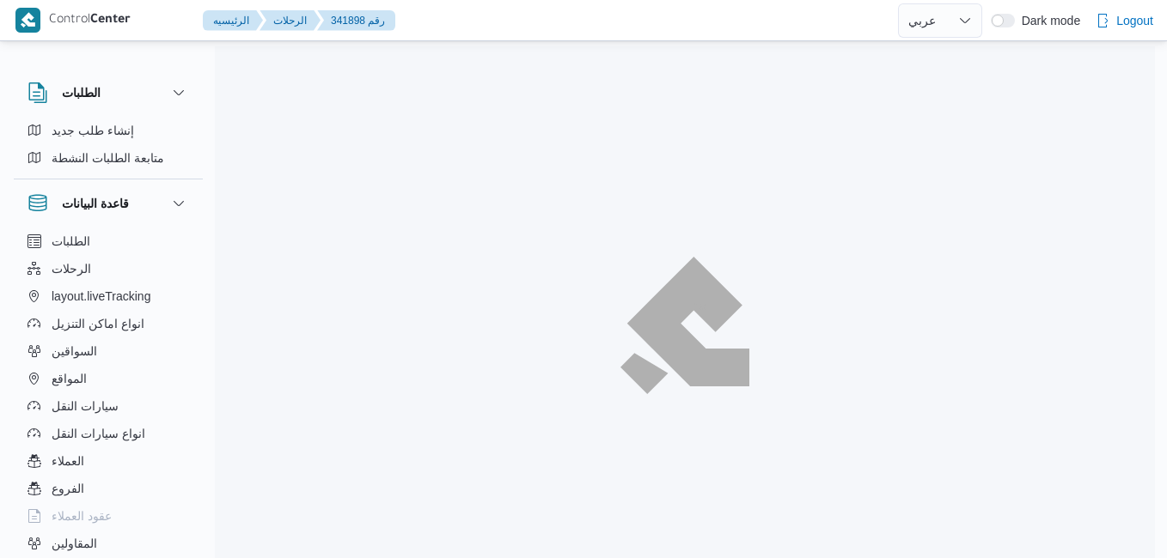
select select "ar"
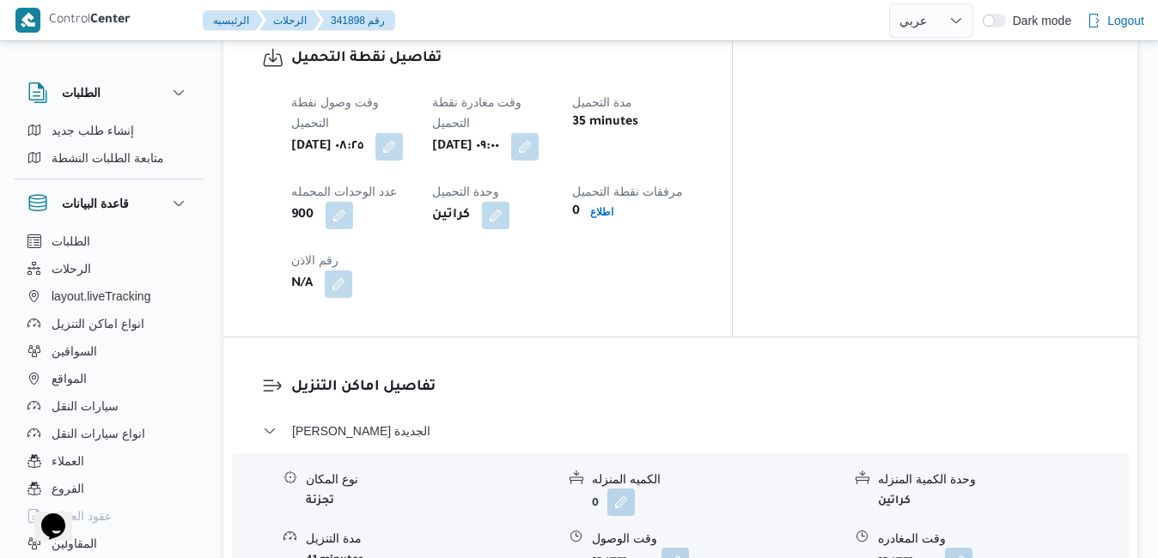
scroll to position [1478, 0]
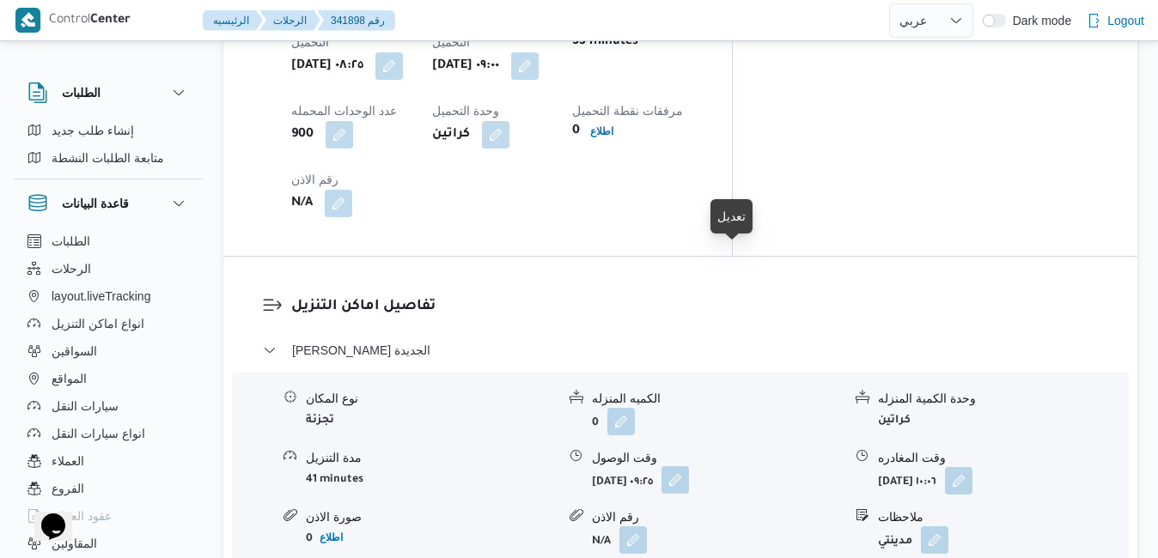
click at [689, 466] on button "button" at bounding box center [674, 479] width 27 height 27
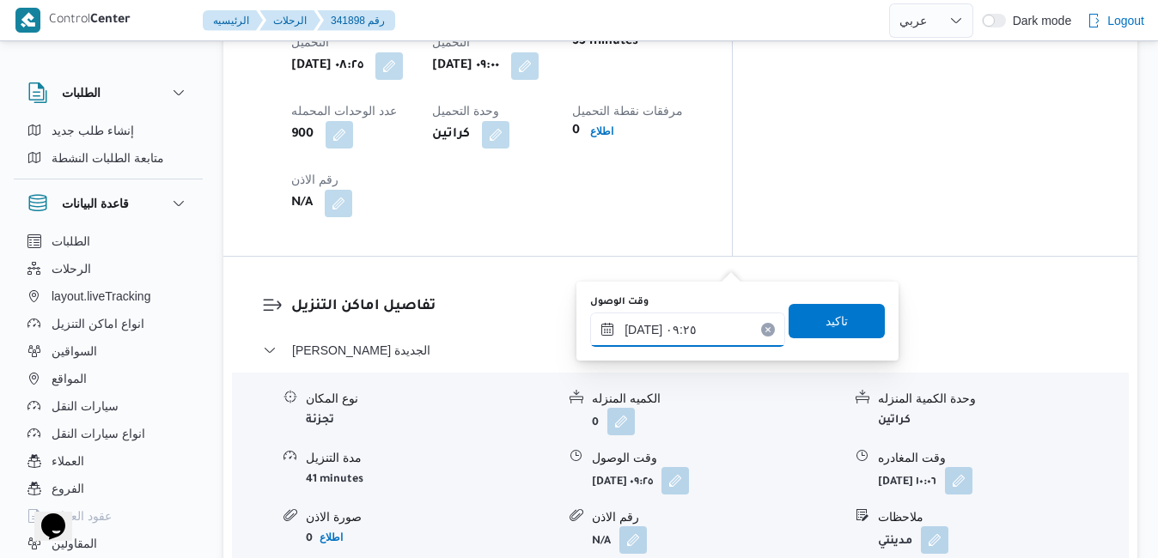
click at [666, 326] on input "[DATE] ٠٩:٢٥" at bounding box center [687, 330] width 195 height 34
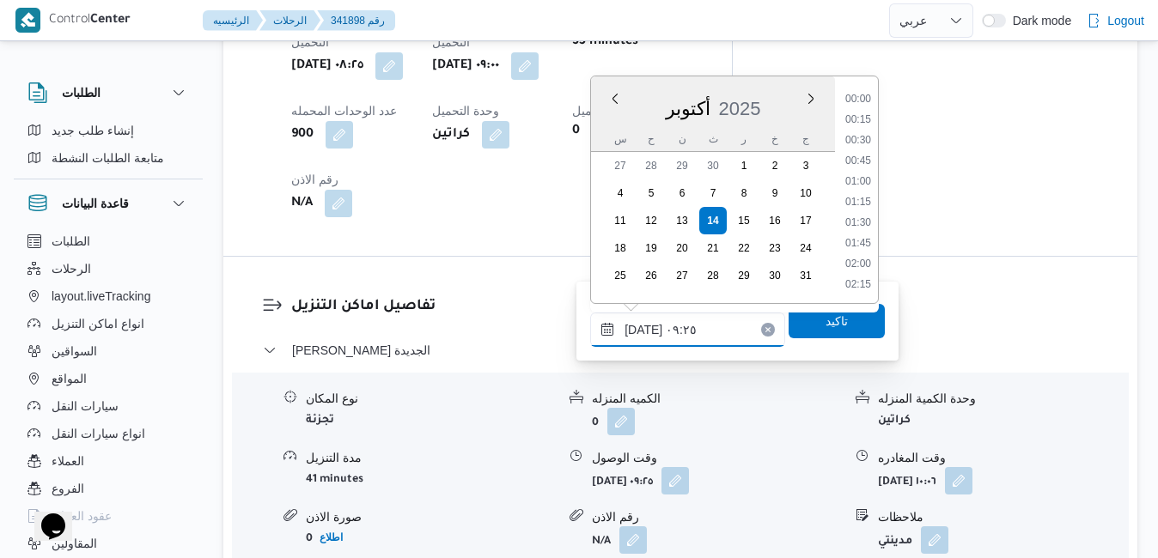
scroll to position [658, 0]
click at [860, 243] on li "09:45" at bounding box center [858, 244] width 40 height 17
type input "[DATE] ٠٩:٤٥"
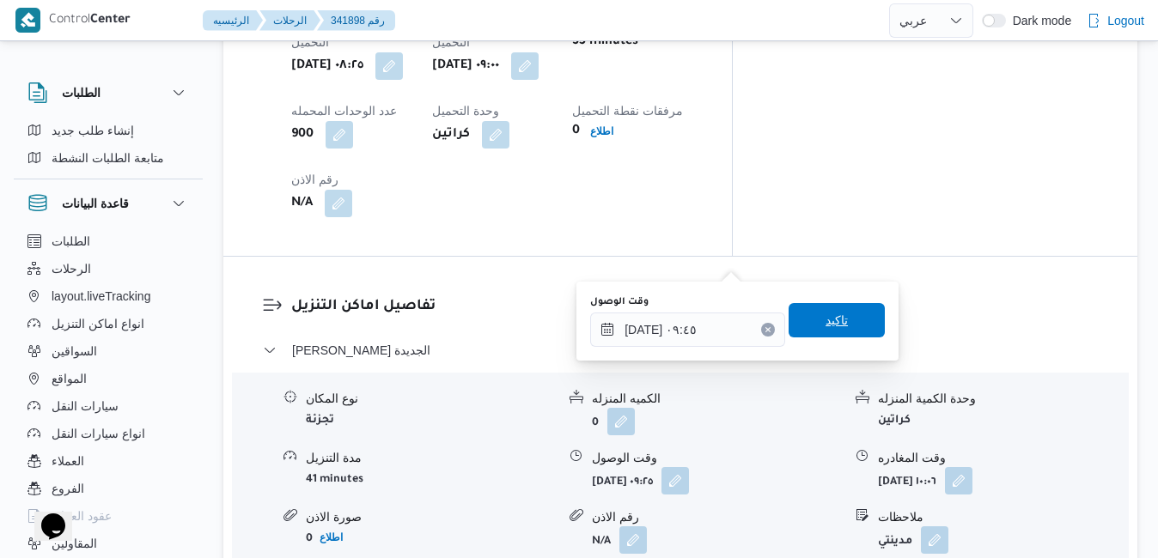
click at [801, 320] on span "تاكيد" at bounding box center [837, 320] width 96 height 34
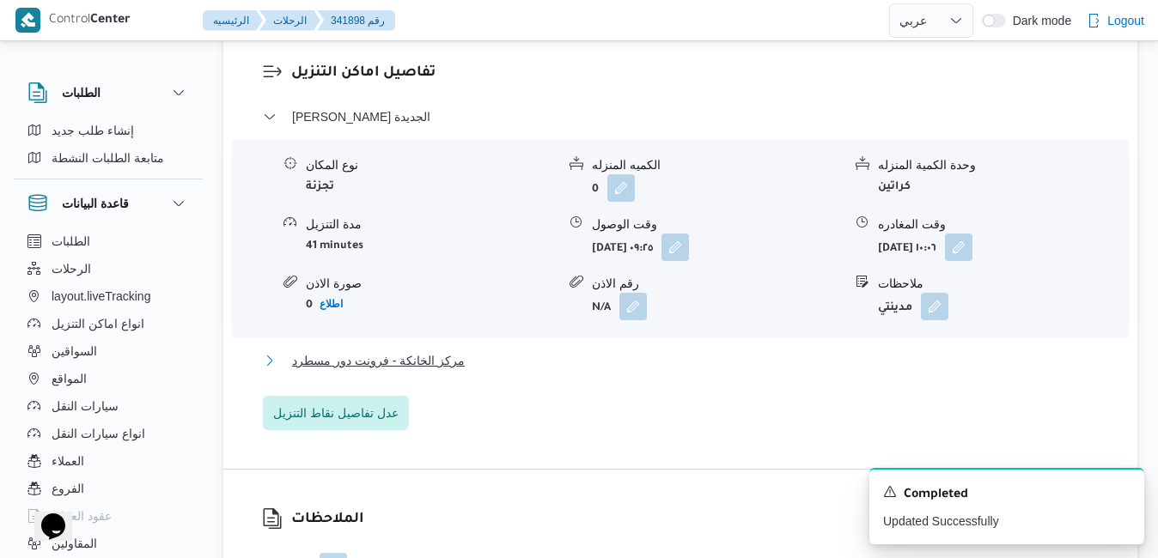
click at [694, 371] on button "مركز الخانكة - فرونت دور مسطرد" at bounding box center [681, 360] width 836 height 21
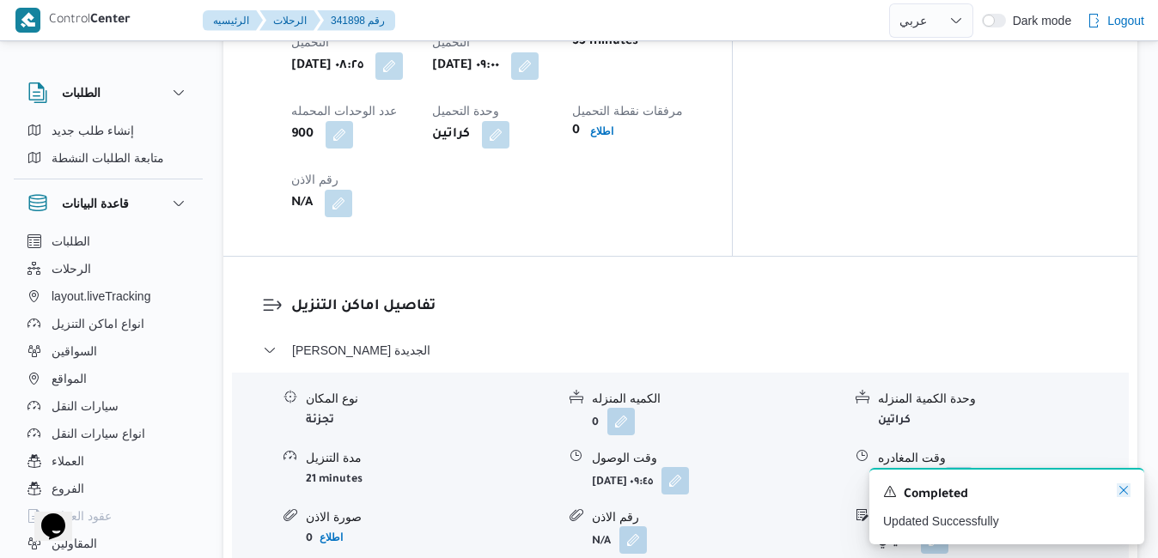
click at [1124, 493] on icon "Dismiss toast" at bounding box center [1123, 490] width 9 height 9
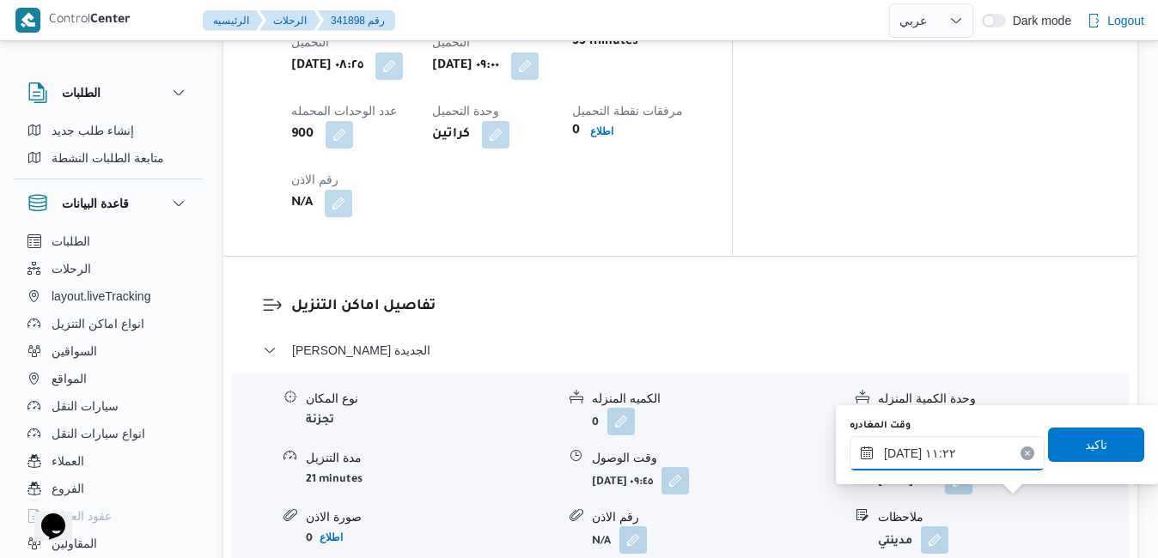
click at [967, 454] on input "١٤/١٠/٢٠٢٥ ١١:٢٢" at bounding box center [947, 453] width 195 height 34
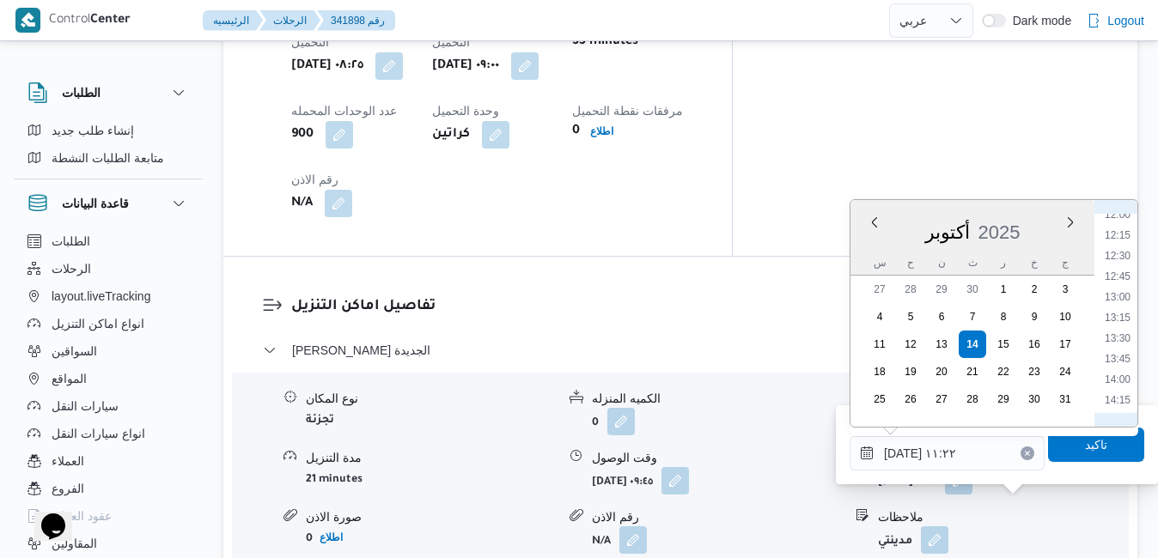
scroll to position [1172, 0]
click at [1118, 402] on ul "00:00 00:15 00:30 00:45 01:00 01:15 01:30 01:45 02:00 02:15 02:30 02:45 03:00 0…" at bounding box center [1118, 313] width 40 height 199
click at [1116, 410] on li "16:30" at bounding box center [1118, 411] width 40 height 17
type input "[DATE] ١٦:٣٠"
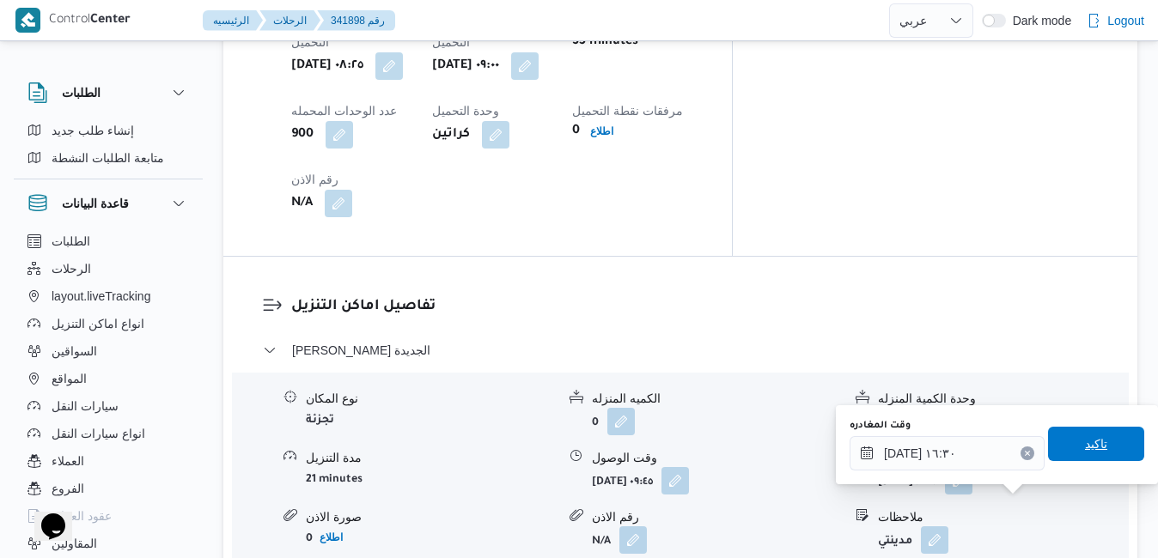
click at [1085, 451] on span "تاكيد" at bounding box center [1096, 444] width 22 height 21
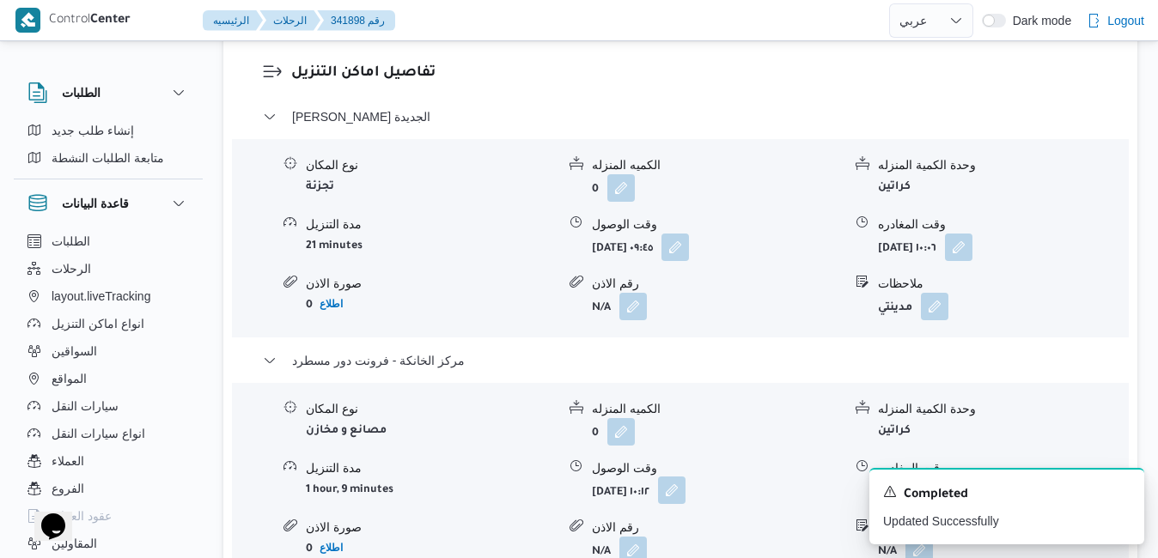
click at [686, 503] on button "button" at bounding box center [671, 490] width 27 height 27
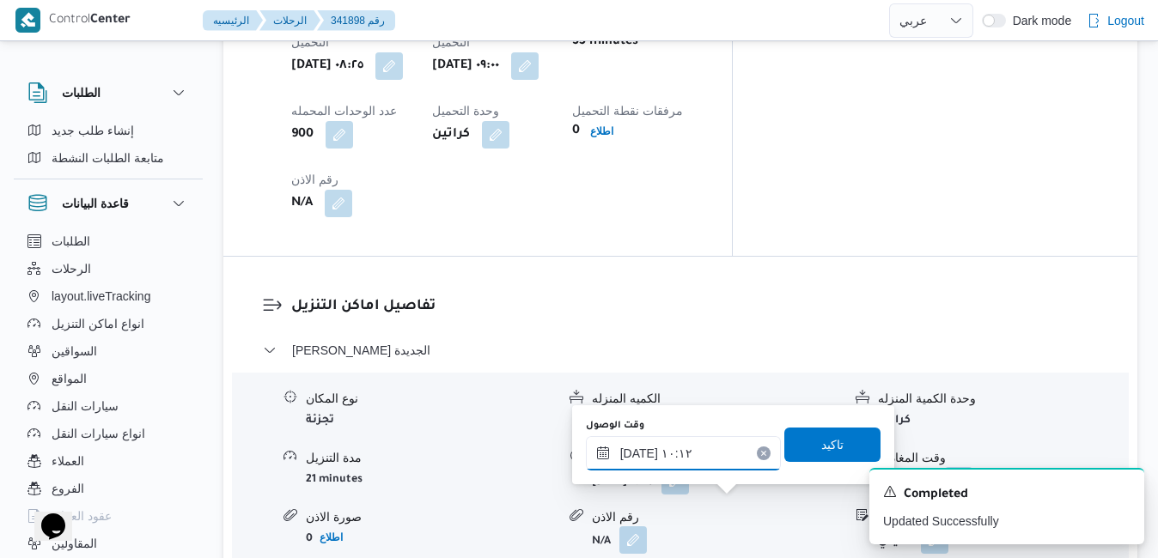
click at [709, 453] on input "١٤/١٠/٢٠٢٥ ١٠:١٢" at bounding box center [683, 453] width 195 height 34
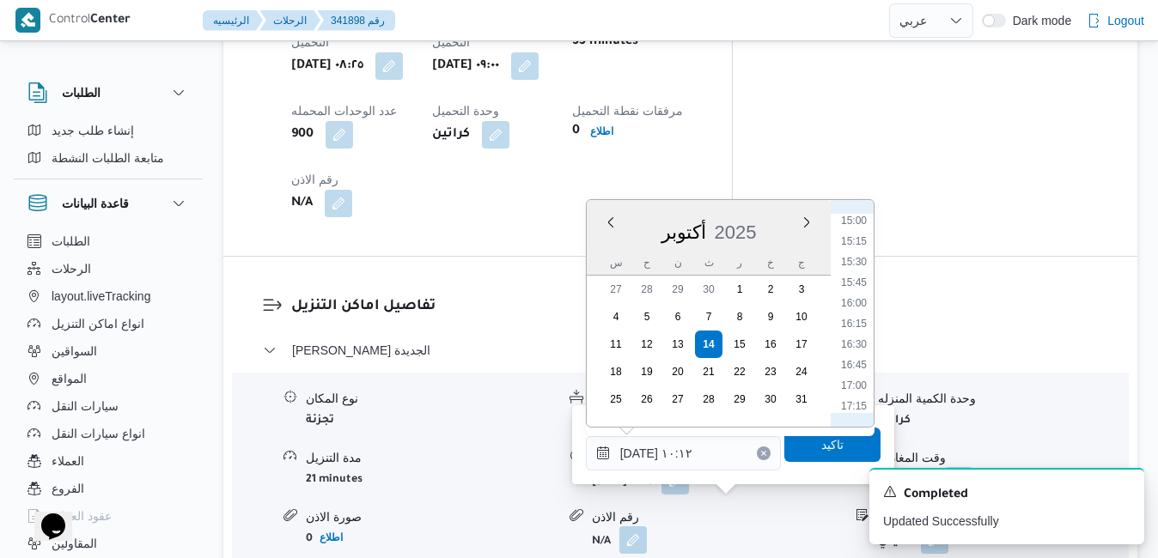
scroll to position [1185, 0]
click at [858, 374] on li "16:15" at bounding box center [854, 377] width 40 height 17
type input "[DATE] ١٦:١٥"
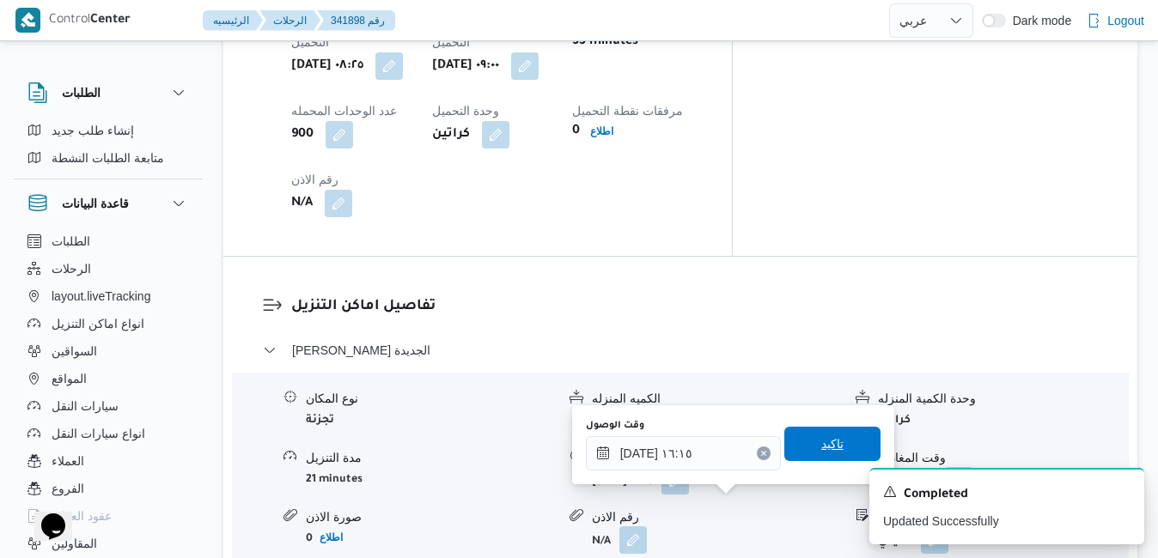
click at [821, 442] on span "تاكيد" at bounding box center [832, 444] width 22 height 21
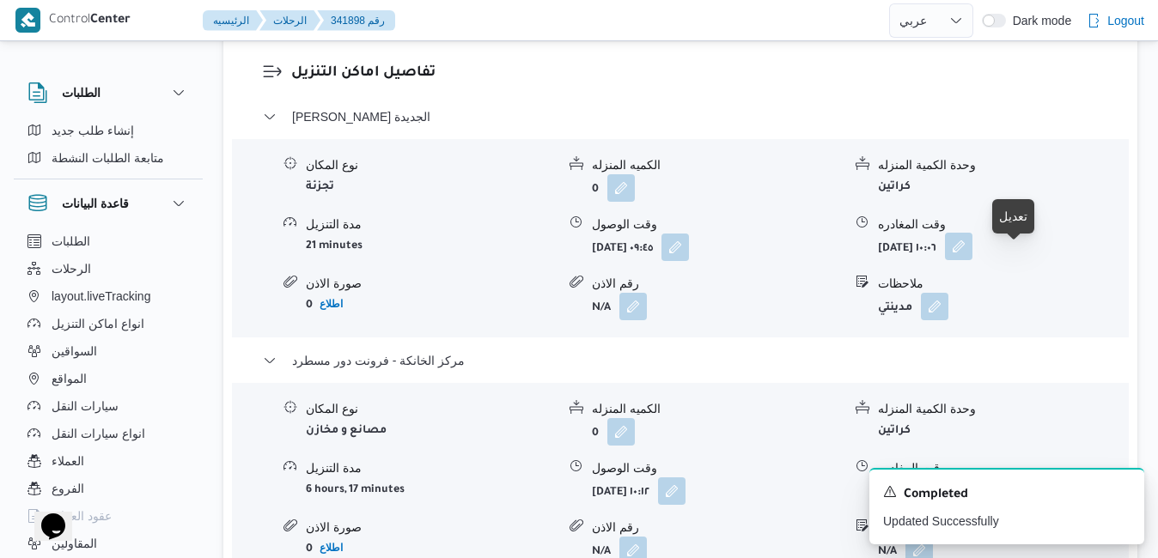
click at [972, 253] on button "button" at bounding box center [958, 246] width 27 height 27
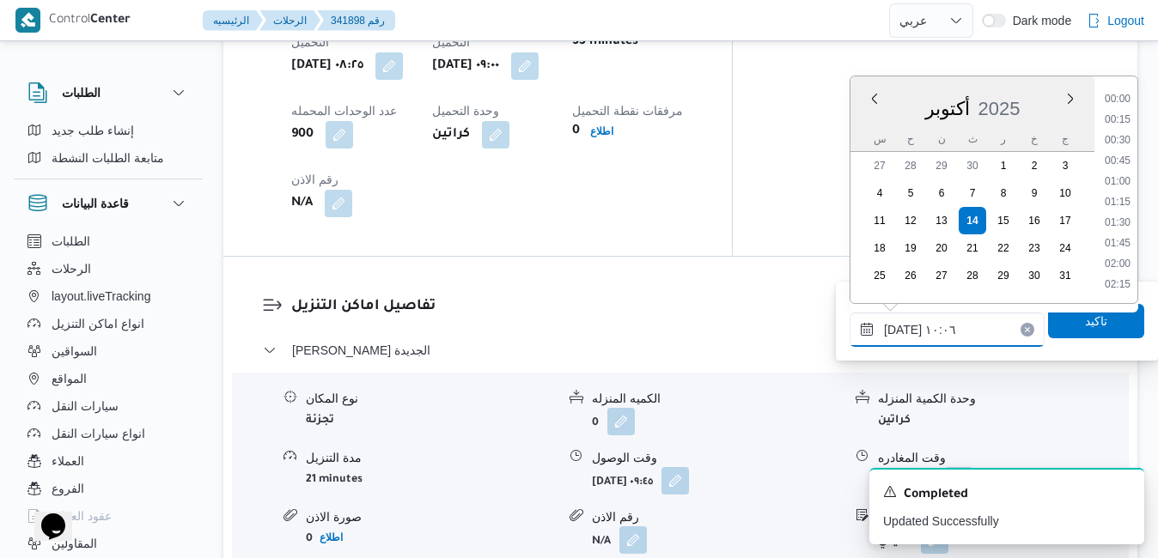
click at [947, 323] on input "١٤/١٠/٢٠٢٥ ١٠:٠٦" at bounding box center [947, 330] width 195 height 34
click at [1122, 131] on li "15:30" at bounding box center [1118, 133] width 40 height 17
type input "١٤/١٠/٢٠٢٥ ١٥:٣٠"
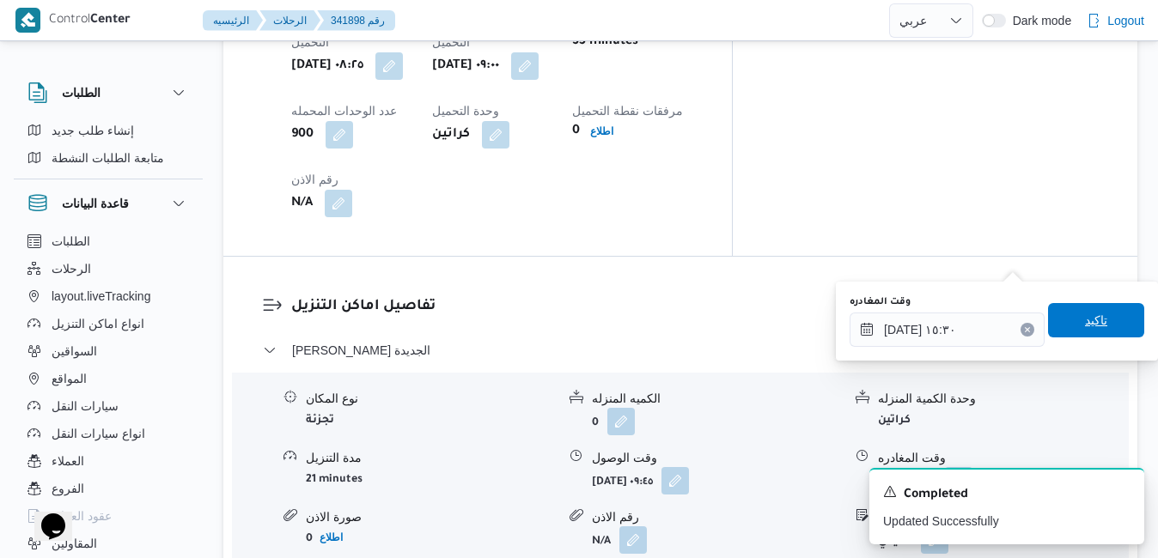
click at [1085, 323] on span "تاكيد" at bounding box center [1096, 320] width 22 height 21
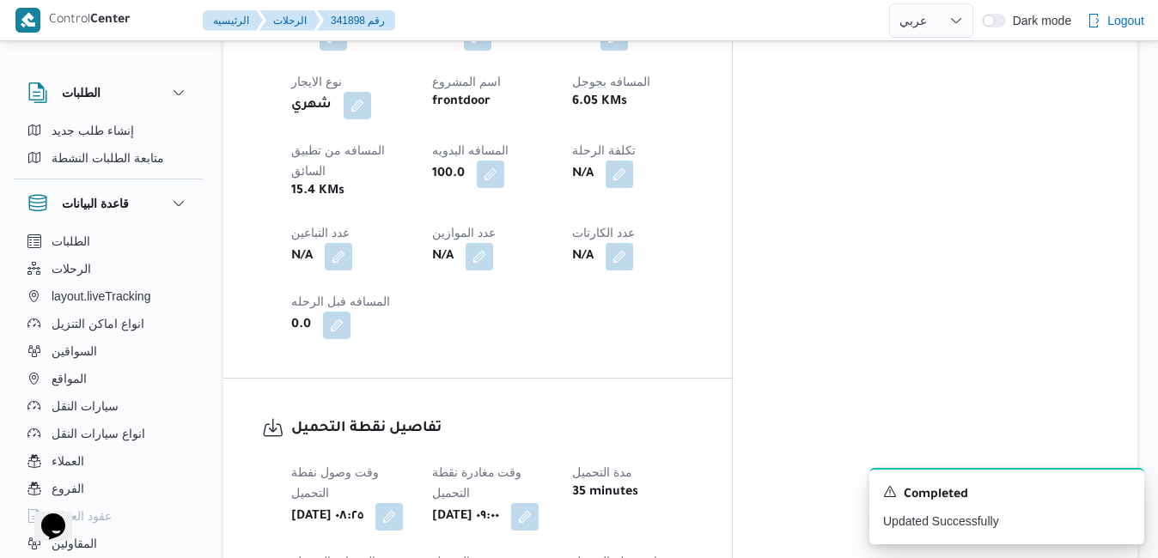
scroll to position [0, 0]
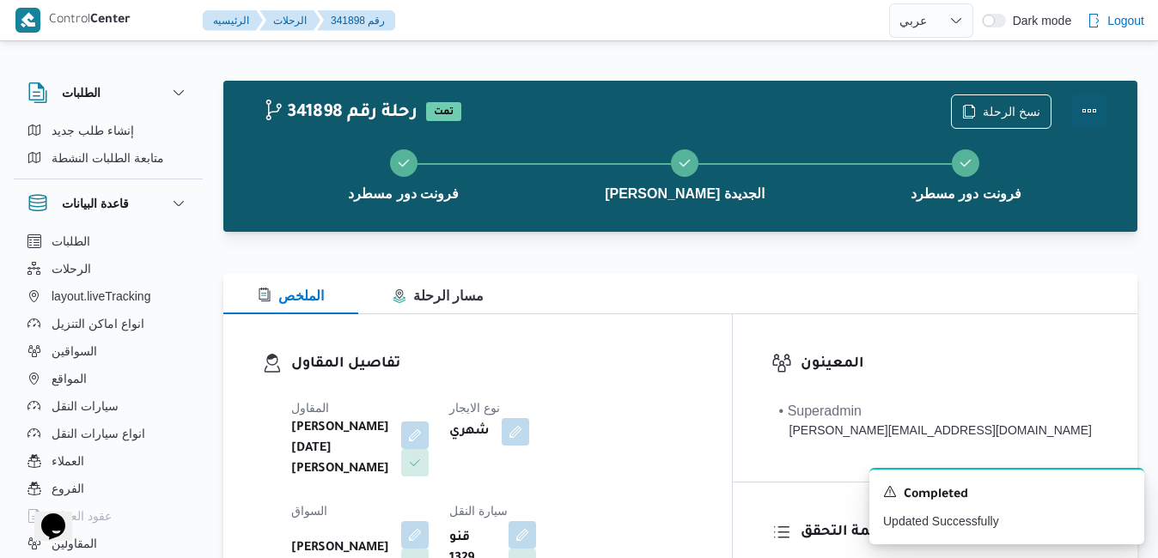
click at [1088, 108] on button "Actions" at bounding box center [1089, 111] width 34 height 34
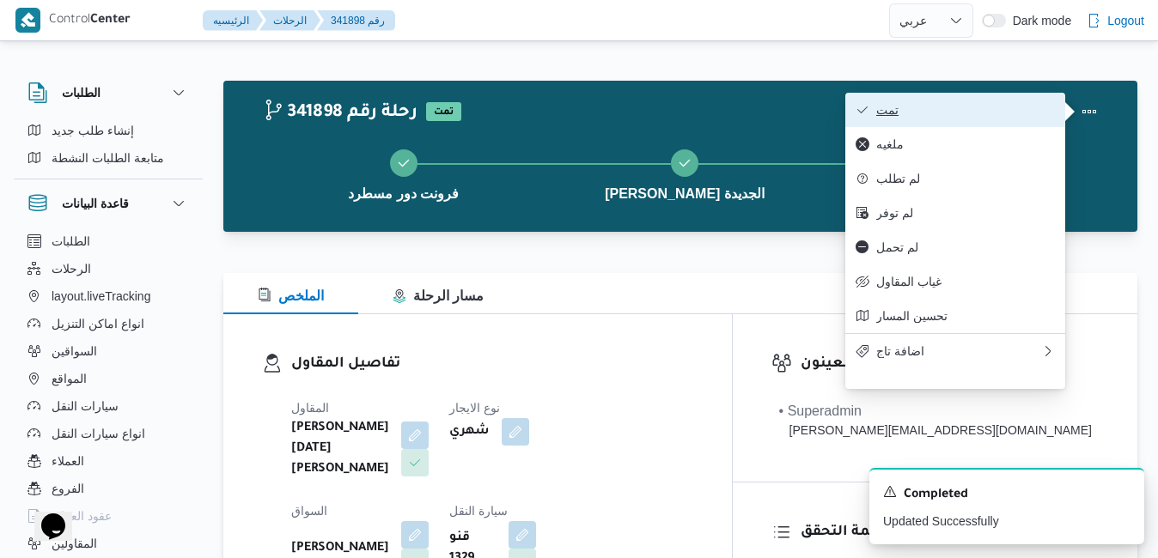
click at [1030, 110] on span "تمت" at bounding box center [965, 110] width 179 height 14
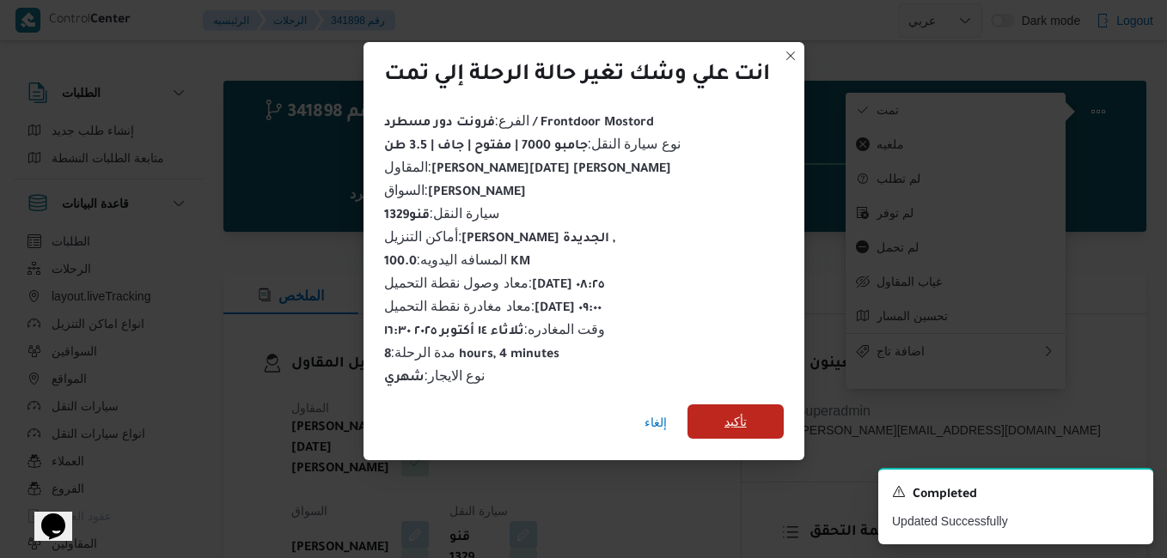
click at [721, 417] on span "تأكيد" at bounding box center [735, 422] width 96 height 34
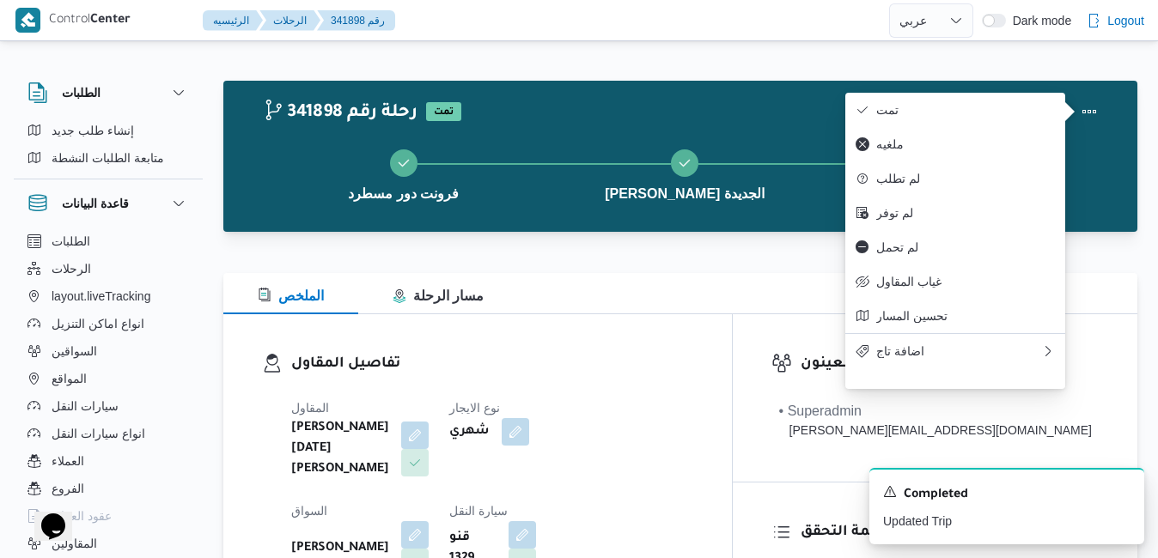
click at [430, 520] on div "محمود رفعت عبدالعظيم امام" at bounding box center [359, 549] width 141 height 58
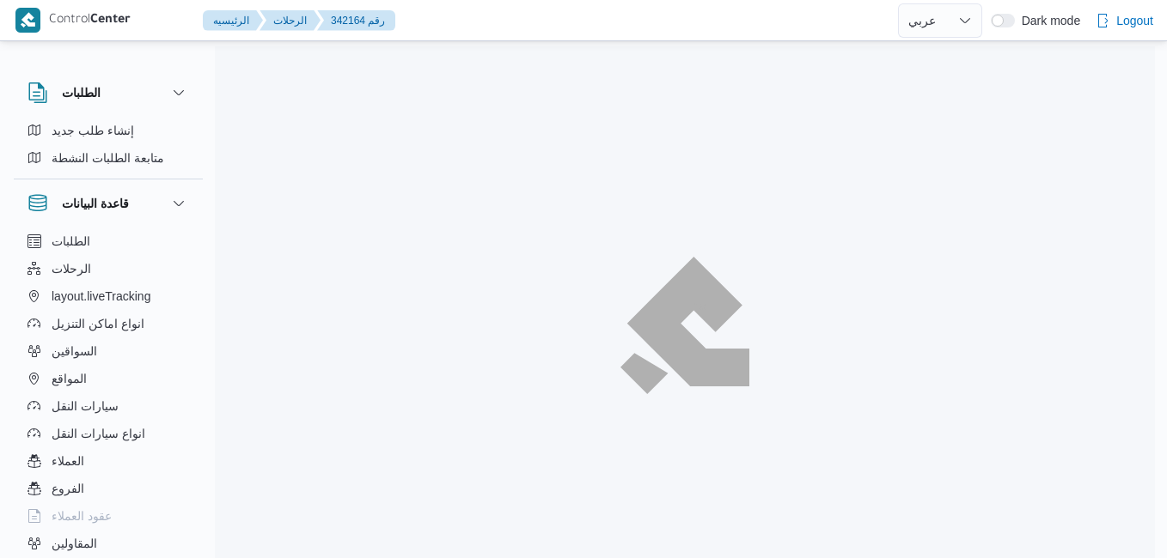
select select "ar"
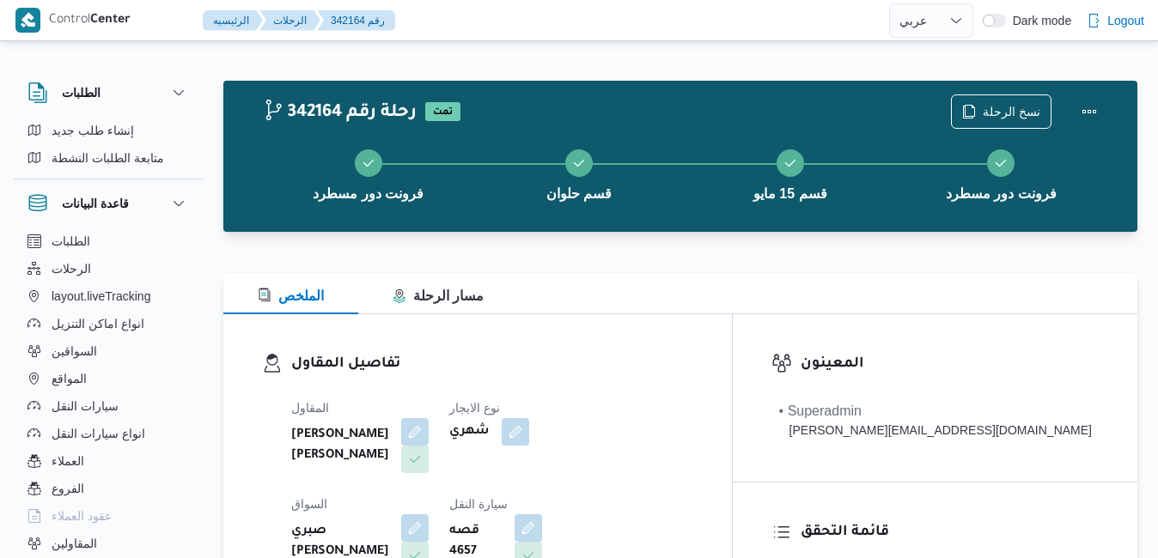
click at [692, 254] on div at bounding box center [680, 263] width 914 height 21
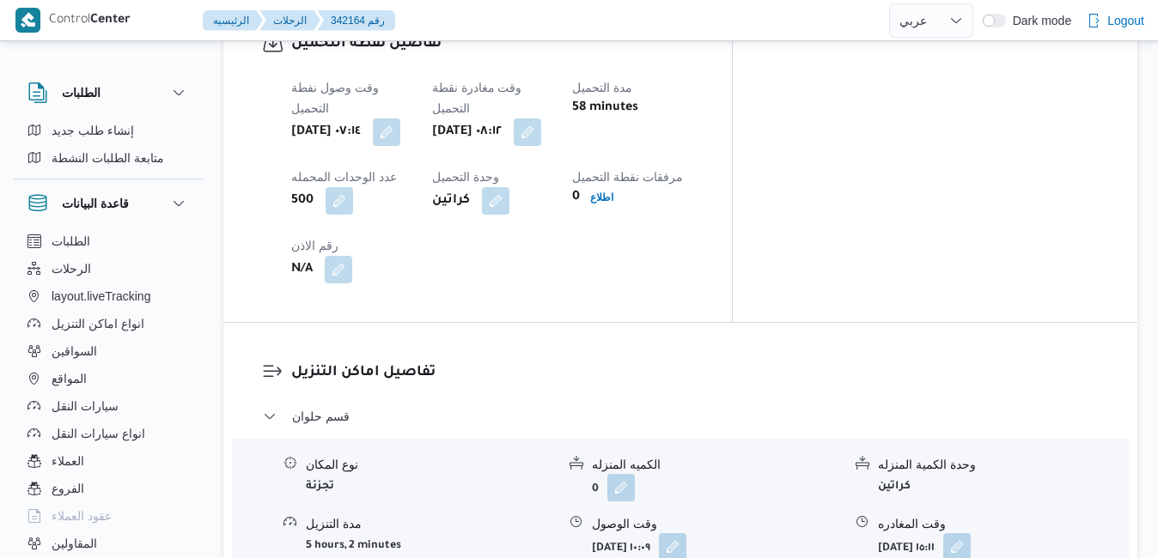
scroll to position [1454, 0]
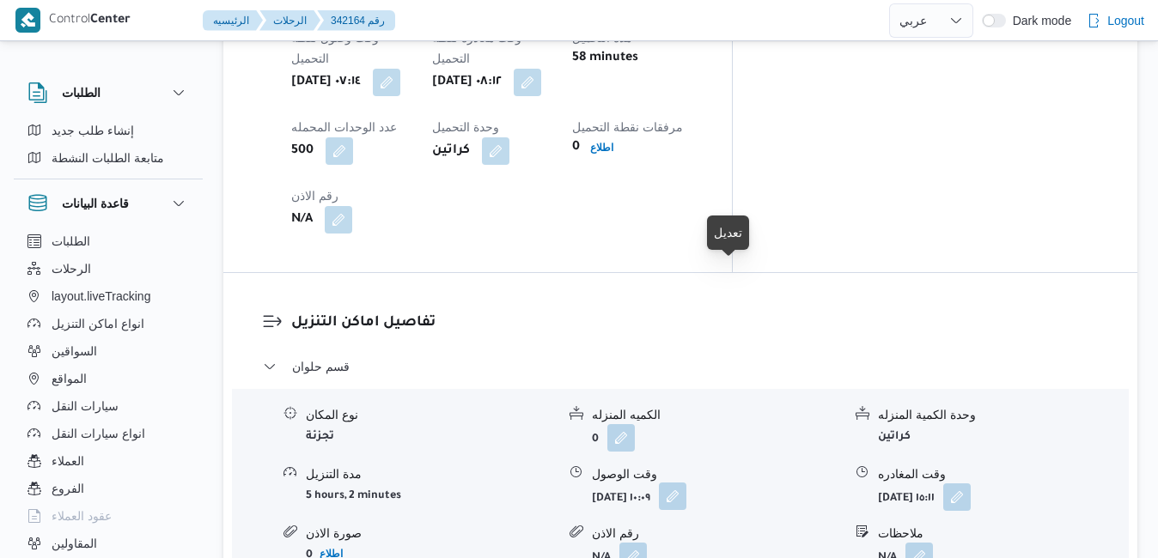
click at [686, 483] on button "button" at bounding box center [672, 496] width 27 height 27
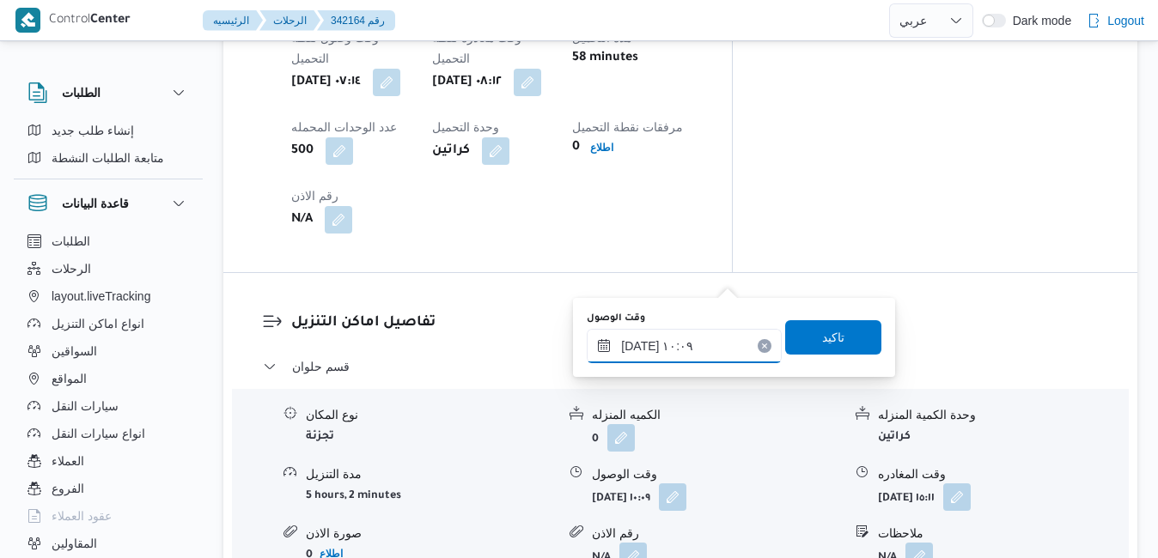
click at [652, 349] on input "[DATE] ١٠:٠٩" at bounding box center [684, 346] width 195 height 34
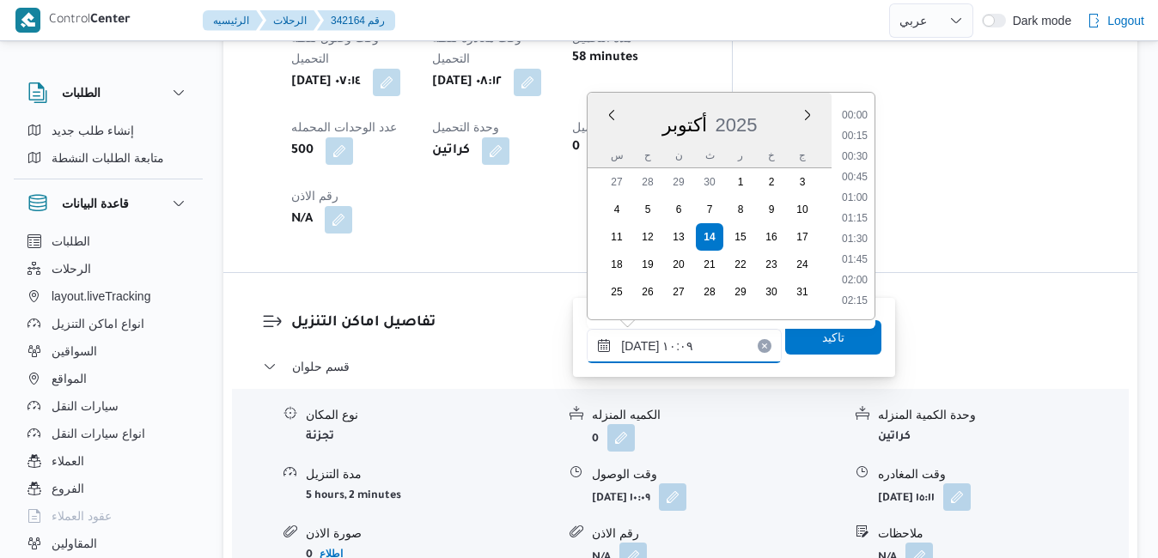
scroll to position [720, 0]
click at [860, 155] on li "09:15" at bounding box center [855, 157] width 40 height 17
type input "[DATE] ٠٩:١٥"
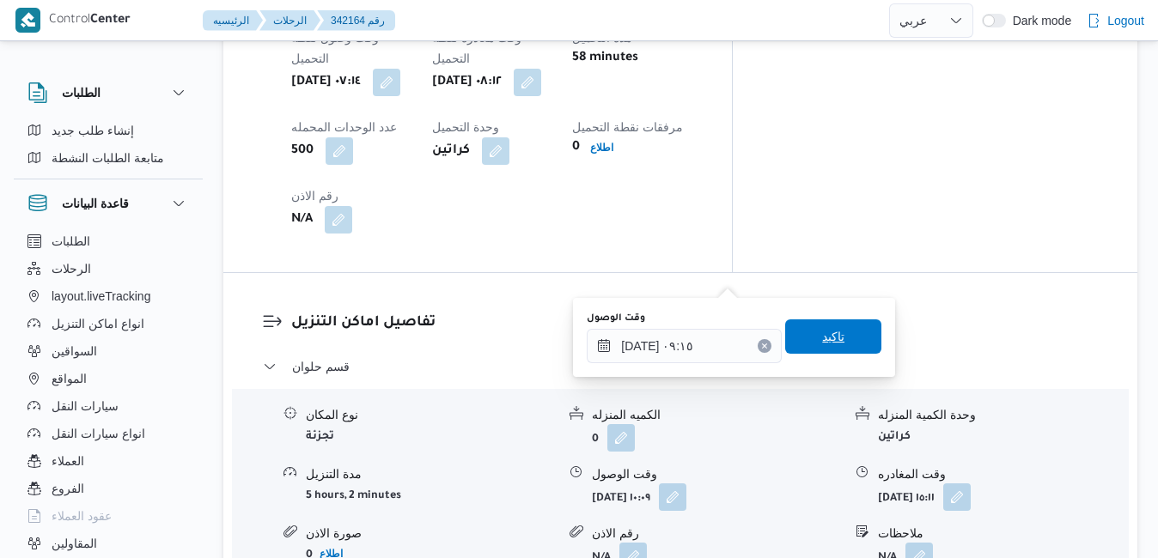
click at [795, 338] on span "تاكيد" at bounding box center [833, 337] width 96 height 34
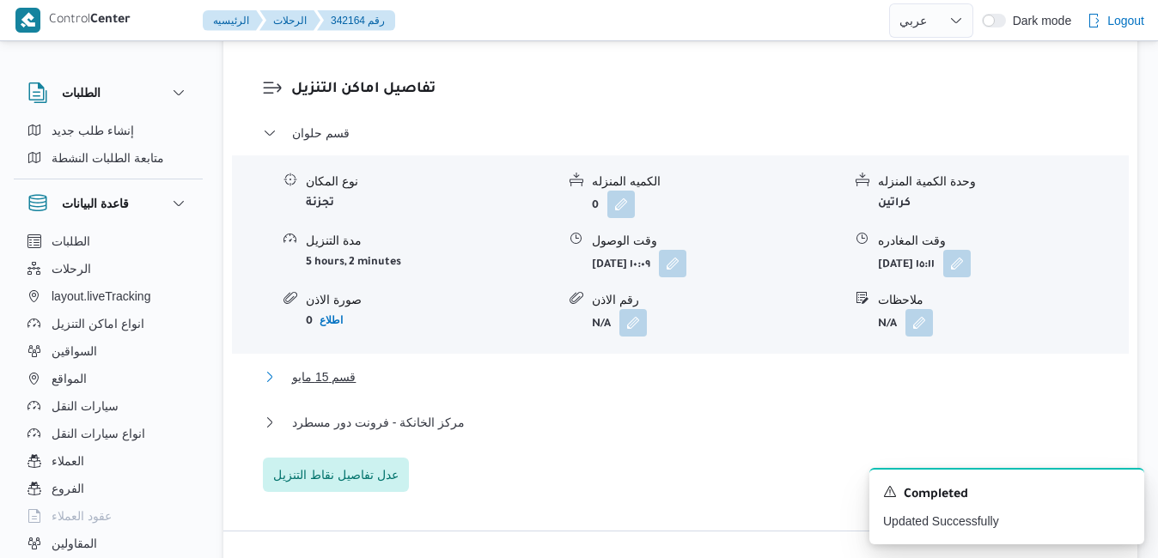
click at [637, 387] on button "قسم 15 مايو" at bounding box center [681, 377] width 836 height 21
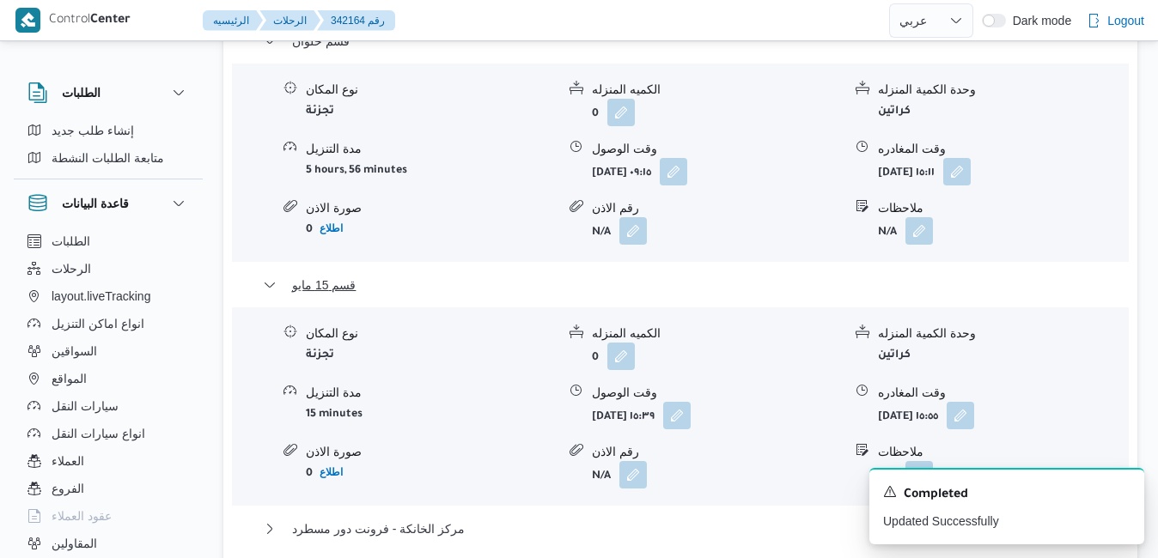
scroll to position [1832, 0]
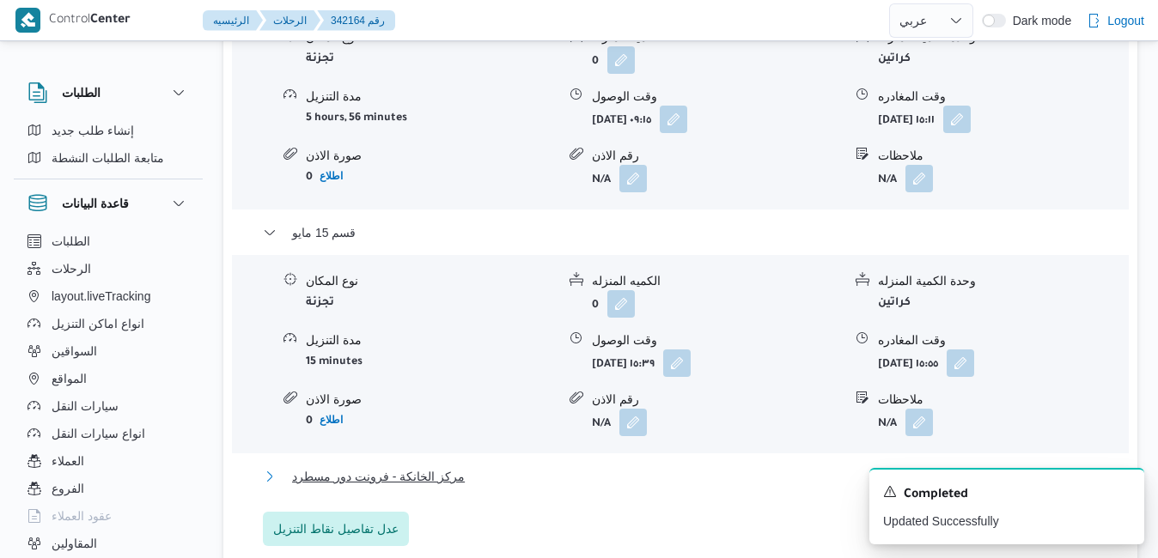
click at [640, 466] on button "مركز الخانكة - فرونت دور مسطرد" at bounding box center [681, 476] width 836 height 21
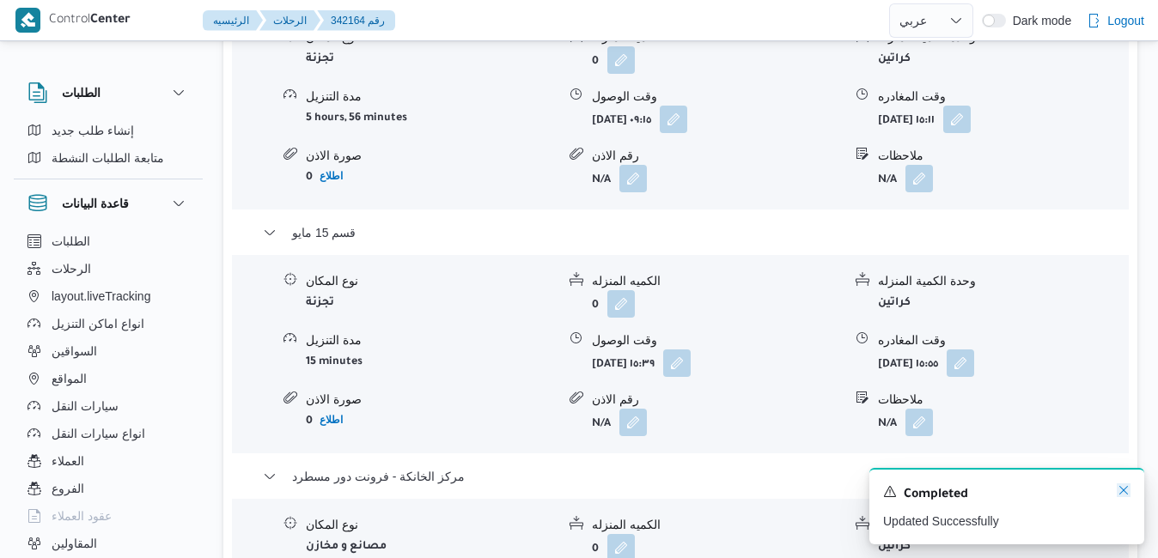
click at [1119, 488] on icon "Dismiss toast" at bounding box center [1124, 491] width 14 height 14
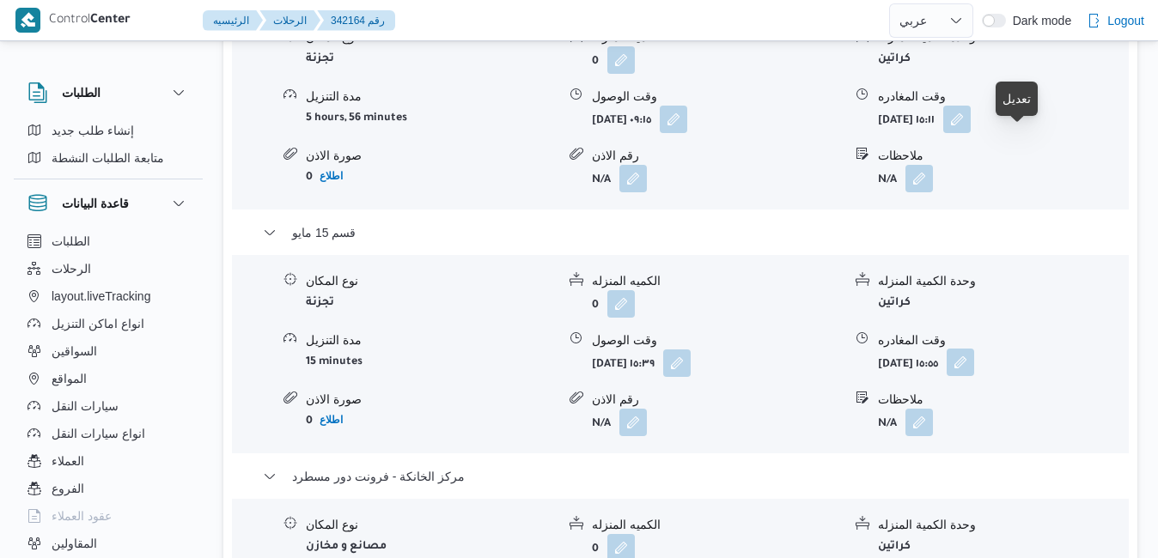
click at [974, 349] on button "button" at bounding box center [960, 362] width 27 height 27
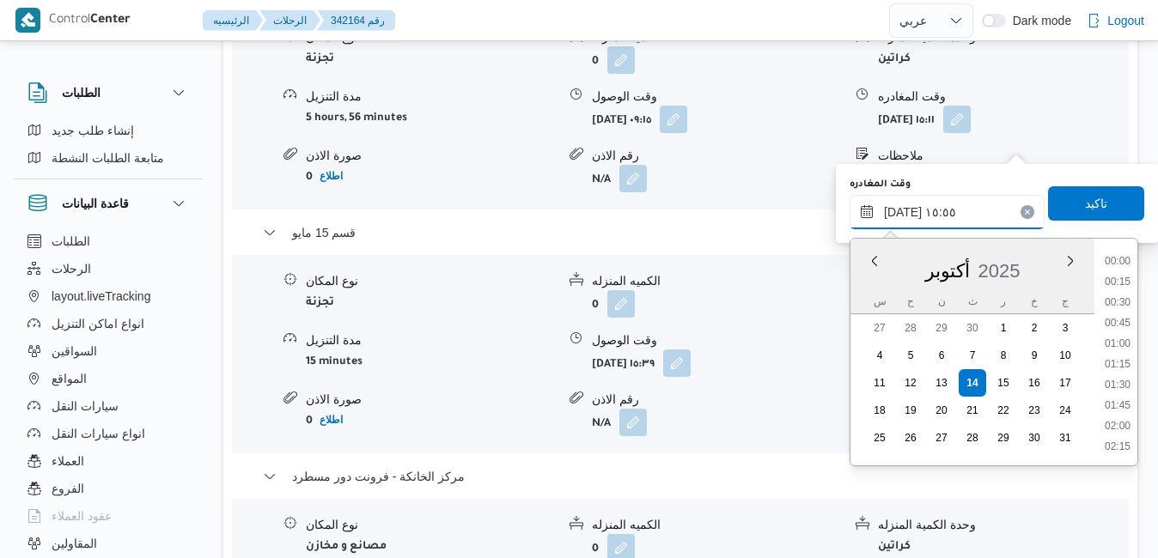
click at [917, 210] on input "[DATE] ١٥:٥٥" at bounding box center [947, 212] width 195 height 34
click at [1123, 422] on li "16:30" at bounding box center [1118, 427] width 40 height 17
type input "[DATE] ١٦:٣٠"
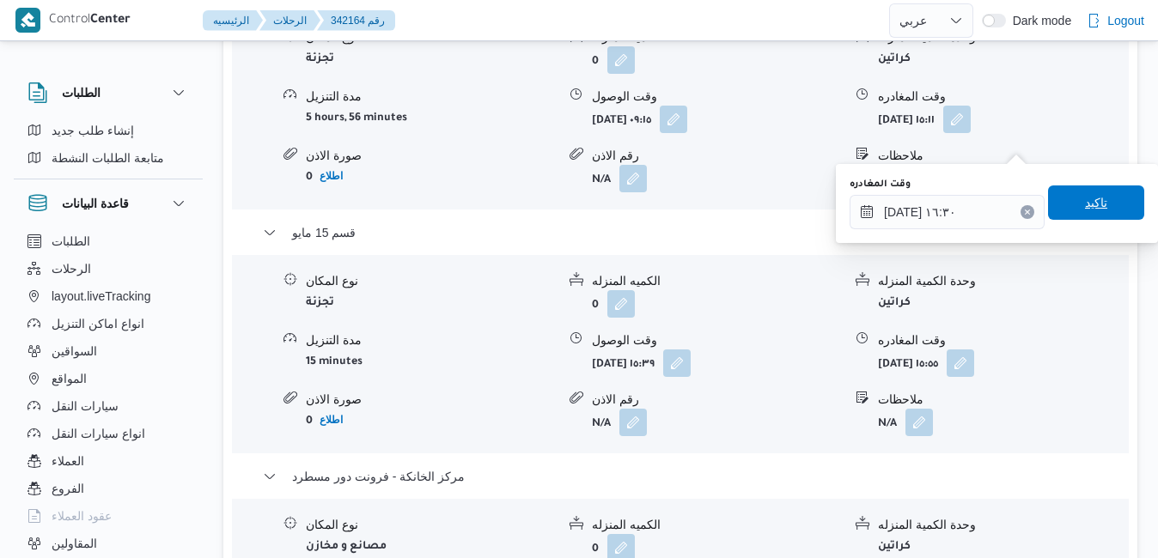
click at [1085, 198] on span "تاكيد" at bounding box center [1096, 202] width 22 height 21
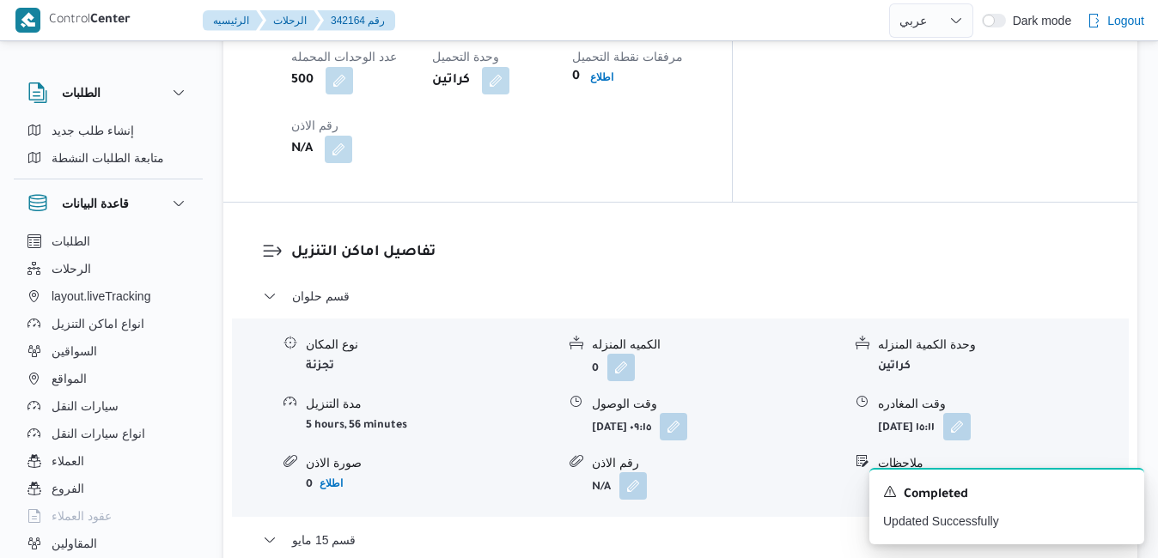
scroll to position [1523, 0]
click at [971, 414] on button "button" at bounding box center [956, 427] width 27 height 27
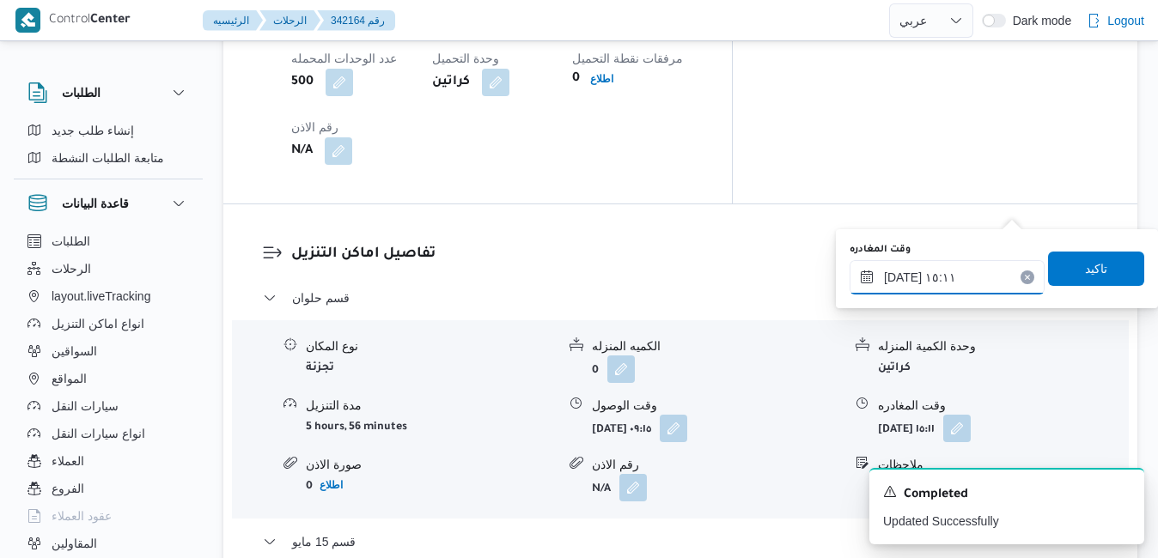
click at [930, 280] on input "[DATE] ١٥:١١" at bounding box center [947, 277] width 195 height 34
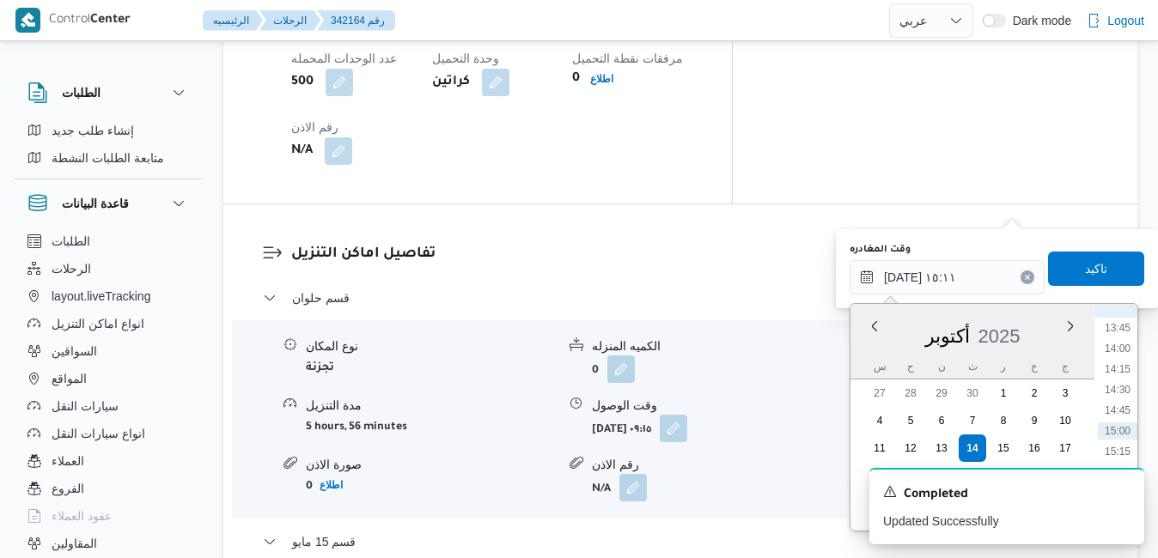
scroll to position [958, 0]
click at [1120, 383] on li "12:15" at bounding box center [1118, 378] width 40 height 17
type input "[DATE] ١٢:١٥"
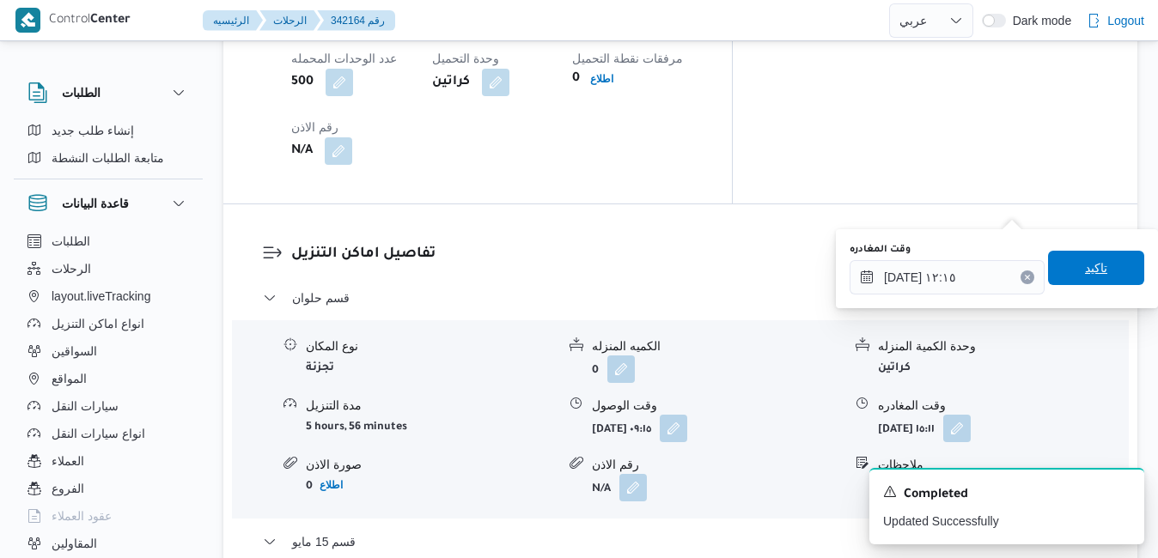
click at [1101, 266] on span "تاكيد" at bounding box center [1096, 268] width 96 height 34
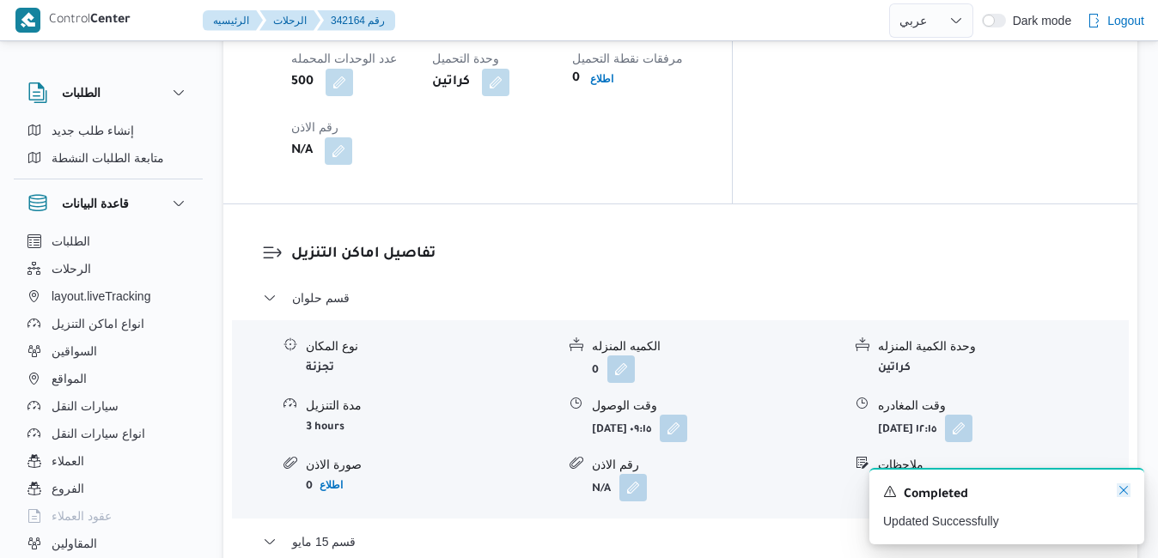
click at [1118, 491] on icon "Dismiss toast" at bounding box center [1124, 491] width 14 height 14
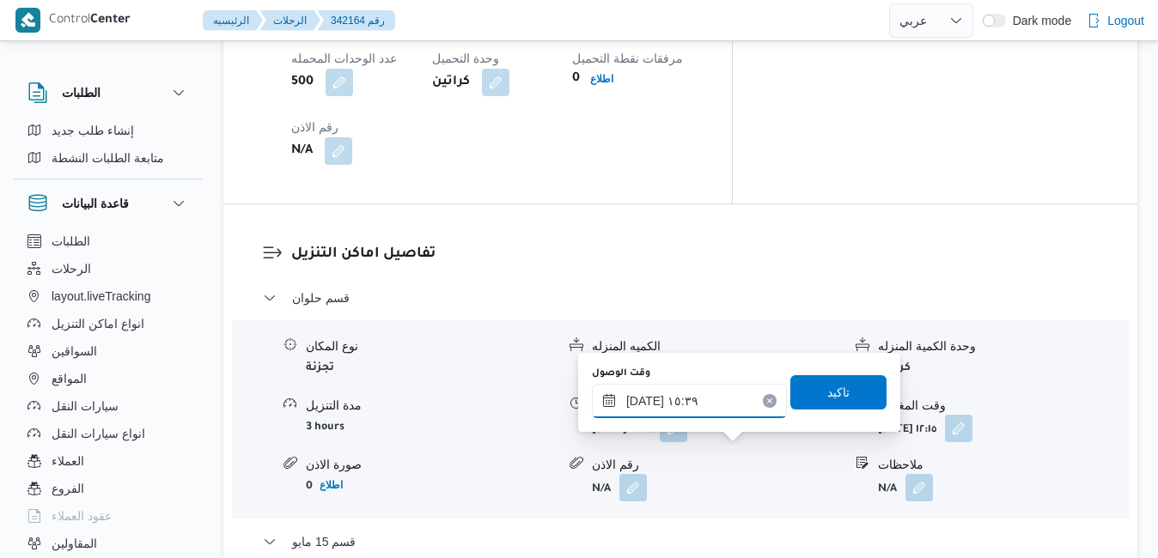
click at [694, 404] on input "[DATE] ١٥:٣٩" at bounding box center [689, 401] width 195 height 34
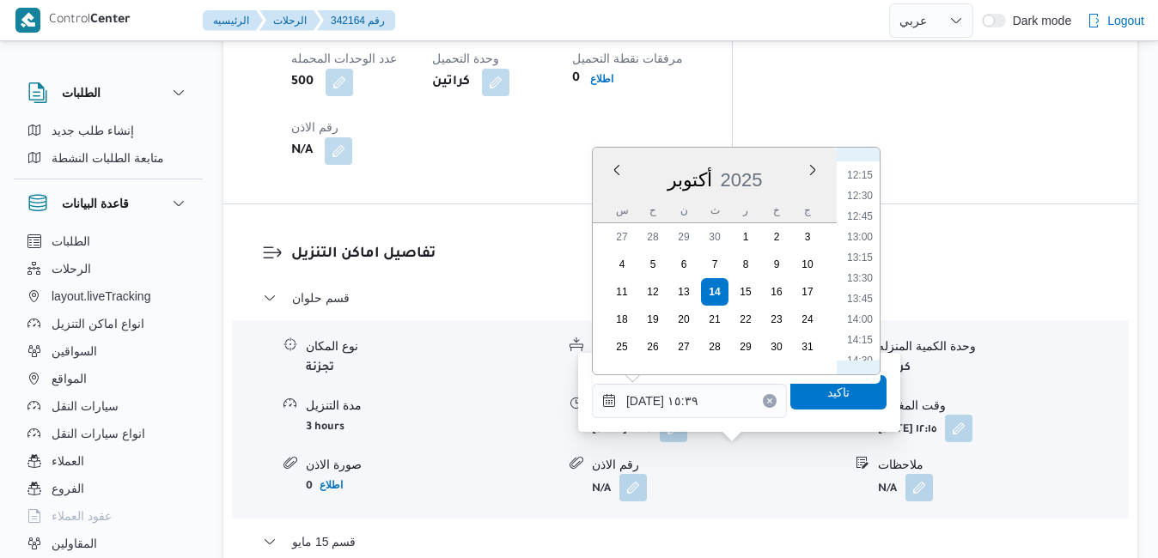
scroll to position [999, 0]
click at [867, 199] on li "12:30" at bounding box center [860, 201] width 40 height 17
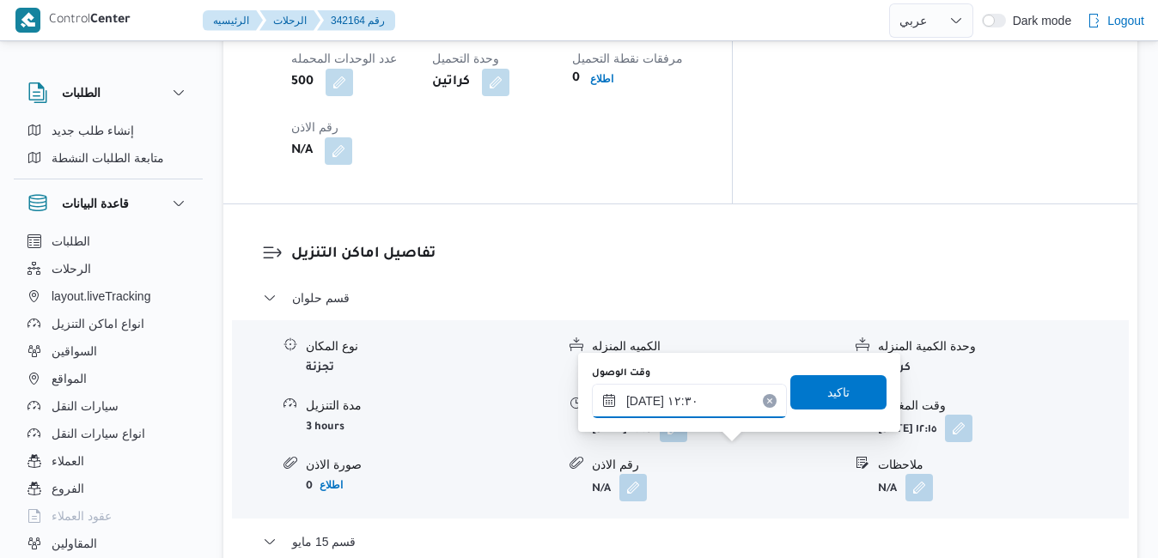
click at [644, 398] on input "١٤/١٠/٢٠٢٥ ١٢:٣٠" at bounding box center [689, 401] width 195 height 34
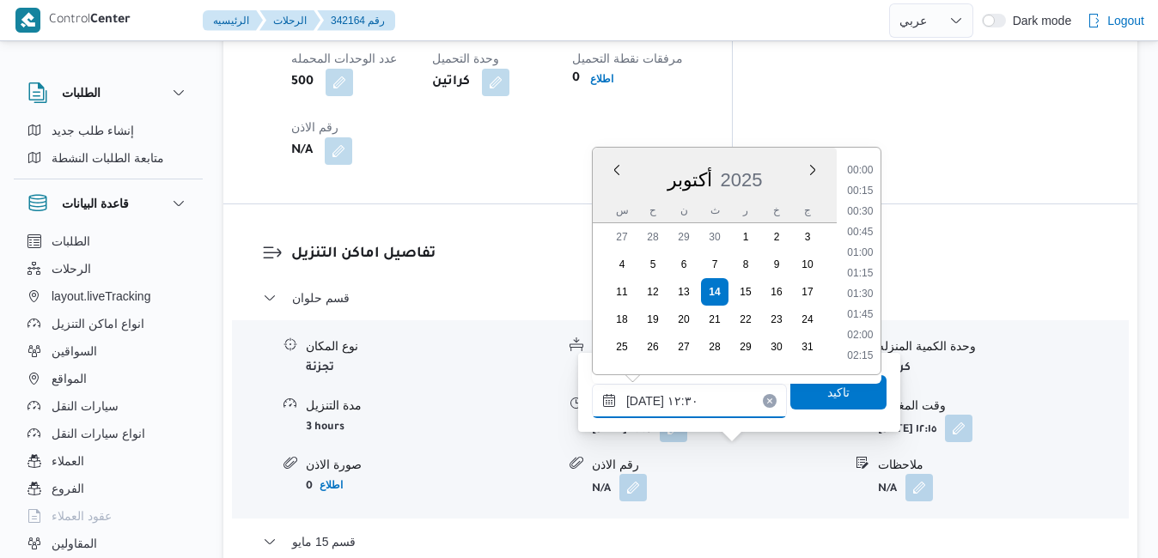
click at [644, 398] on input "١٤/١٠/٢٠٢٥ ١٢:٣٠" at bounding box center [689, 401] width 195 height 34
type input "١٤/١٠/٢٠٢٥ ١٢:35"
click at [811, 406] on span "تاكيد" at bounding box center [838, 392] width 96 height 34
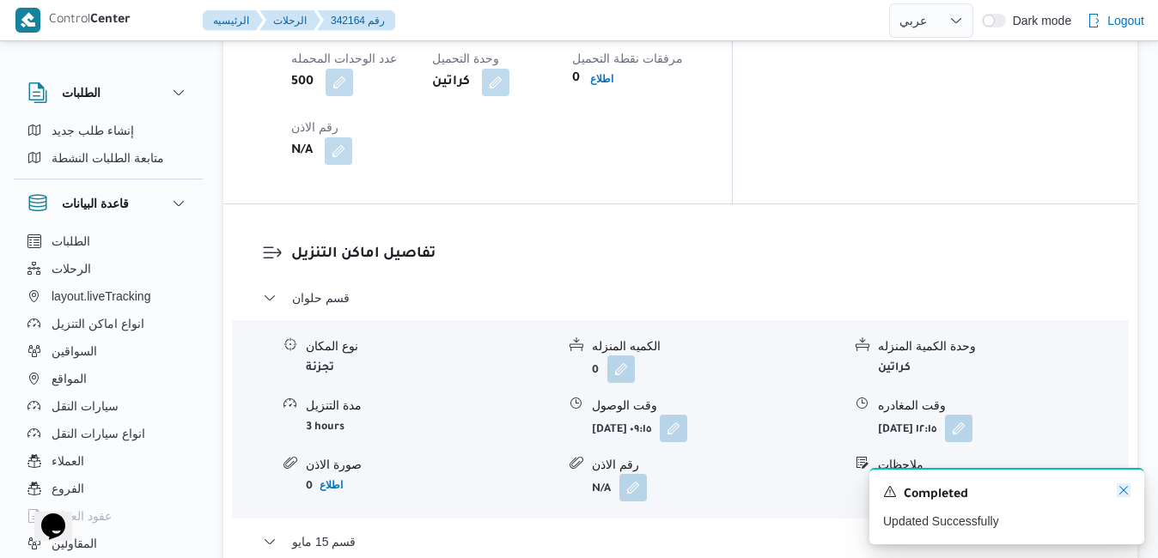
click at [1130, 485] on icon "Dismiss toast" at bounding box center [1124, 491] width 14 height 14
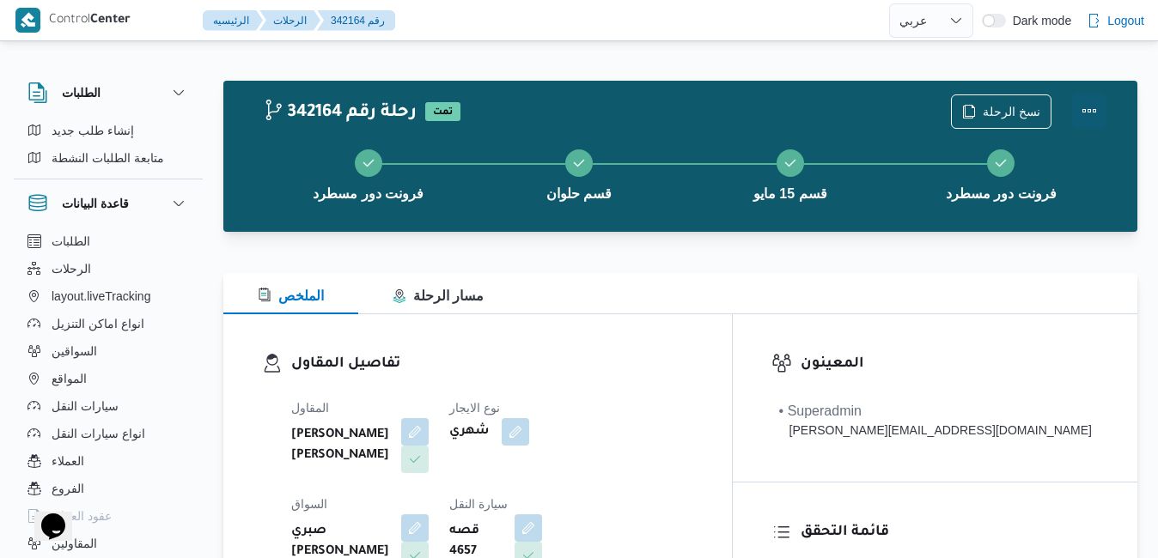
click at [1088, 103] on button "Actions" at bounding box center [1089, 111] width 34 height 34
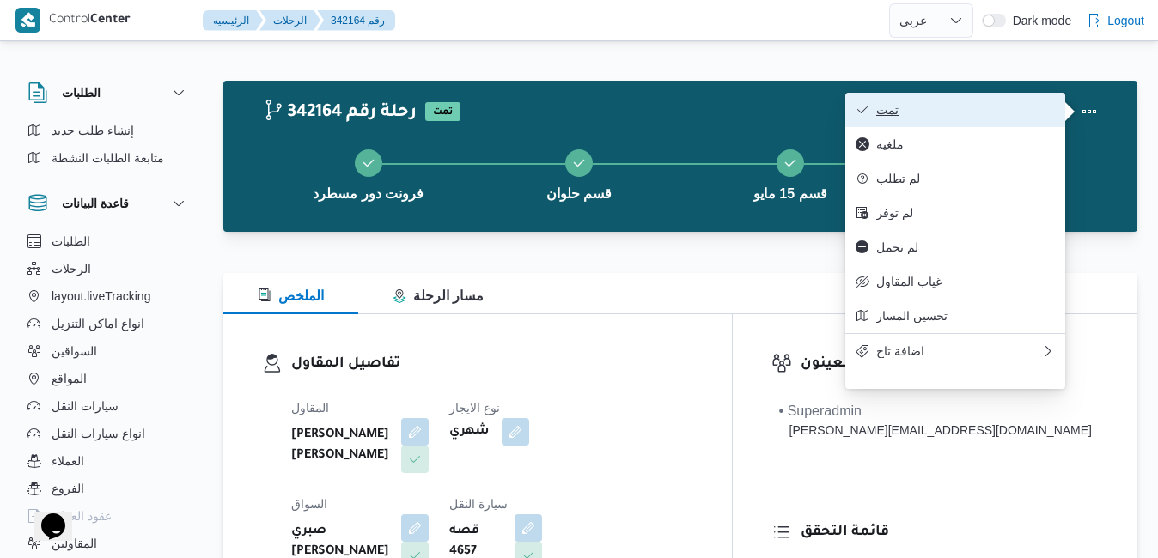
click at [1017, 114] on span "تمت" at bounding box center [965, 110] width 179 height 14
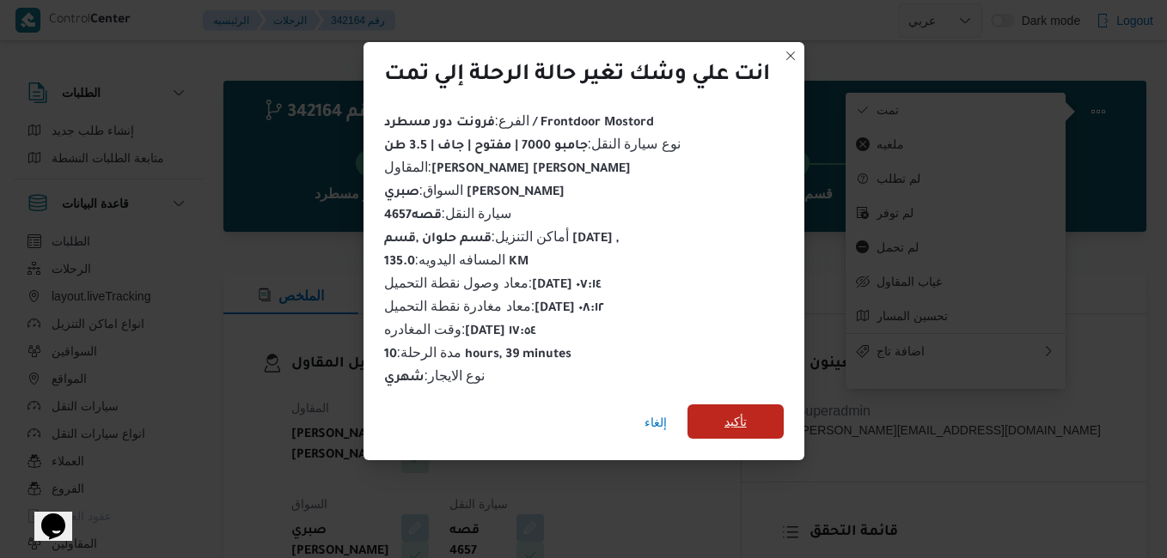
click at [716, 410] on span "تأكيد" at bounding box center [735, 422] width 96 height 34
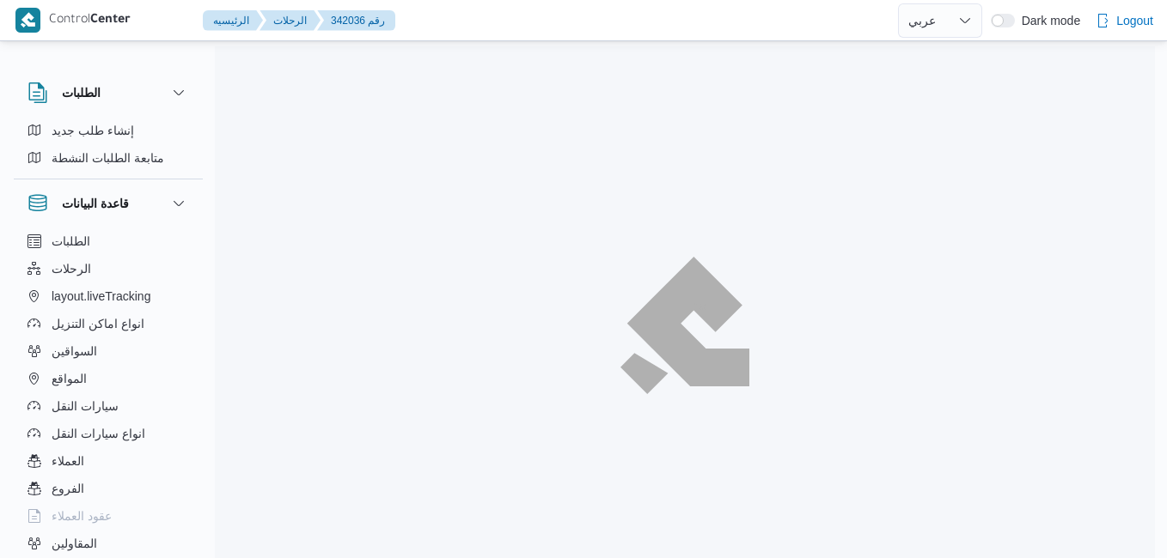
select select "ar"
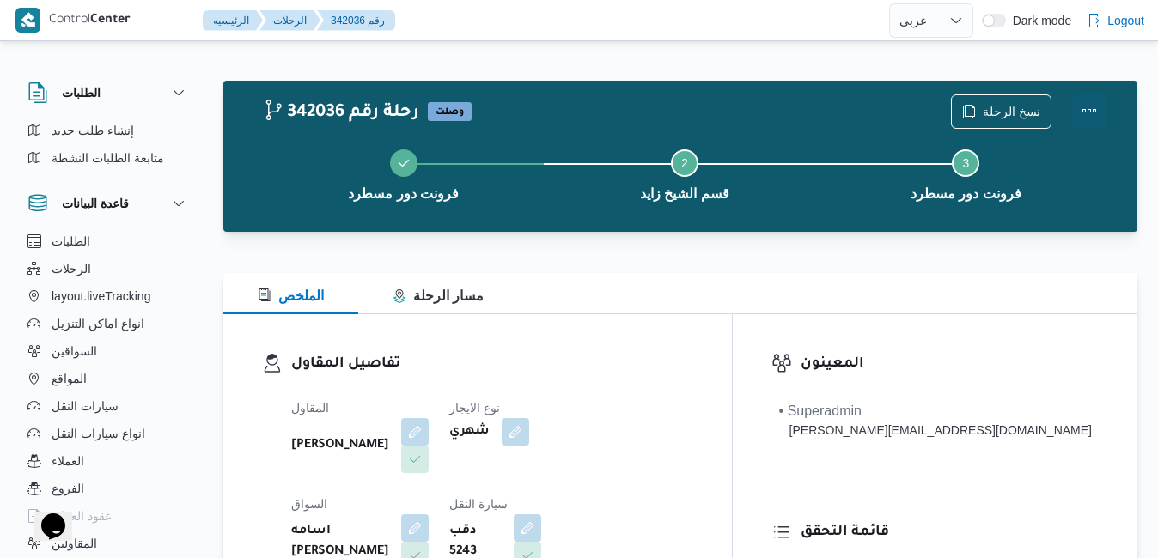
click at [1098, 119] on button "Actions" at bounding box center [1089, 111] width 34 height 34
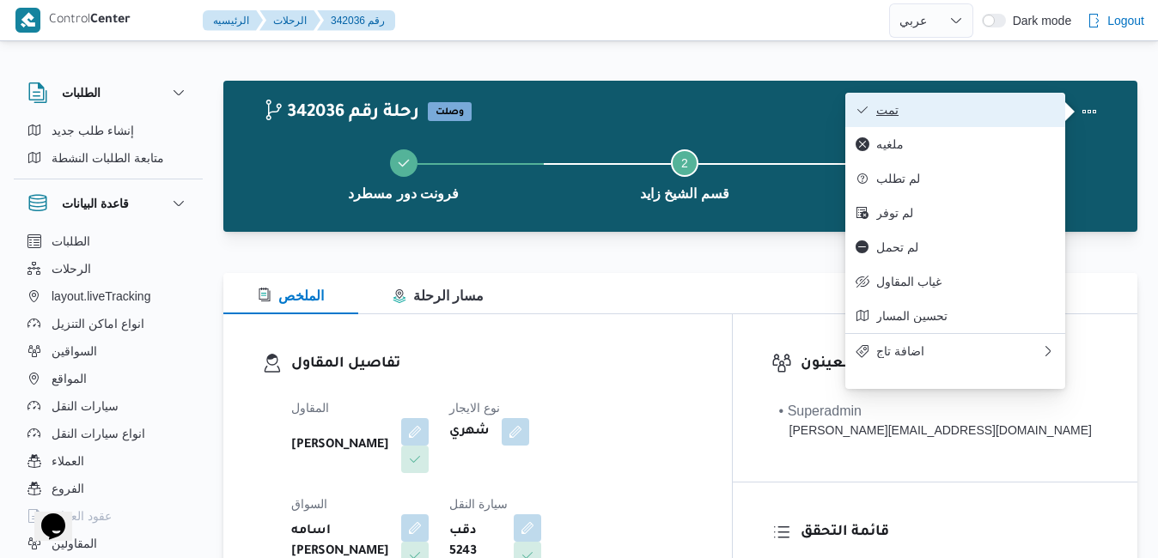
click at [988, 123] on button "تمت" at bounding box center [955, 110] width 220 height 34
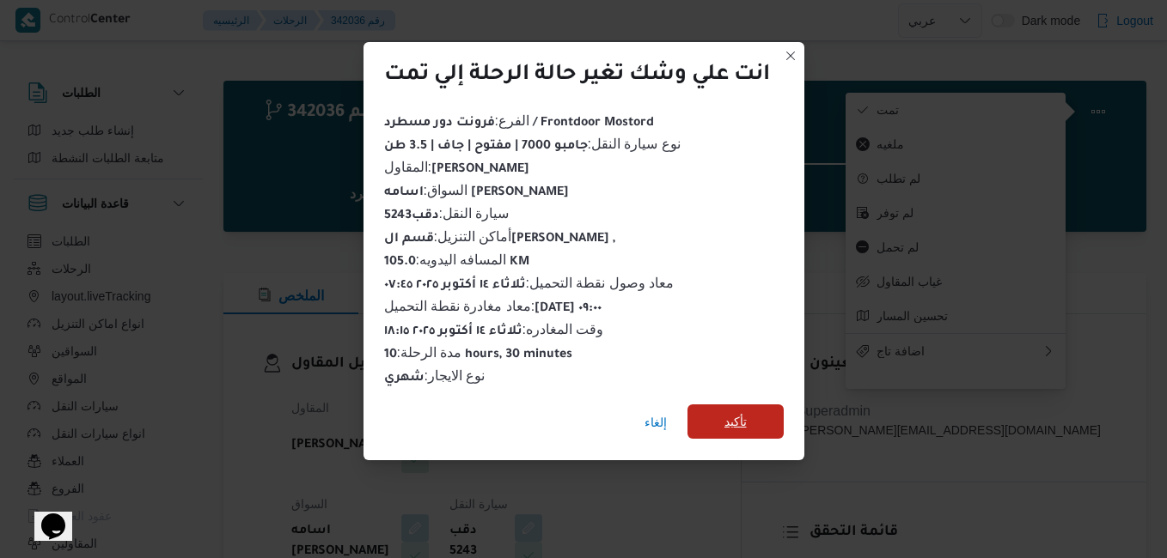
click at [742, 418] on span "تأكيد" at bounding box center [735, 421] width 22 height 21
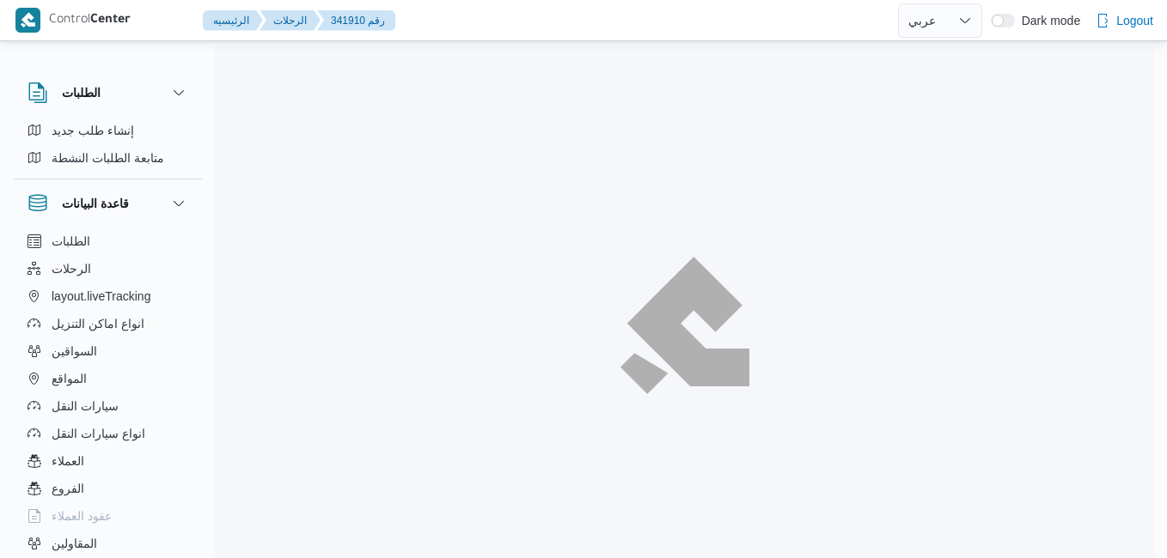
select select "ar"
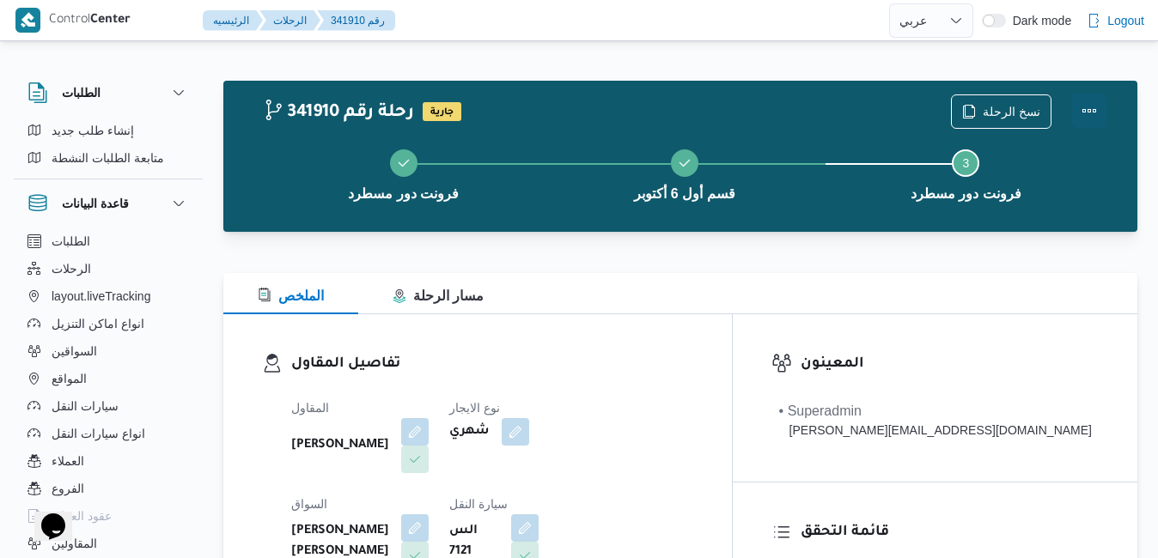
click at [1088, 107] on button "Actions" at bounding box center [1089, 111] width 34 height 34
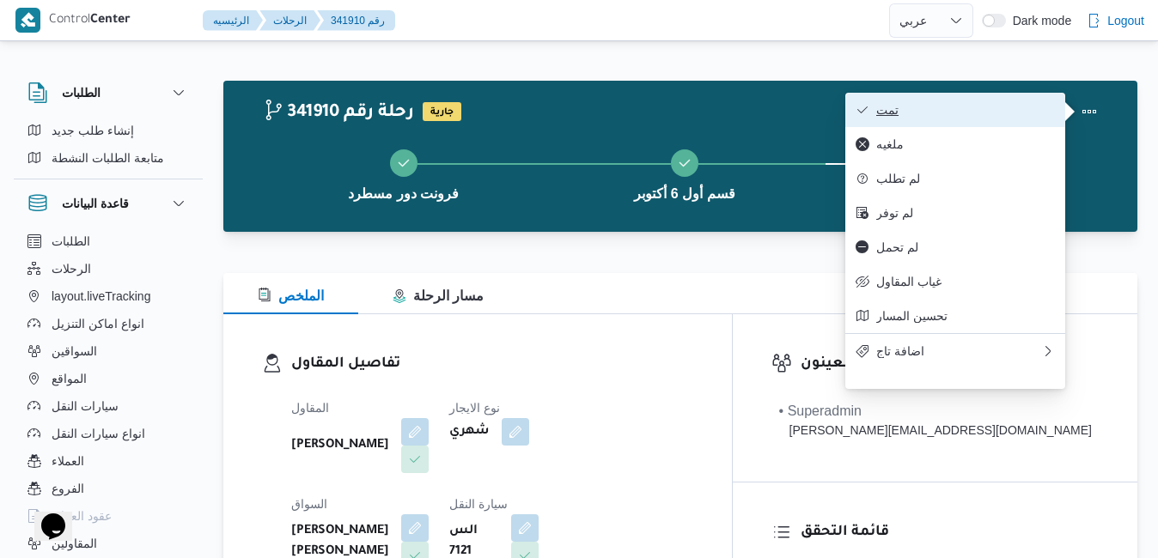
click at [1020, 106] on span "تمت" at bounding box center [965, 110] width 179 height 14
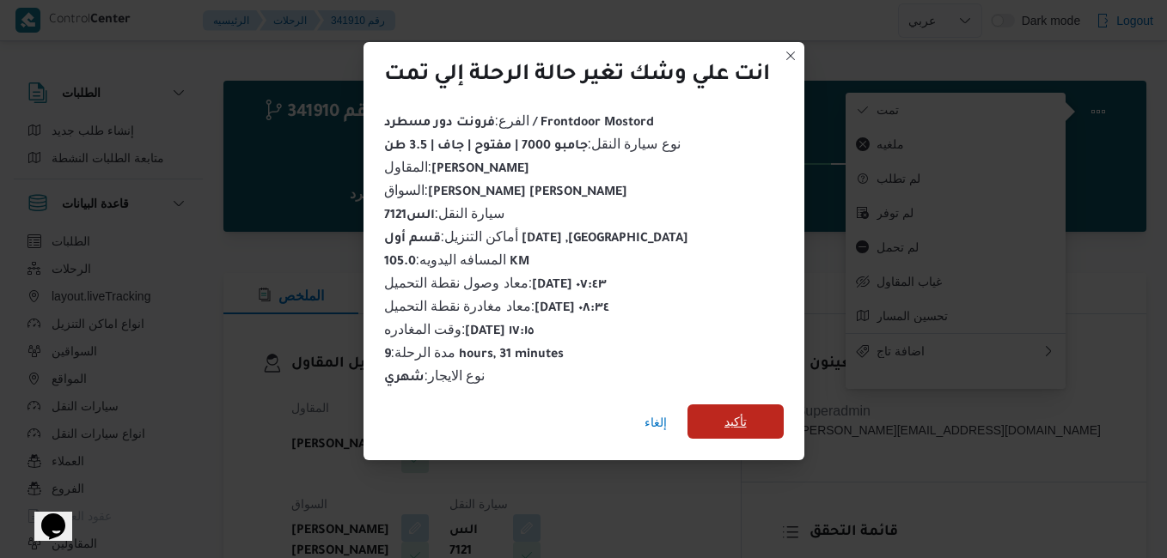
click at [771, 409] on span "تأكيد" at bounding box center [735, 422] width 96 height 34
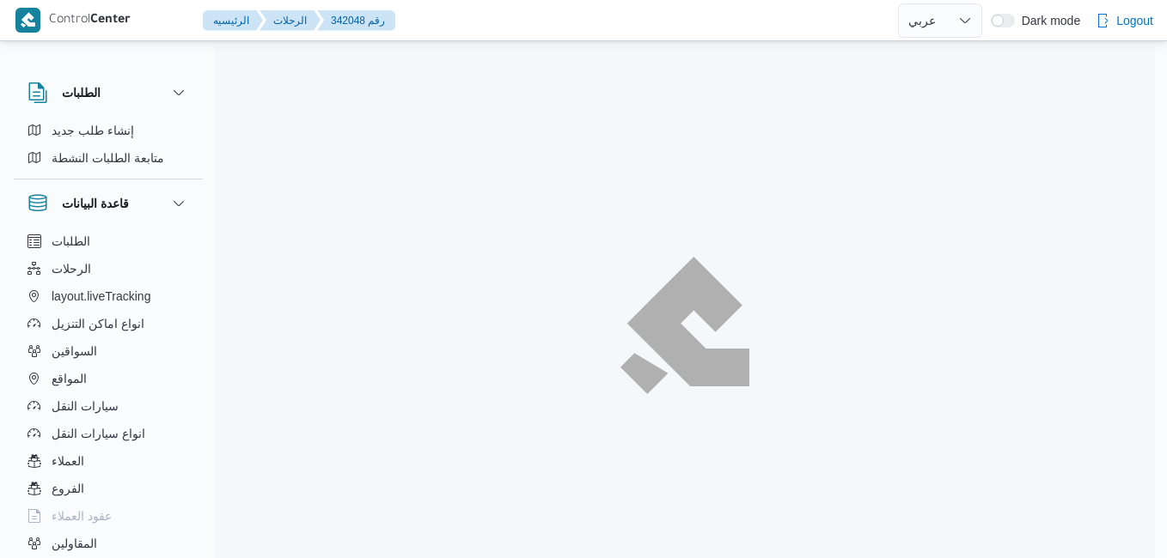
select select "ar"
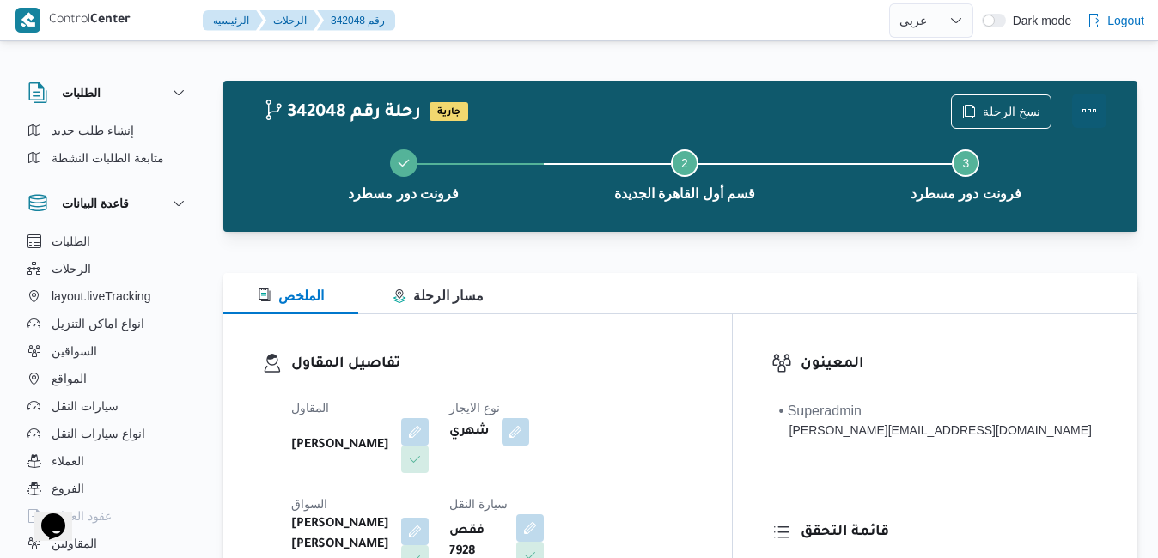
click at [1081, 115] on button "Actions" at bounding box center [1089, 111] width 34 height 34
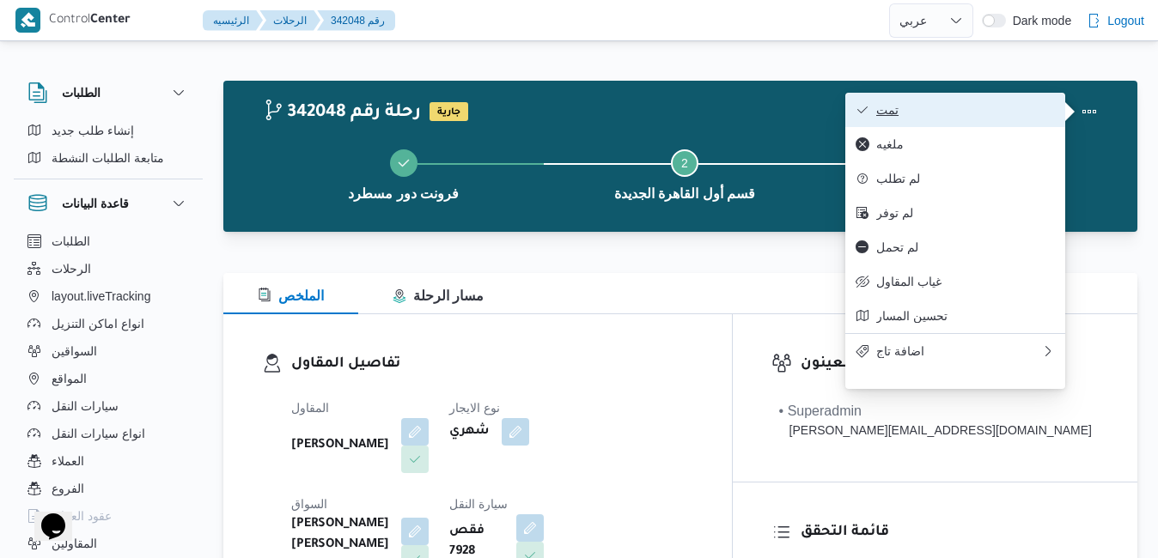
click at [998, 113] on span "تمت" at bounding box center [965, 110] width 179 height 14
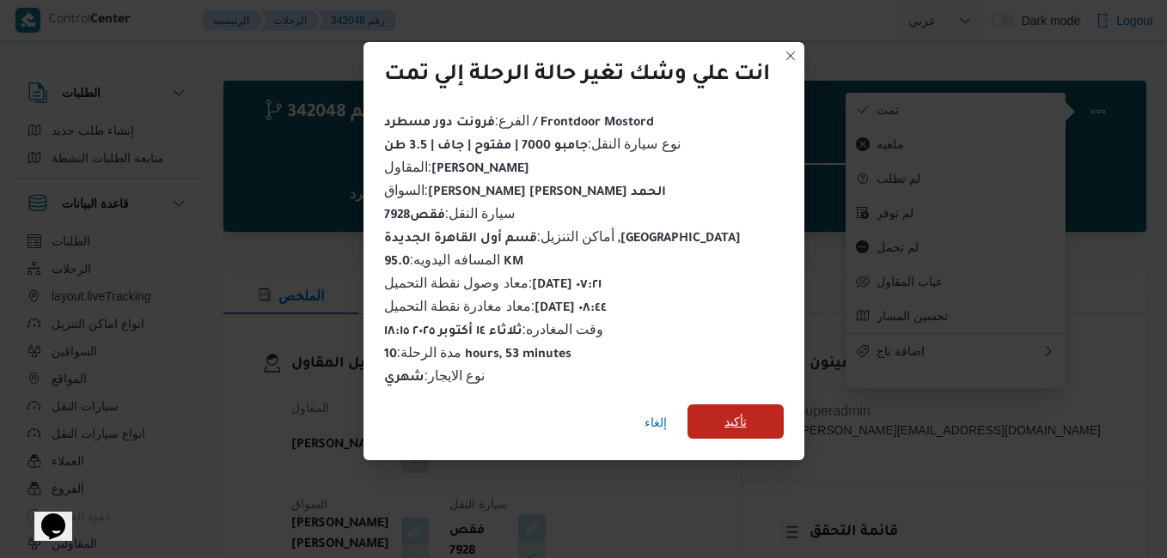
click at [764, 415] on span "تأكيد" at bounding box center [735, 422] width 96 height 34
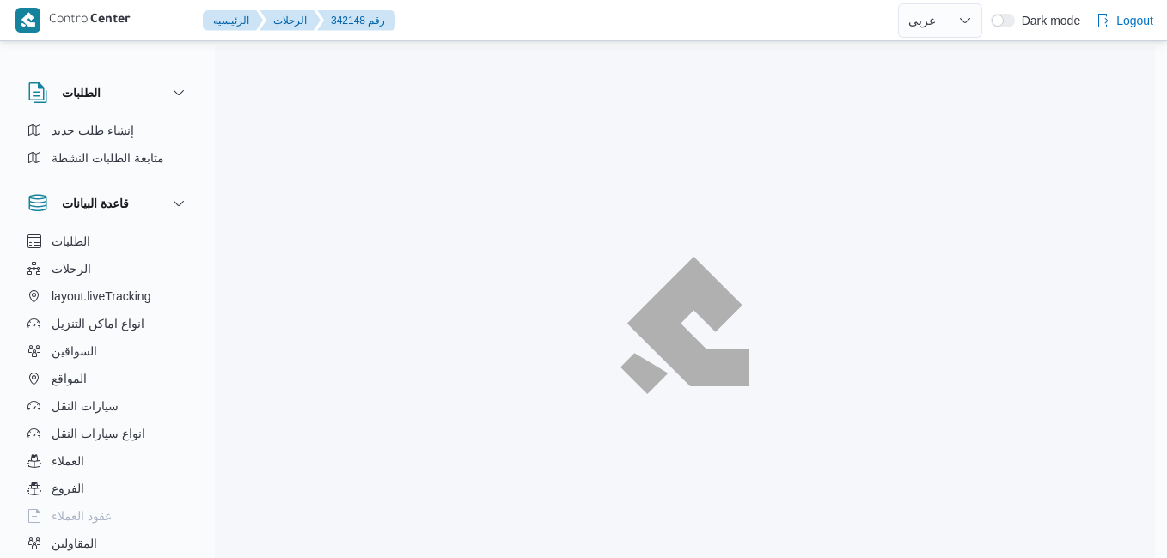
select select "ar"
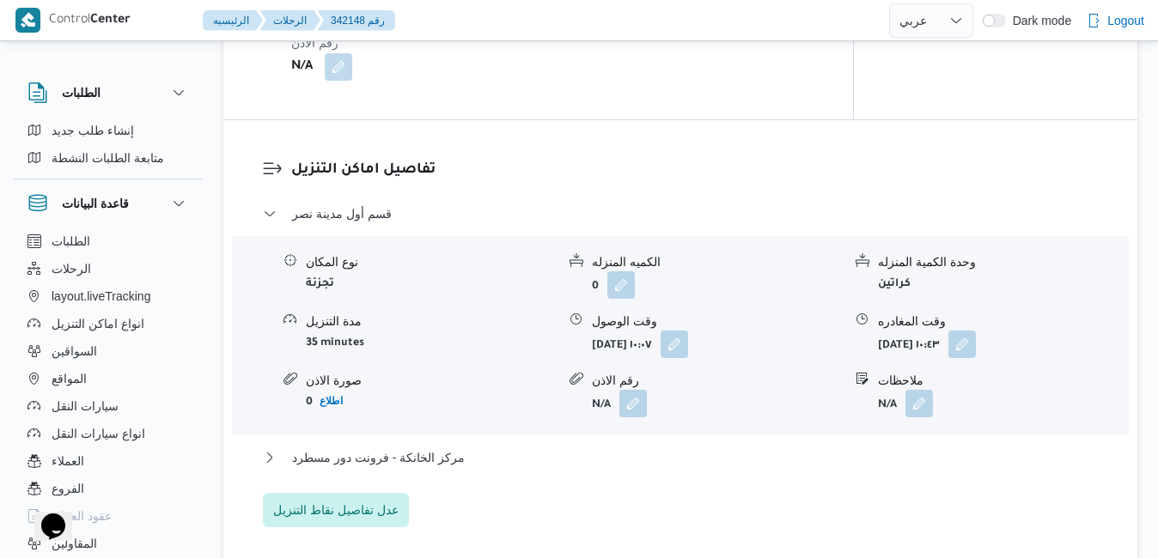
scroll to position [1512, 0]
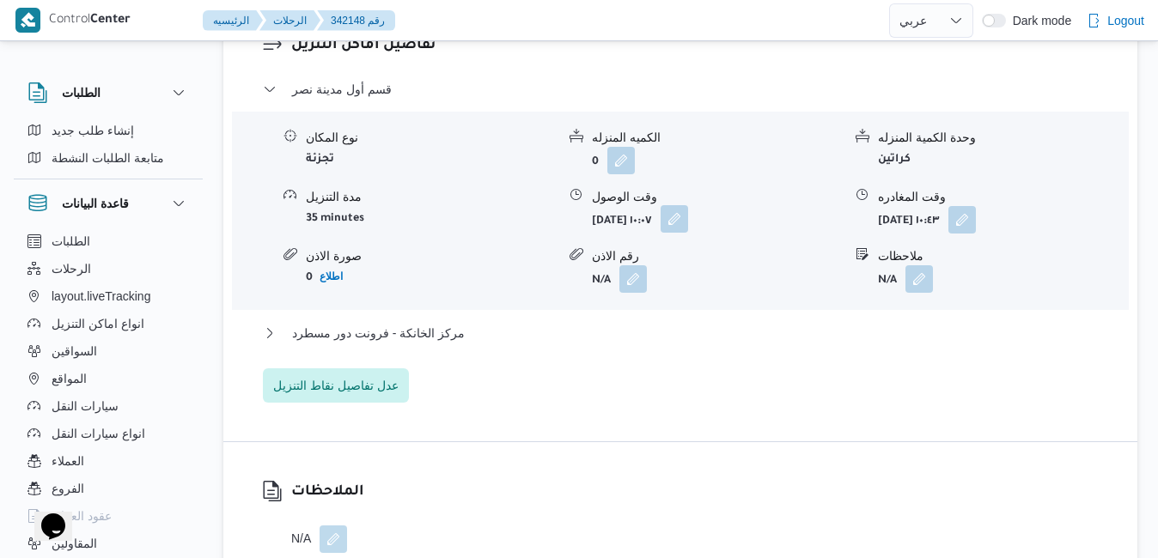
click at [688, 223] on button "button" at bounding box center [674, 218] width 27 height 27
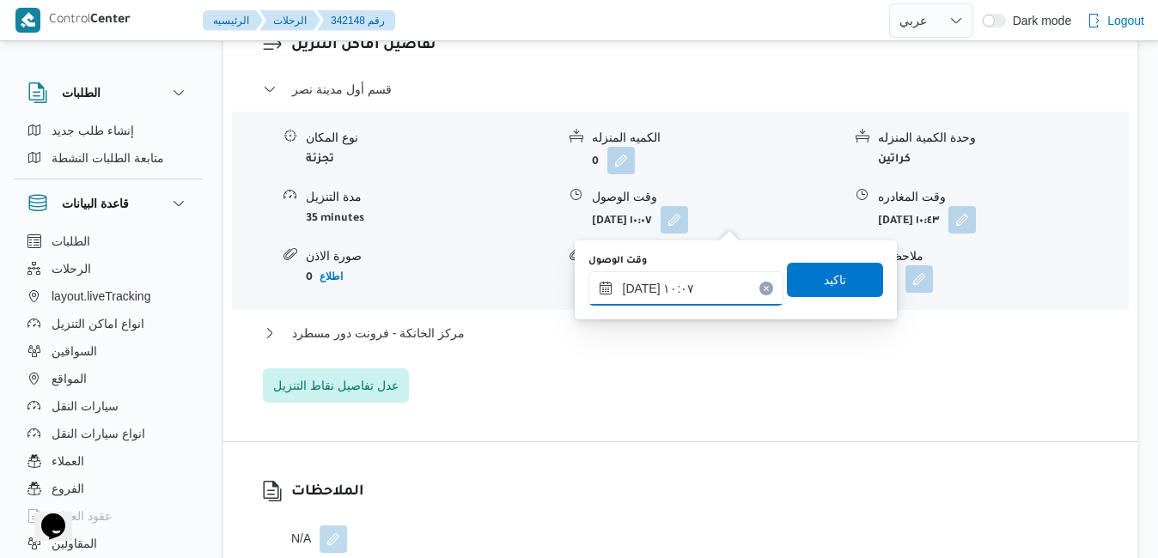
click at [676, 295] on input "١٤/١٠/٢٠٢٥ ١٠:٠٧" at bounding box center [685, 288] width 195 height 34
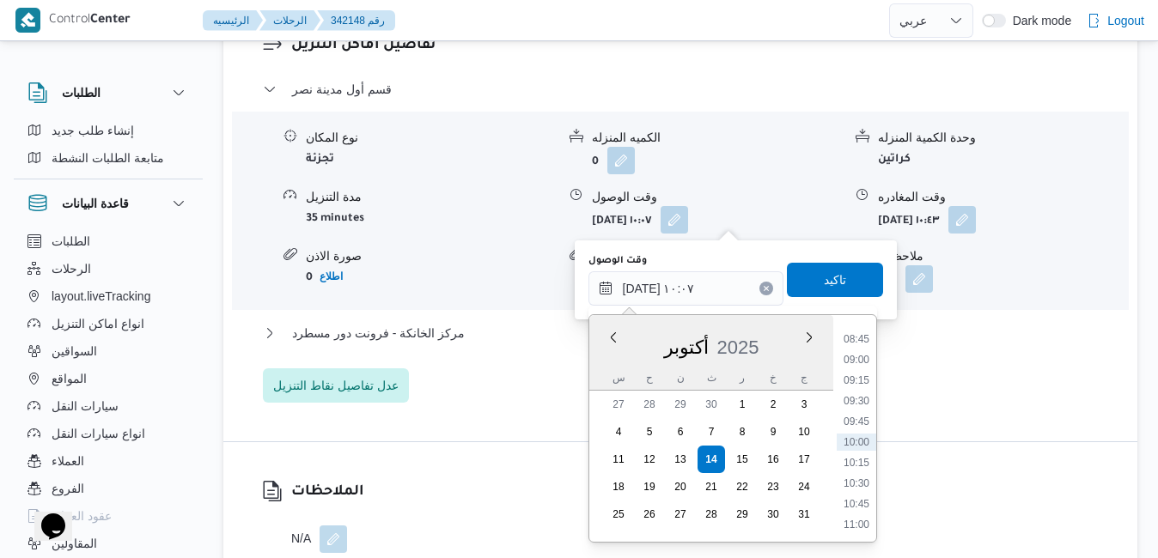
scroll to position [545, 0]
click at [853, 492] on li "08:30" at bounding box center [857, 493] width 40 height 17
type input "[DATE] ٠٨:٣٠"
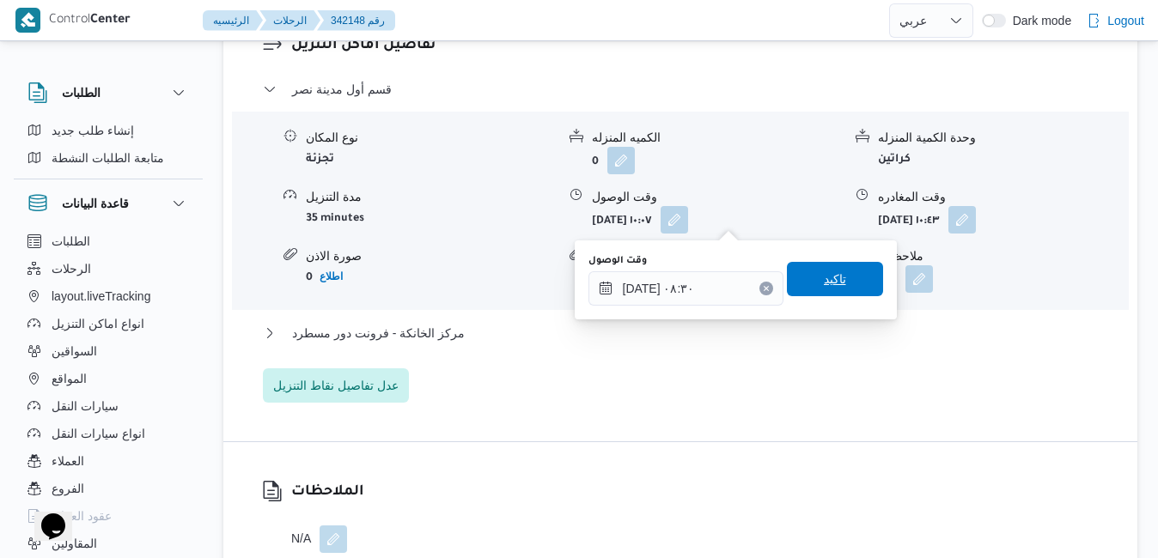
click at [828, 279] on span "تاكيد" at bounding box center [835, 279] width 22 height 21
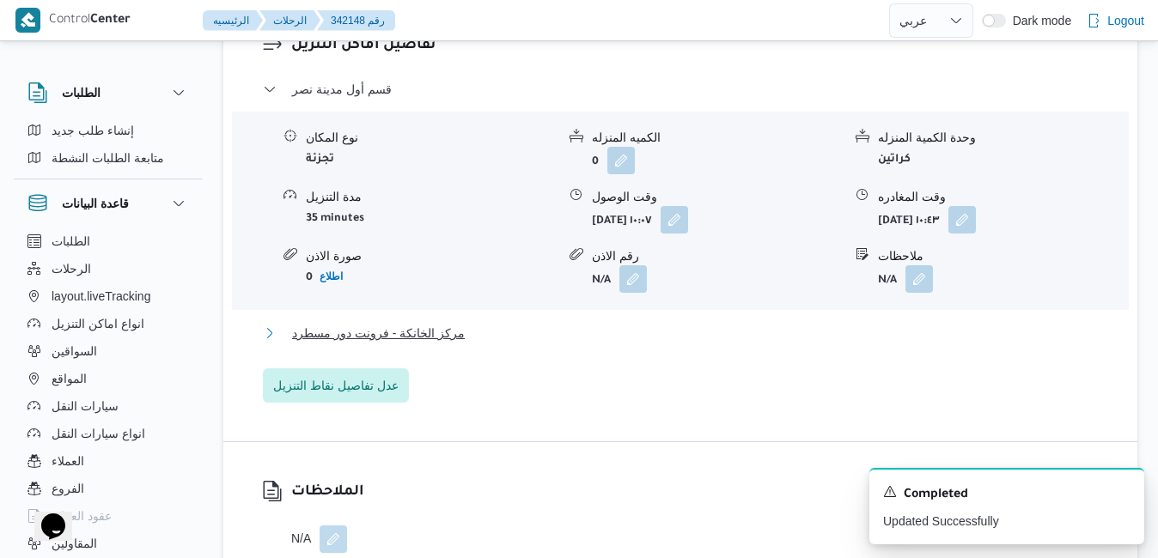
click at [749, 338] on button "مركز الخانكة - فرونت دور مسطرد" at bounding box center [681, 333] width 836 height 21
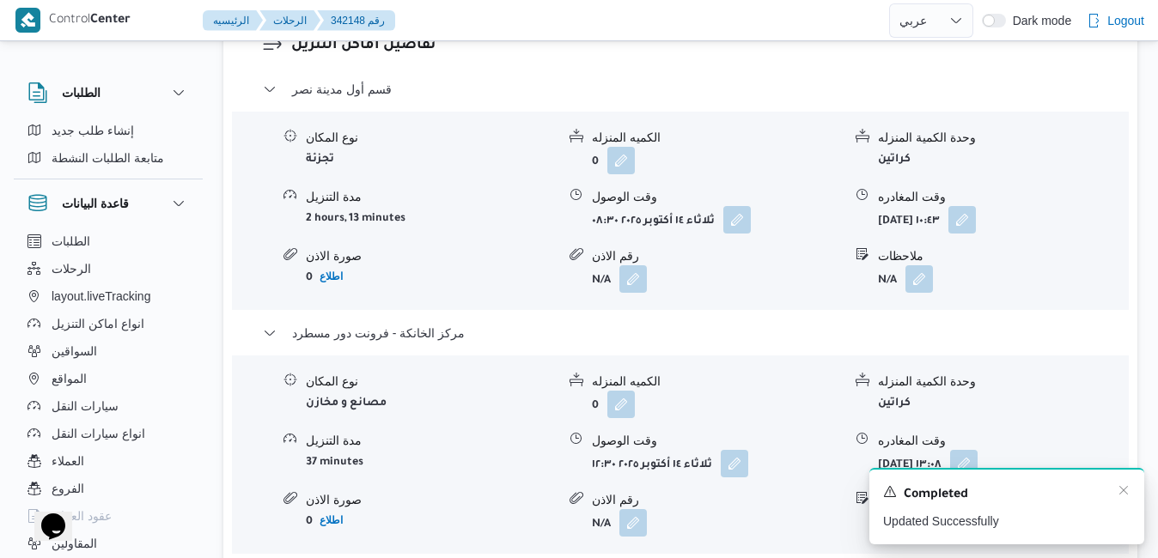
click at [1128, 480] on div "A new notification appears Completed Updated Successfully" at bounding box center [1006, 506] width 275 height 76
click at [1126, 489] on icon "Dismiss toast" at bounding box center [1124, 491] width 14 height 14
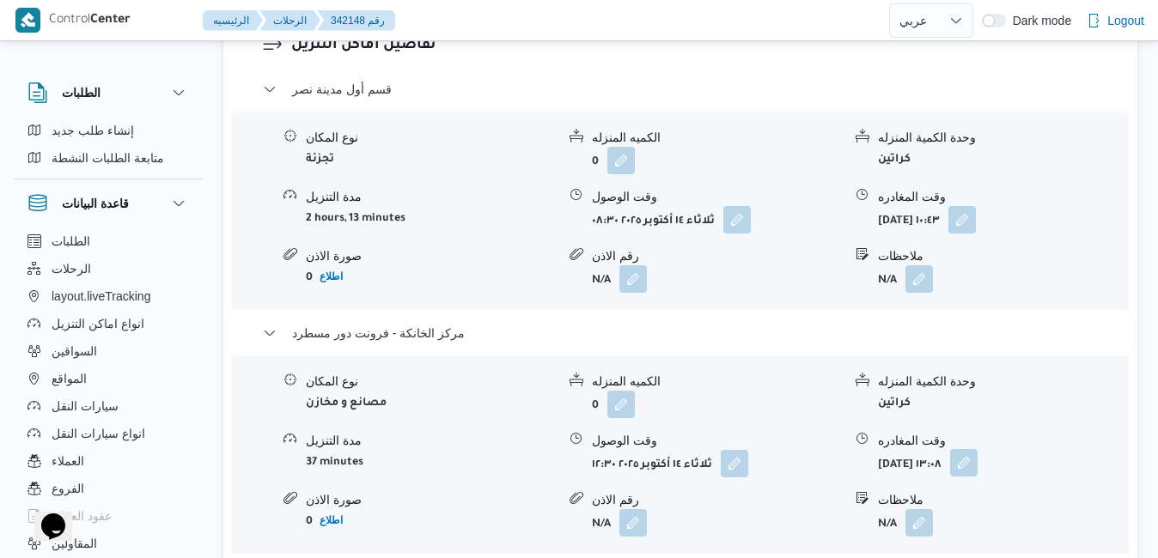
click at [978, 460] on button "button" at bounding box center [963, 462] width 27 height 27
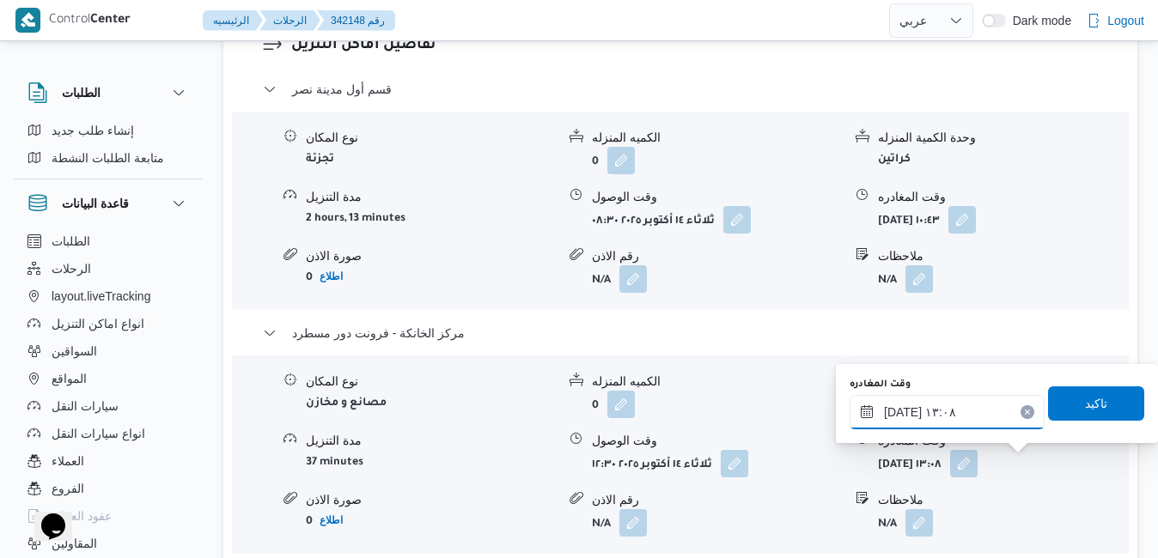
click at [964, 398] on input "١٤/١٠/٢٠٢٥ ١٣:٠٨" at bounding box center [947, 412] width 195 height 34
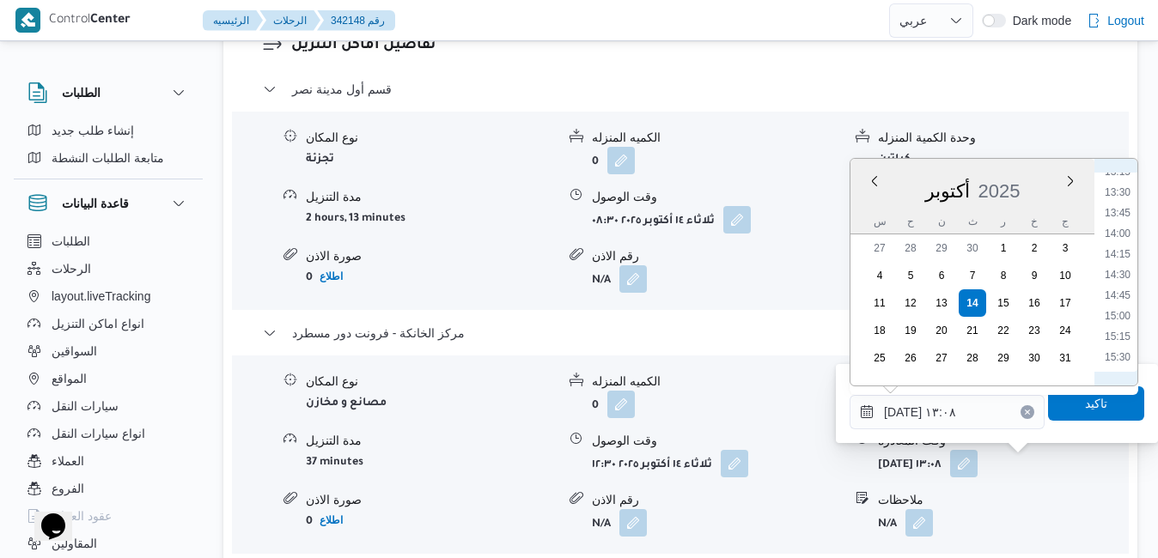
scroll to position [1316, 0]
click at [1121, 309] on li "17:30" at bounding box center [1118, 308] width 40 height 17
type input "١٤/١٠/٢٠٢٥ ١٧:٣٠"
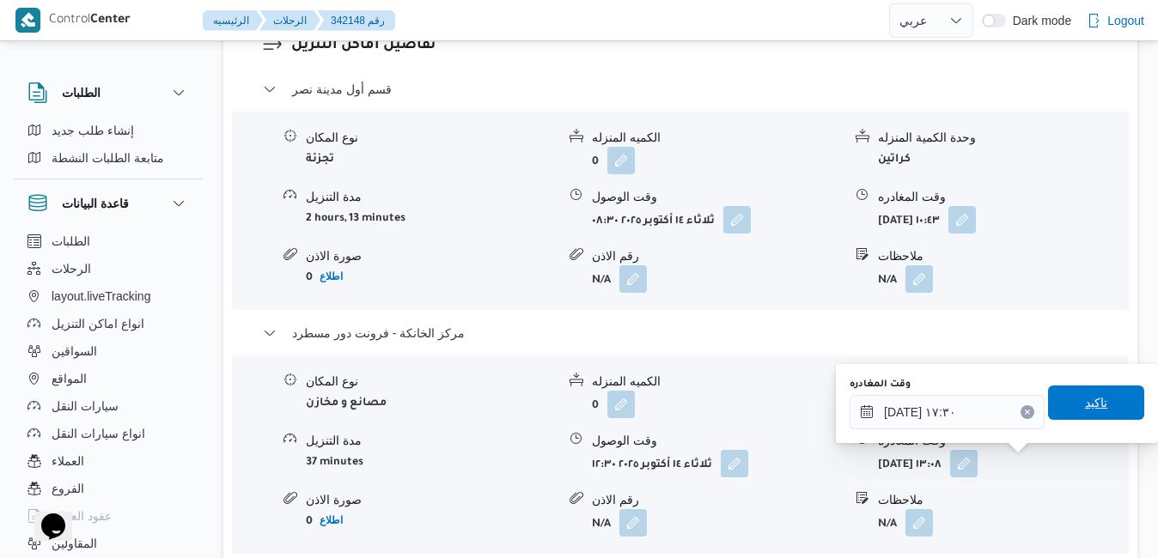
click at [1085, 401] on span "تاكيد" at bounding box center [1096, 403] width 22 height 21
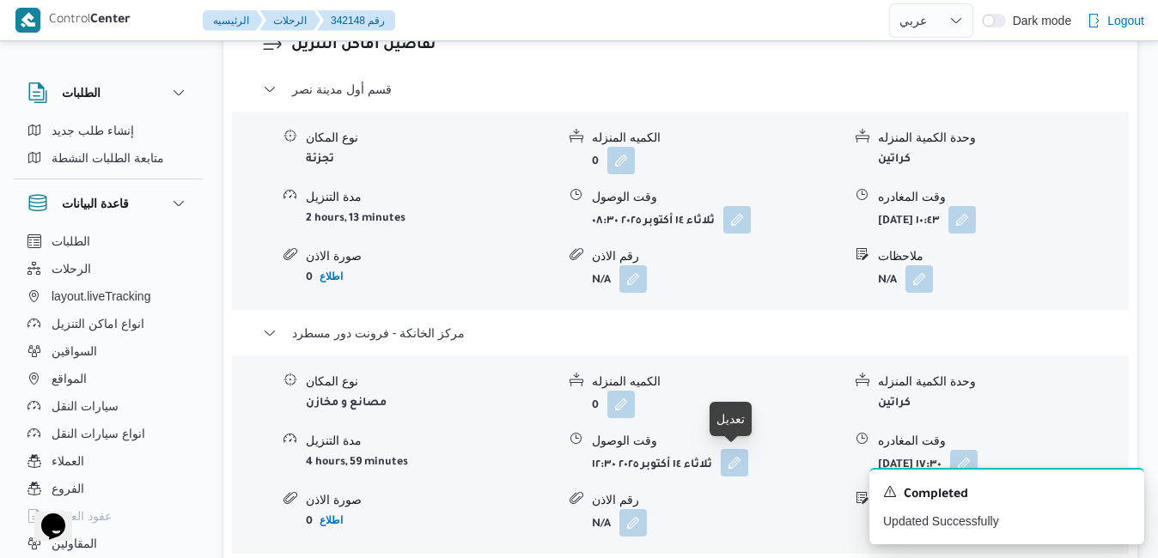
click at [729, 465] on button "button" at bounding box center [734, 462] width 27 height 27
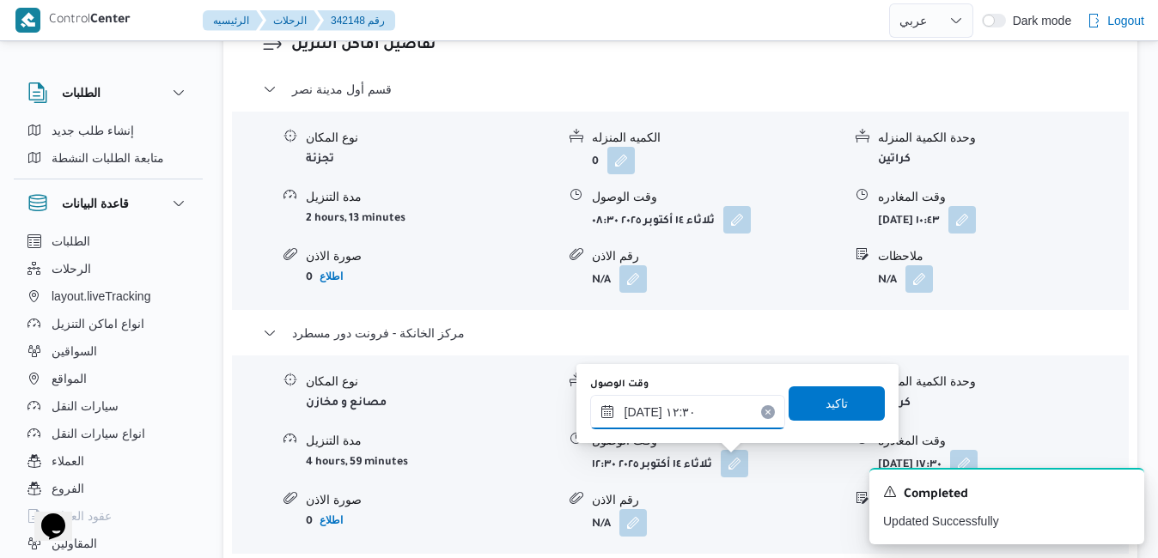
click at [696, 407] on input "١٤/١٠/٢٠٢٥ ١٢:٣٠" at bounding box center [687, 412] width 195 height 34
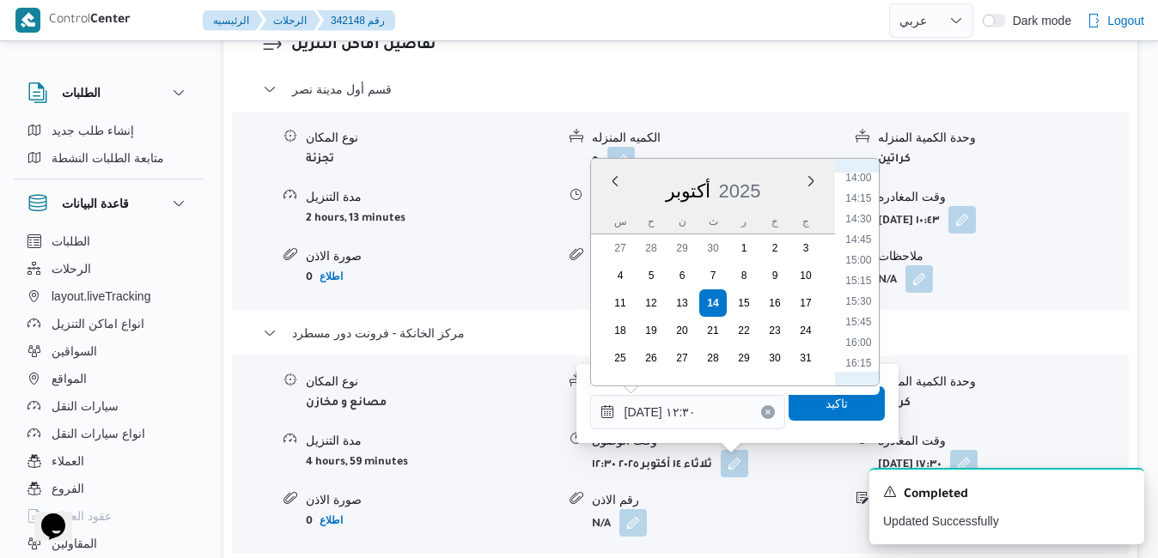
scroll to position [1275, 0]
click at [863, 332] on li "17:15" at bounding box center [858, 328] width 40 height 17
type input "١٤/١٠/٢٠٢٥ ١٧:١٥"
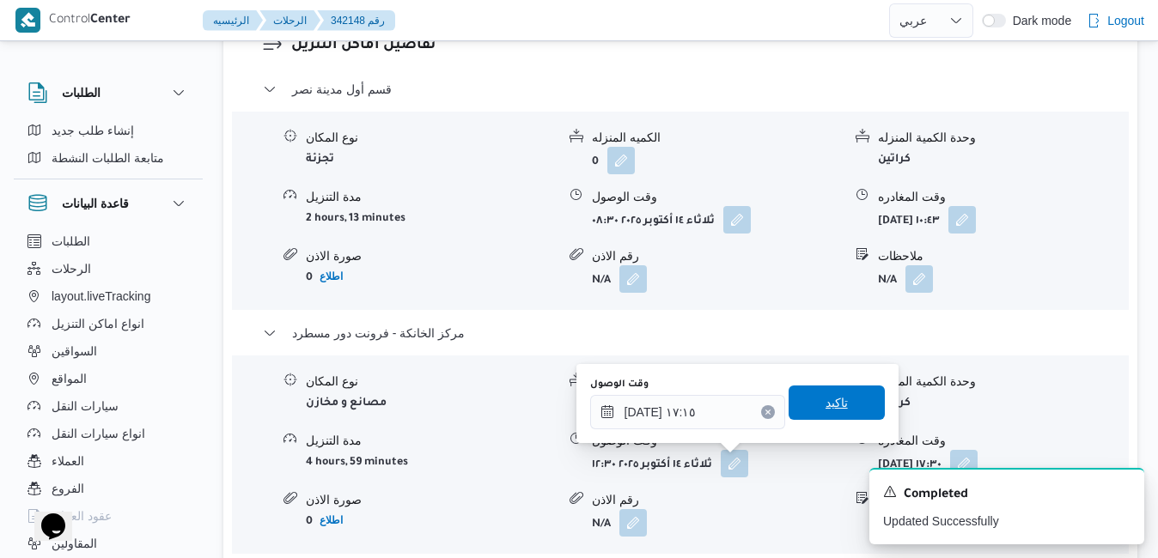
click at [826, 407] on span "تاكيد" at bounding box center [837, 403] width 22 height 21
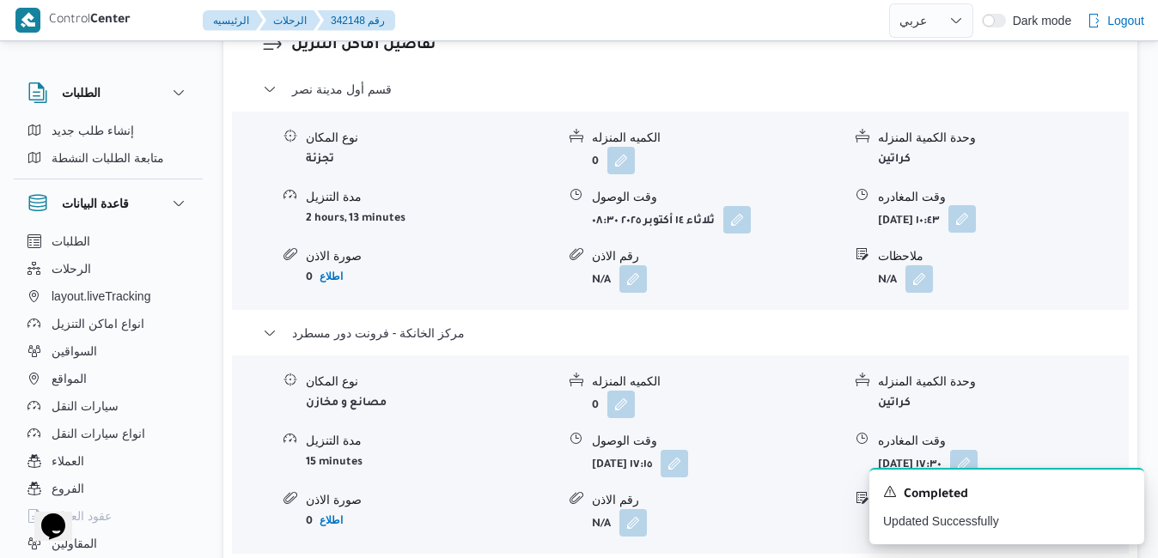
click at [976, 221] on button "button" at bounding box center [961, 218] width 27 height 27
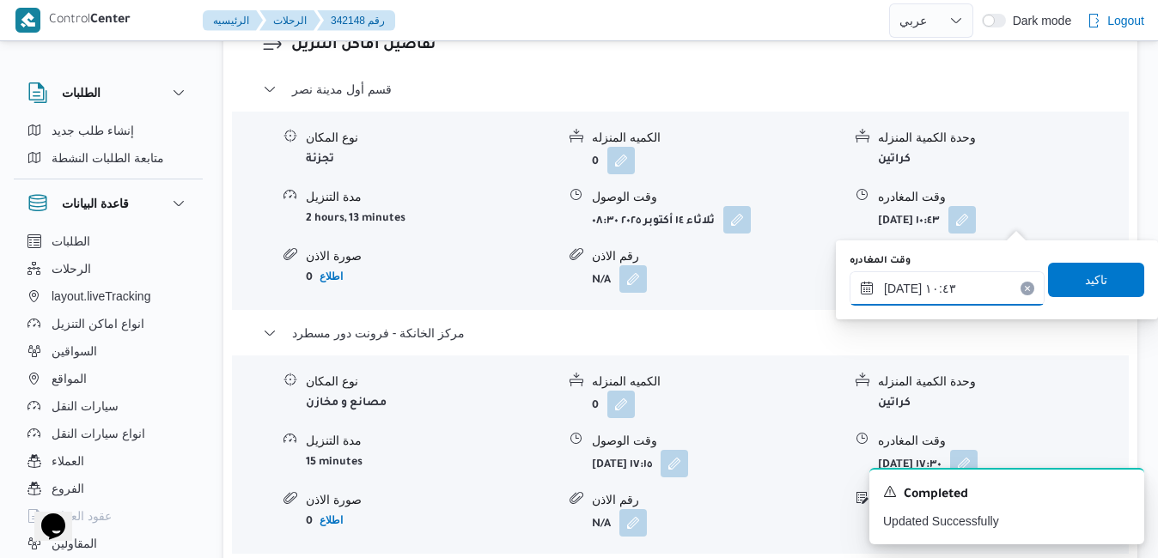
click at [931, 281] on input "١٤/١٠/٢٠٢٥ ١٠:٤٣" at bounding box center [947, 288] width 195 height 34
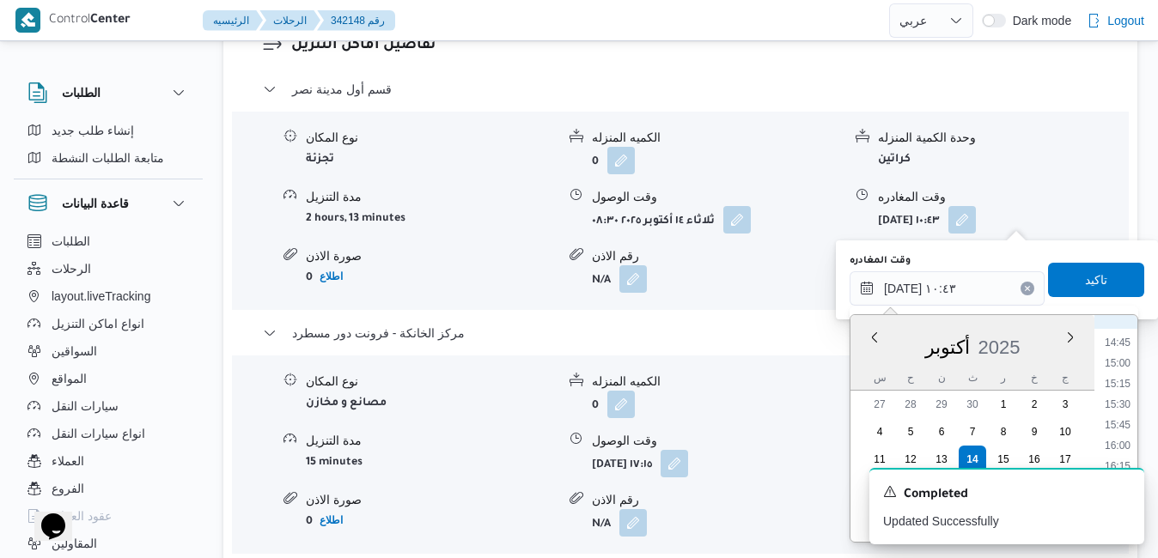
scroll to position [1230, 0]
click at [1121, 441] on li "16:15" at bounding box center [1118, 447] width 40 height 17
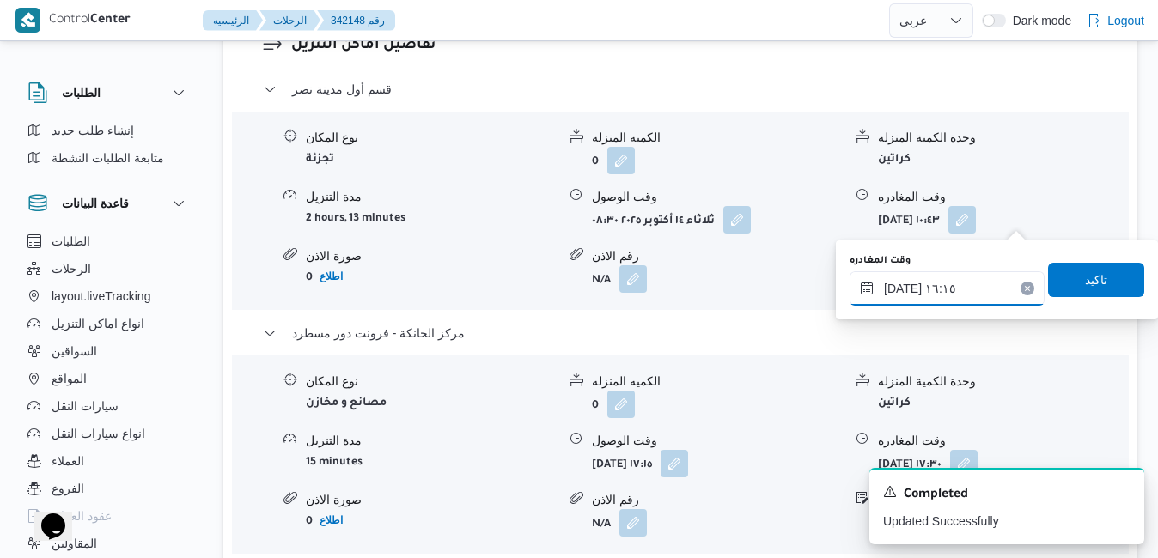
click at [900, 289] on input "١٤/١٠/٢٠٢٥ ١٦:١٥" at bounding box center [947, 288] width 195 height 34
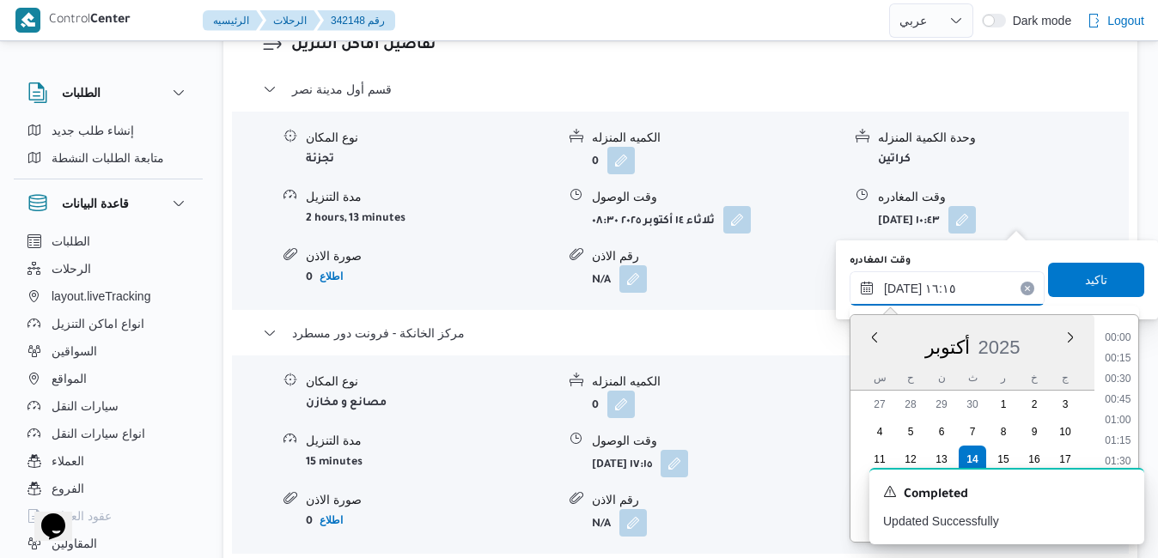
click at [900, 289] on input "١٤/١٠/٢٠٢٥ ١٦:١٥" at bounding box center [947, 288] width 195 height 34
type input "١٤/١٠/٢٠٢٥ ١٦:40"
click at [1085, 274] on span "تاكيد" at bounding box center [1096, 279] width 22 height 21
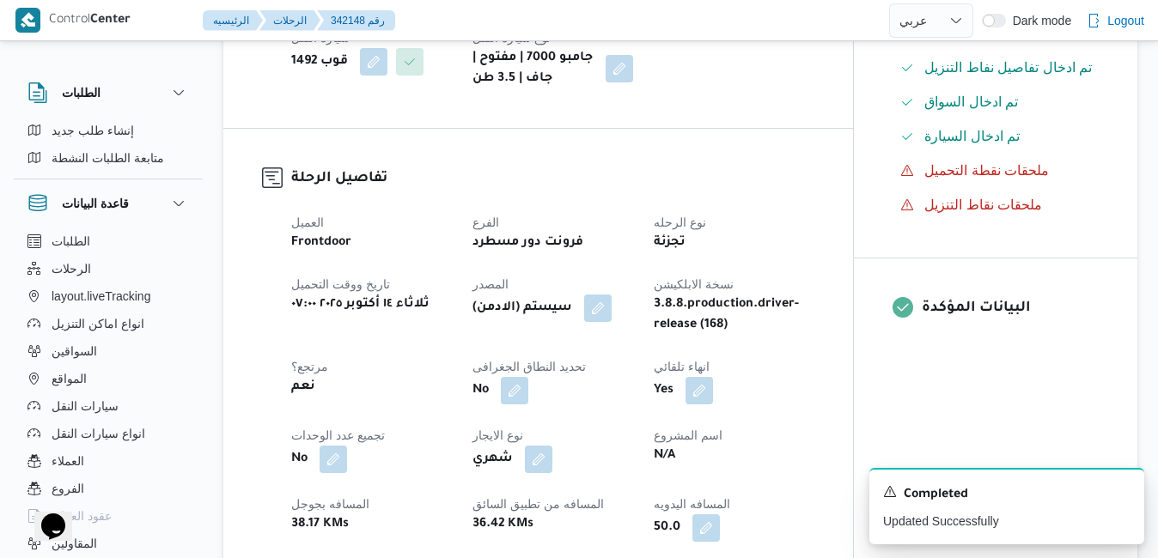
scroll to position [0, 0]
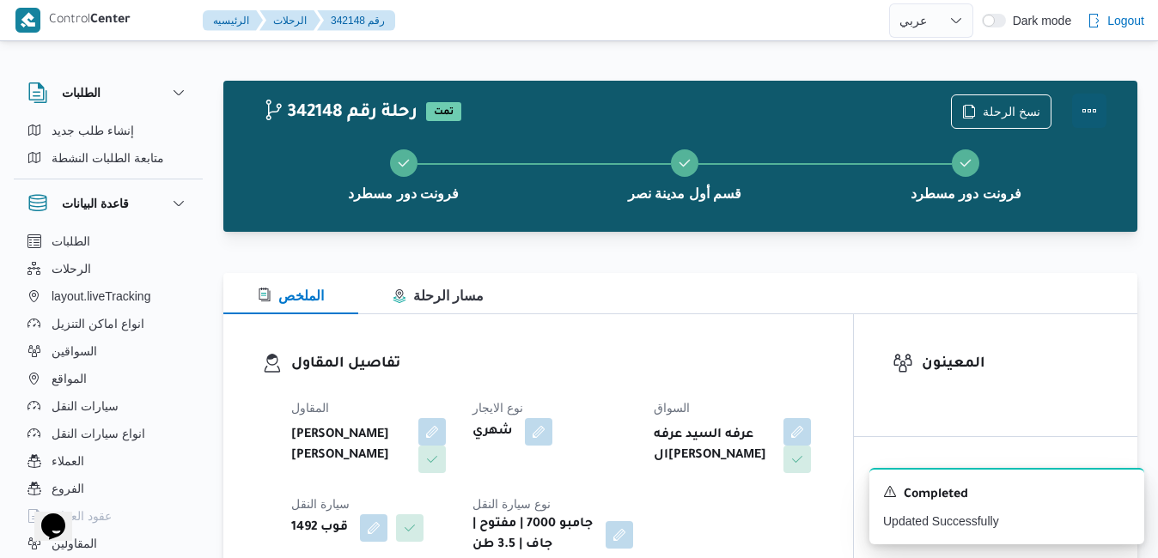
click at [1078, 116] on button "Actions" at bounding box center [1089, 111] width 34 height 34
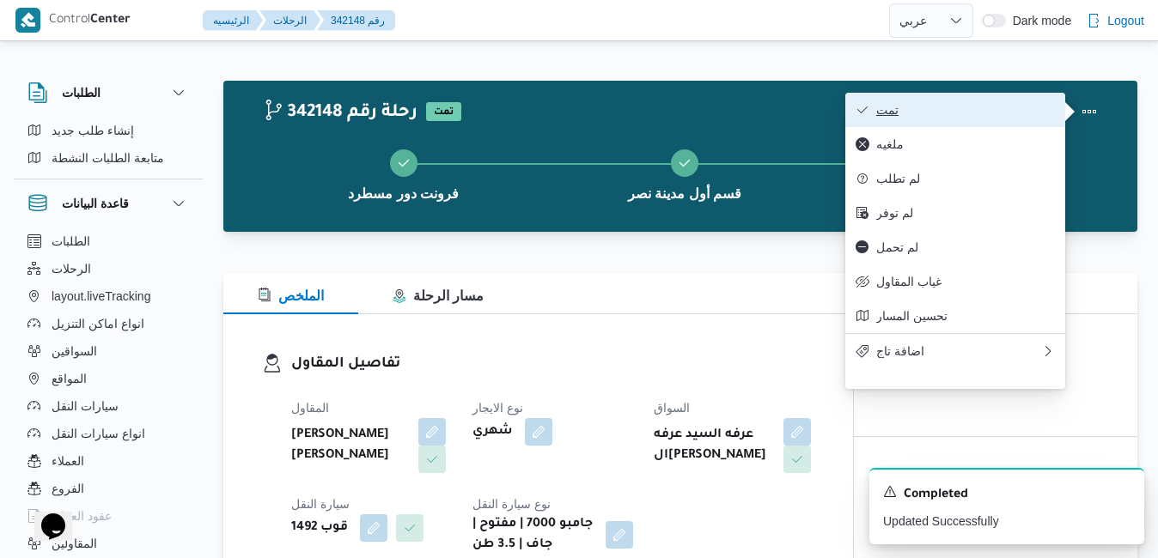
click at [1018, 116] on span "تمت" at bounding box center [965, 110] width 179 height 14
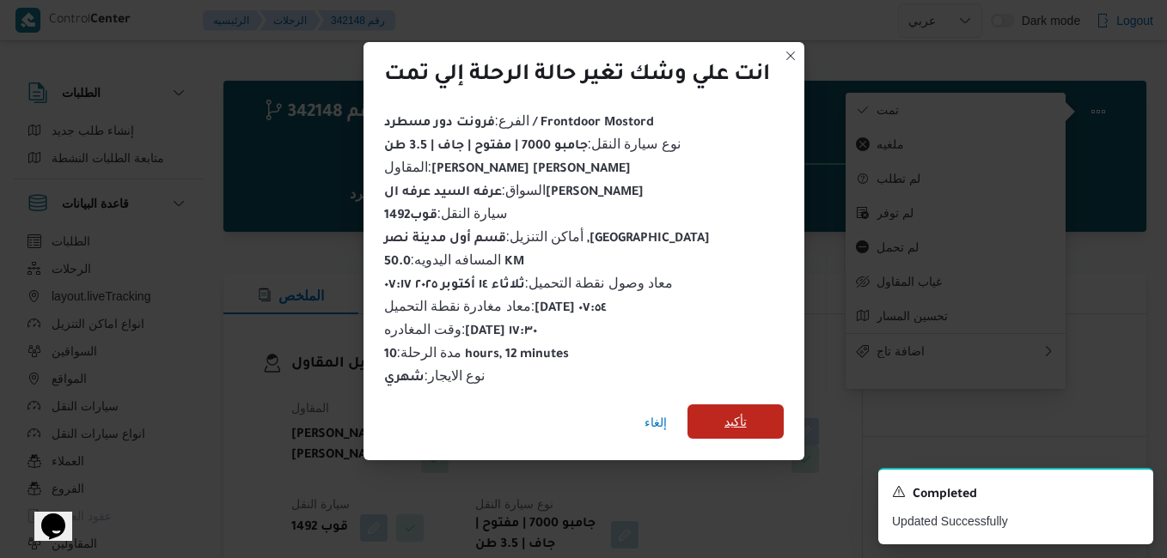
click at [727, 411] on span "تأكيد" at bounding box center [735, 421] width 22 height 21
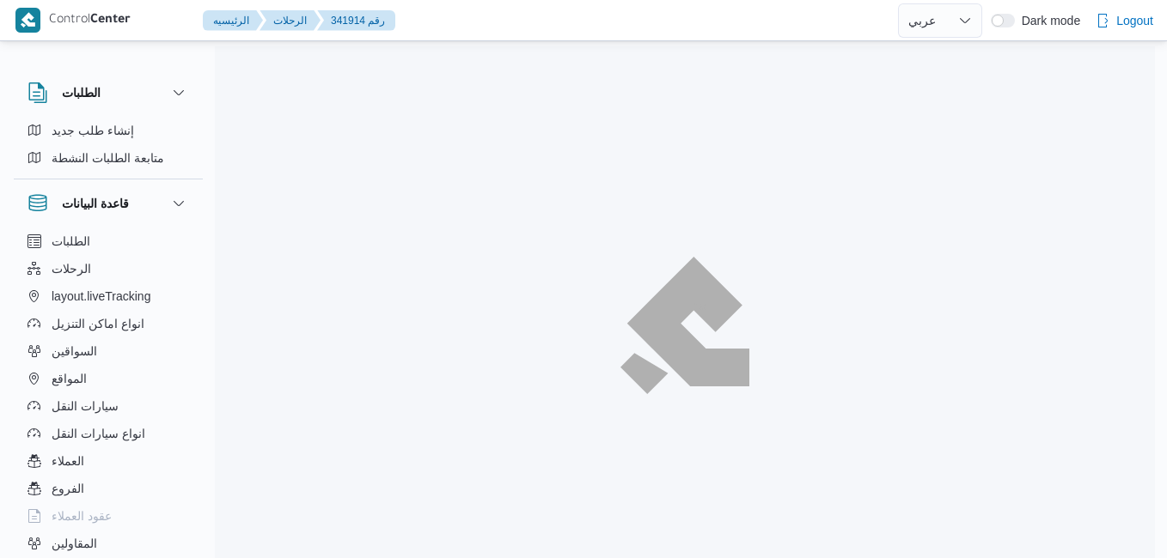
select select "ar"
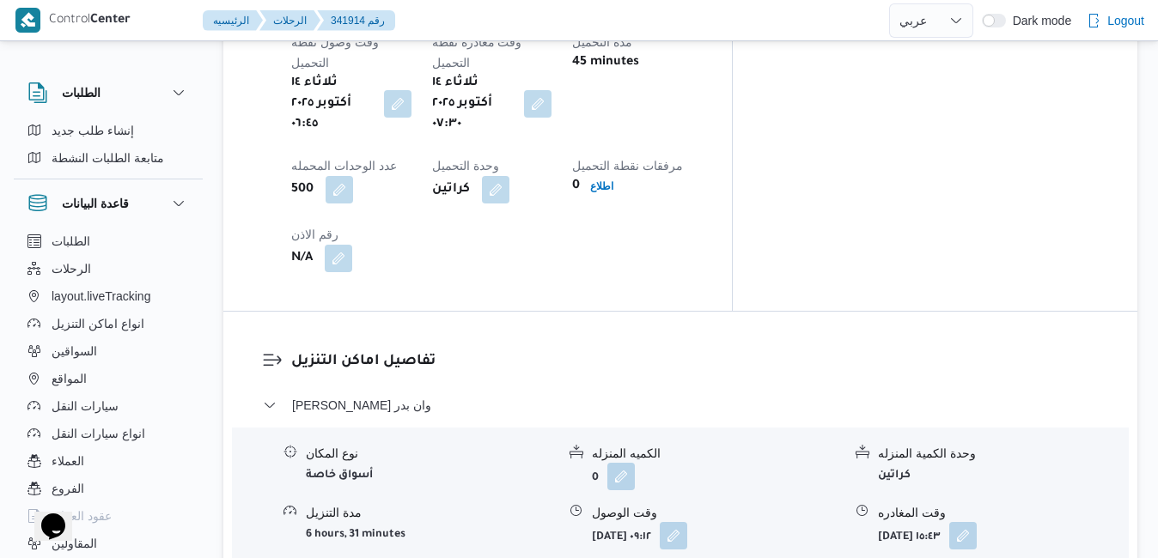
scroll to position [1512, 0]
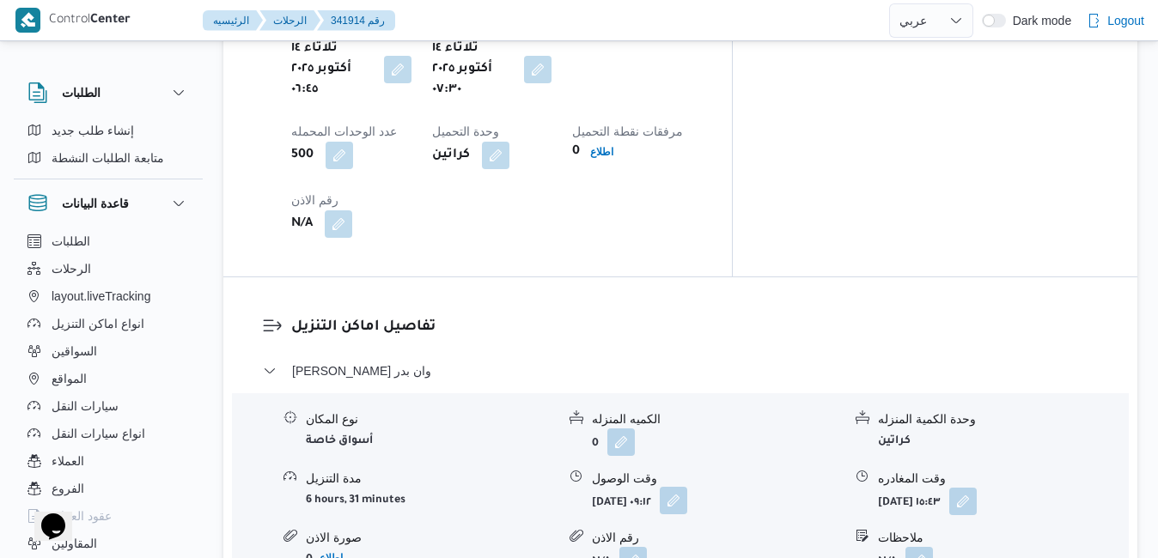
click at [687, 487] on button "button" at bounding box center [673, 500] width 27 height 27
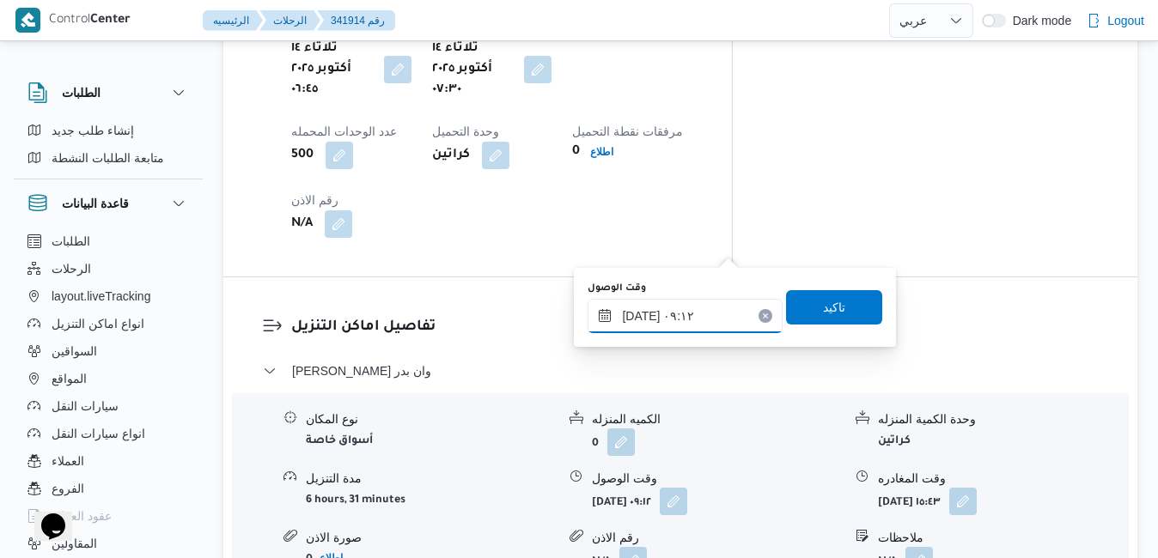
click at [638, 320] on input "[DATE] ٠٩:١٢" at bounding box center [685, 316] width 195 height 34
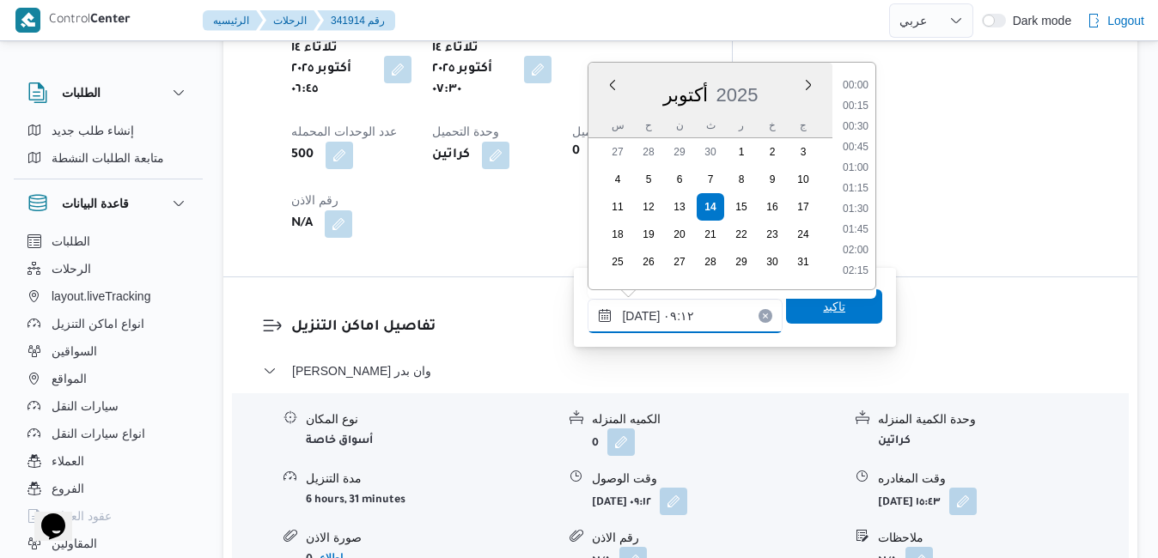
scroll to position [637, 0]
click at [862, 149] on li "08:30" at bounding box center [856, 148] width 40 height 17
type input "[DATE] ٠٨:٣٠"
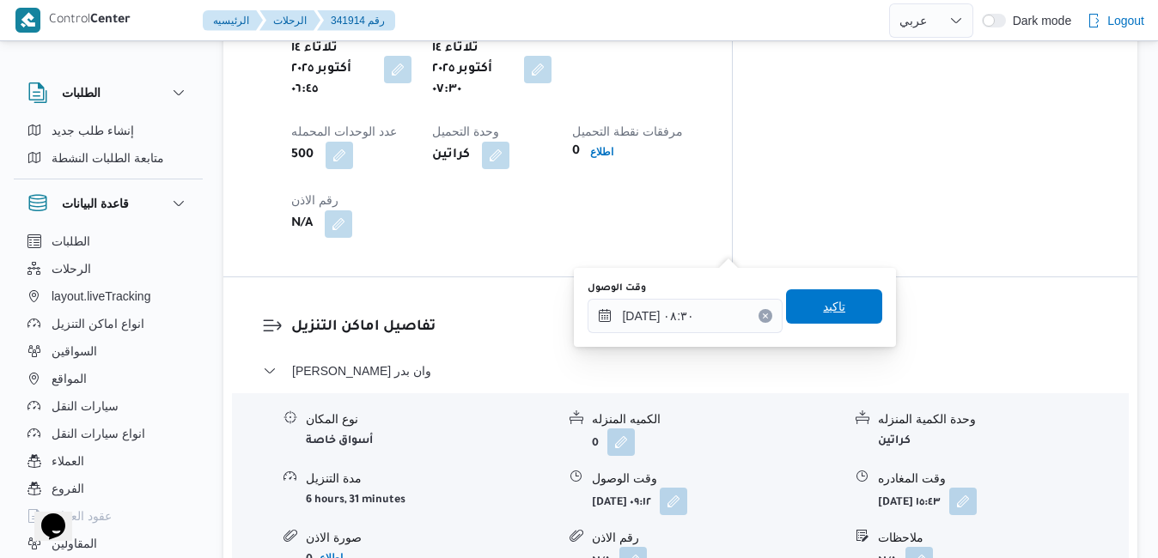
click at [804, 312] on span "تاكيد" at bounding box center [834, 306] width 96 height 34
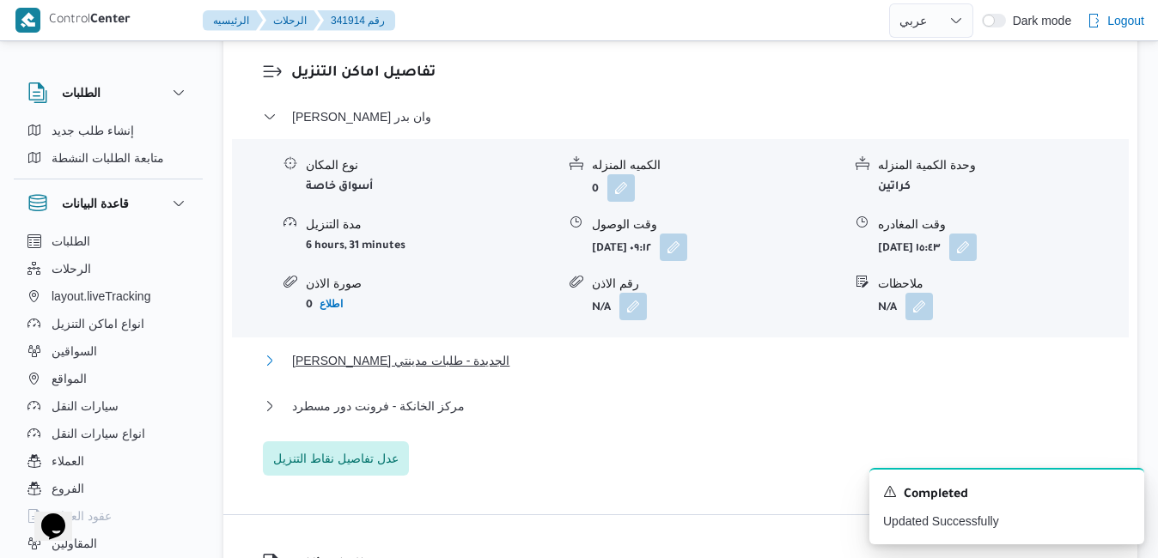
click at [698, 351] on button "[PERSON_NAME] الجديدة - طلبات مدينتي" at bounding box center [681, 360] width 836 height 21
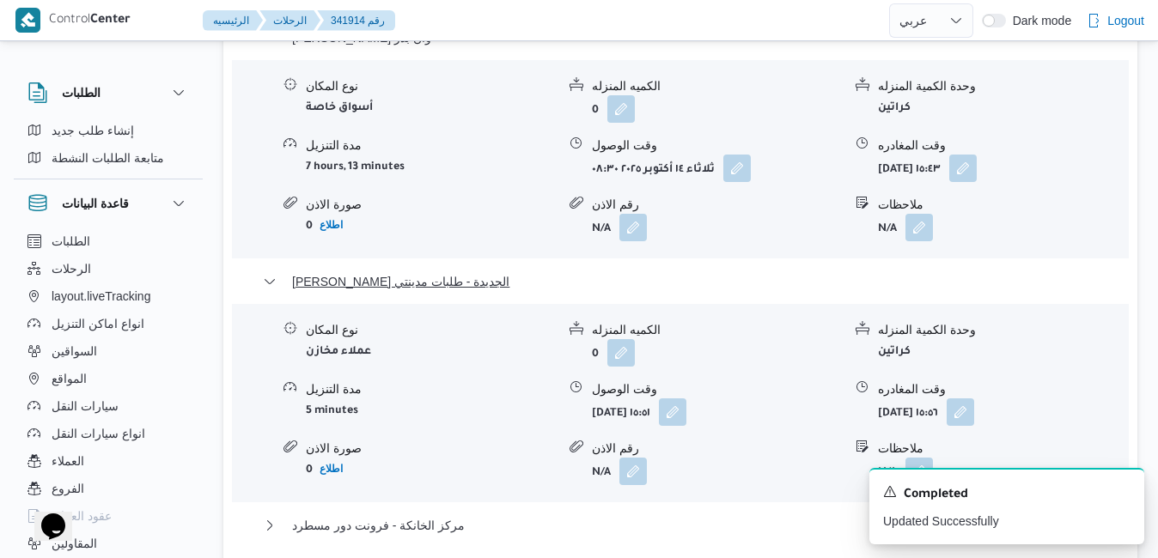
scroll to position [1856, 0]
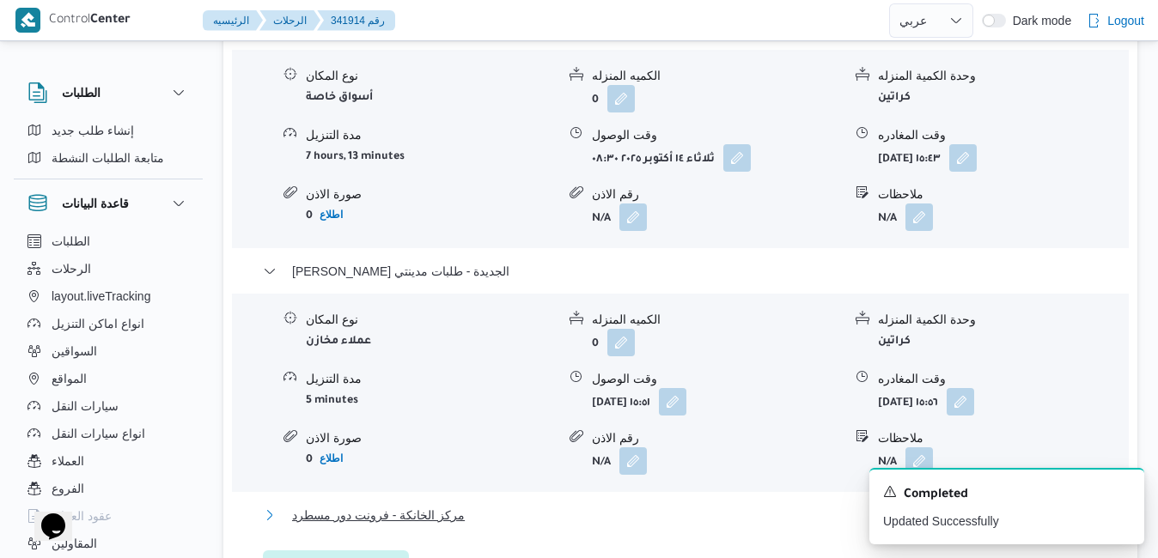
drag, startPoint x: 738, startPoint y: 258, endPoint x: 754, endPoint y: 268, distance: 19.3
click at [739, 505] on button "مركز الخانكة - فرونت دور مسطرد" at bounding box center [681, 515] width 836 height 21
click at [1125, 485] on div "A new notification appears Completed Updated Successfully" at bounding box center [1006, 506] width 275 height 76
click at [1125, 488] on icon "Dismiss toast" at bounding box center [1124, 491] width 14 height 14
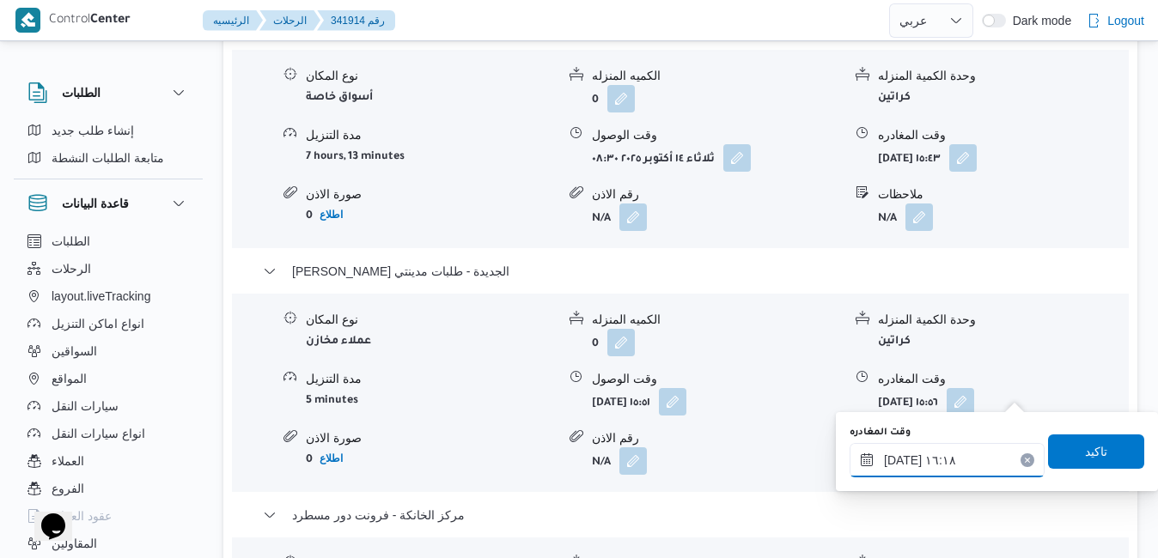
click at [954, 466] on input "١٤/١٠/٢٠٢٥ ١٦:١٨" at bounding box center [947, 460] width 195 height 34
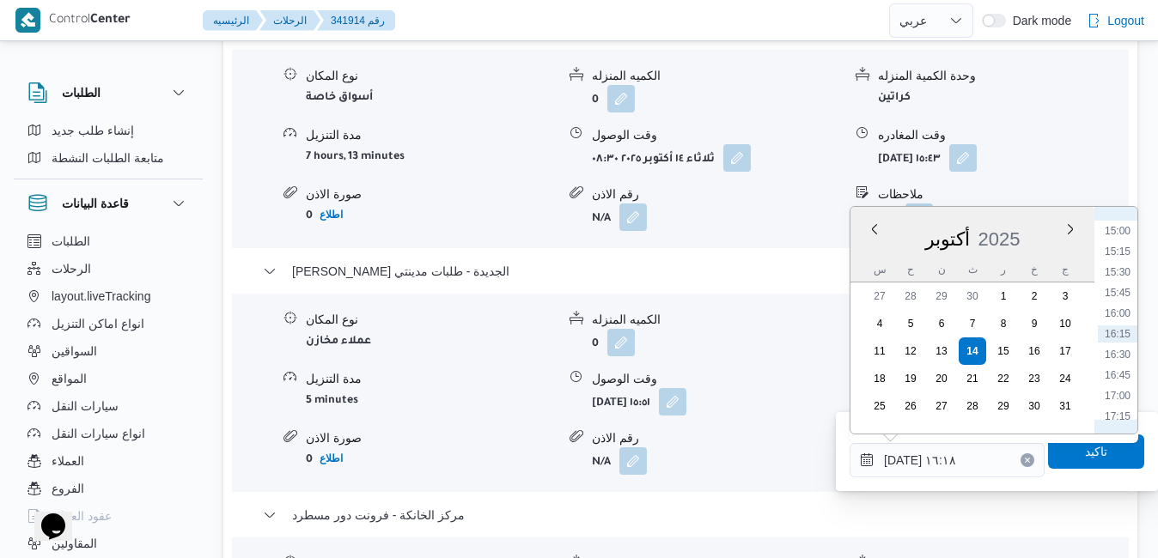
scroll to position [1410, 0]
click at [1118, 329] on li "18:15" at bounding box center [1118, 324] width 40 height 17
type input "[DATE] ١٨:١٥"
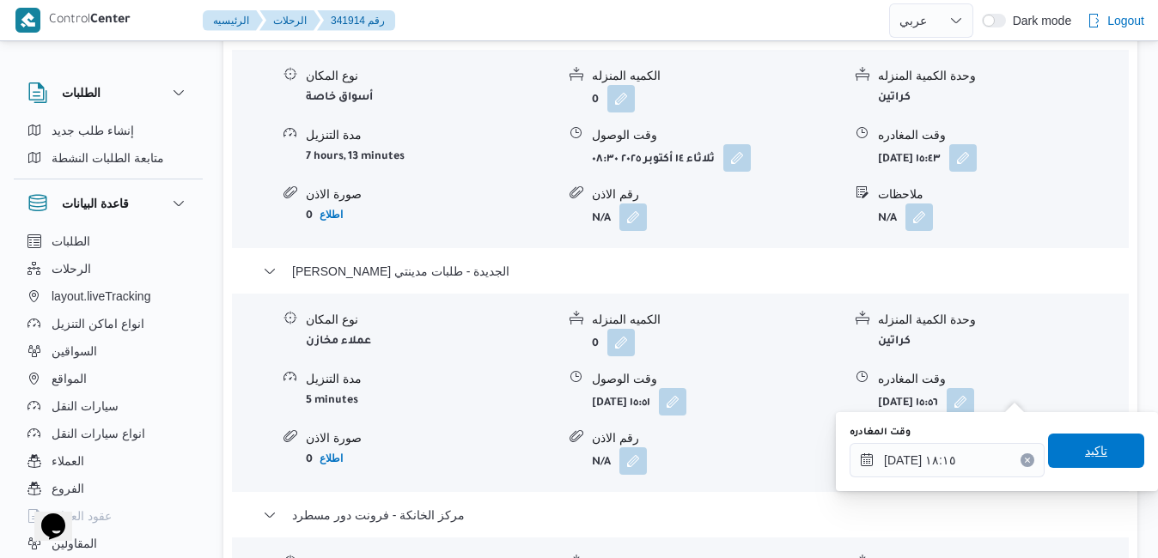
click at [1070, 451] on span "تاكيد" at bounding box center [1096, 451] width 96 height 34
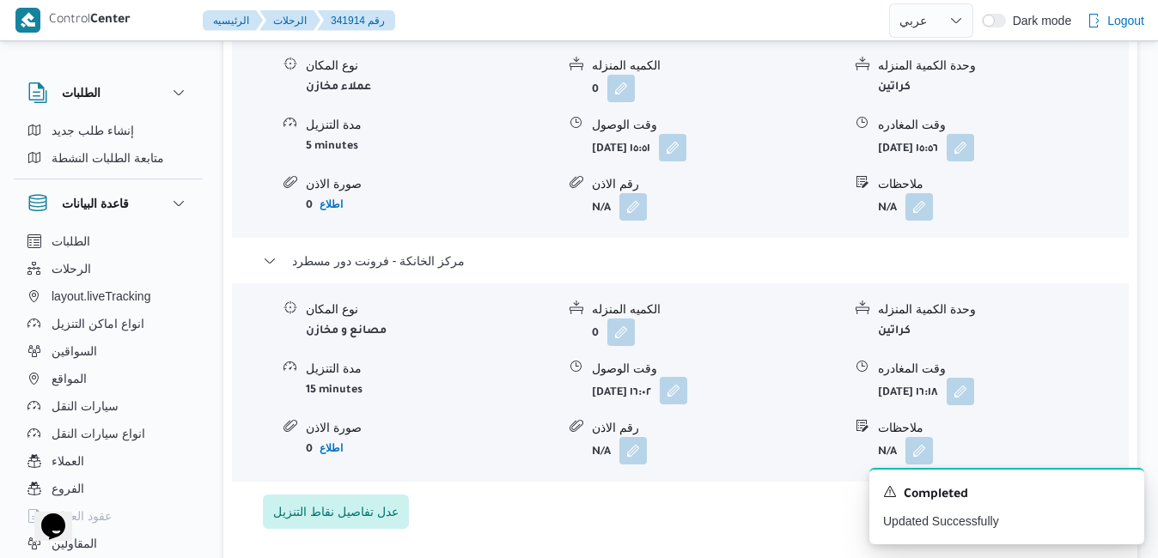
click at [687, 393] on button "button" at bounding box center [673, 390] width 27 height 27
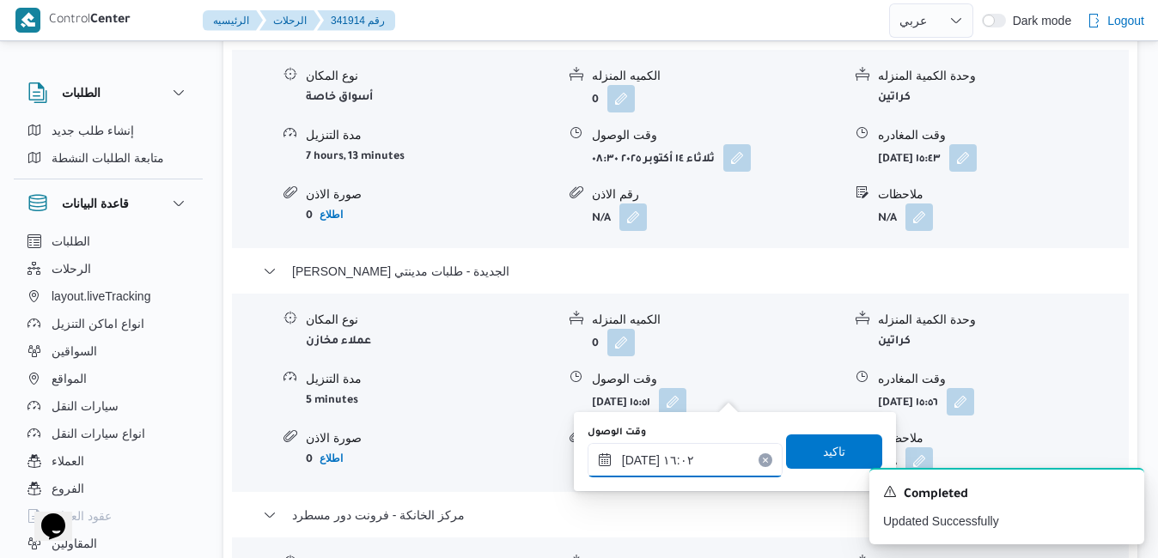
click at [699, 475] on input "١٤/١٠/٢٠٢٥ ١٦:٠٢" at bounding box center [685, 460] width 195 height 34
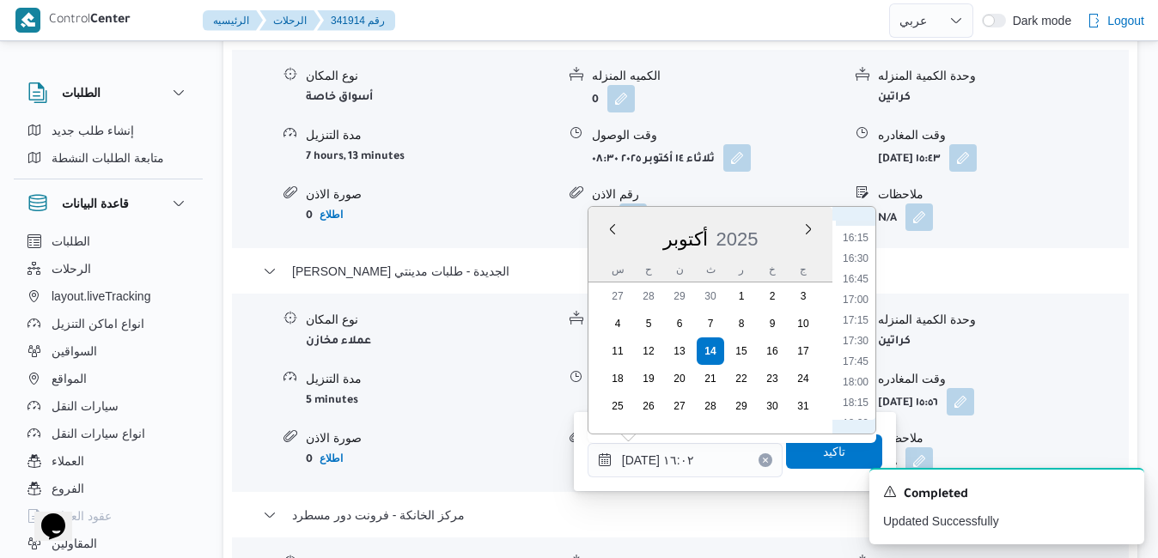
scroll to position [1389, 0]
click at [859, 325] on li "18:00" at bounding box center [856, 324] width 40 height 17
type input "[DATE] ١٨:٠٠"
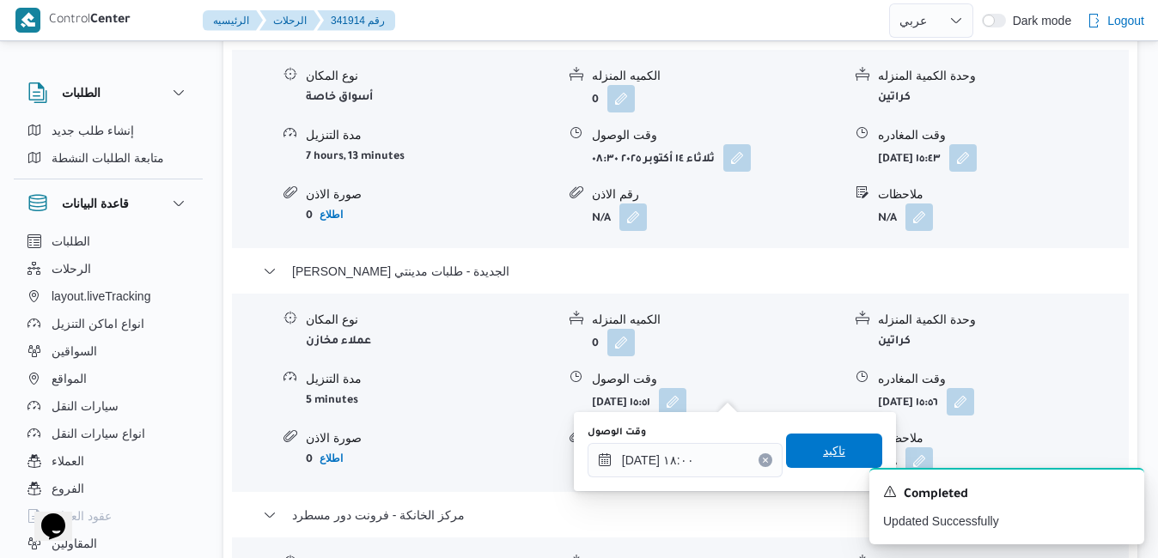
click at [795, 455] on span "تاكيد" at bounding box center [834, 451] width 96 height 34
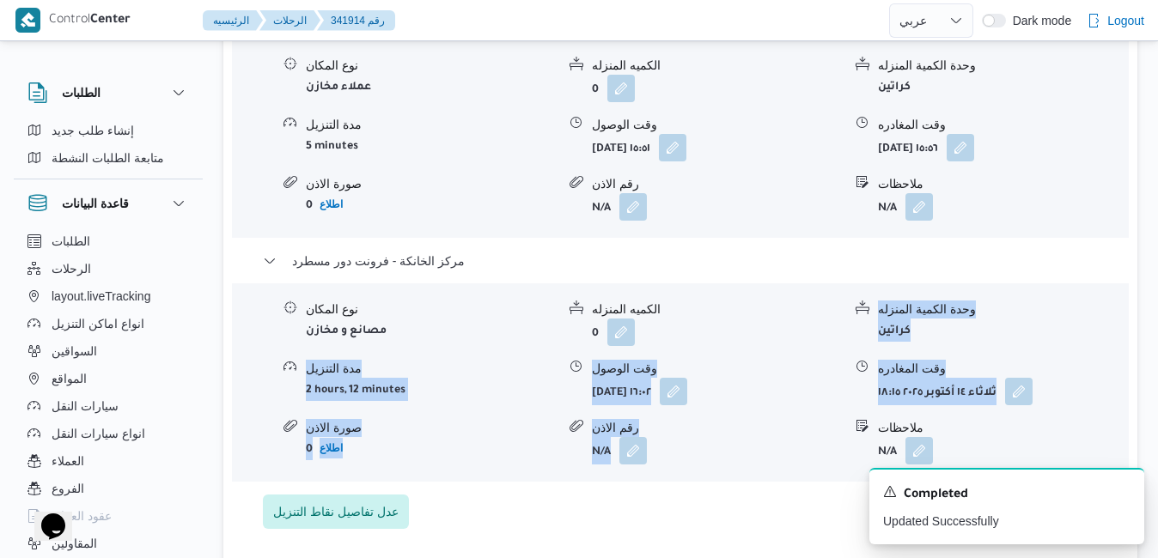
drag, startPoint x: 795, startPoint y: 455, endPoint x: 875, endPoint y: 238, distance: 231.3
click at [875, 238] on div "بدر - هايبر وان بدر نوع المكان أسواق خاصة الكميه المنزله 0 وحدة الكمية المنزله …" at bounding box center [681, 146] width 836 height 766
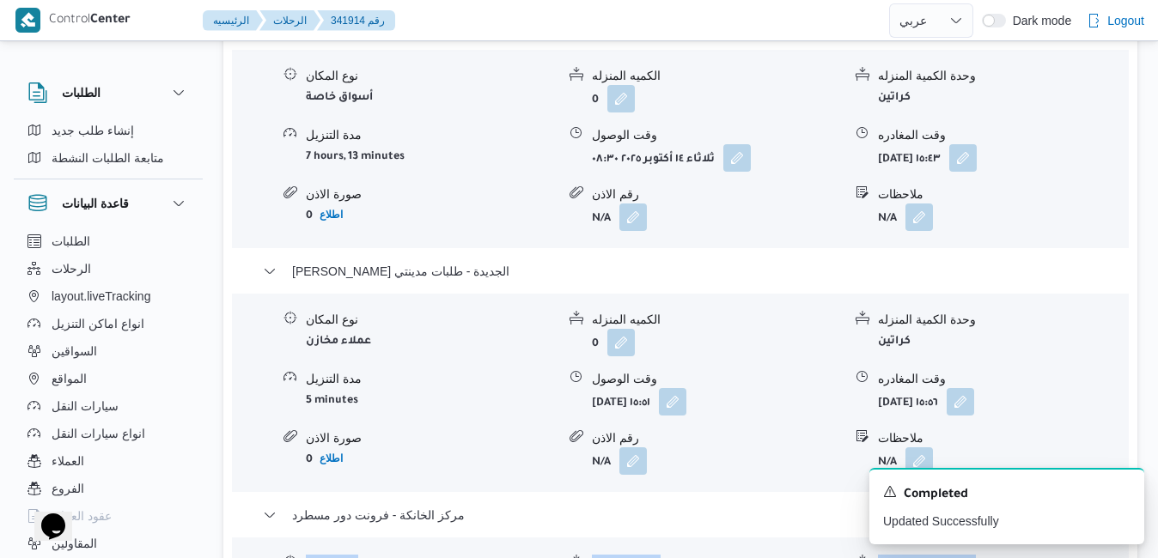
drag, startPoint x: 875, startPoint y: 238, endPoint x: 781, endPoint y: 331, distance: 131.8
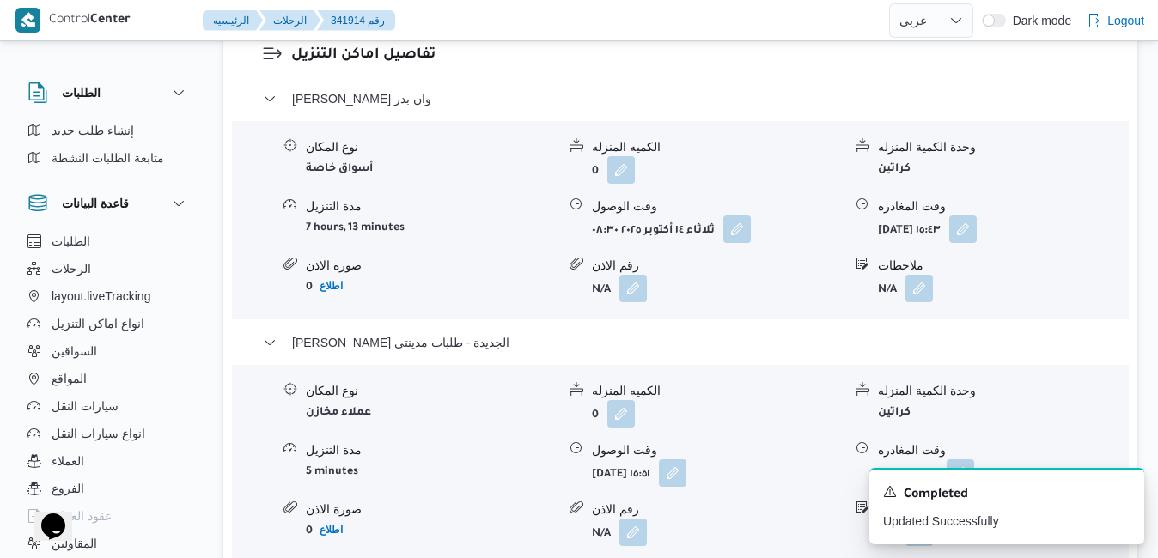
scroll to position [1752, 0]
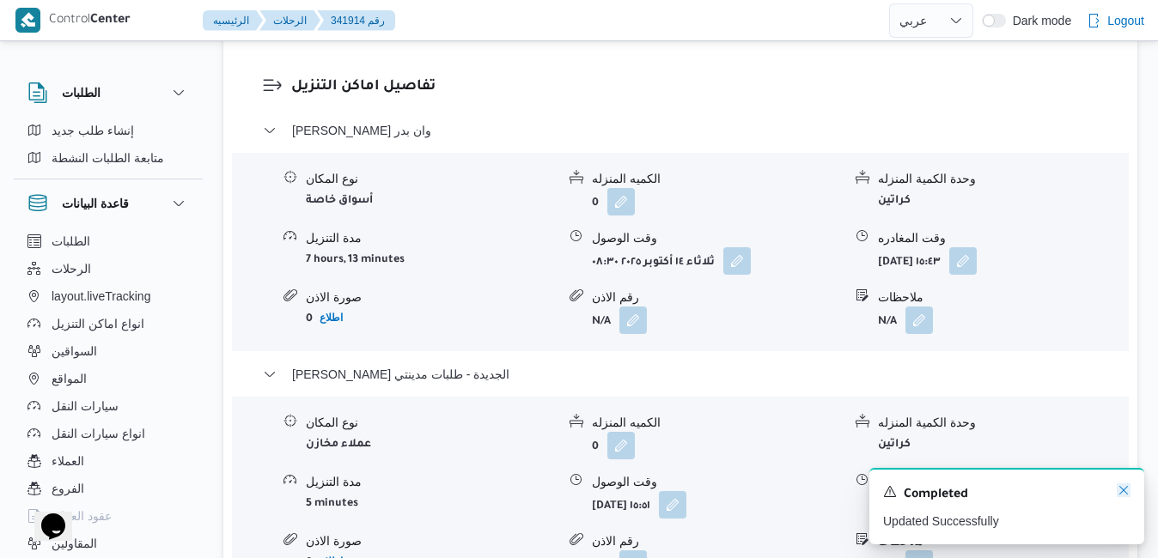
click at [1124, 489] on icon "Dismiss toast" at bounding box center [1124, 491] width 14 height 14
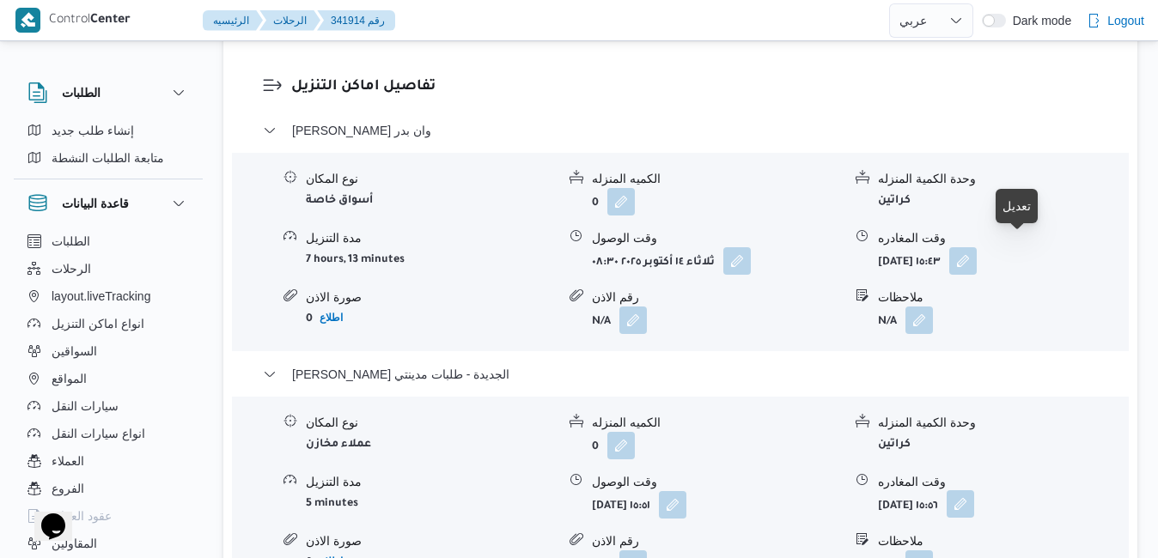
click at [974, 491] on button "button" at bounding box center [960, 504] width 27 height 27
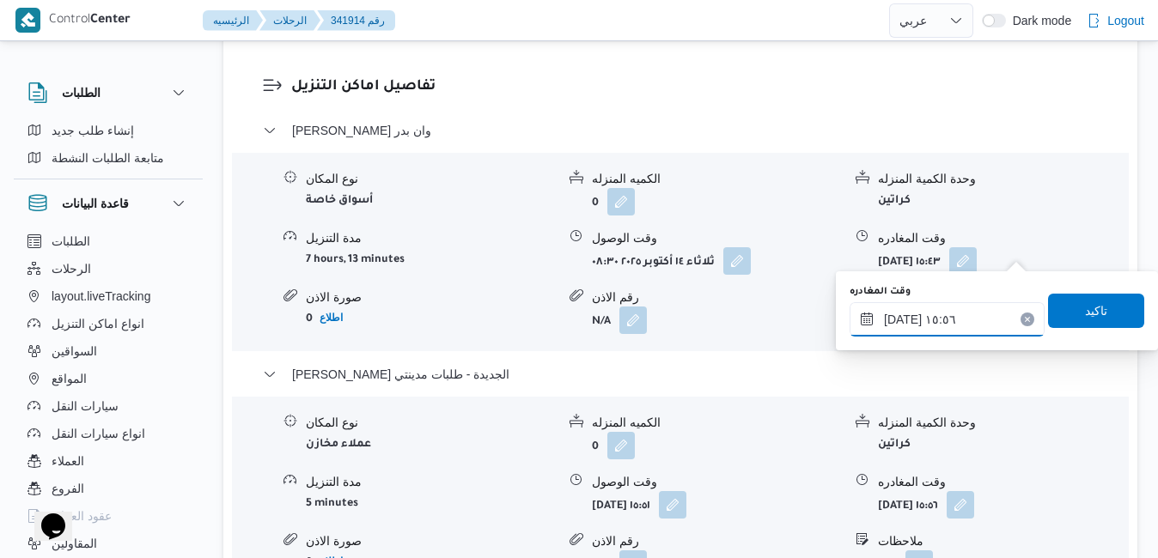
click at [950, 325] on input "١٤/١٠/٢٠٢٥ ١٥:٥٦" at bounding box center [947, 319] width 195 height 34
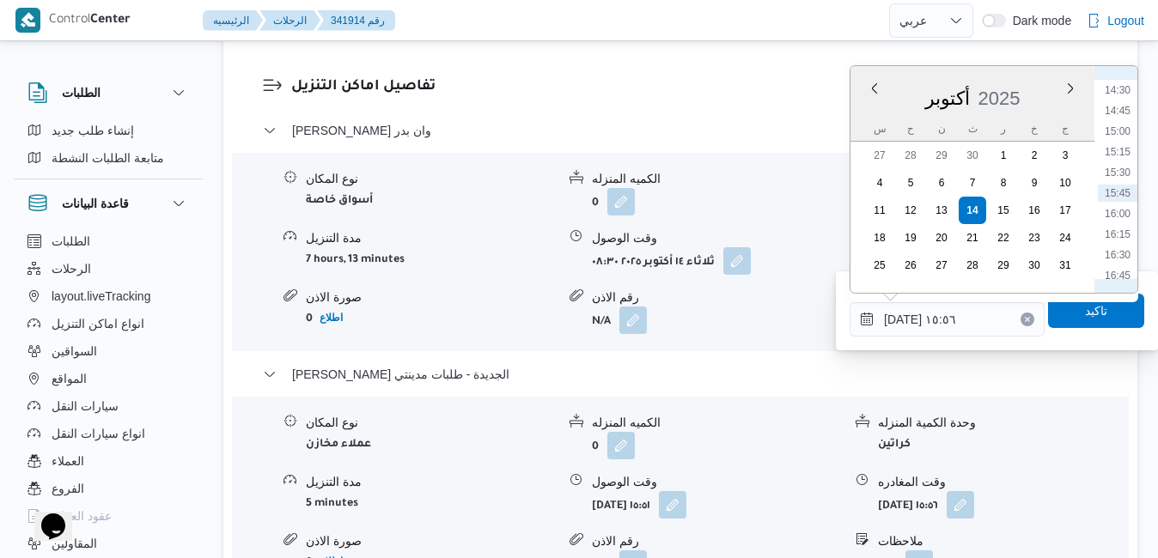
scroll to position [1368, 0]
click at [1117, 143] on li "17:15" at bounding box center [1118, 142] width 40 height 17
type input "١٤/١٠/٢٠٢٥ ١٧:١٥"
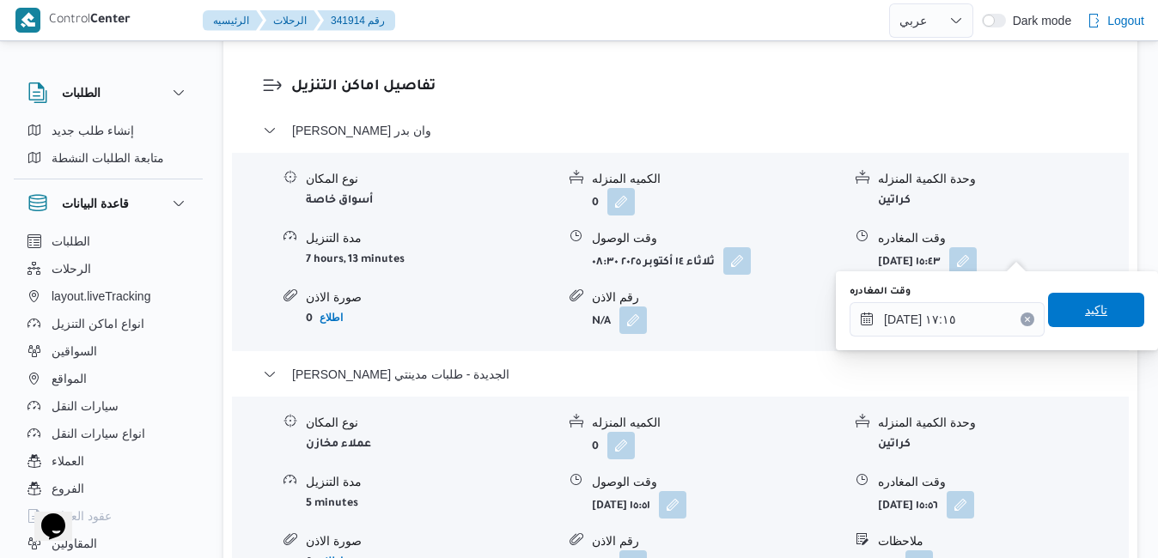
click at [1064, 314] on span "تاكيد" at bounding box center [1096, 310] width 96 height 34
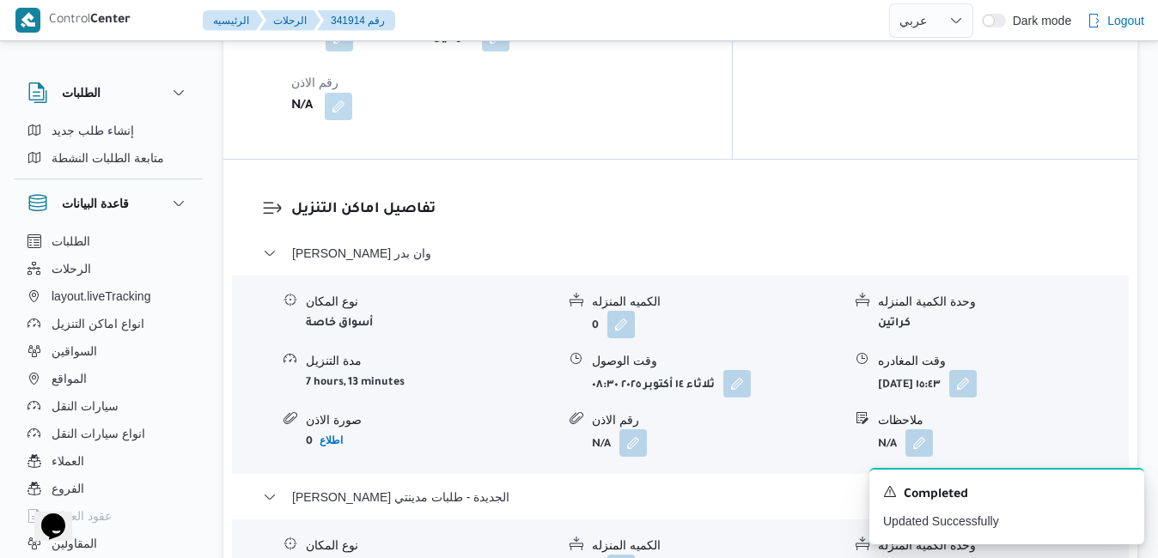
scroll to position [1615, 0]
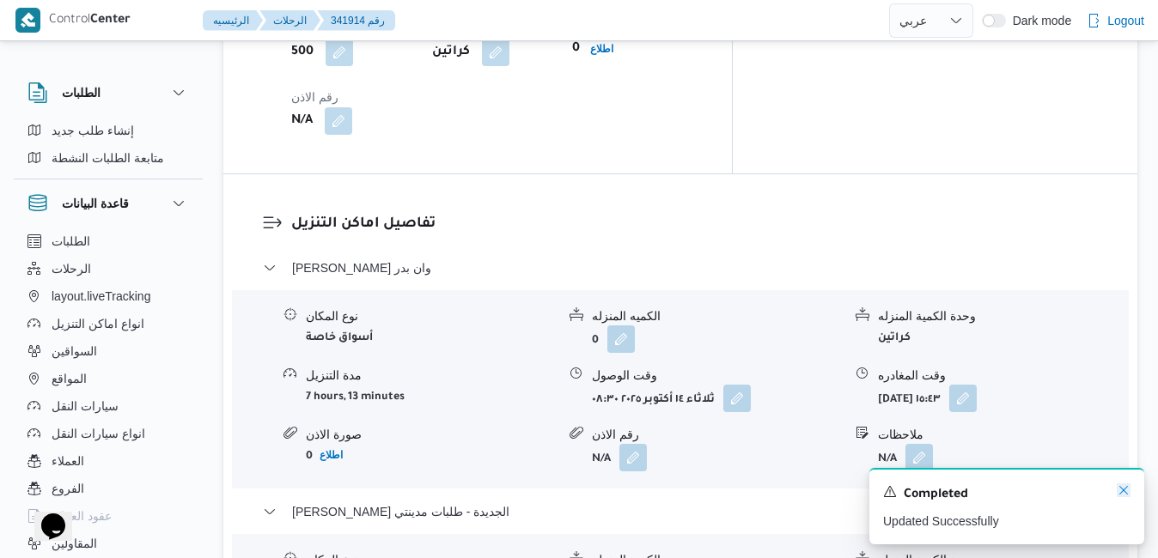
click at [1126, 493] on icon "Dismiss toast" at bounding box center [1124, 491] width 14 height 14
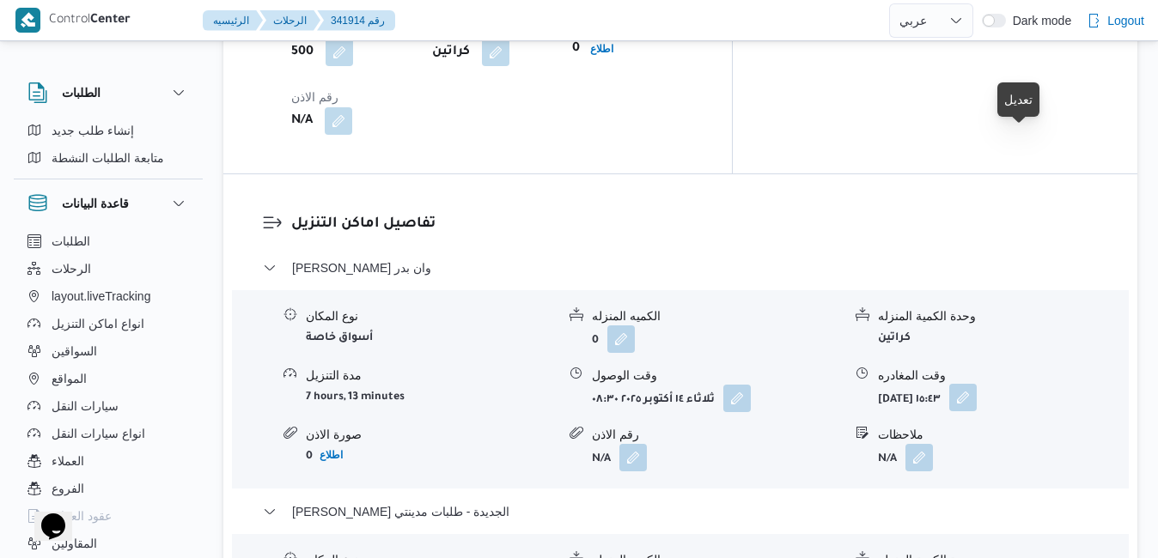
click at [977, 384] on button "button" at bounding box center [962, 397] width 27 height 27
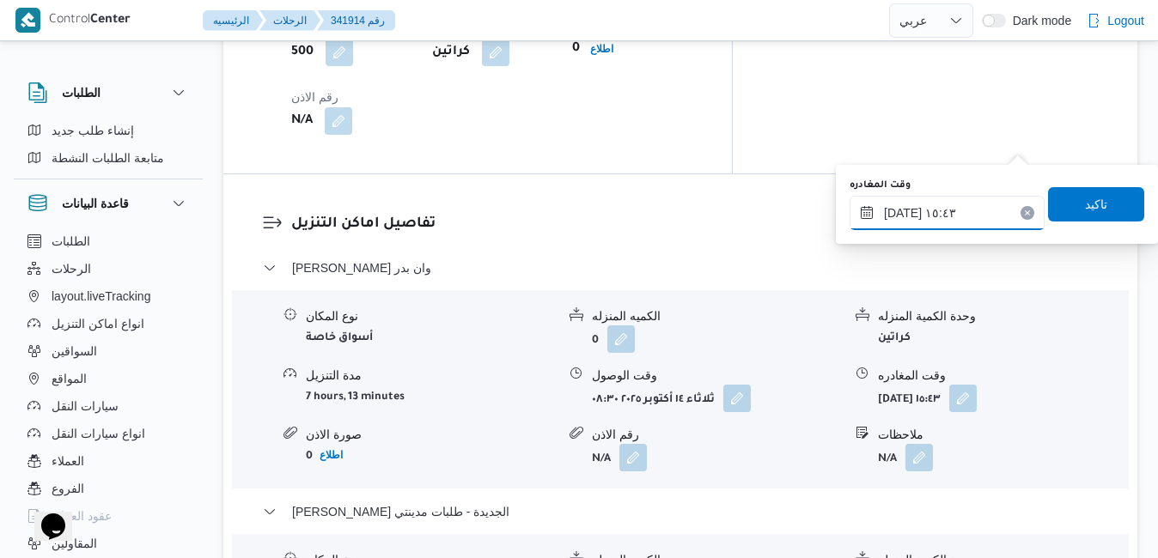
click at [959, 213] on input "١٤/١٠/٢٠٢٥ ١٥:٤٣" at bounding box center [947, 213] width 195 height 34
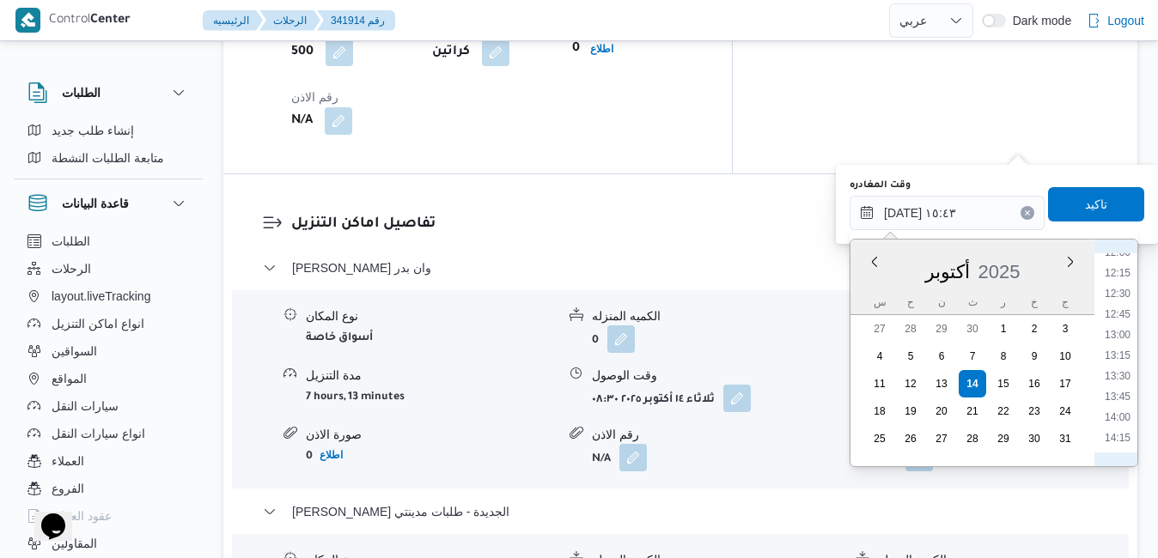
scroll to position [825, 0]
click at [1118, 433] on li "12:00" at bounding box center [1118, 426] width 40 height 17
type input "١٤/١٠/٢٠٢٥ ١٢:٠٠"
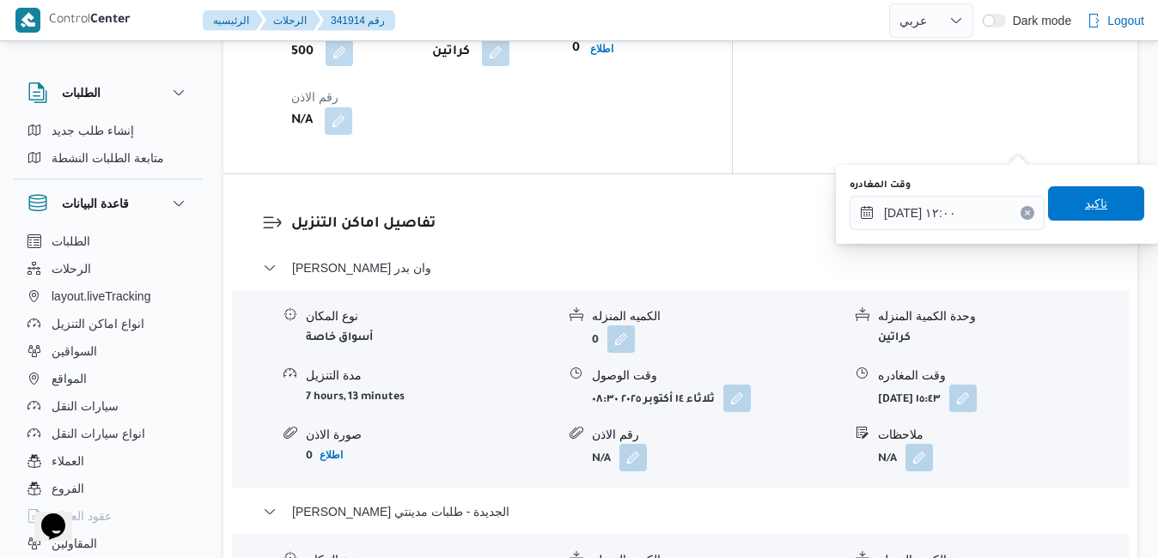
click at [1092, 206] on span "تاكيد" at bounding box center [1096, 203] width 22 height 21
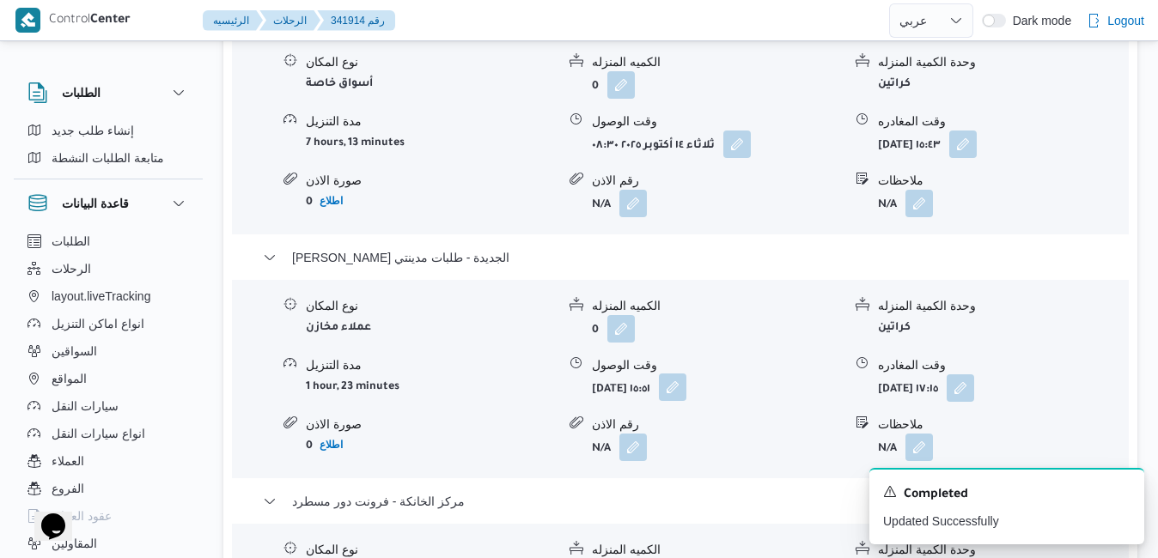
click at [686, 395] on button "button" at bounding box center [672, 387] width 27 height 27
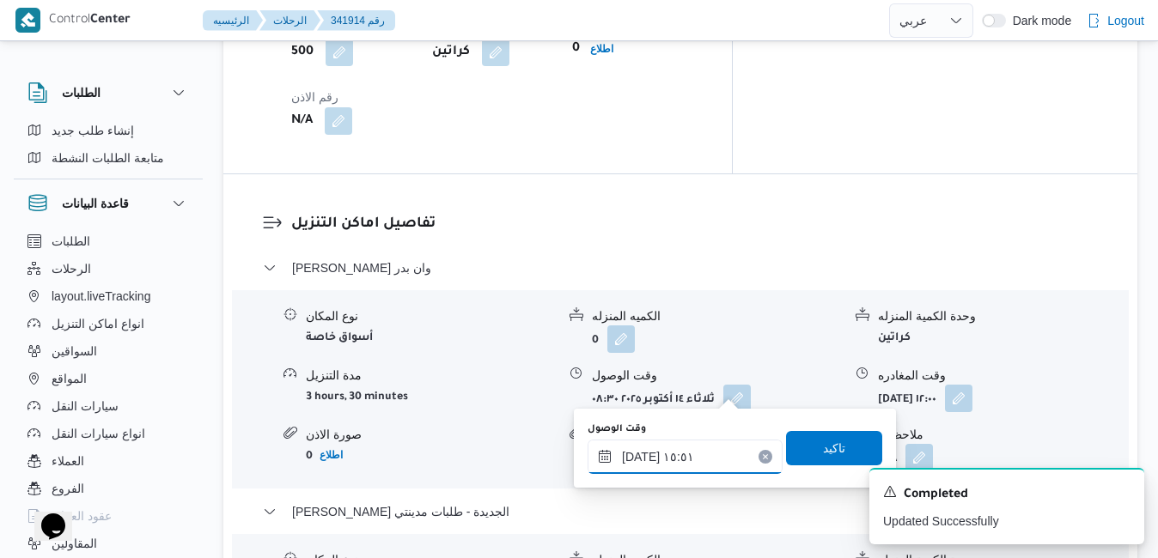
click at [694, 456] on input "١٤/١٠/٢٠٢٥ ١٥:٥١" at bounding box center [685, 457] width 195 height 34
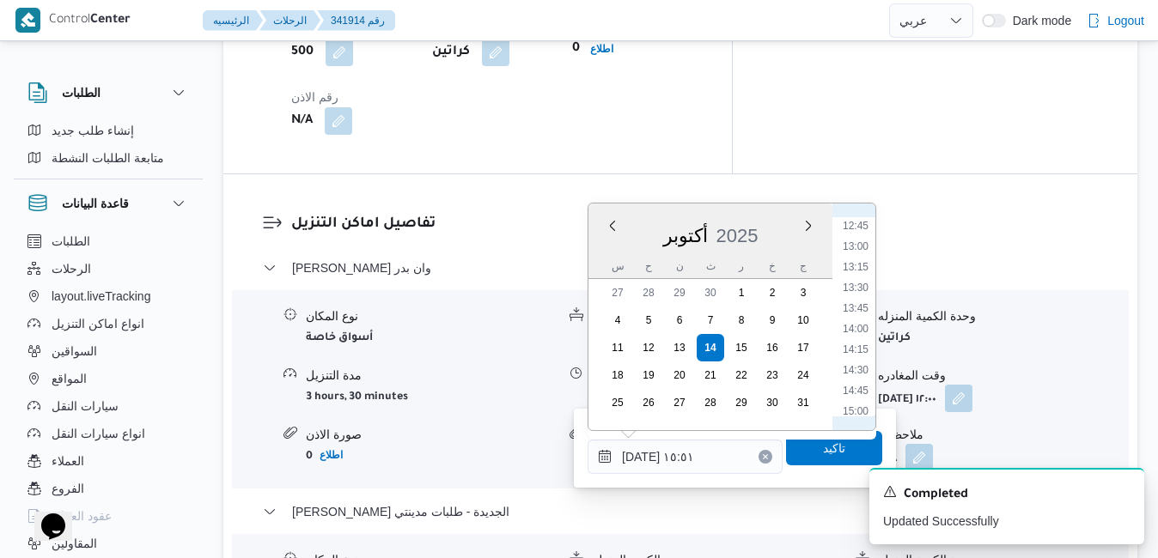
scroll to position [1020, 0]
click at [852, 237] on li "12:30" at bounding box center [856, 237] width 40 height 17
type input "١٤/١٠/٢٠٢٥ ١٢:٣٠"
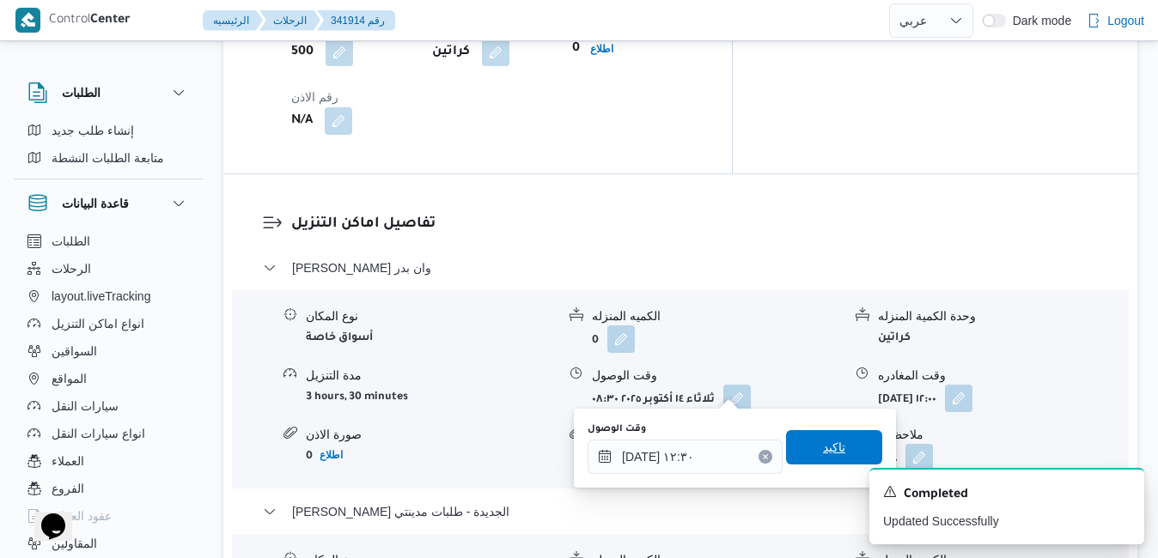
click at [795, 447] on span "تاكيد" at bounding box center [834, 447] width 96 height 34
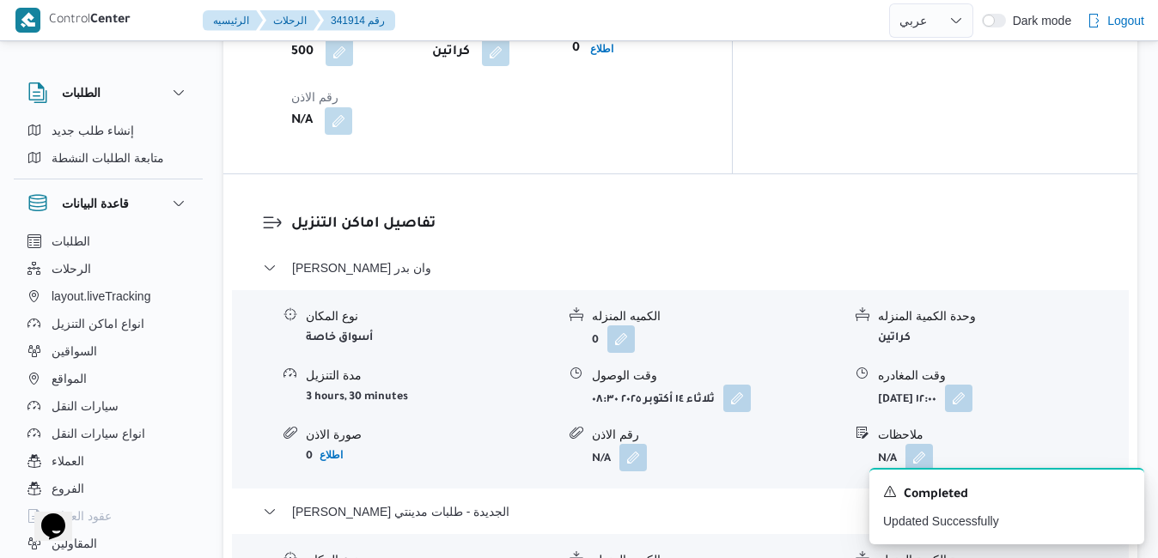
scroll to position [0, 0]
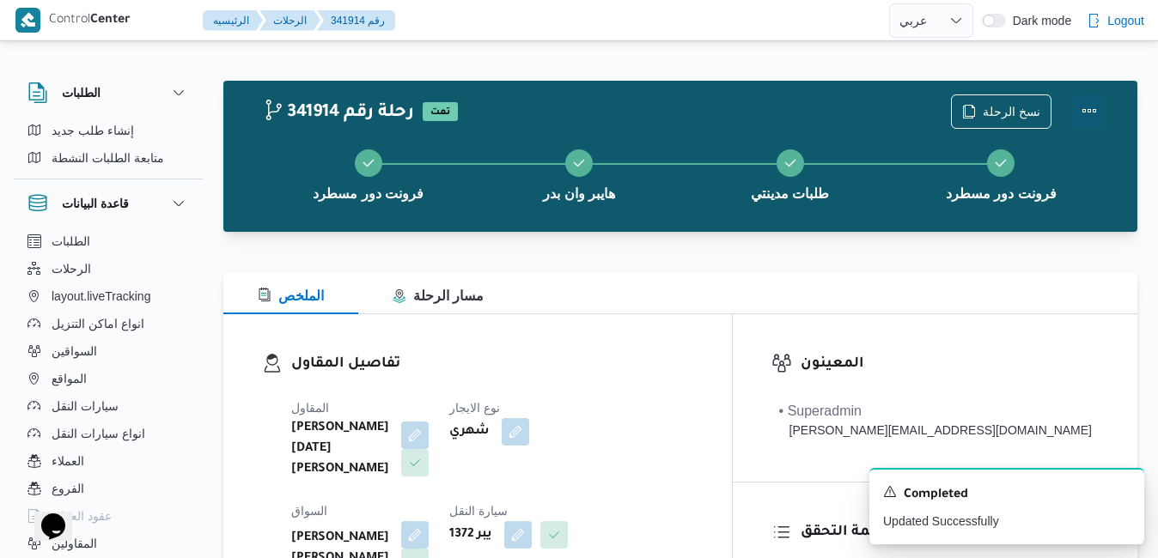
click at [1092, 114] on button "Actions" at bounding box center [1089, 111] width 34 height 34
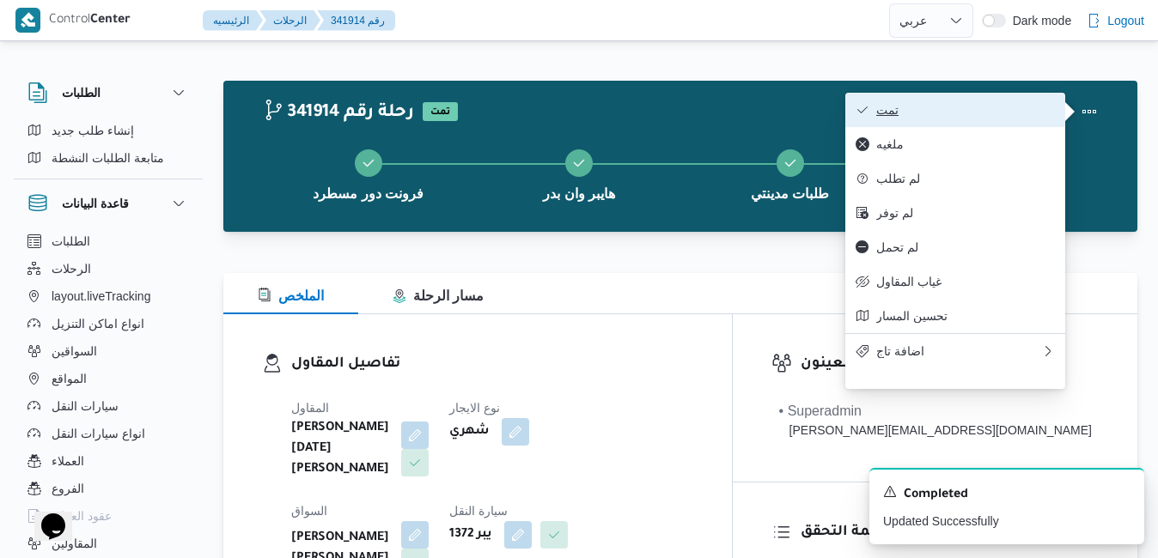
click at [1015, 119] on button "تمت" at bounding box center [955, 110] width 220 height 34
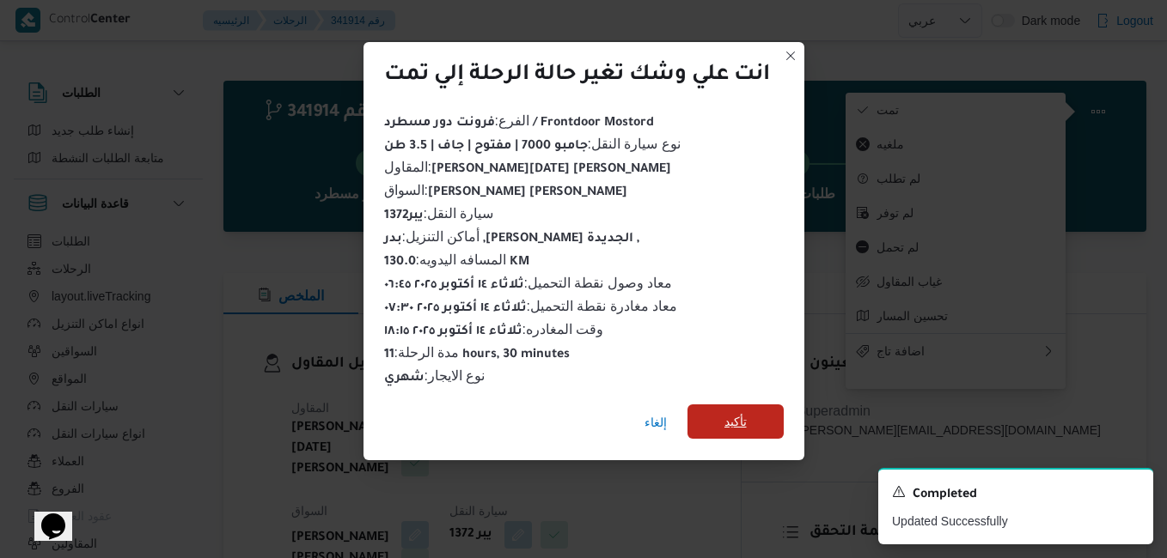
click at [742, 418] on span "تأكيد" at bounding box center [735, 421] width 22 height 21
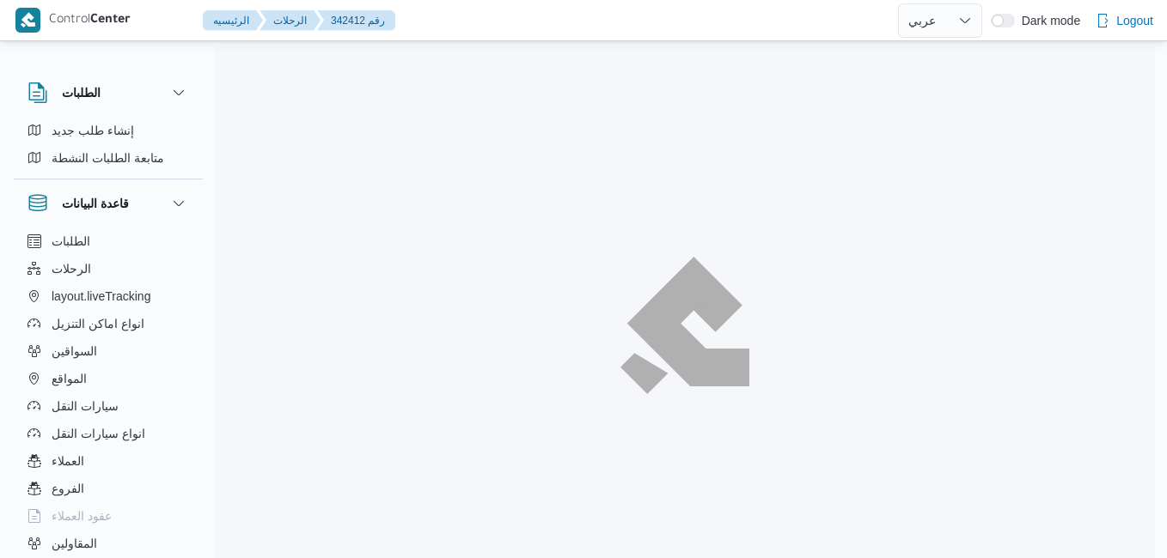
select select "ar"
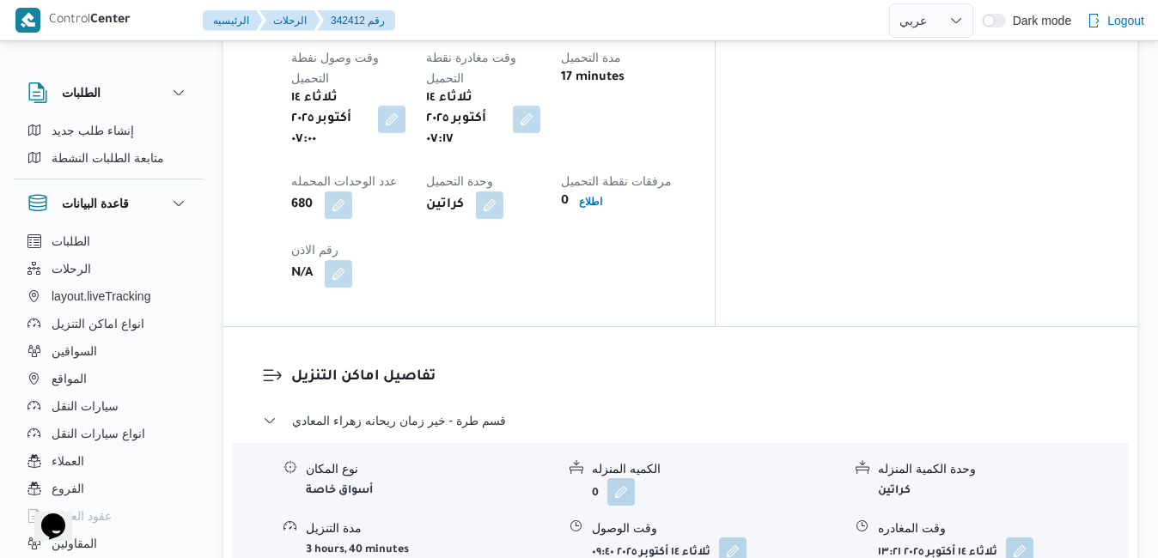
scroll to position [1546, 0]
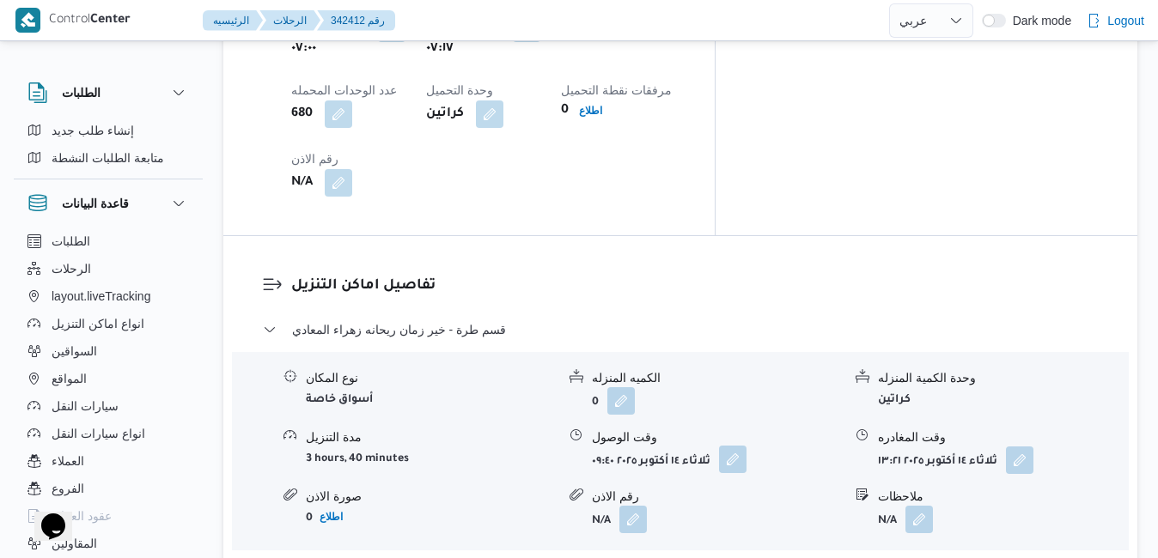
click at [734, 446] on button "button" at bounding box center [732, 459] width 27 height 27
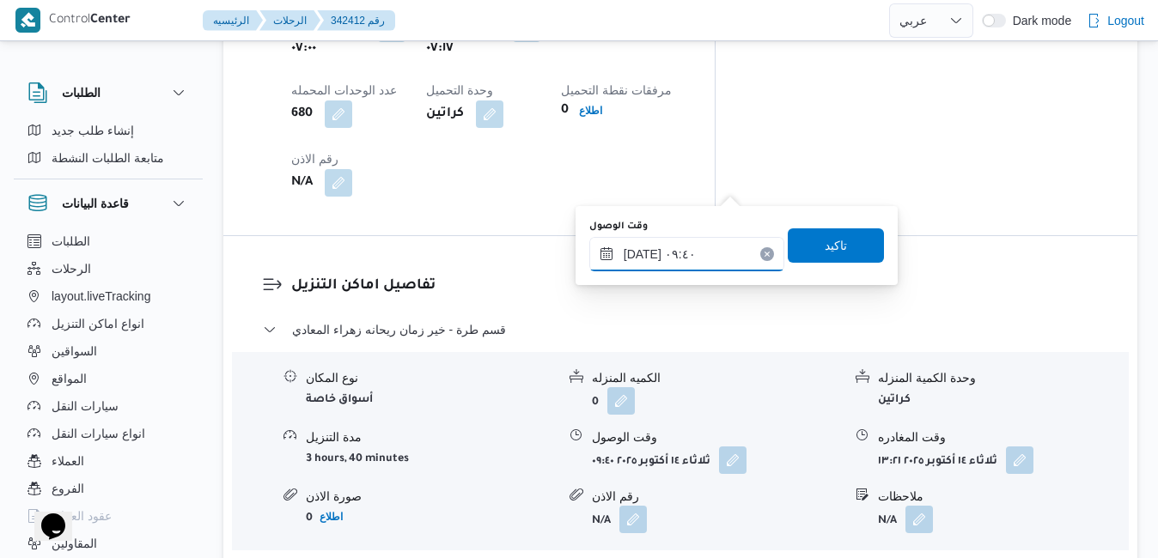
click at [646, 259] on input "[DATE] ٠٩:٤٠" at bounding box center [686, 254] width 195 height 34
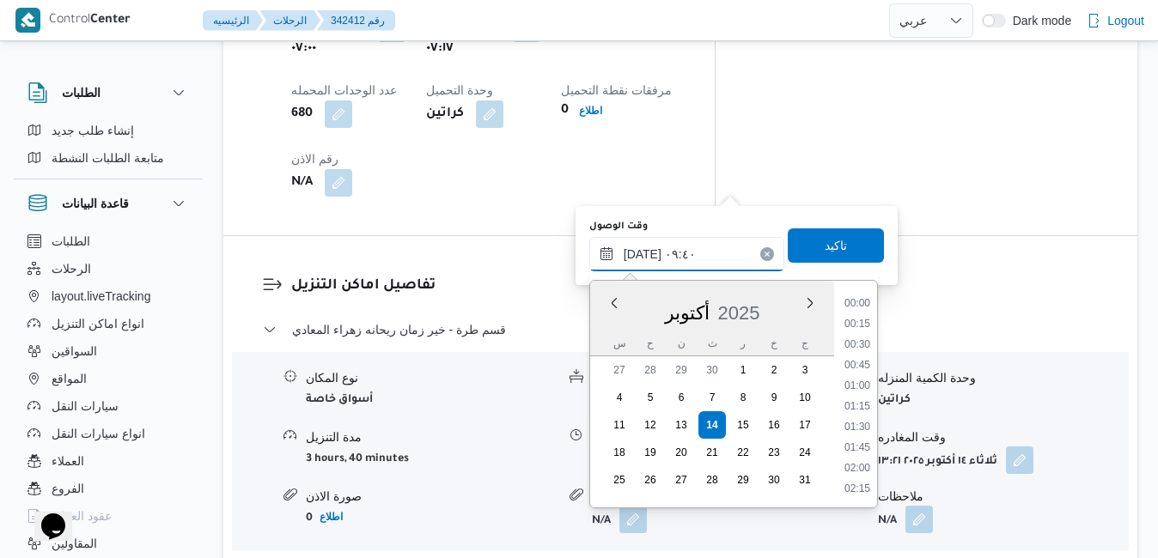
scroll to position [679, 0]
click at [863, 305] on li "08:15" at bounding box center [858, 304] width 40 height 17
type input "[DATE] ٠٨:١٥"
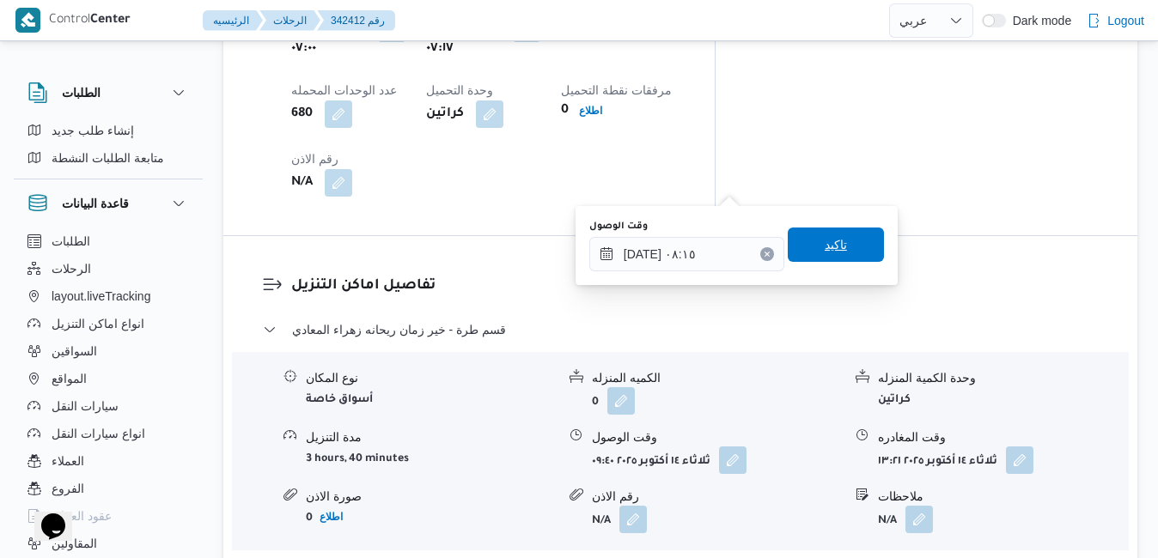
click at [842, 246] on span "تاكيد" at bounding box center [836, 245] width 96 height 34
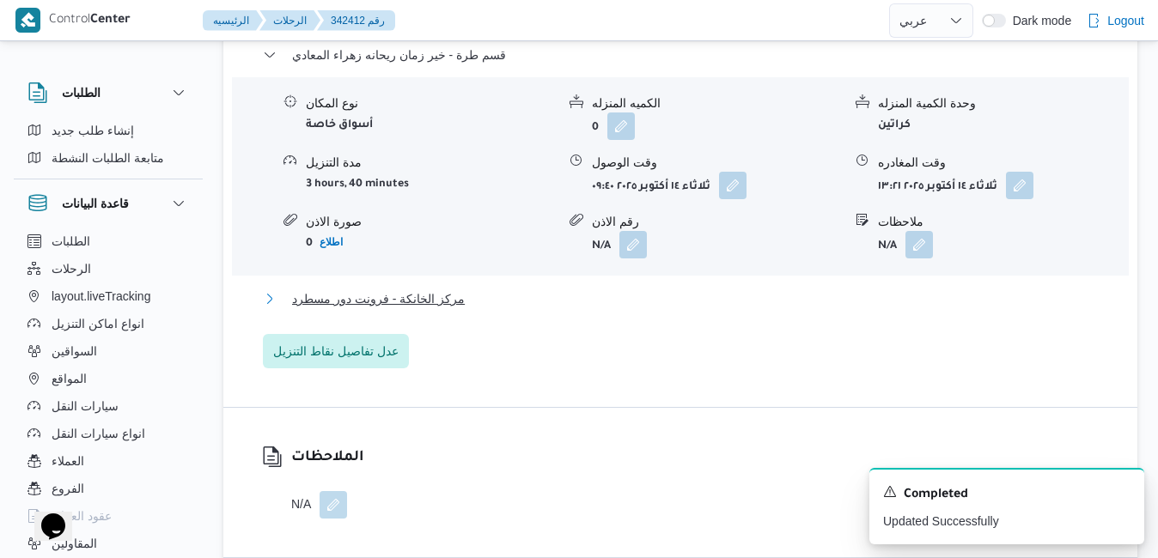
click at [728, 291] on button "مركز الخانكة - فرونت دور مسطرد" at bounding box center [681, 299] width 836 height 21
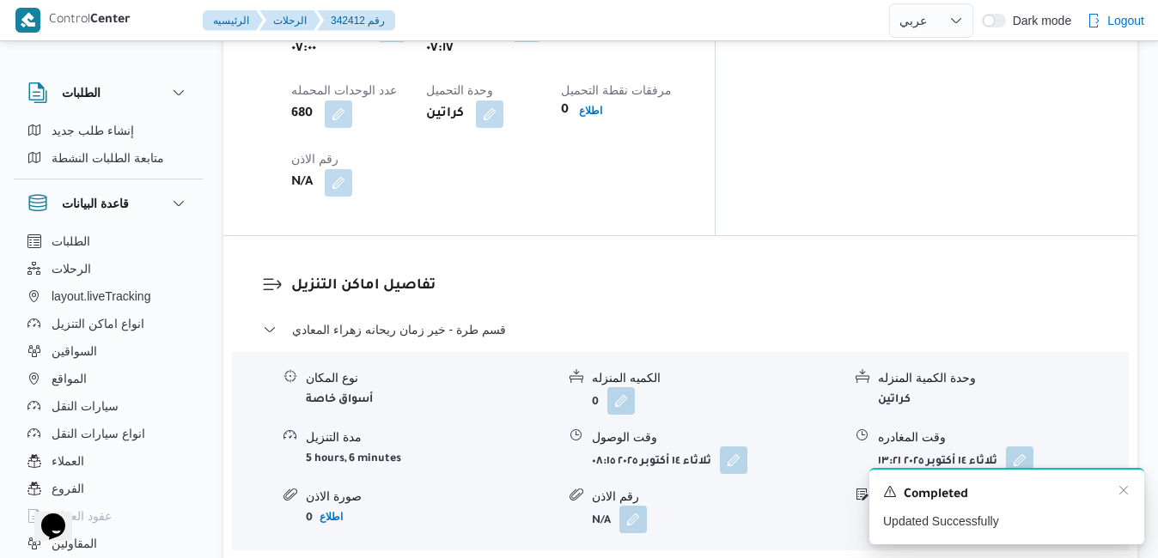
click at [1112, 486] on div "Completed" at bounding box center [1006, 495] width 247 height 22
click at [1112, 487] on div "Completed" at bounding box center [1006, 495] width 247 height 22
click at [1124, 491] on icon "Dismiss toast" at bounding box center [1124, 491] width 14 height 14
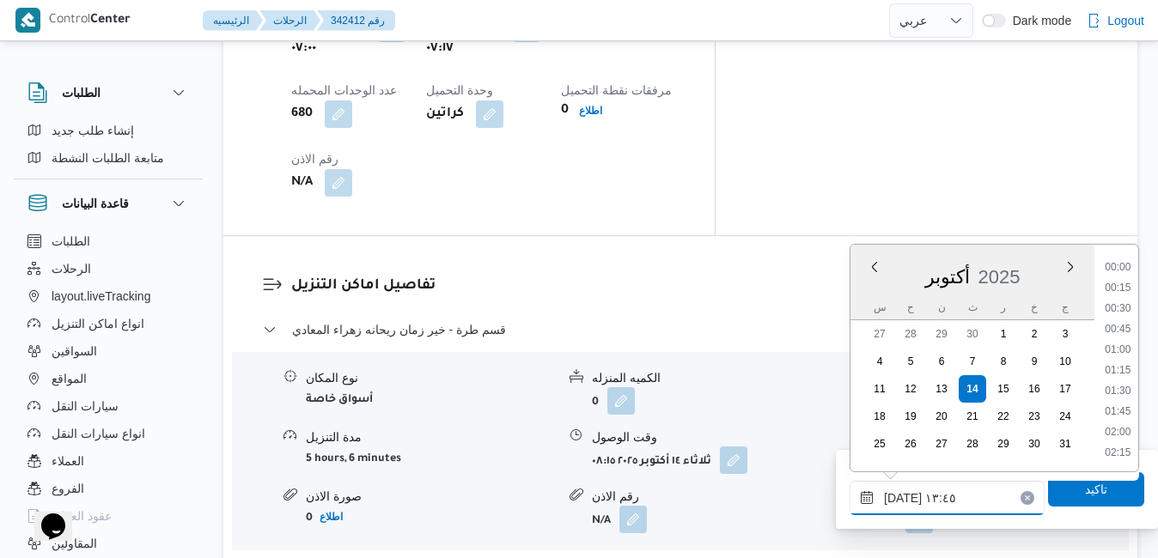
click at [925, 503] on input "[DATE] ١٣:٤٥" at bounding box center [947, 498] width 195 height 34
click at [1123, 397] on li "18:15" at bounding box center [1118, 394] width 40 height 17
type input "[DATE] ١٨:١٥"
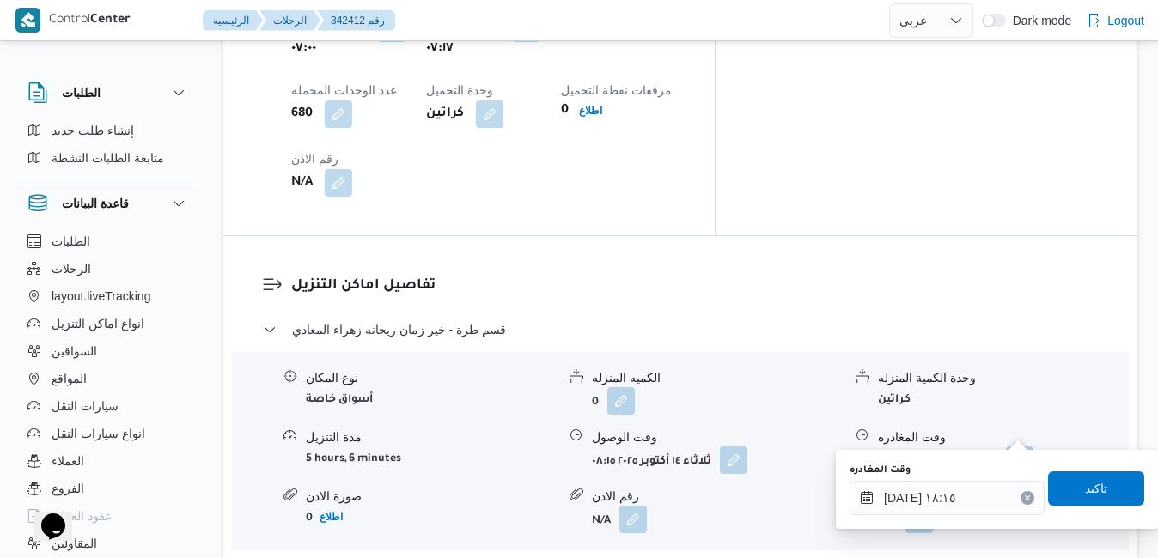
click at [1068, 493] on span "تاكيد" at bounding box center [1096, 489] width 96 height 34
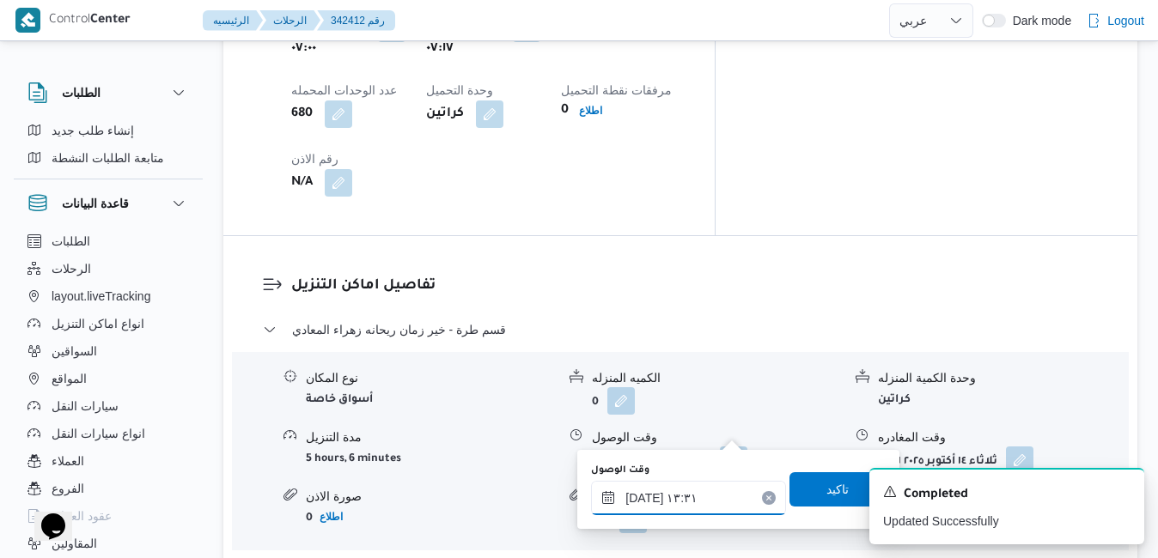
click at [687, 491] on input "[DATE] ١٣:٣١" at bounding box center [688, 498] width 195 height 34
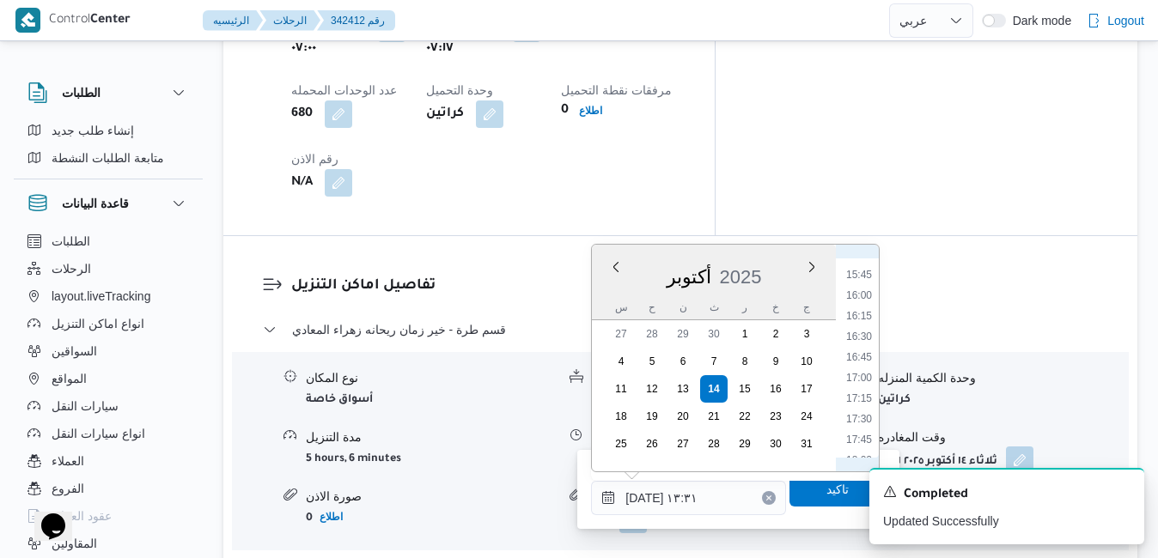
scroll to position [1357, 0]
click at [863, 395] on li "18:00" at bounding box center [859, 394] width 40 height 17
type input "[DATE] ١٨:٠٠"
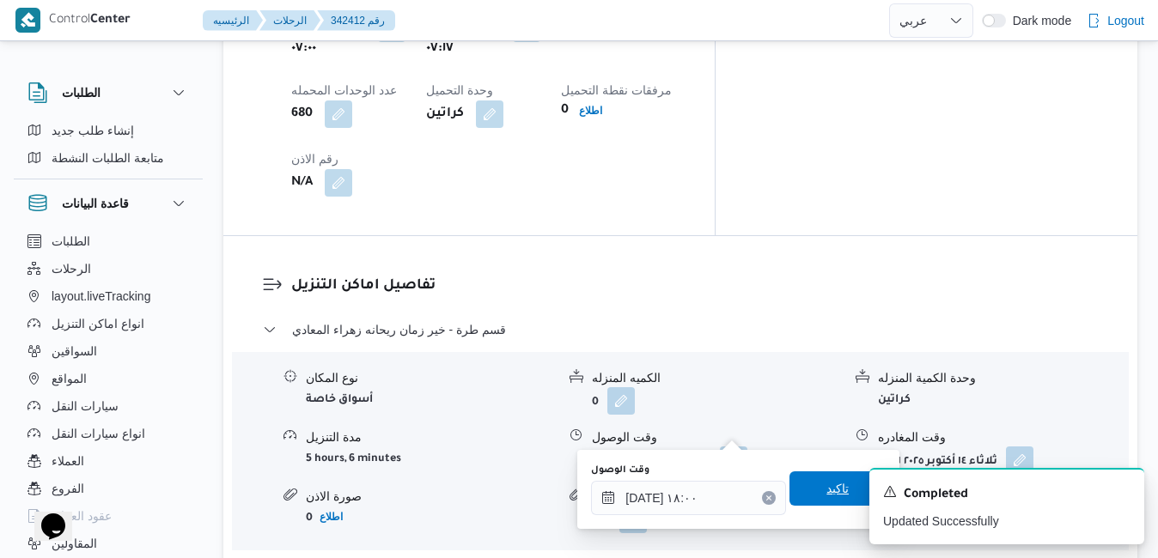
click at [795, 487] on span "تاكيد" at bounding box center [837, 489] width 96 height 34
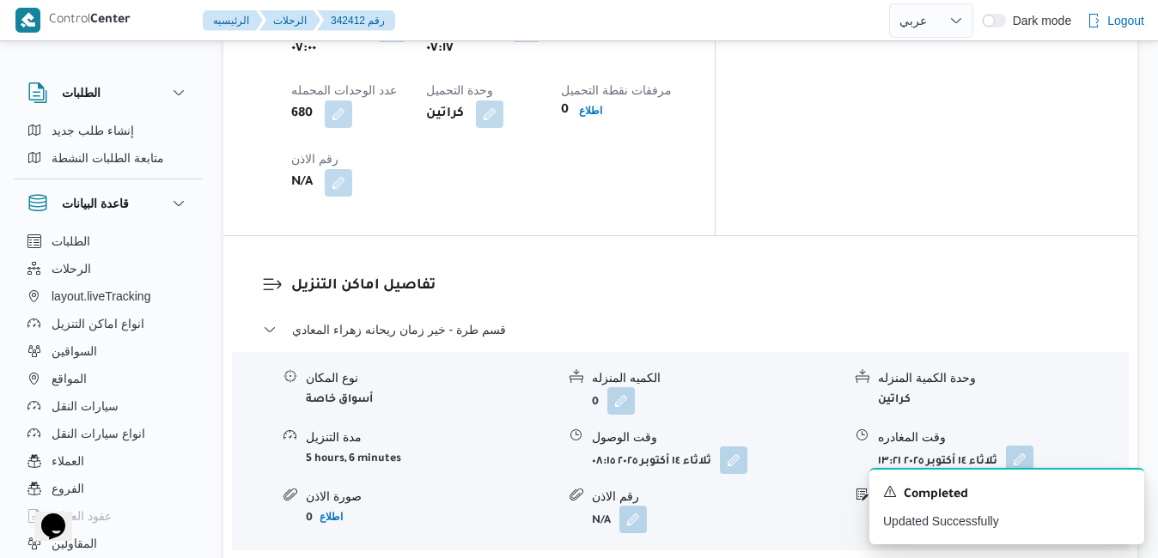
click at [1021, 446] on button "button" at bounding box center [1019, 459] width 27 height 27
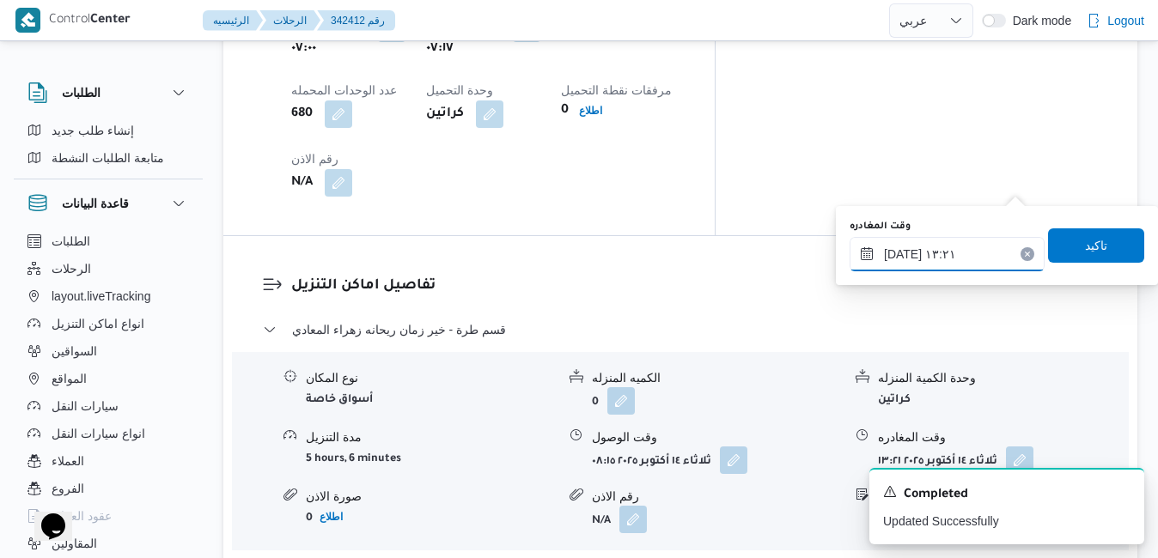
click at [955, 255] on input "[DATE] ١٣:٢١" at bounding box center [947, 254] width 195 height 34
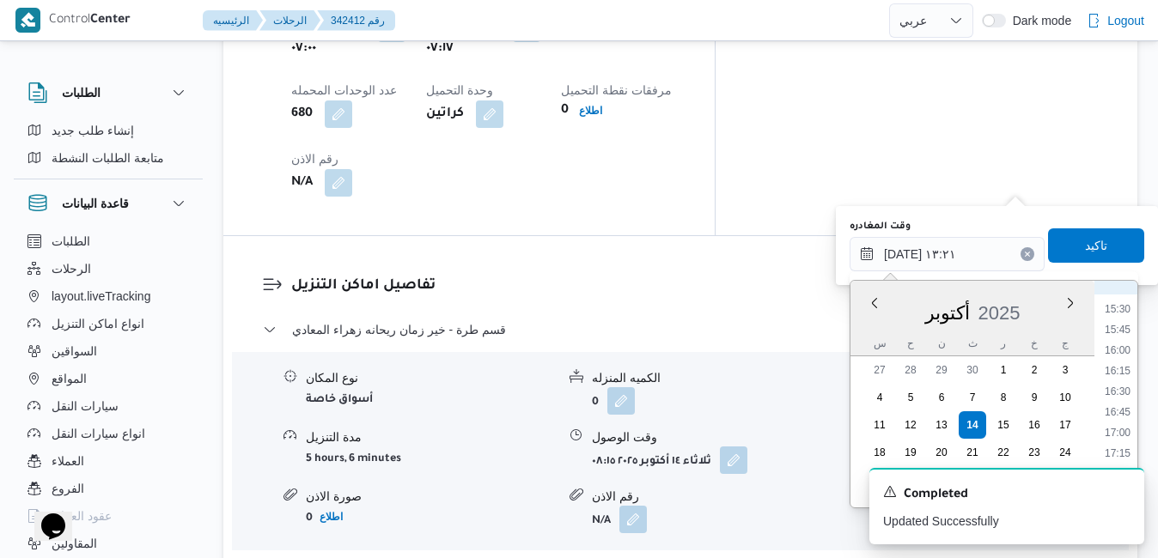
scroll to position [1337, 0]
click at [1119, 370] on li "17:00" at bounding box center [1118, 368] width 40 height 17
type input "[DATE] ١٧:٠٠"
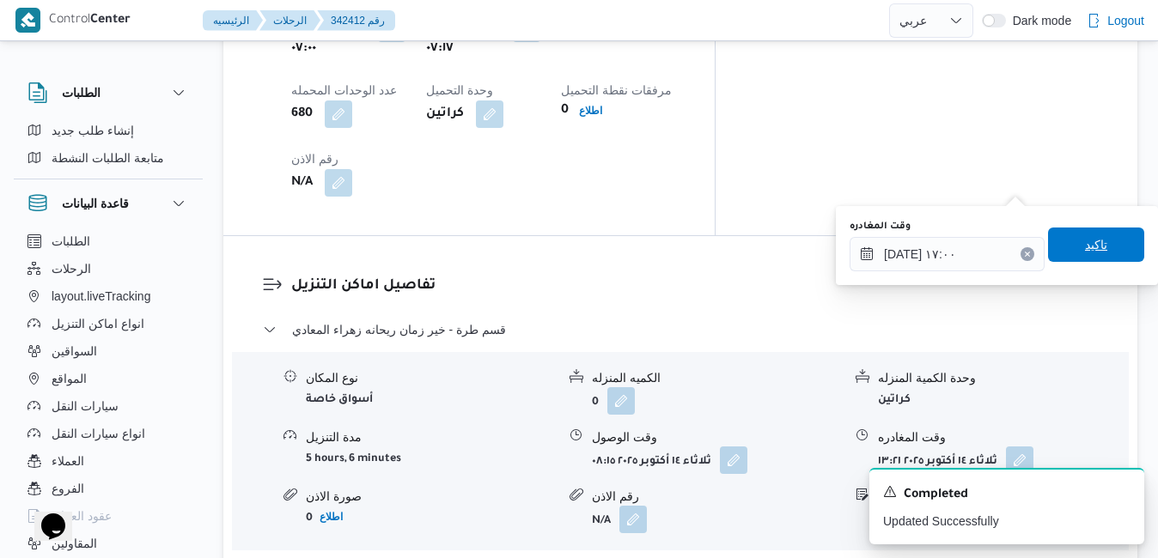
click at [1097, 248] on span "تاكيد" at bounding box center [1096, 245] width 96 height 34
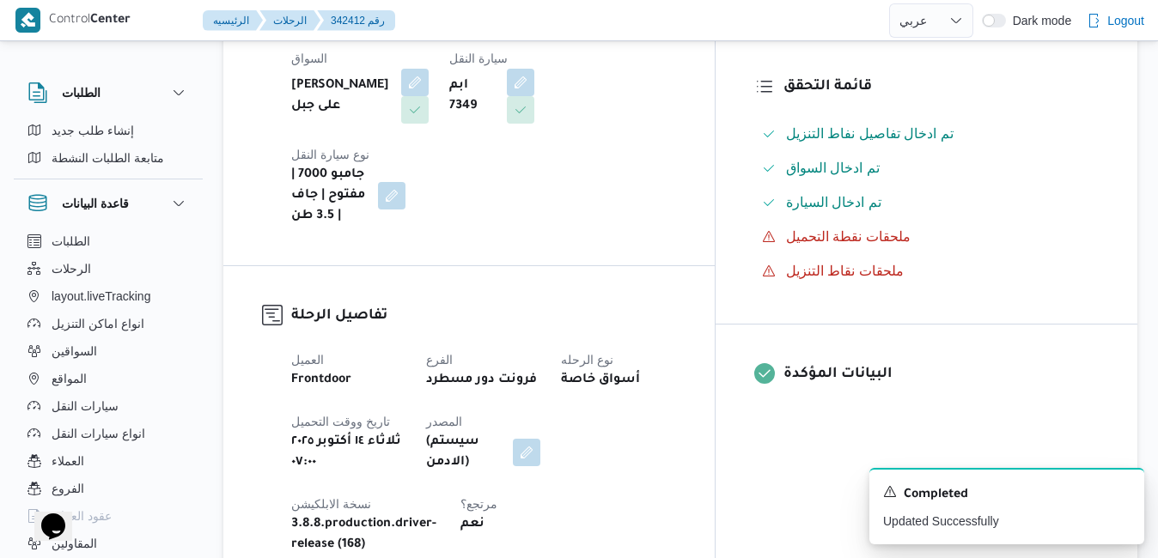
scroll to position [0, 0]
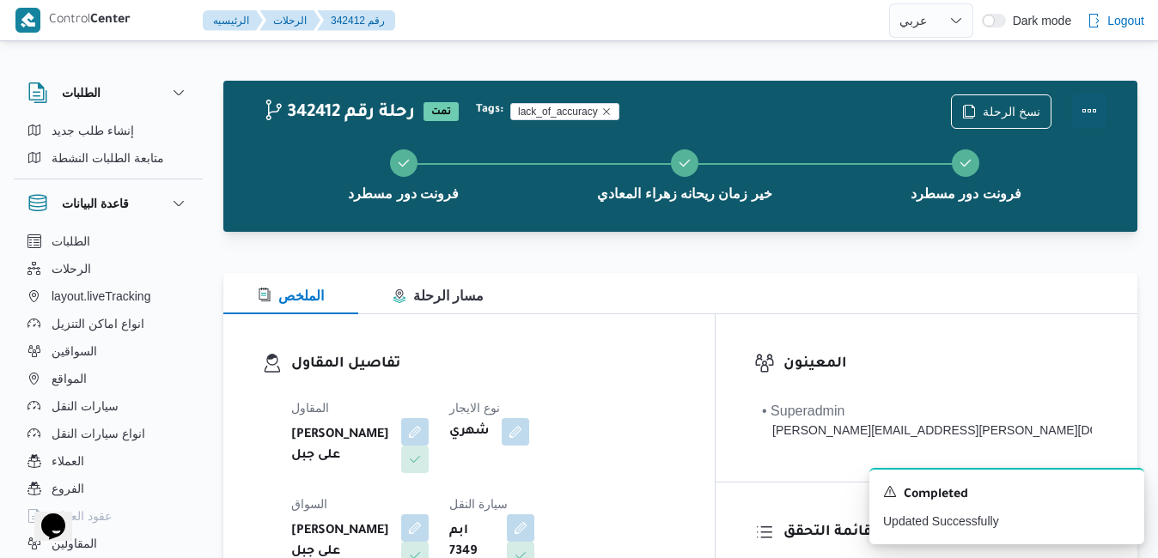
click at [1088, 116] on button "Actions" at bounding box center [1089, 111] width 34 height 34
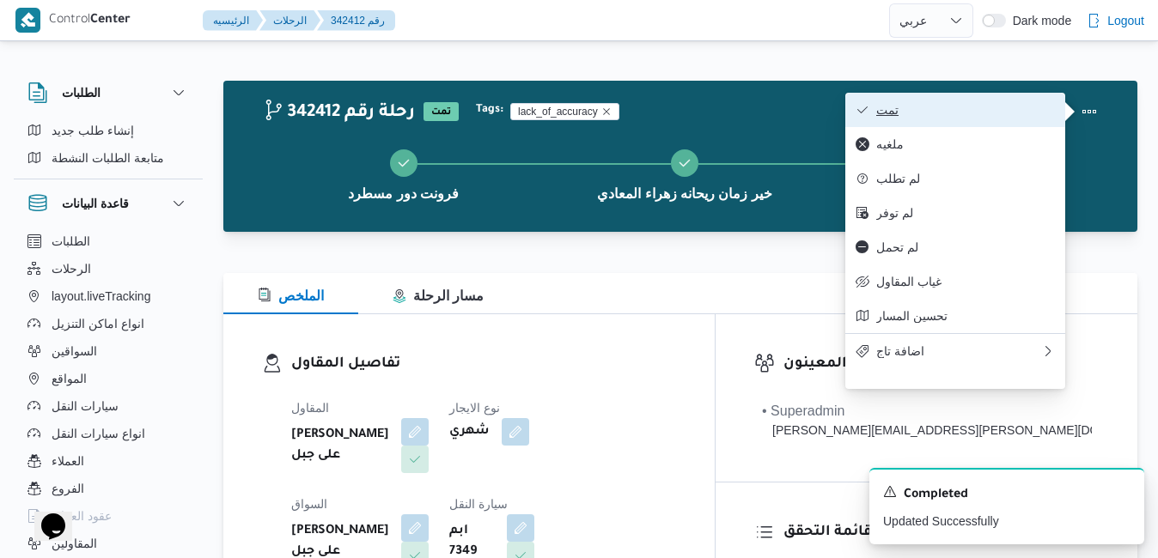
click at [1024, 117] on span "تمت" at bounding box center [965, 110] width 179 height 14
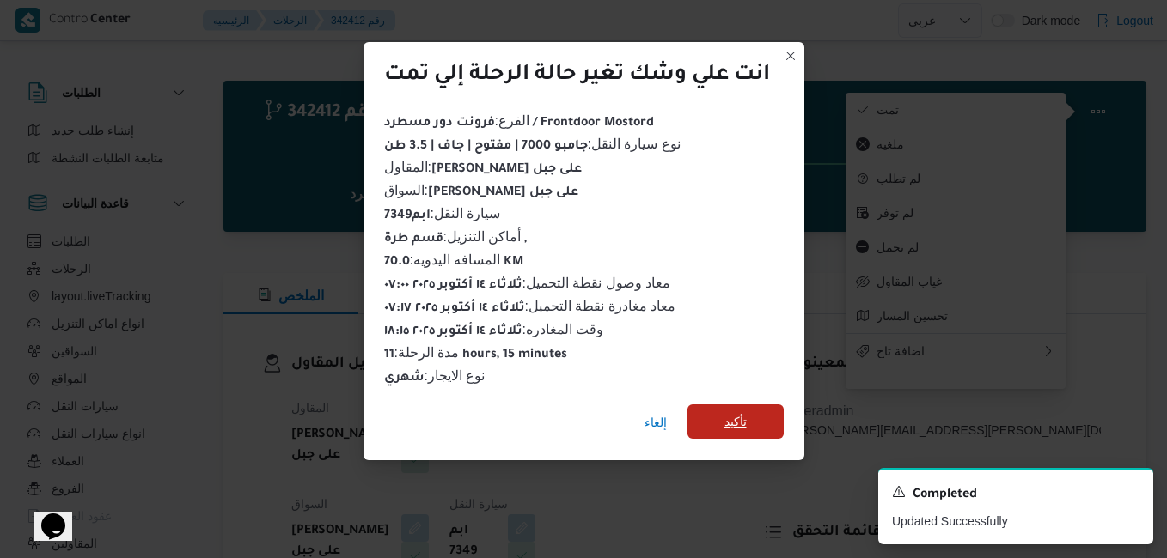
click at [743, 418] on span "تأكيد" at bounding box center [735, 421] width 22 height 21
